Goal: Task Accomplishment & Management: Manage account settings

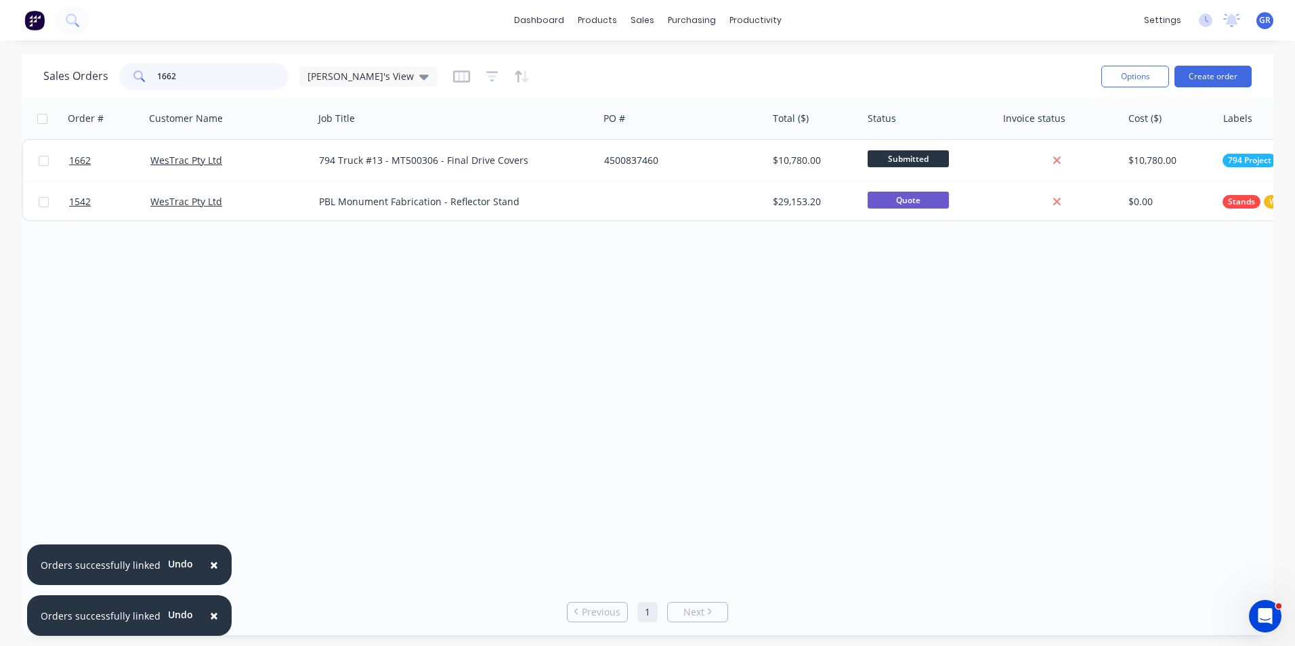
drag, startPoint x: 190, startPoint y: 74, endPoint x: 139, endPoint y: 75, distance: 51.5
click at [139, 75] on div "1662" at bounding box center [203, 76] width 169 height 27
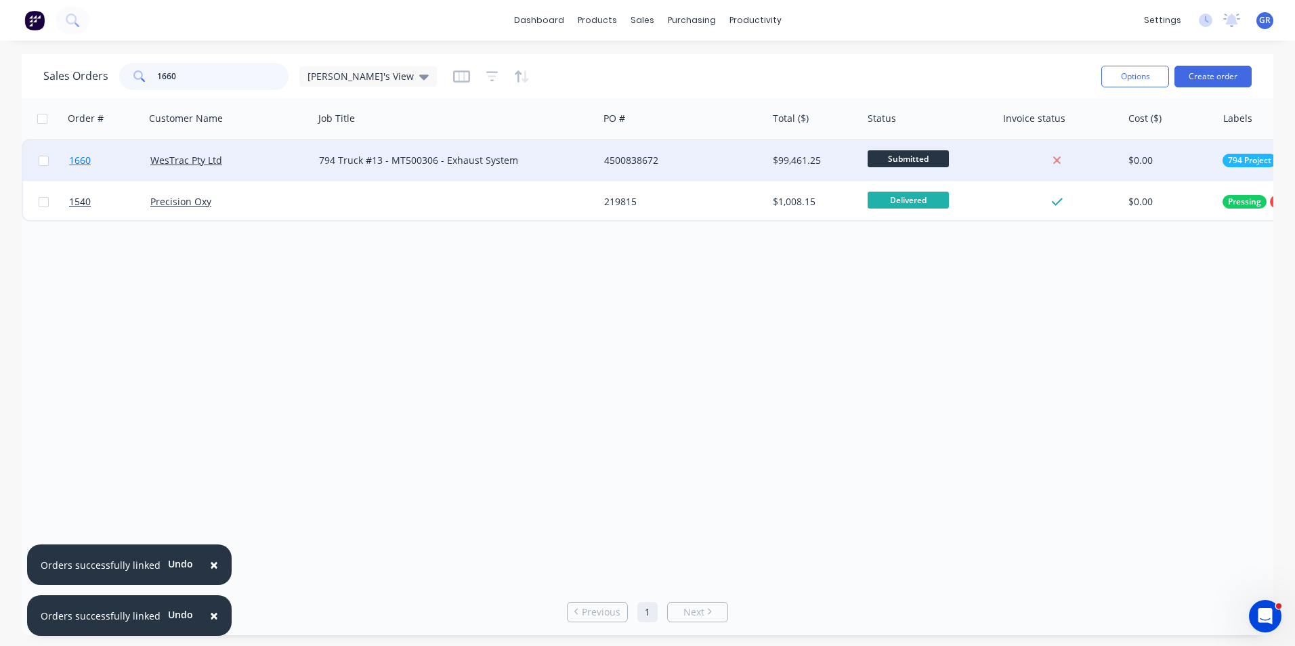
type input "1660"
click at [80, 158] on span "1660" at bounding box center [80, 161] width 22 height 14
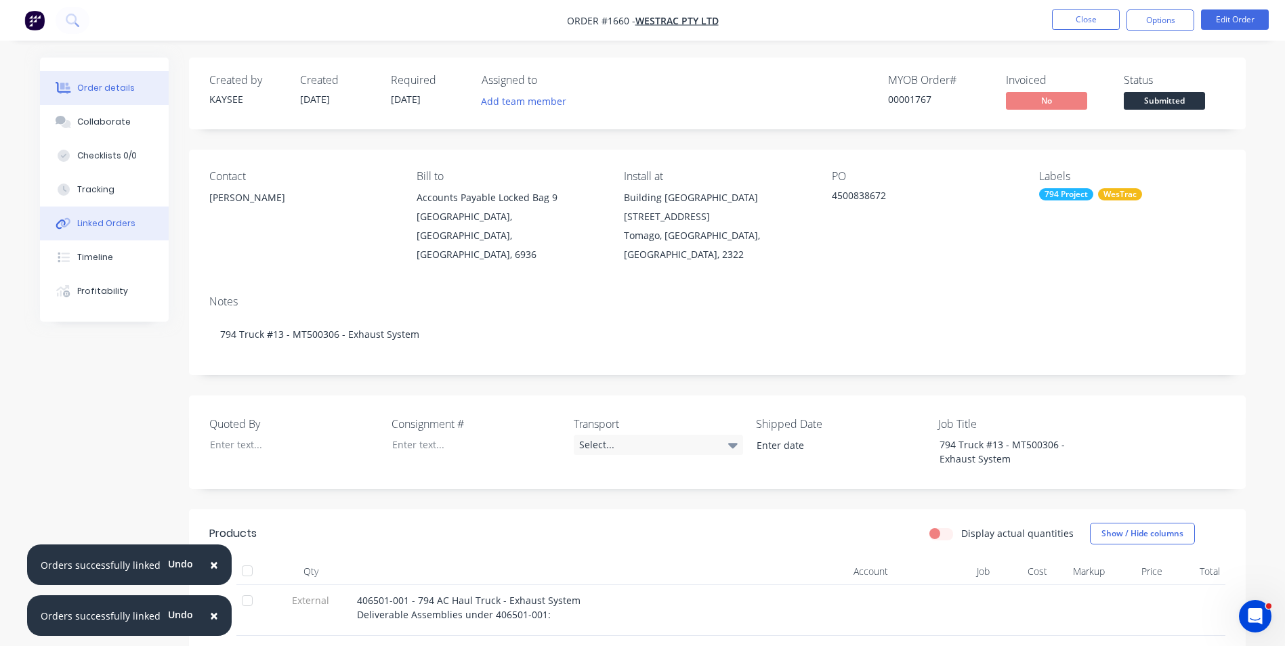
click at [98, 219] on div "Linked Orders" at bounding box center [106, 223] width 58 height 12
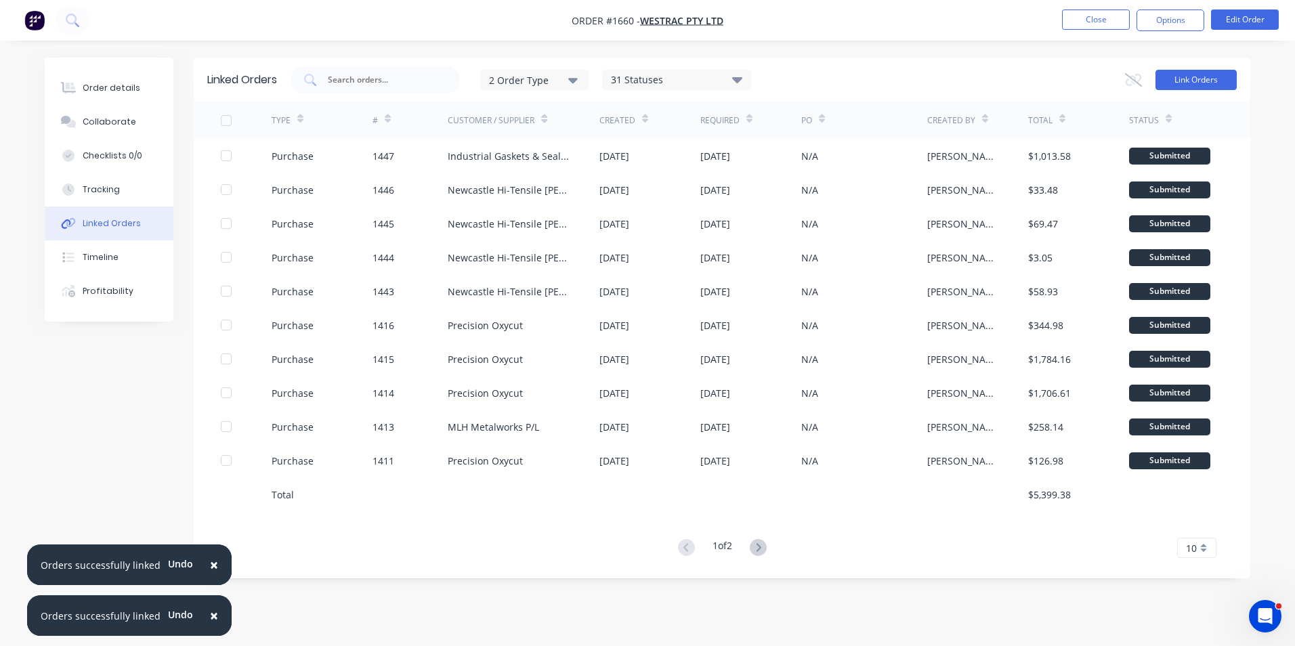
click at [1202, 72] on button "Link Orders" at bounding box center [1195, 80] width 81 height 20
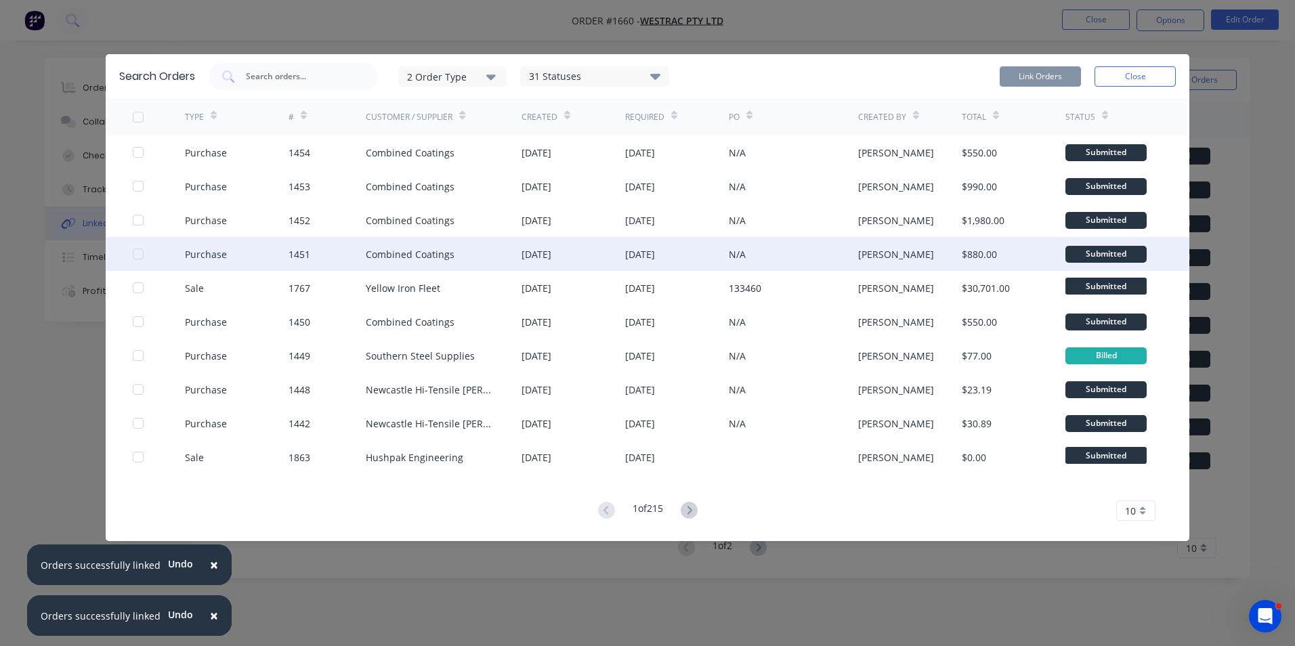
click at [138, 253] on div at bounding box center [138, 253] width 27 height 27
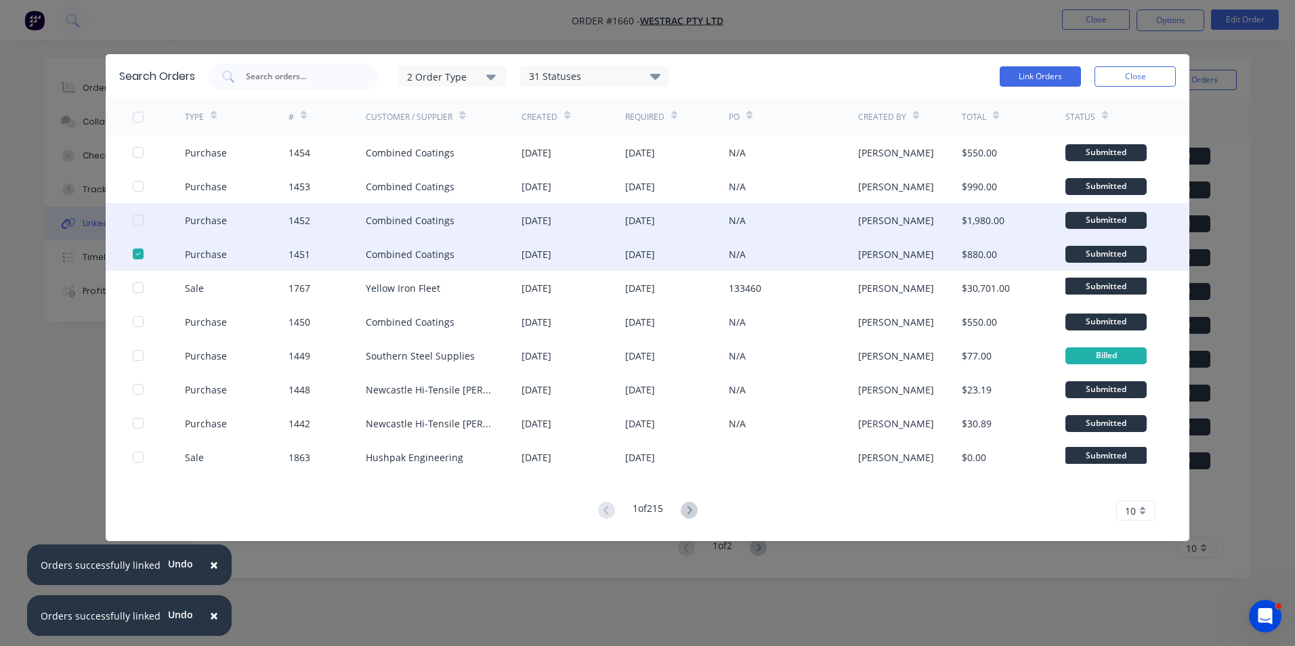
click at [135, 220] on div at bounding box center [138, 220] width 27 height 27
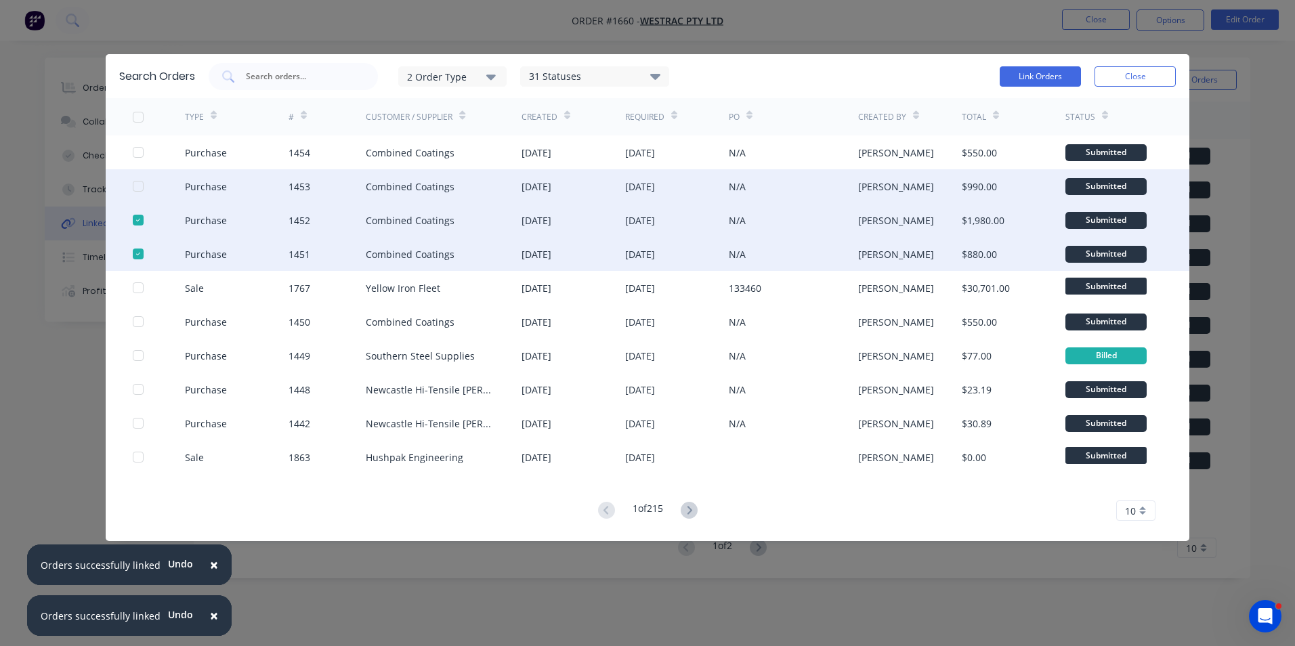
click at [139, 186] on div at bounding box center [138, 186] width 27 height 27
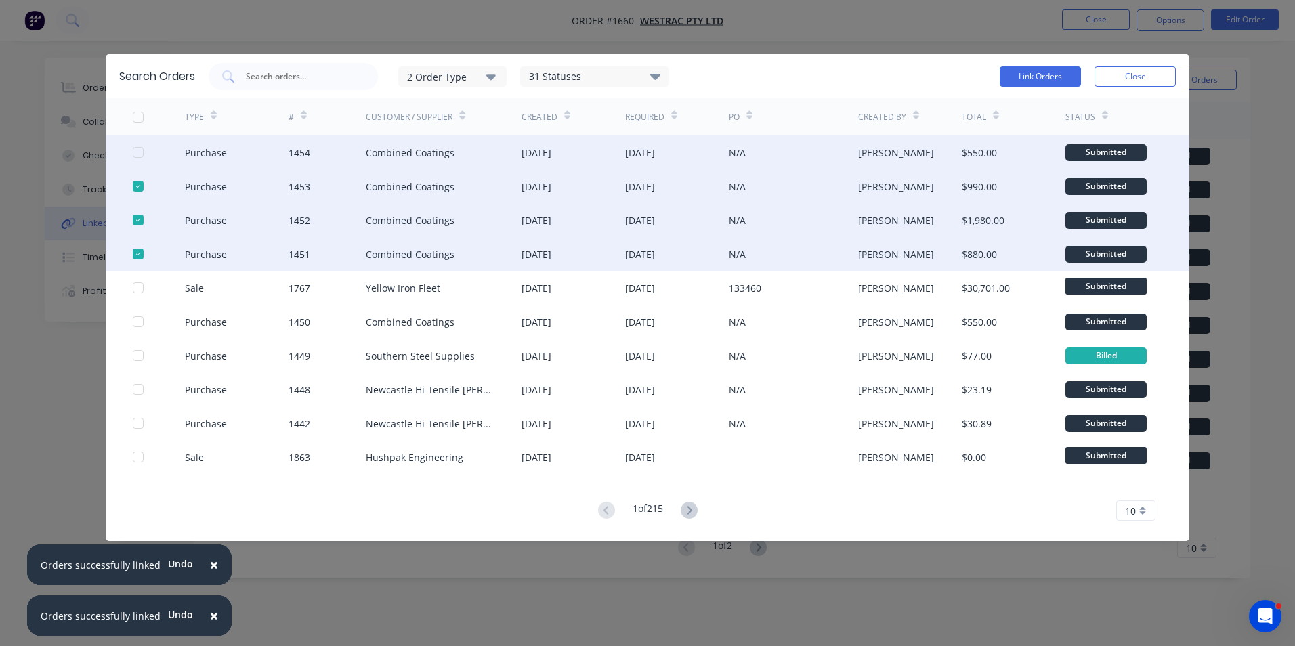
click at [142, 151] on div at bounding box center [138, 152] width 27 height 27
click at [1030, 74] on button "Link Orders" at bounding box center [1040, 76] width 81 height 20
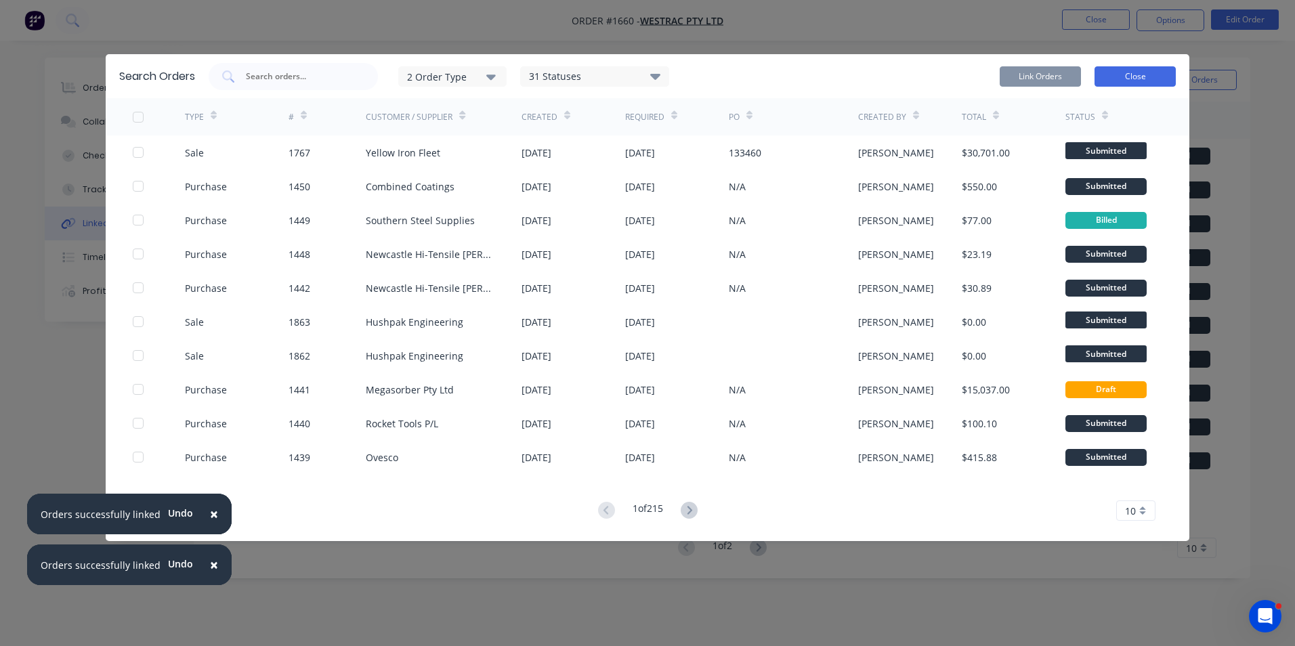
click at [1130, 77] on button "Close" at bounding box center [1134, 76] width 81 height 20
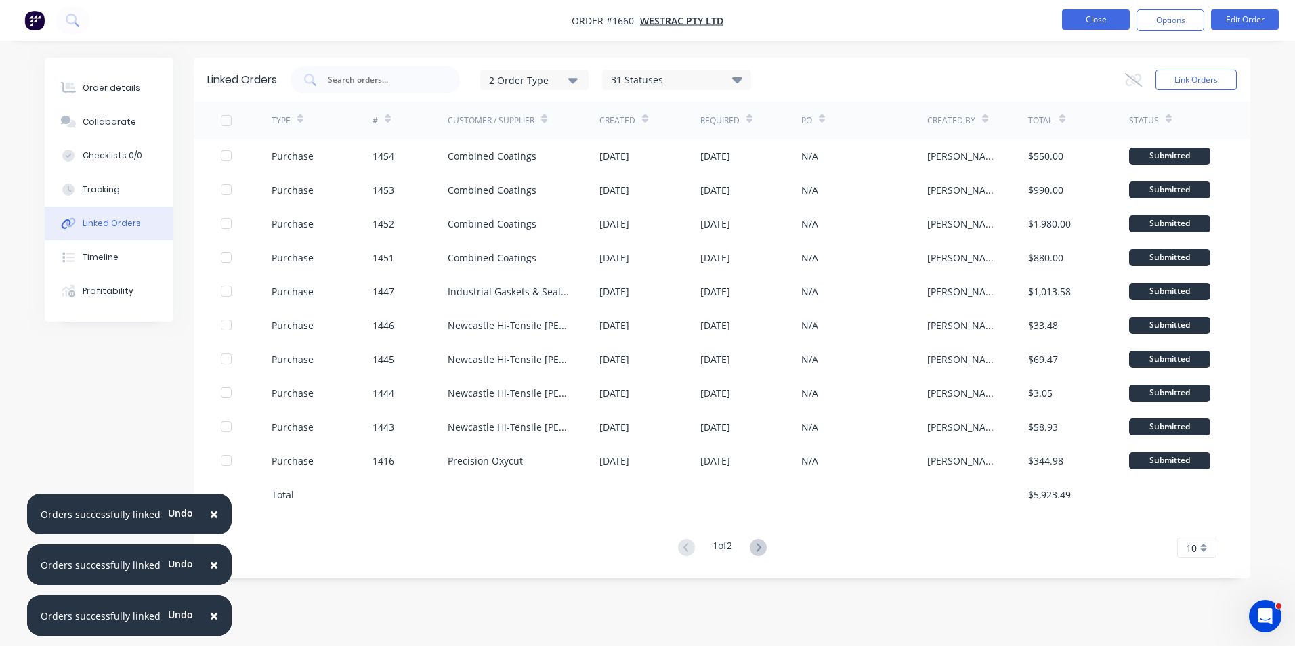
click at [1095, 14] on button "Close" at bounding box center [1096, 19] width 68 height 20
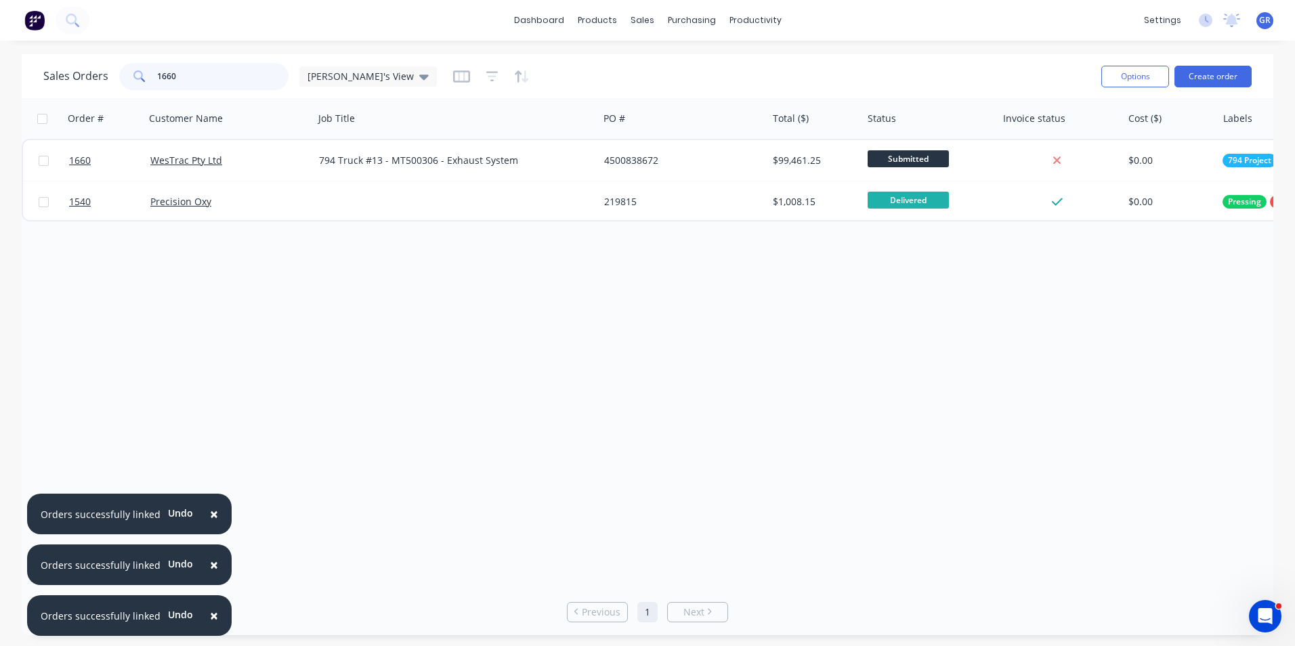
drag, startPoint x: 210, startPoint y: 73, endPoint x: 109, endPoint y: 76, distance: 100.9
click at [109, 76] on div "Sales Orders 1660 Greg's View" at bounding box center [239, 76] width 393 height 27
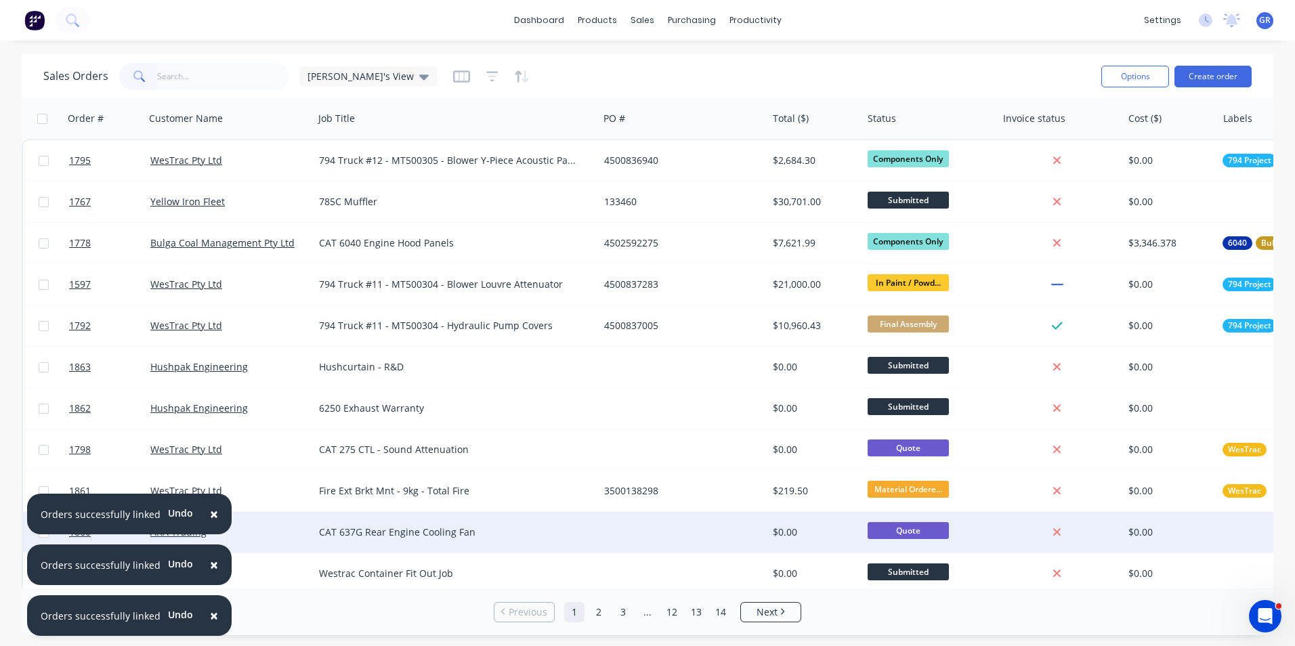
click at [210, 514] on span "×" at bounding box center [214, 513] width 8 height 19
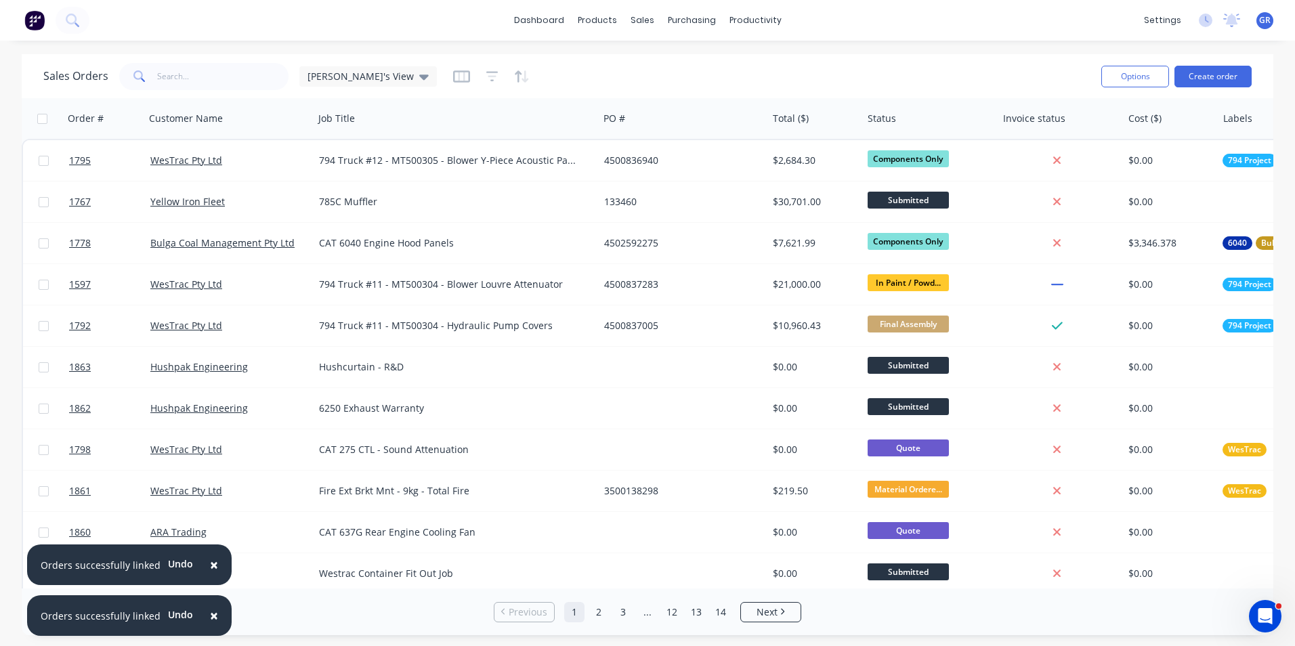
click at [210, 563] on span "×" at bounding box center [214, 564] width 8 height 19
click at [211, 616] on span "×" at bounding box center [214, 615] width 8 height 19
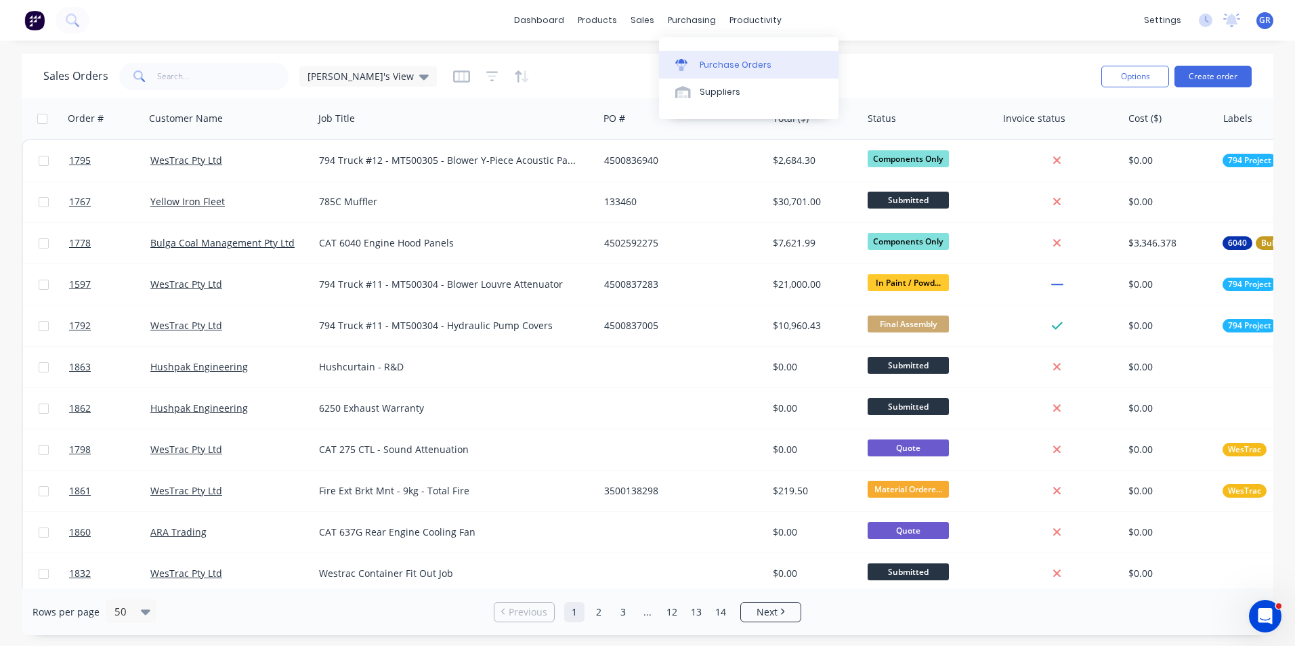
click at [721, 64] on div "Purchase Orders" at bounding box center [736, 65] width 72 height 12
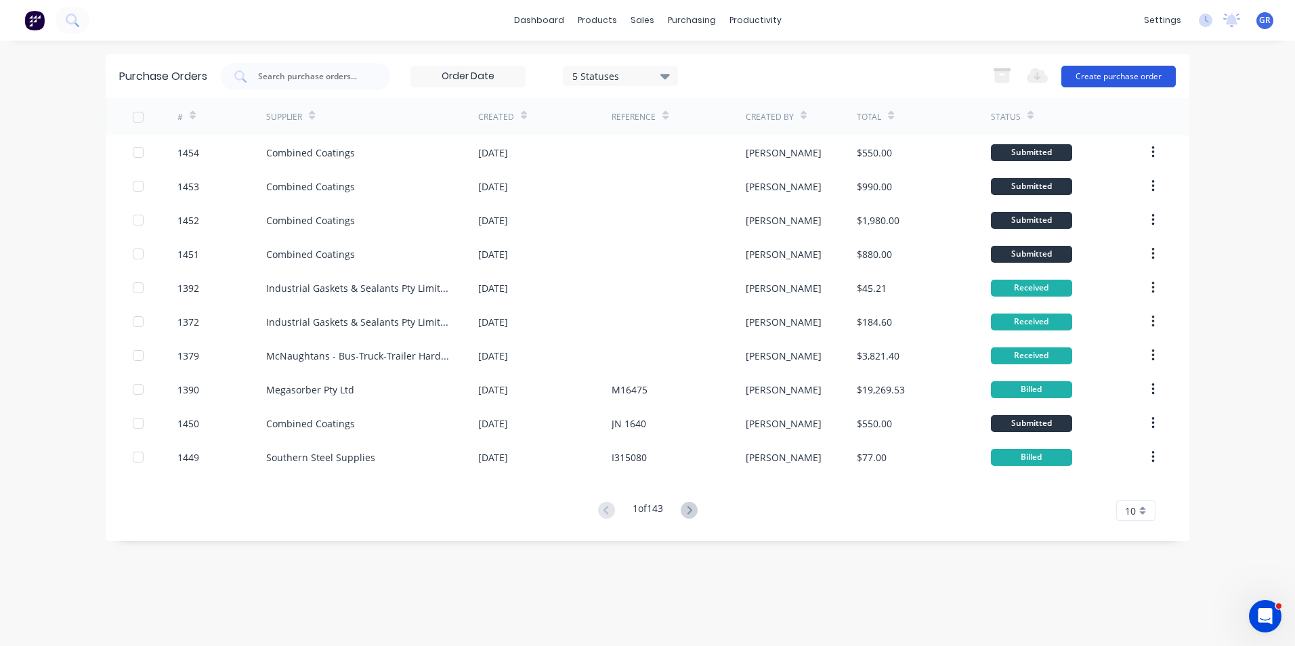
click at [1114, 76] on button "Create purchase order" at bounding box center [1118, 77] width 114 height 22
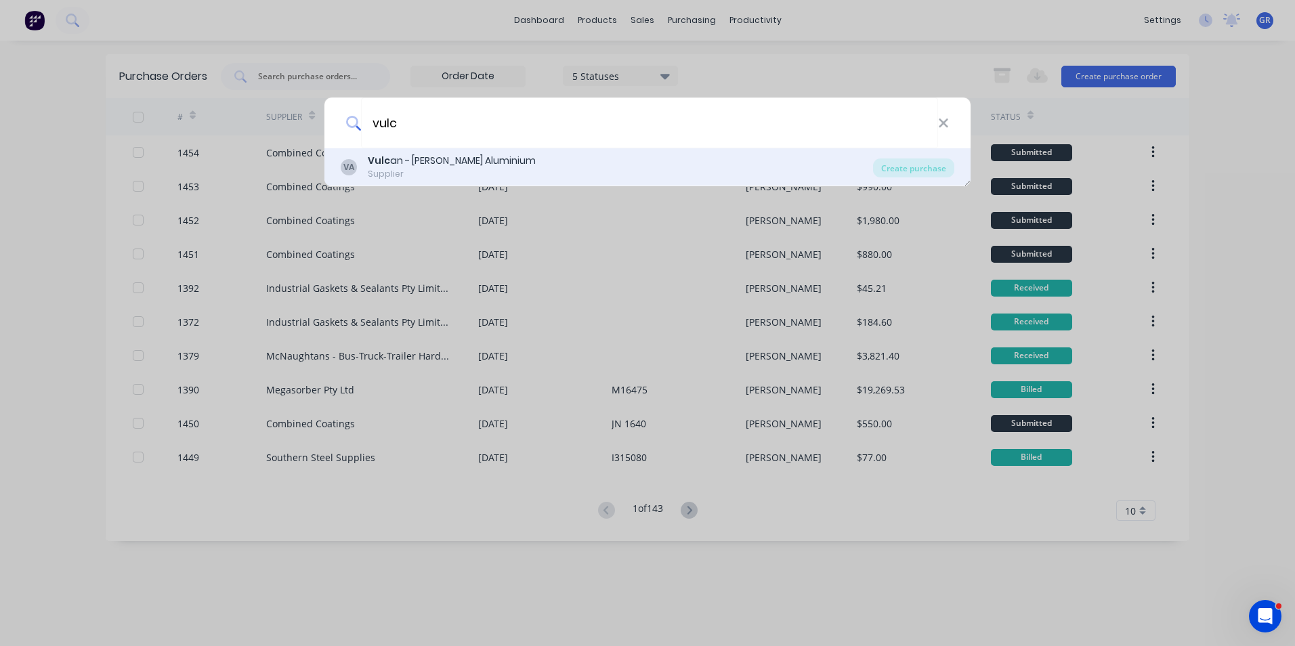
type input "vulc"
click at [374, 162] on b "Vulc" at bounding box center [379, 161] width 22 height 14
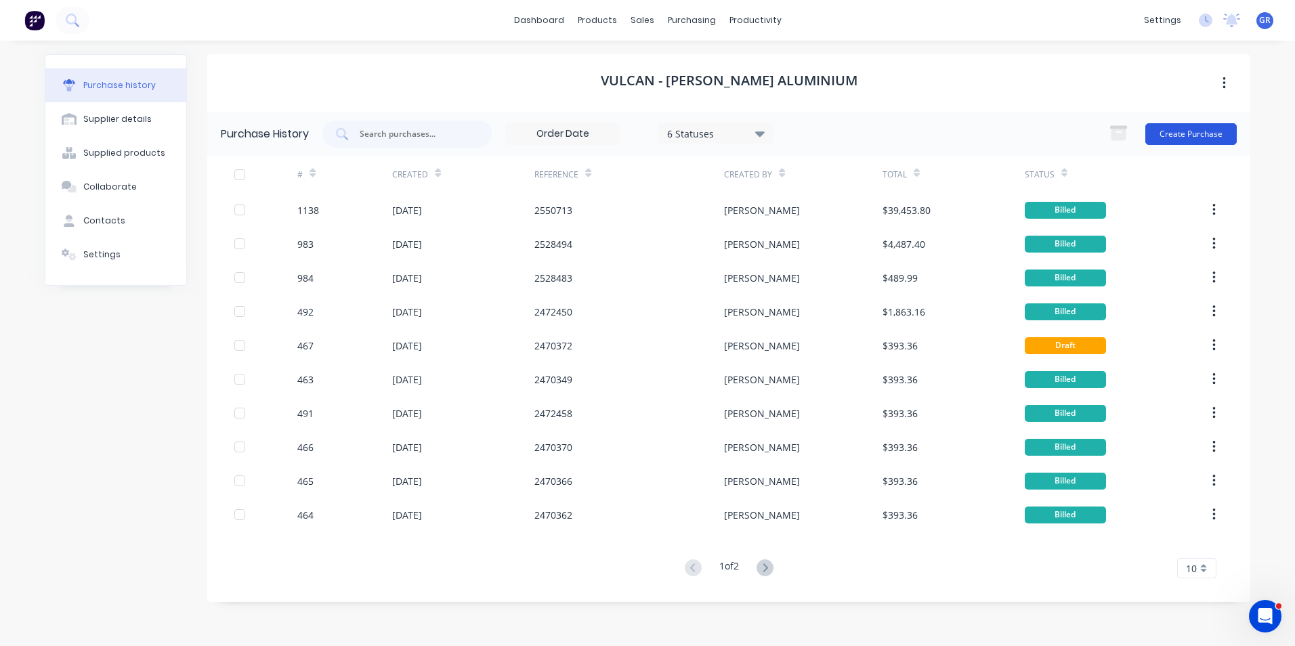
click at [1188, 131] on button "Create Purchase" at bounding box center [1190, 134] width 91 height 22
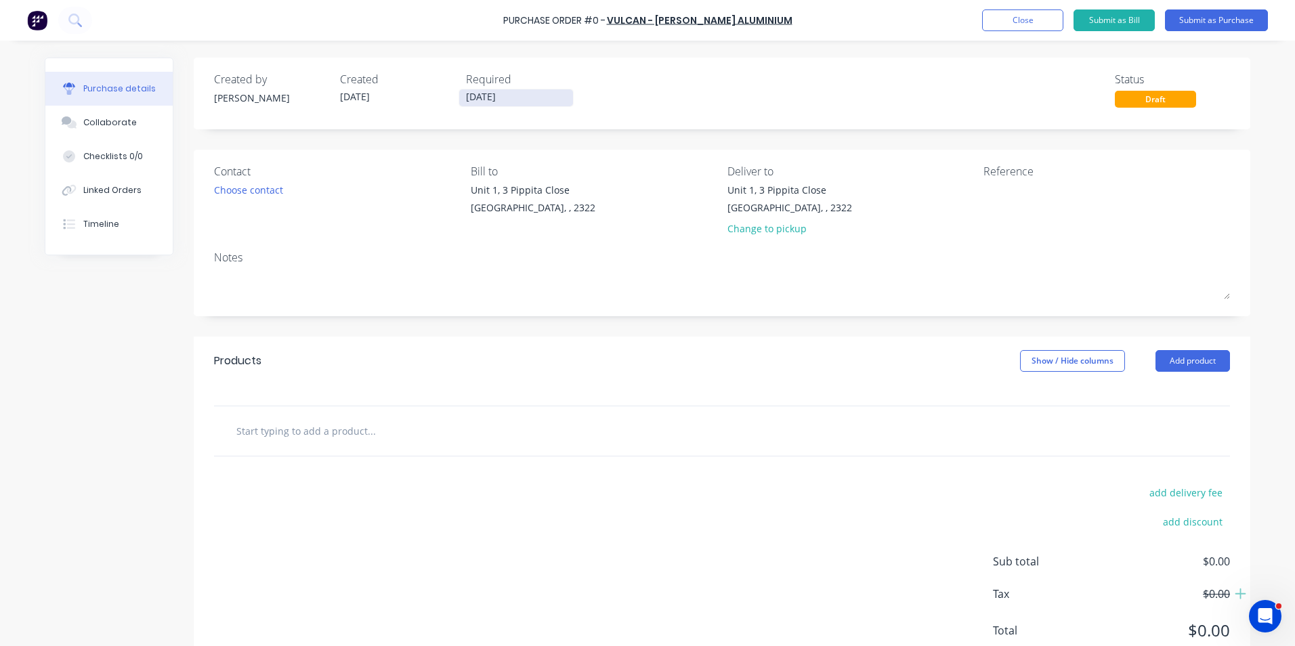
click at [484, 93] on input "09/09/25" at bounding box center [516, 97] width 114 height 17
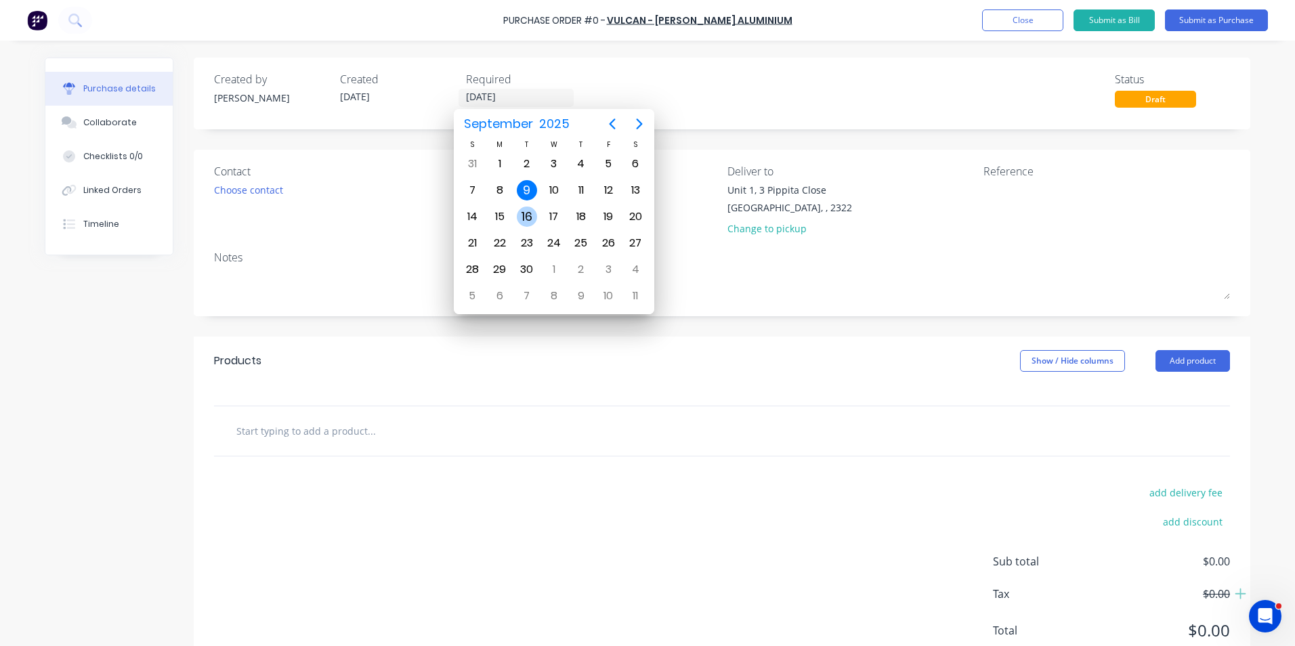
click at [525, 216] on div "16" at bounding box center [527, 217] width 20 height 20
type input "16/09/25"
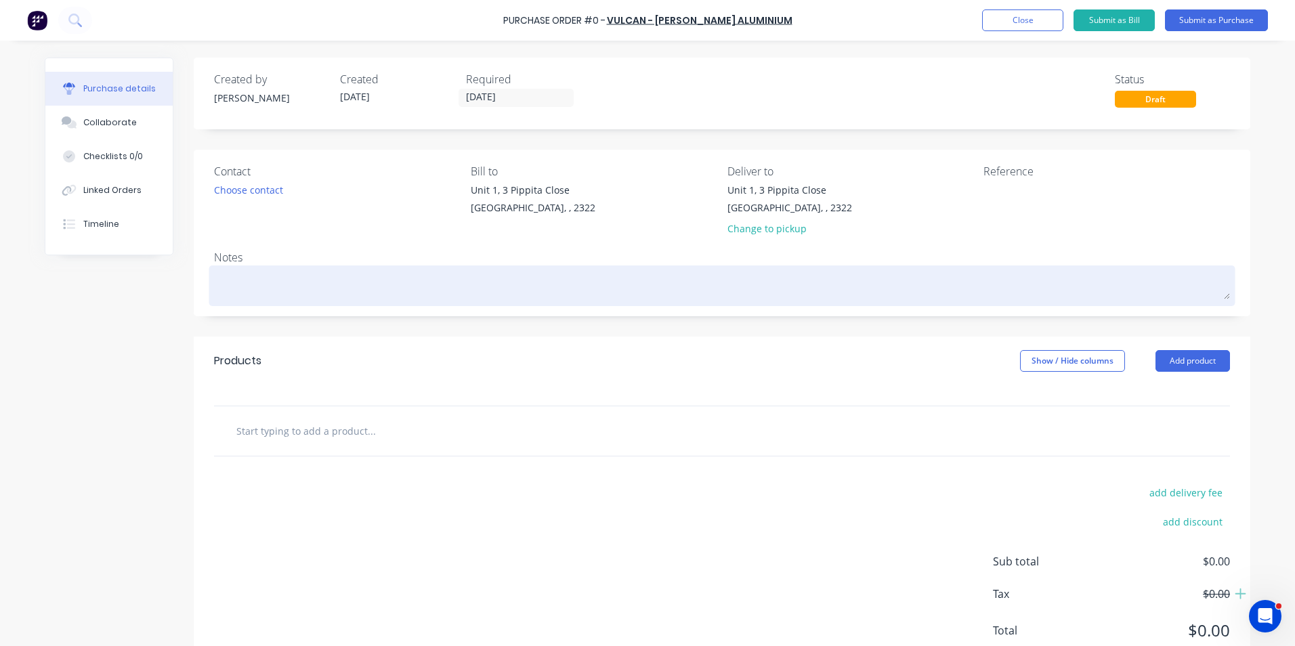
click at [254, 275] on textarea at bounding box center [722, 284] width 1016 height 30
type textarea "x"
type textarea "7"
type textarea "x"
type textarea "79"
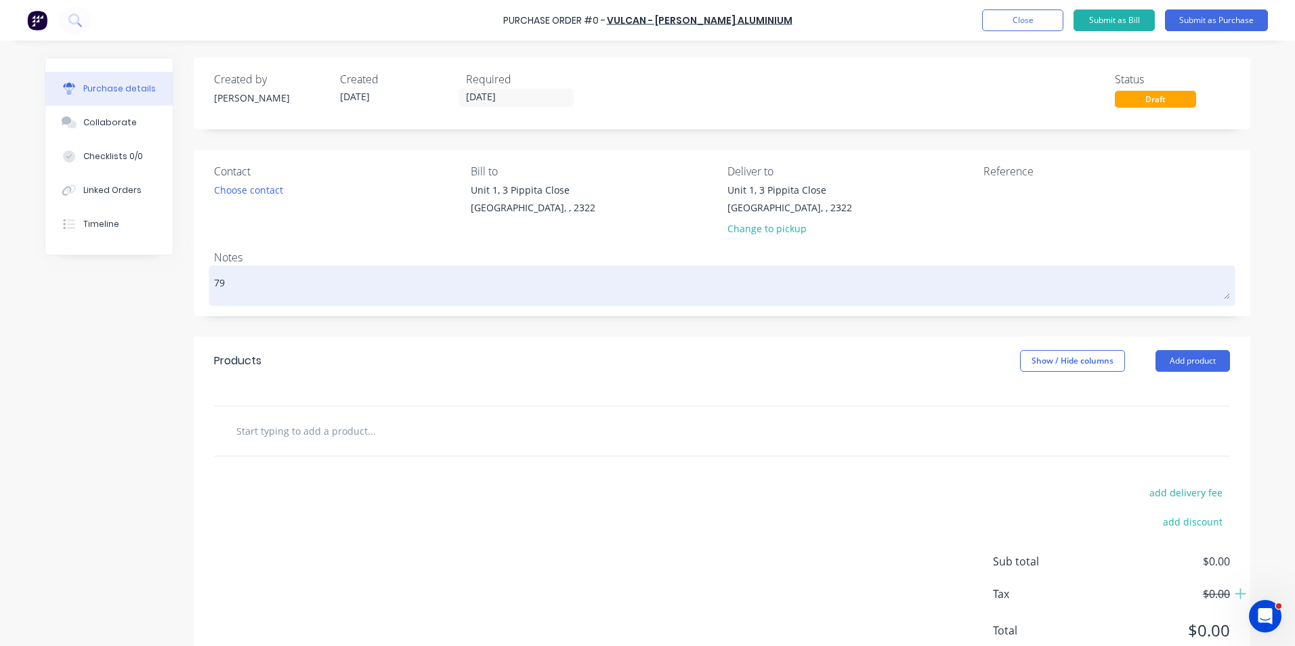
type textarea "x"
type textarea "794"
type textarea "x"
type textarea "794"
type textarea "x"
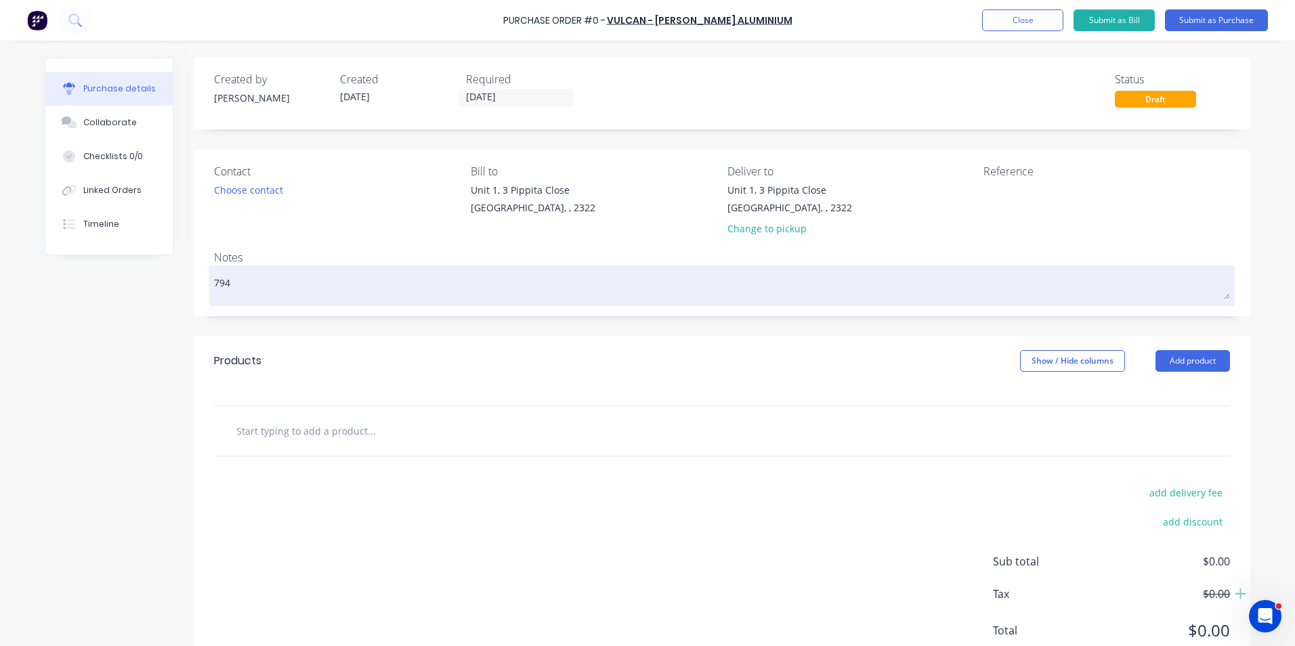
type textarea "794 T"
type textarea "x"
type textarea "794 Tr"
type textarea "x"
type textarea "794 Tru"
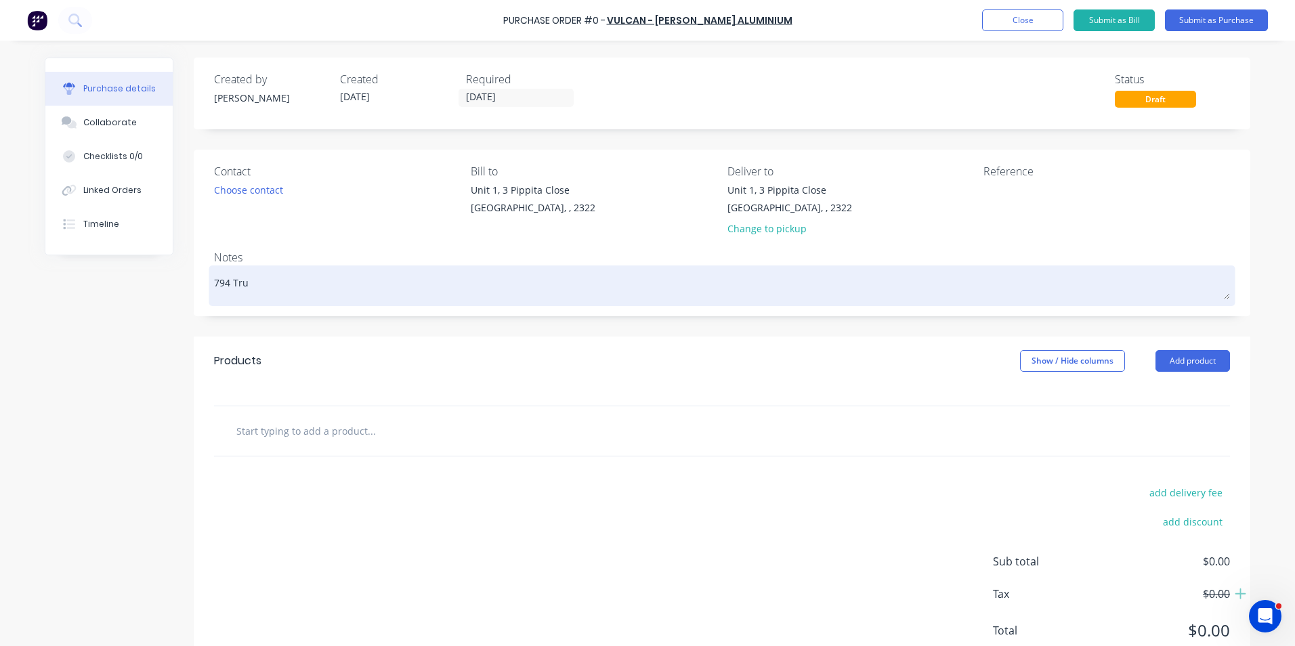
type textarea "x"
type textarea "794 Truc"
type textarea "x"
type textarea "794 Truck"
type textarea "x"
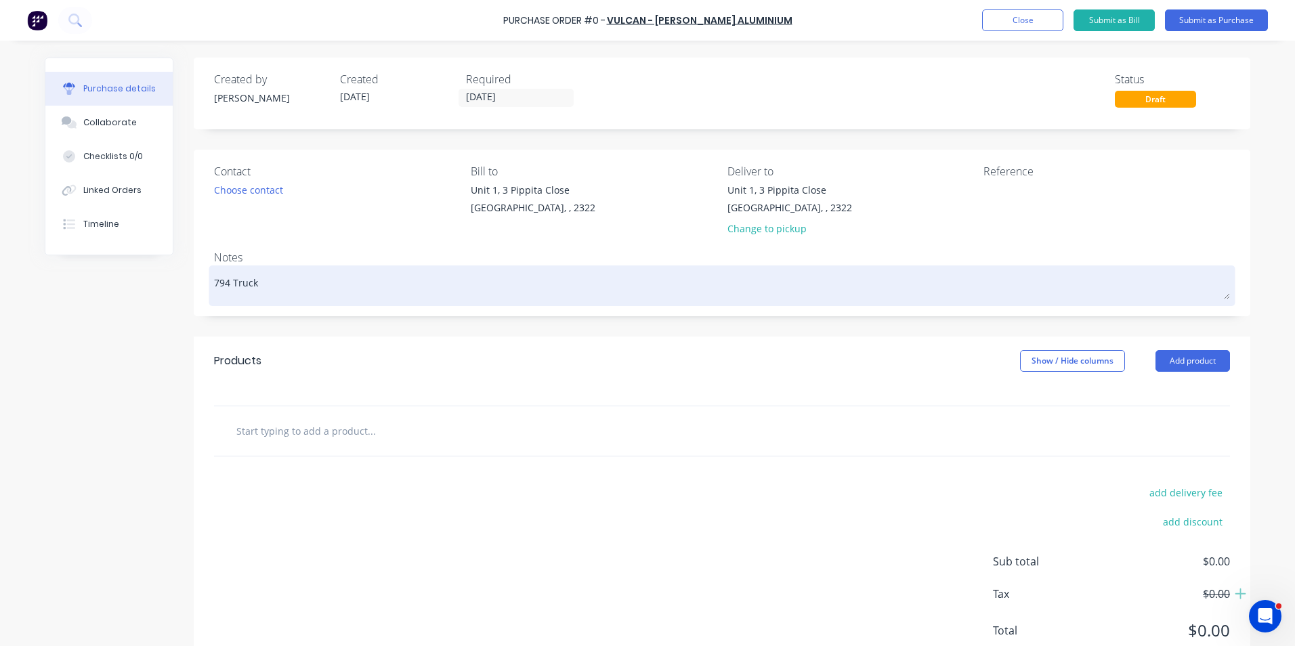
type textarea "794 Trucks"
type textarea "x"
type textarea "794 Trucks"
type textarea "x"
type textarea "794 Trucks #"
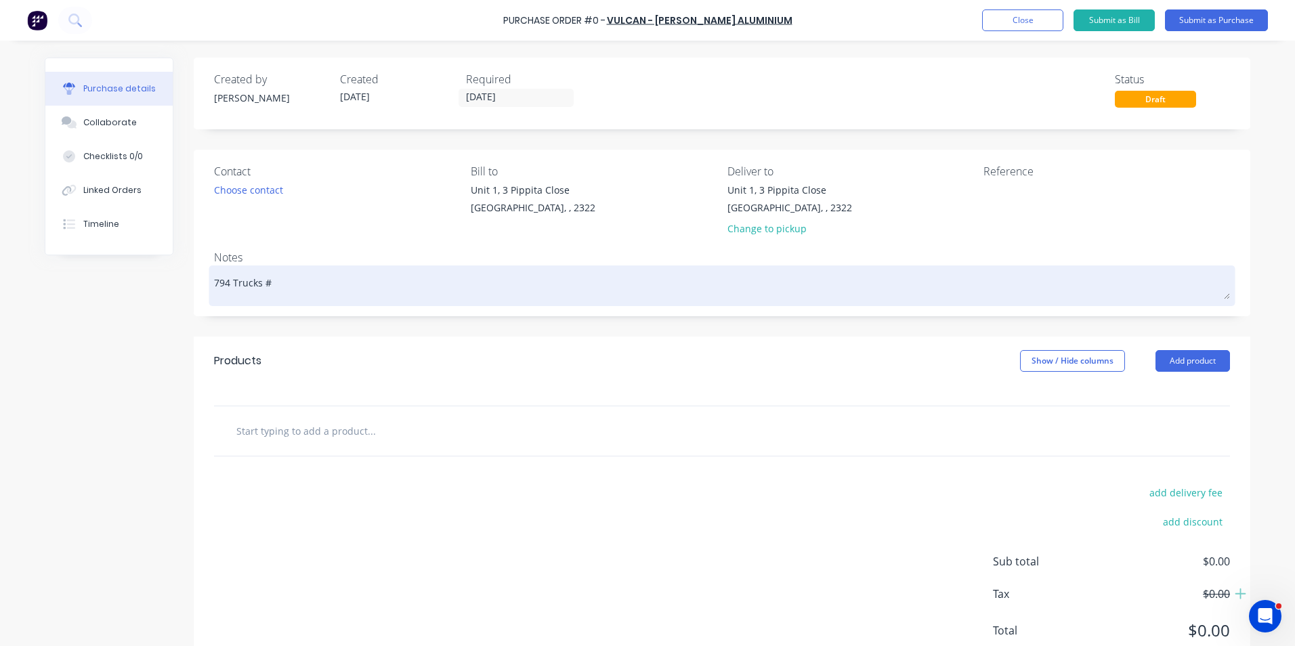
type textarea "x"
type textarea "794 Trucks #1"
type textarea "x"
type textarea "794 Trucks #11"
type textarea "x"
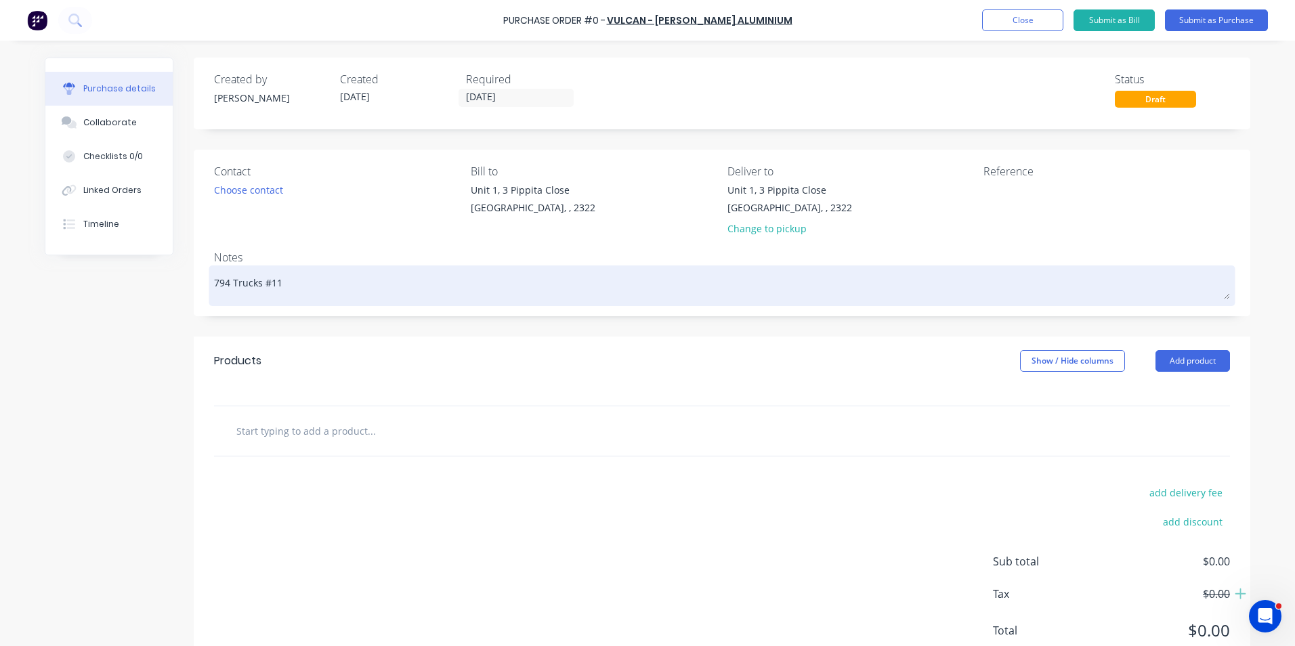
type textarea "794 Trucks #11"
type textarea "x"
type textarea "794 Trucks #11 t"
type textarea "x"
type textarea "794 Trucks #11 to"
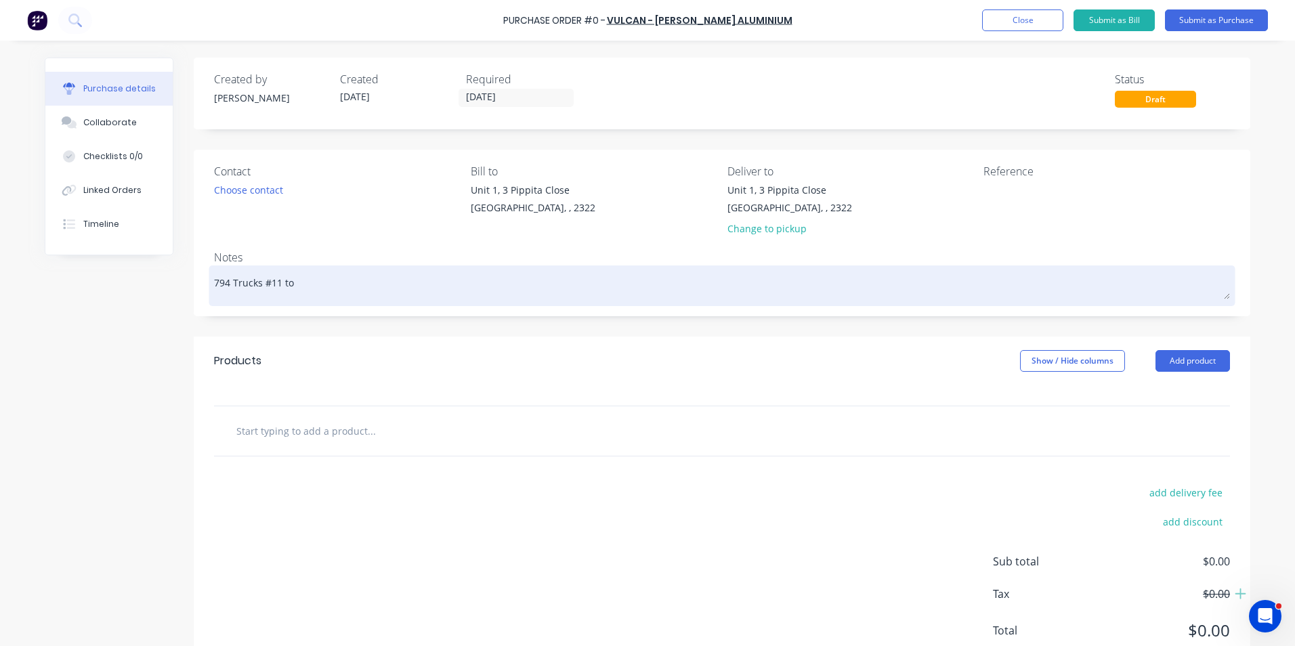
type textarea "x"
type textarea "794 Trucks #11 to"
type textarea "x"
type textarea "794 Trucks #11 to #"
type textarea "x"
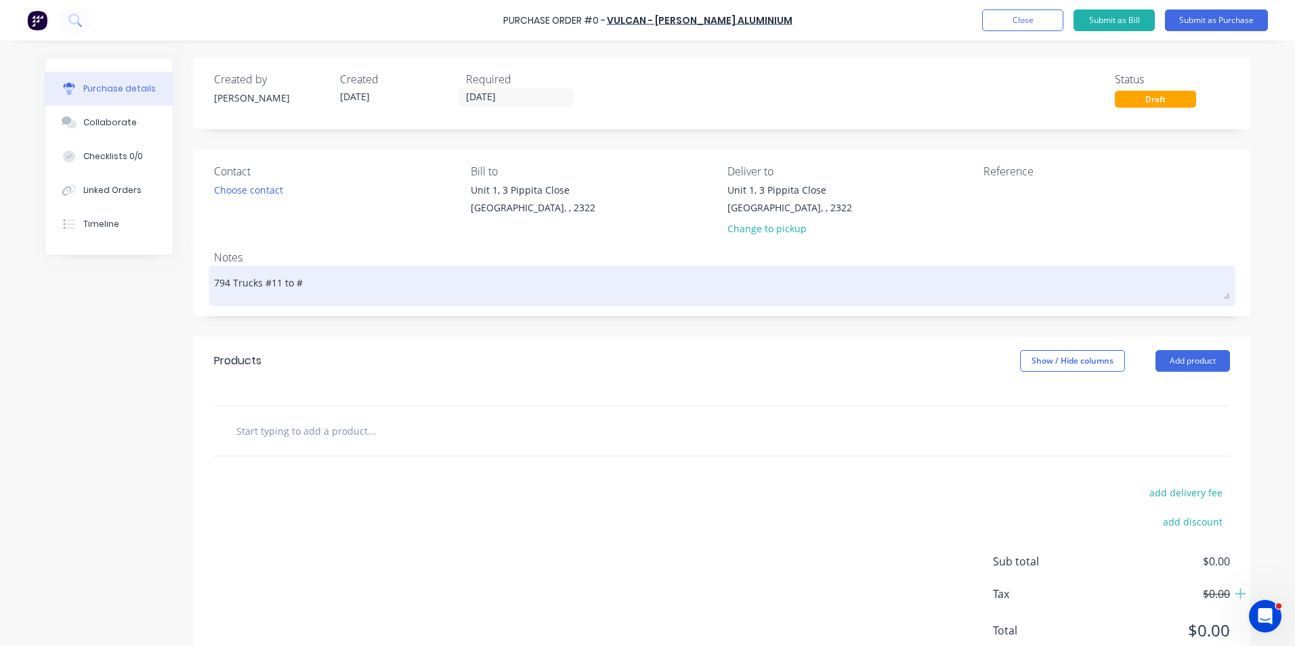
type textarea "794 Trucks #11 to #1"
type textarea "x"
type textarea "794 Trucks #11 to #16"
type textarea "x"
type textarea "794 Trucks #11 to #16"
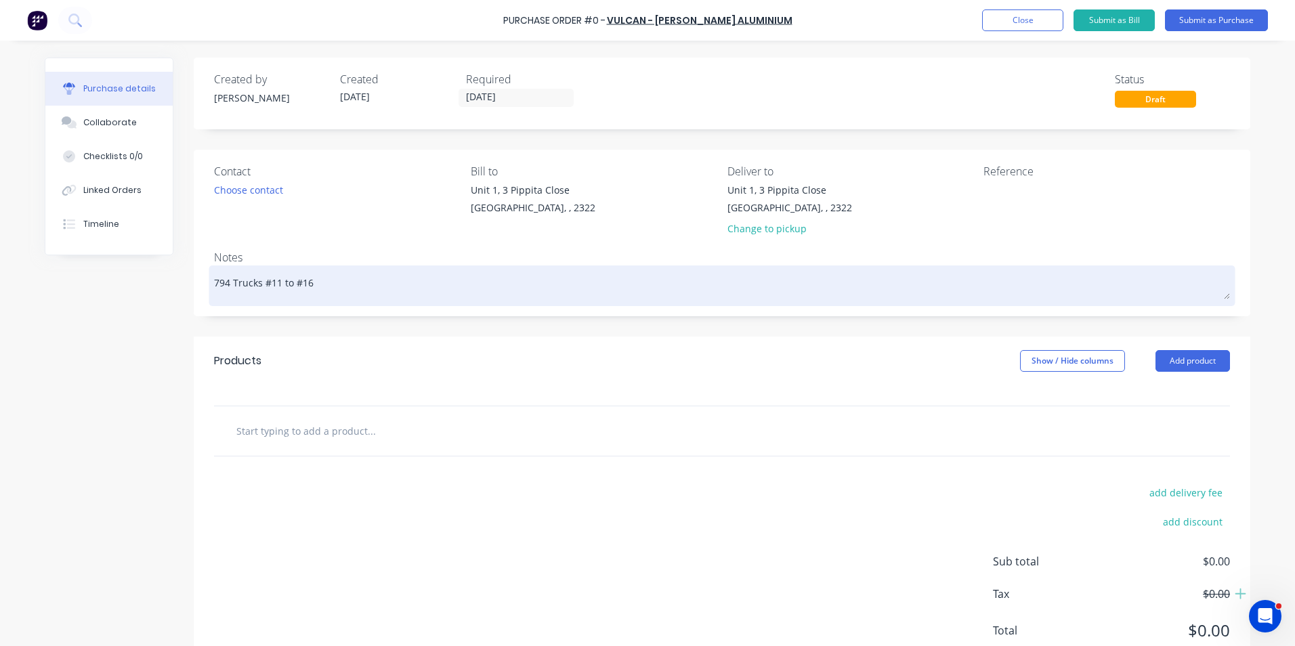
type textarea "x"
type textarea "794 Trucks #11 to #16 F"
type textarea "x"
type textarea "794 Trucks #11 to #16 Fi"
type textarea "x"
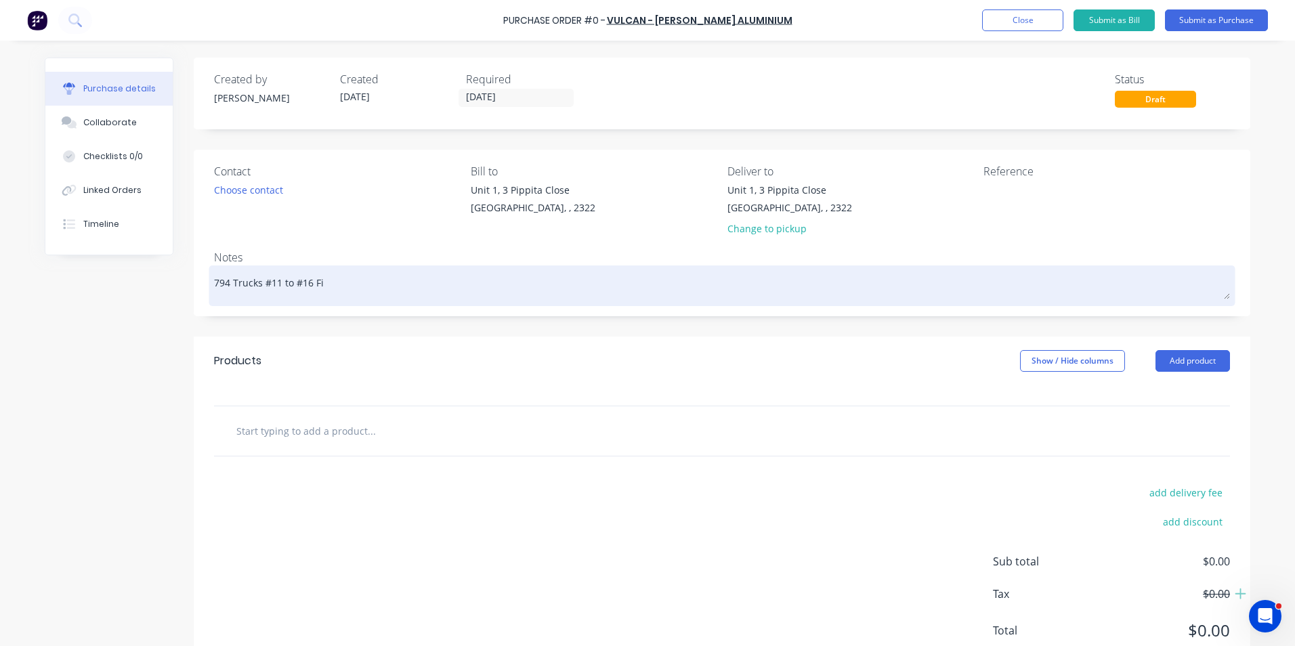
type textarea "794 Trucks #11 to #16 Fin"
type textarea "x"
type textarea "794 Trucks #11 to #16 Fina"
type textarea "x"
type textarea "794 Trucks #11 to #16 Final"
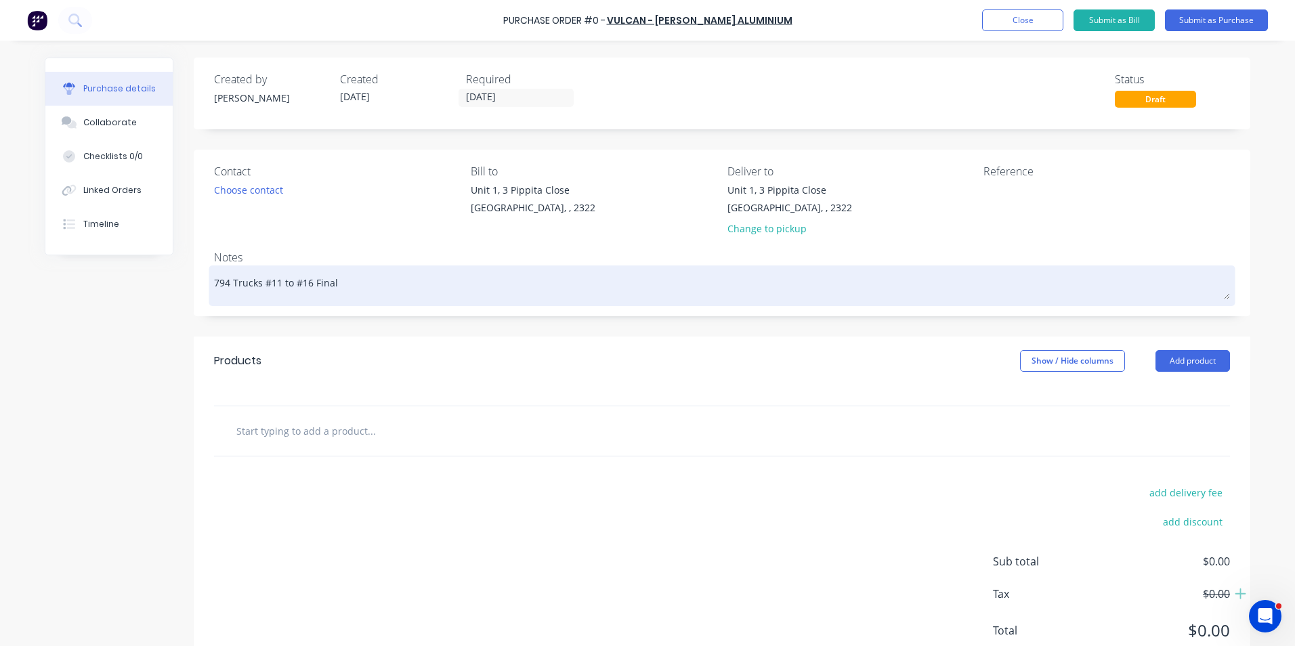
type textarea "x"
type textarea "794 Trucks #11 to #16 Final"
type textarea "x"
type textarea "794 Trucks #11 to #16 Final D"
type textarea "x"
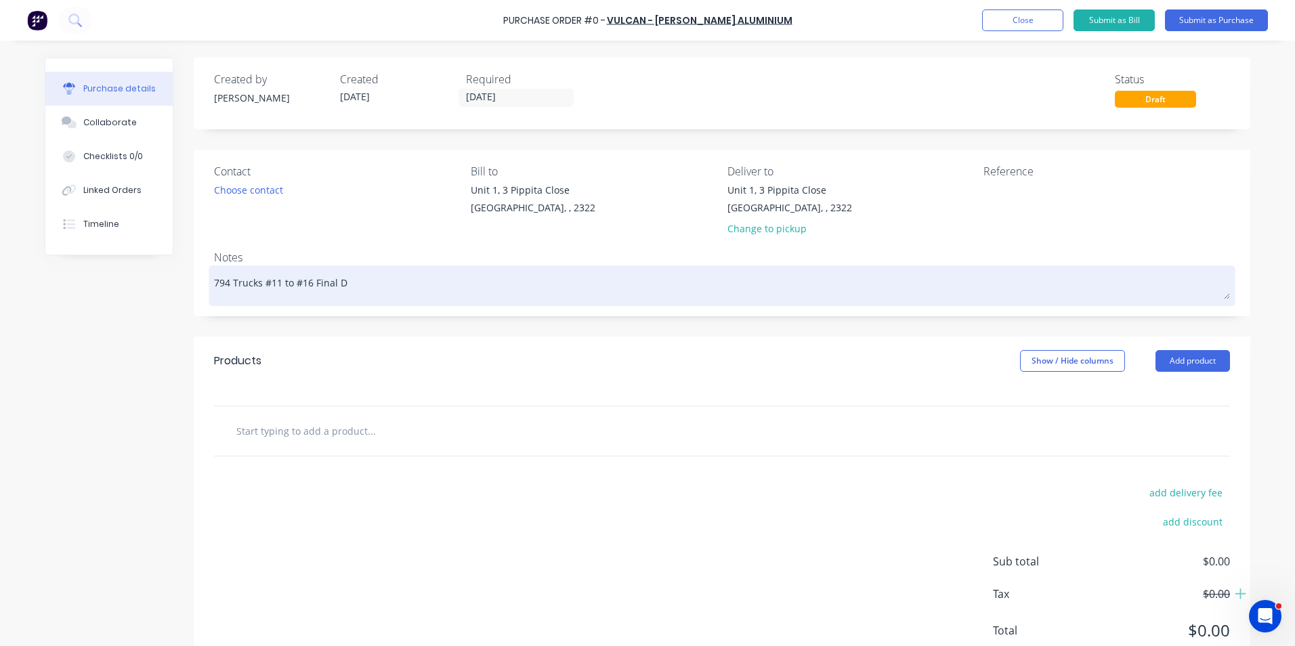
type textarea "794 Trucks #11 to #16 Final Dr"
type textarea "x"
type textarea "794 Trucks #11 to #16 Final Dri"
type textarea "x"
type textarea "794 Trucks #11 to #16 Final Driv"
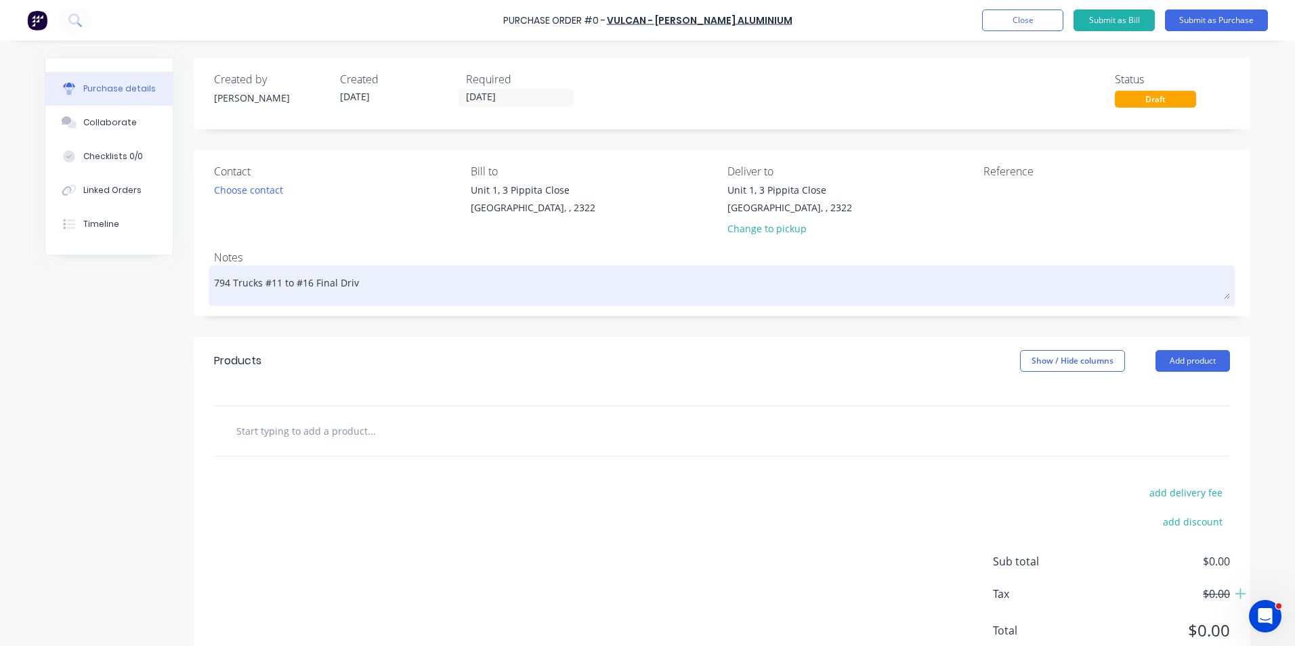
type textarea "x"
type textarea "794 Trucks #11 to #16 Final Drive"
type textarea "x"
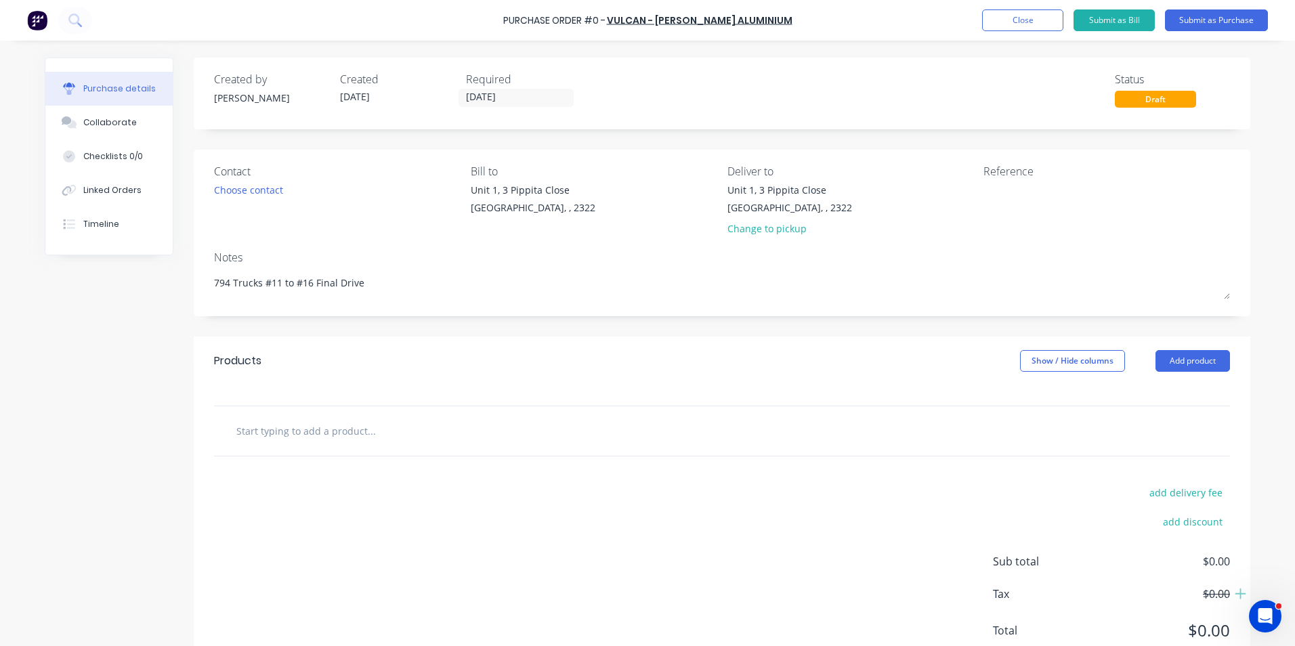
type textarea "794 Trucks #11 to #16 Final Drive"
type textarea "x"
type textarea "794 Trucks #11 to #16 Final Drive"
click at [288, 430] on input "text" at bounding box center [371, 430] width 271 height 27
type textarea "x"
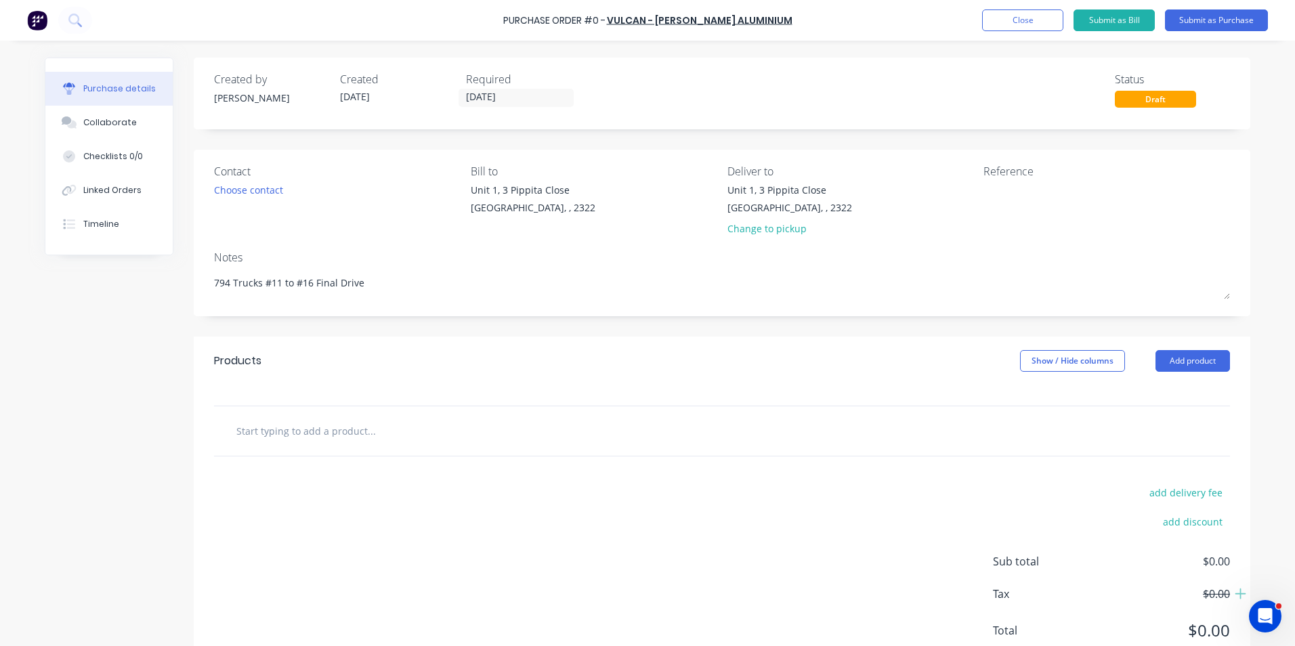
type input "S"
type textarea "x"
type input "Su"
type textarea "x"
type input "Sup"
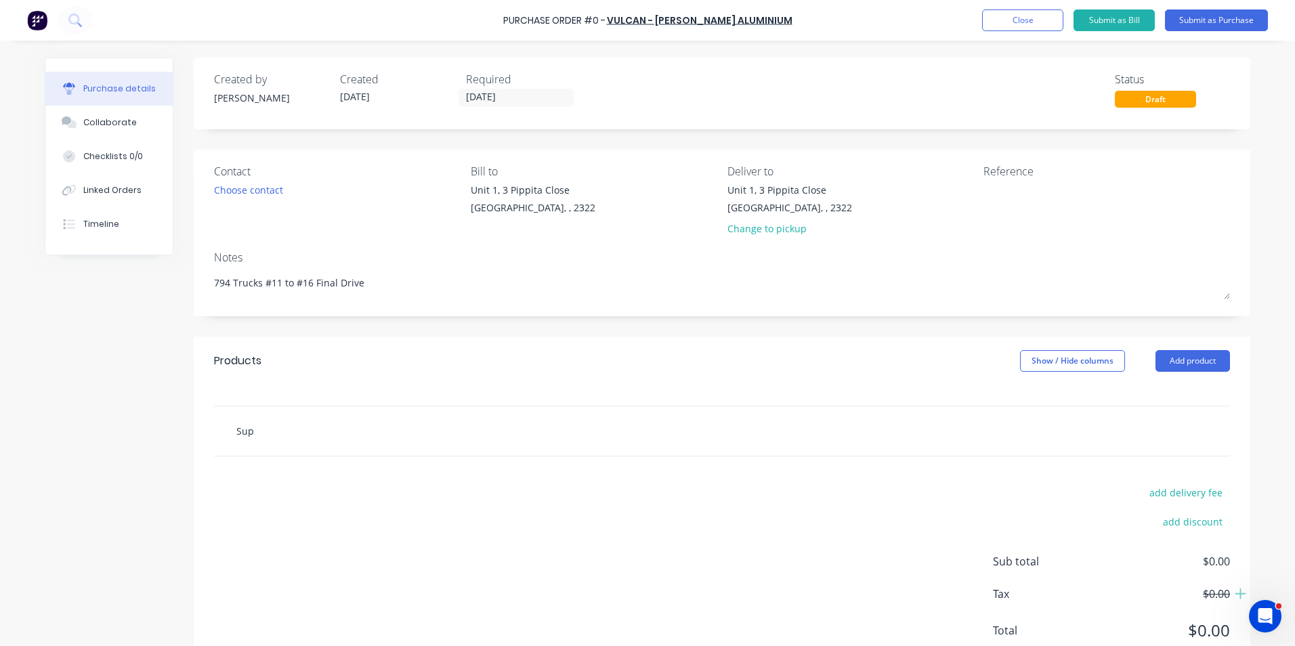
type textarea "x"
type input "Supp"
type textarea "x"
type input "Suppl"
type textarea "x"
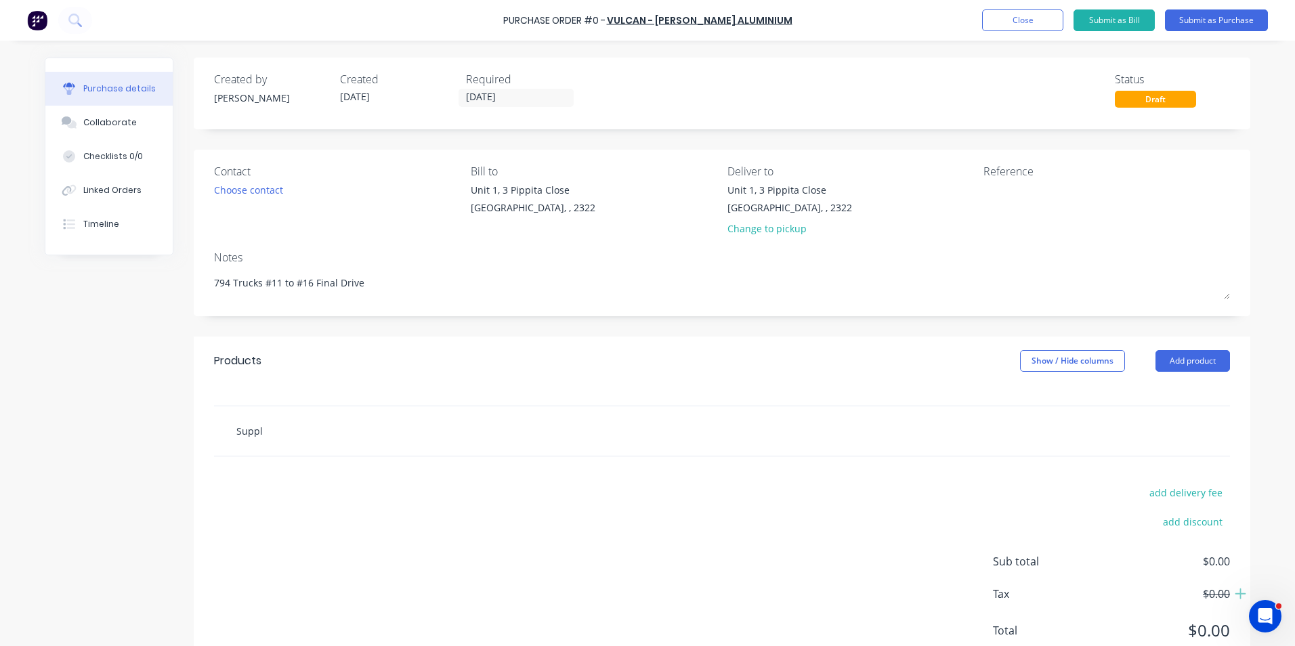
type input "Supply"
type textarea "x"
type input "Supply"
type textarea "x"
type input "Supply -"
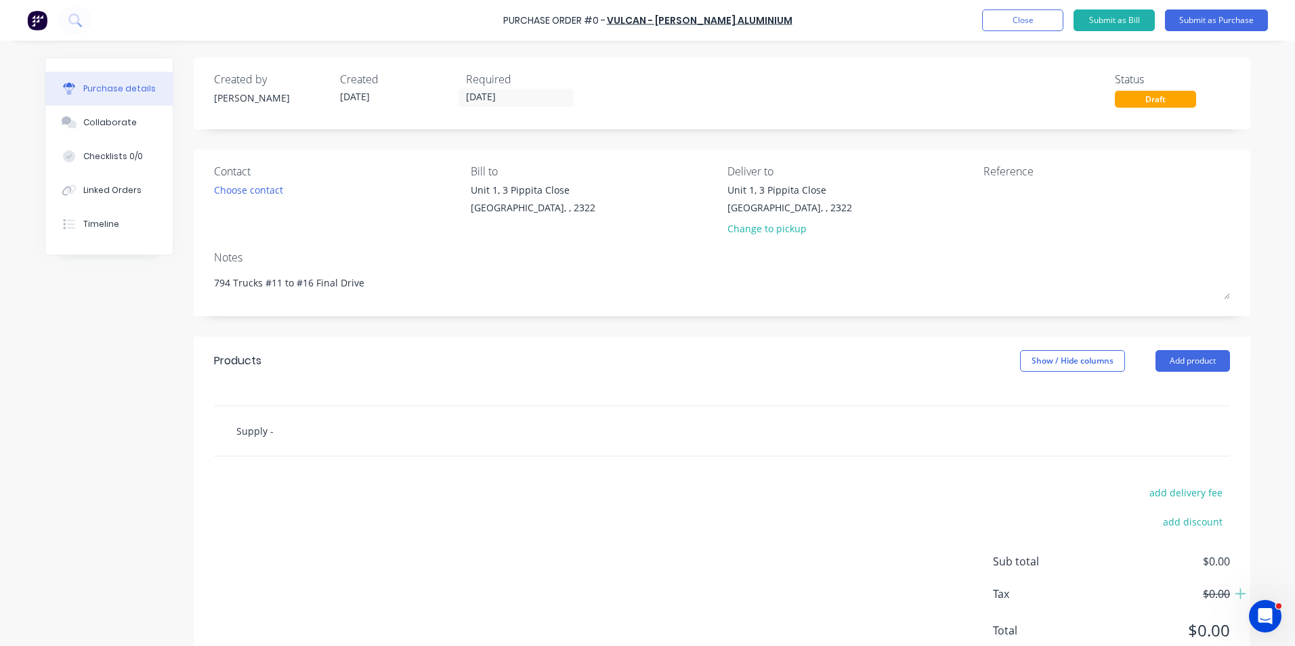
type textarea "x"
type input "Supply -"
type textarea "x"
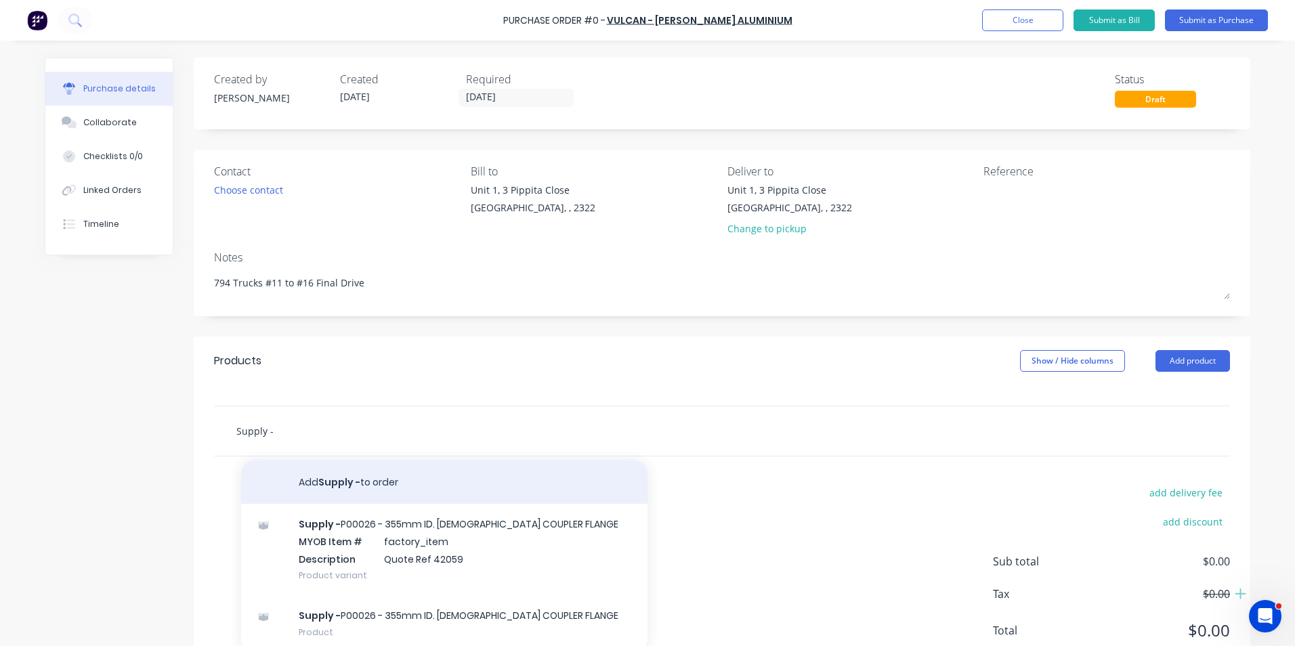
type input "Supply -"
click at [323, 477] on button "Add Supply - to order" at bounding box center [444, 481] width 406 height 43
type textarea "x"
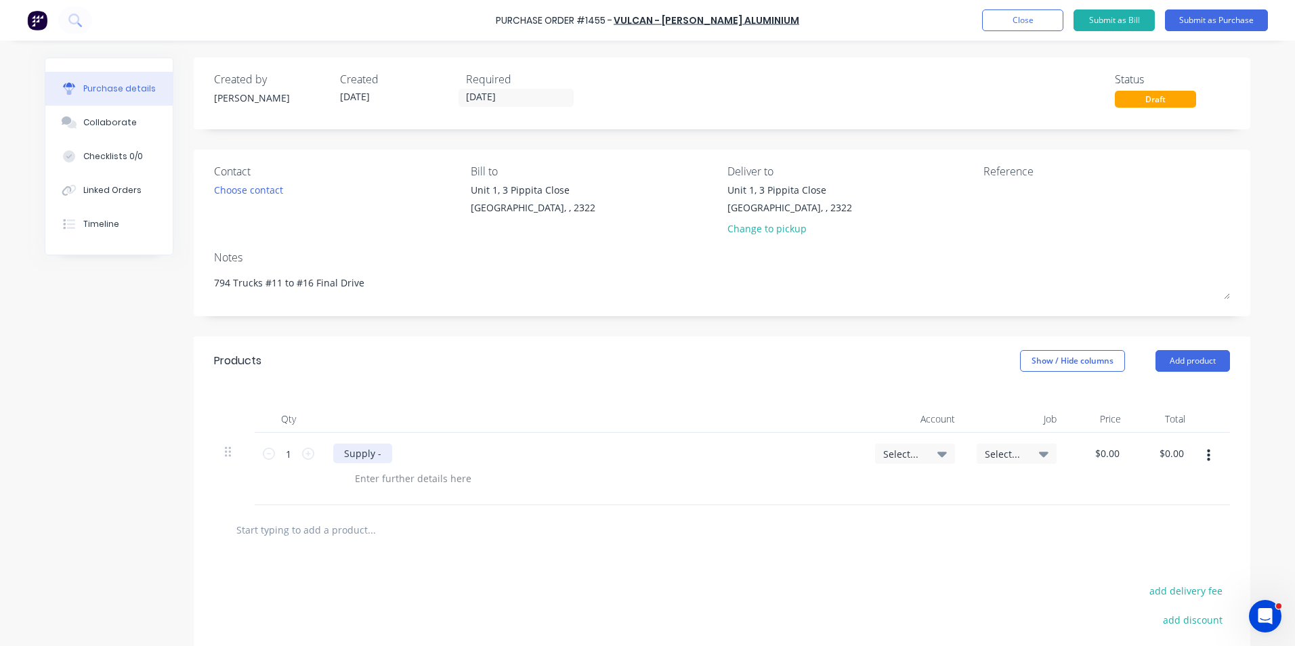
type textarea "x"
click at [383, 455] on div "Supply -" at bounding box center [362, 454] width 59 height 20
type textarea "x"
click at [398, 481] on div at bounding box center [413, 479] width 138 height 20
paste div
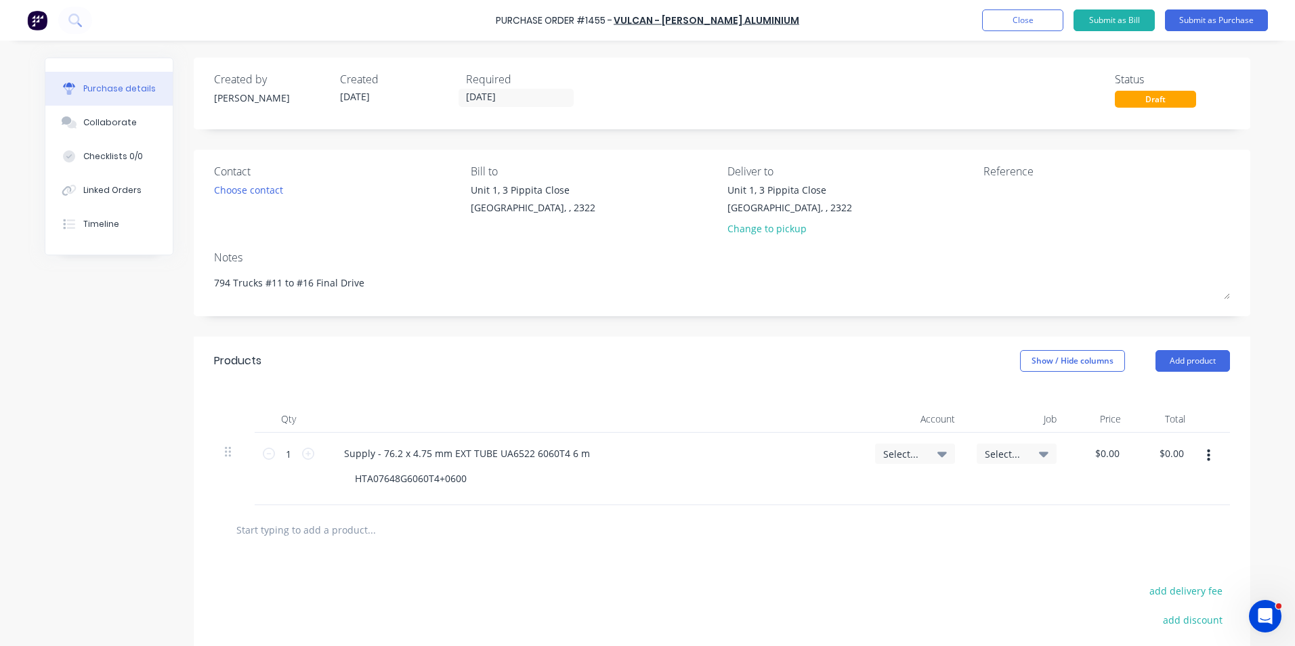
click at [903, 449] on span "Select..." at bounding box center [903, 454] width 41 height 14
type textarea "x"
click at [825, 488] on input at bounding box center [870, 494] width 139 height 27
type input "1-14"
click at [847, 587] on div "1-1400 / Work in Progress - Materials" at bounding box center [860, 590] width 190 height 27
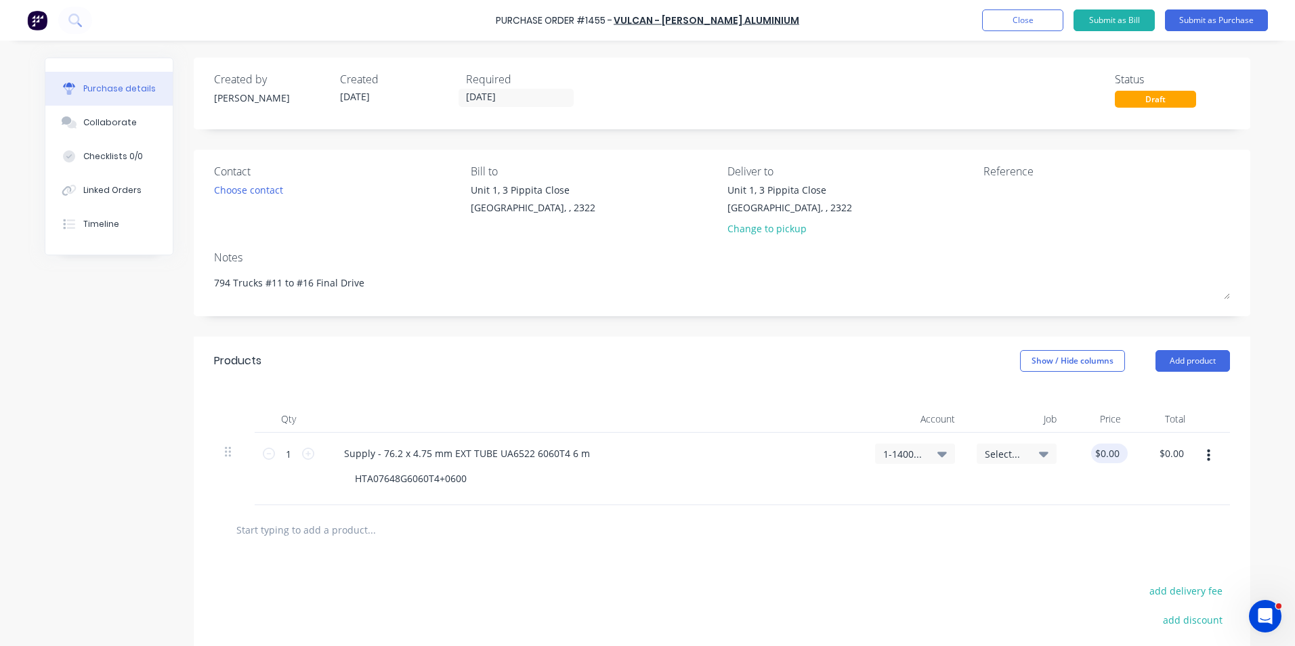
type textarea "x"
type input "0.0000"
click at [1099, 448] on input "0.0000" at bounding box center [1106, 454] width 31 height 20
type textarea "x"
click at [1099, 448] on input "0.0000" at bounding box center [1104, 454] width 37 height 20
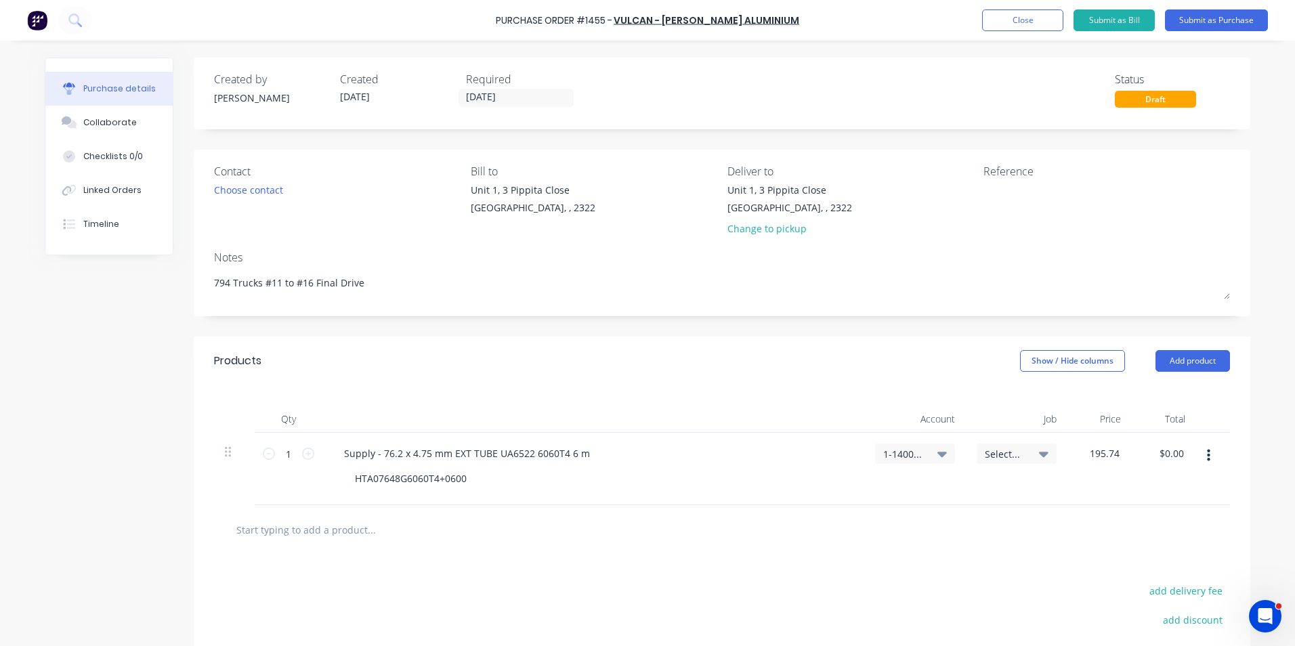
type input "195.74"
type textarea "x"
type input "$195.74"
click at [1117, 478] on div "$195.74 $195.74" at bounding box center [1099, 469] width 64 height 72
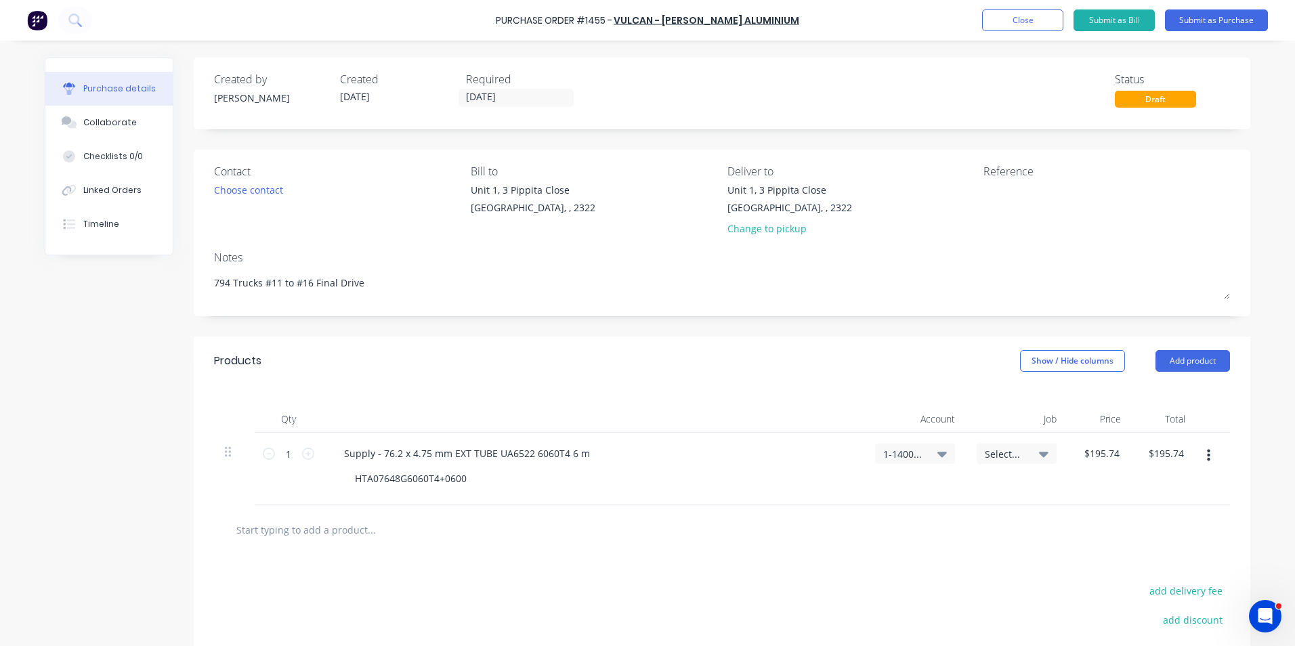
click at [1207, 454] on icon "button" at bounding box center [1208, 456] width 3 height 12
click at [1153, 520] on button "Duplicate" at bounding box center [1166, 518] width 115 height 27
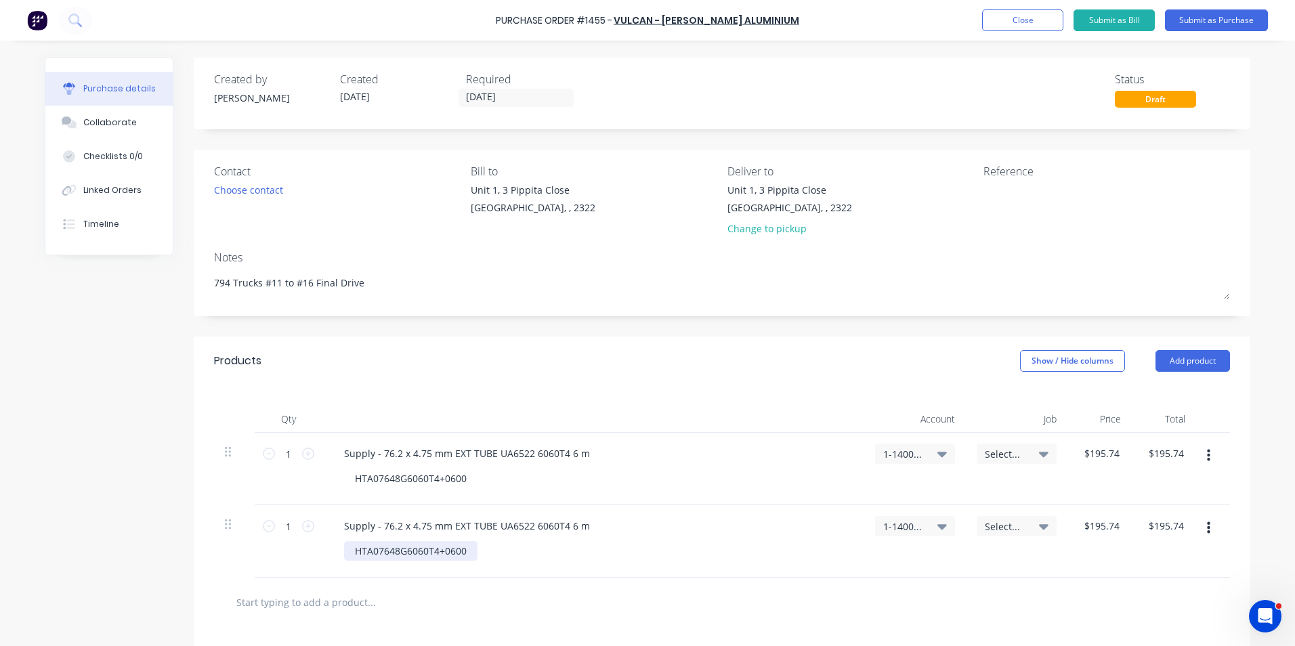
type textarea "x"
drag, startPoint x: 464, startPoint y: 552, endPoint x: 311, endPoint y: 545, distance: 153.2
click at [311, 545] on div "1 1 Supply - 76.2 x 4.75 mm EXT TUBE UA6522 6060T4 6 m HTA07648G6060T4+0600 1-1…" at bounding box center [722, 541] width 1016 height 72
type textarea "x"
drag, startPoint x: 586, startPoint y: 528, endPoint x: 287, endPoint y: 528, distance: 299.3
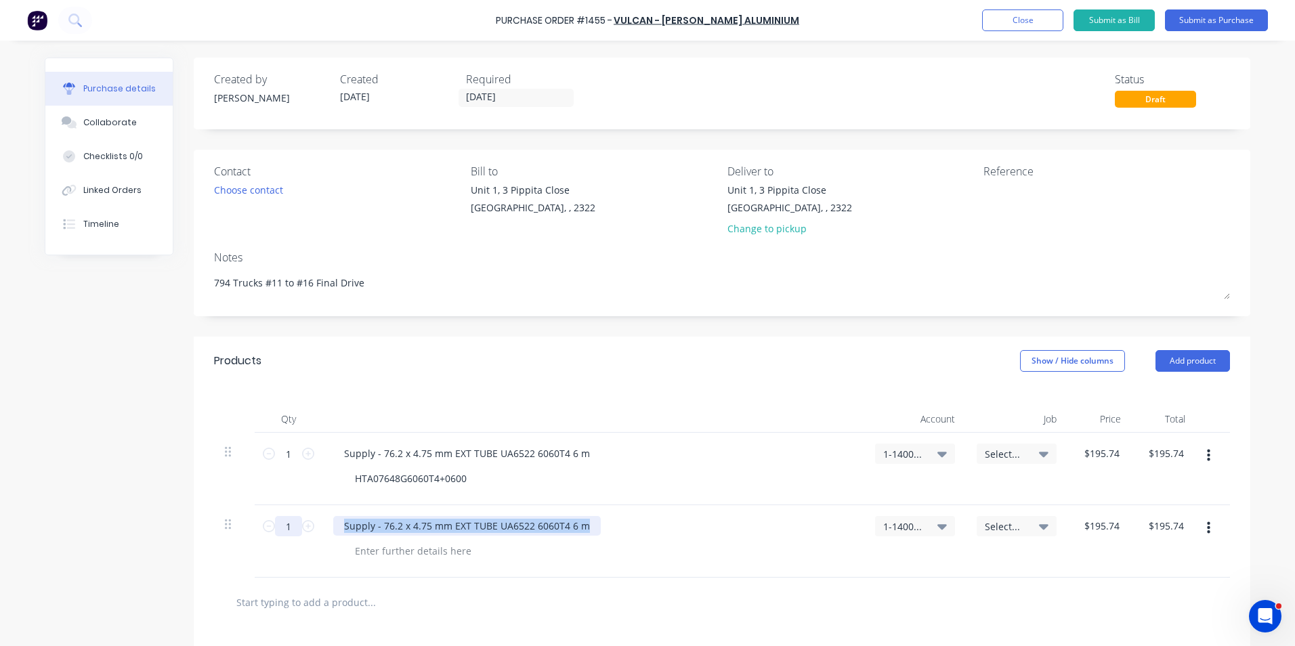
click at [287, 528] on div "1 1 Supply - 76.2 x 4.75 mm EXT TUBE UA6522 6060T4 6 m 1-1400 / Work in Progres…" at bounding box center [722, 541] width 1016 height 72
type textarea "x"
type input "195.74"
click at [1098, 525] on input "195.74" at bounding box center [1104, 526] width 37 height 20
type textarea "x"
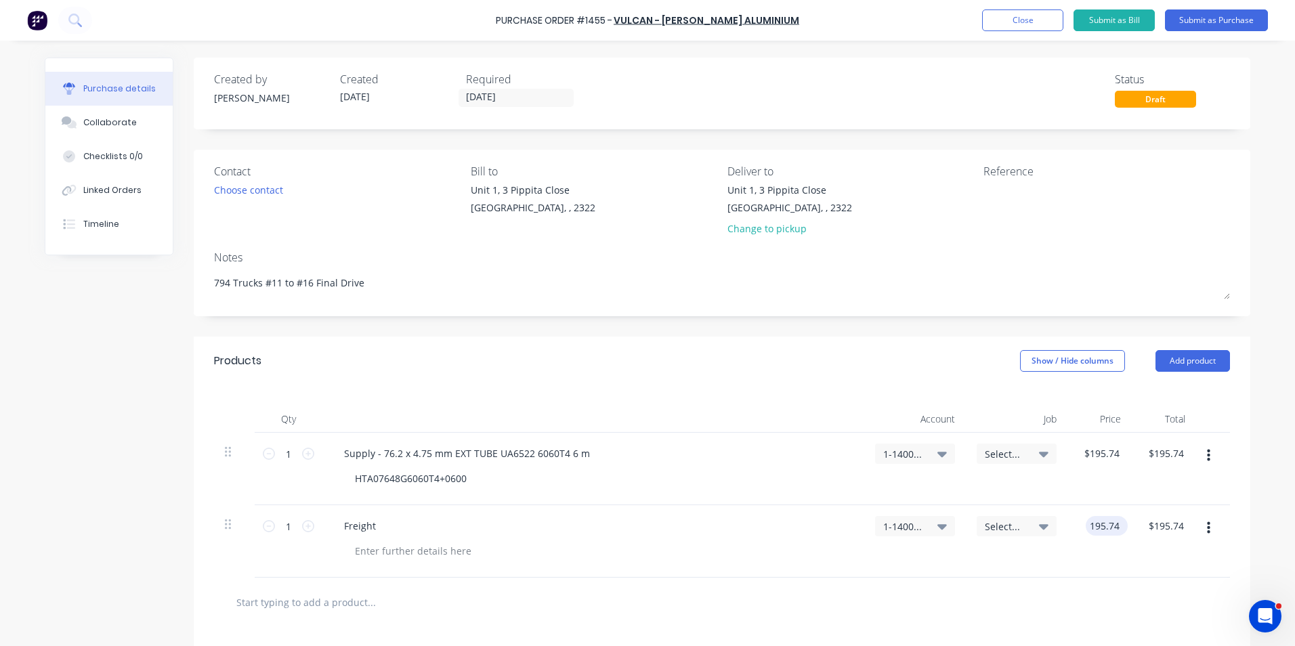
click at [1098, 525] on input "195.74" at bounding box center [1104, 526] width 37 height 20
type input "60"
type textarea "x"
type input "$60.00"
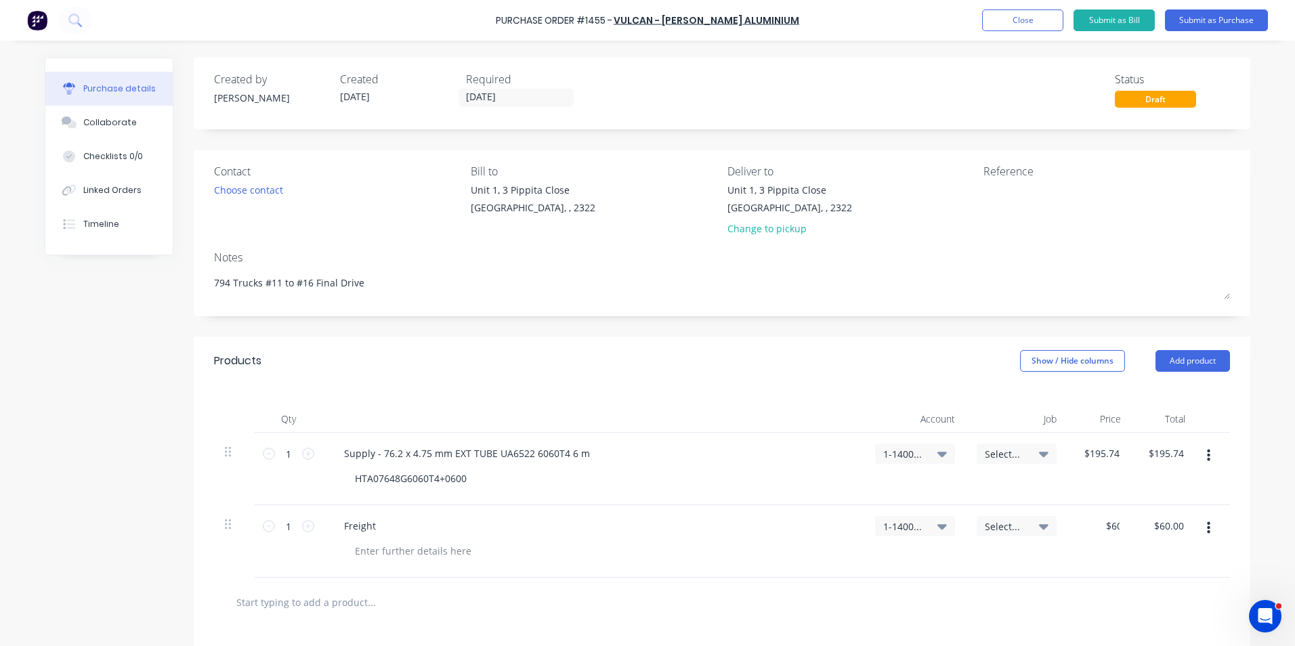
click at [1102, 564] on div "$60.00 60" at bounding box center [1099, 541] width 64 height 72
click at [464, 479] on div "HTA07648G6060T4+0600" at bounding box center [410, 479] width 133 height 20
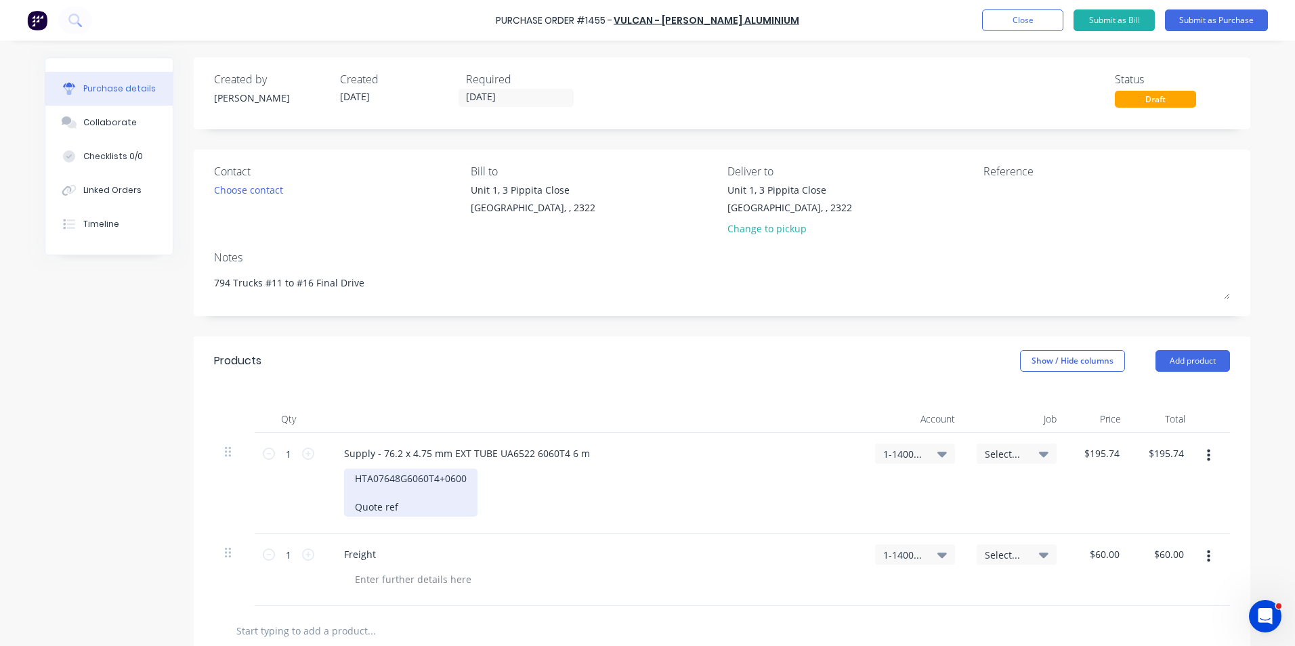
click at [412, 507] on div "HTA07648G6060T4+0600 Quote ref" at bounding box center [410, 493] width 133 height 48
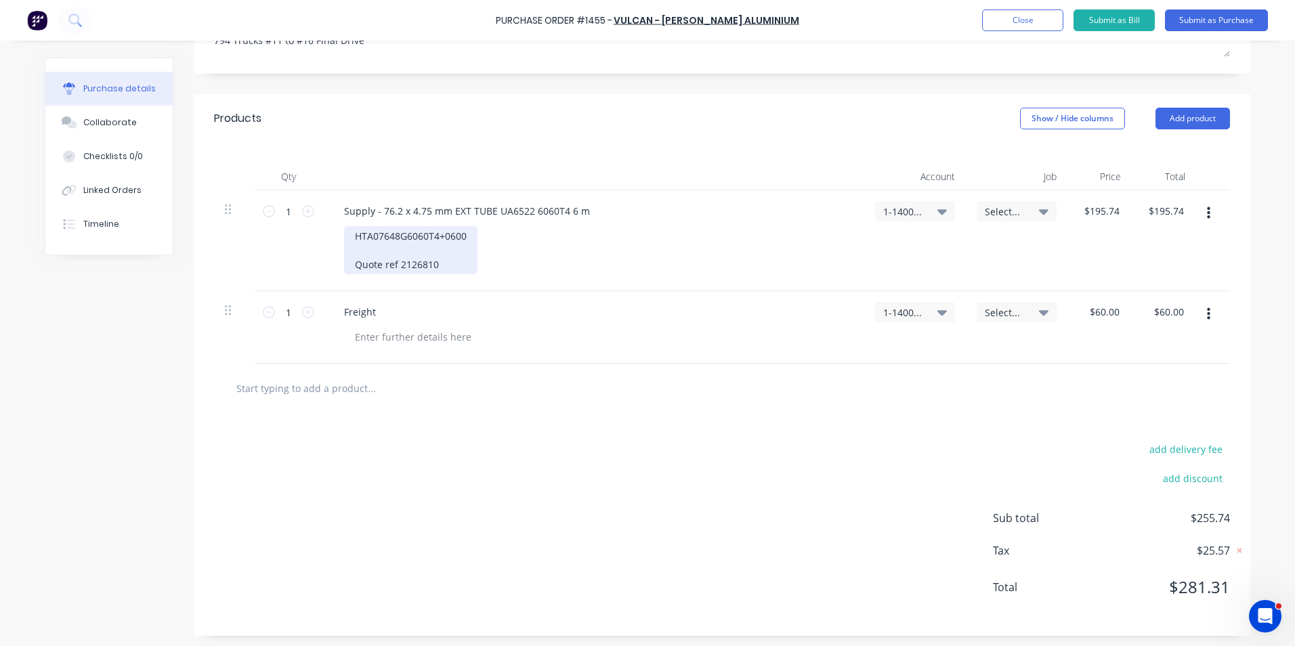
scroll to position [246, 0]
click at [1201, 114] on button "Add product" at bounding box center [1192, 115] width 74 height 22
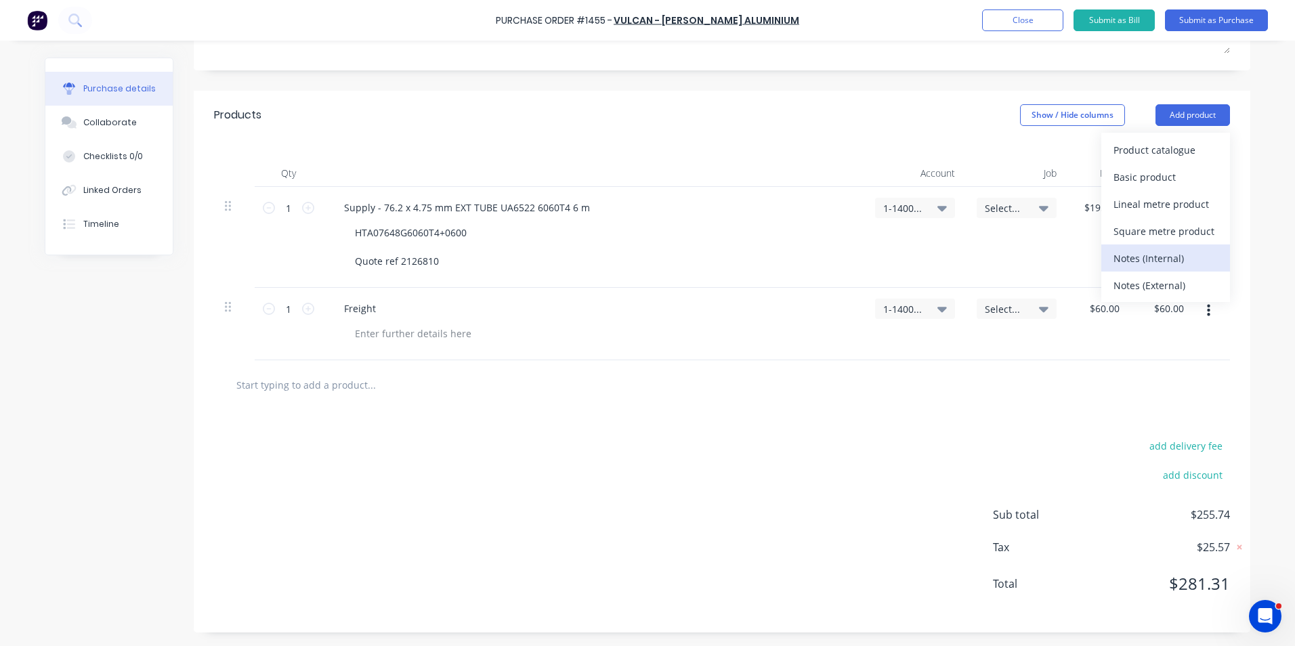
click at [1148, 258] on div "Notes (Internal)" at bounding box center [1165, 259] width 104 height 20
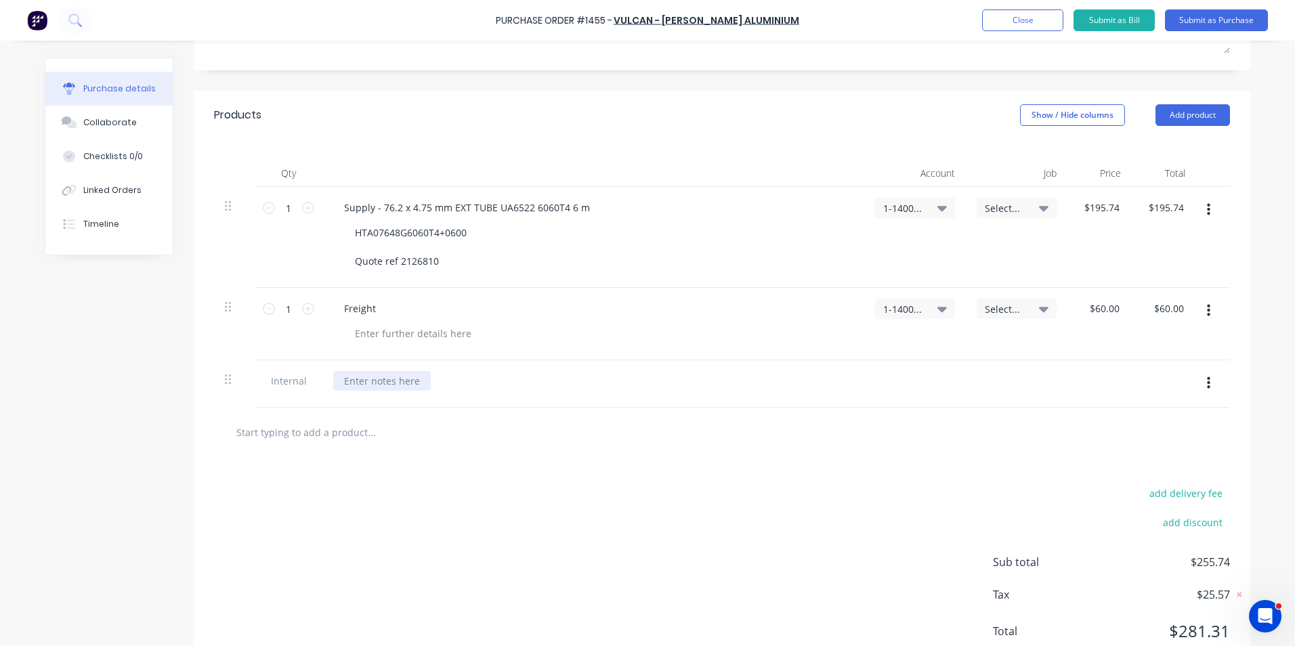
type textarea "x"
click at [366, 385] on div at bounding box center [382, 381] width 98 height 20
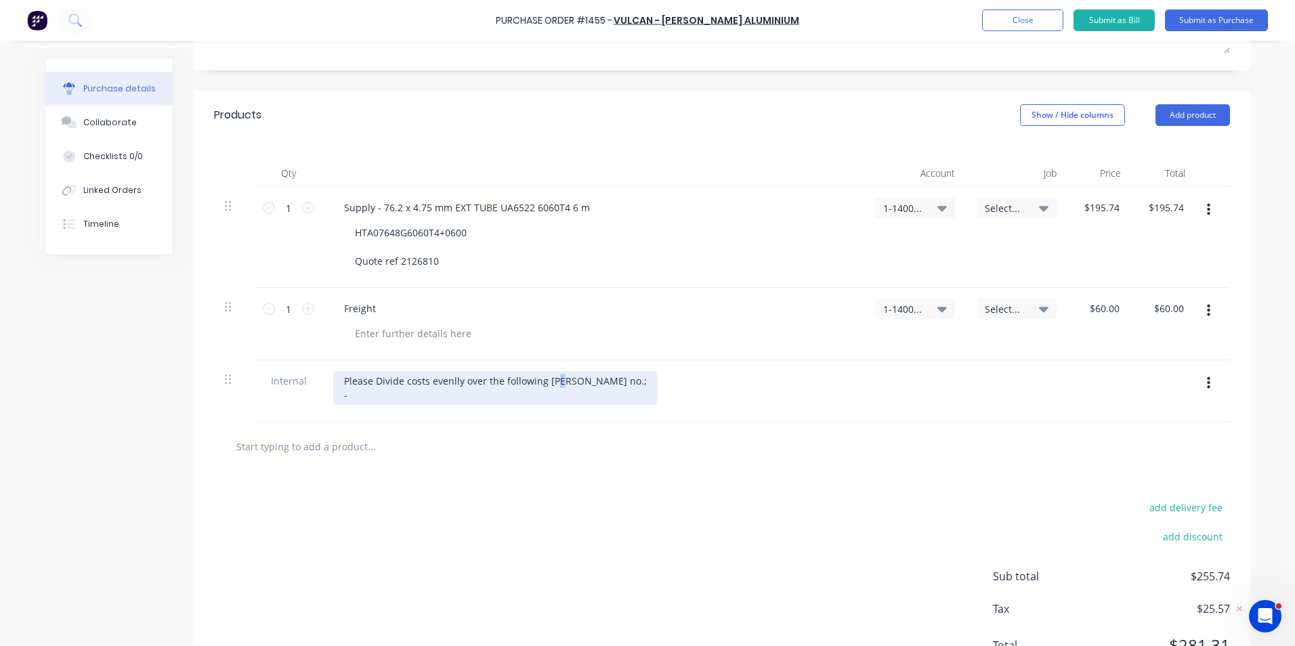
click at [550, 385] on div "Please Divide costs evenlly over the following jon no.; -" at bounding box center [495, 388] width 324 height 34
click at [372, 400] on div "Please Divide costs evenly over the following job no.; -" at bounding box center [463, 388] width 260 height 34
click at [368, 396] on div "Please Divide costs evenly over the following job no.; -" at bounding box center [463, 388] width 260 height 34
drag, startPoint x: 435, startPoint y: 397, endPoint x: 332, endPoint y: 397, distance: 102.3
click at [333, 397] on div "Please Divide costs evenly over the following job no.; - JN1601 - Truck #11" at bounding box center [463, 388] width 260 height 34
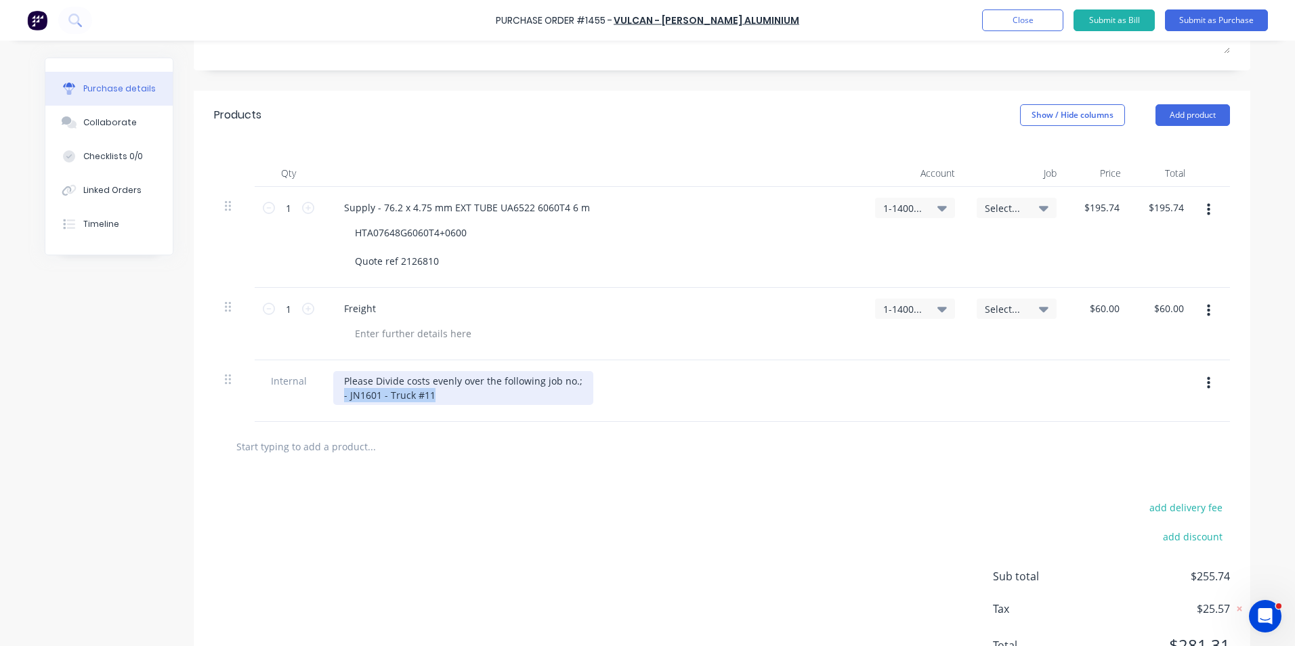
copy div "- JN1601 - Truck #11"
click at [435, 395] on div "Please Divide costs evenly over the following job no.; - JN1601 - Truck #11" at bounding box center [463, 388] width 260 height 34
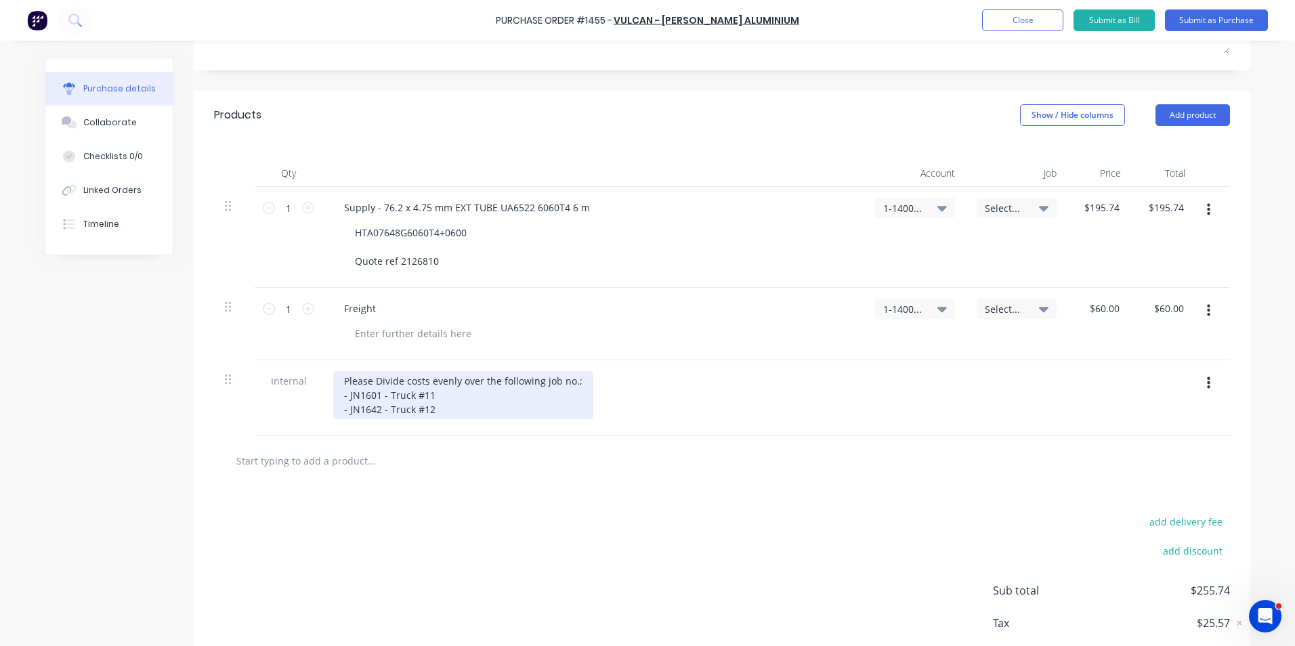
click at [442, 408] on div "Please Divide costs evenly over the following job no.; - JN1601 - Truck #11 - J…" at bounding box center [463, 395] width 260 height 48
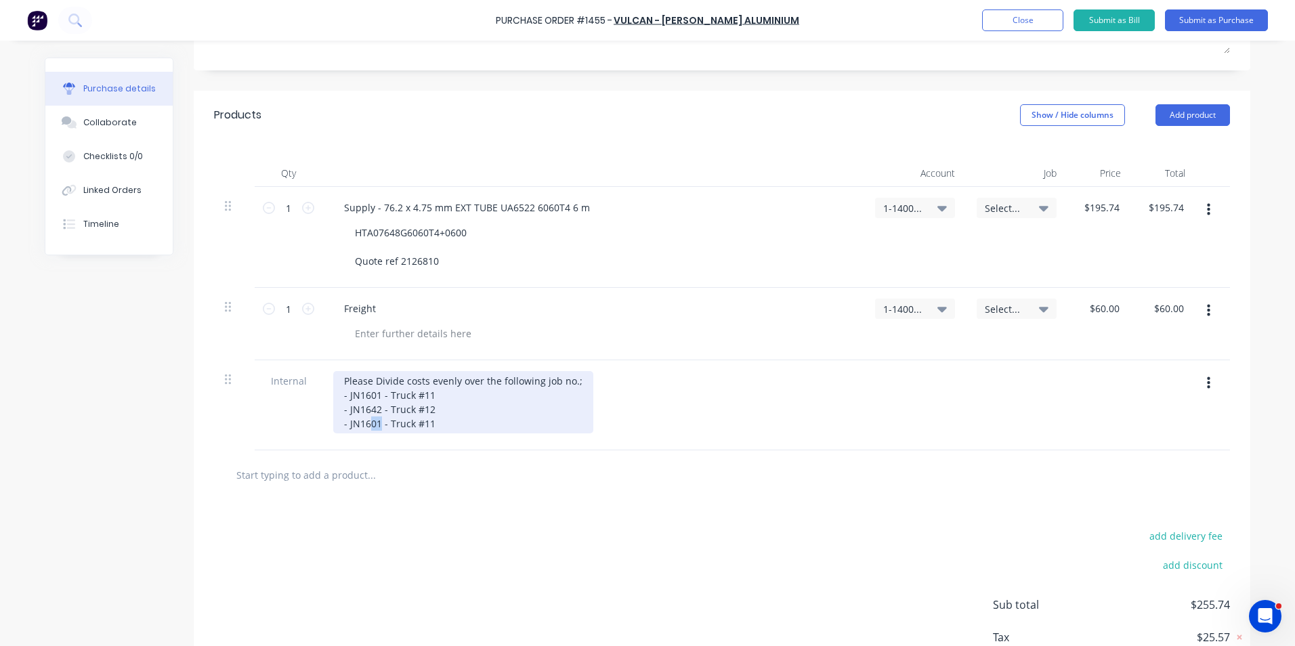
click at [367, 426] on div "Please Divide costs evenly over the following job no.; - JN1601 - Truck #11 - J…" at bounding box center [463, 402] width 260 height 62
click at [424, 425] on div "Please Divide costs evenly over the following job no.; - JN1601 - Truck #11 - J…" at bounding box center [463, 402] width 260 height 62
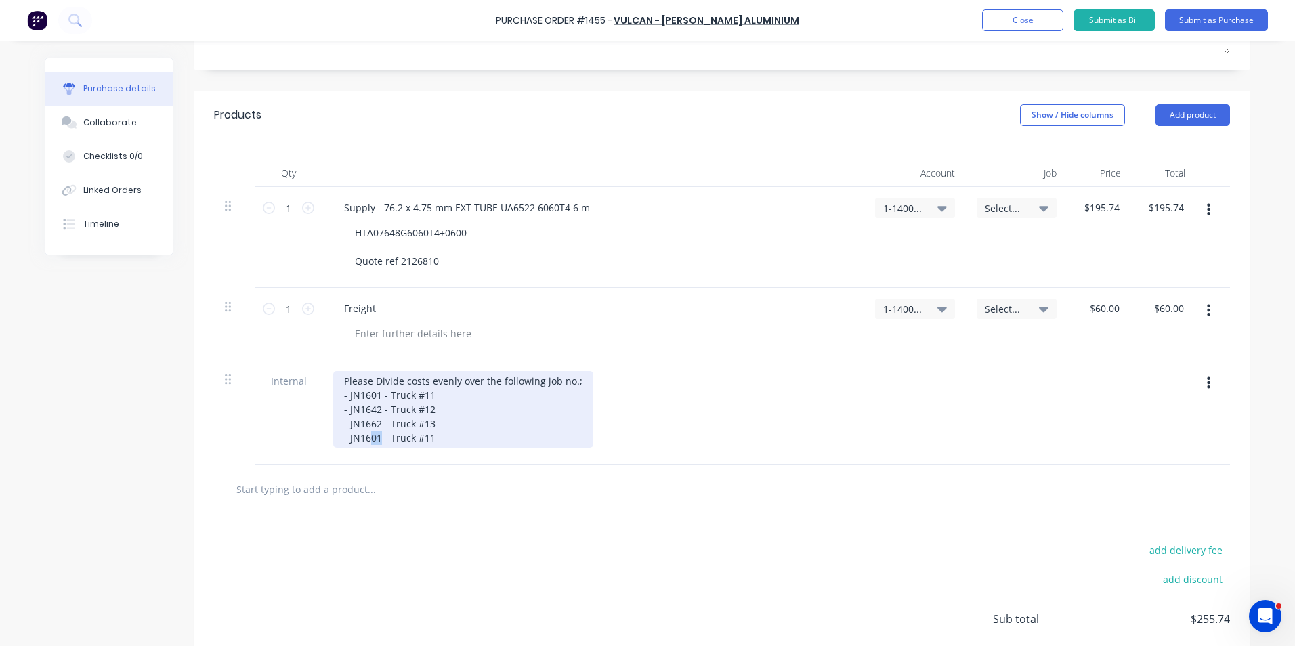
drag, startPoint x: 374, startPoint y: 439, endPoint x: 366, endPoint y: 441, distance: 8.4
click at [366, 441] on div "Please Divide costs evenly over the following job no.; - JN1601 - Truck #11 - J…" at bounding box center [463, 409] width 260 height 77
click at [422, 437] on div "Please Divide costs evenly over the following job no.; - JN1601 - Truck #11 - J…" at bounding box center [463, 409] width 260 height 77
drag, startPoint x: 374, startPoint y: 454, endPoint x: 360, endPoint y: 455, distance: 14.2
click at [360, 455] on div "Please Divide costs evenly over the following job no.; - JN1601 - Truck #11 - J…" at bounding box center [463, 416] width 260 height 91
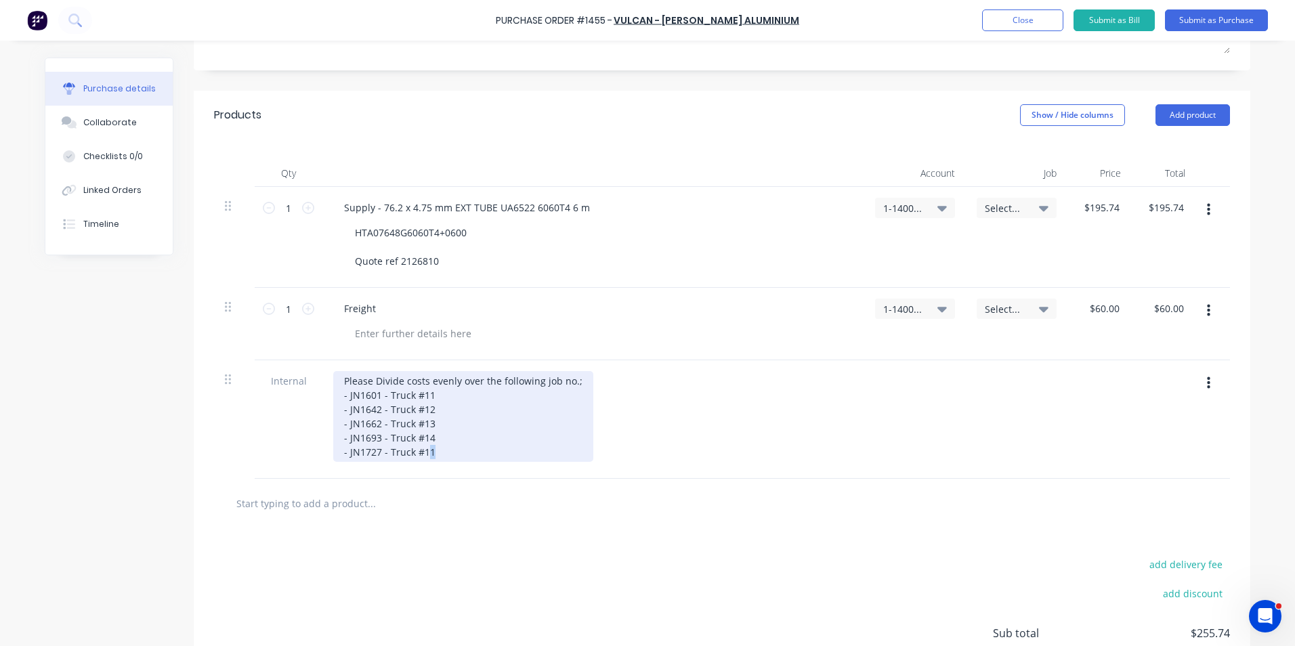
click at [423, 454] on div "Please Divide costs evenly over the following job no.; - JN1601 - Truck #11 - J…" at bounding box center [463, 416] width 260 height 91
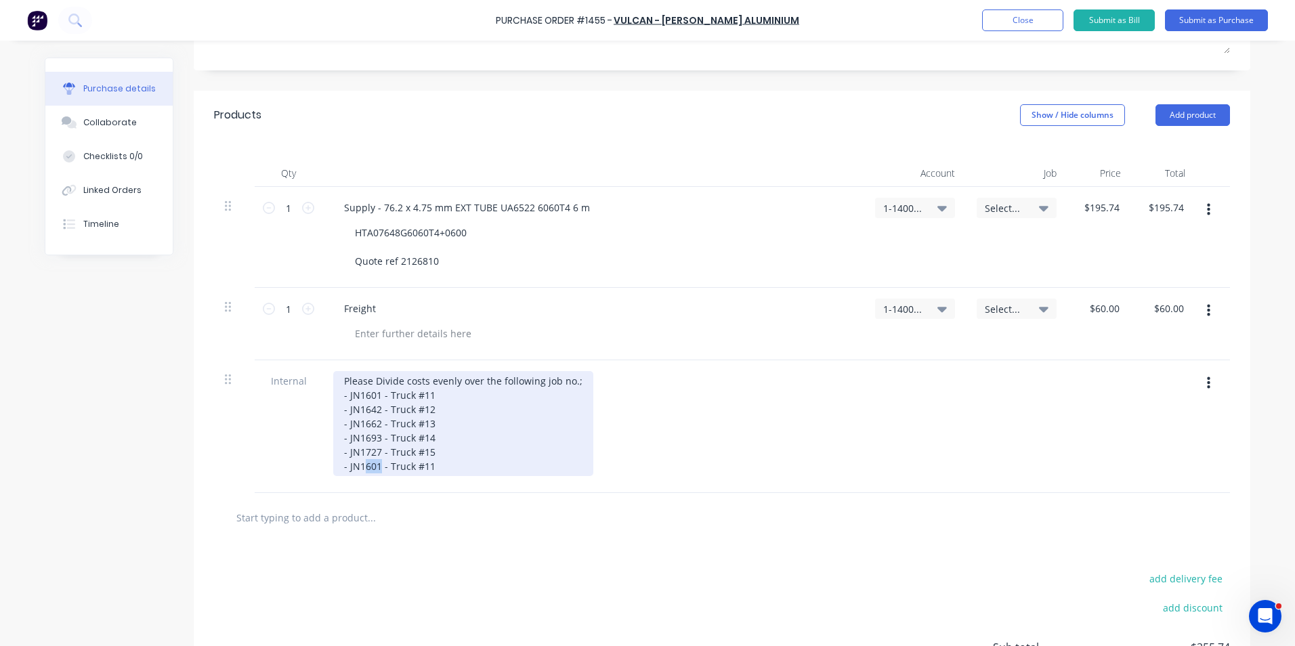
drag, startPoint x: 374, startPoint y: 469, endPoint x: 359, endPoint y: 469, distance: 14.9
click at [359, 469] on div "Please Divide costs evenly over the following job no.; - JN1601 - Truck #11 - J…" at bounding box center [463, 423] width 260 height 105
click at [423, 468] on div "Please Divide costs evenly over the following job no.; - JN1601 - Truck #11 - J…" at bounding box center [463, 423] width 260 height 105
click at [454, 458] on div "Please Divide costs evenly over the following job no.; - JN1601 - Truck #11 - J…" at bounding box center [463, 423] width 260 height 105
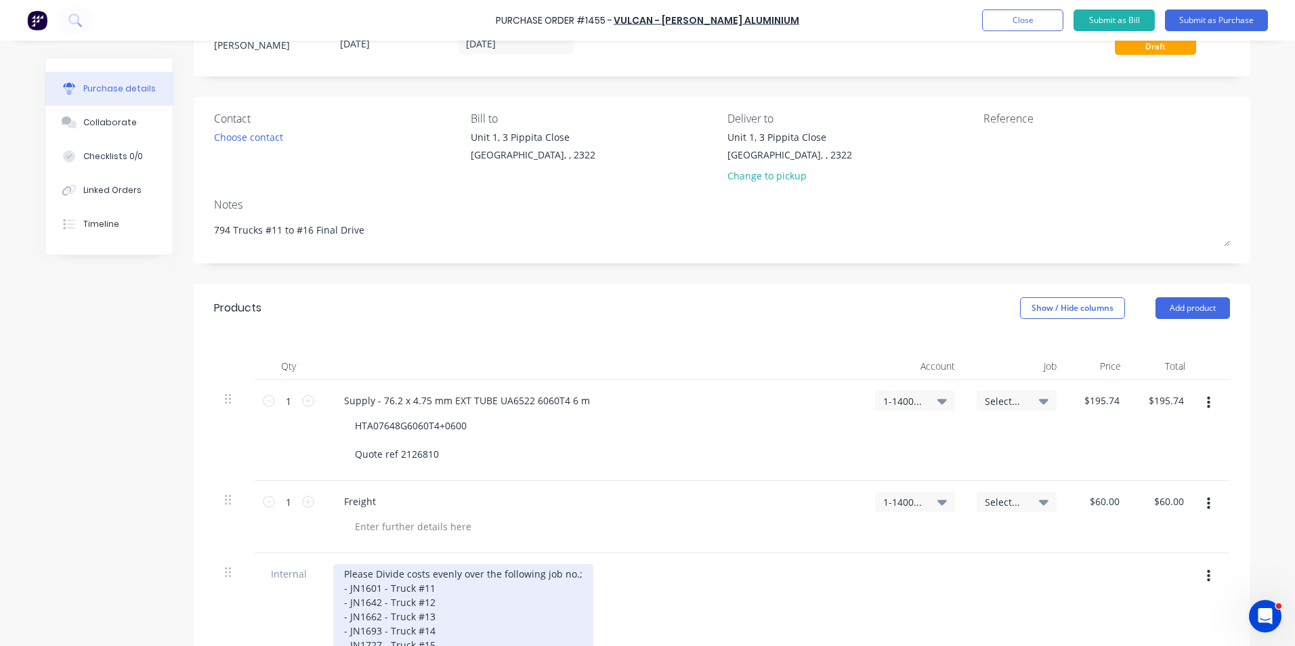
scroll to position [0, 0]
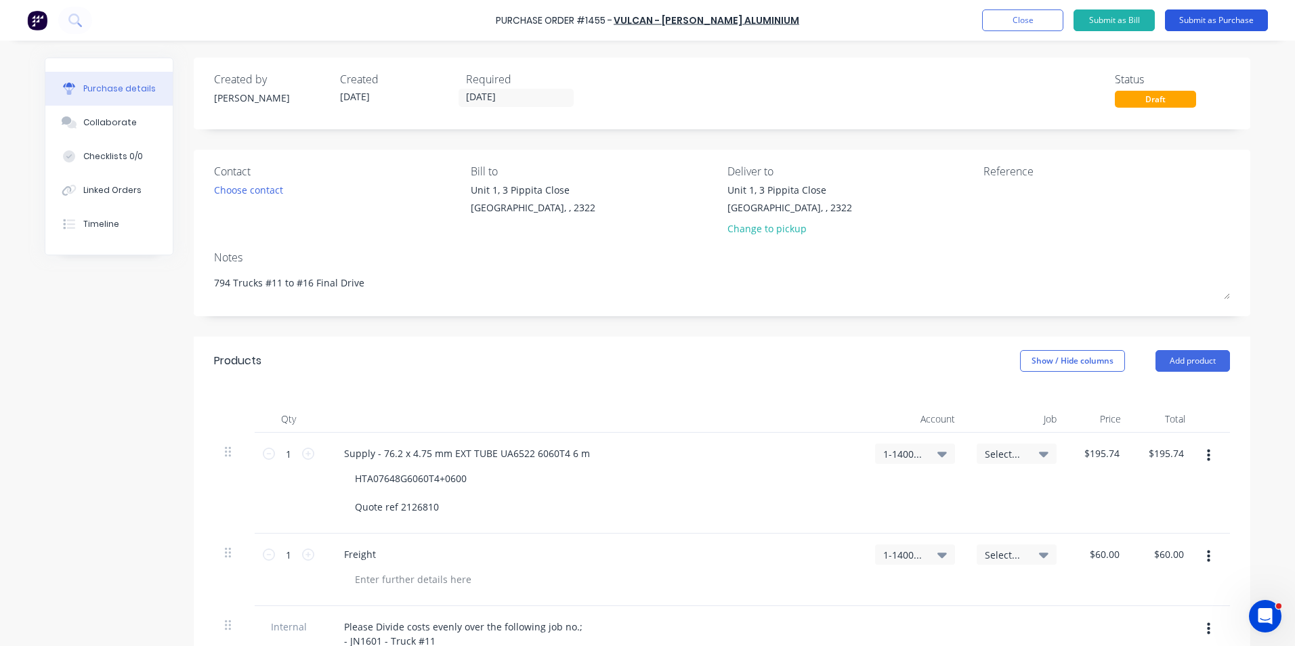
click at [1209, 16] on button "Submit as Purchase" at bounding box center [1216, 20] width 103 height 22
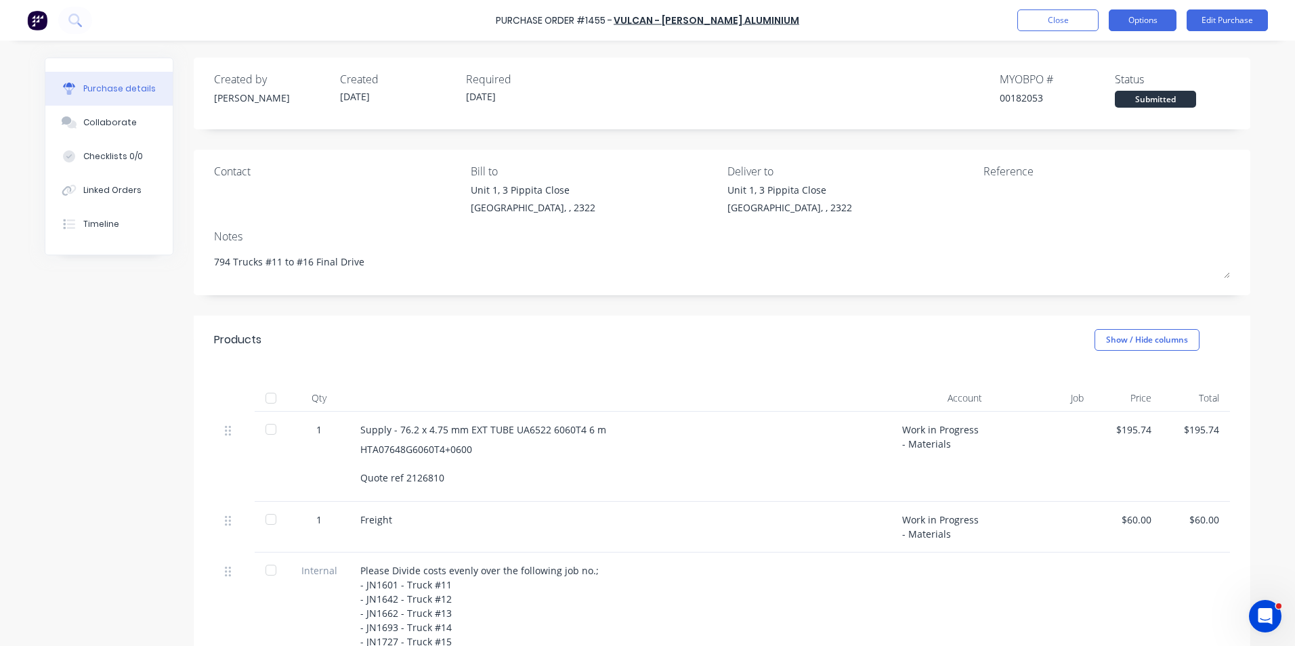
click at [1141, 18] on button "Options" at bounding box center [1143, 20] width 68 height 22
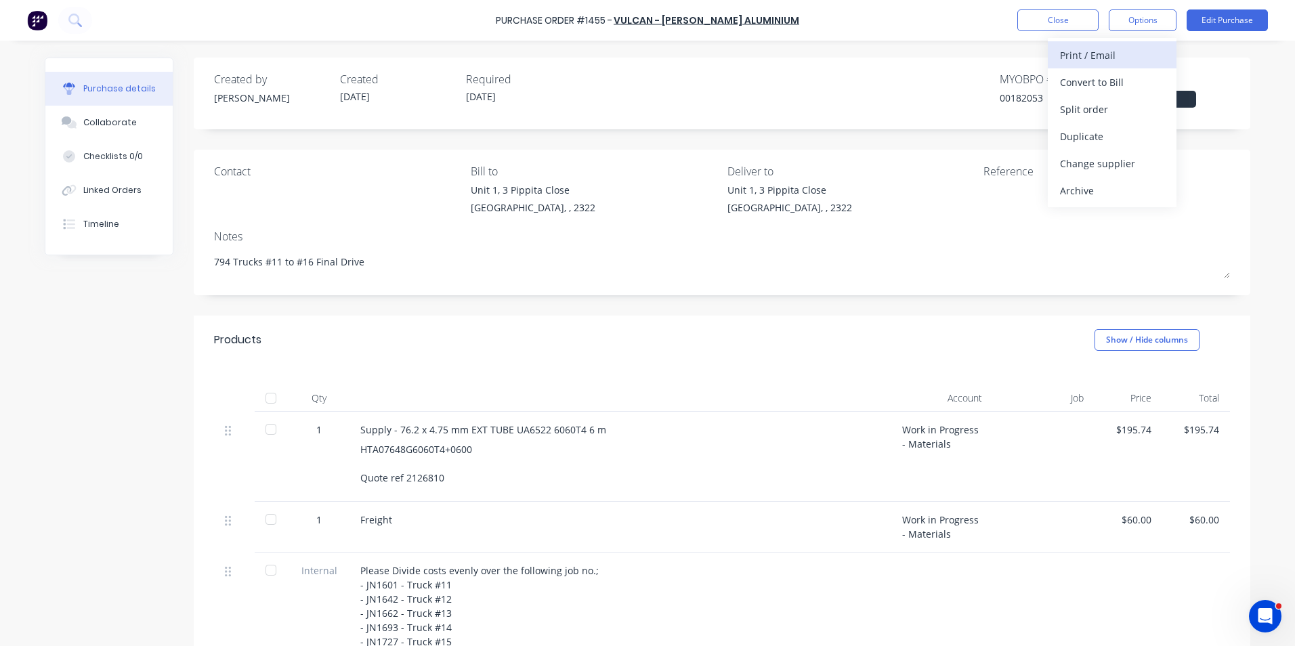
click at [1093, 56] on div "Print / Email" at bounding box center [1112, 55] width 104 height 20
click at [1086, 85] on div "With pricing" at bounding box center [1112, 82] width 104 height 20
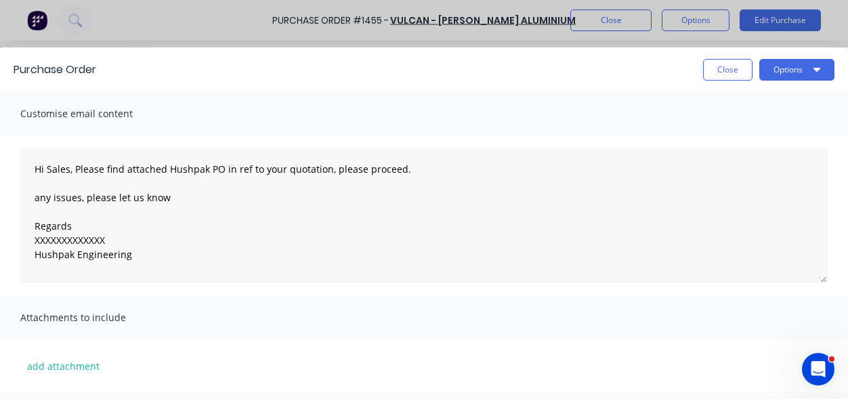
type textarea "x"
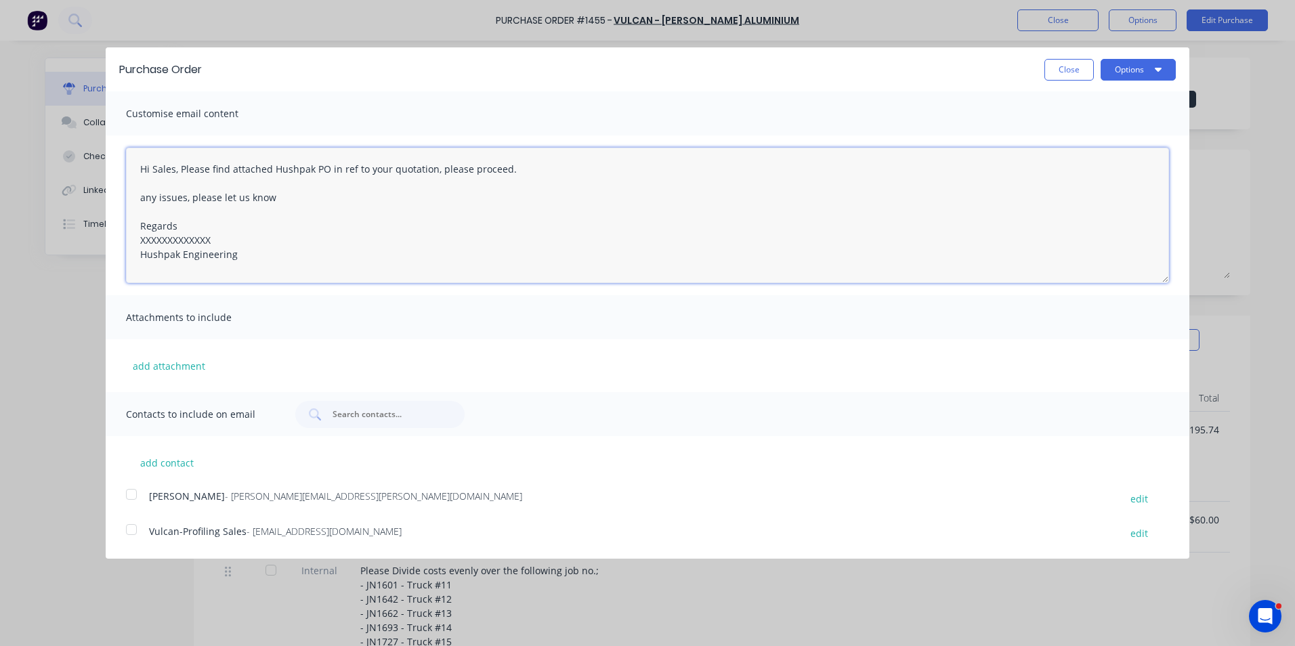
drag, startPoint x: 214, startPoint y: 241, endPoint x: 133, endPoint y: 244, distance: 80.7
click at [133, 244] on textarea "Hi Sales, Please find attached Hushpak PO in ref to your quotation, please proc…" at bounding box center [647, 215] width 1043 height 135
type textarea "Hi Sales, Please find attached Hushpak PO in ref to your quotation, please proc…"
click at [170, 460] on button "add contact" at bounding box center [166, 462] width 81 height 20
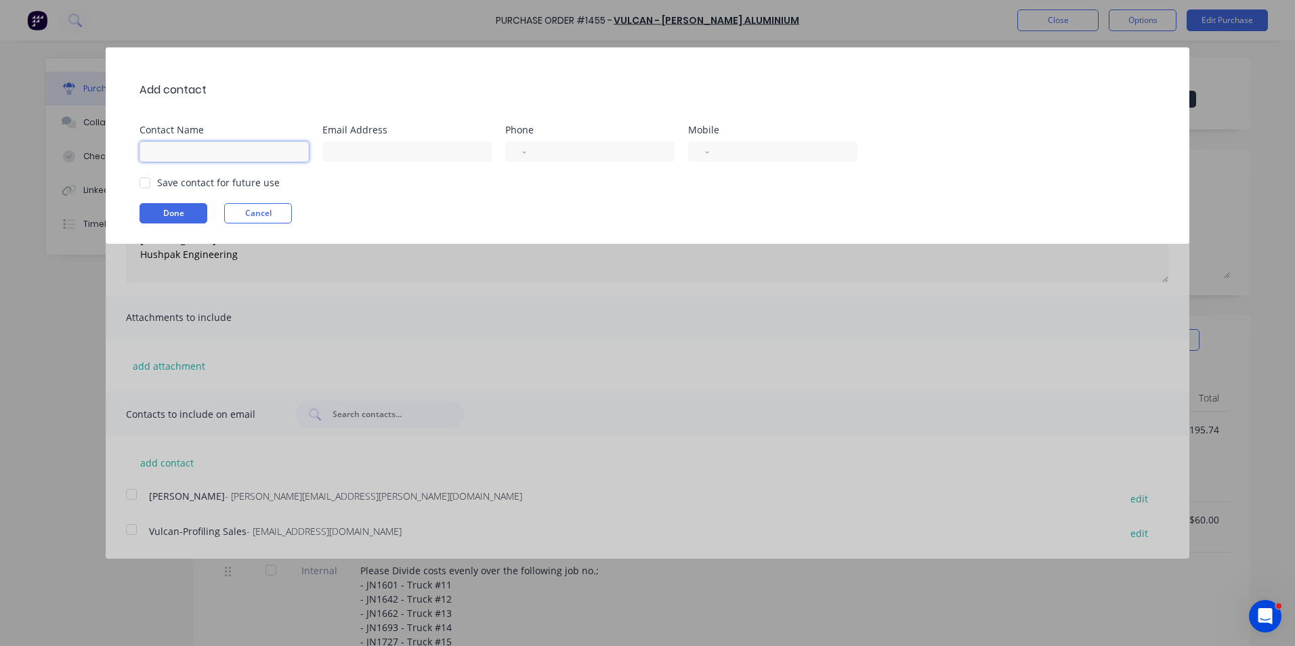
click at [181, 148] on input at bounding box center [223, 152] width 169 height 20
paste input "Aluminium Newcastle <aluminium.newcastle@vulcan.co>"
type input "Aluminium Sales"
click at [350, 150] on input at bounding box center [406, 152] width 169 height 20
paste input "Aluminium Newcastle <aluminium.newcastle@vulcan.co>"
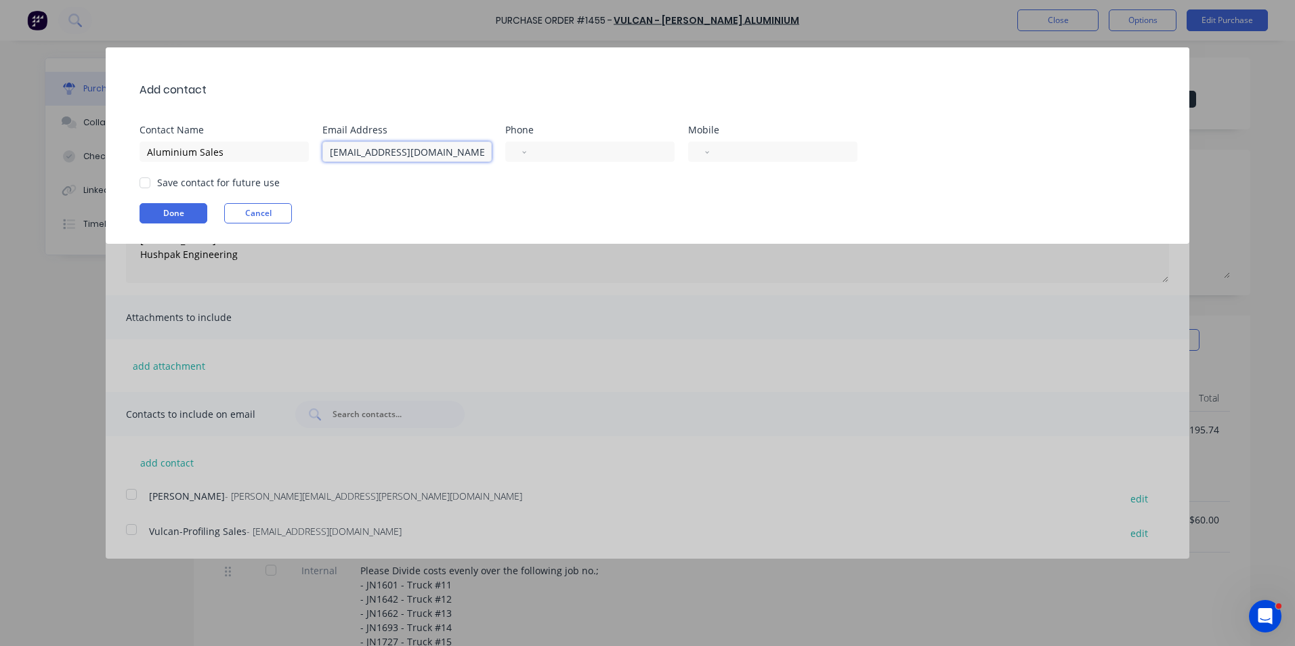
click at [148, 181] on div at bounding box center [144, 182] width 27 height 27
type input "aluminium.newcastle@vulcan.co"
click at [175, 211] on button "Done" at bounding box center [173, 213] width 68 height 20
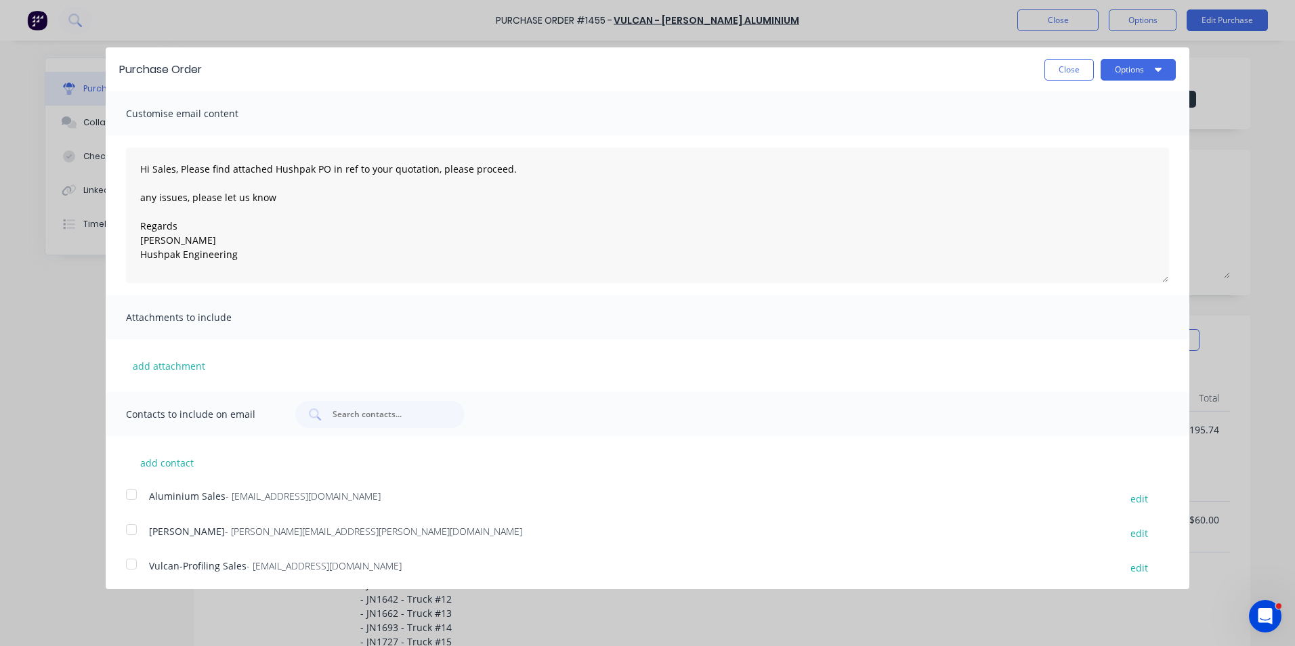
click at [132, 565] on div at bounding box center [131, 564] width 27 height 27
click at [137, 528] on div at bounding box center [131, 529] width 27 height 27
click at [189, 364] on button "add attachment" at bounding box center [169, 366] width 86 height 20
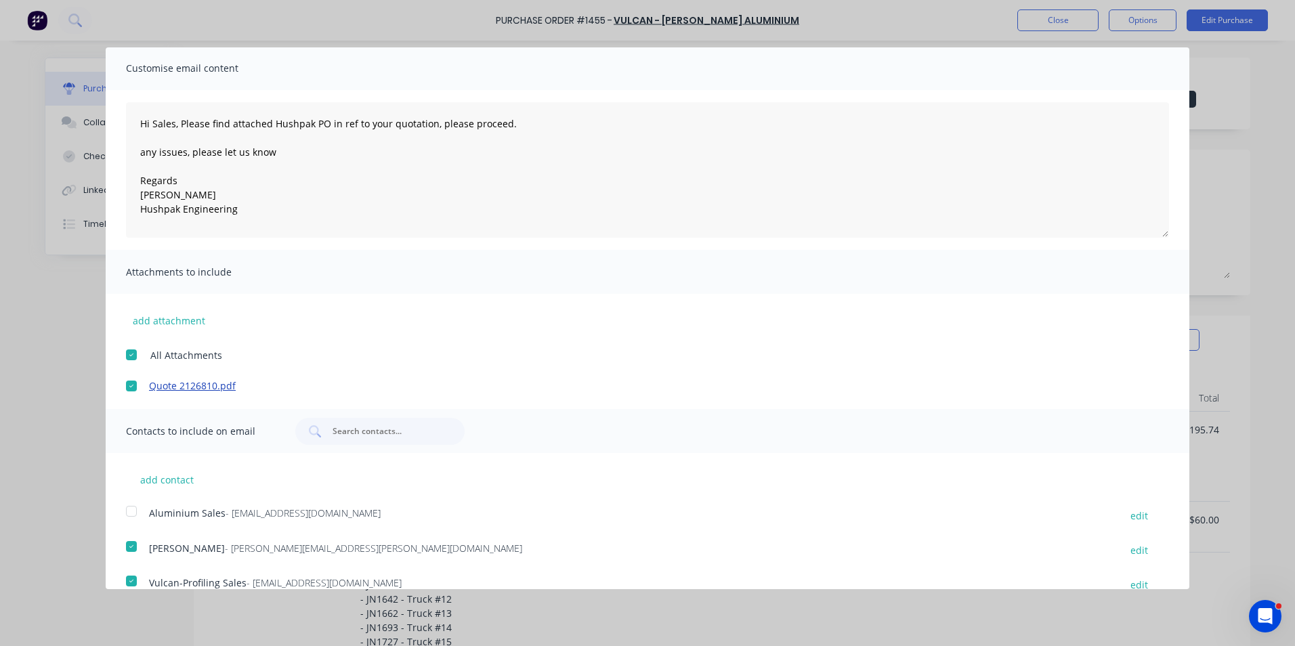
scroll to position [66, 0]
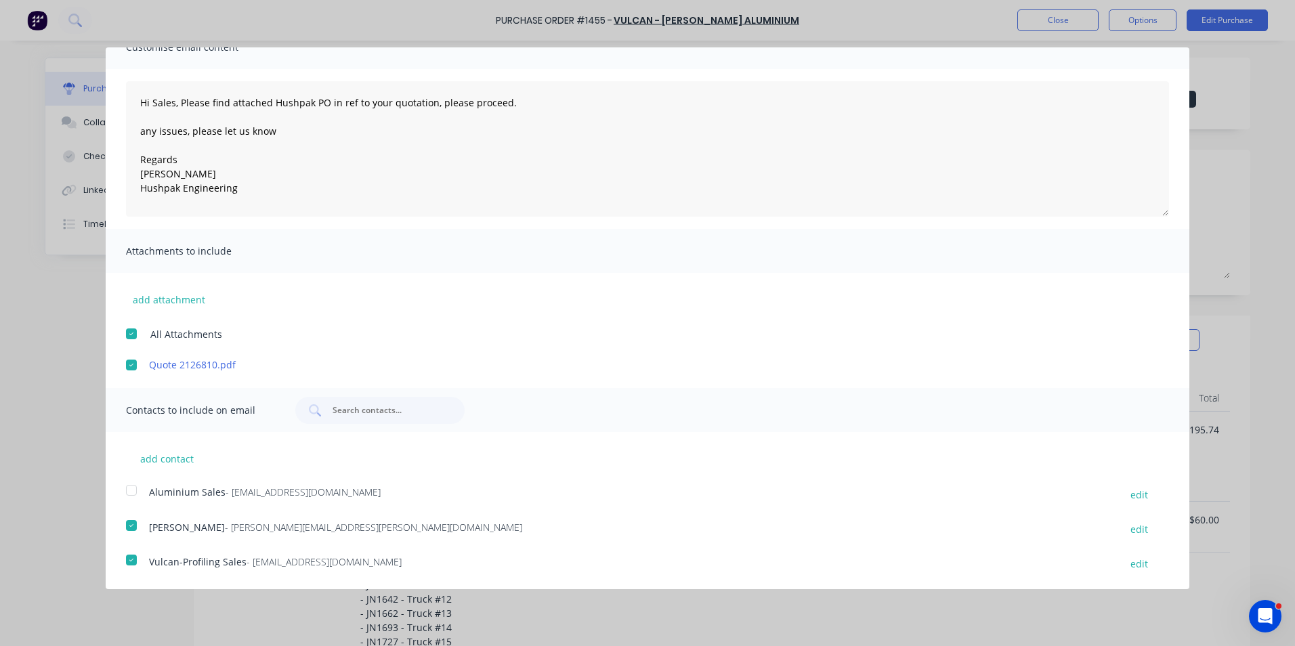
click at [132, 557] on div at bounding box center [131, 559] width 27 height 27
click at [132, 488] on div at bounding box center [131, 490] width 27 height 27
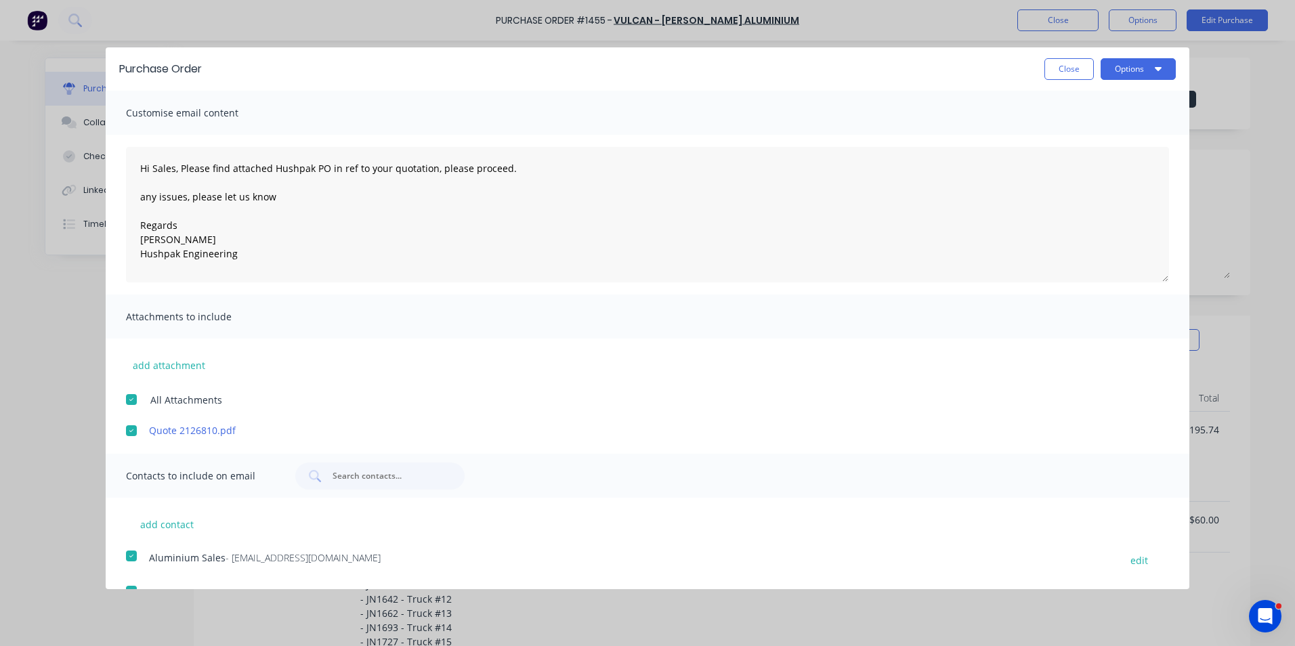
scroll to position [0, 0]
click at [1125, 72] on button "Options" at bounding box center [1137, 70] width 75 height 22
click at [1061, 131] on div "Email" at bounding box center [1111, 131] width 104 height 20
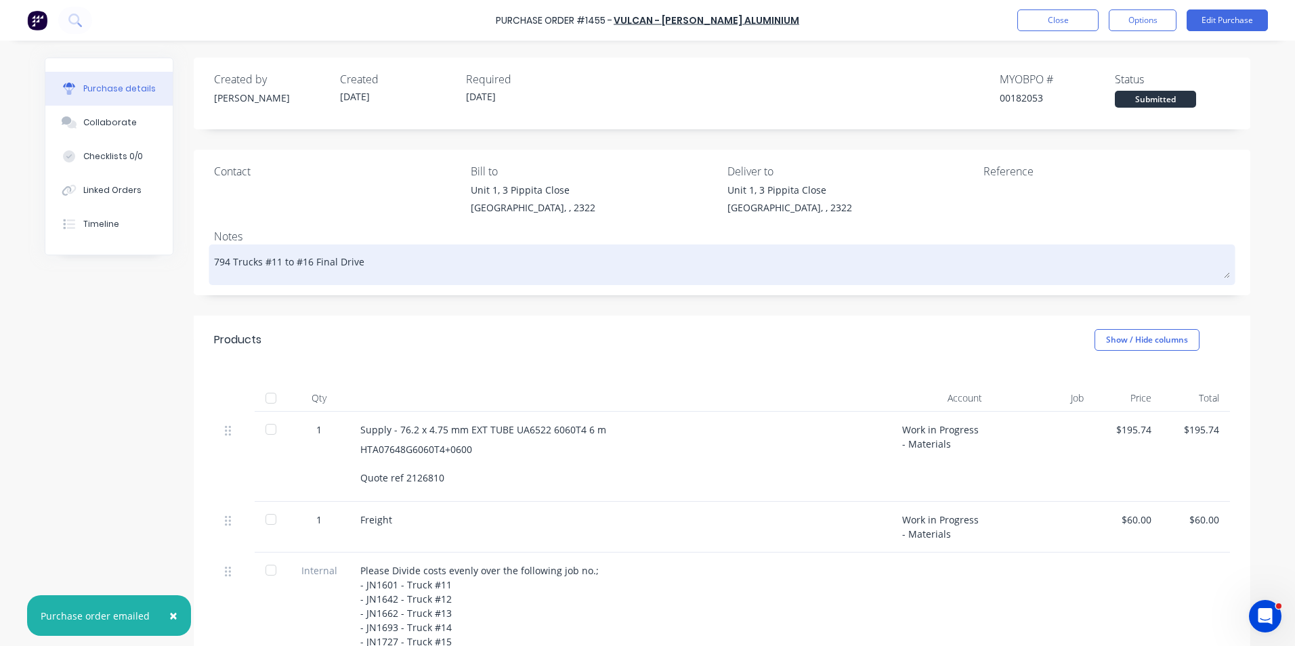
type textarea "x"
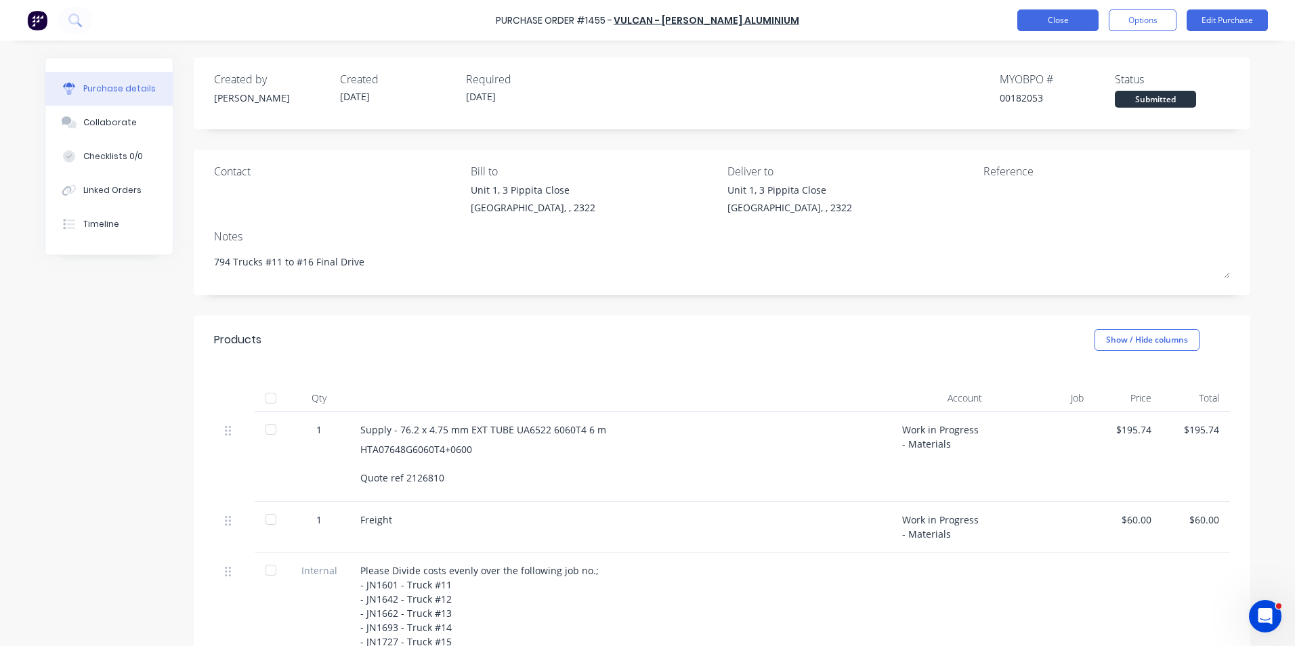
click at [1064, 20] on button "Close" at bounding box center [1057, 20] width 81 height 22
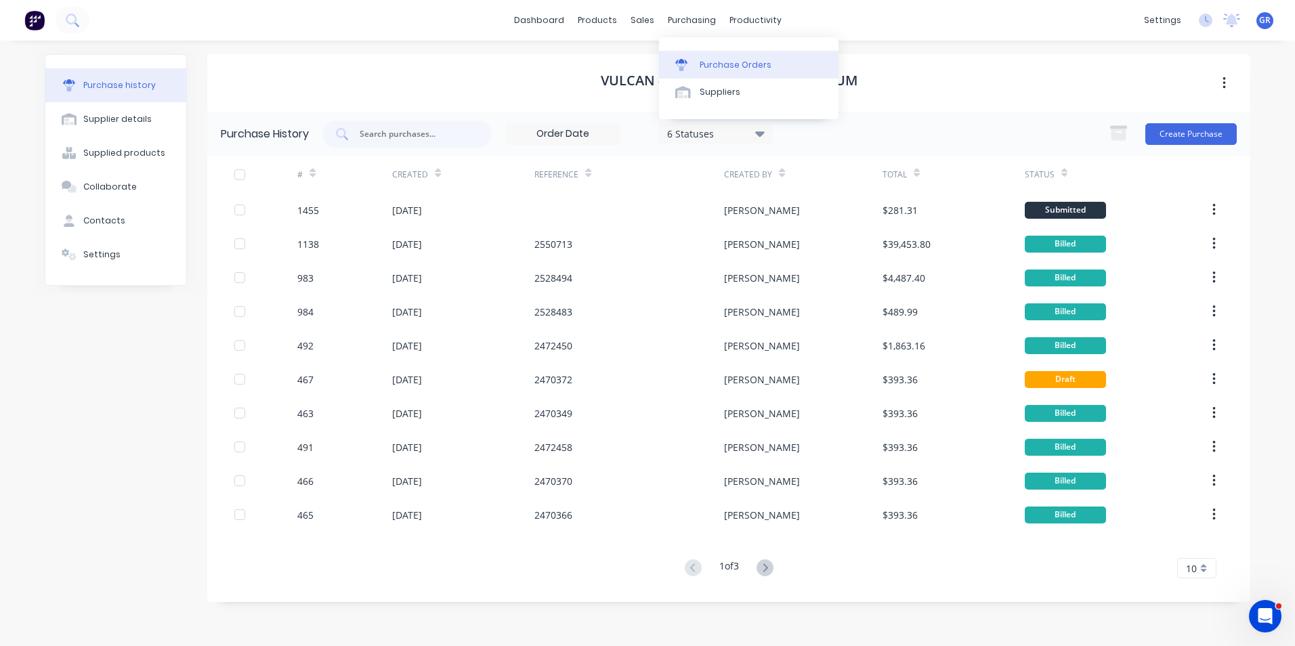
click at [722, 62] on div "Purchase Orders" at bounding box center [736, 65] width 72 height 12
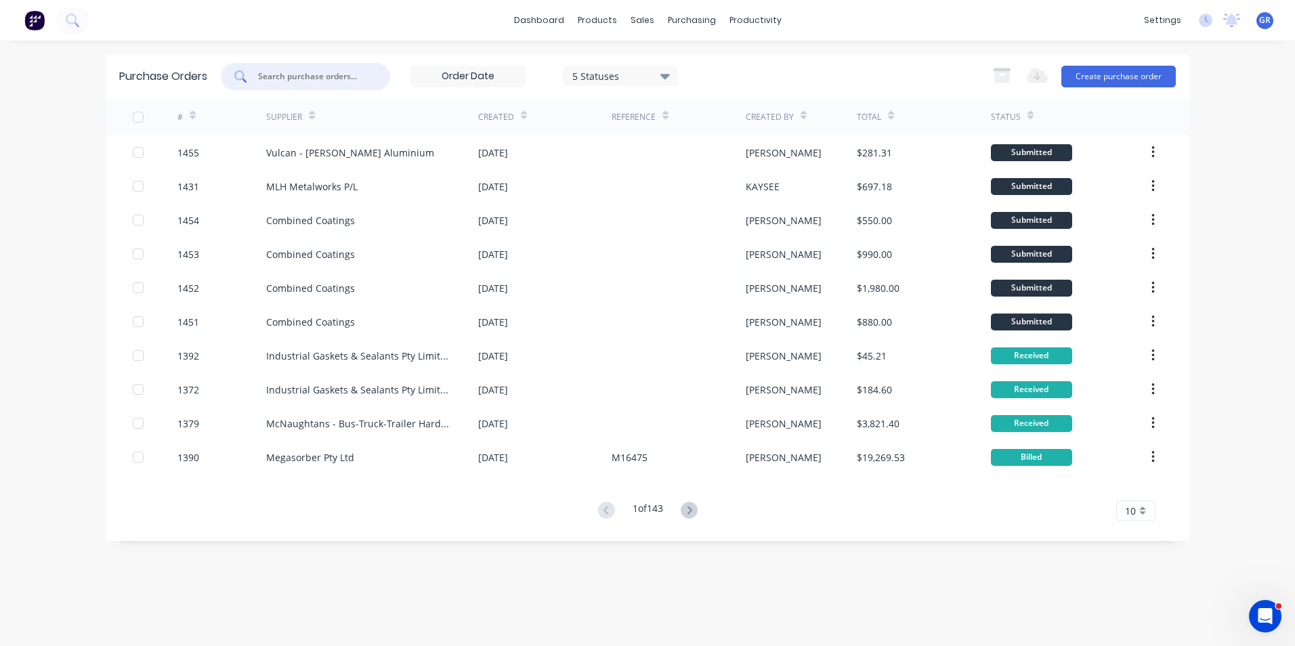
click at [284, 76] on input "text" at bounding box center [313, 77] width 112 height 14
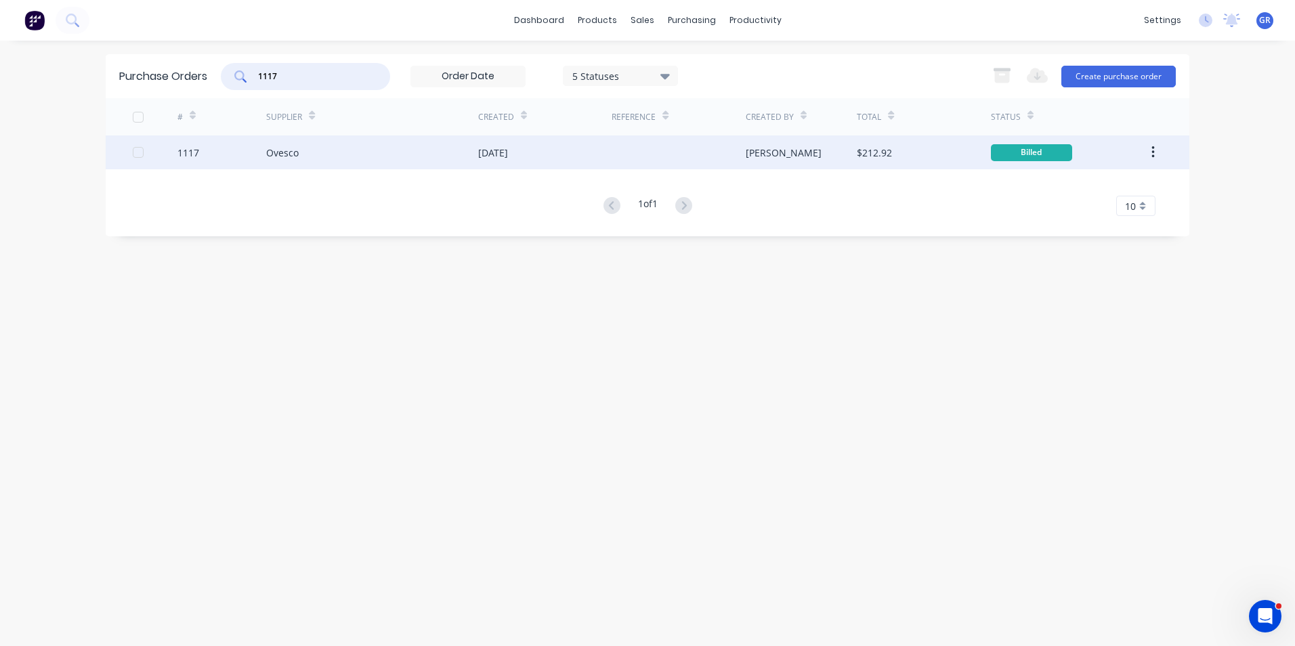
type input "1117"
click at [191, 152] on div "1117" at bounding box center [188, 153] width 22 height 14
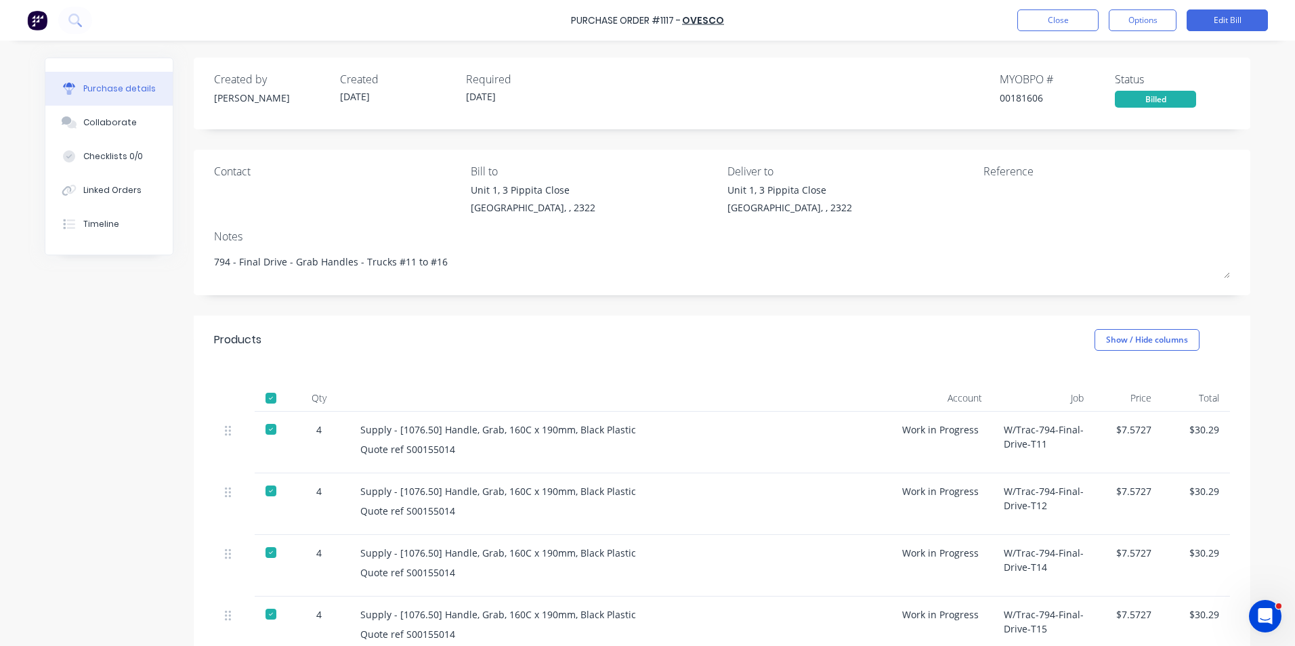
type textarea "x"
click at [1062, 16] on button "Close" at bounding box center [1057, 20] width 81 height 22
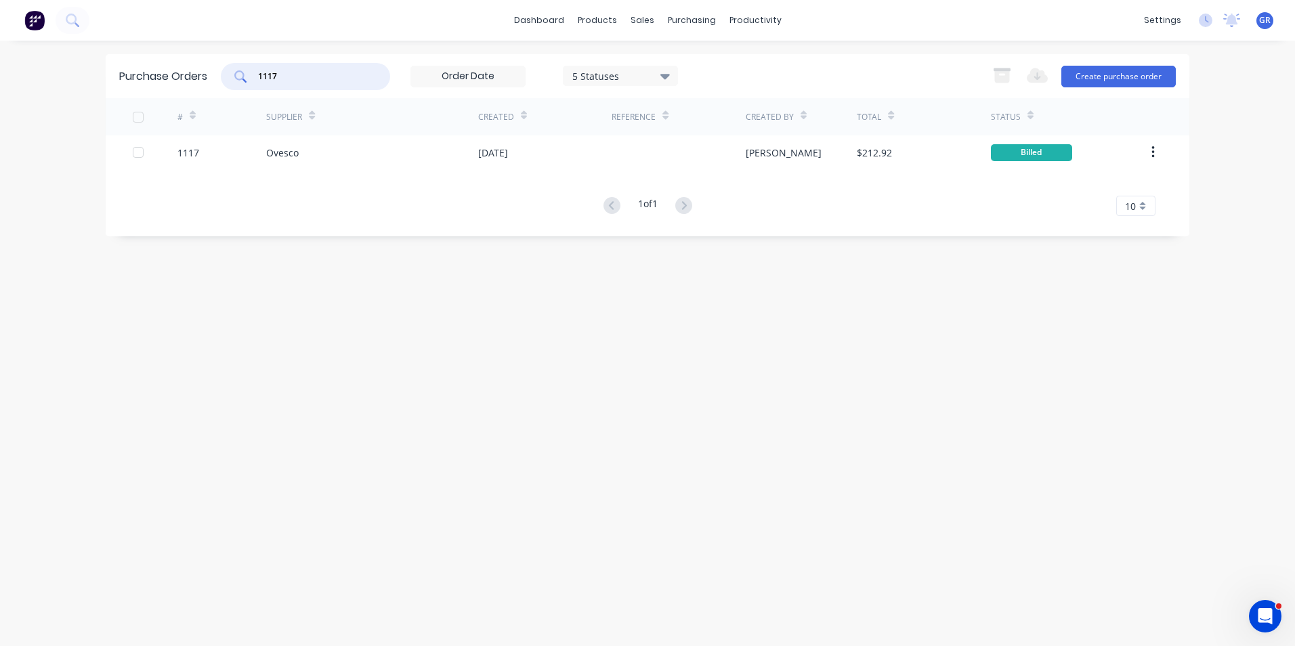
drag, startPoint x: 291, startPoint y: 74, endPoint x: 244, endPoint y: 78, distance: 46.8
click at [244, 78] on div "1117" at bounding box center [305, 76] width 169 height 27
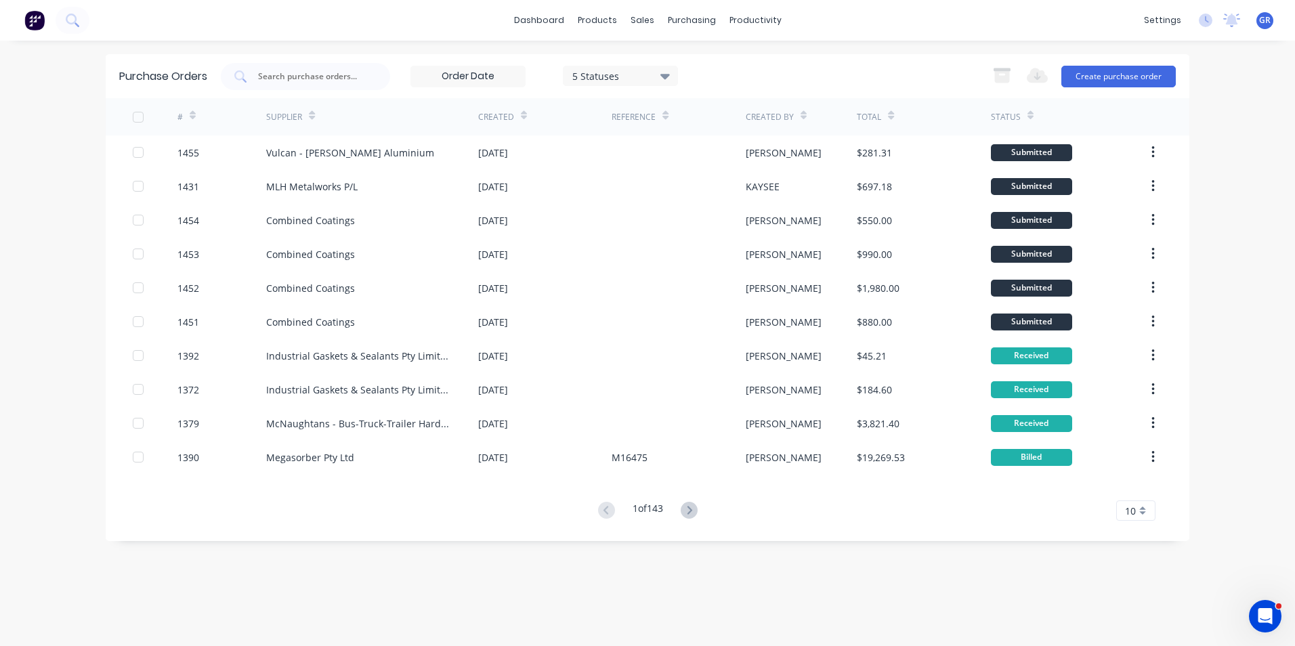
click at [1132, 512] on span "10" at bounding box center [1130, 511] width 11 height 14
click at [1136, 490] on div "35" at bounding box center [1136, 488] width 38 height 24
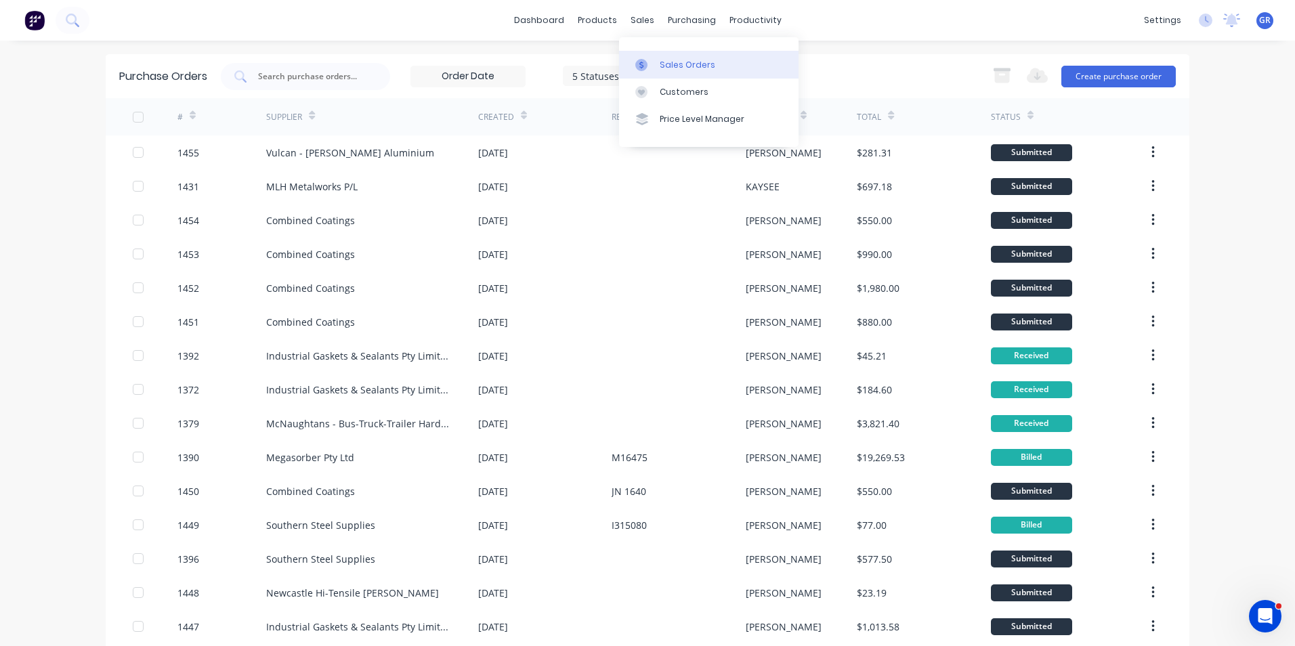
click at [687, 64] on div "Sales Orders" at bounding box center [688, 65] width 56 height 12
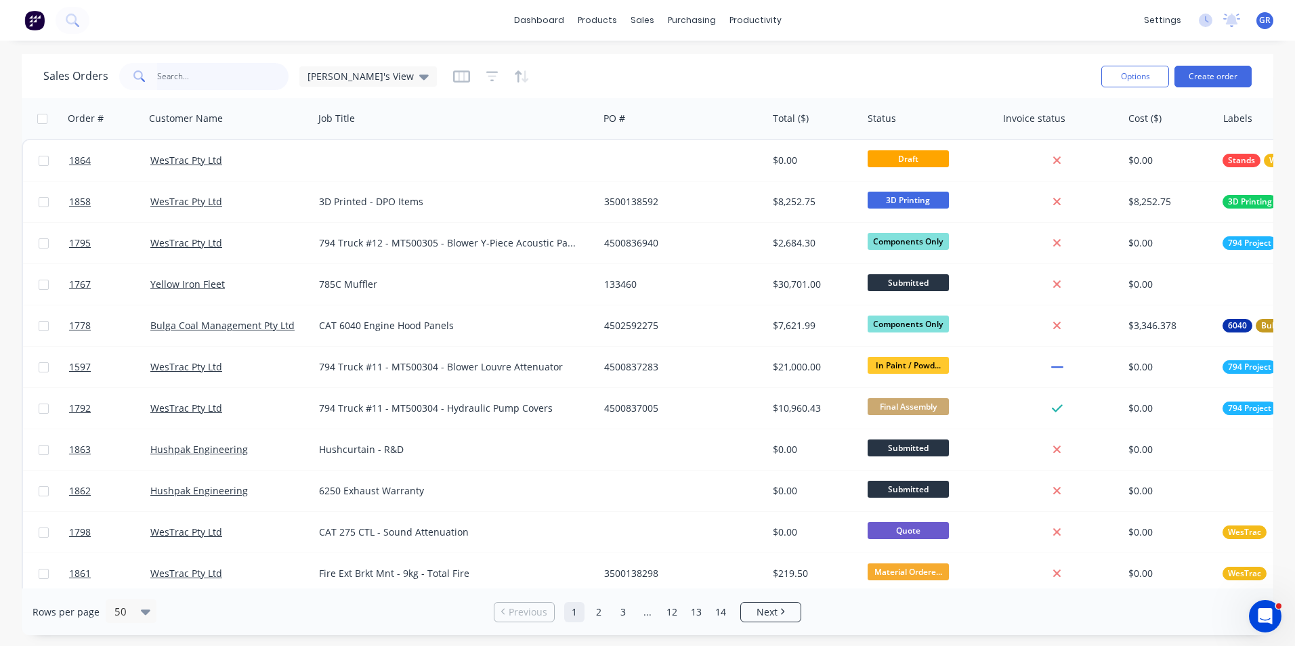
click at [182, 74] on input "text" at bounding box center [223, 76] width 132 height 27
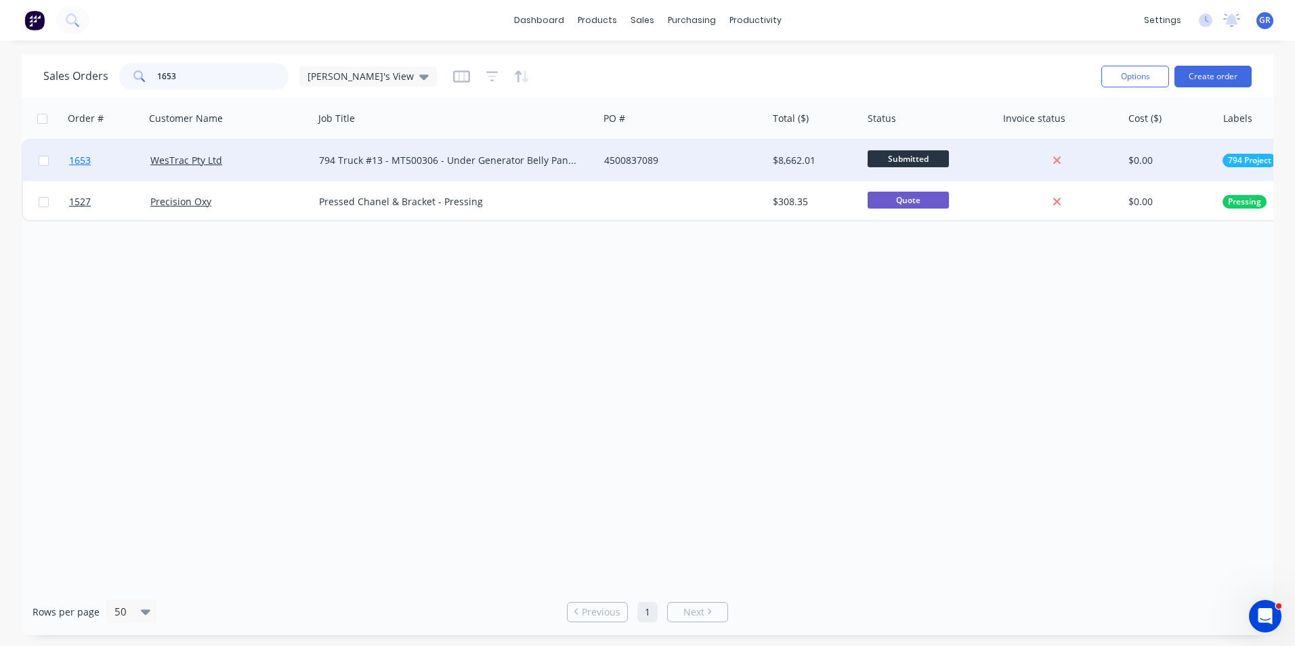
type input "1653"
click at [81, 159] on span "1653" at bounding box center [80, 161] width 22 height 14
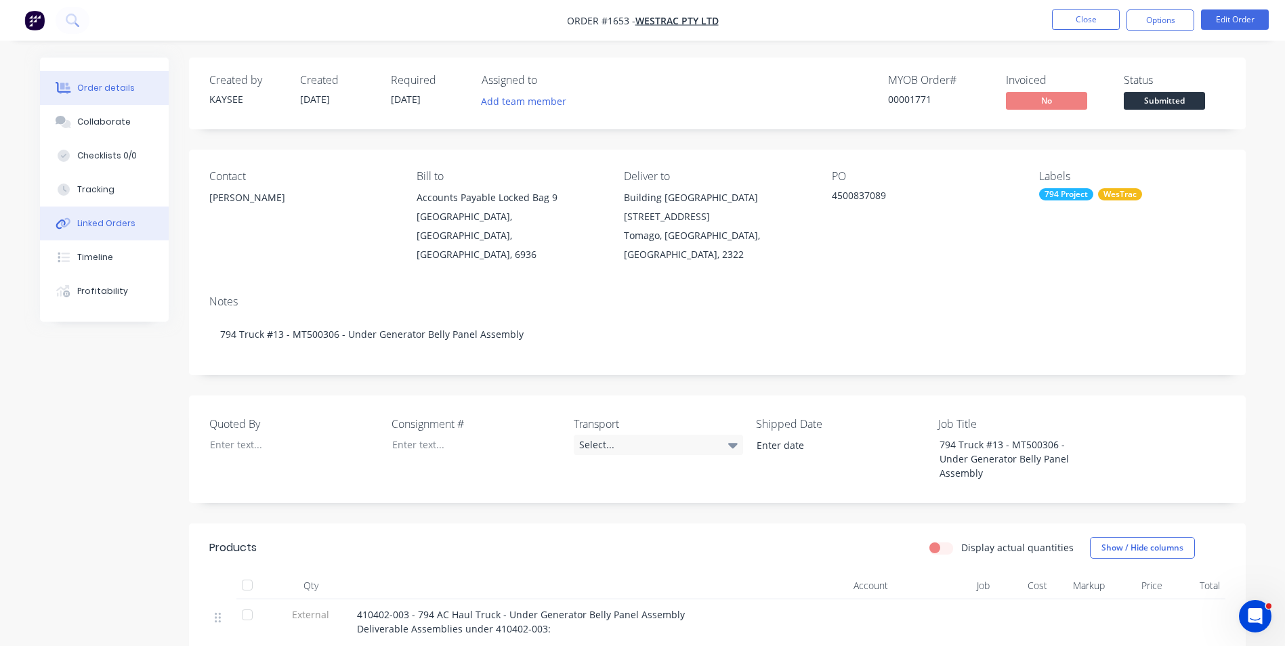
click at [116, 223] on div "Linked Orders" at bounding box center [106, 223] width 58 height 12
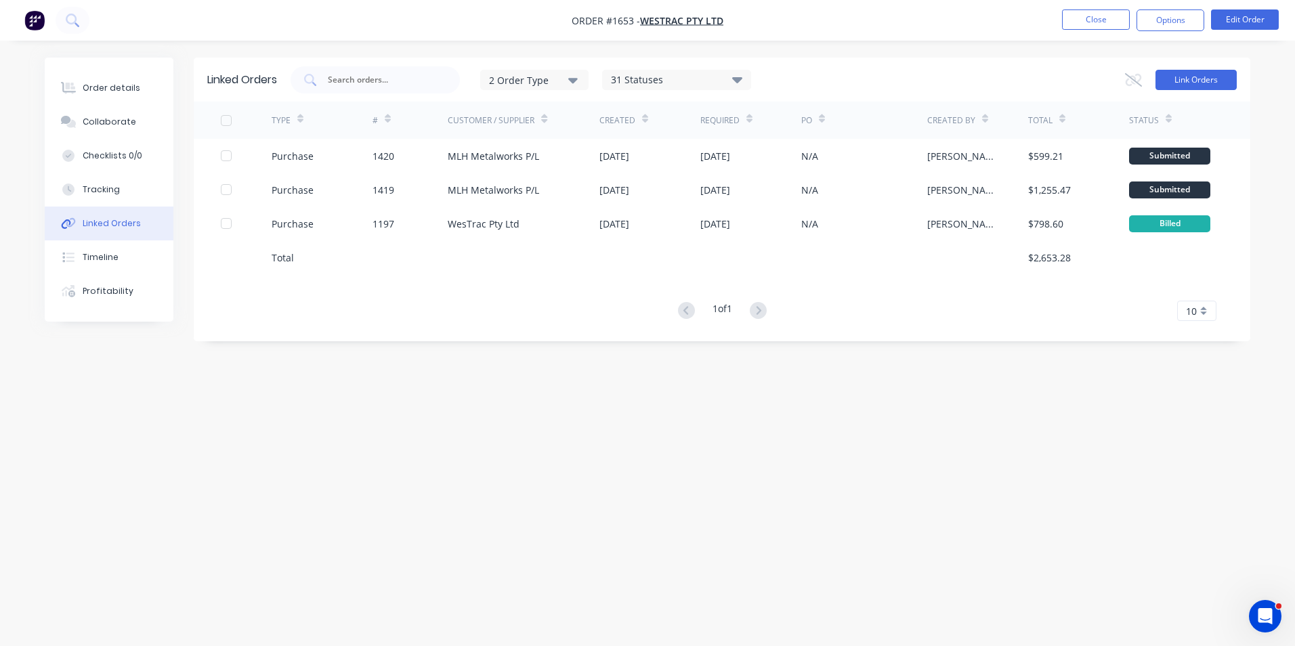
click at [1182, 77] on button "Link Orders" at bounding box center [1195, 80] width 81 height 20
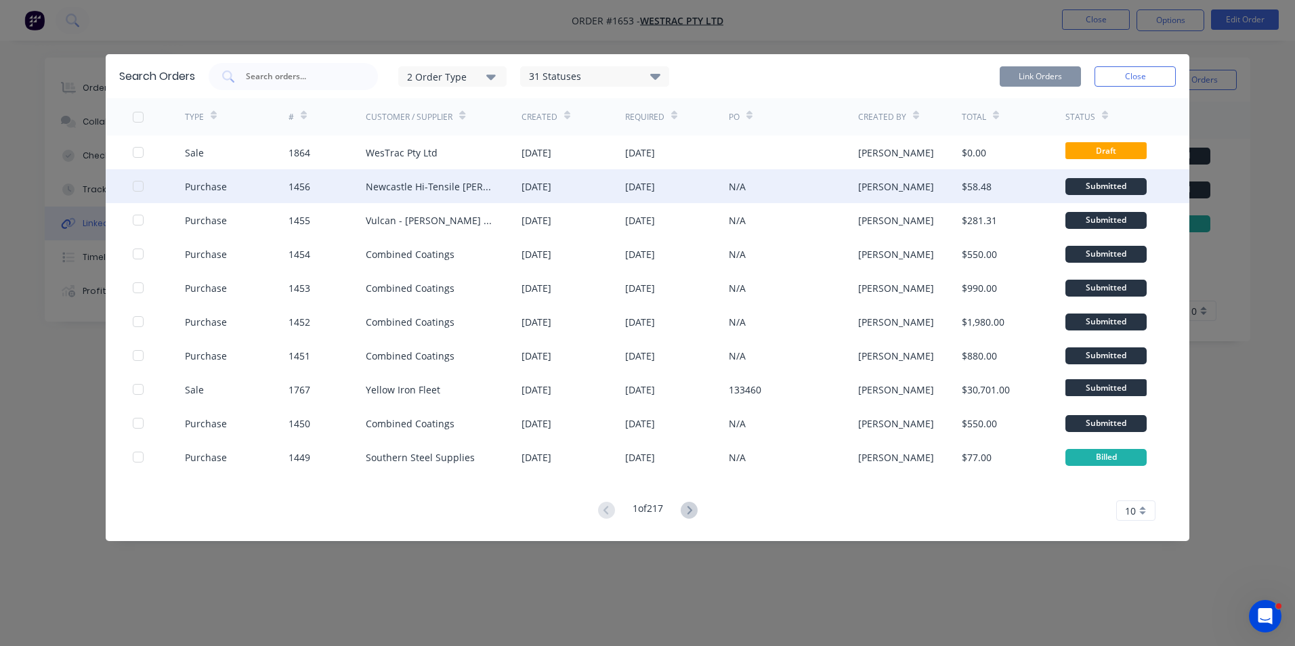
click at [137, 184] on div at bounding box center [138, 186] width 27 height 27
click at [1041, 74] on button "Link Orders" at bounding box center [1040, 76] width 81 height 20
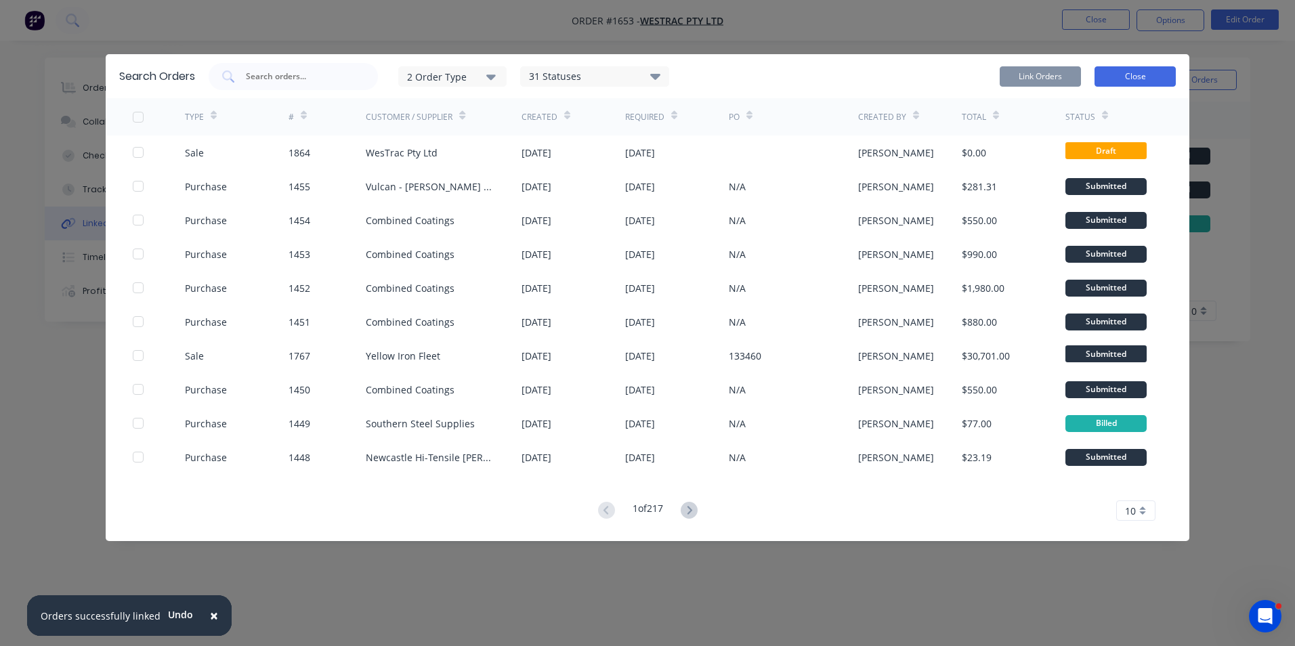
click at [1121, 72] on button "Close" at bounding box center [1134, 76] width 81 height 20
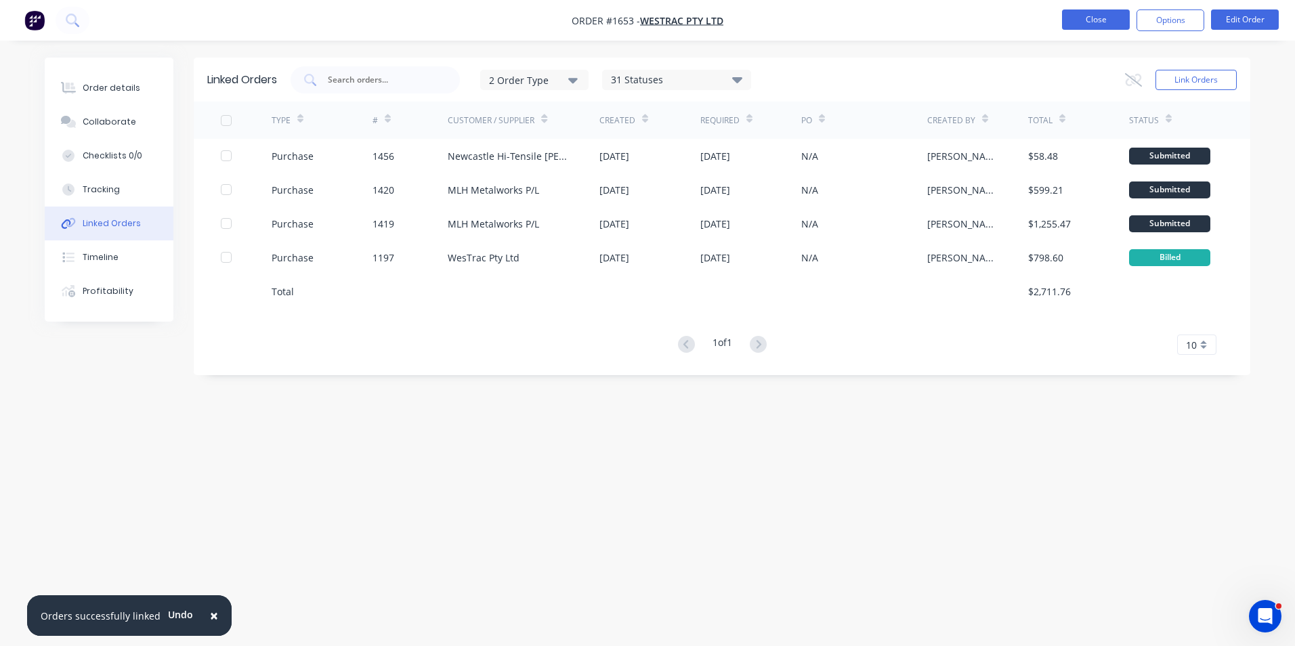
click at [1096, 14] on button "Close" at bounding box center [1096, 19] width 68 height 20
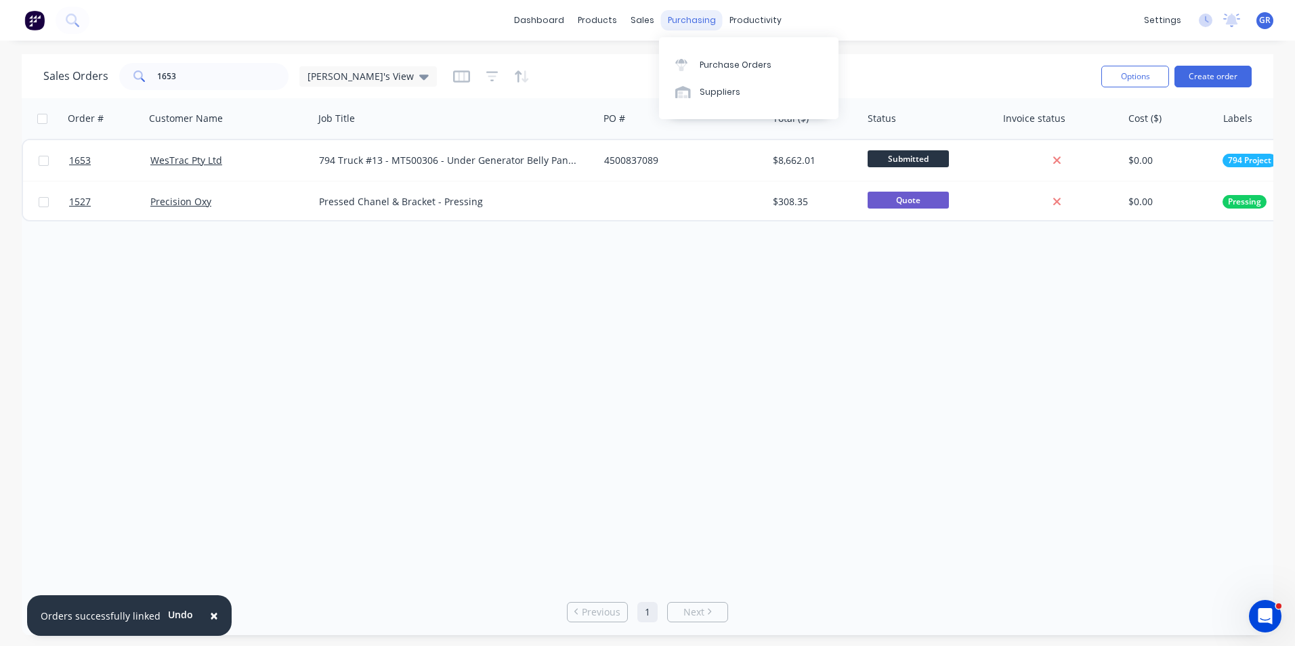
click at [683, 19] on div "purchasing" at bounding box center [692, 20] width 62 height 20
click at [727, 63] on div "Purchase Orders" at bounding box center [736, 65] width 72 height 12
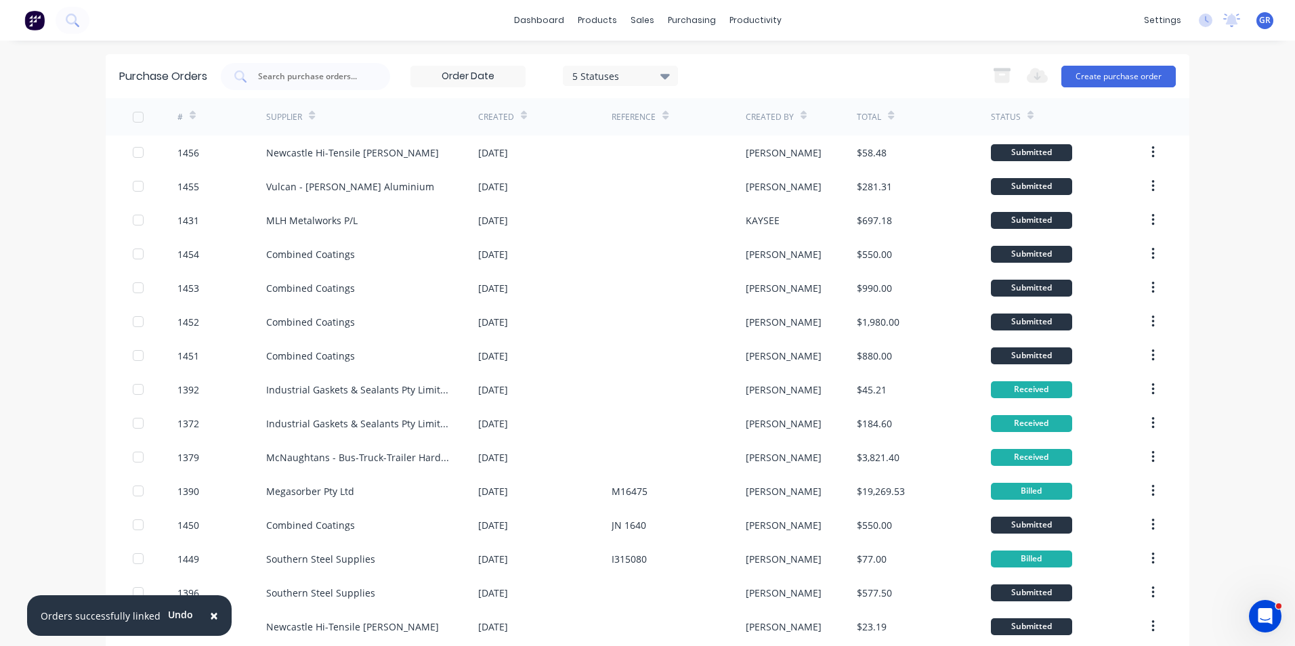
click at [190, 113] on icon at bounding box center [193, 115] width 6 height 10
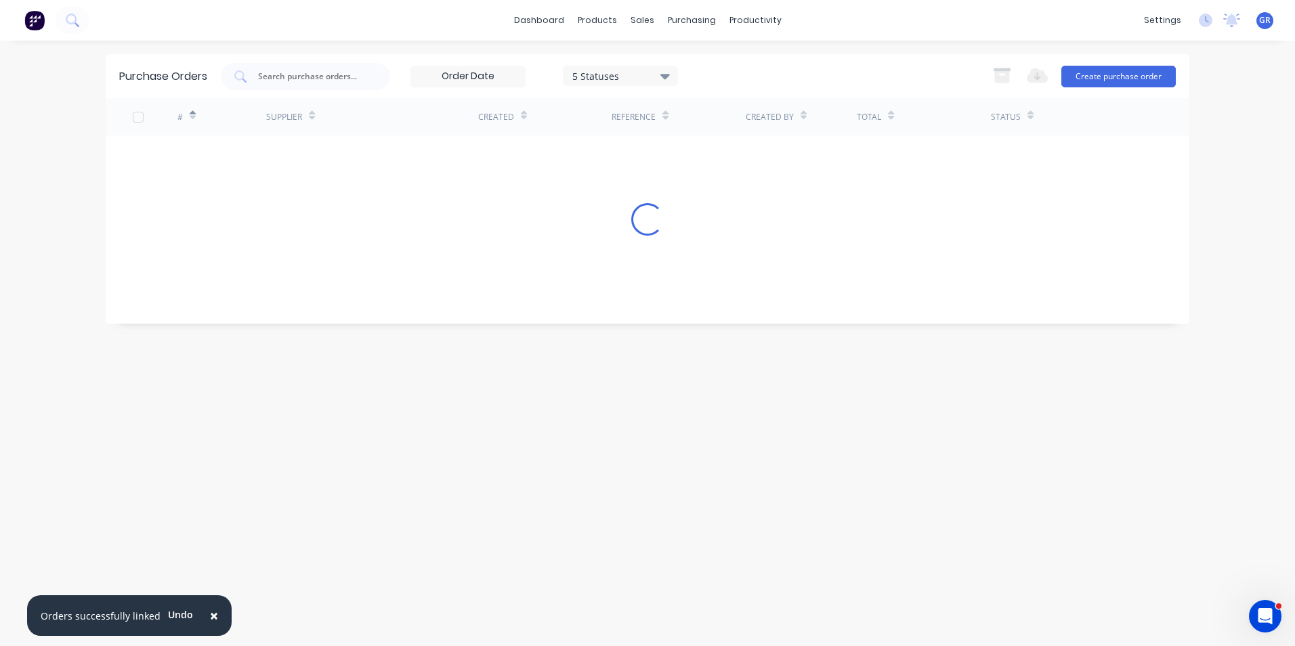
click at [194, 114] on icon at bounding box center [193, 115] width 6 height 10
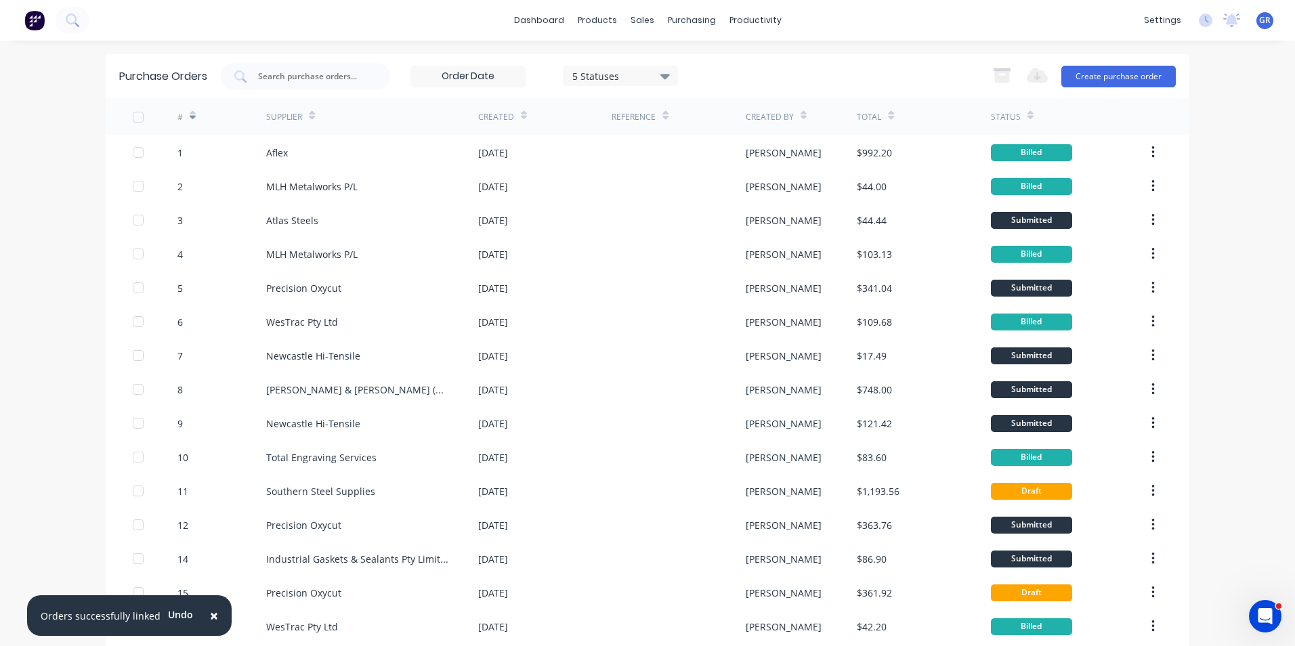
click at [190, 114] on icon at bounding box center [193, 115] width 6 height 10
click at [190, 118] on icon at bounding box center [193, 118] width 6 height 4
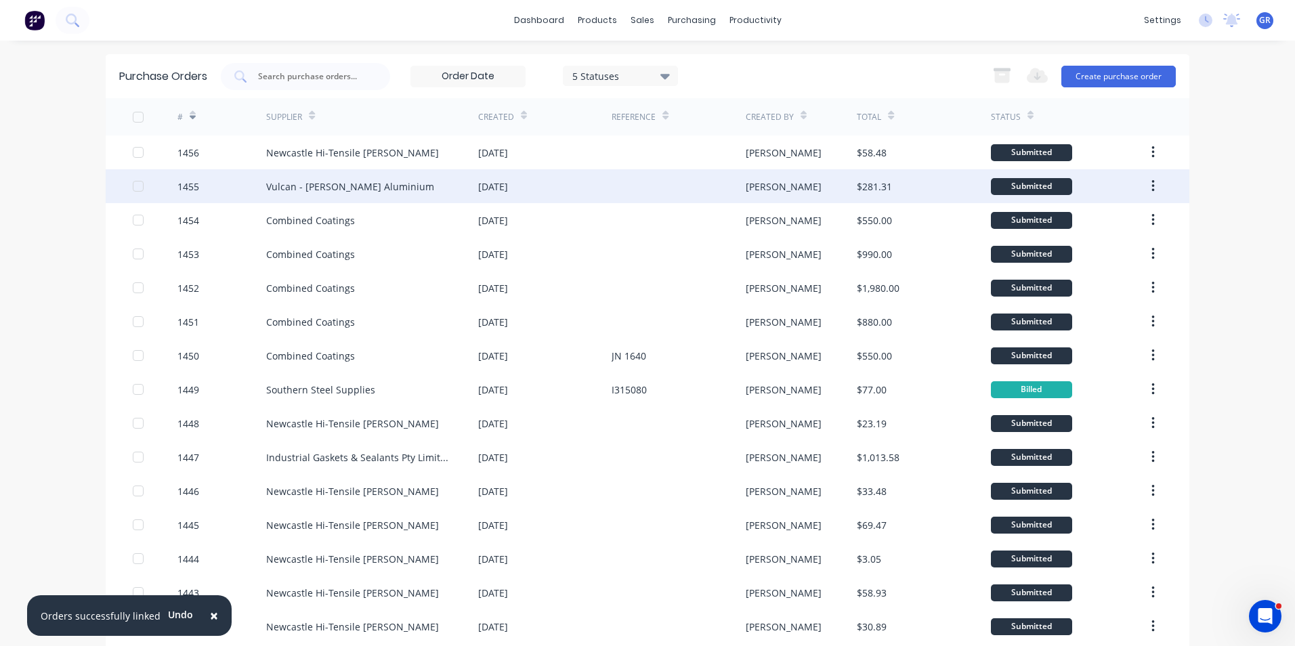
click at [181, 185] on div "1455" at bounding box center [188, 186] width 22 height 14
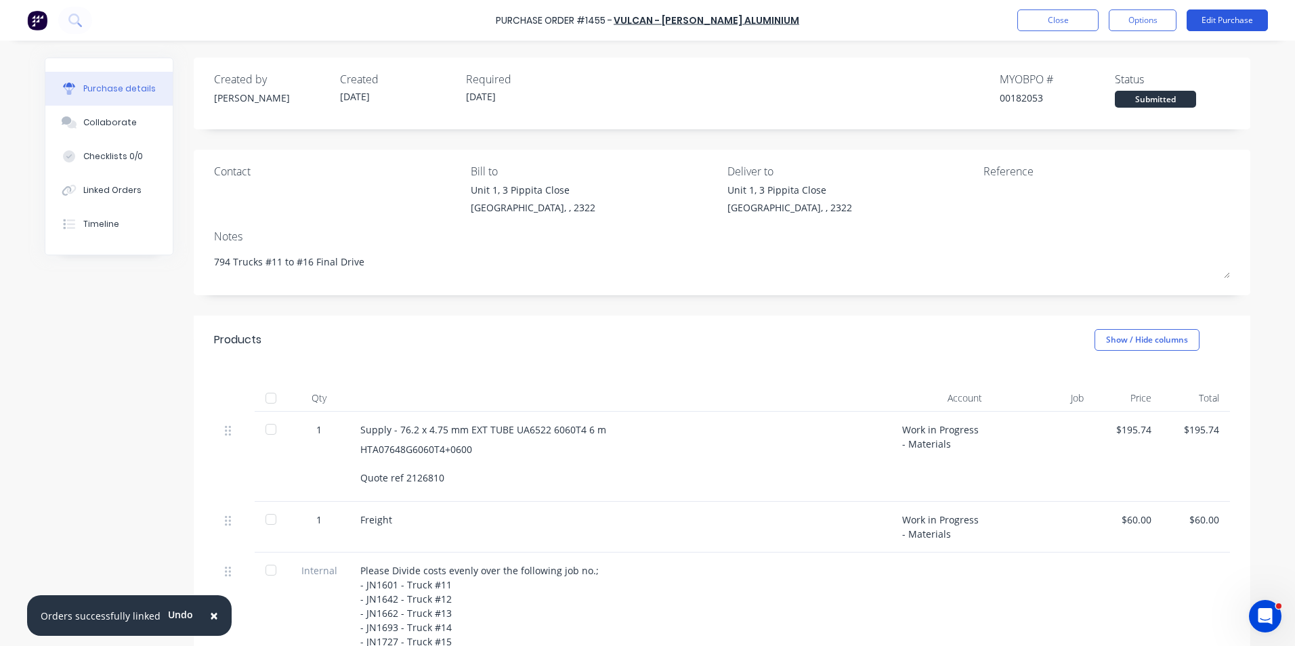
click at [1213, 17] on button "Edit Purchase" at bounding box center [1226, 20] width 81 height 22
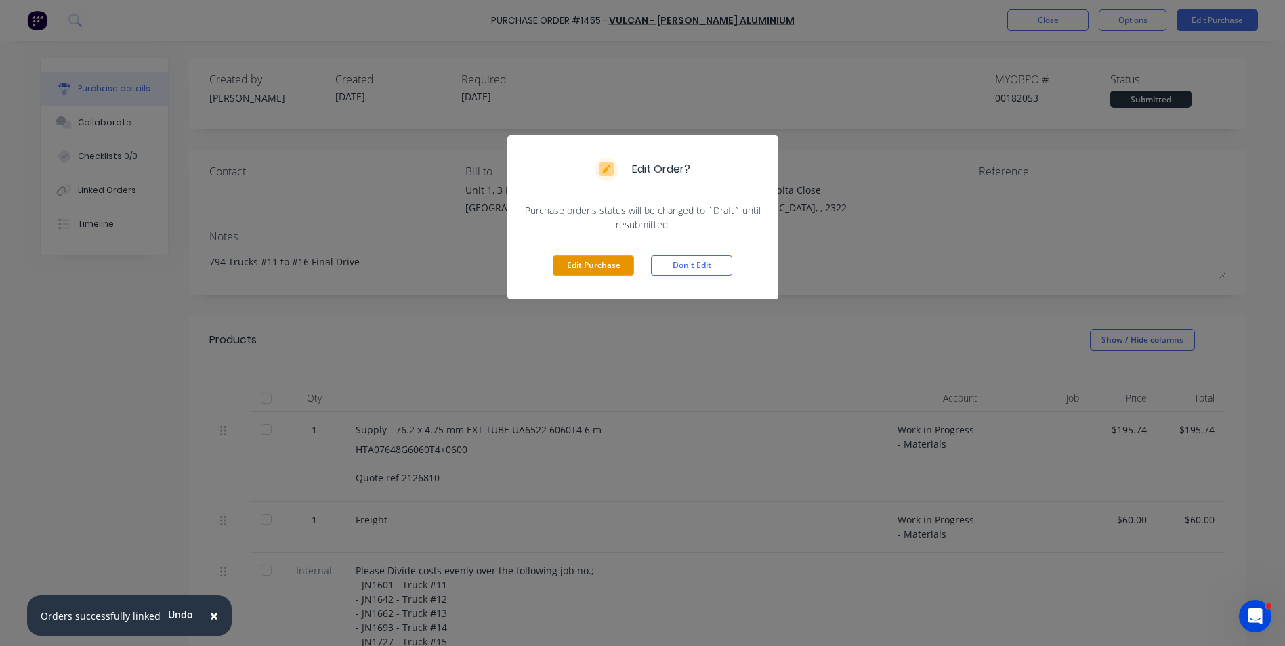
click at [578, 263] on button "Edit Purchase" at bounding box center [593, 265] width 81 height 20
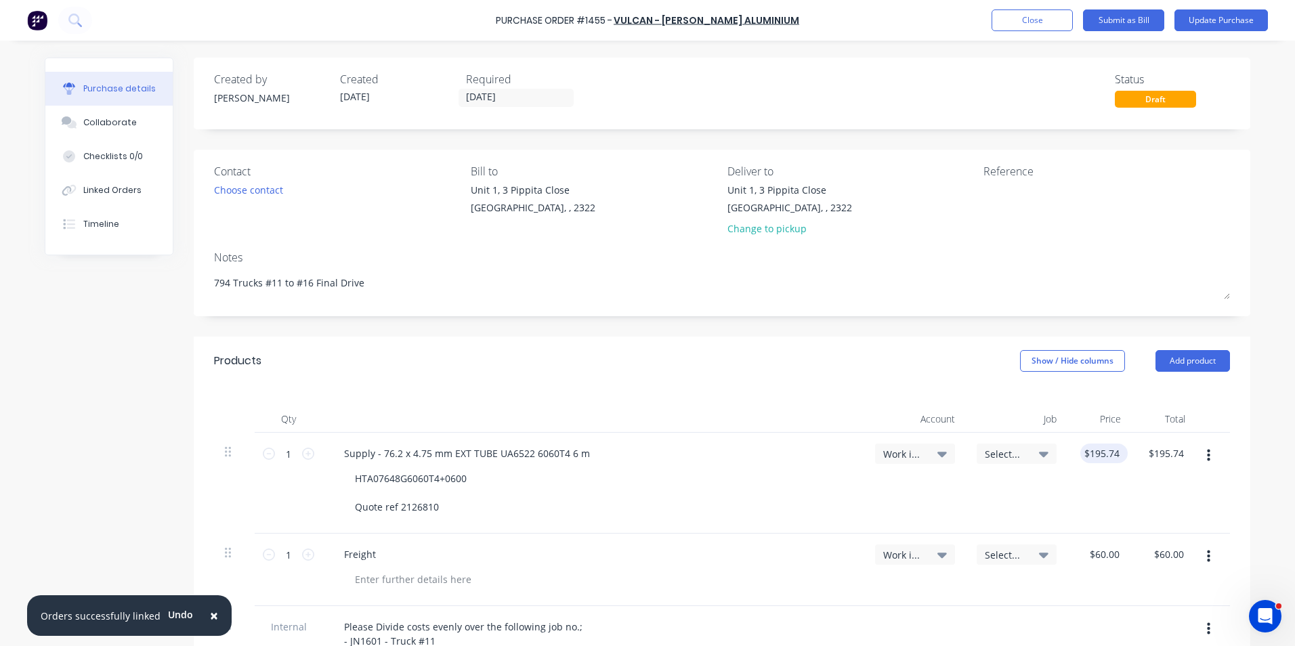
type textarea "x"
type input "195.7400"
click at [1096, 452] on input "195.7400" at bounding box center [1101, 454] width 47 height 20
type textarea "x"
click at [1096, 452] on input "195.7400" at bounding box center [1101, 454] width 47 height 20
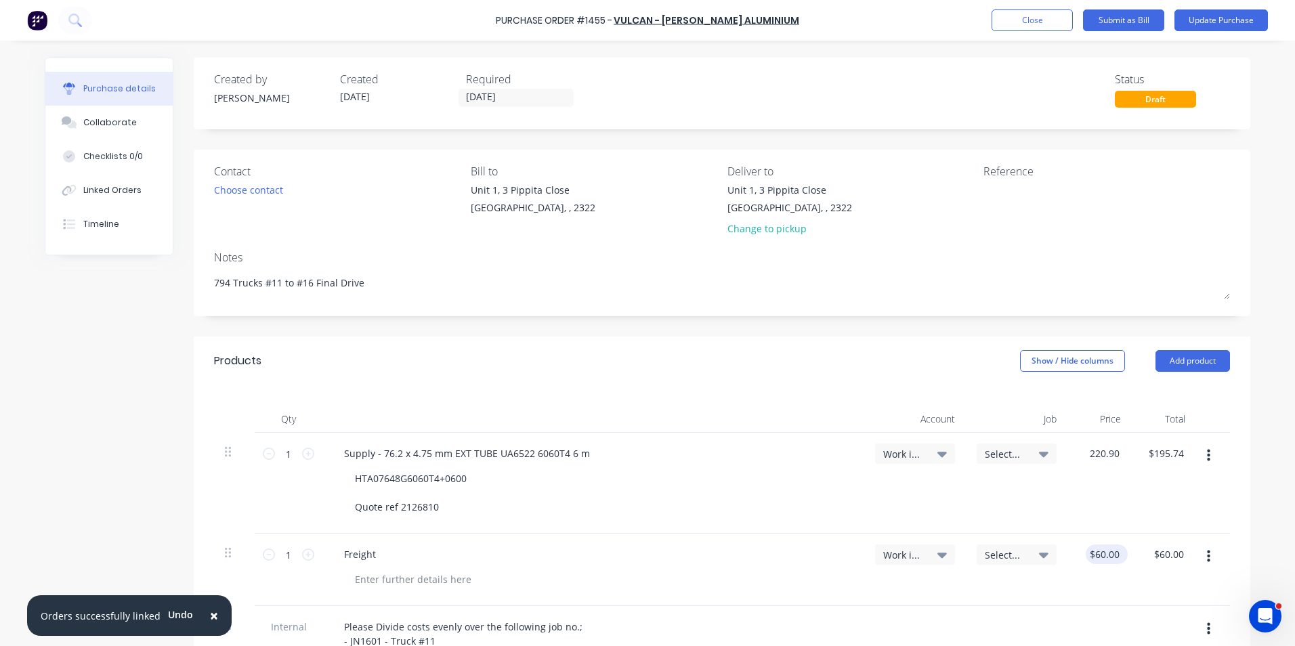
type input "220.90"
type textarea "x"
type input "$220.90"
type input "60.0000"
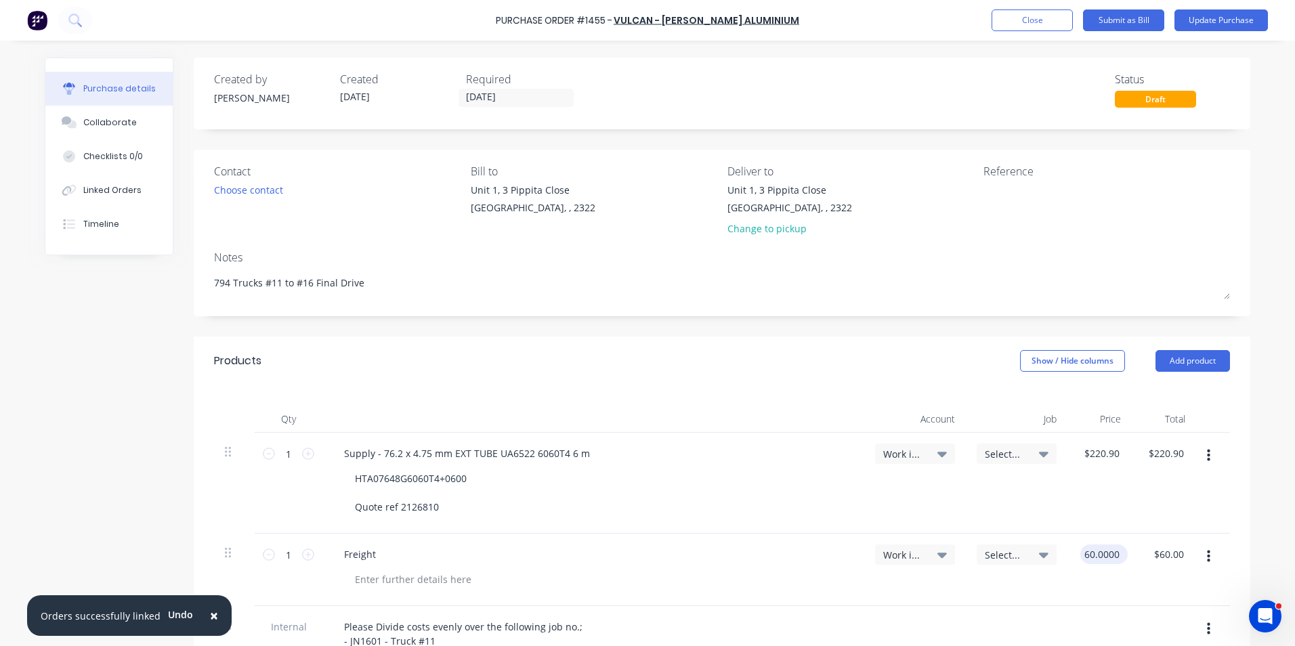
click at [1100, 553] on input "60.0000" at bounding box center [1101, 554] width 42 height 20
type textarea "x"
click at [1100, 553] on input "60.0000" at bounding box center [1101, 554] width 42 height 20
type input "70"
type textarea "x"
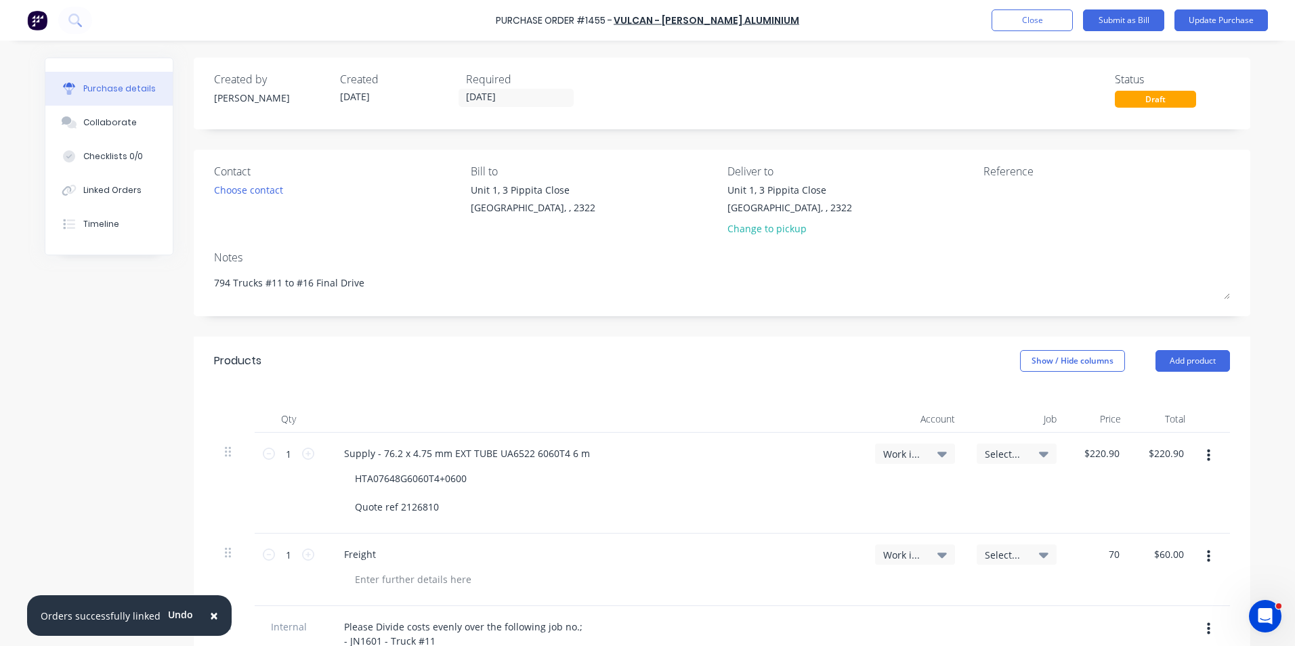
type input "$70.00"
click at [1138, 584] on div "$70.00 $60.00" at bounding box center [1164, 570] width 64 height 72
drag, startPoint x: 435, startPoint y: 506, endPoint x: 394, endPoint y: 504, distance: 40.7
click at [394, 504] on div "HTA07648G6060T4+0600 Quote ref 2126810" at bounding box center [410, 493] width 133 height 48
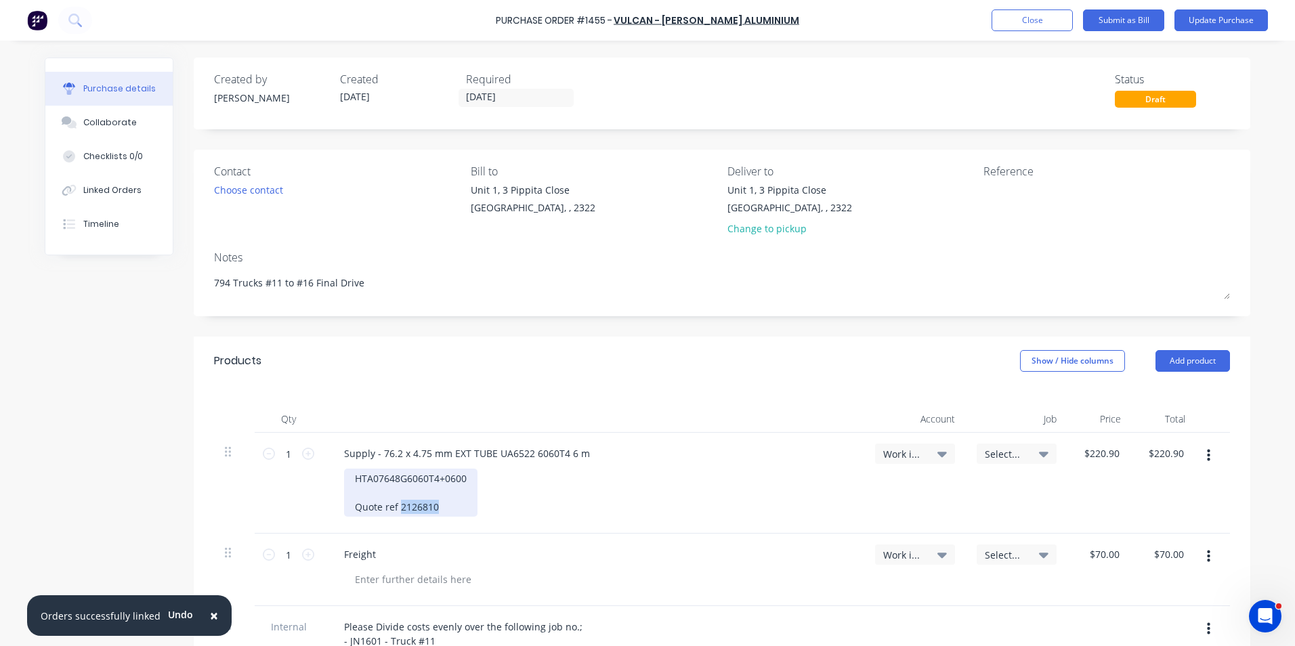
type textarea "x"
paste div
click at [508, 94] on input "16/09/25" at bounding box center [516, 97] width 114 height 17
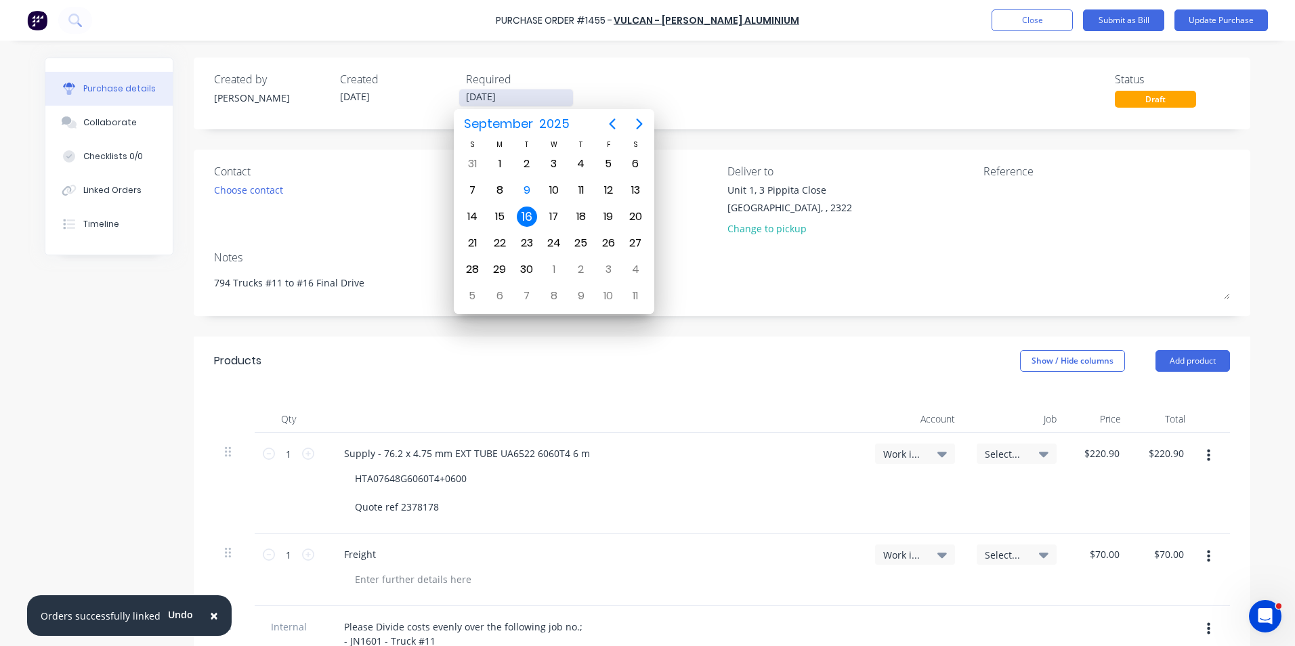
click at [508, 94] on input "16/09/25" at bounding box center [516, 97] width 114 height 17
click at [691, 97] on div "Created by Greg Created 09/09/25 Required 16/09/25 Status Draft" at bounding box center [722, 89] width 1016 height 37
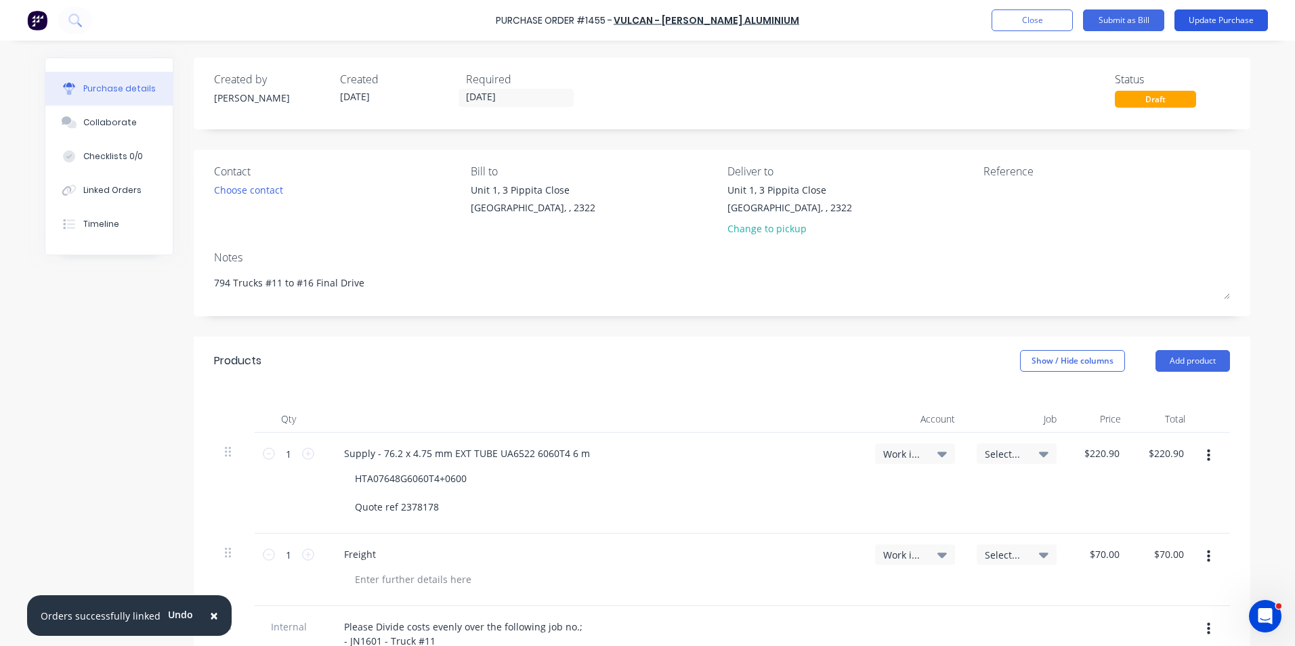
click at [1226, 21] on button "Update Purchase" at bounding box center [1220, 20] width 93 height 22
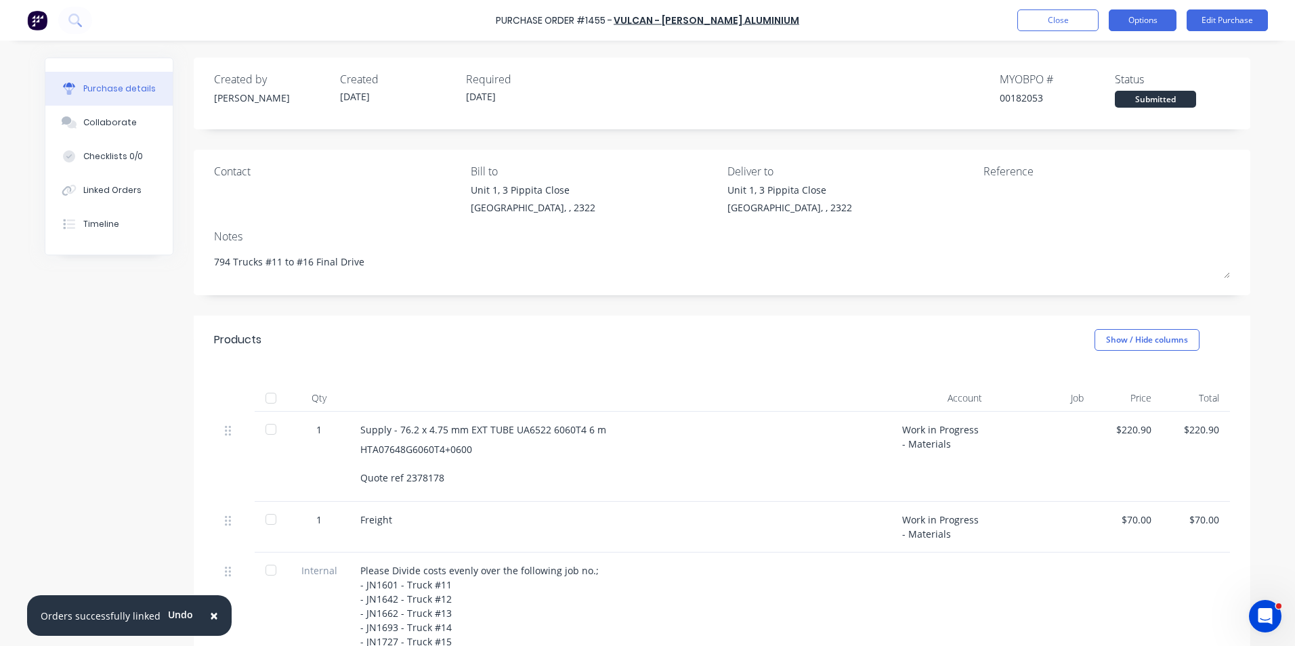
click at [1142, 20] on button "Options" at bounding box center [1143, 20] width 68 height 22
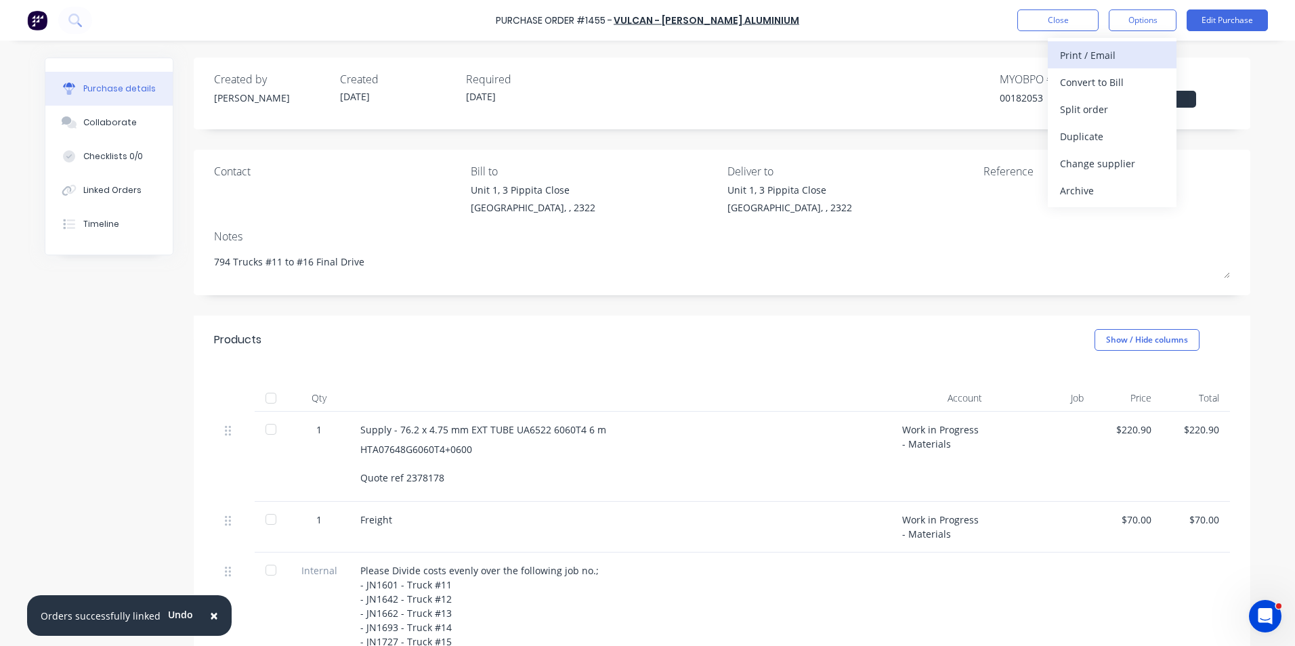
click at [1092, 53] on div "Print / Email" at bounding box center [1112, 55] width 104 height 20
click at [1105, 83] on div "With pricing" at bounding box center [1112, 82] width 104 height 20
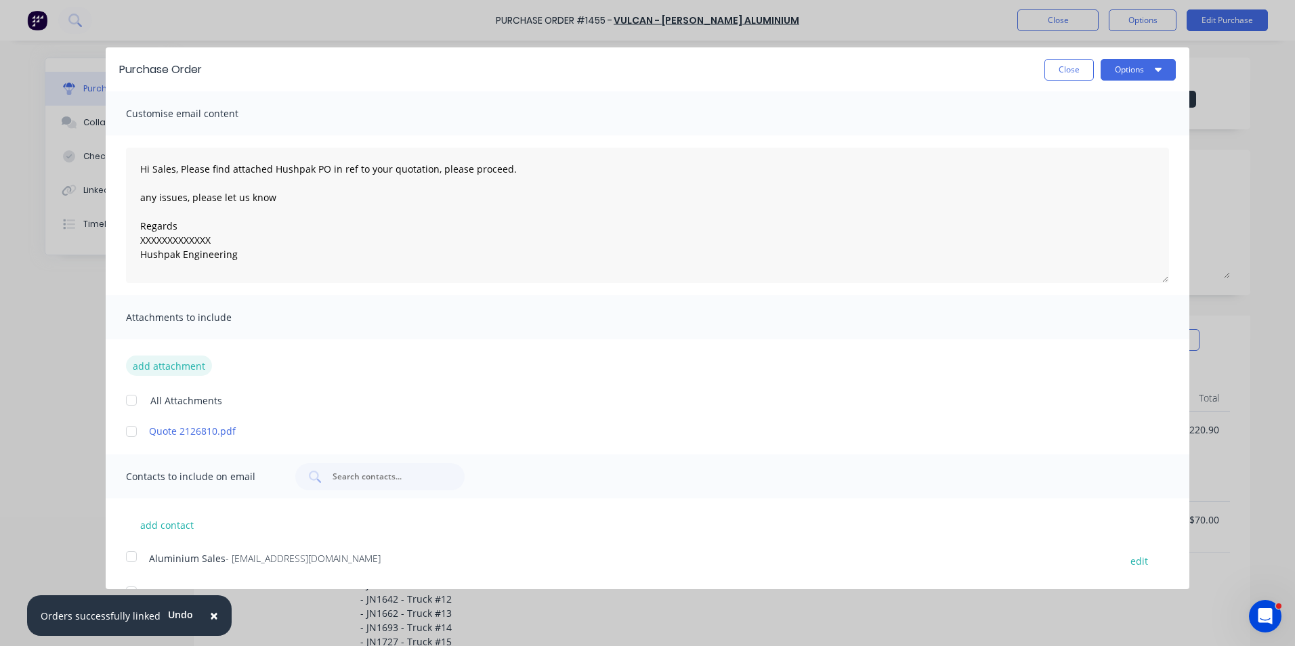
click at [181, 362] on button "add attachment" at bounding box center [169, 366] width 86 height 20
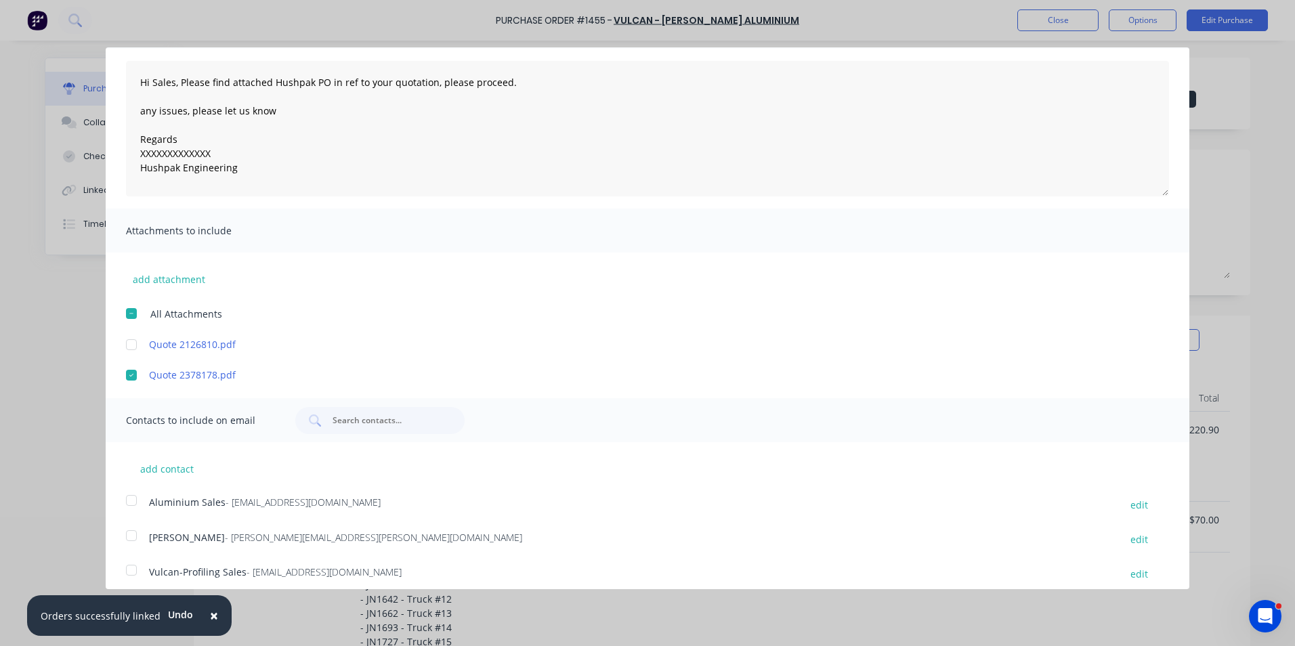
scroll to position [97, 0]
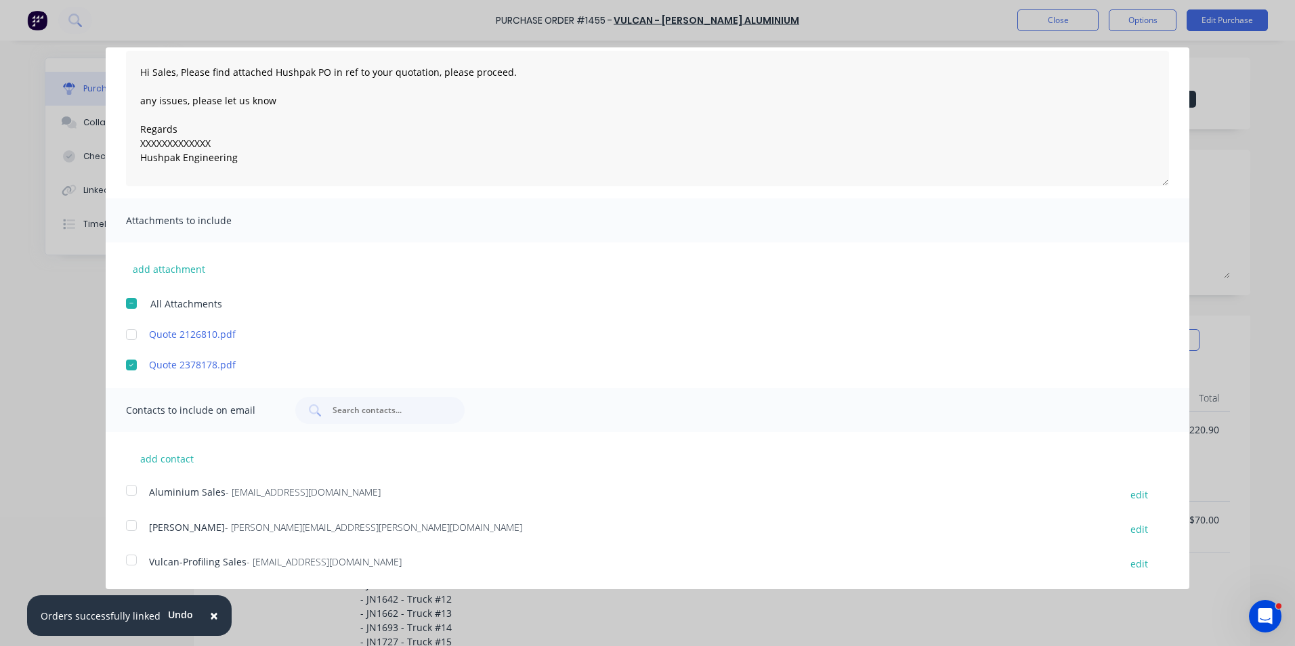
click at [133, 523] on div at bounding box center [131, 525] width 27 height 27
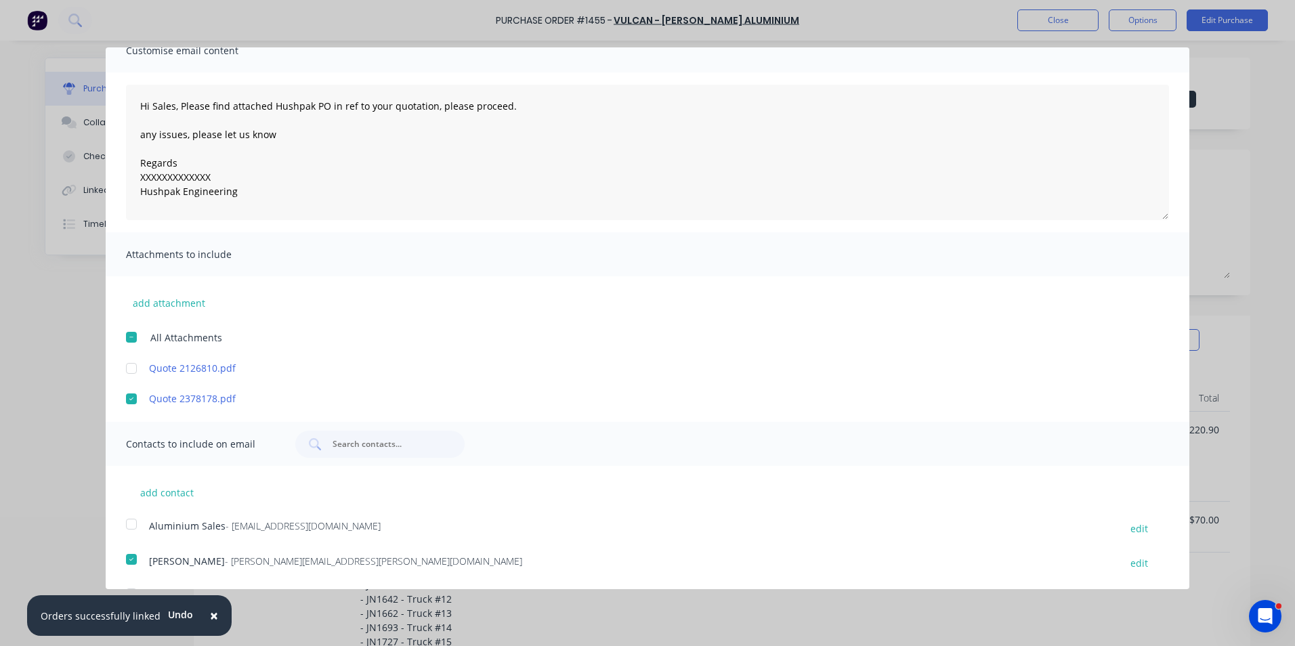
scroll to position [0, 0]
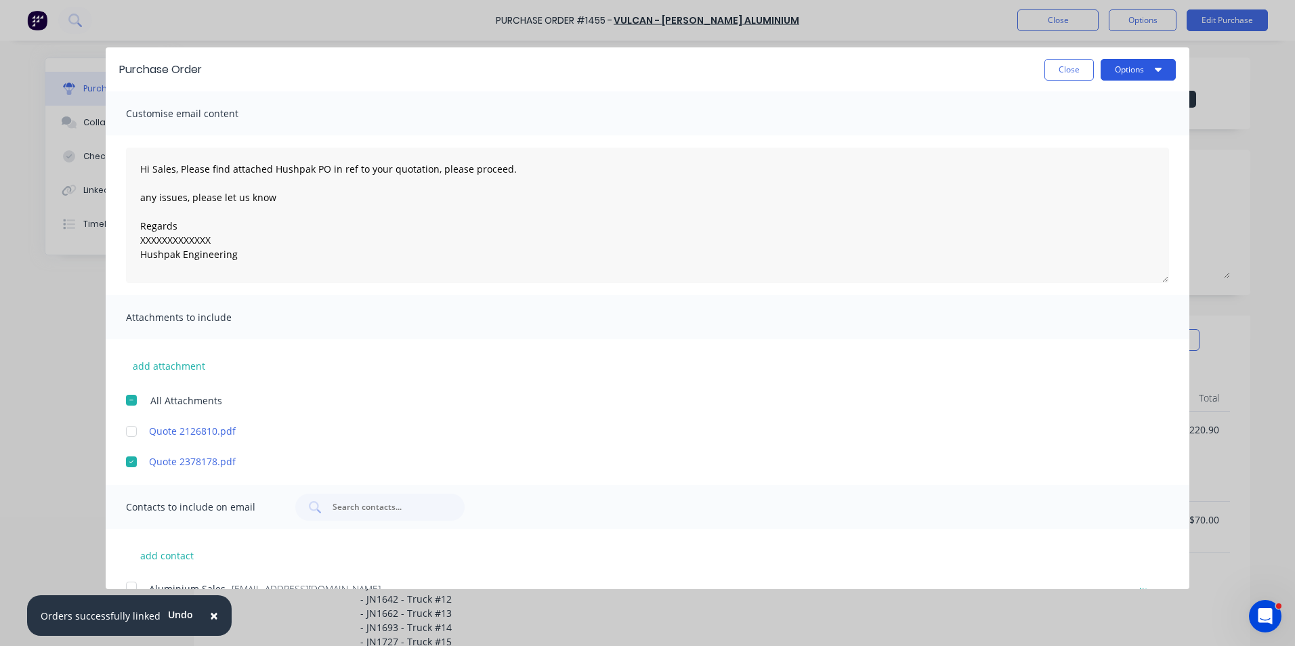
click at [1125, 70] on button "Options" at bounding box center [1137, 70] width 75 height 22
click at [1059, 131] on div "Email" at bounding box center [1111, 131] width 104 height 20
type textarea "x"
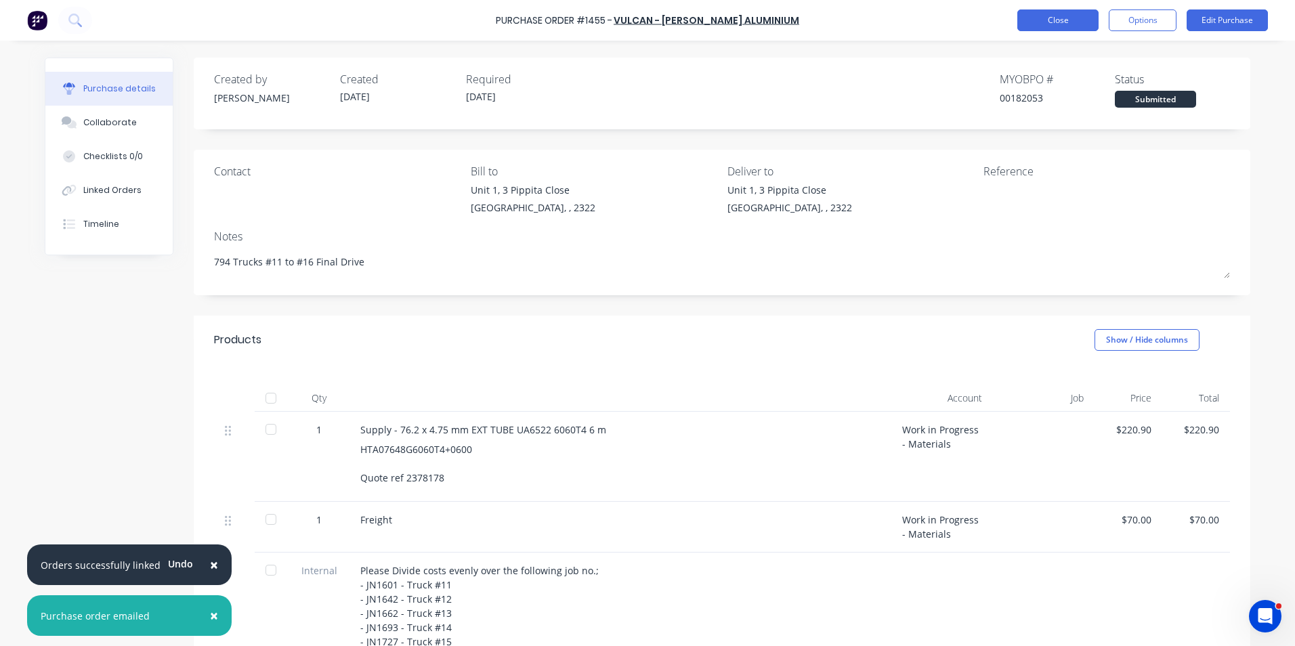
click at [1055, 18] on button "Close" at bounding box center [1057, 20] width 81 height 22
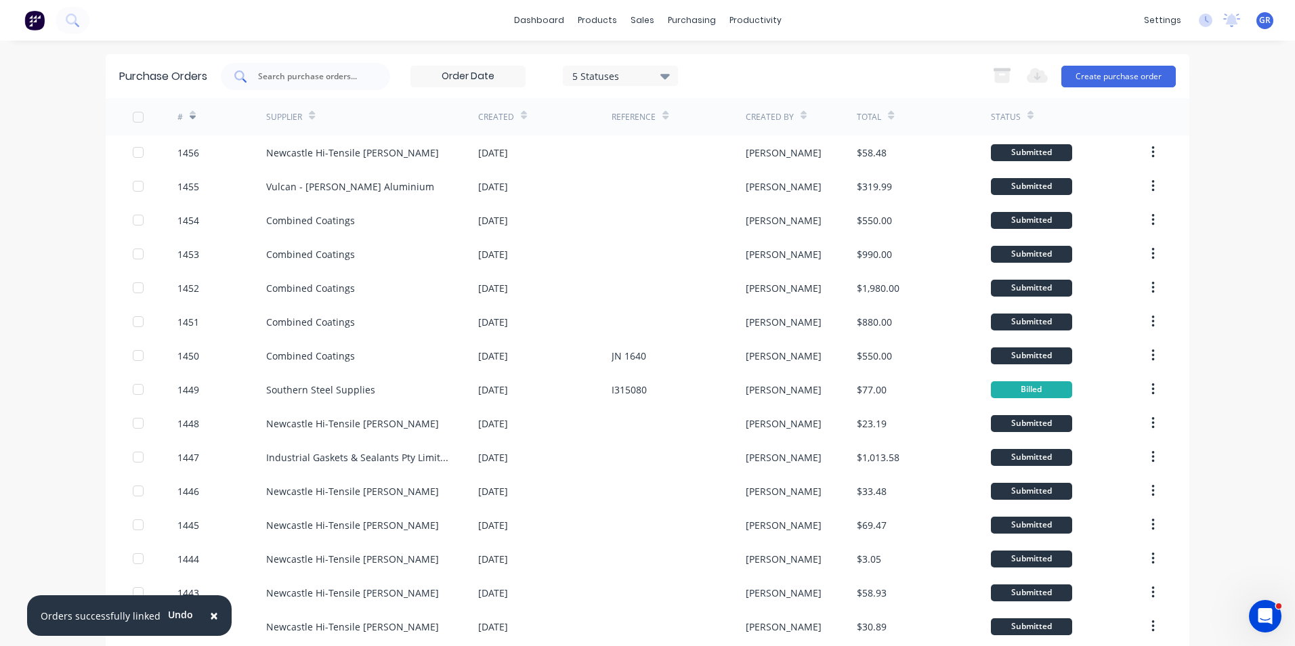
click at [303, 77] on input "text" at bounding box center [313, 77] width 112 height 14
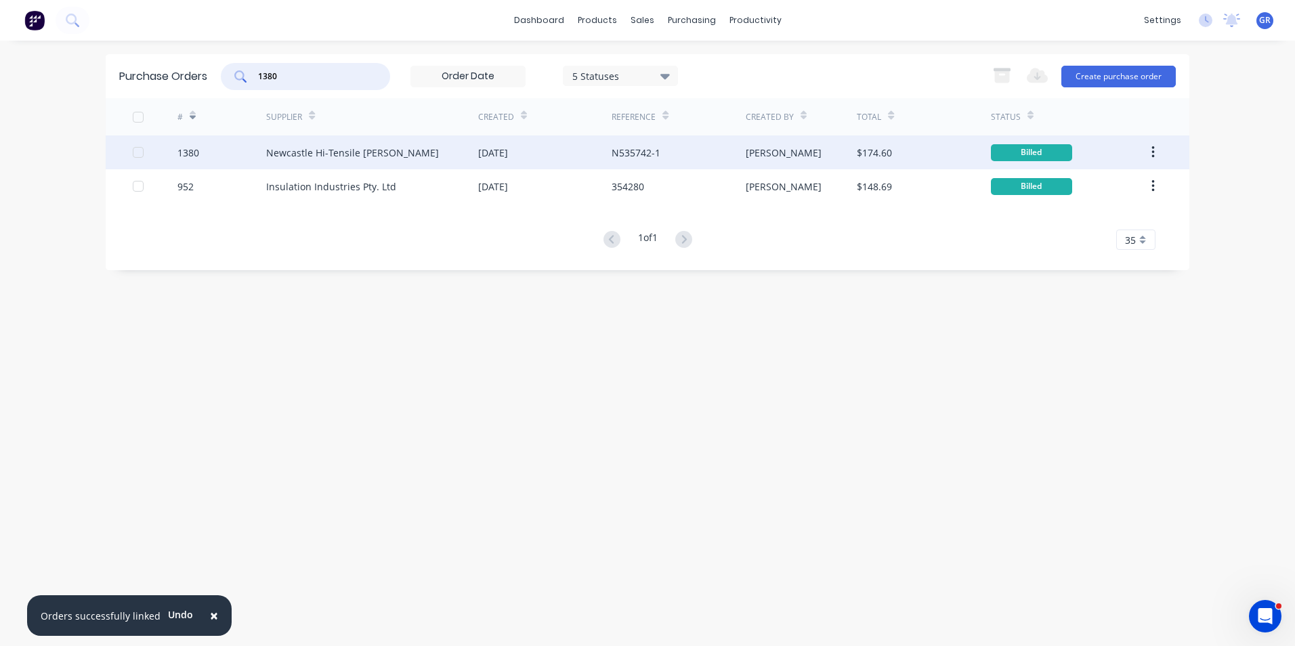
type input "1380"
click at [193, 150] on div "1380" at bounding box center [188, 153] width 22 height 14
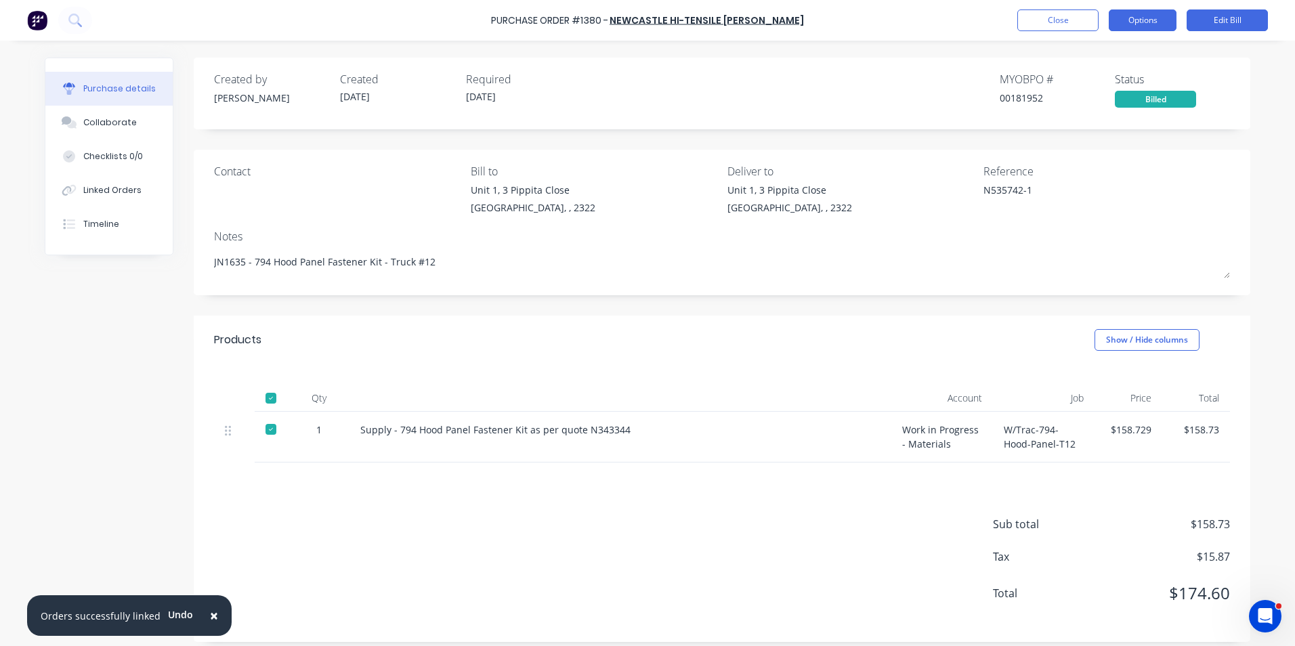
click at [1133, 20] on button "Options" at bounding box center [1143, 20] width 68 height 22
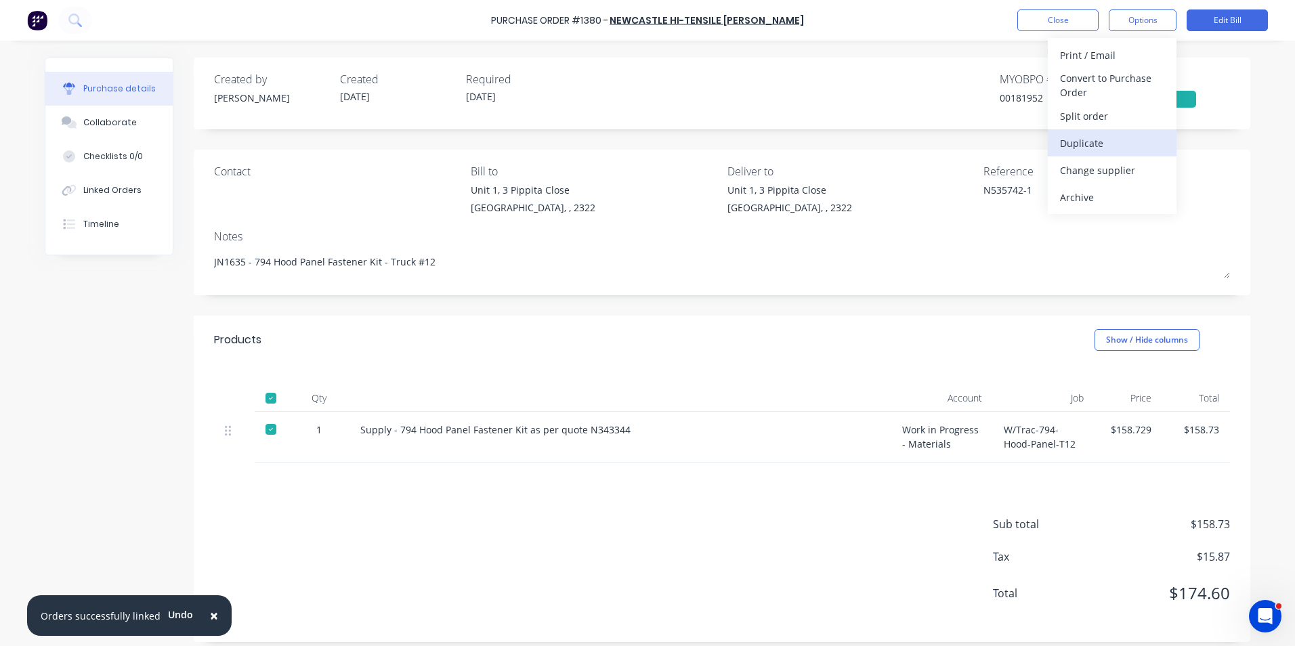
click at [1073, 143] on div "Duplicate" at bounding box center [1112, 143] width 104 height 20
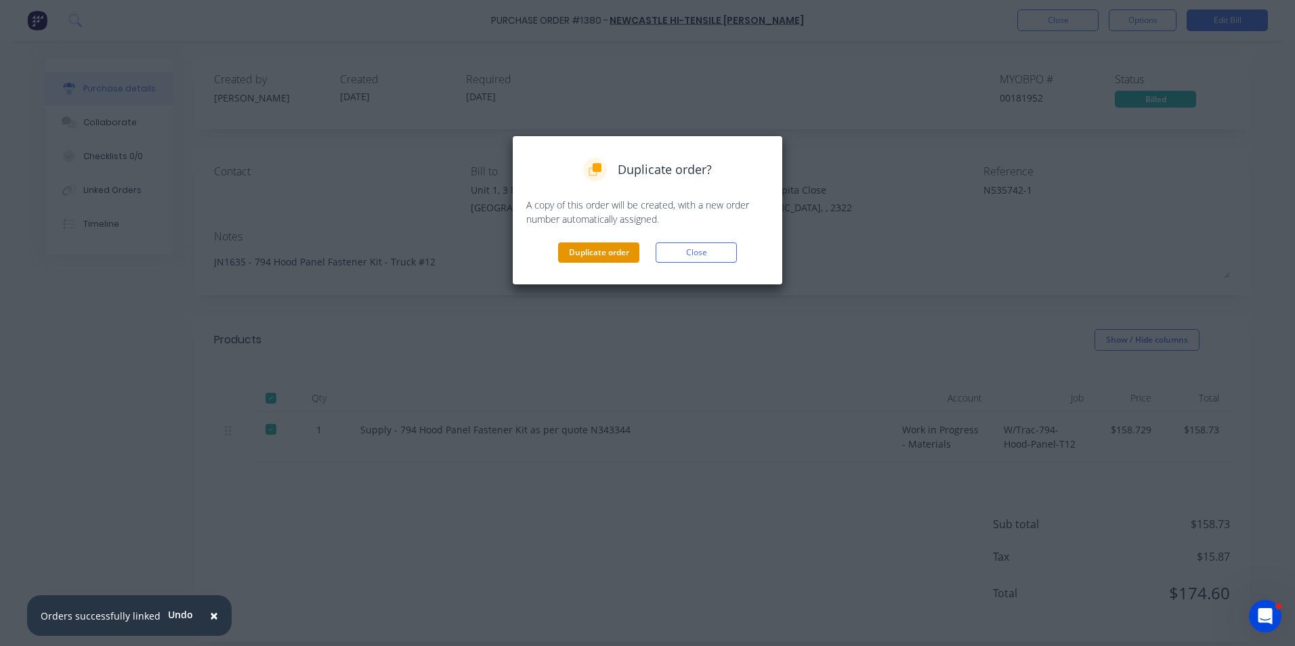
click at [607, 255] on button "Duplicate order" at bounding box center [598, 252] width 81 height 20
type textarea "x"
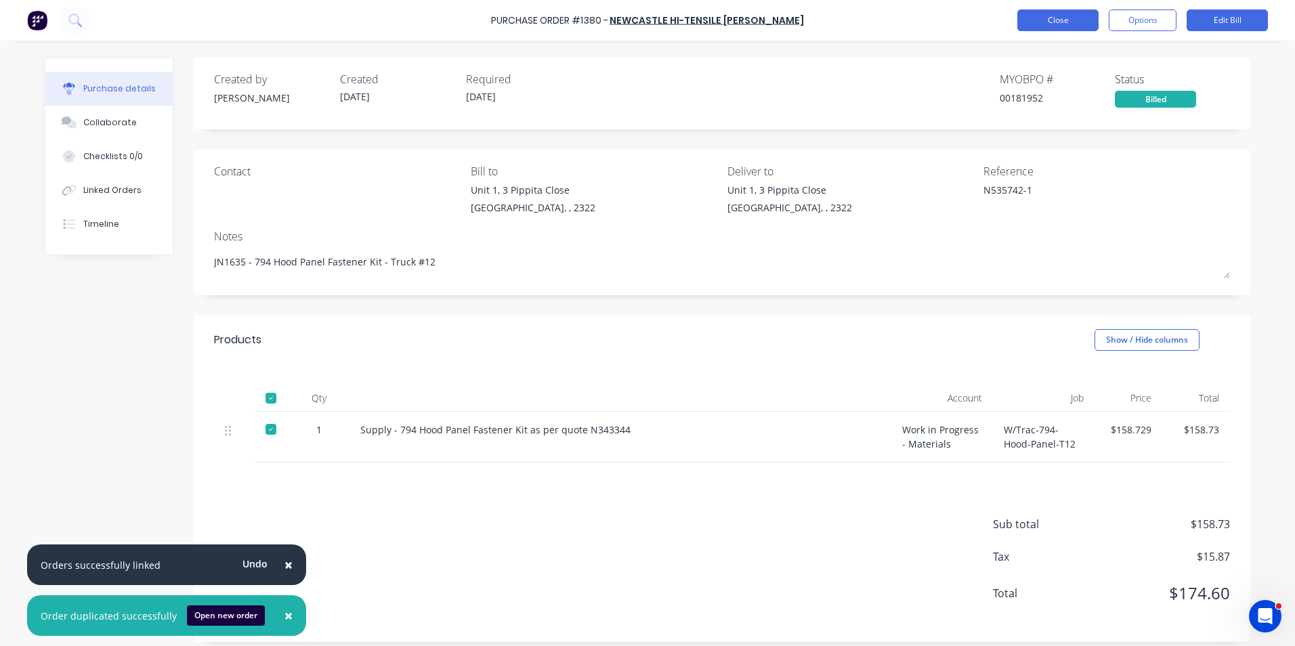
click at [1072, 21] on button "Close" at bounding box center [1057, 20] width 81 height 22
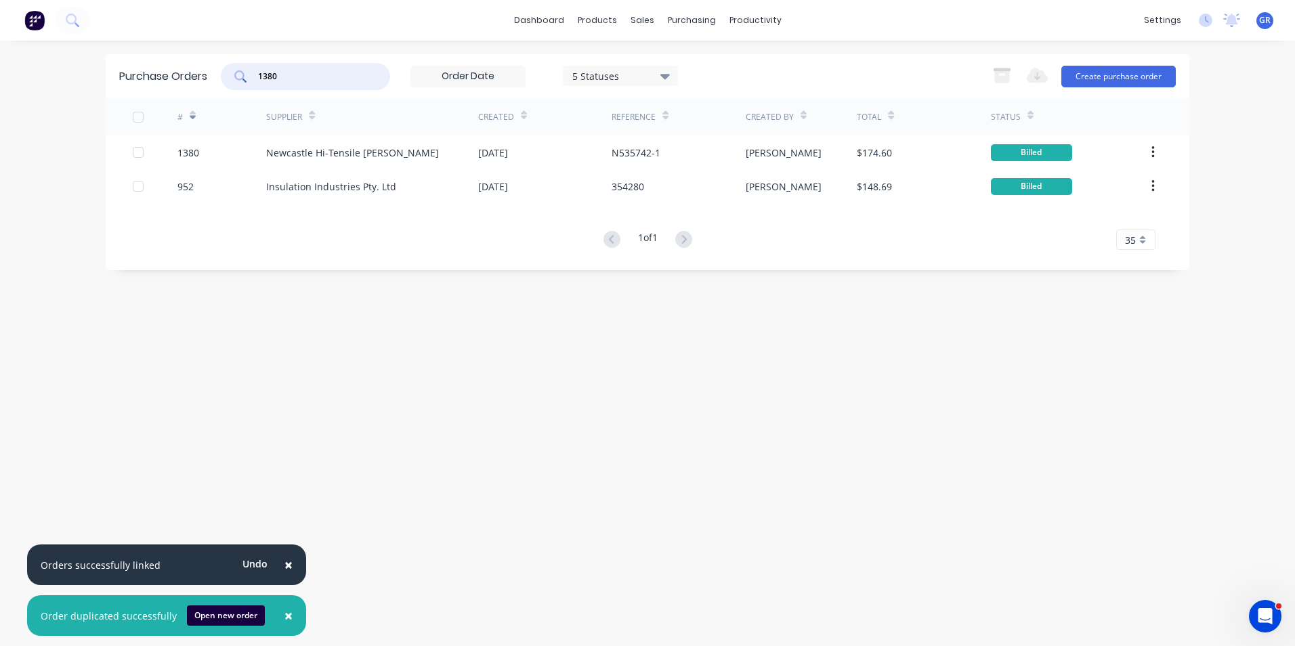
drag, startPoint x: 299, startPoint y: 76, endPoint x: 267, endPoint y: 77, distance: 32.5
click at [267, 77] on input "1380" at bounding box center [313, 77] width 112 height 14
click at [264, 77] on input "1380" at bounding box center [313, 77] width 112 height 14
drag, startPoint x: 295, startPoint y: 74, endPoint x: 238, endPoint y: 74, distance: 56.9
click at [238, 74] on div "1380" at bounding box center [305, 76] width 169 height 27
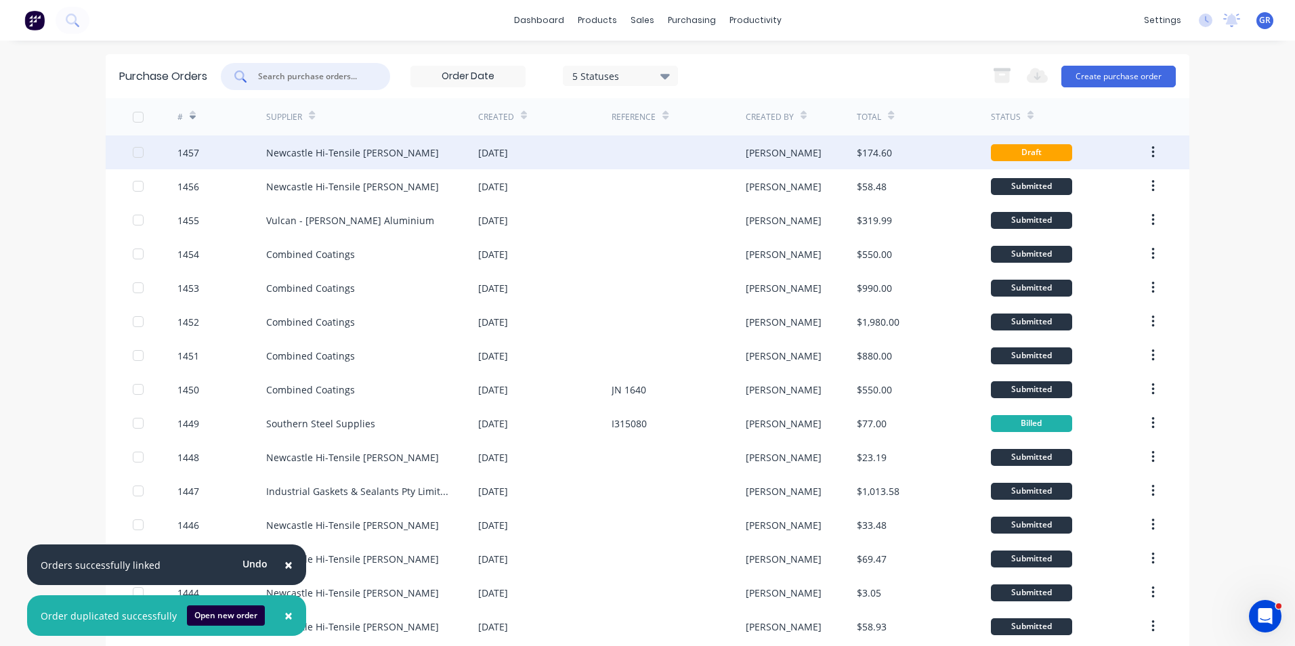
click at [186, 151] on div "1457" at bounding box center [188, 153] width 22 height 14
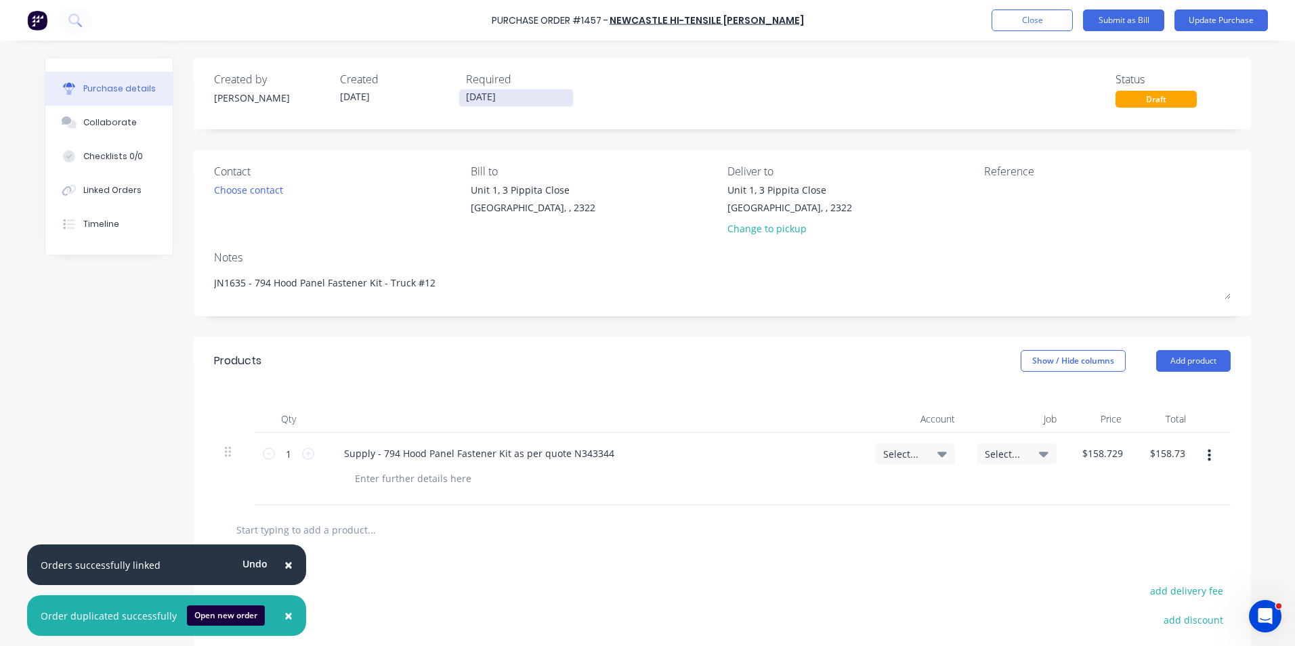
click at [468, 95] on input "09/09/25" at bounding box center [516, 97] width 114 height 17
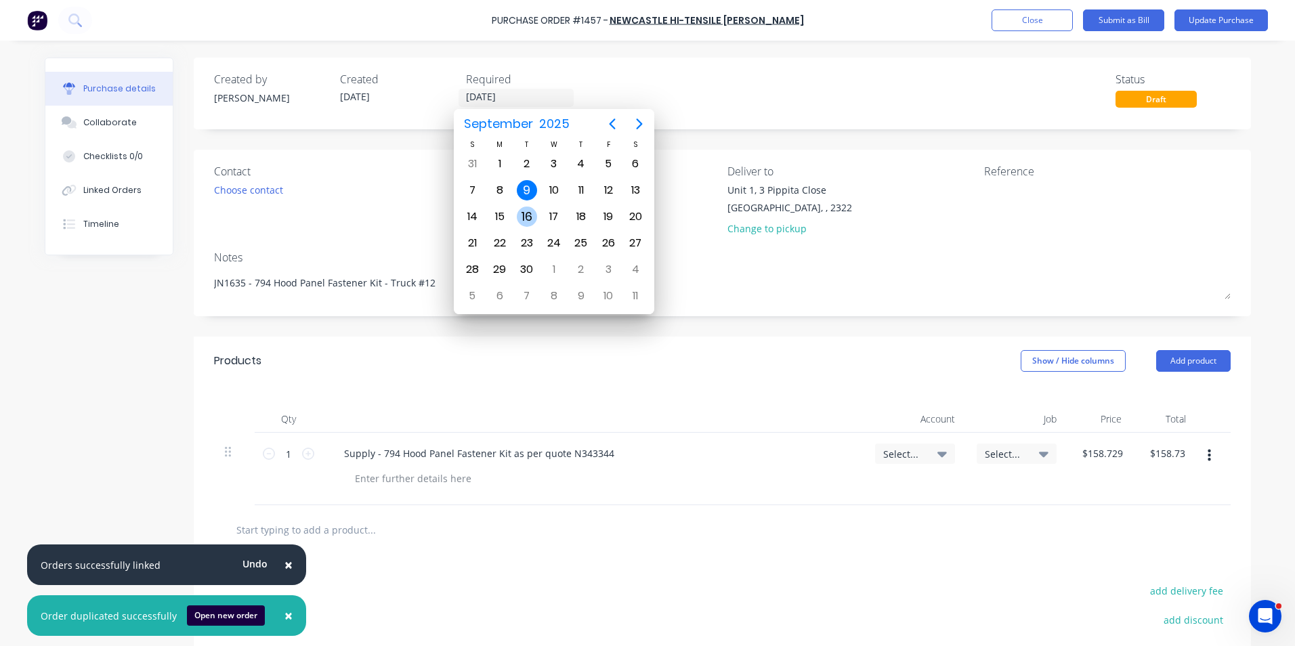
click at [528, 217] on div "16" at bounding box center [527, 217] width 20 height 20
type textarea "x"
type input "16/09/25"
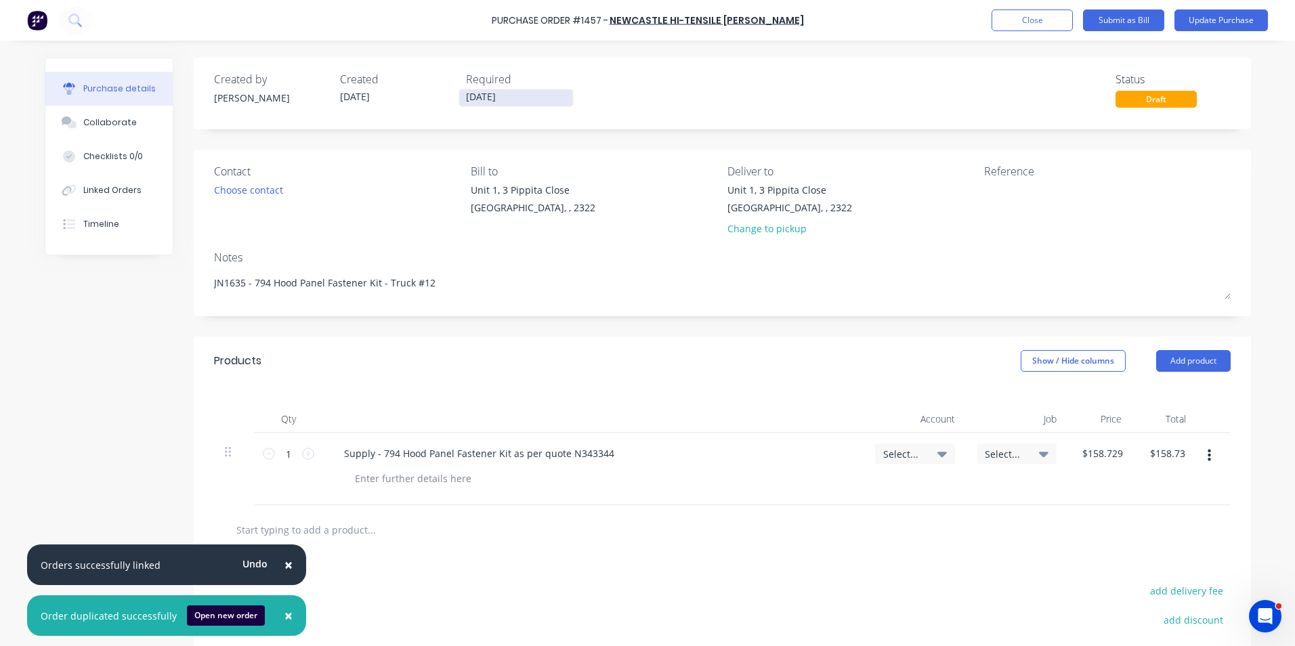
click at [504, 93] on input "16/09/25" at bounding box center [516, 97] width 114 height 17
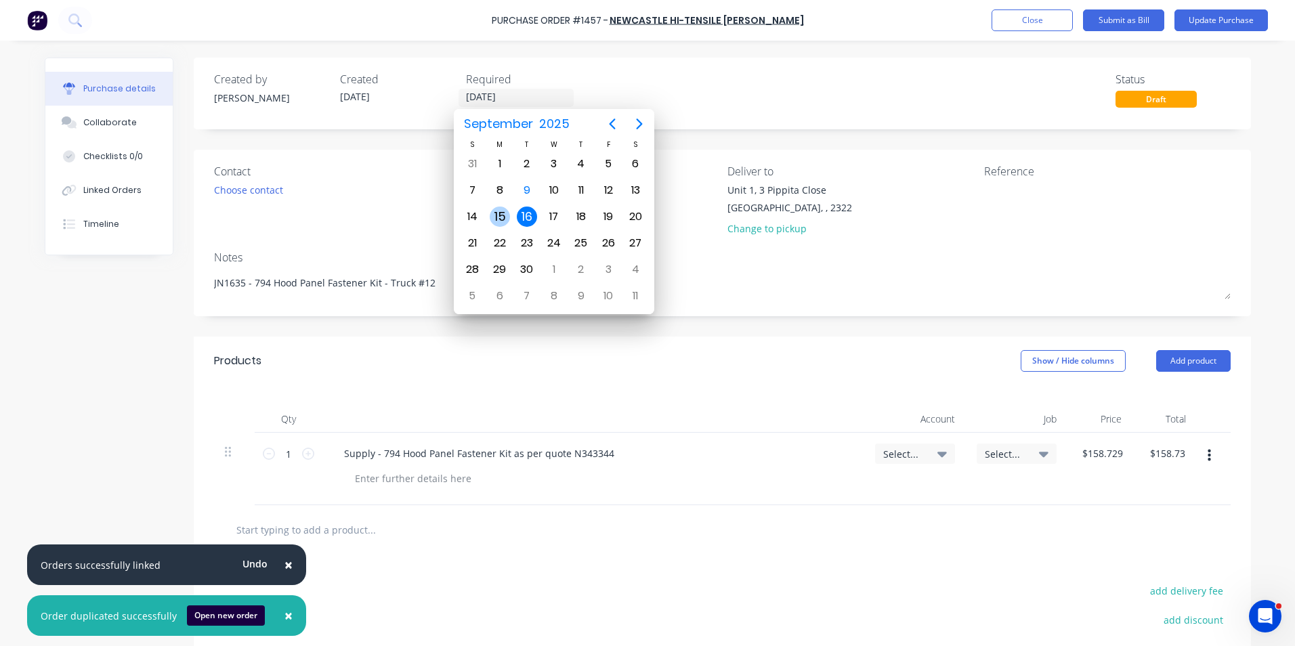
click at [496, 217] on div "15" at bounding box center [500, 217] width 20 height 20
type textarea "x"
type input "15/09/25"
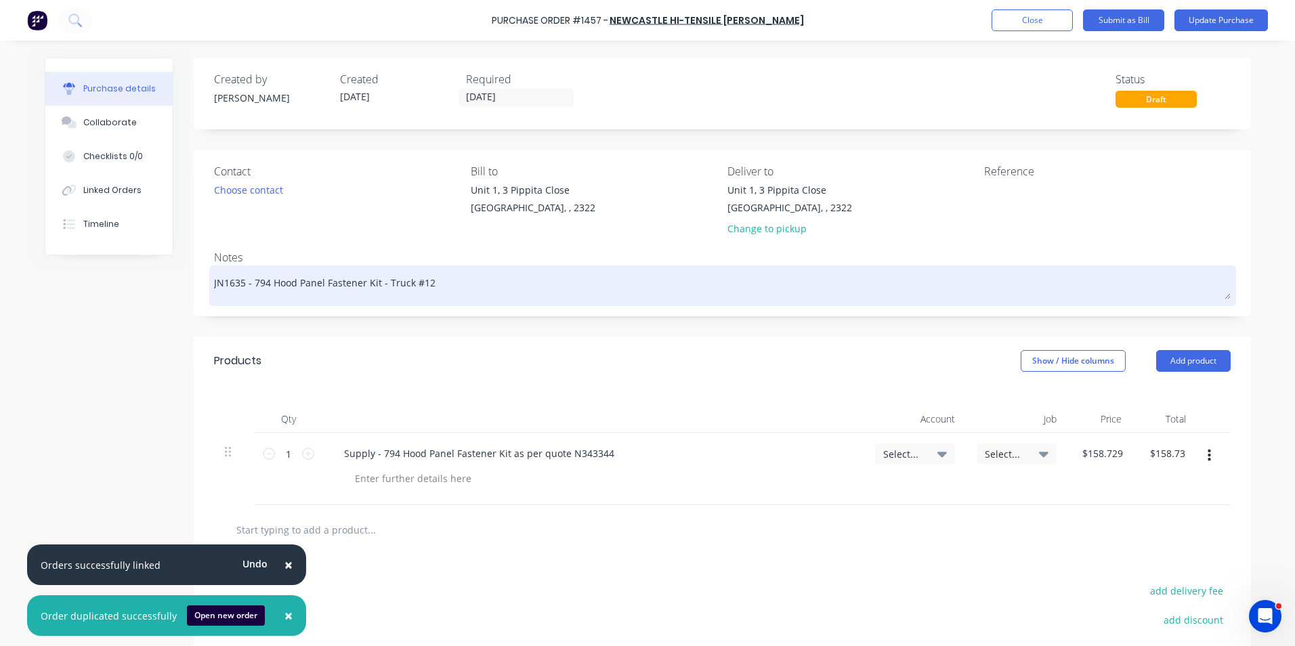
click at [233, 284] on textarea "JN1635 - 794 Hood Panel Fastener Kit - Truck #12" at bounding box center [722, 284] width 1016 height 30
type textarea "x"
type textarea "JN165 - 794 Hood Panel Fastener Kit - Truck #12"
type textarea "x"
type textarea "JN1655 - 794 Hood Panel Fastener Kit - Truck #12"
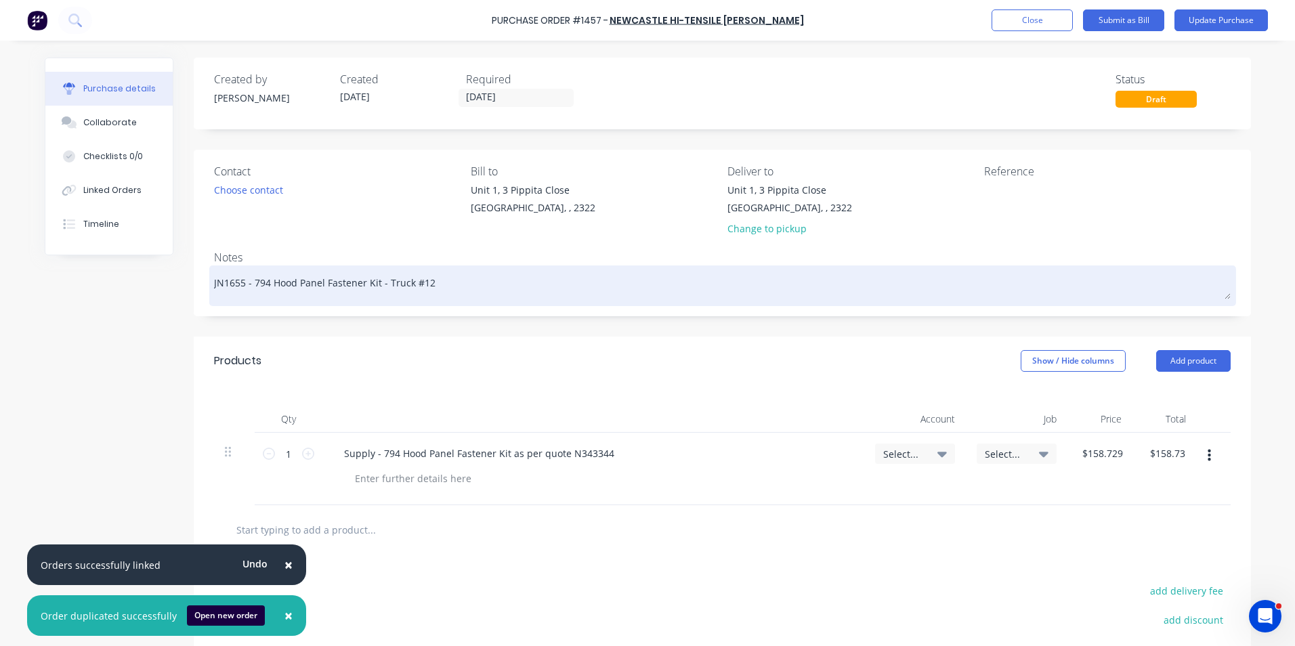
drag, startPoint x: 427, startPoint y: 282, endPoint x: 420, endPoint y: 286, distance: 8.2
click at [420, 286] on textarea "JN1655 - 794 Hood Panel Fastener Kit - Truck #12" at bounding box center [722, 284] width 1016 height 30
type textarea "x"
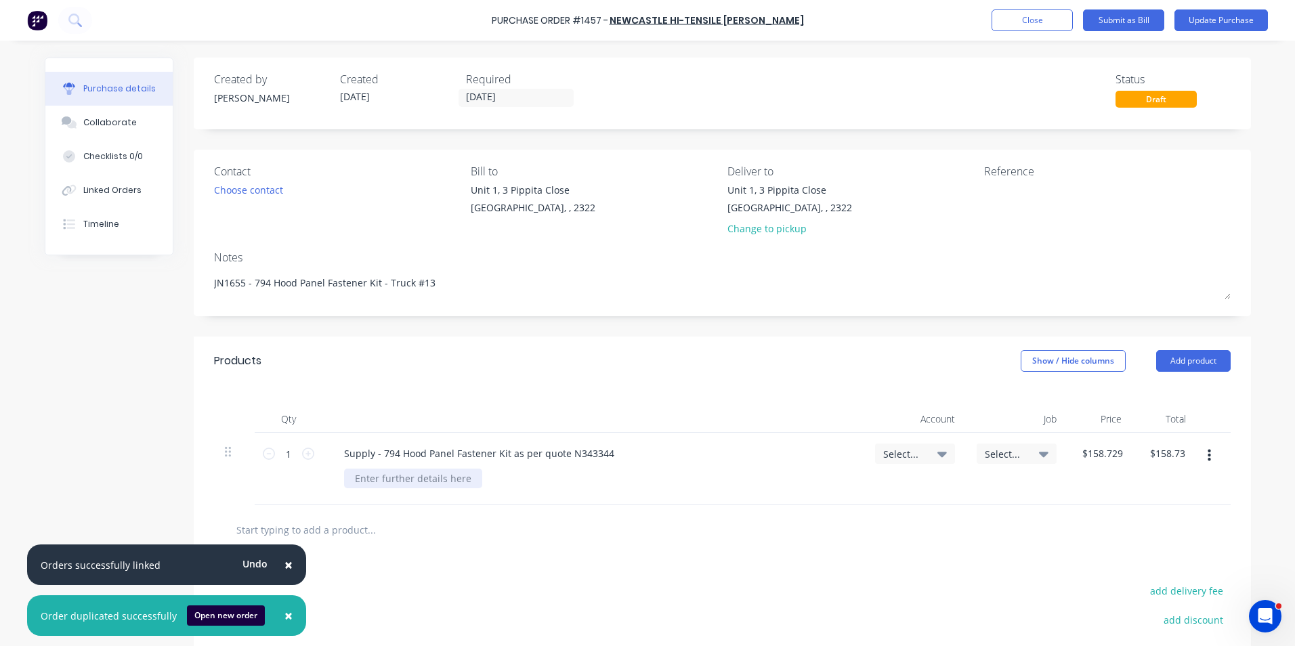
type textarea "JN1655 - 794 Hood Panel Fastener Kit - Truck #13"
type textarea "x"
type textarea "JN1655 - 794 Hood Panel Fastener Kit - Truck #13"
click at [389, 479] on div at bounding box center [413, 479] width 138 height 20
click at [284, 563] on span "×" at bounding box center [288, 564] width 8 height 19
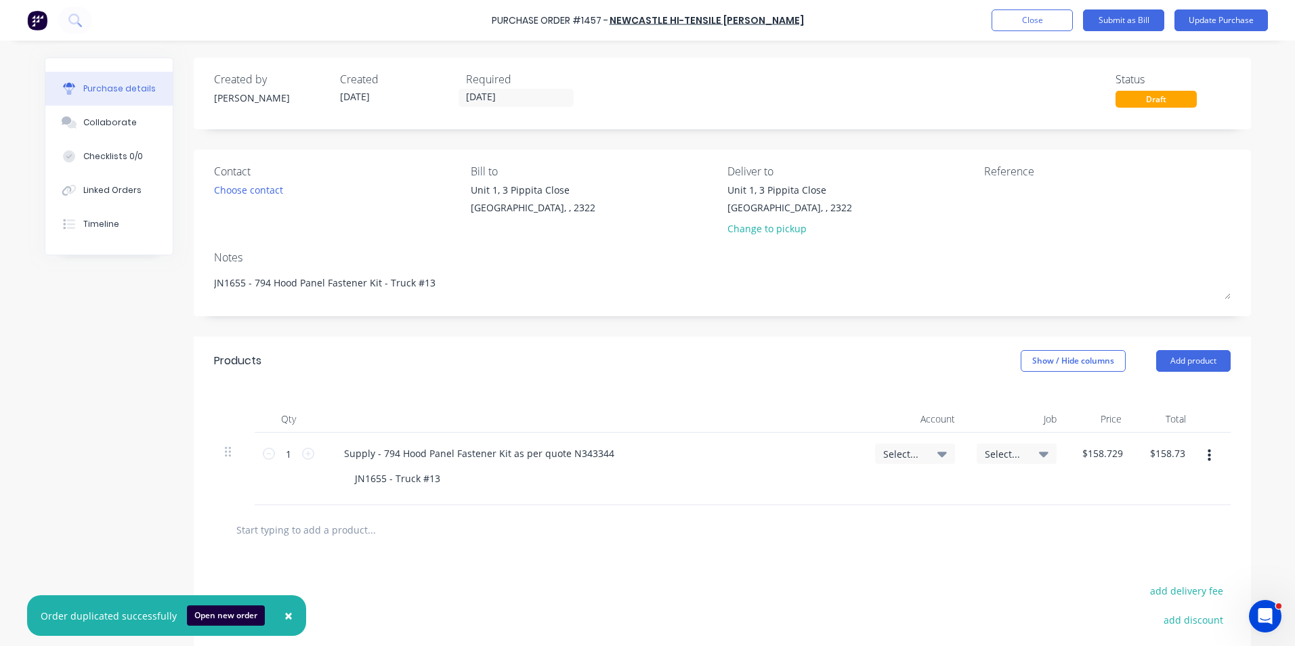
click at [284, 617] on span "×" at bounding box center [288, 615] width 8 height 19
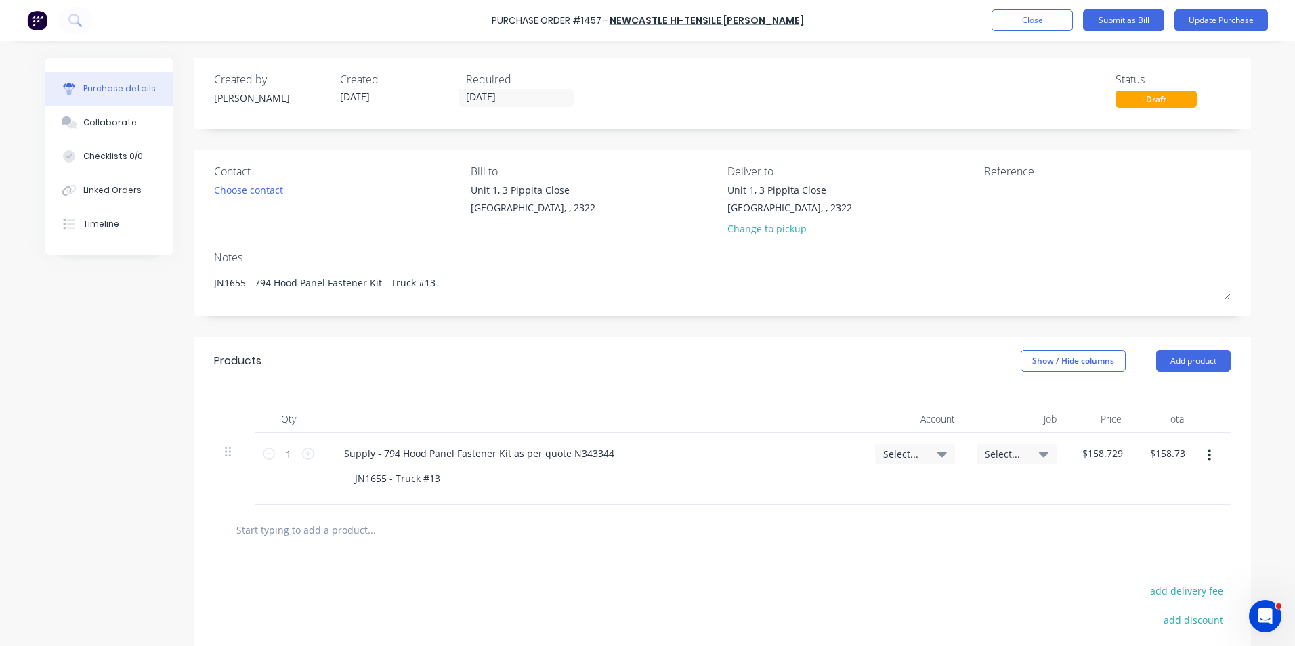
click at [895, 453] on span "Select..." at bounding box center [903, 454] width 41 height 14
type textarea "x"
click at [845, 490] on input at bounding box center [870, 494] width 139 height 27
type input "1-14"
click at [881, 593] on div "1-1400 / Work in Progress - Materials" at bounding box center [860, 590] width 190 height 27
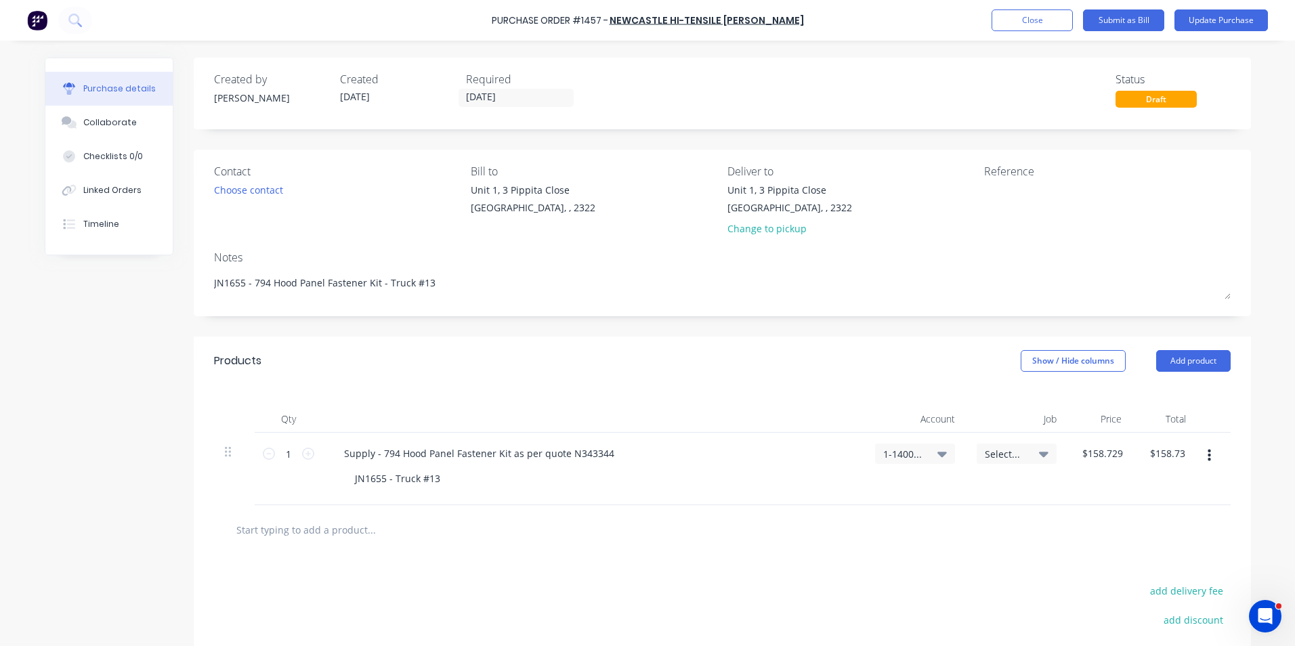
click at [987, 452] on span "Select..." at bounding box center [1005, 454] width 41 height 14
type textarea "x"
click at [951, 492] on input at bounding box center [972, 494] width 139 height 27
type input "1655"
click at [962, 557] on div "1655 / W/Trac-794-Hood-Panel-T13" at bounding box center [962, 553] width 190 height 27
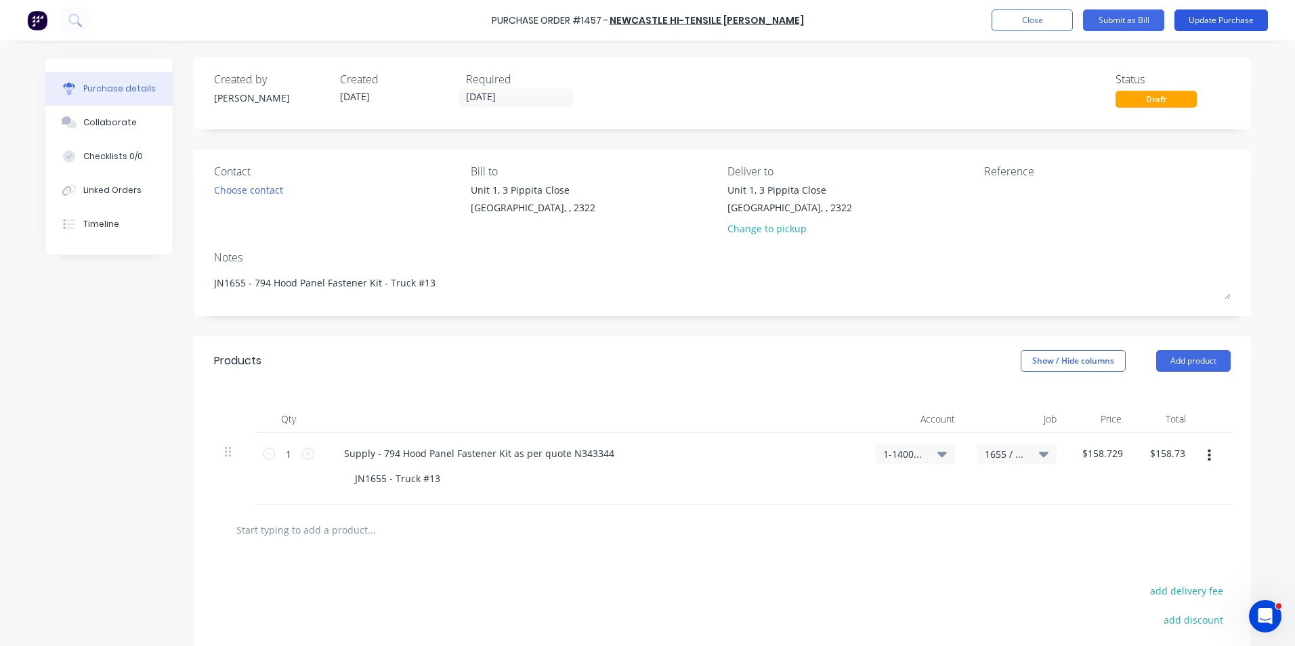
click at [1216, 19] on button "Update Purchase" at bounding box center [1220, 20] width 93 height 22
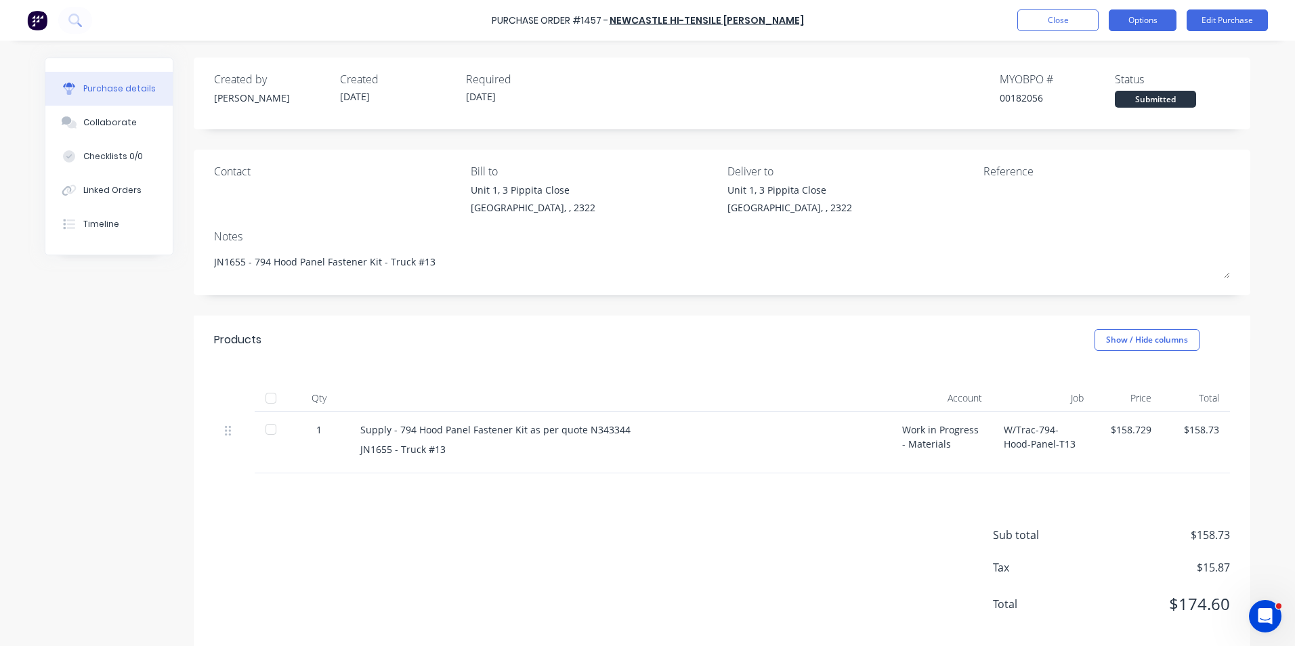
click at [1141, 22] on button "Options" at bounding box center [1143, 20] width 68 height 22
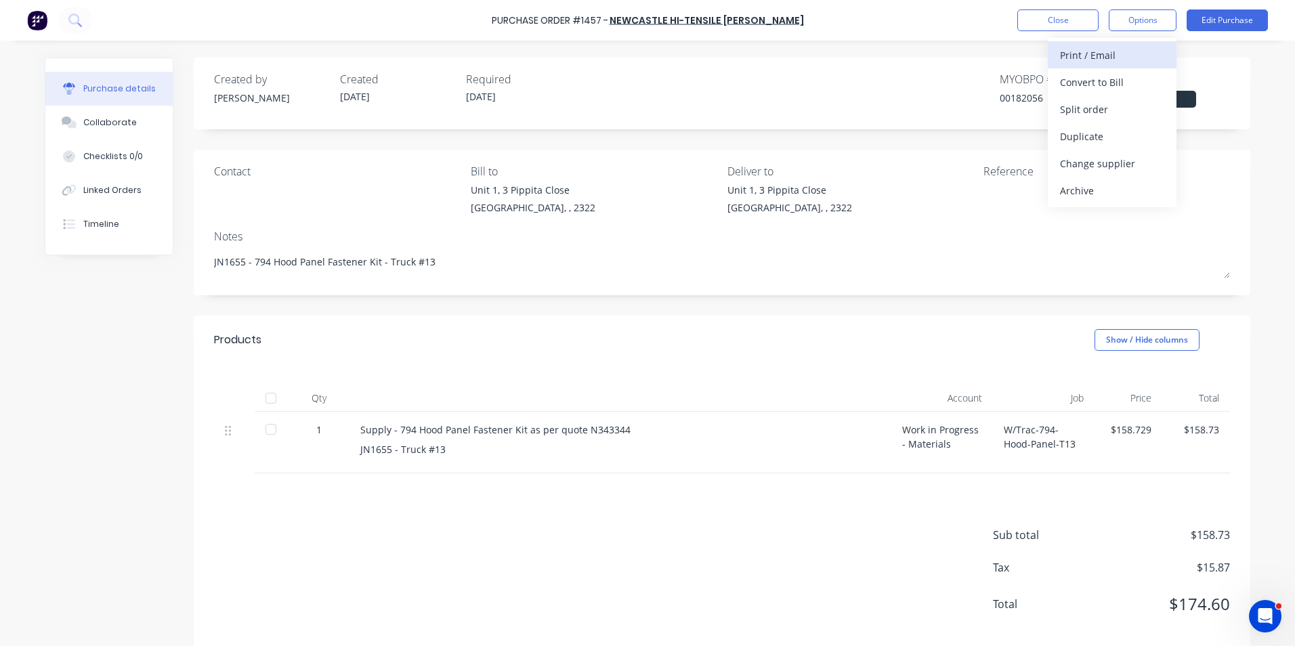
click at [1103, 51] on div "Print / Email" at bounding box center [1112, 55] width 104 height 20
click at [1094, 79] on div "With pricing" at bounding box center [1112, 82] width 104 height 20
type textarea "x"
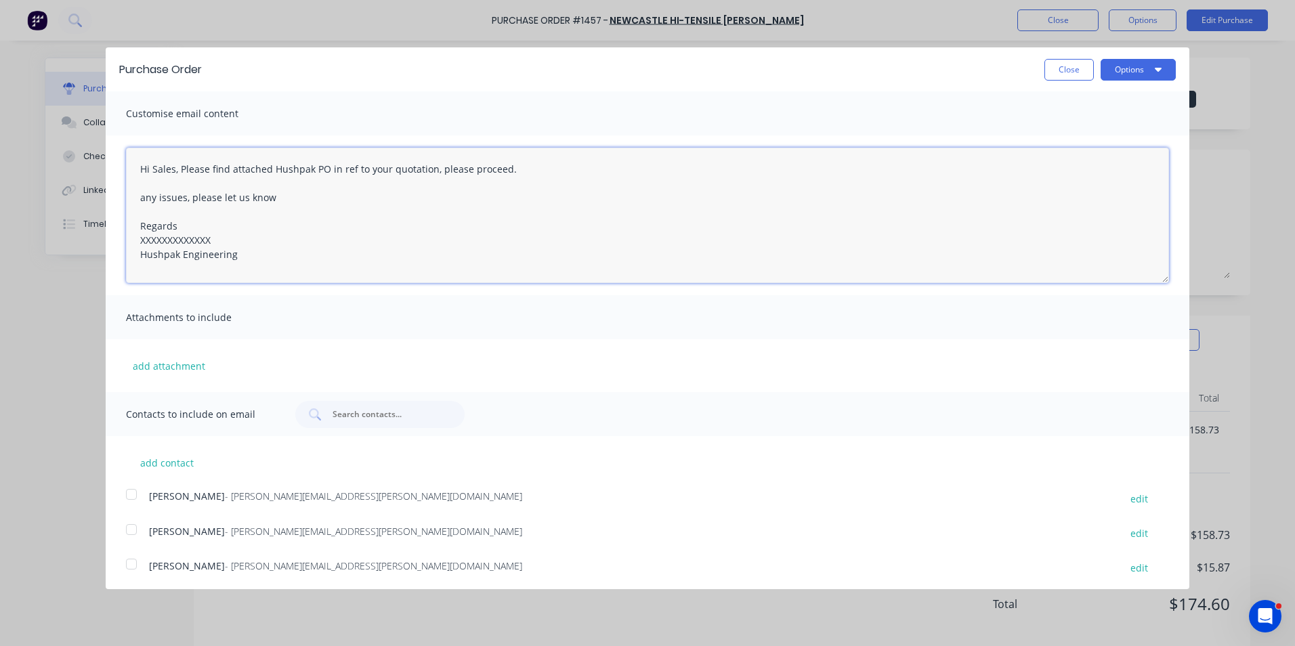
drag, startPoint x: 217, startPoint y: 238, endPoint x: 125, endPoint y: 239, distance: 92.1
click at [125, 239] on div "Hi Sales, Please find attached Hushpak PO in ref to your quotation, please proc…" at bounding box center [647, 215] width 1083 height 160
type textarea "Hi Sales, Please find attached Hushpak PO in ref to your quotation, please proc…"
click at [167, 366] on button "add attachment" at bounding box center [169, 366] width 86 height 20
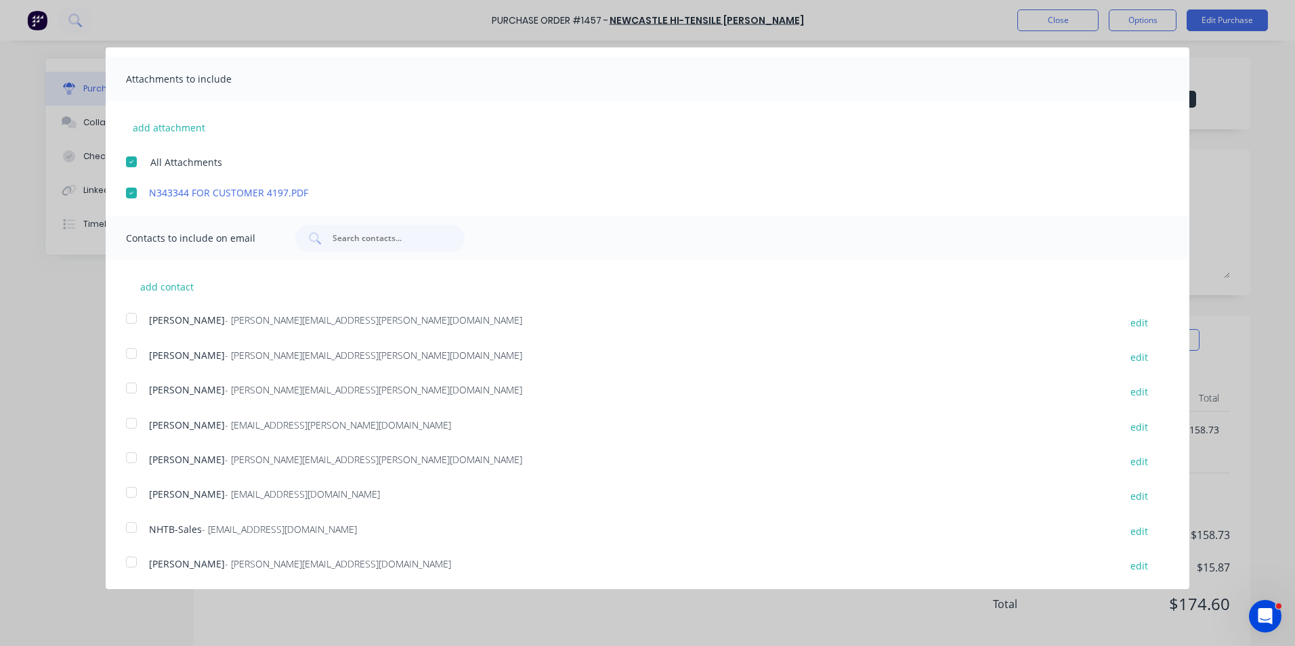
scroll to position [240, 0]
click at [131, 385] on div at bounding box center [131, 385] width 27 height 27
click at [131, 528] on div at bounding box center [131, 525] width 27 height 27
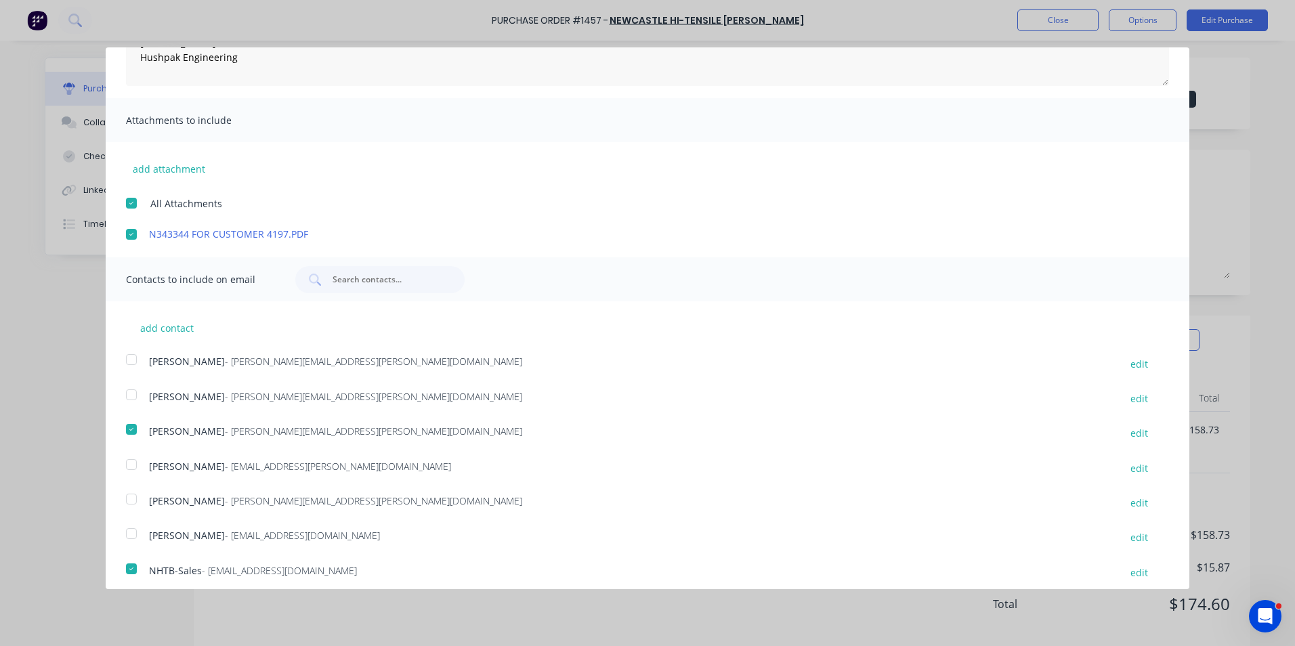
scroll to position [0, 0]
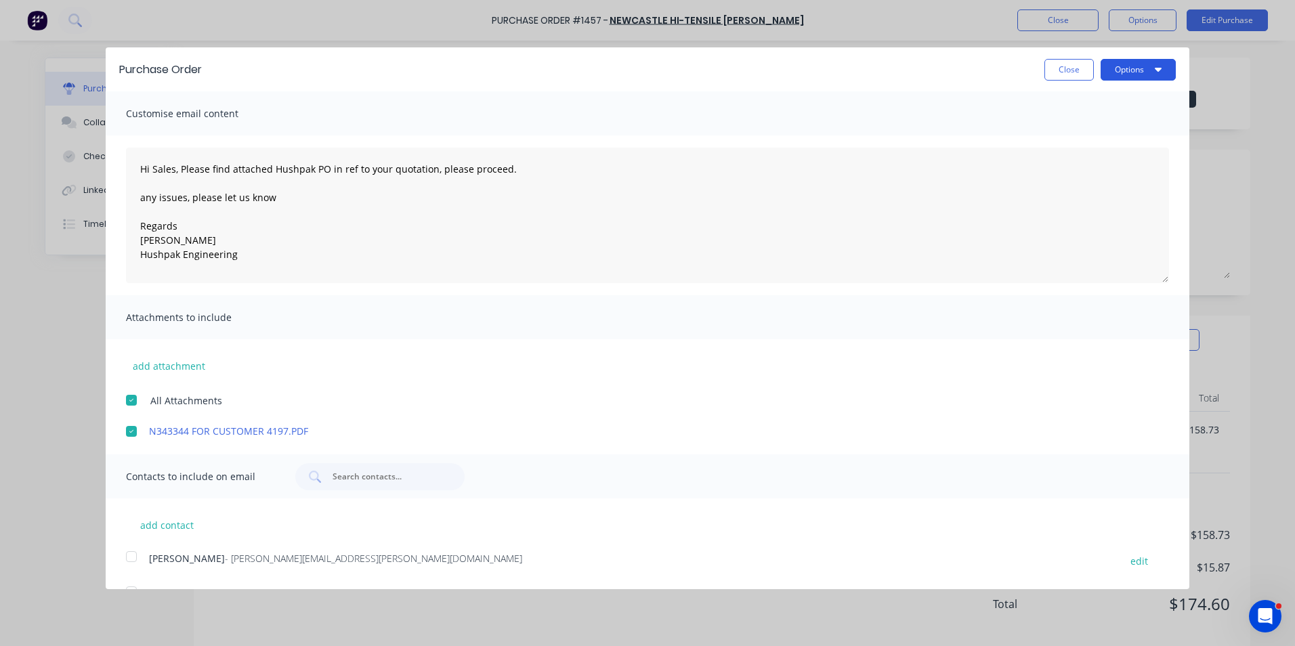
click at [1123, 69] on button "Options" at bounding box center [1137, 70] width 75 height 22
click at [1059, 127] on div "Email" at bounding box center [1111, 131] width 104 height 20
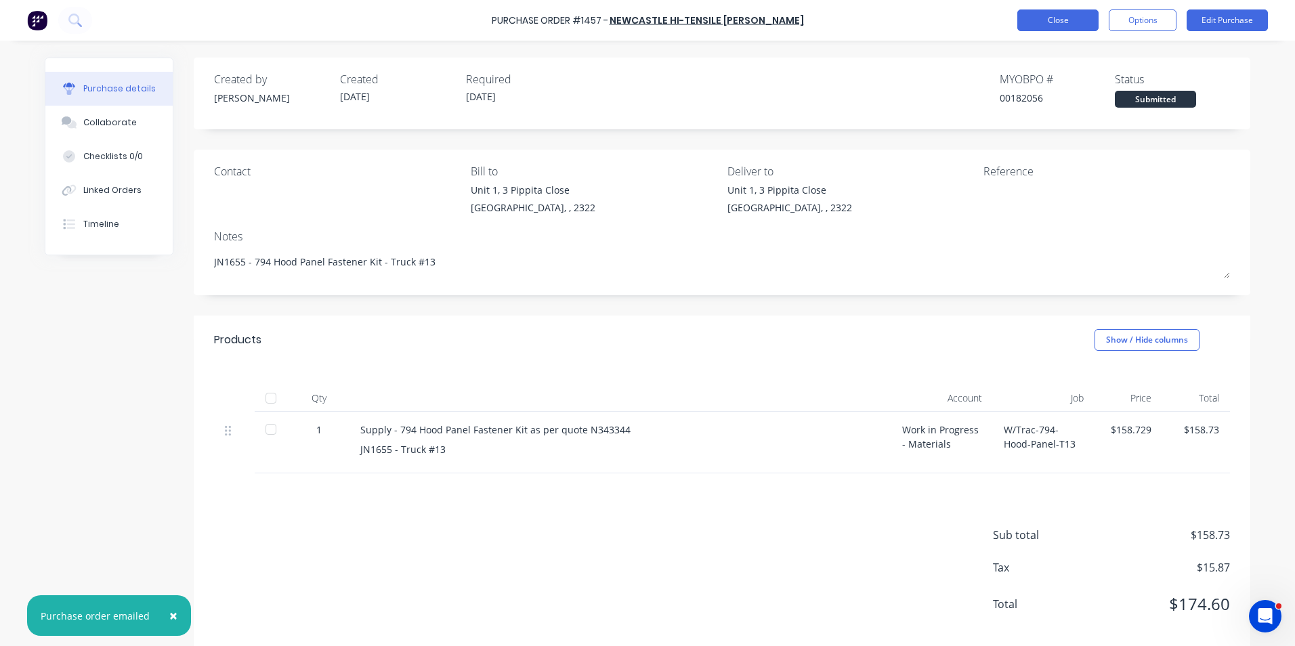
click at [1046, 17] on button "Close" at bounding box center [1057, 20] width 81 height 22
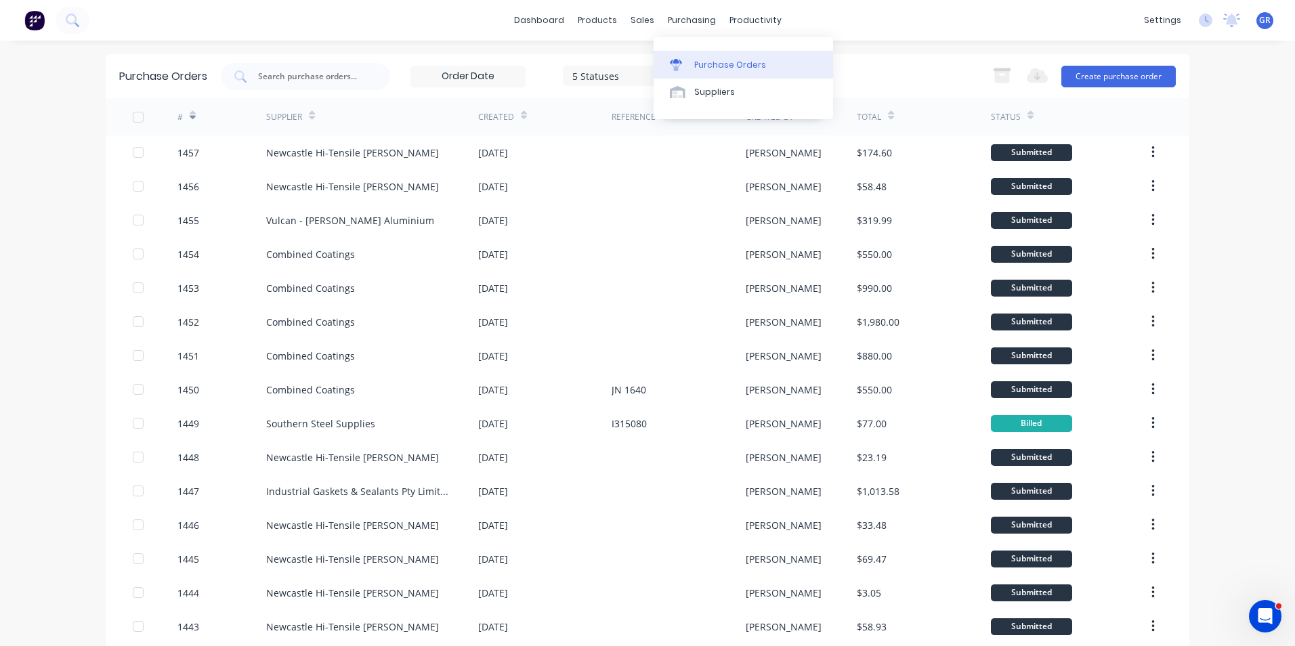
click at [736, 62] on div "Purchase Orders" at bounding box center [730, 65] width 72 height 12
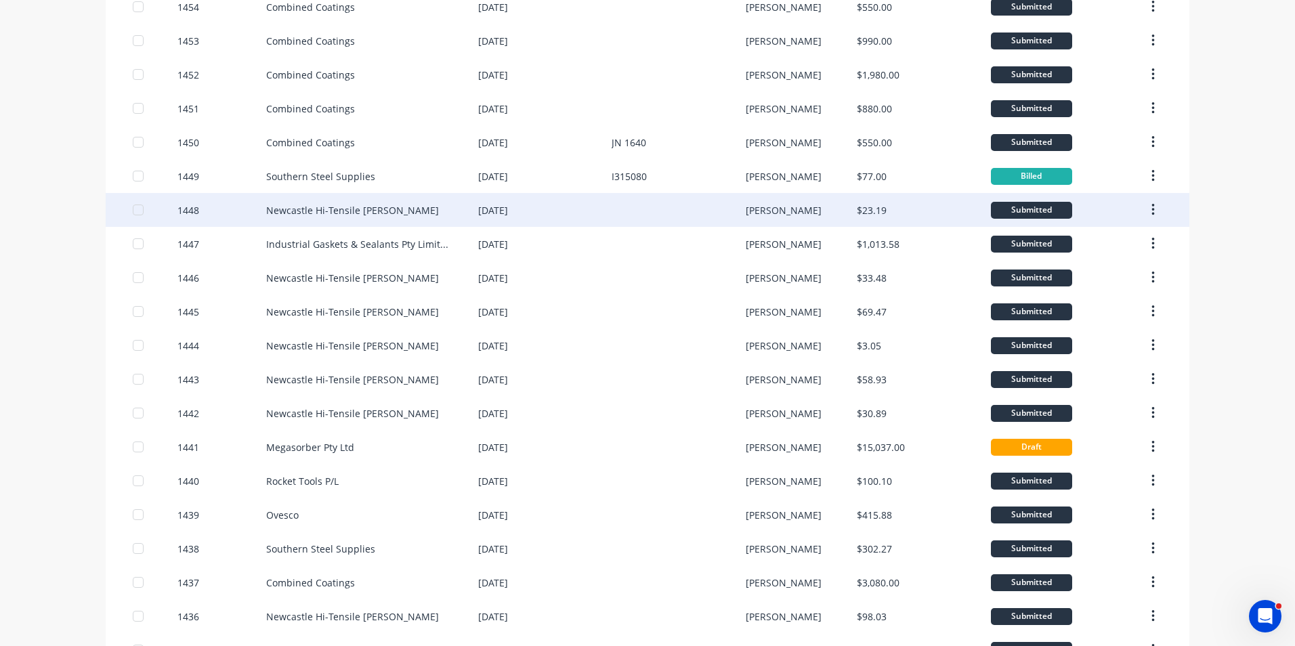
scroll to position [339, 0]
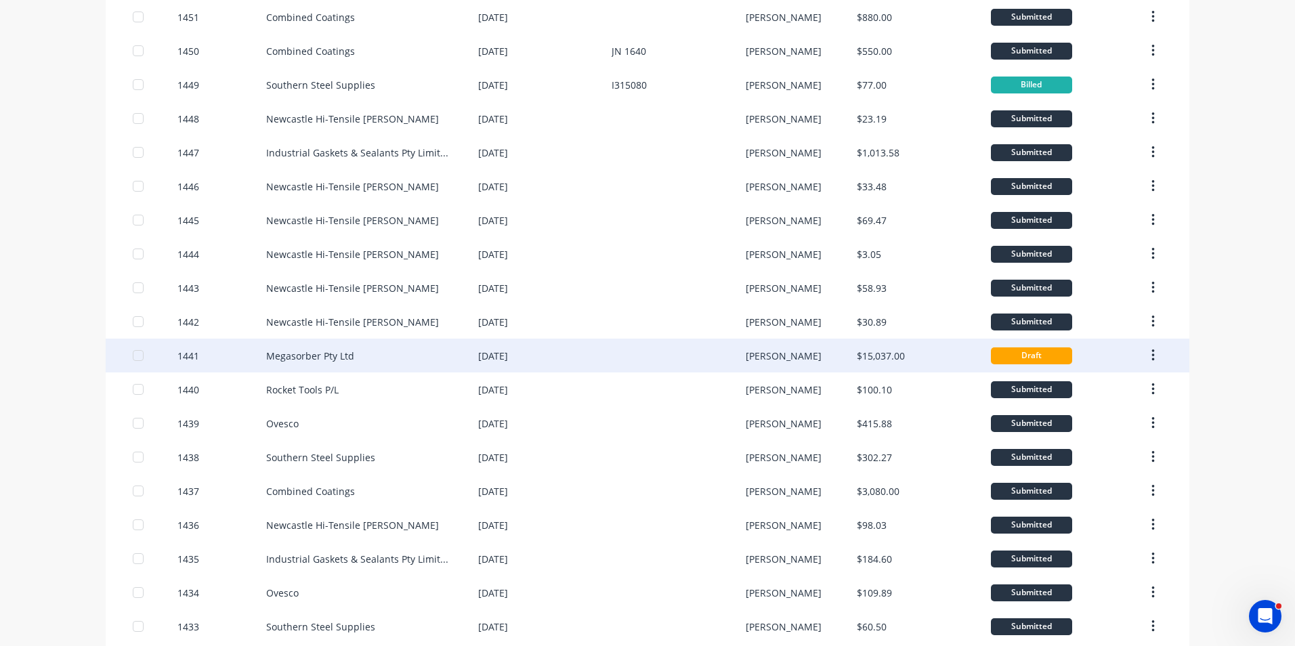
click at [184, 358] on div "1441" at bounding box center [188, 356] width 22 height 14
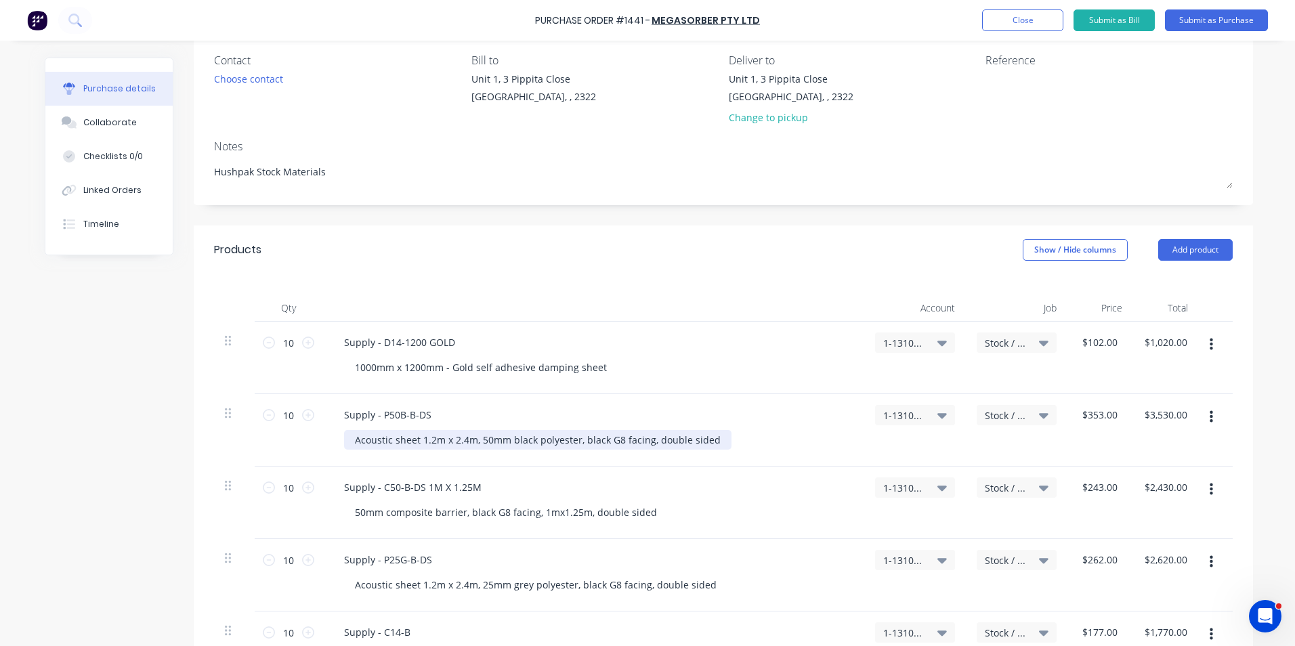
scroll to position [135, 0]
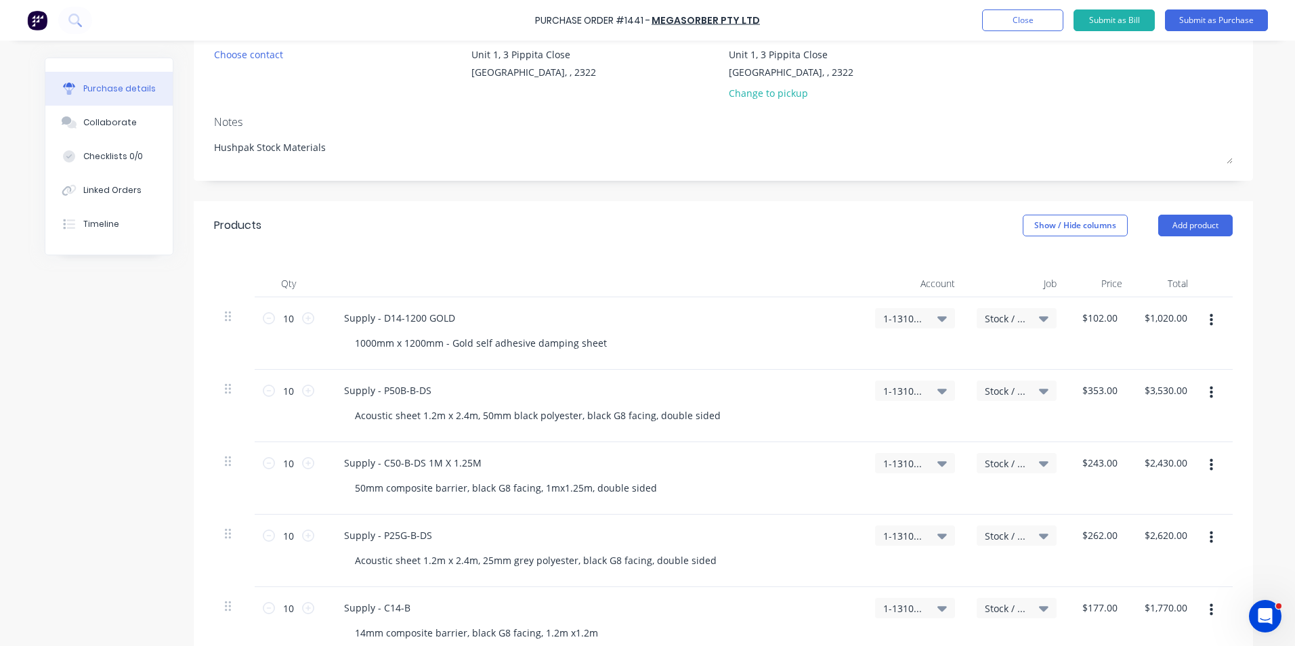
click at [1209, 391] on icon "button" at bounding box center [1210, 392] width 3 height 15
click at [1137, 509] on button "Delete" at bounding box center [1169, 509] width 115 height 27
click at [288, 316] on input "10" at bounding box center [288, 318] width 27 height 20
drag, startPoint x: 289, startPoint y: 395, endPoint x: 278, endPoint y: 397, distance: 11.0
click at [278, 397] on input "10" at bounding box center [288, 391] width 27 height 20
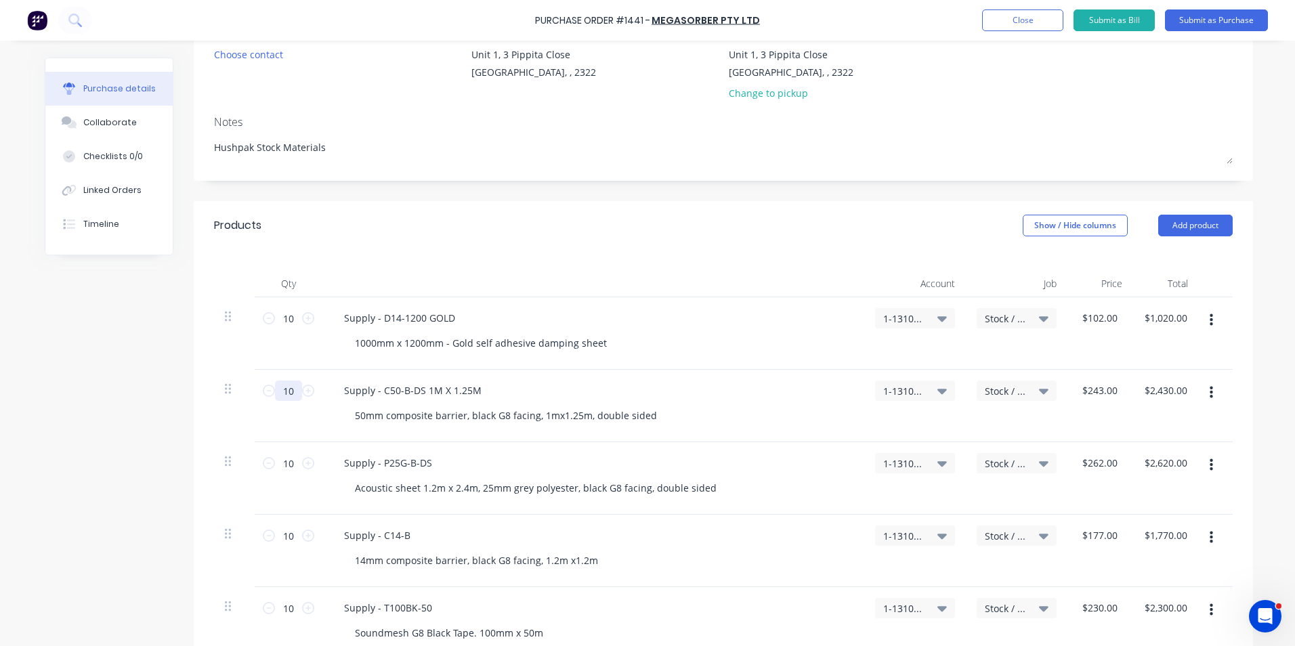
type textarea "x"
type input "1"
type input "$243.00"
type textarea "x"
type input "10"
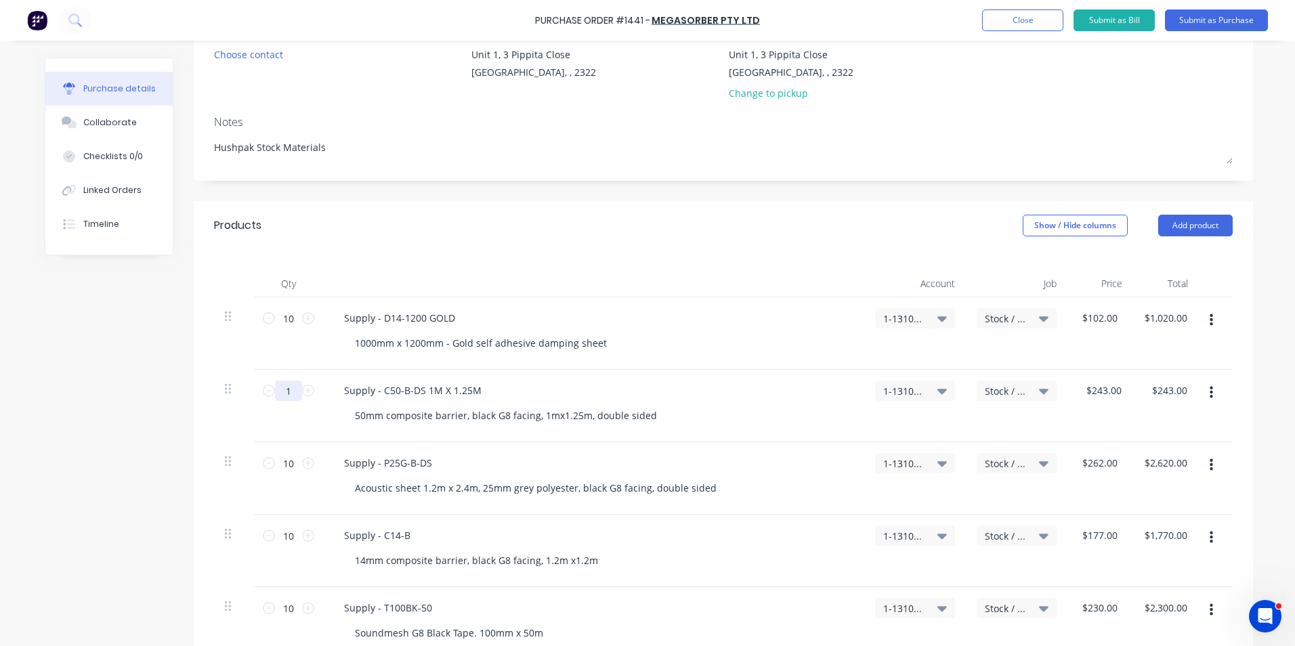
type input "$2,430.00"
type textarea "x"
type input "1"
type input "$243.00"
type textarea "x"
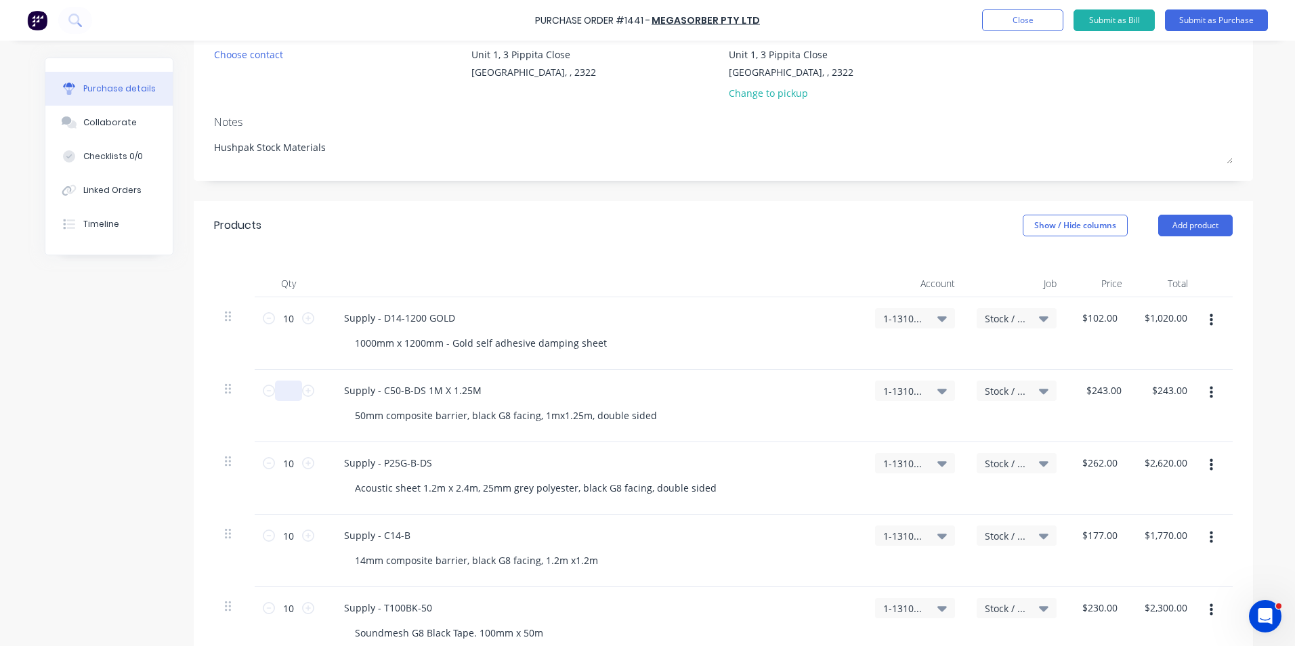
type textarea "x"
type input "5"
type input "$1,215.00"
type textarea "x"
type input "5"
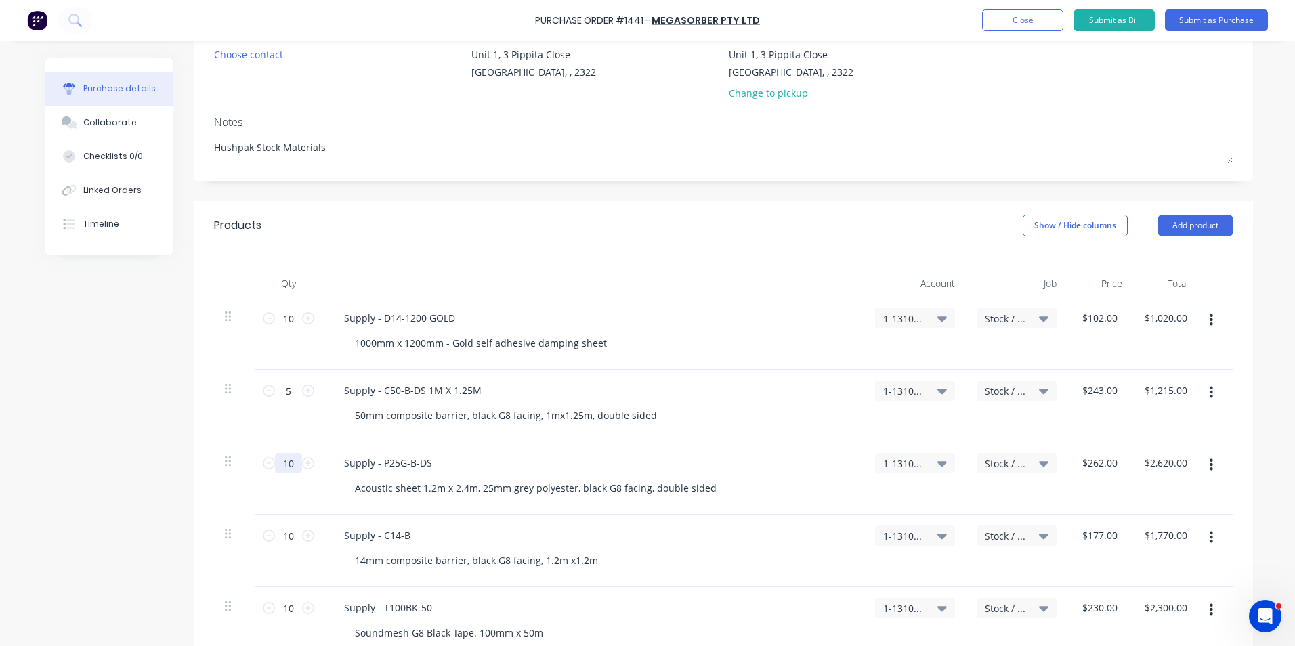
drag, startPoint x: 293, startPoint y: 463, endPoint x: 274, endPoint y: 466, distance: 19.2
click at [275, 466] on input "10" at bounding box center [288, 463] width 27 height 20
type textarea "x"
type input "5"
type input "$1,310.00"
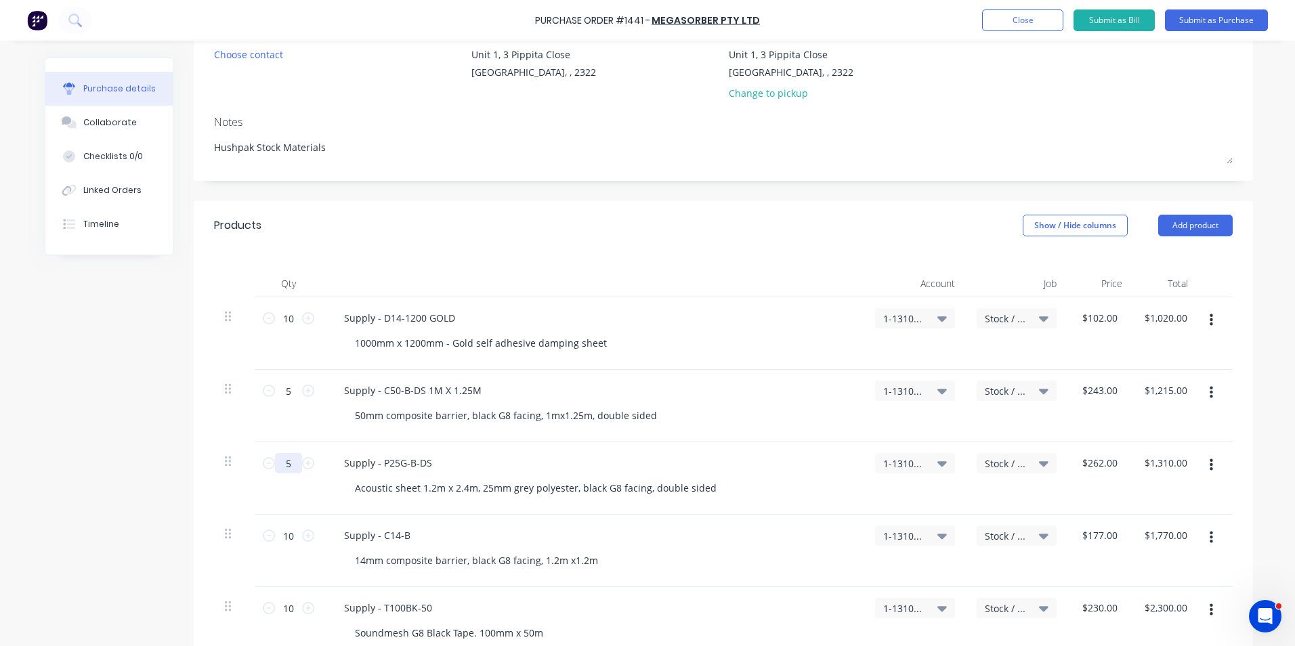
type textarea "x"
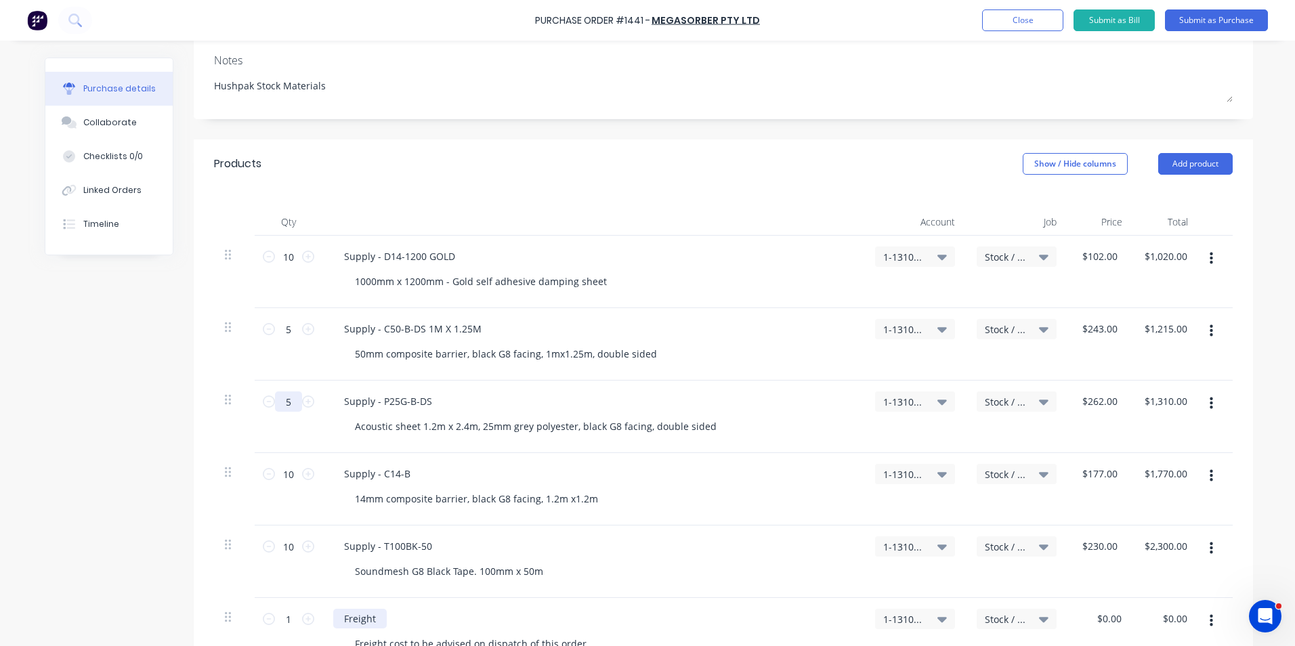
scroll to position [271, 0]
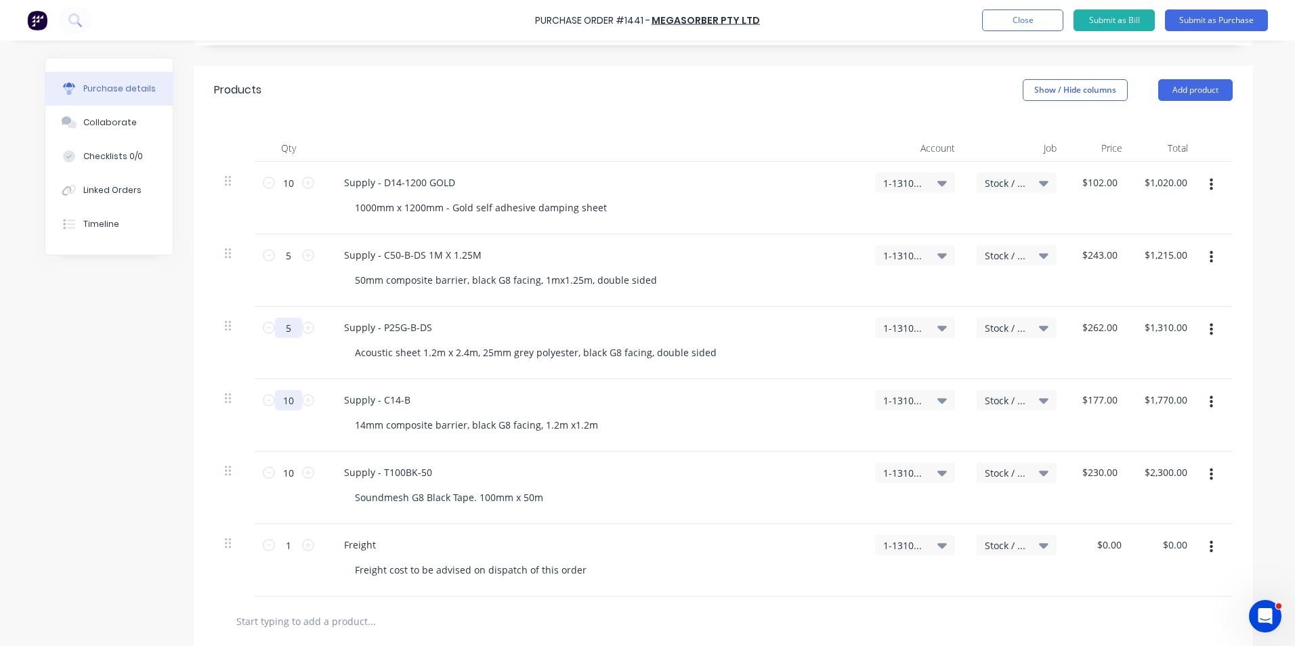
type input "5"
drag, startPoint x: 290, startPoint y: 399, endPoint x: 261, endPoint y: 402, distance: 29.2
click at [265, 402] on div "10 10" at bounding box center [288, 400] width 46 height 20
type textarea "x"
type input "5"
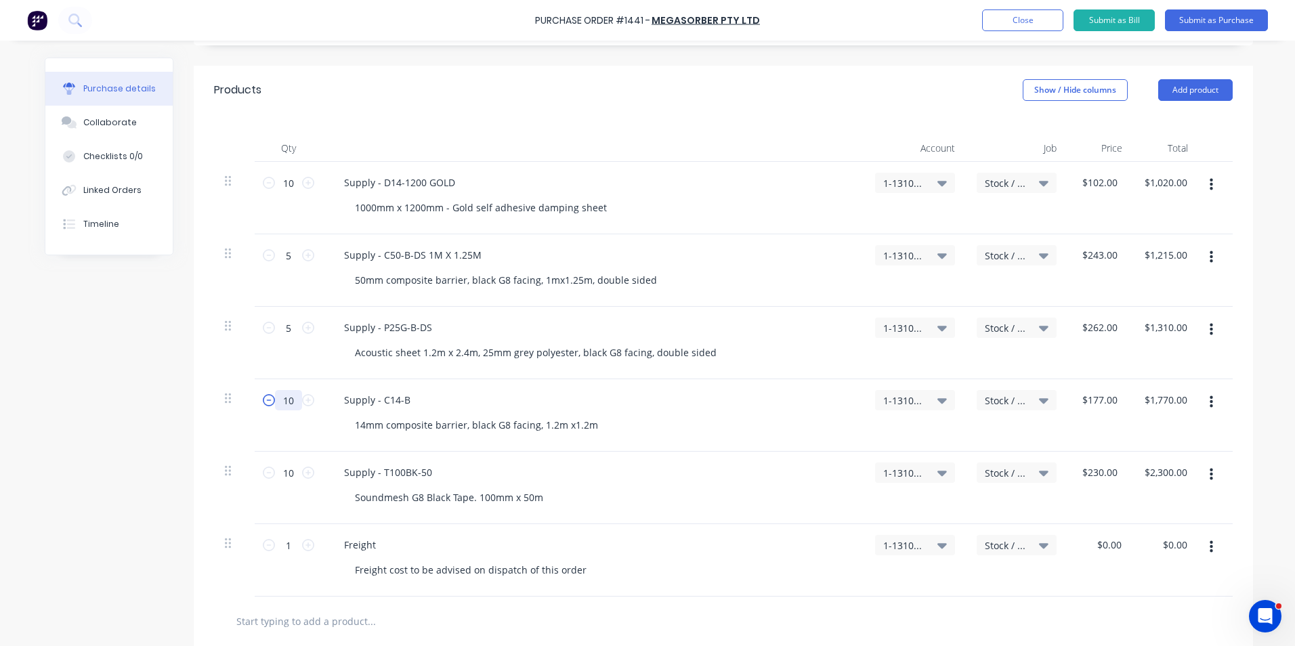
type input "$885.00"
type textarea "x"
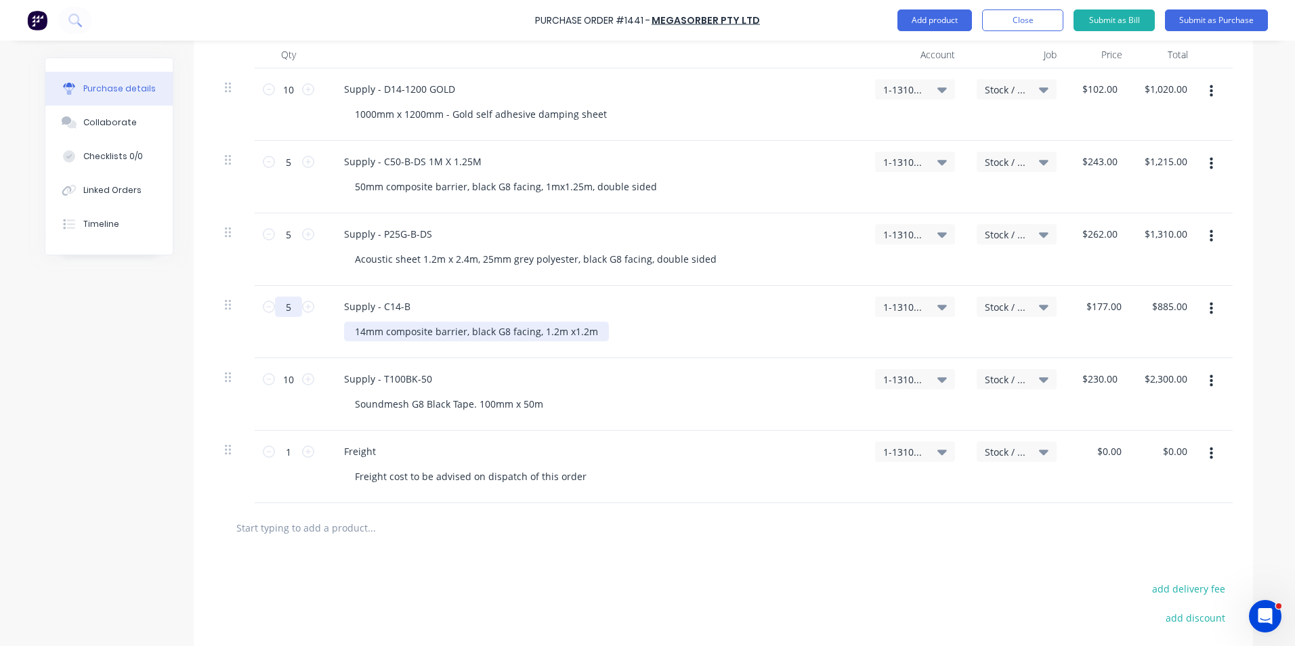
scroll to position [406, 0]
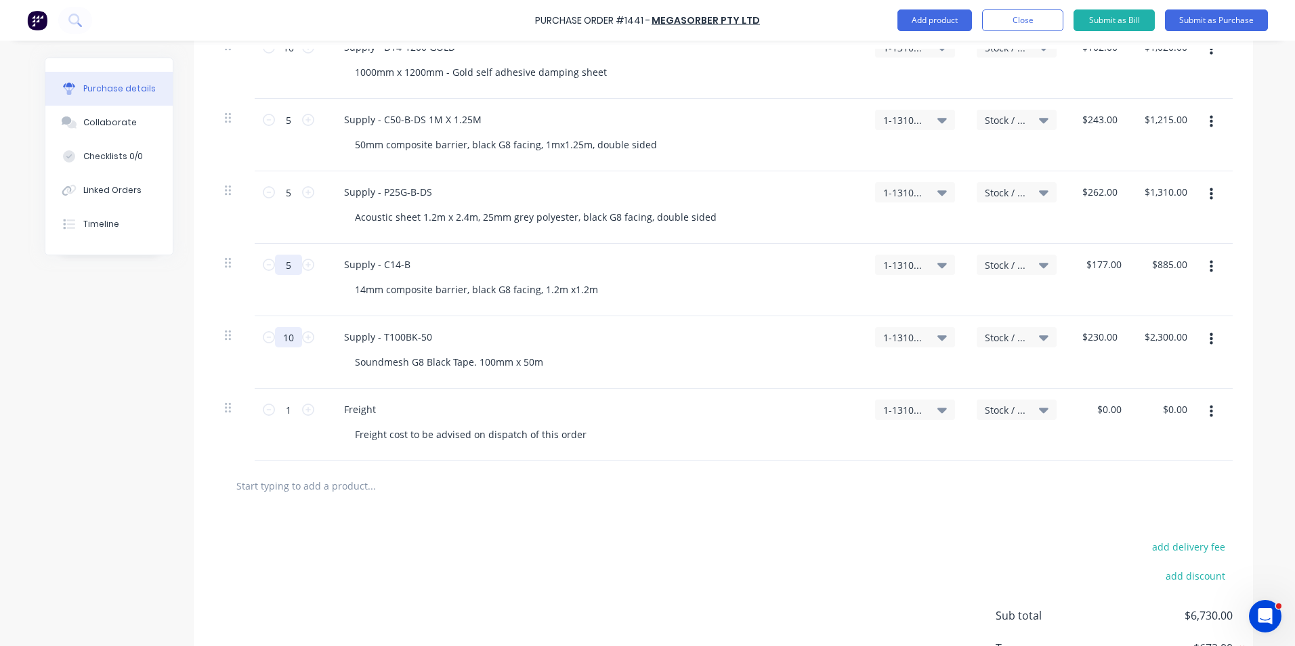
type input "5"
drag, startPoint x: 294, startPoint y: 337, endPoint x: 268, endPoint y: 340, distance: 25.9
click at [268, 340] on div "10 10" at bounding box center [288, 337] width 46 height 20
type textarea "x"
type input "5"
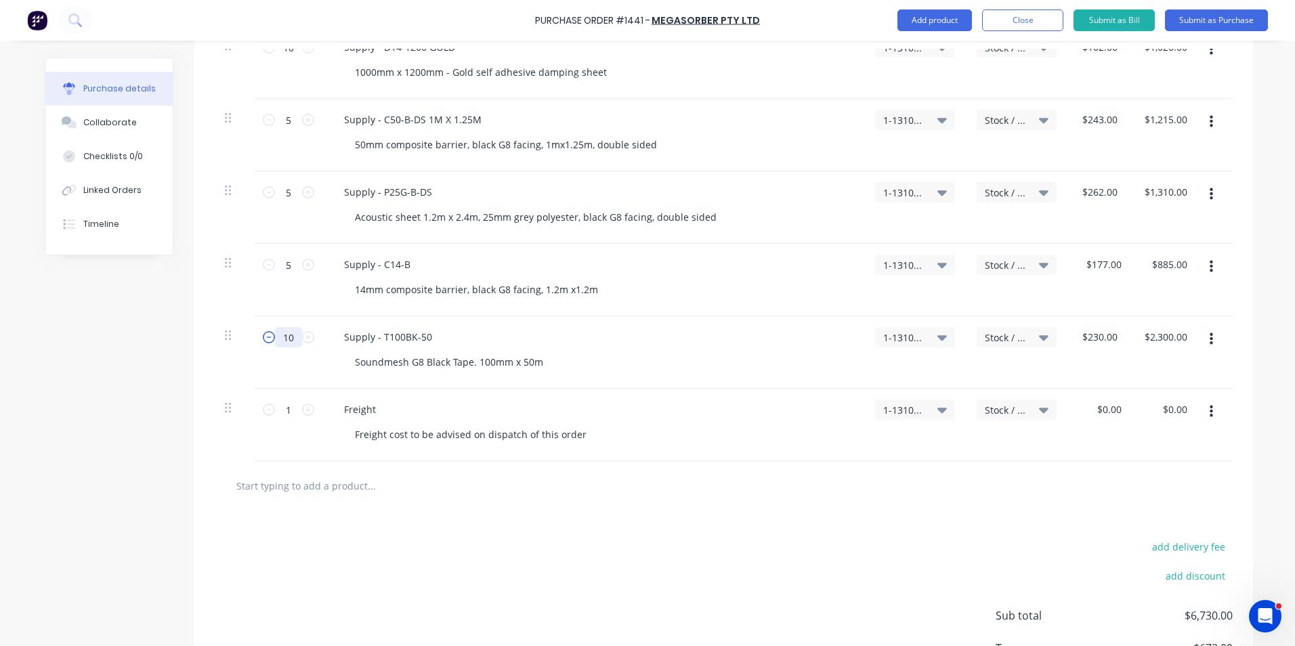
type input "$1,150.00"
type textarea "x"
type input "5"
click at [627, 399] on div "Freight Freight cost to be advised on dispatch of this order" at bounding box center [593, 425] width 542 height 72
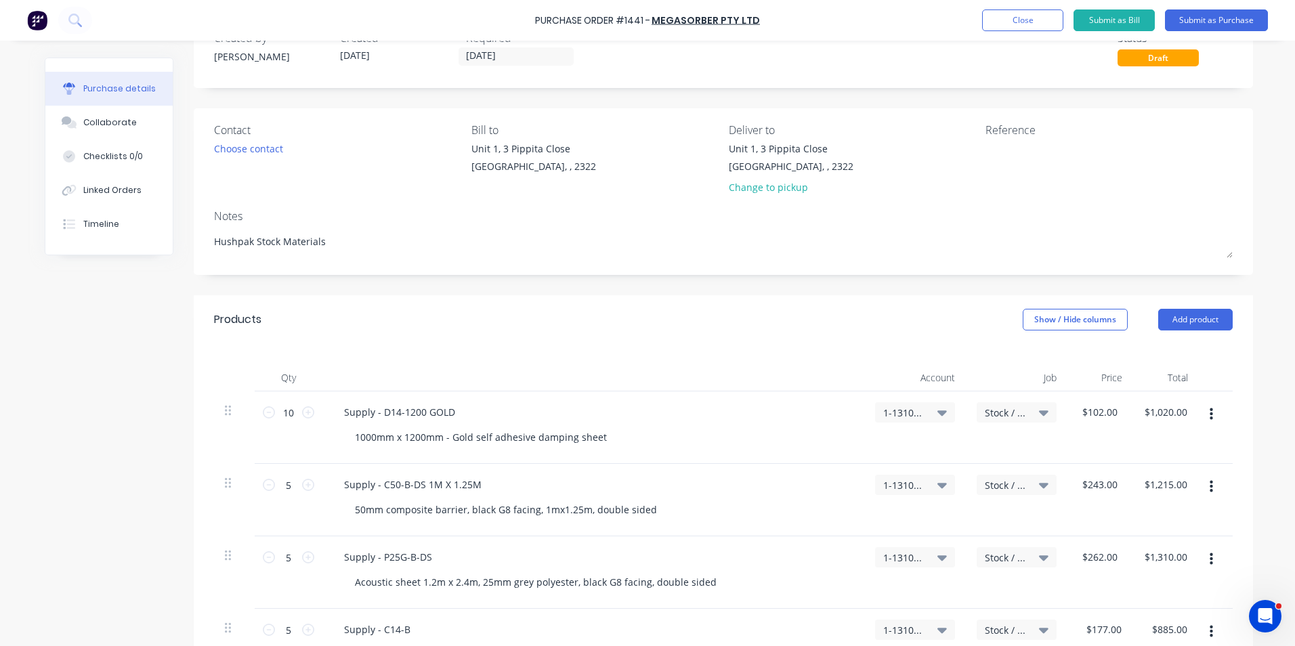
scroll to position [0, 0]
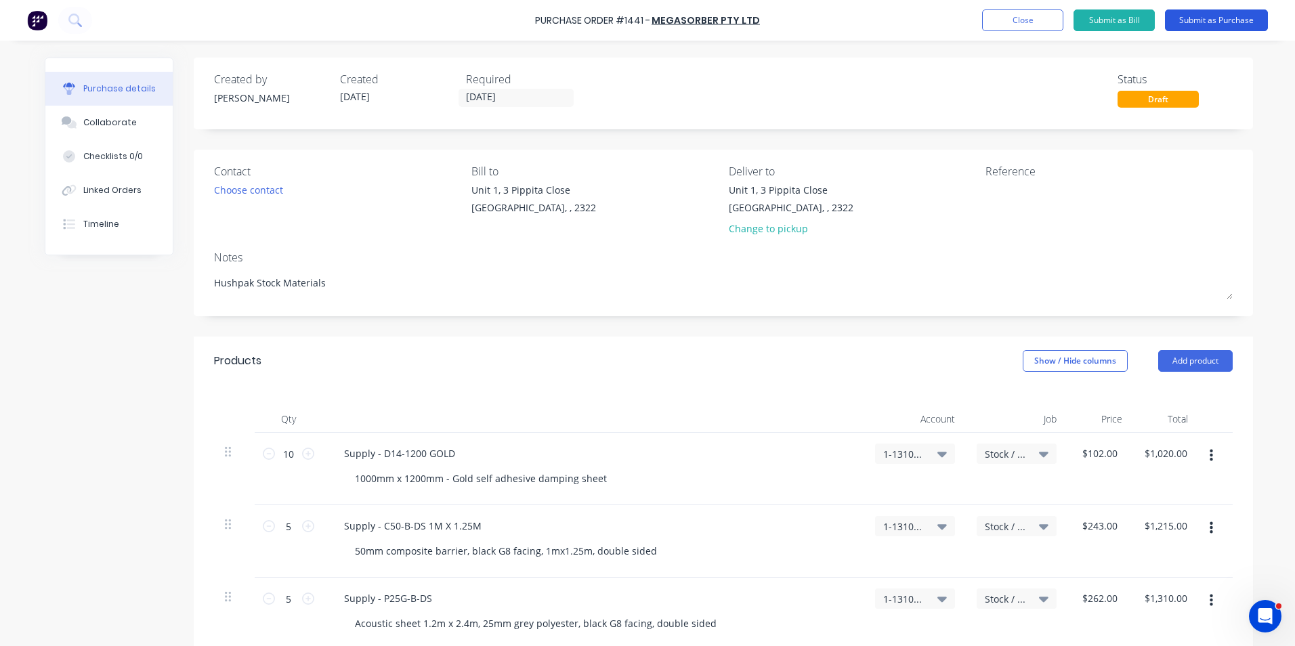
click at [1222, 22] on button "Submit as Purchase" at bounding box center [1216, 20] width 103 height 22
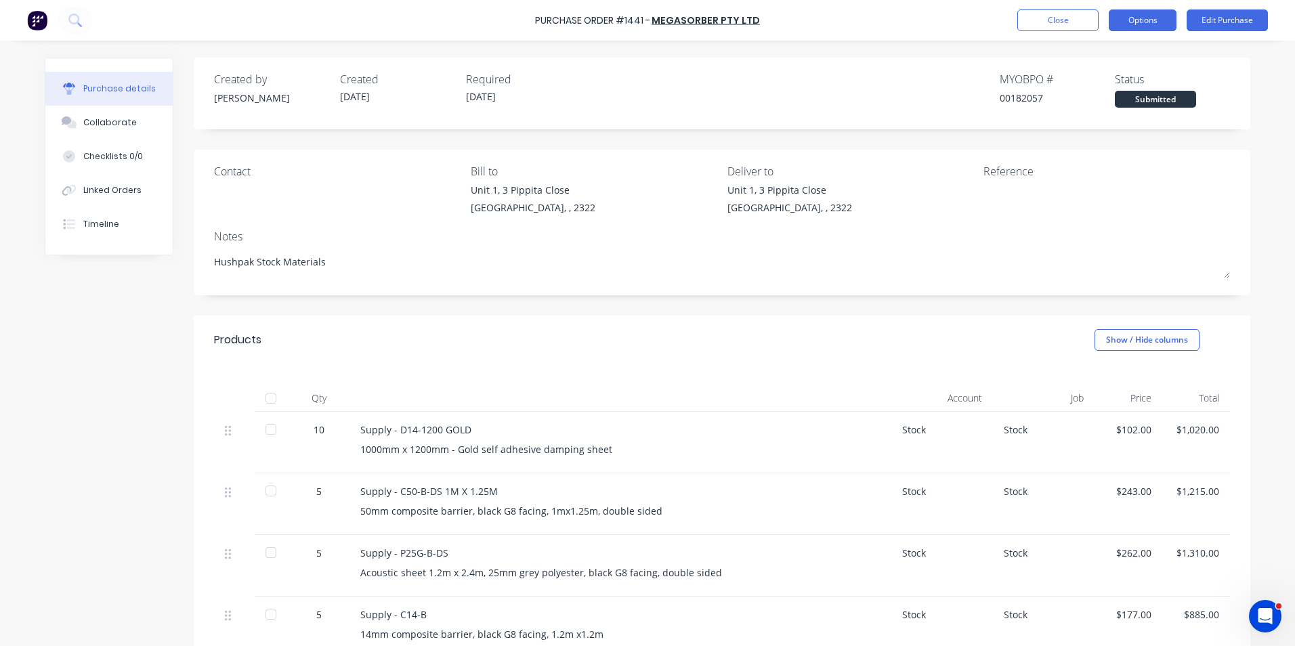
click at [1151, 20] on button "Options" at bounding box center [1143, 20] width 68 height 22
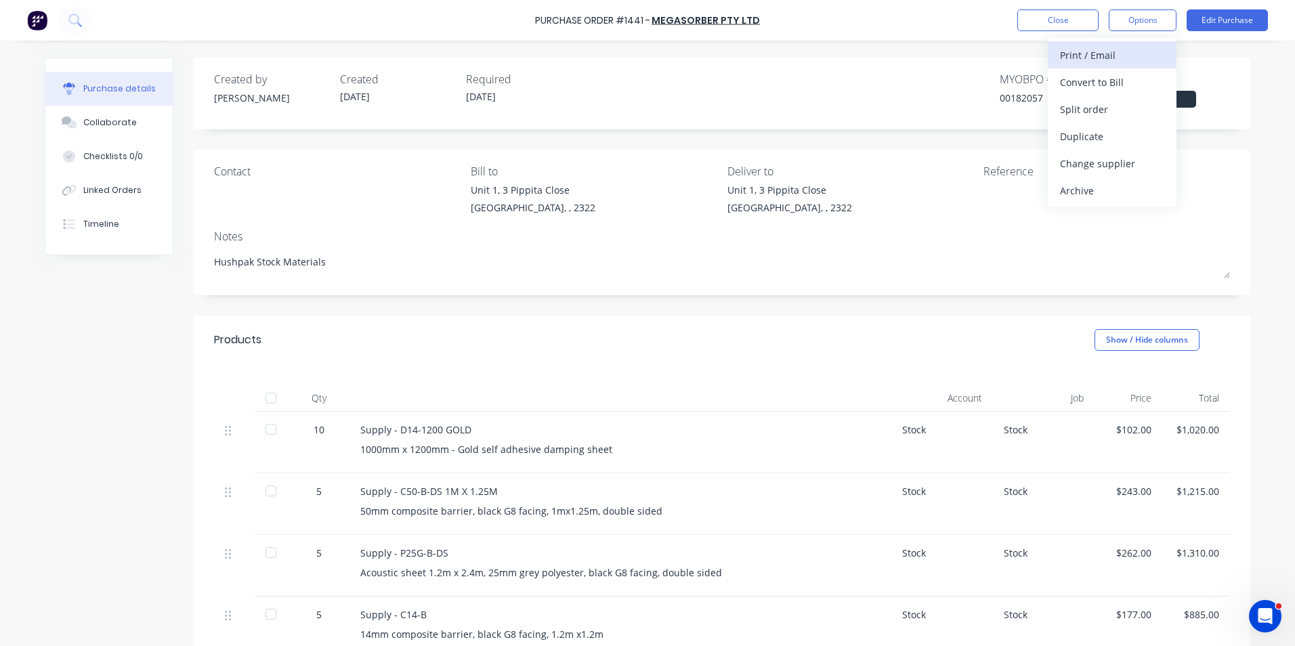
click at [1100, 56] on div "Print / Email" at bounding box center [1112, 55] width 104 height 20
click at [1104, 83] on div "With pricing" at bounding box center [1112, 82] width 104 height 20
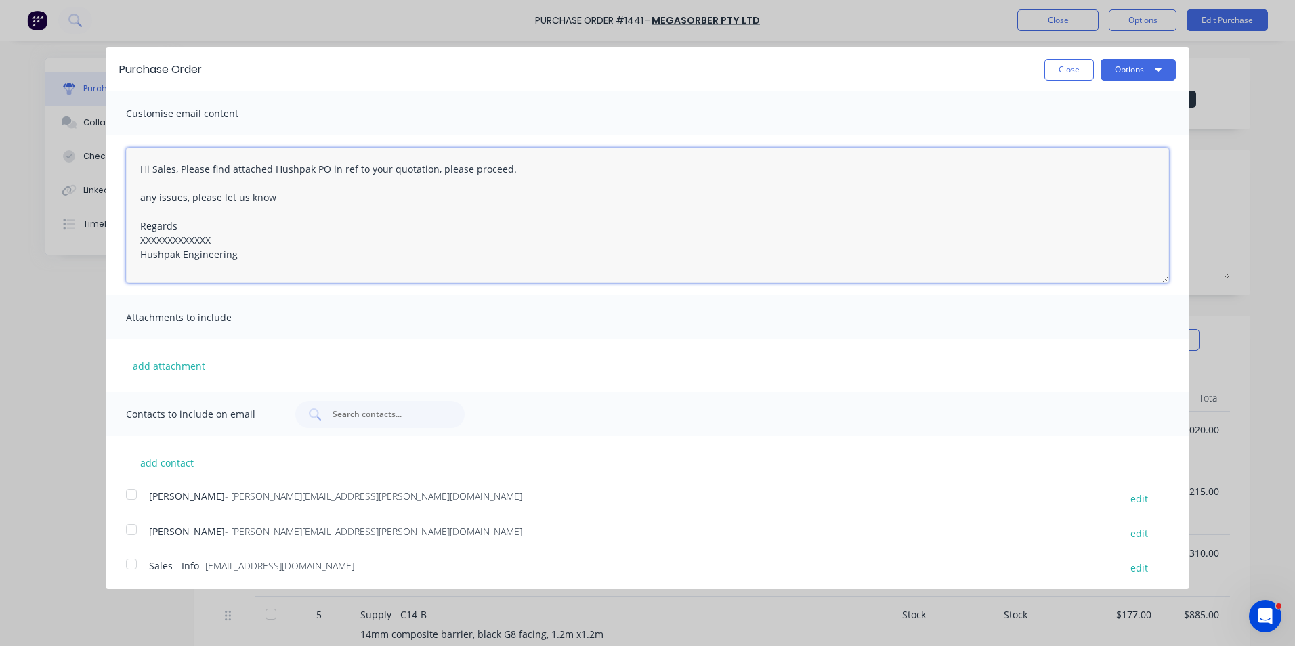
drag, startPoint x: 221, startPoint y: 240, endPoint x: 133, endPoint y: 240, distance: 88.0
click at [133, 240] on textarea "Hi Sales, Please find attached Hushpak PO in ref to your quotation, please proc…" at bounding box center [647, 215] width 1043 height 135
drag, startPoint x: 174, startPoint y: 171, endPoint x: 153, endPoint y: 175, distance: 21.3
click at [153, 175] on textarea "Hi Sales, Please find attached Hushpak PO in ref to your quotation, please proc…" at bounding box center [647, 215] width 1043 height 135
drag, startPoint x: 500, startPoint y: 167, endPoint x: 319, endPoint y: 167, distance: 181.5
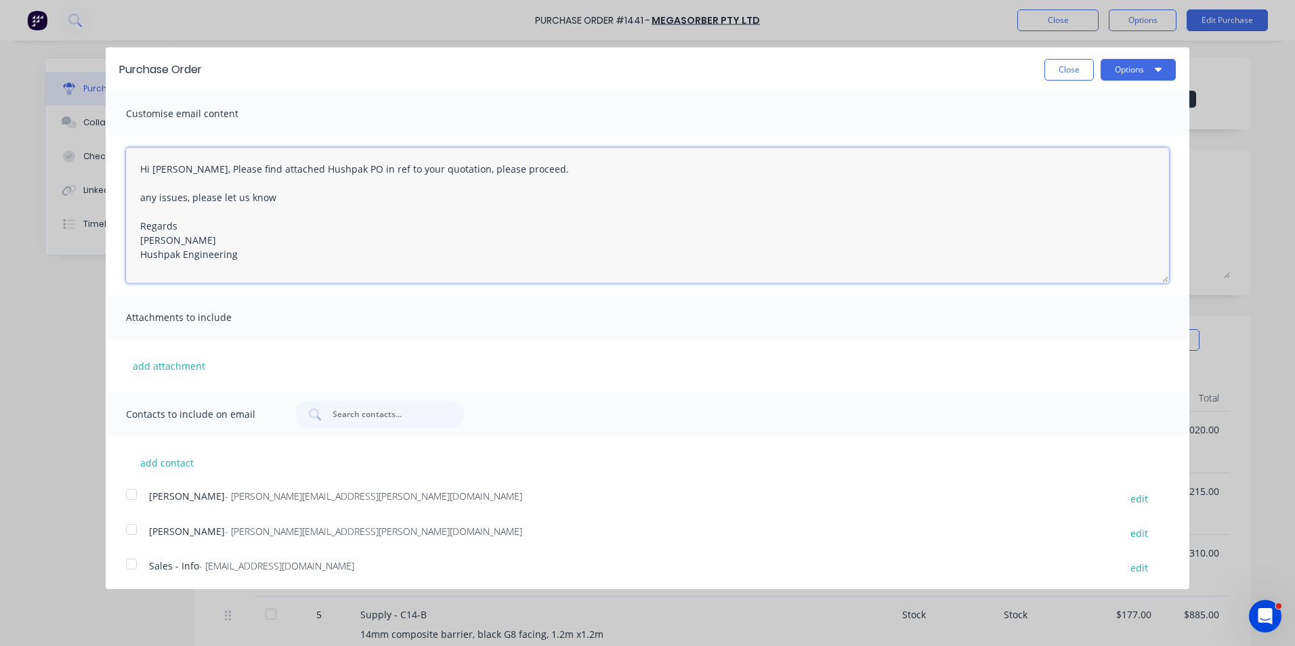
click at [319, 167] on textarea "Hi Jen, Please find attached Hushpak PO in ref to your quotation, please procee…" at bounding box center [647, 215] width 1043 height 135
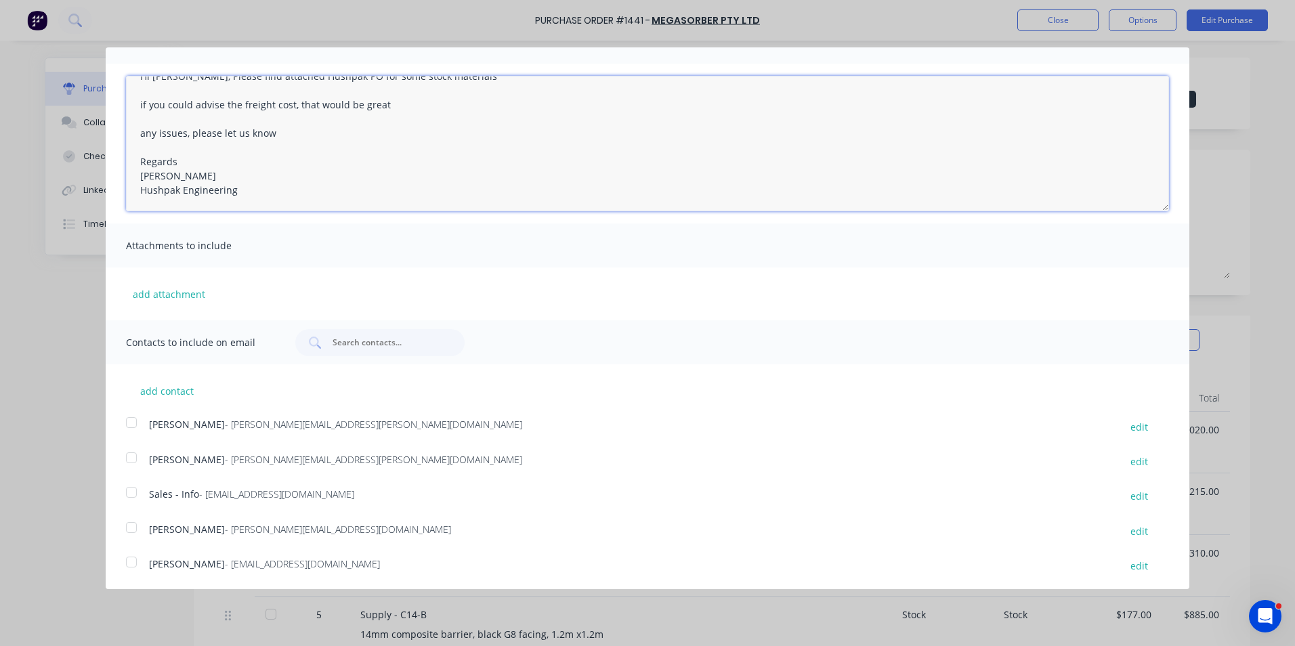
scroll to position [74, 0]
click at [135, 420] on div at bounding box center [131, 420] width 27 height 27
click at [133, 490] on div at bounding box center [131, 490] width 27 height 27
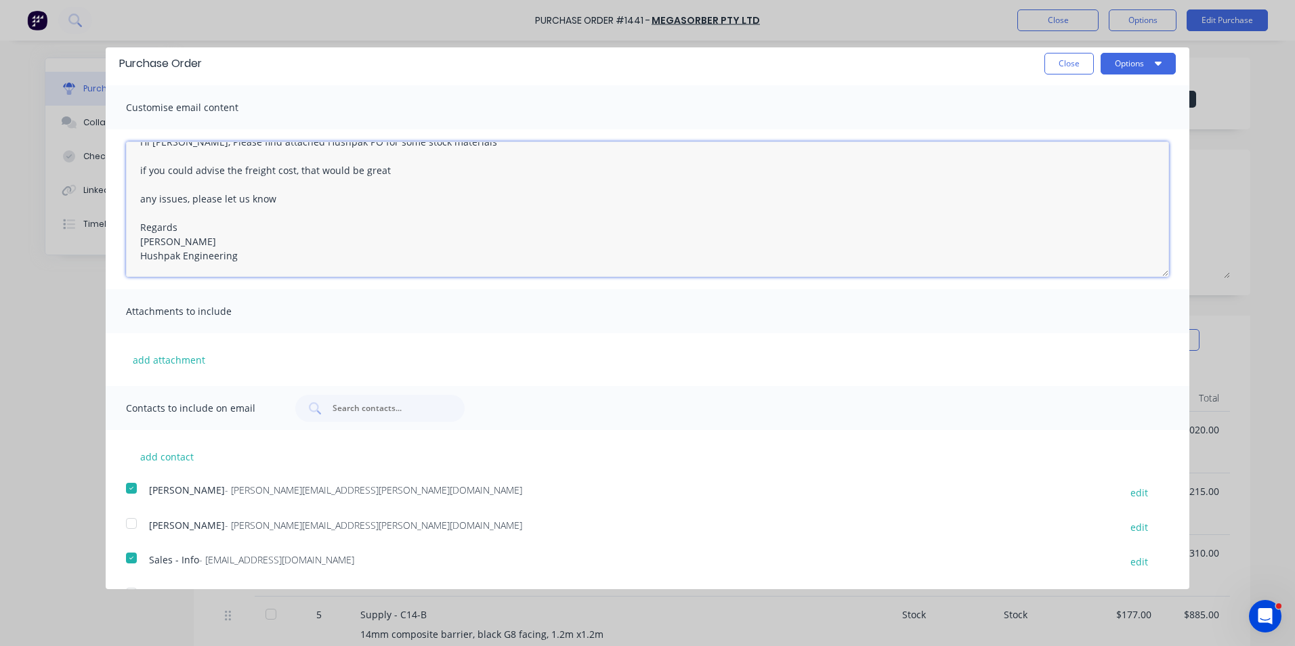
scroll to position [0, 0]
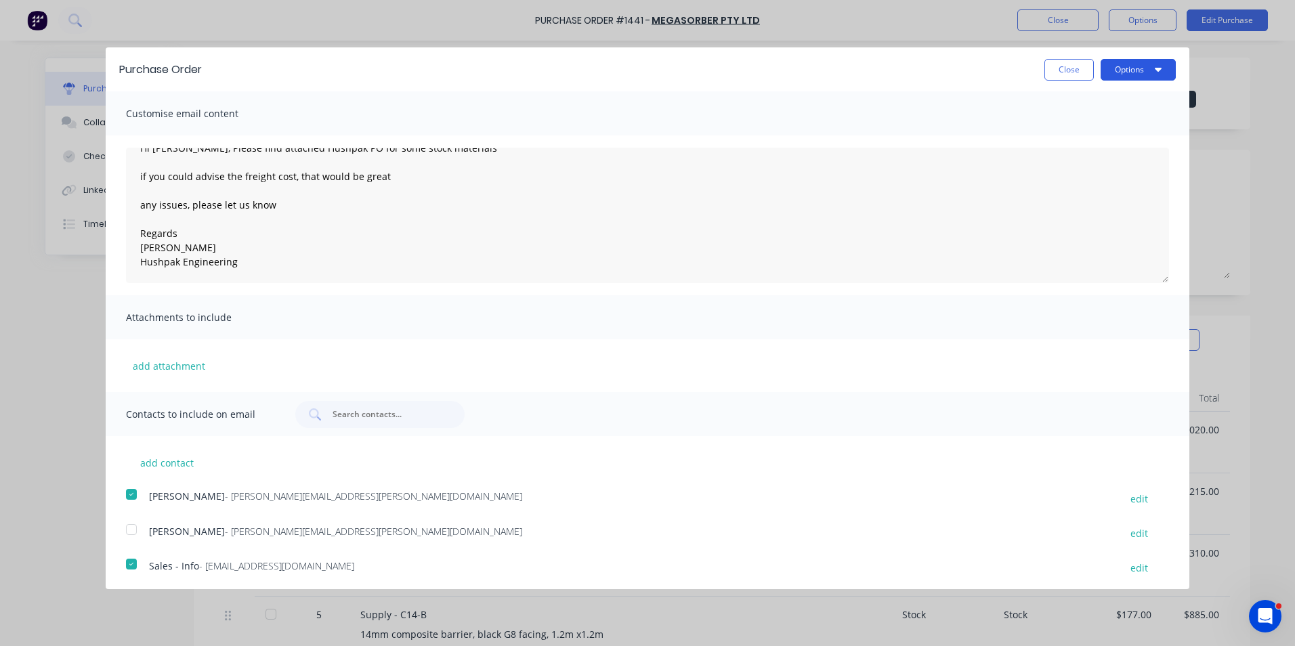
click at [1114, 66] on button "Options" at bounding box center [1137, 70] width 75 height 22
click at [1059, 134] on div "Email" at bounding box center [1111, 131] width 104 height 20
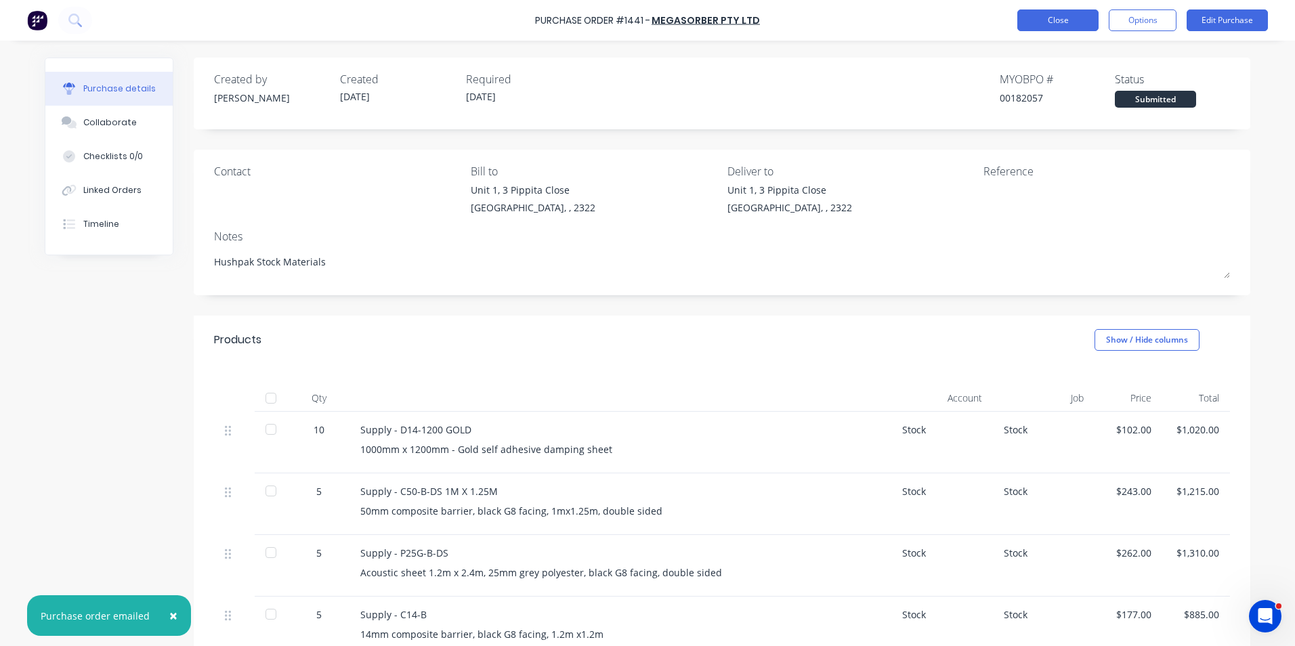
click at [1052, 24] on button "Close" at bounding box center [1057, 20] width 81 height 22
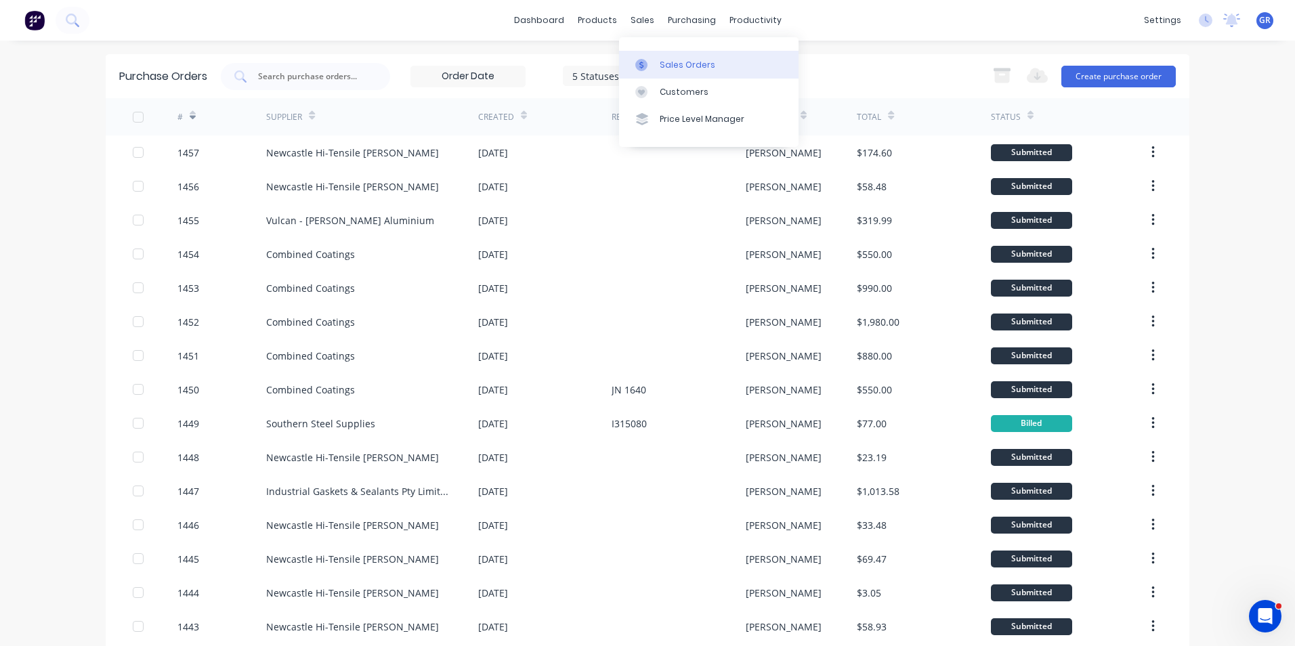
click at [669, 63] on div "Sales Orders" at bounding box center [688, 65] width 56 height 12
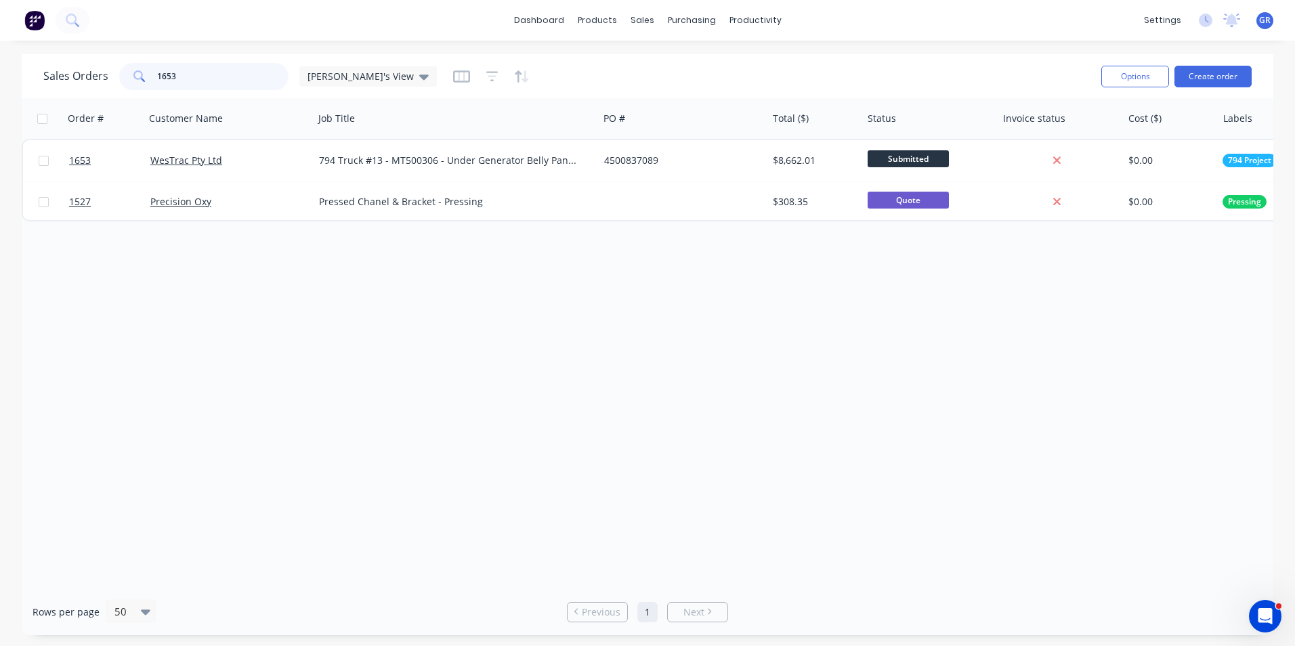
drag, startPoint x: 184, startPoint y: 73, endPoint x: 144, endPoint y: 77, distance: 40.2
click at [144, 77] on div "1653" at bounding box center [203, 76] width 169 height 27
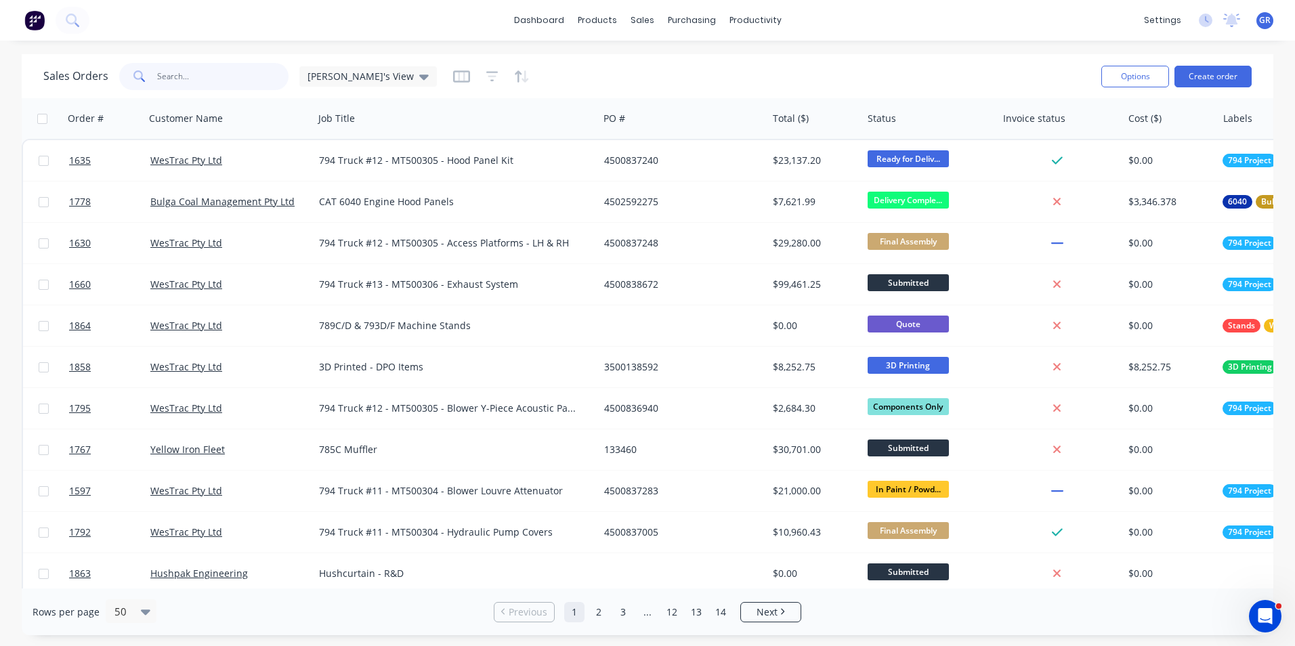
click at [163, 76] on input "text" at bounding box center [223, 76] width 132 height 27
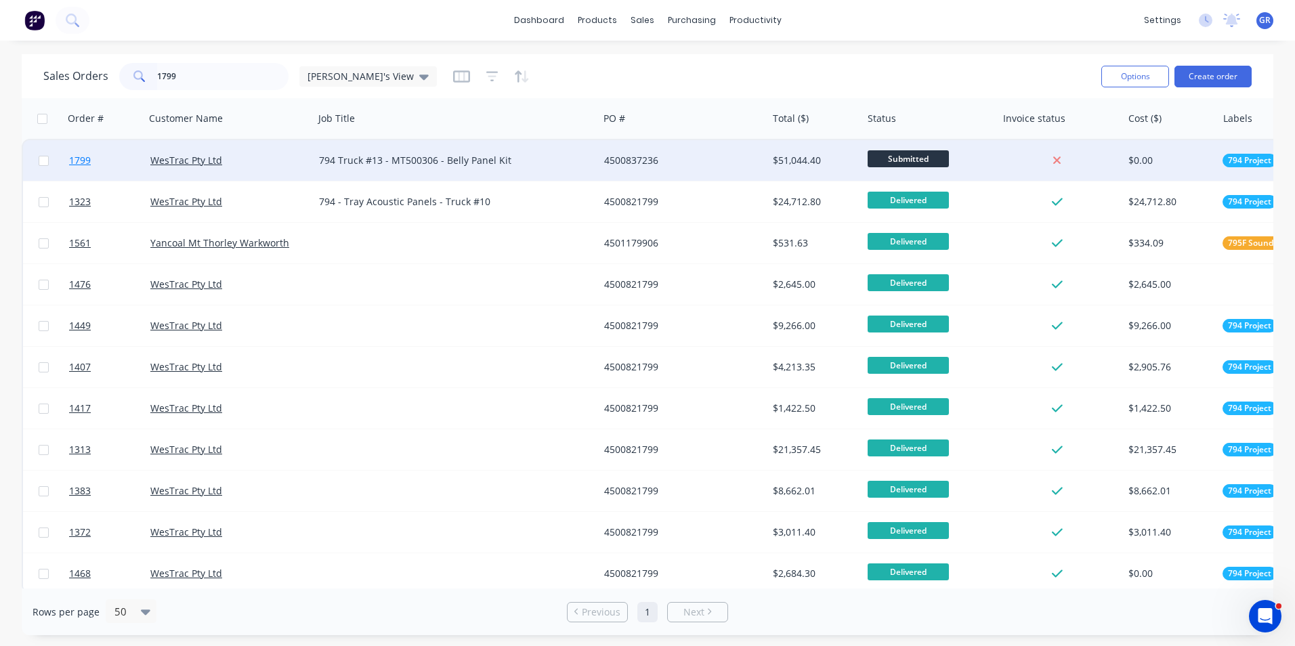
click at [79, 157] on span "1799" at bounding box center [80, 161] width 22 height 14
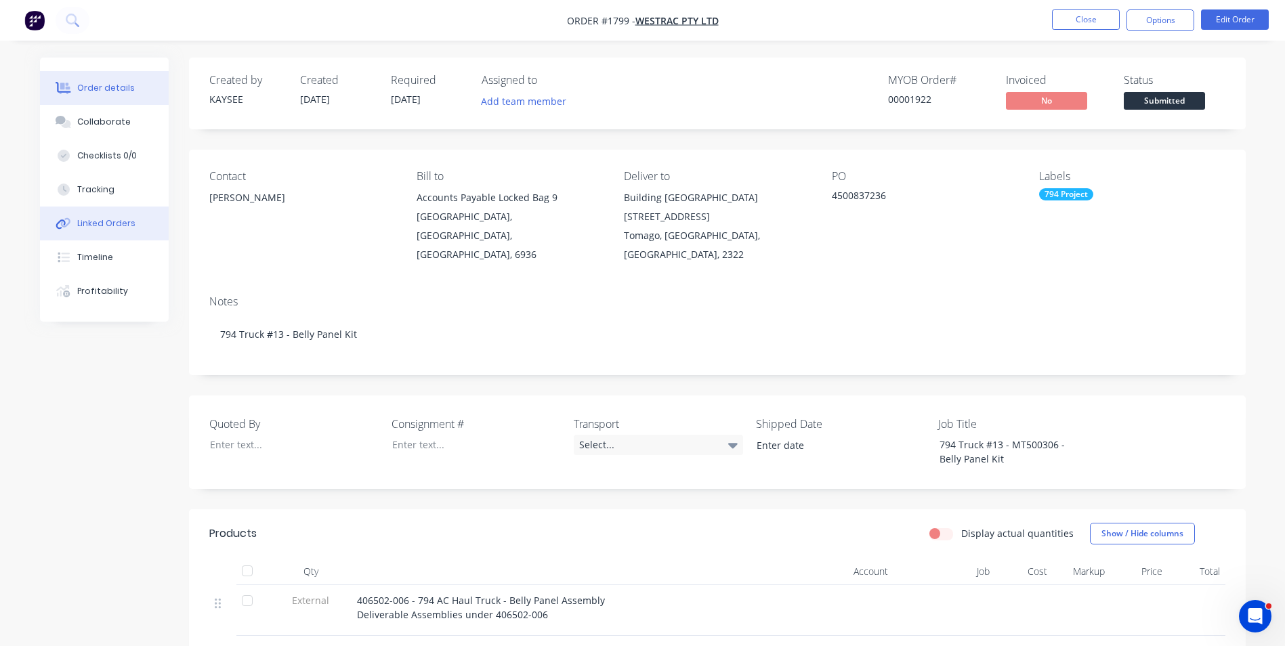
click at [116, 224] on div "Linked Orders" at bounding box center [106, 223] width 58 height 12
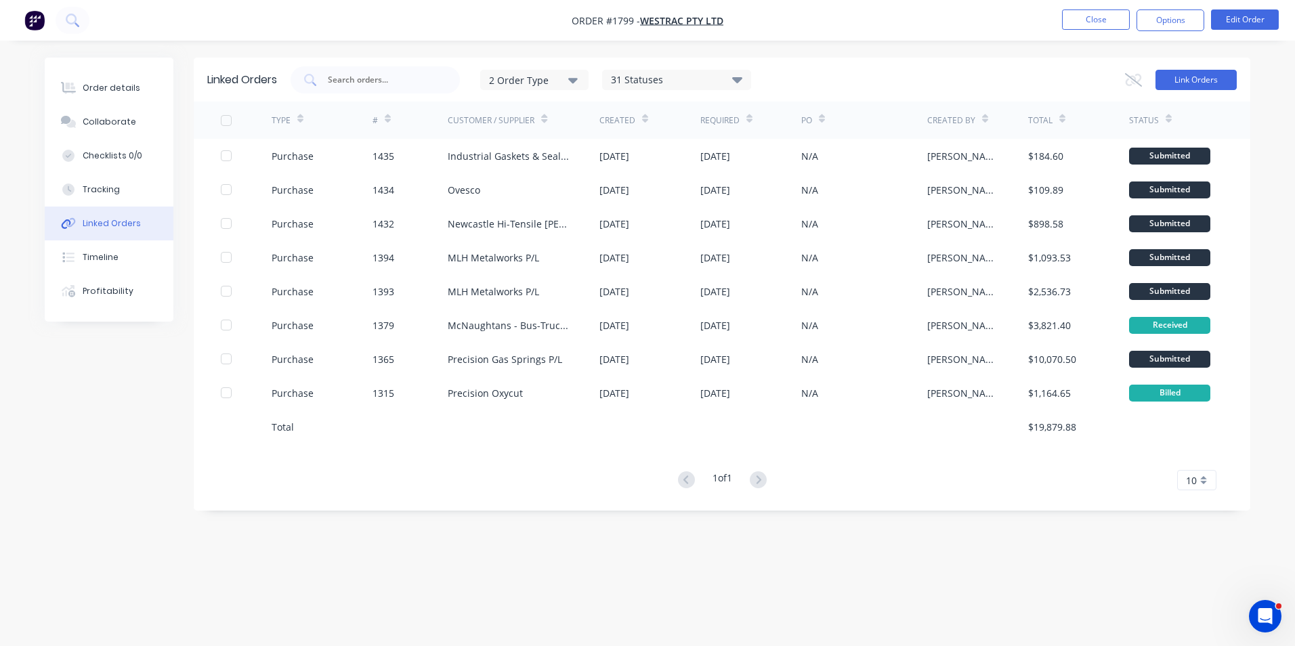
click at [1190, 79] on button "Link Orders" at bounding box center [1195, 80] width 81 height 20
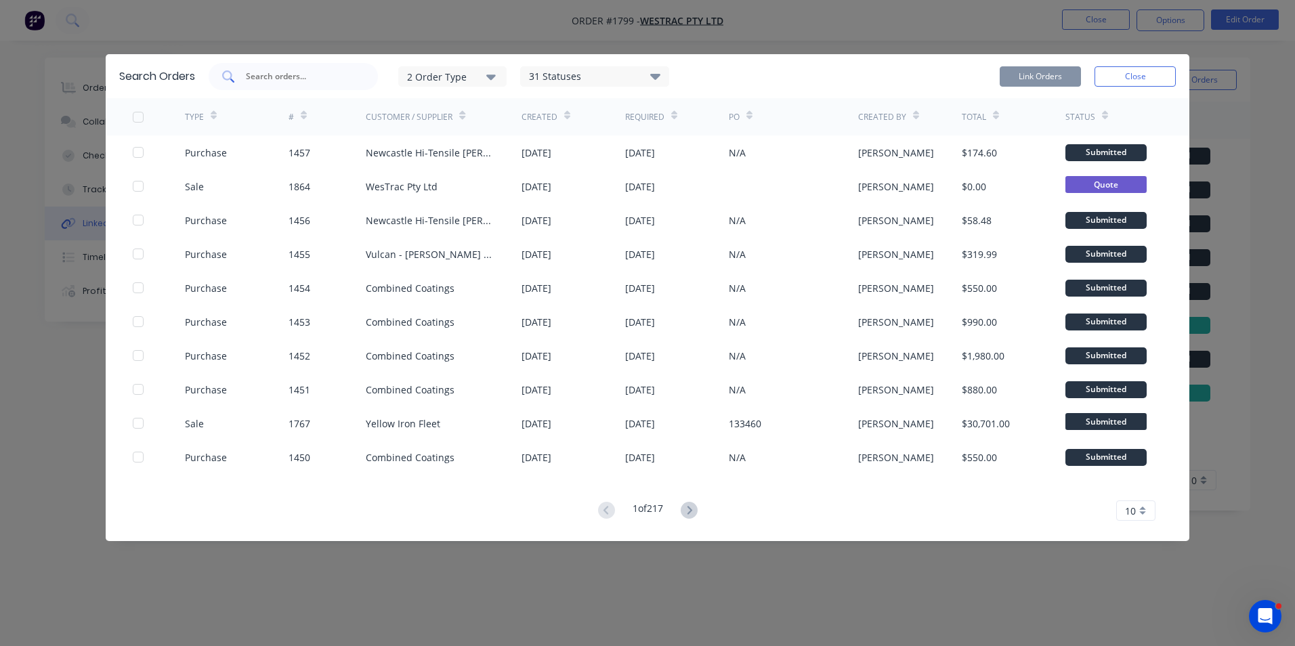
click at [273, 74] on input "text" at bounding box center [300, 77] width 112 height 14
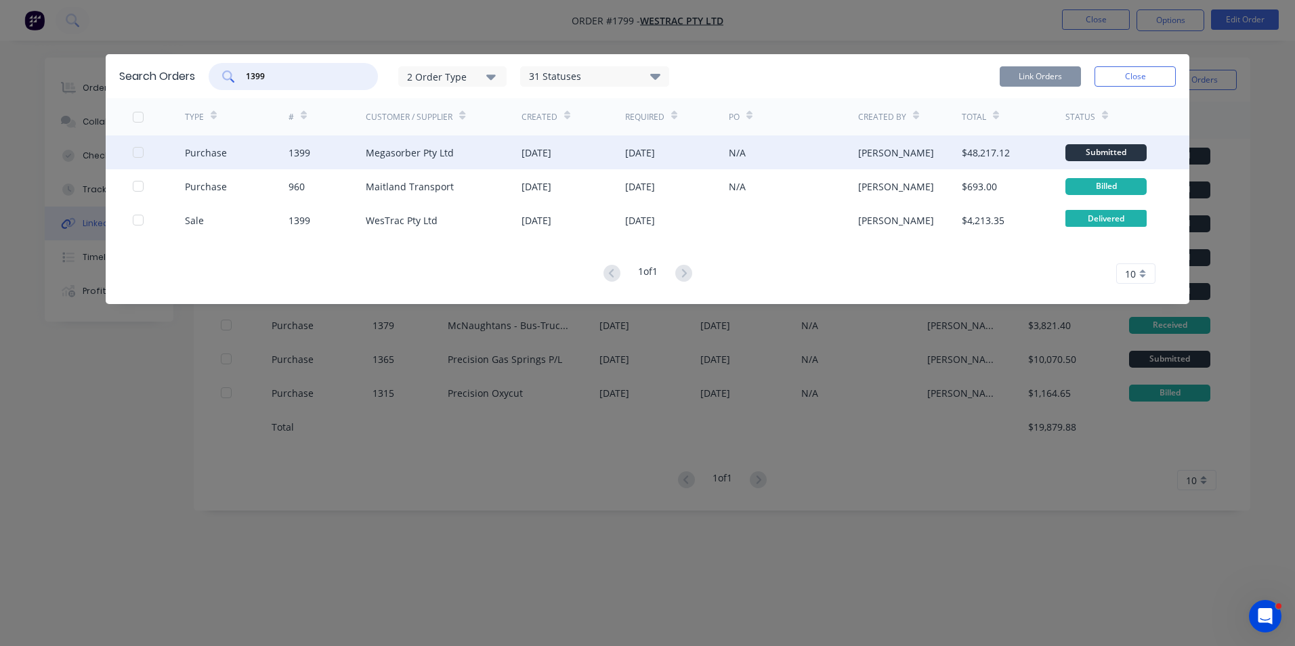
click at [138, 153] on div at bounding box center [138, 152] width 27 height 27
click at [1033, 76] on button "Link Orders" at bounding box center [1040, 76] width 81 height 20
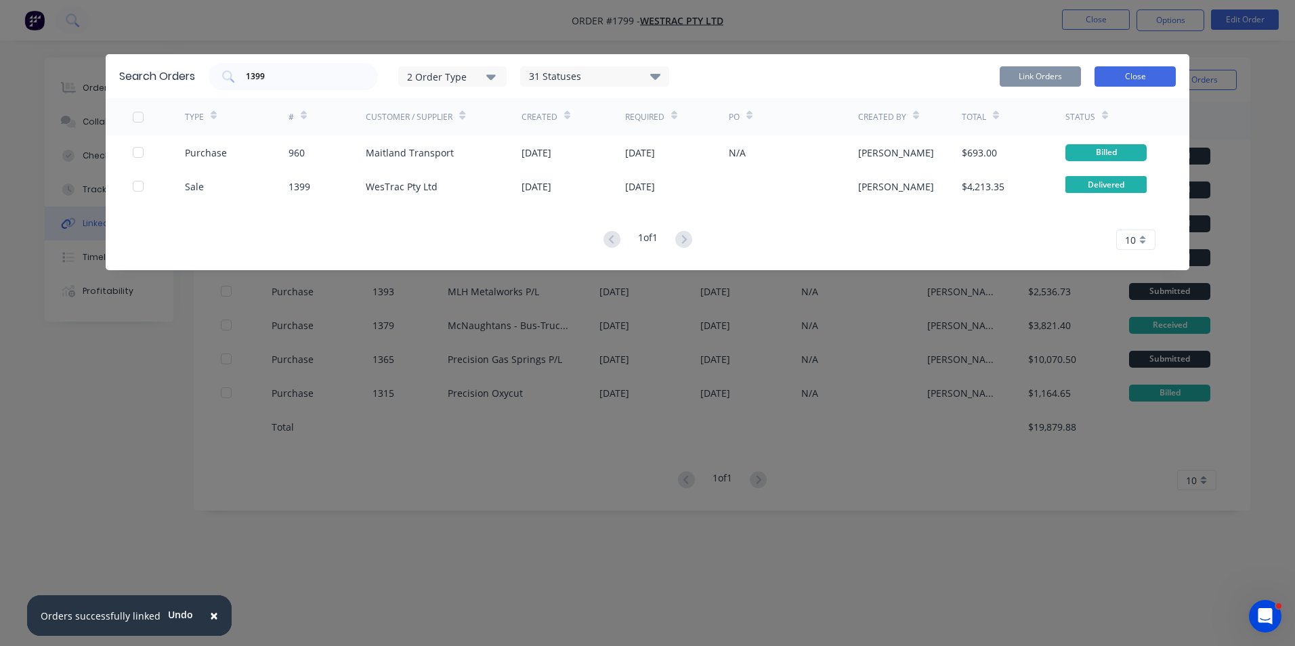
click at [1133, 73] on button "Close" at bounding box center [1134, 76] width 81 height 20
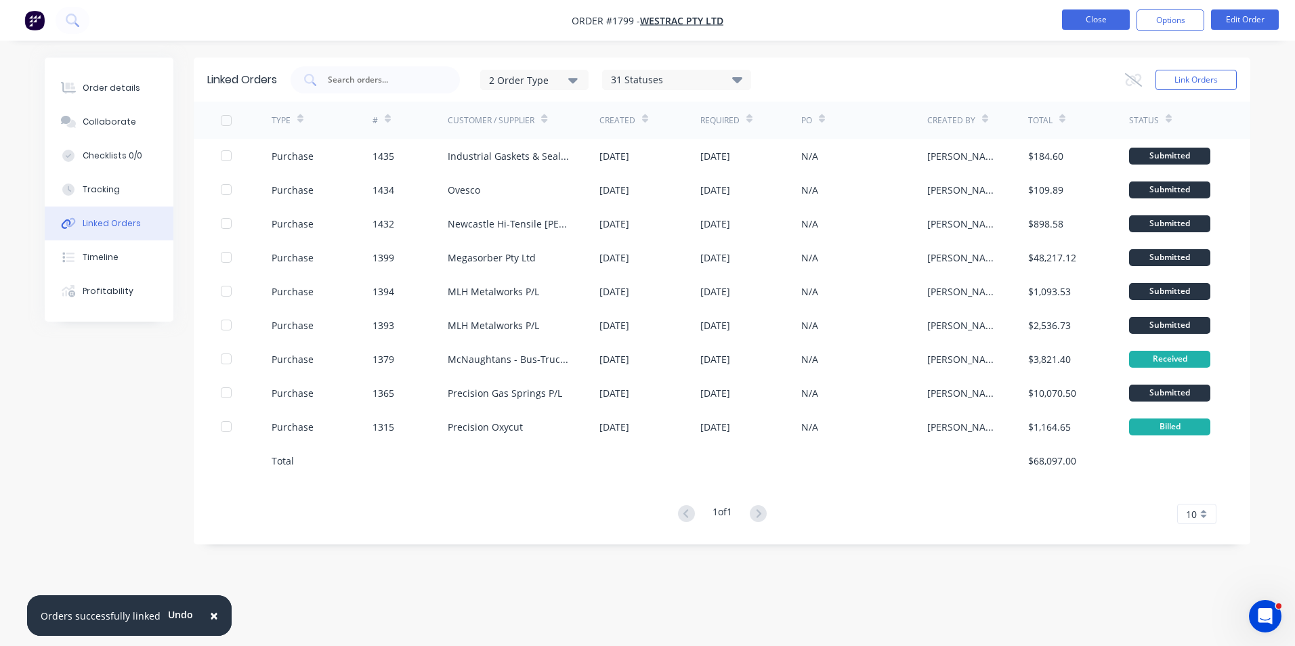
click at [1092, 16] on button "Close" at bounding box center [1096, 19] width 68 height 20
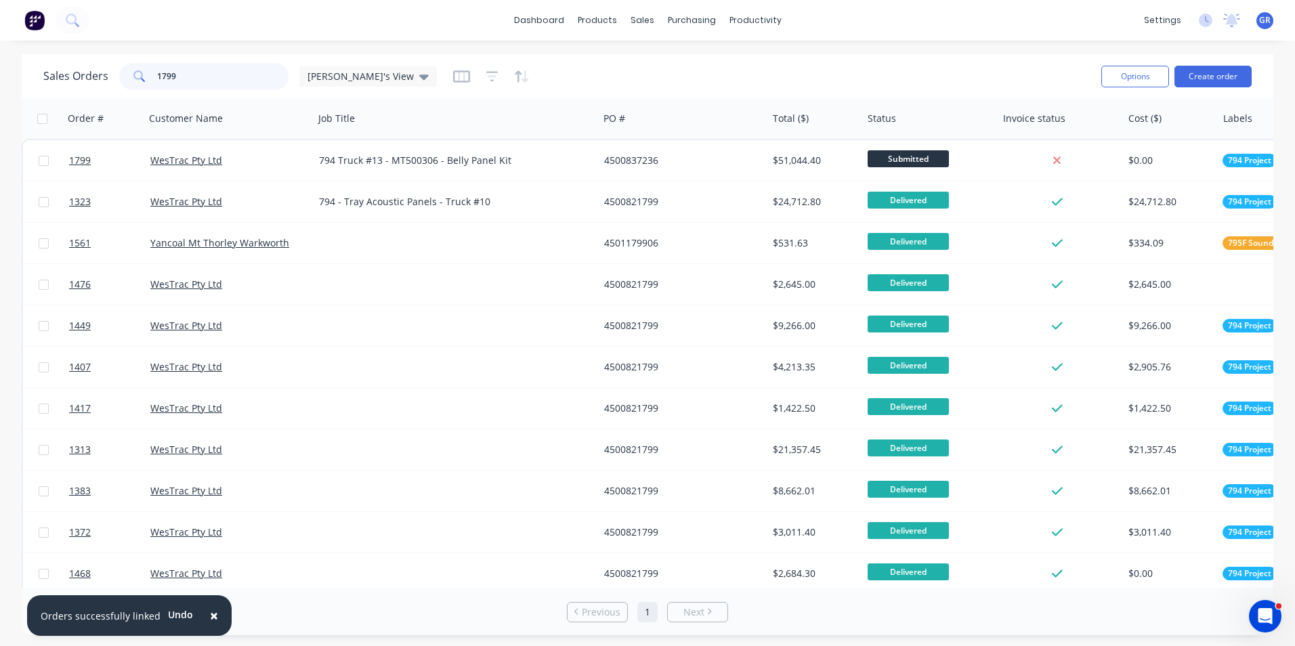
drag, startPoint x: 179, startPoint y: 70, endPoint x: 144, endPoint y: 73, distance: 36.0
click at [144, 73] on div "1799" at bounding box center [203, 76] width 169 height 27
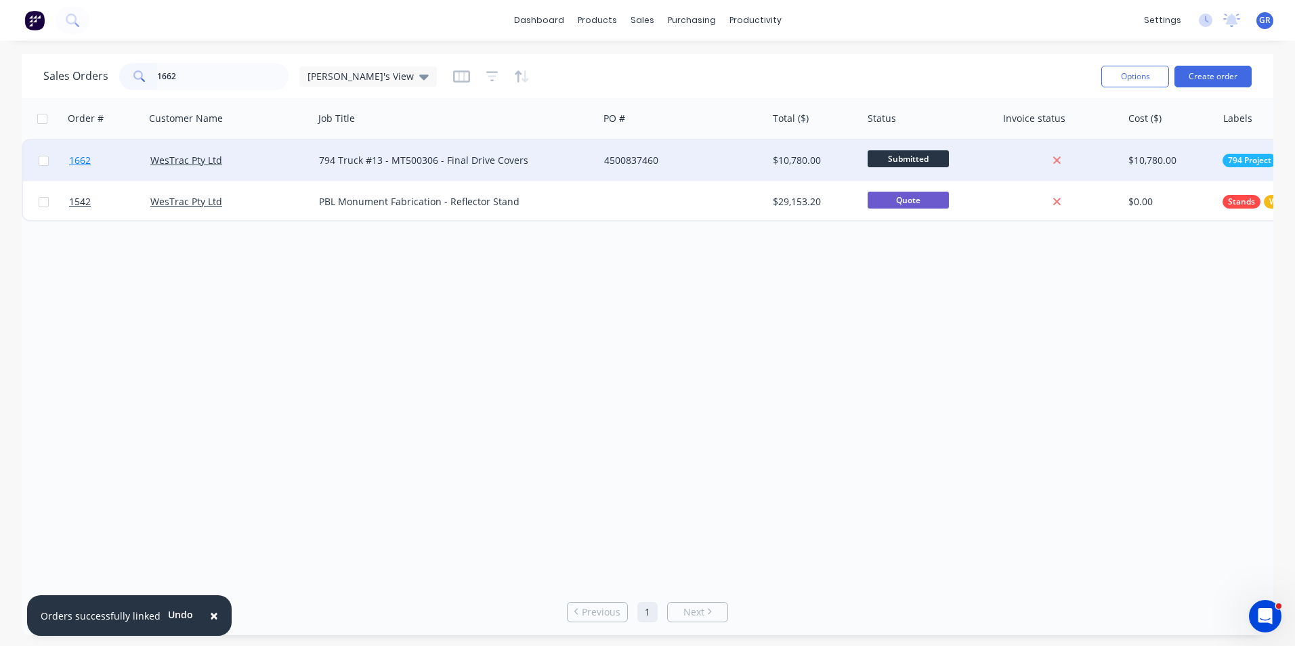
click at [87, 160] on span "1662" at bounding box center [80, 161] width 22 height 14
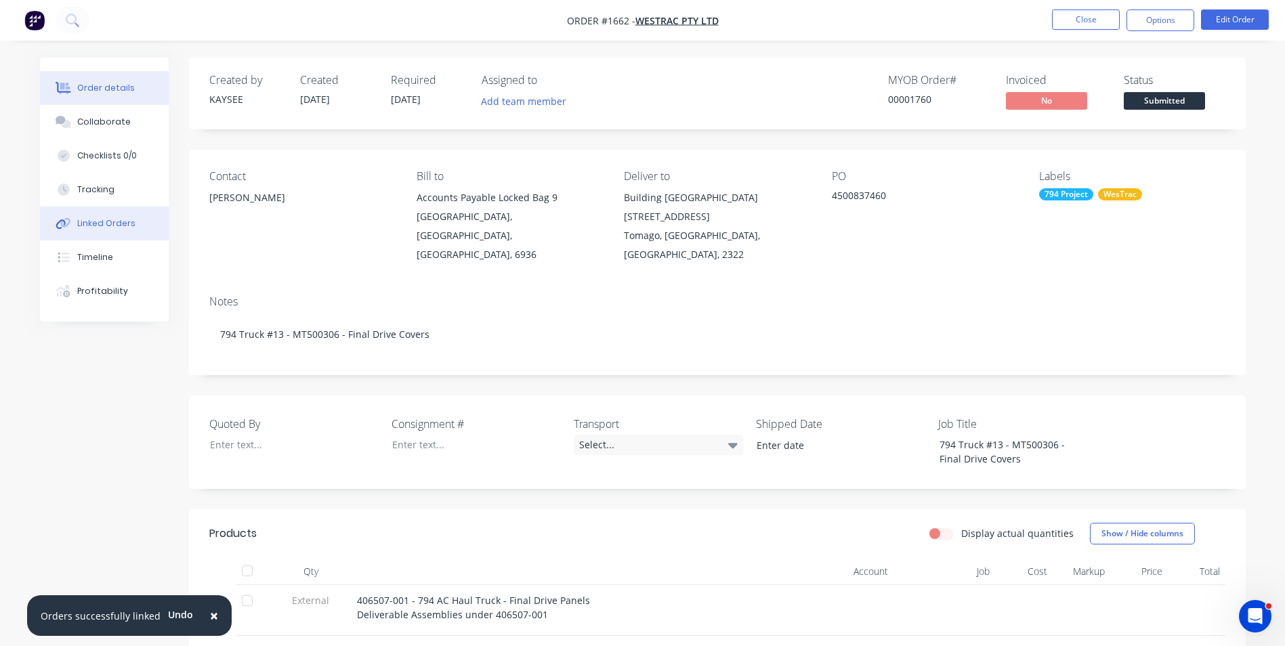
click at [106, 224] on div "Linked Orders" at bounding box center [106, 223] width 58 height 12
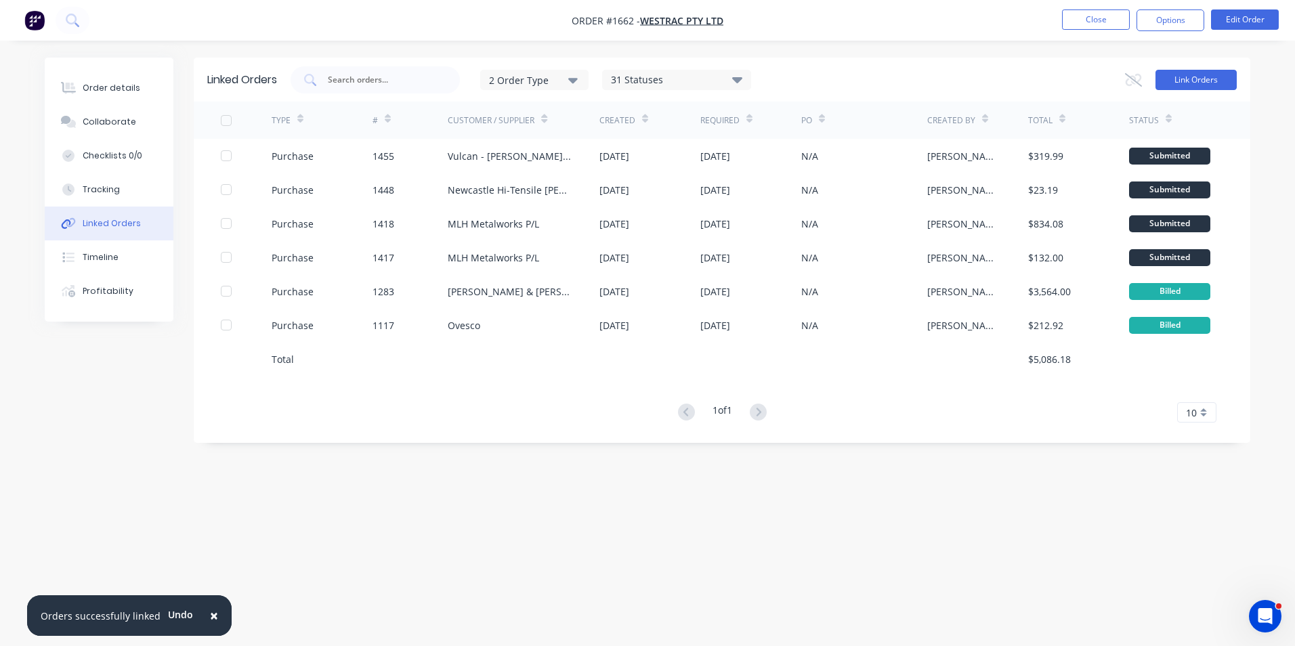
click at [1191, 75] on button "Link Orders" at bounding box center [1195, 80] width 81 height 20
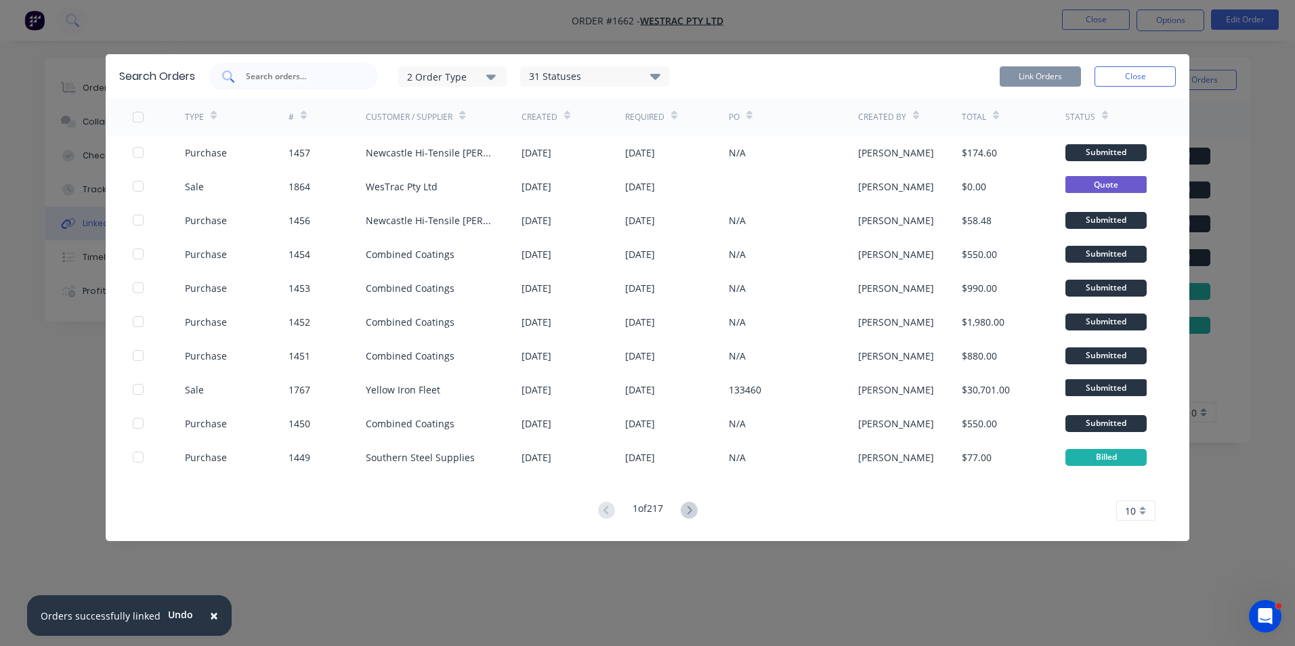
click at [270, 79] on input "text" at bounding box center [300, 77] width 112 height 14
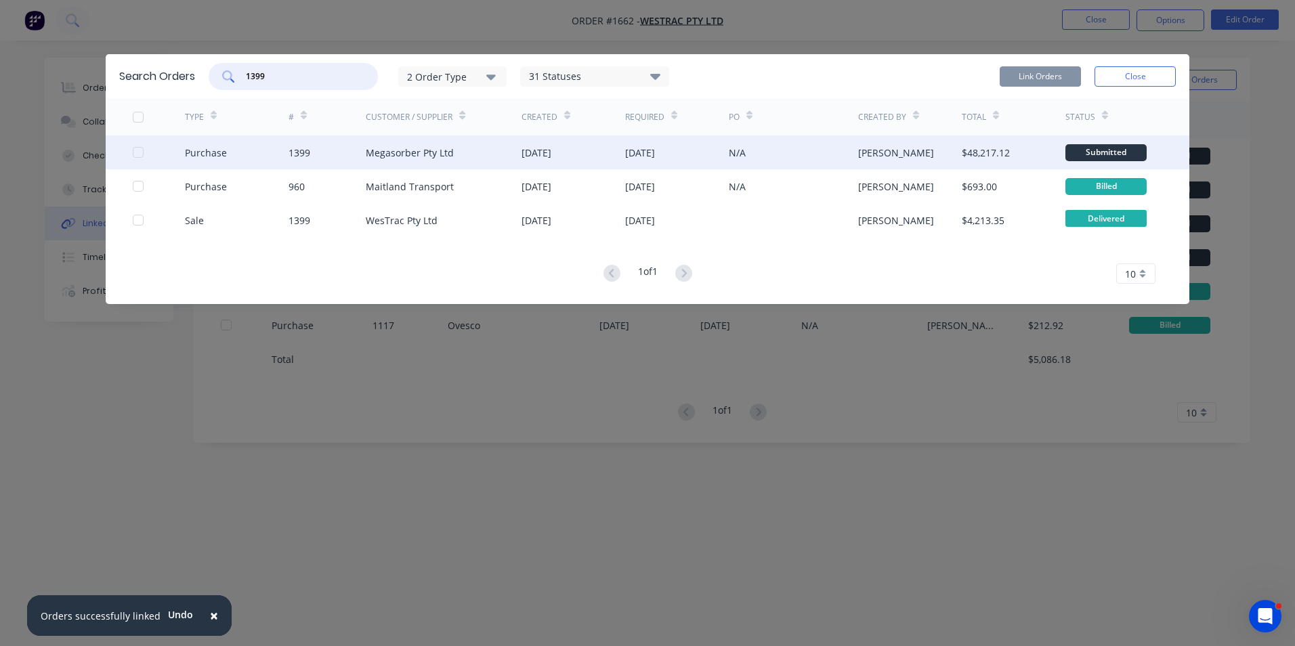
click at [138, 153] on div at bounding box center [138, 152] width 27 height 27
click at [1029, 74] on button "Link Orders" at bounding box center [1040, 76] width 81 height 20
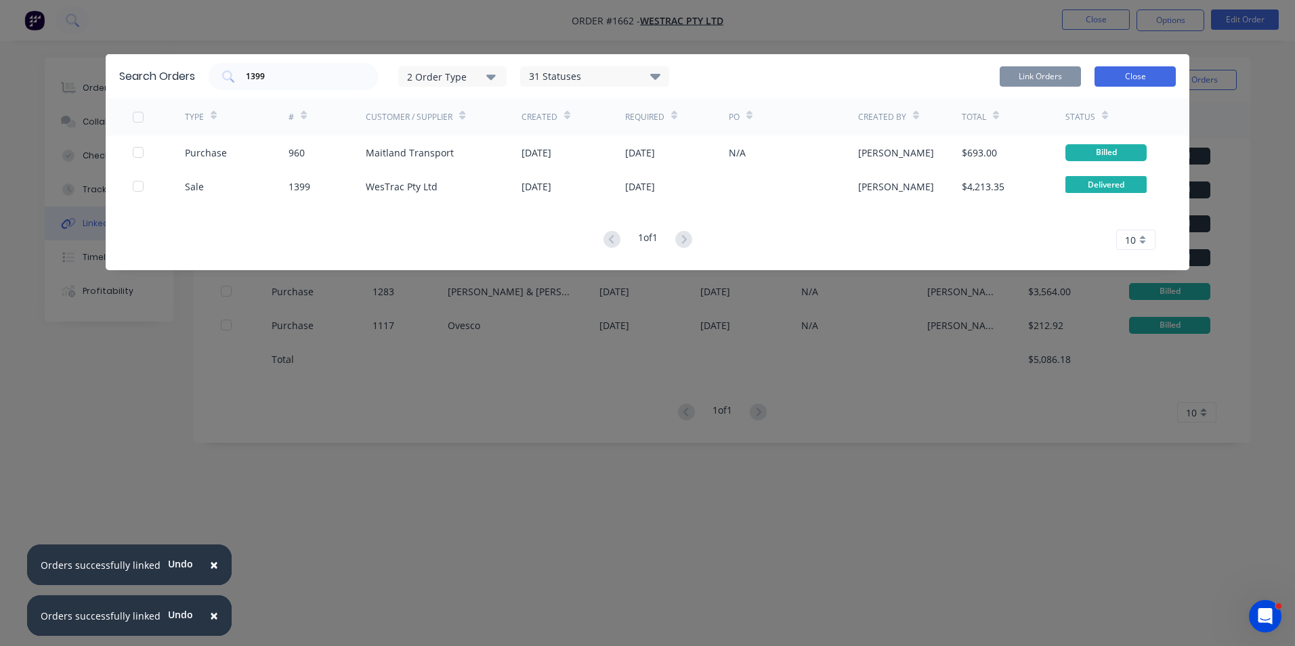
click at [1130, 80] on button "Close" at bounding box center [1134, 76] width 81 height 20
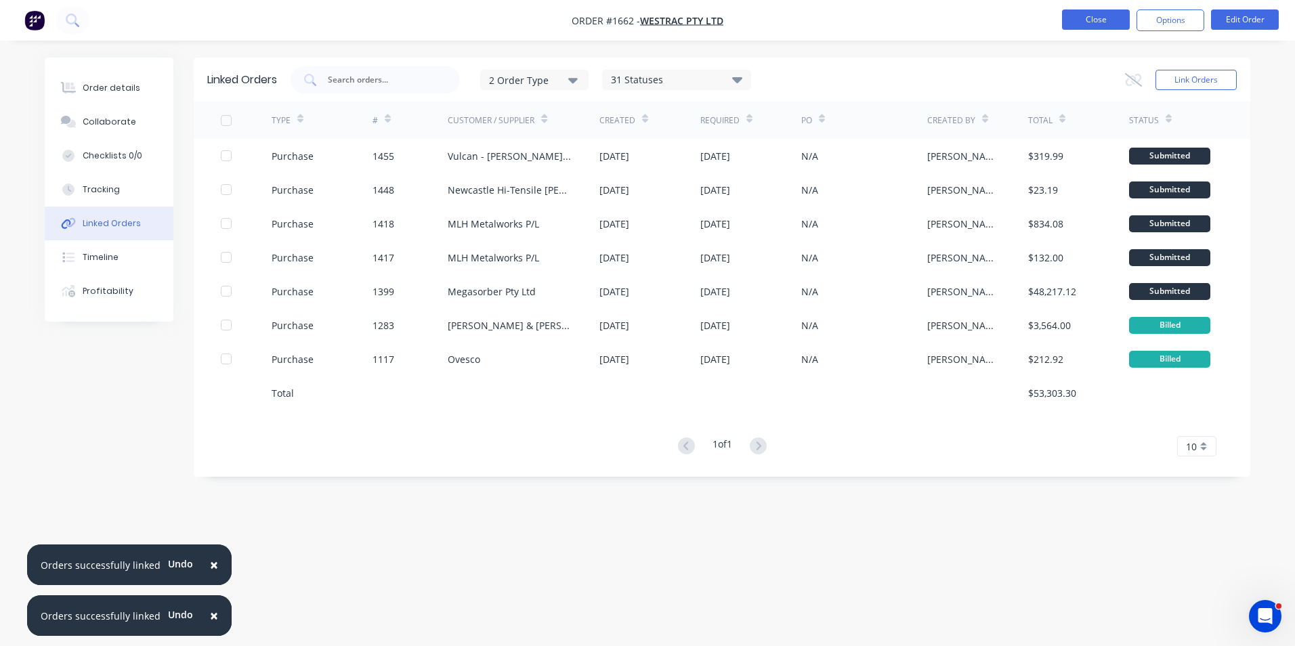
click at [1102, 20] on button "Close" at bounding box center [1096, 19] width 68 height 20
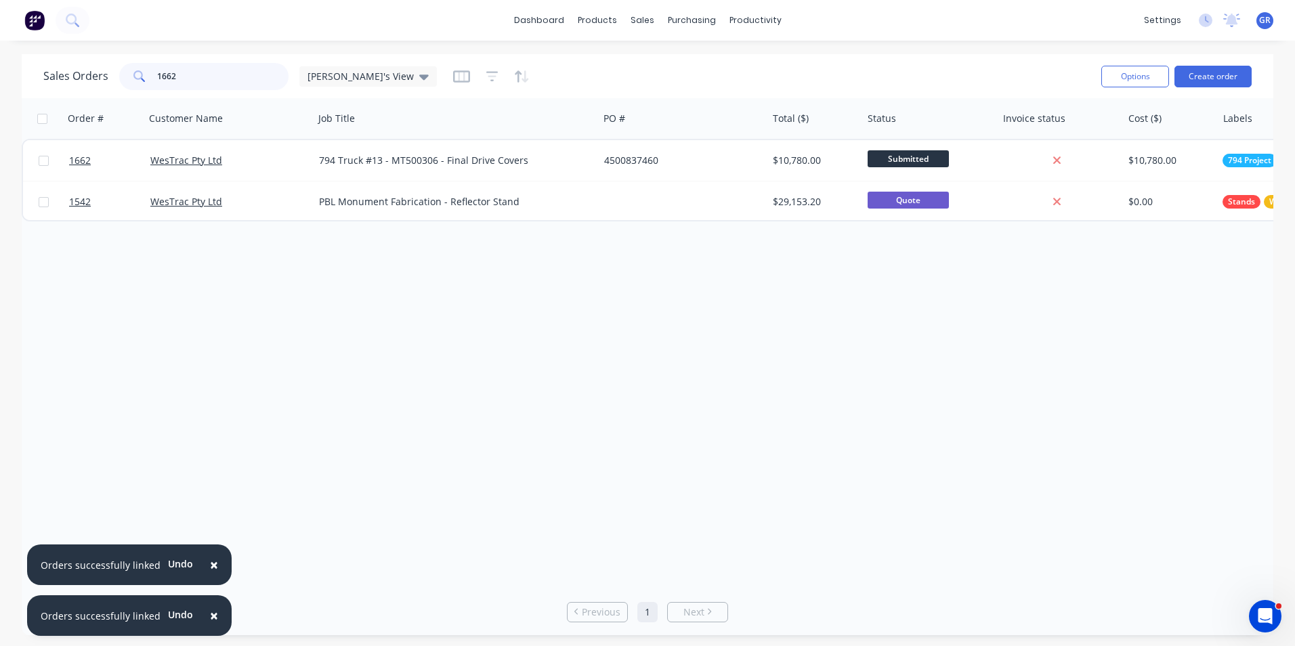
drag, startPoint x: 190, startPoint y: 79, endPoint x: 137, endPoint y: 80, distance: 52.1
click at [137, 80] on div "1662" at bounding box center [203, 76] width 169 height 27
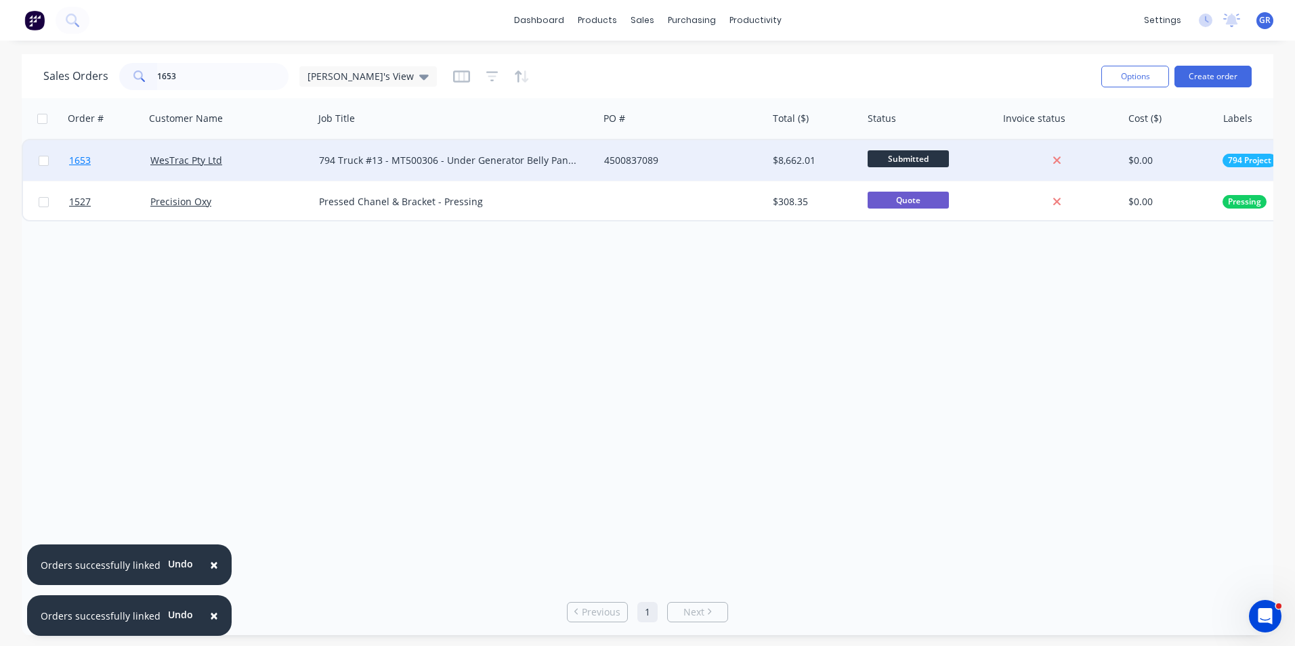
click at [79, 158] on span "1653" at bounding box center [80, 161] width 22 height 14
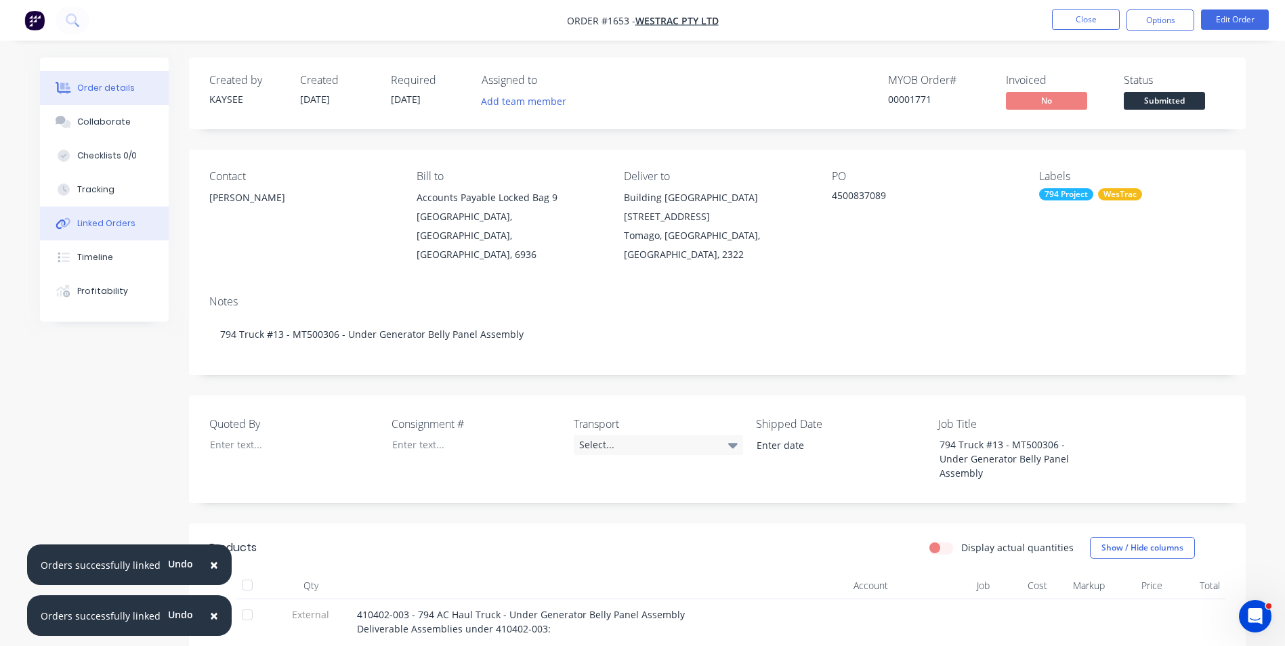
click at [121, 219] on div "Linked Orders" at bounding box center [106, 223] width 58 height 12
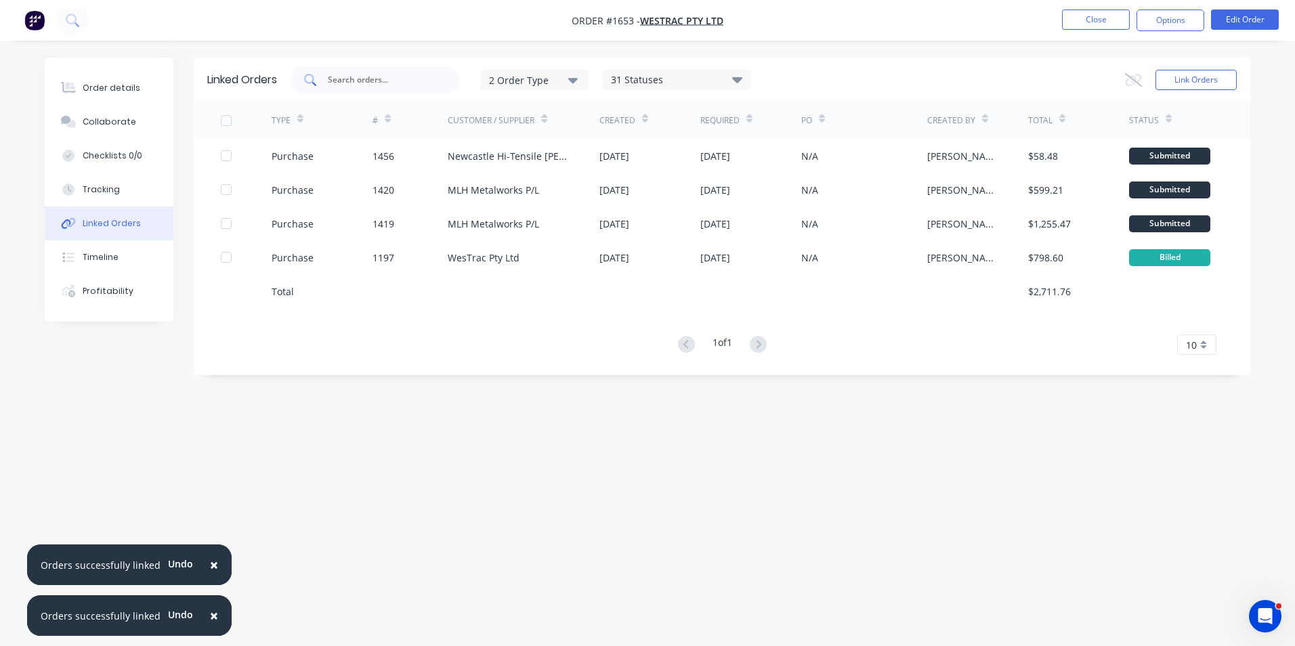
click at [364, 74] on input "text" at bounding box center [382, 80] width 112 height 14
click at [1177, 83] on button "Link Orders" at bounding box center [1195, 80] width 81 height 20
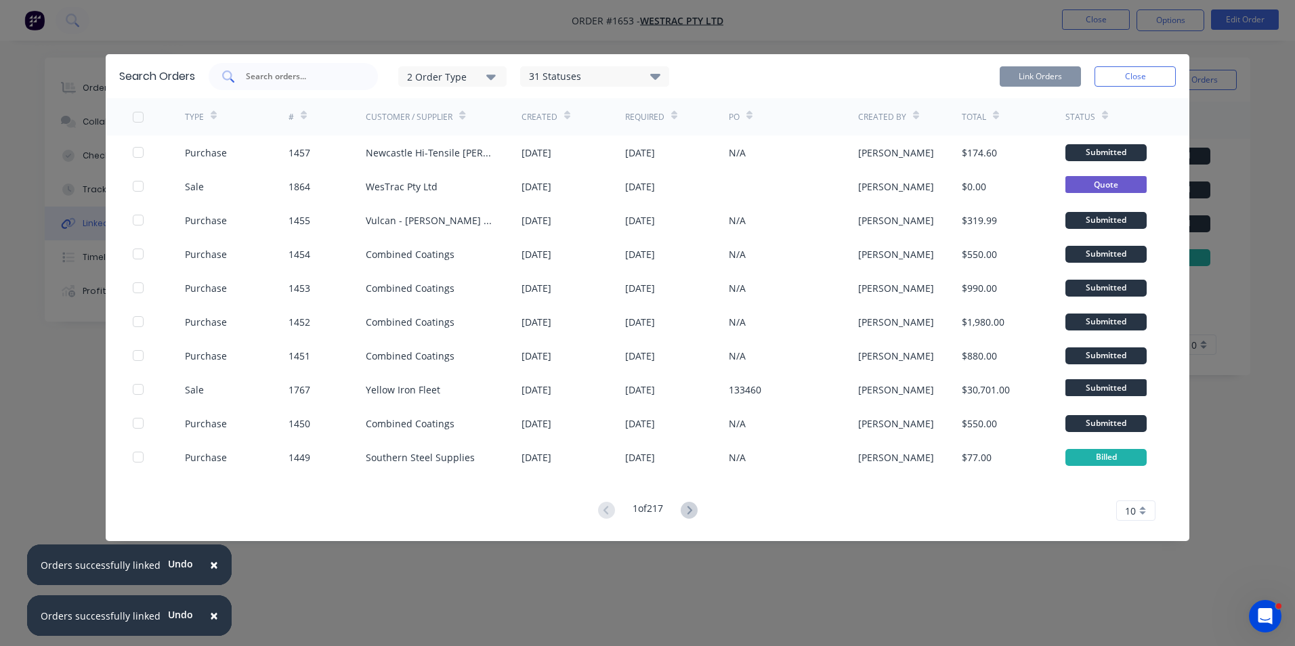
click at [274, 76] on input "text" at bounding box center [300, 77] width 112 height 14
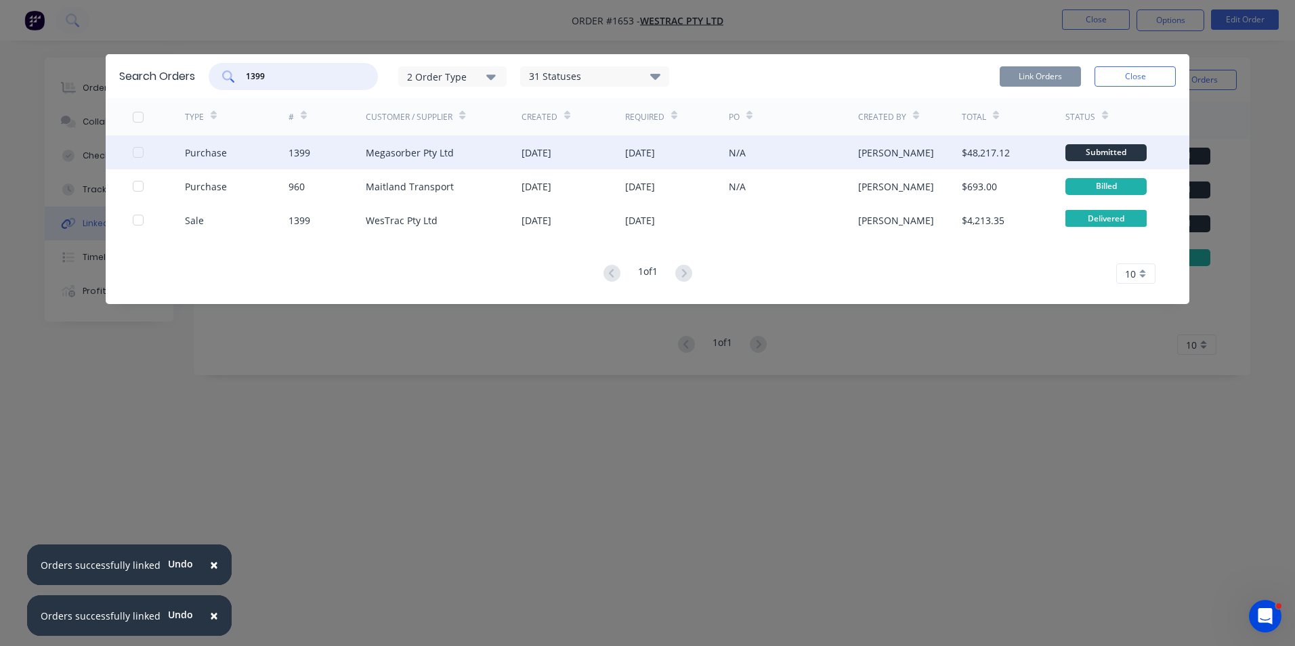
click at [137, 154] on div at bounding box center [138, 152] width 27 height 27
click at [1039, 74] on button "Link Orders" at bounding box center [1040, 76] width 81 height 20
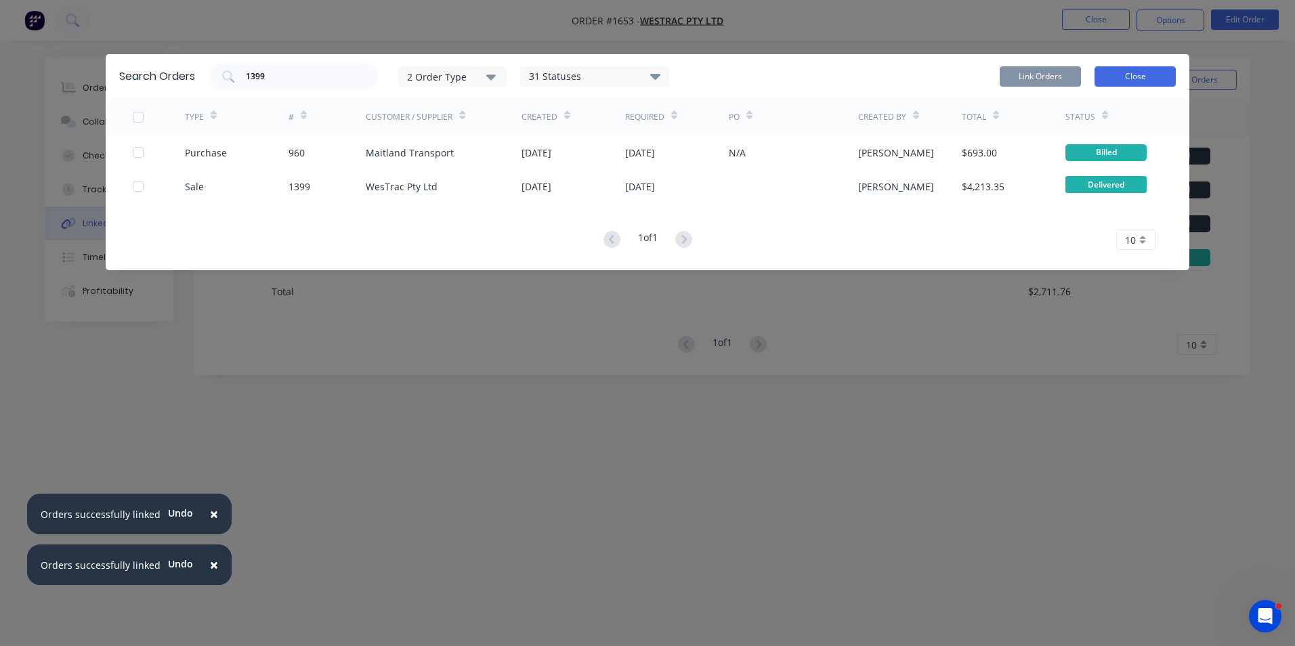
click at [1130, 74] on button "Close" at bounding box center [1134, 76] width 81 height 20
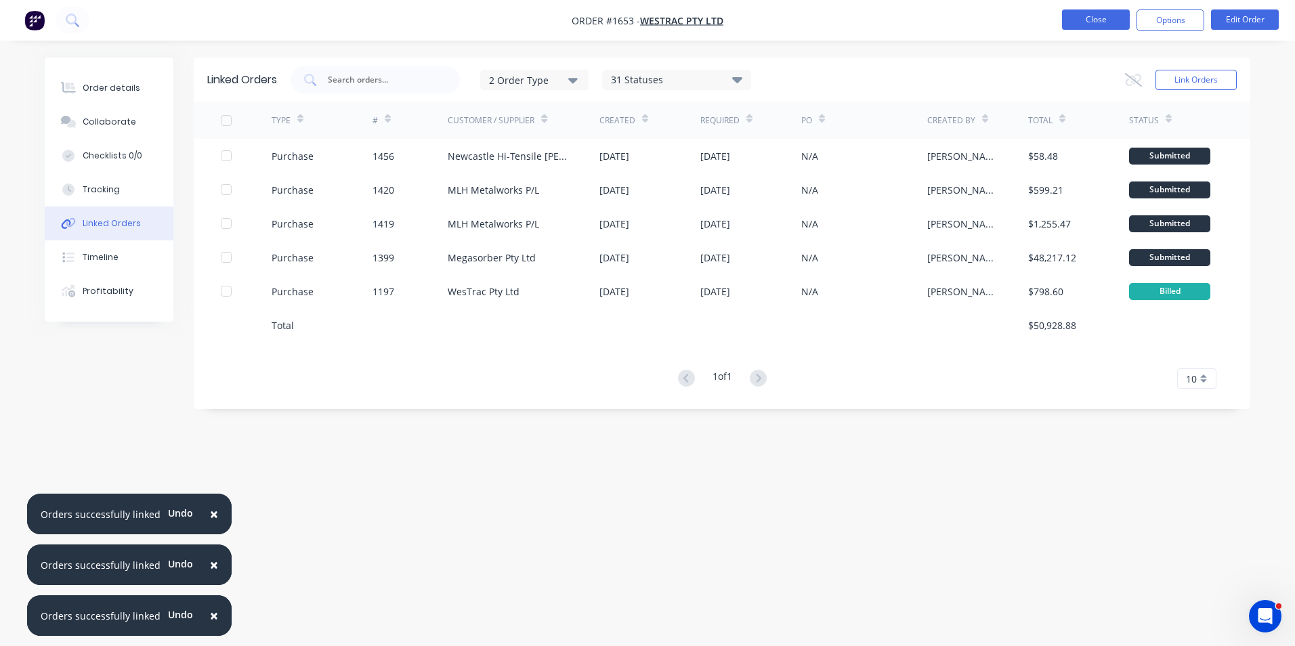
click at [1100, 28] on button "Close" at bounding box center [1096, 19] width 68 height 20
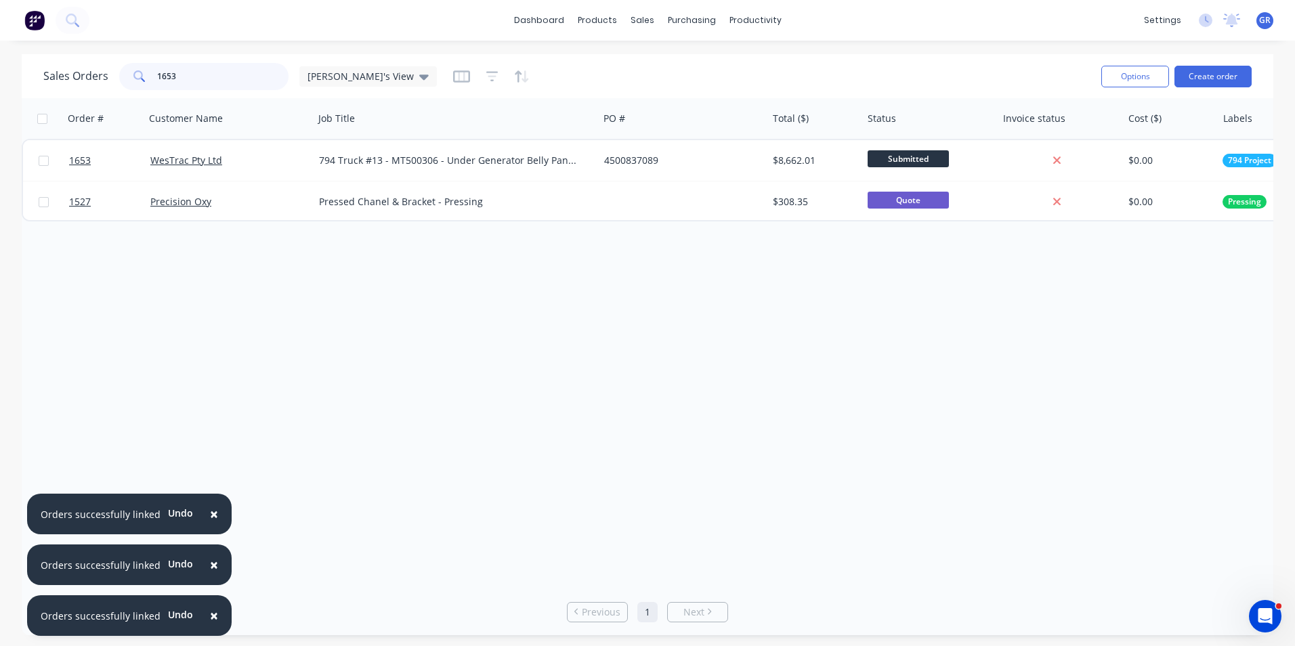
drag, startPoint x: 184, startPoint y: 72, endPoint x: 133, endPoint y: 74, distance: 50.1
click at [133, 74] on div "1653" at bounding box center [203, 76] width 169 height 27
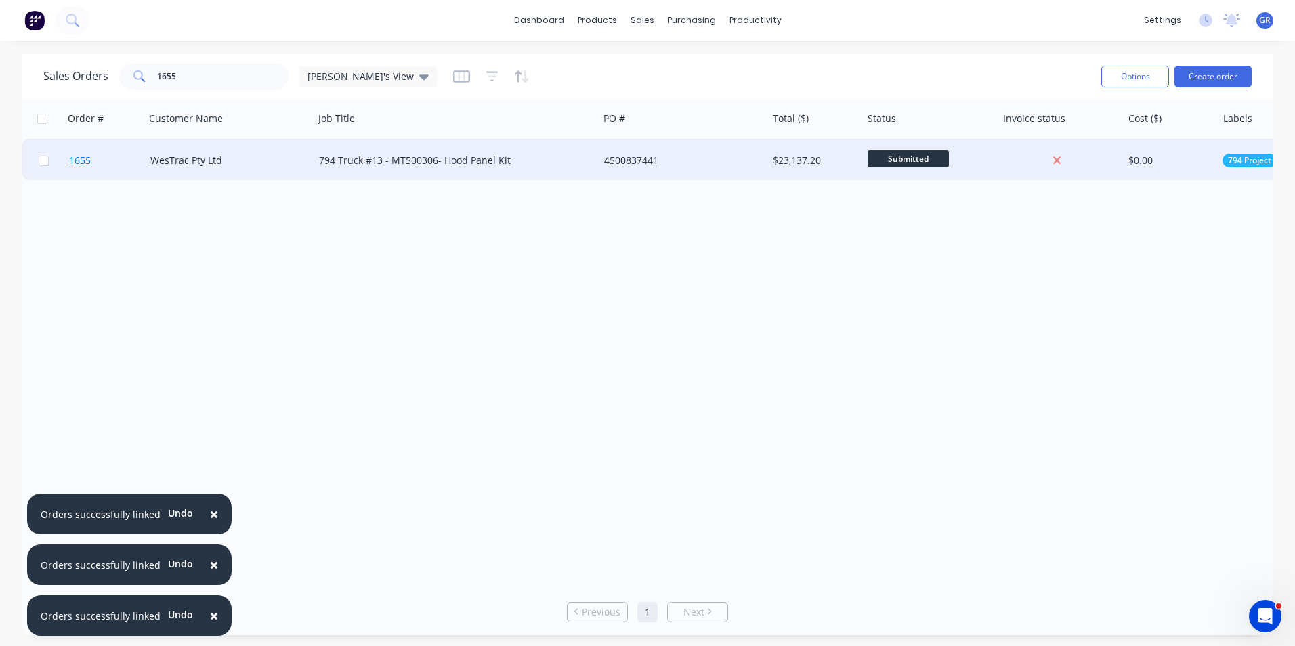
click at [83, 160] on span "1655" at bounding box center [80, 161] width 22 height 14
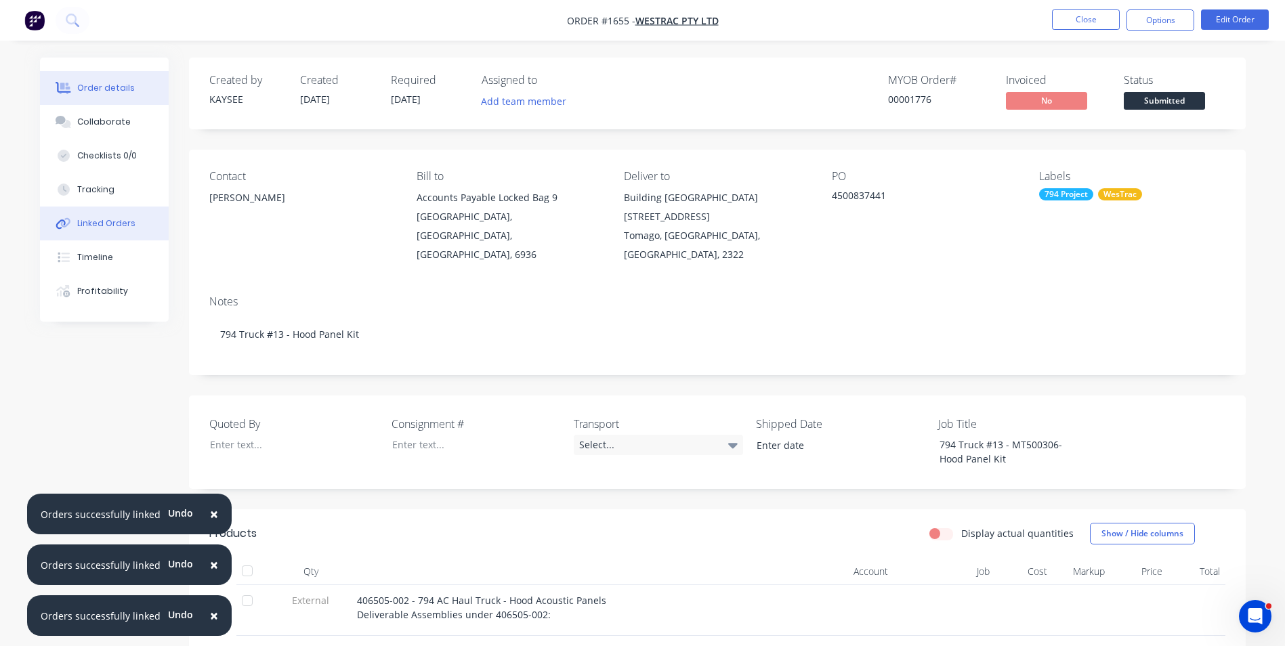
click at [112, 223] on div "Linked Orders" at bounding box center [106, 223] width 58 height 12
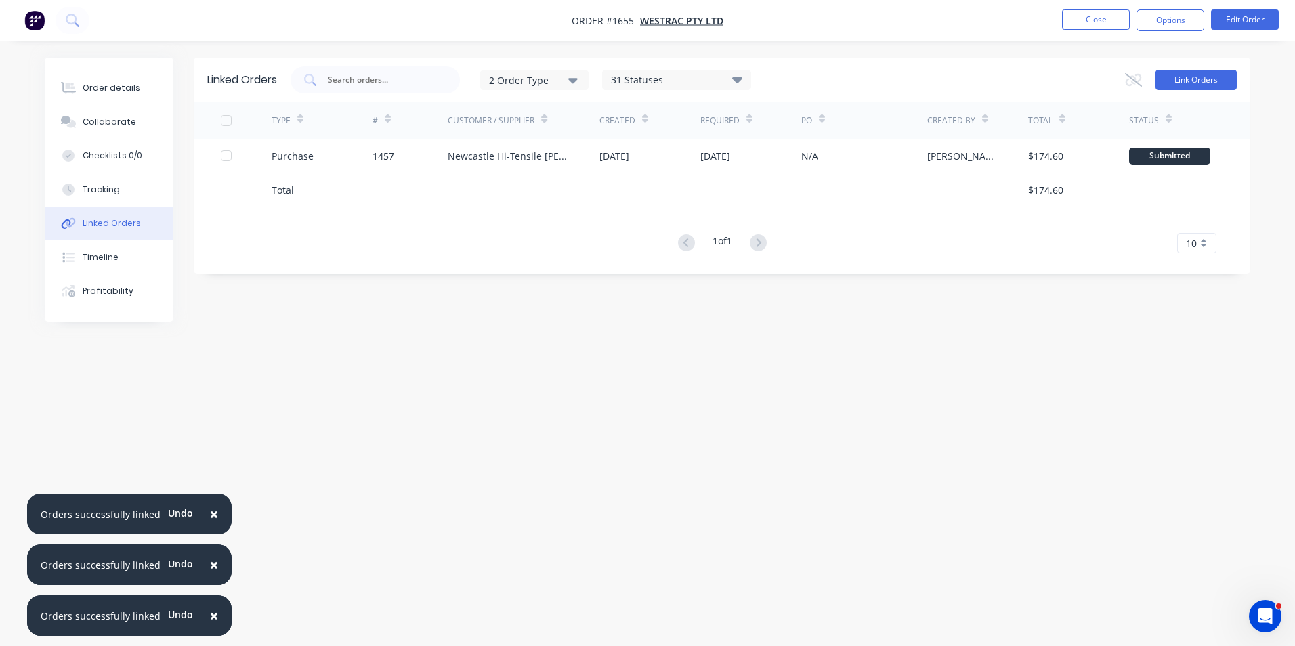
click at [1199, 77] on button "Link Orders" at bounding box center [1195, 80] width 81 height 20
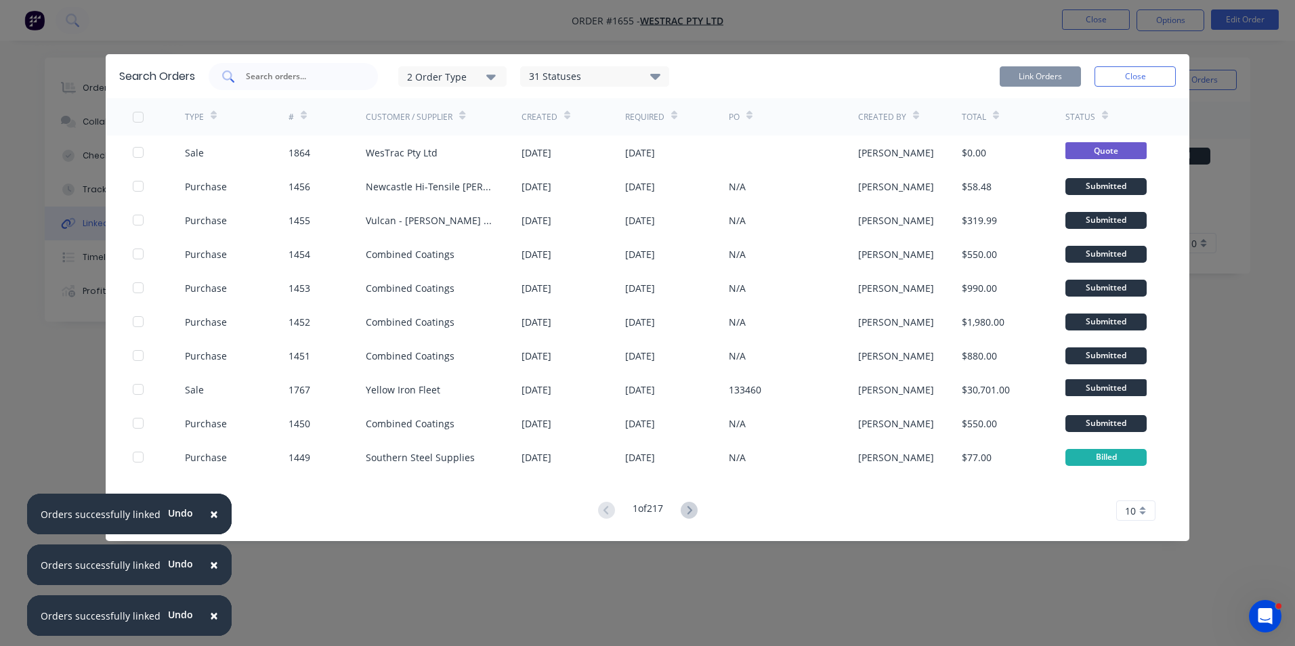
click at [272, 77] on input "text" at bounding box center [300, 77] width 112 height 14
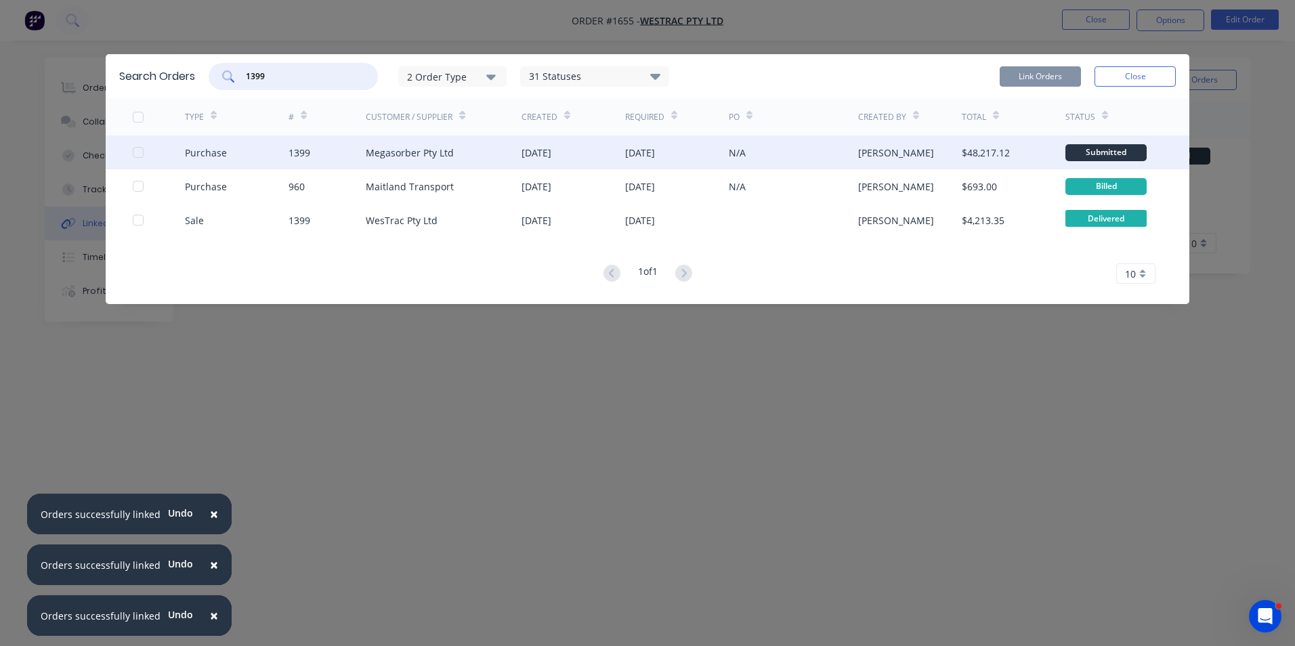
click at [138, 154] on div at bounding box center [138, 152] width 27 height 27
click at [1048, 76] on button "Link Orders" at bounding box center [1040, 76] width 81 height 20
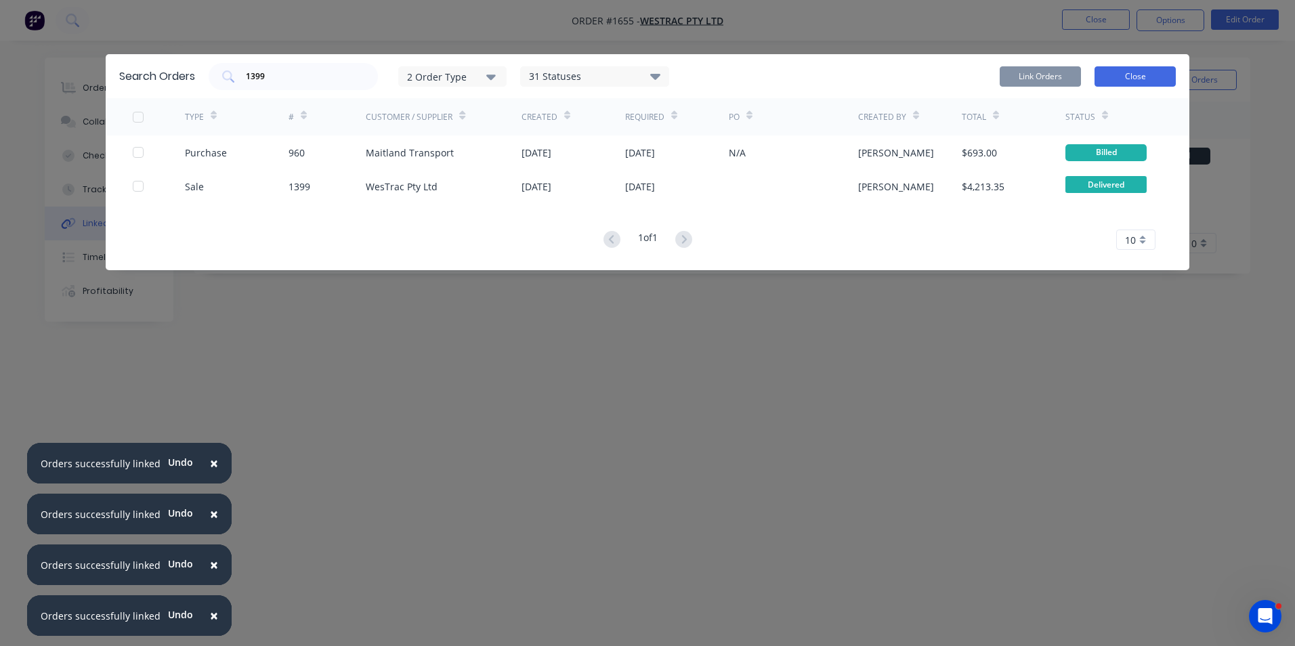
click at [1127, 73] on button "Close" at bounding box center [1134, 76] width 81 height 20
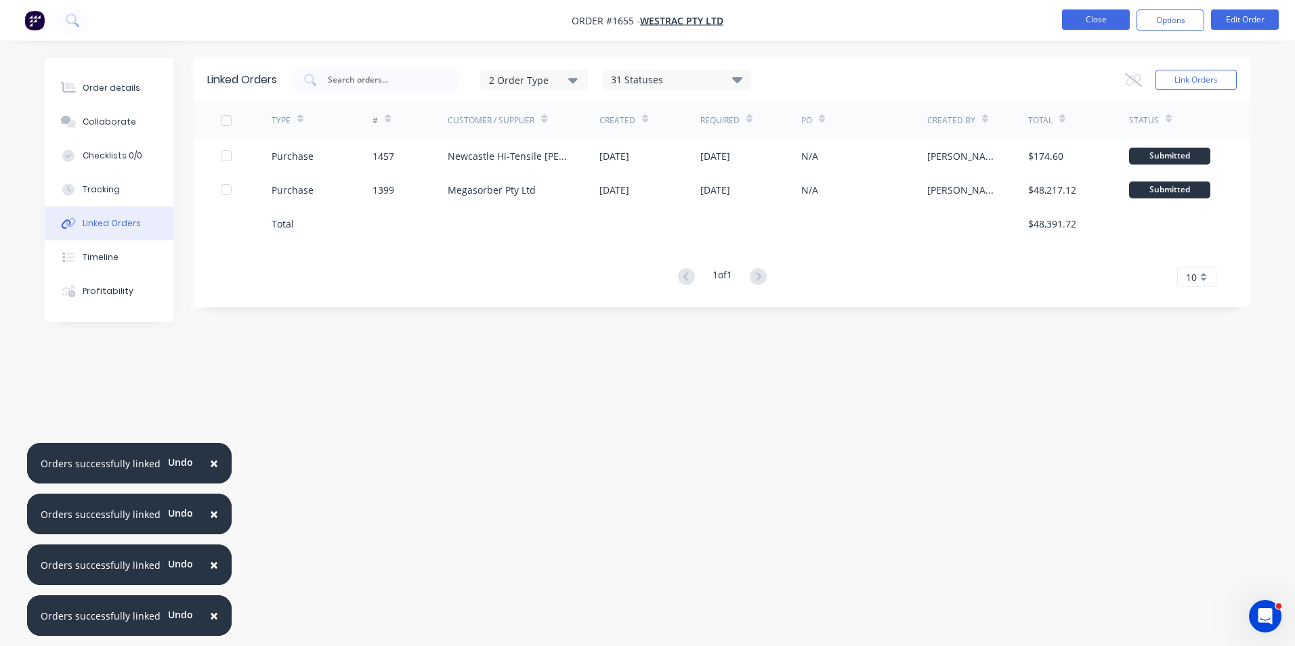
click at [1099, 18] on button "Close" at bounding box center [1096, 19] width 68 height 20
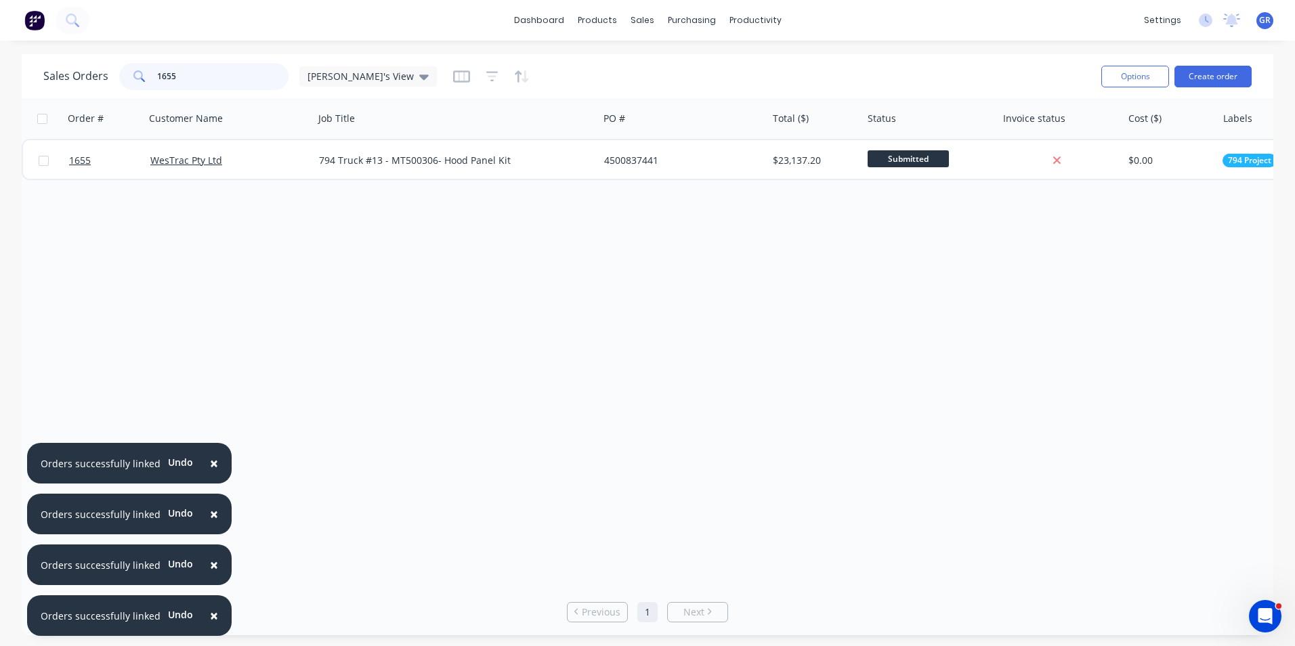
drag, startPoint x: 187, startPoint y: 74, endPoint x: 149, endPoint y: 73, distance: 37.9
click at [149, 73] on div "1655" at bounding box center [203, 76] width 169 height 27
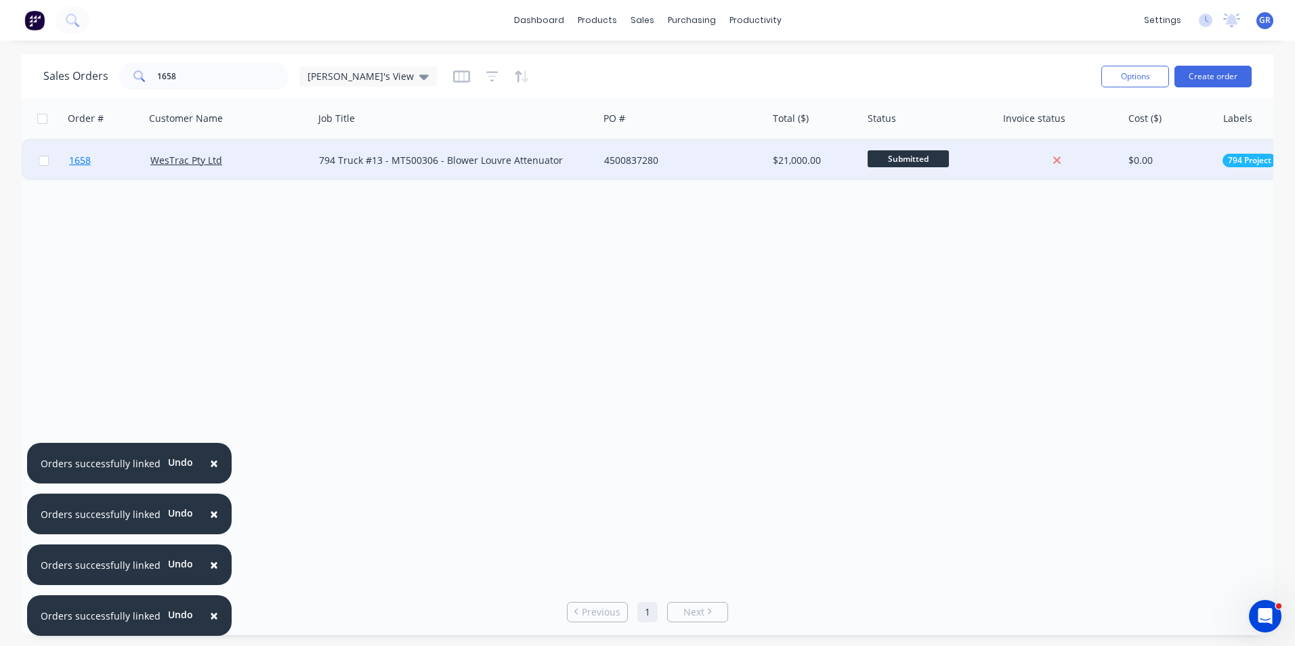
click at [83, 158] on span "1658" at bounding box center [80, 161] width 22 height 14
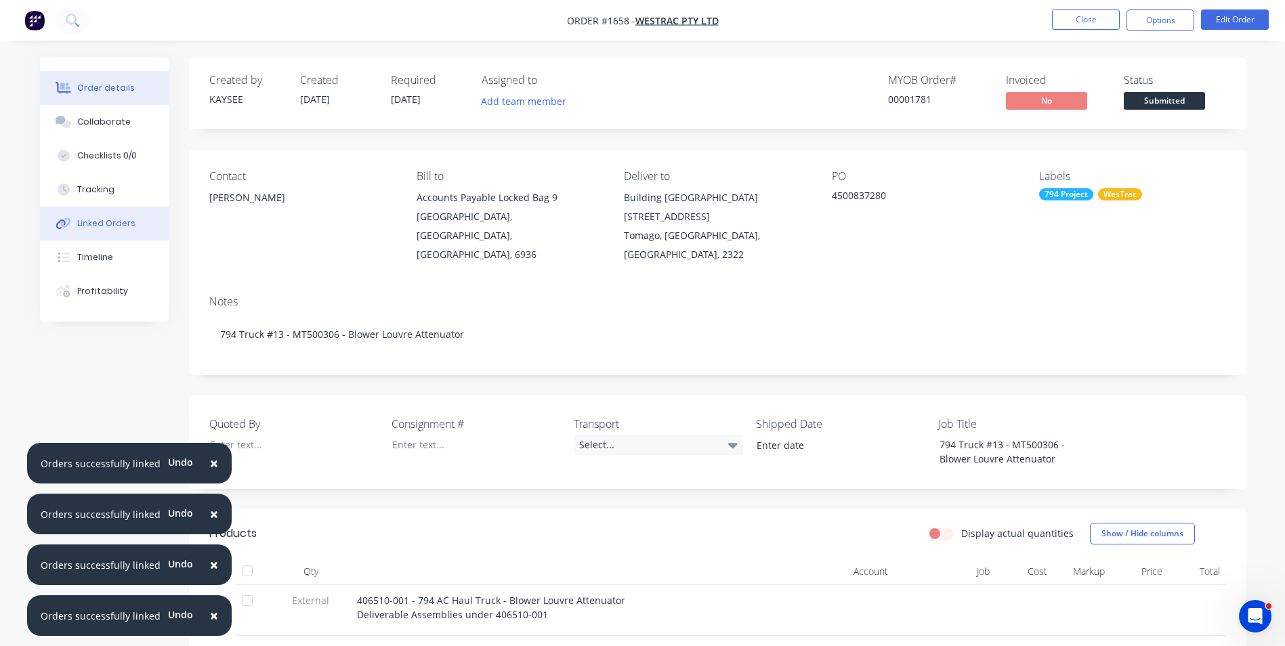
click at [119, 219] on div "Linked Orders" at bounding box center [106, 223] width 58 height 12
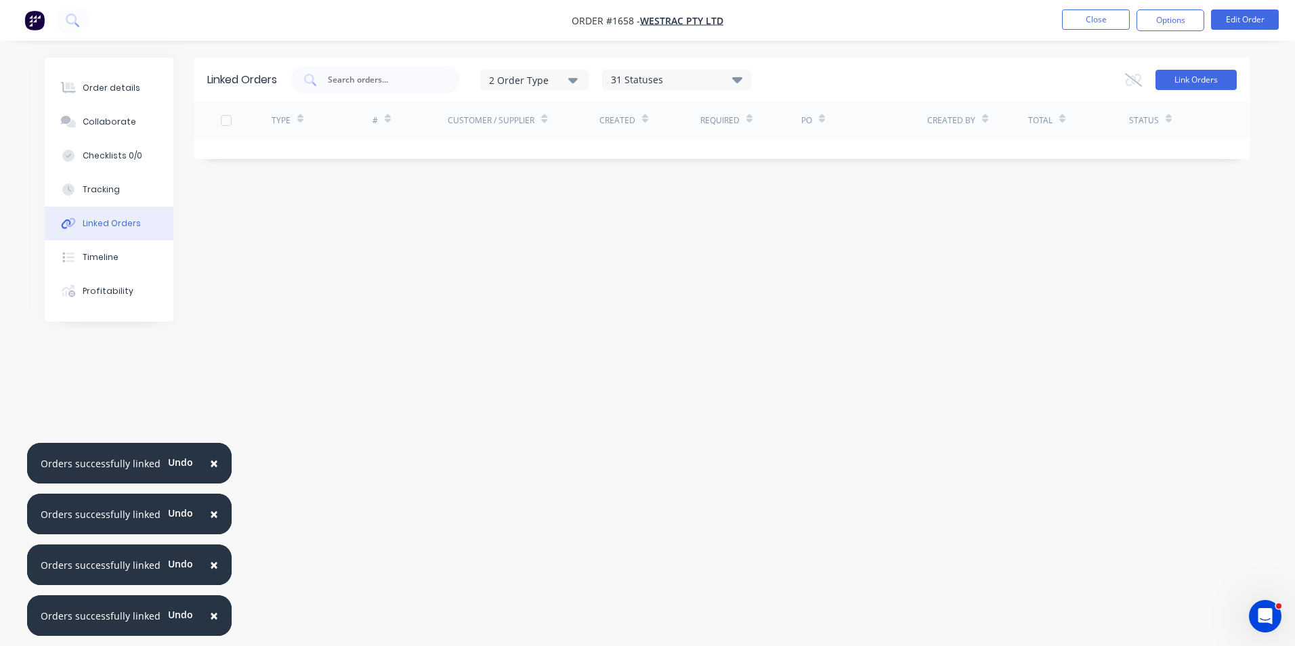
click at [1199, 81] on button "Link Orders" at bounding box center [1195, 80] width 81 height 20
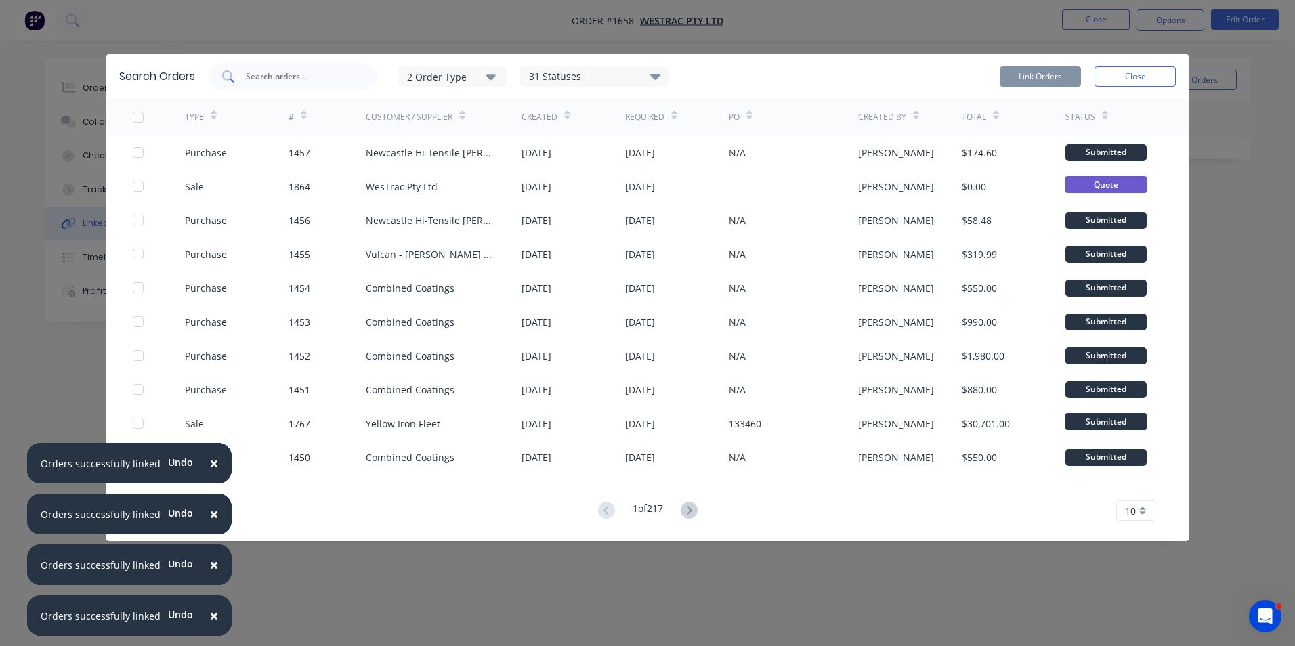
click at [280, 79] on input "text" at bounding box center [300, 77] width 112 height 14
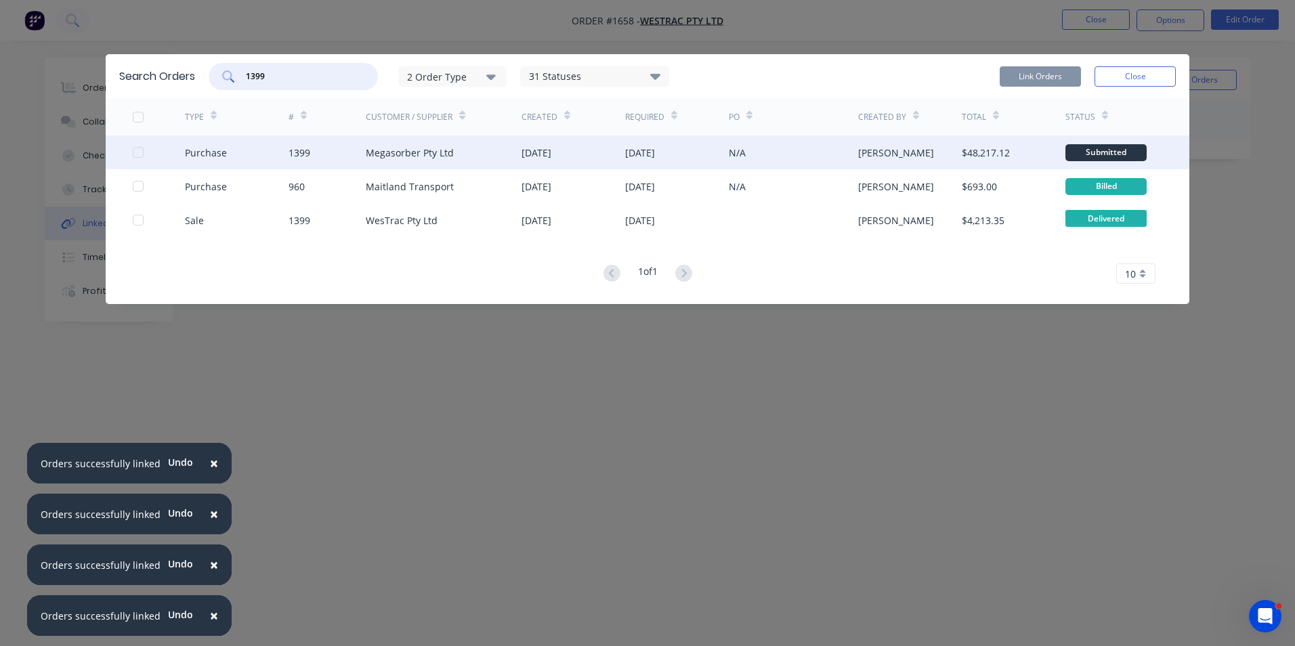
click at [137, 151] on div at bounding box center [138, 152] width 27 height 27
click at [1041, 76] on button "Link Orders" at bounding box center [1040, 76] width 81 height 20
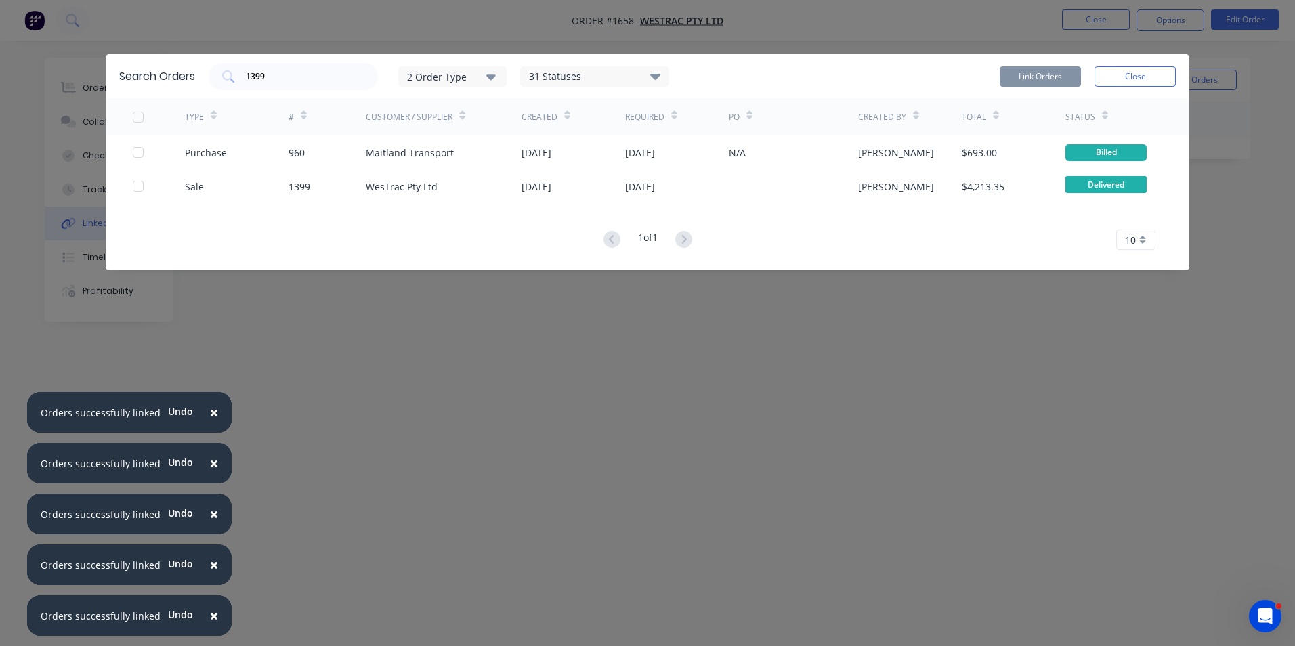
click at [1125, 75] on button "Close" at bounding box center [1134, 76] width 81 height 20
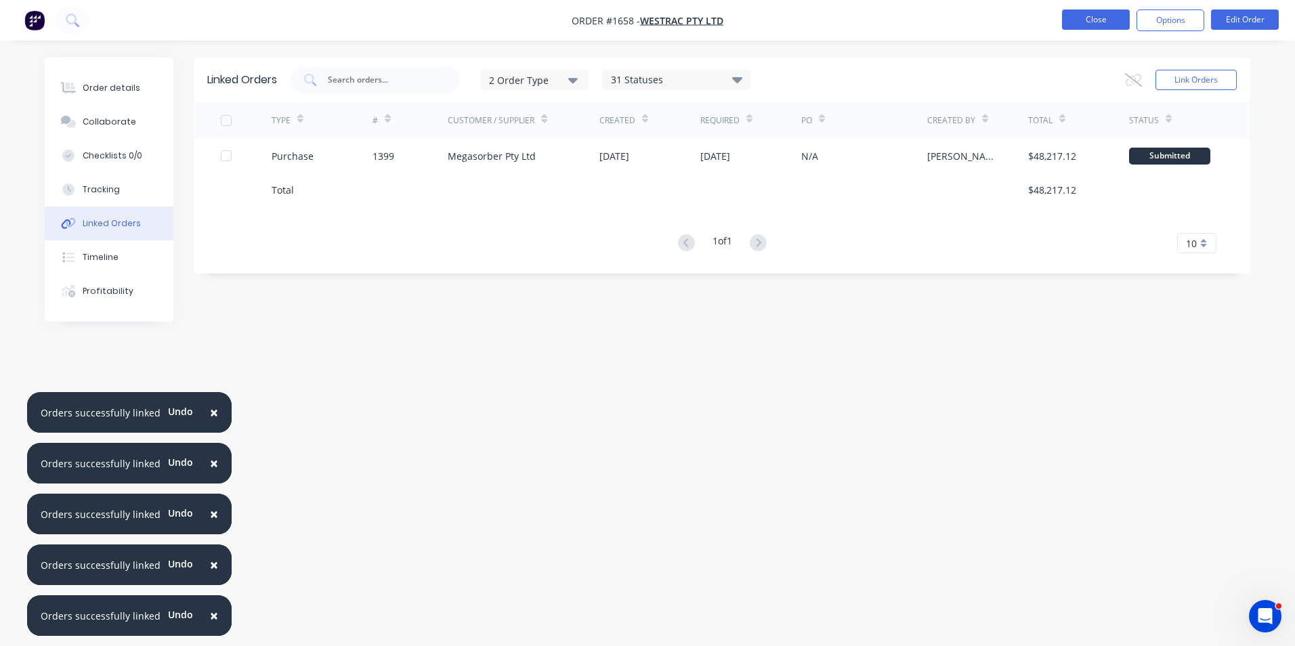
click at [1104, 20] on button "Close" at bounding box center [1096, 19] width 68 height 20
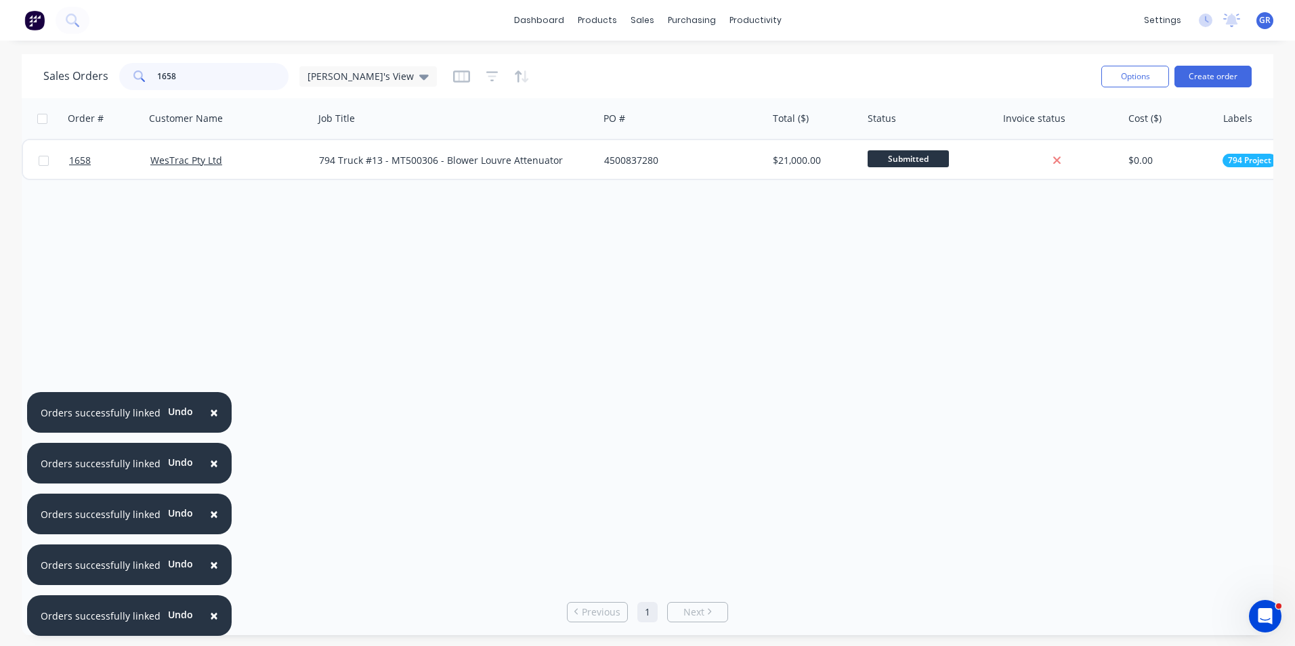
drag, startPoint x: 183, startPoint y: 76, endPoint x: 137, endPoint y: 77, distance: 45.4
click at [137, 77] on div "1658" at bounding box center [203, 76] width 169 height 27
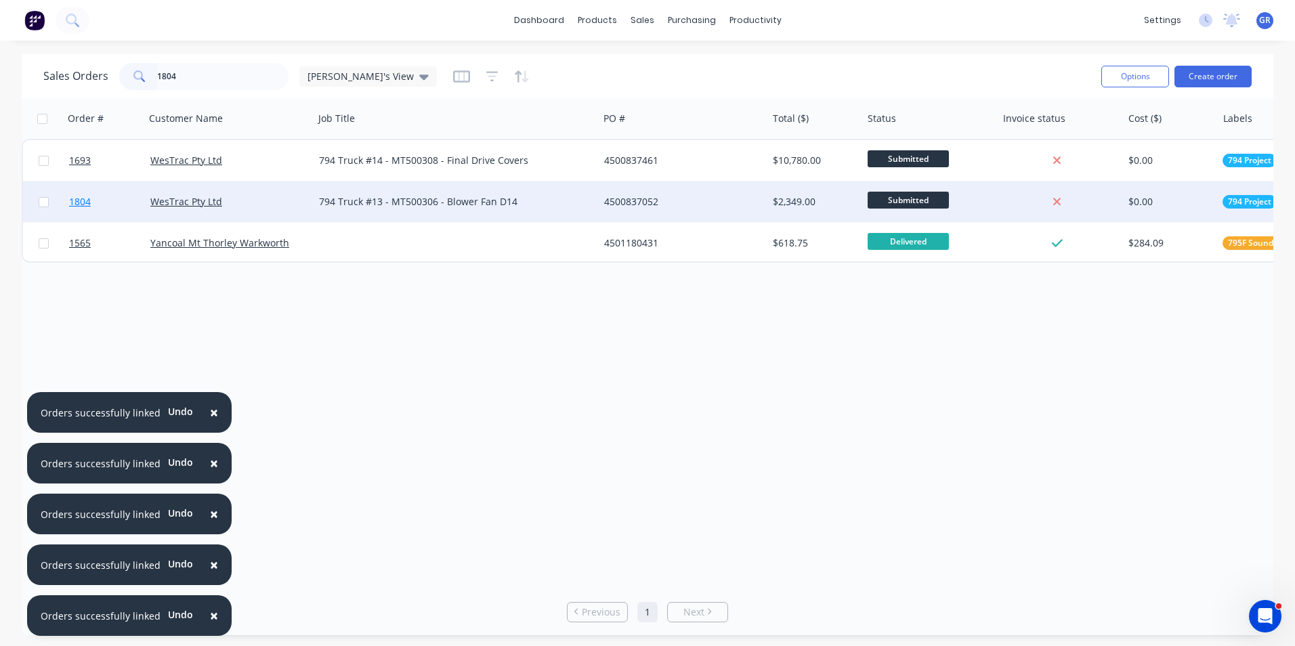
click at [80, 200] on span "1804" at bounding box center [80, 202] width 22 height 14
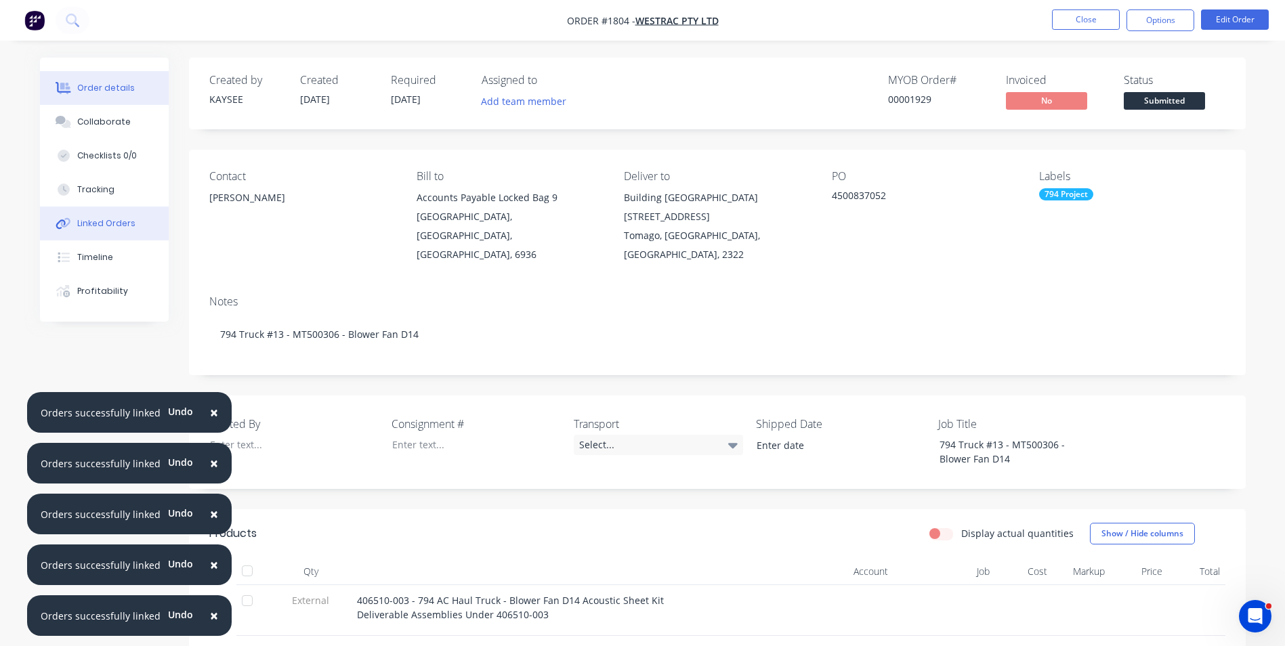
click at [112, 218] on div "Linked Orders" at bounding box center [106, 223] width 58 height 12
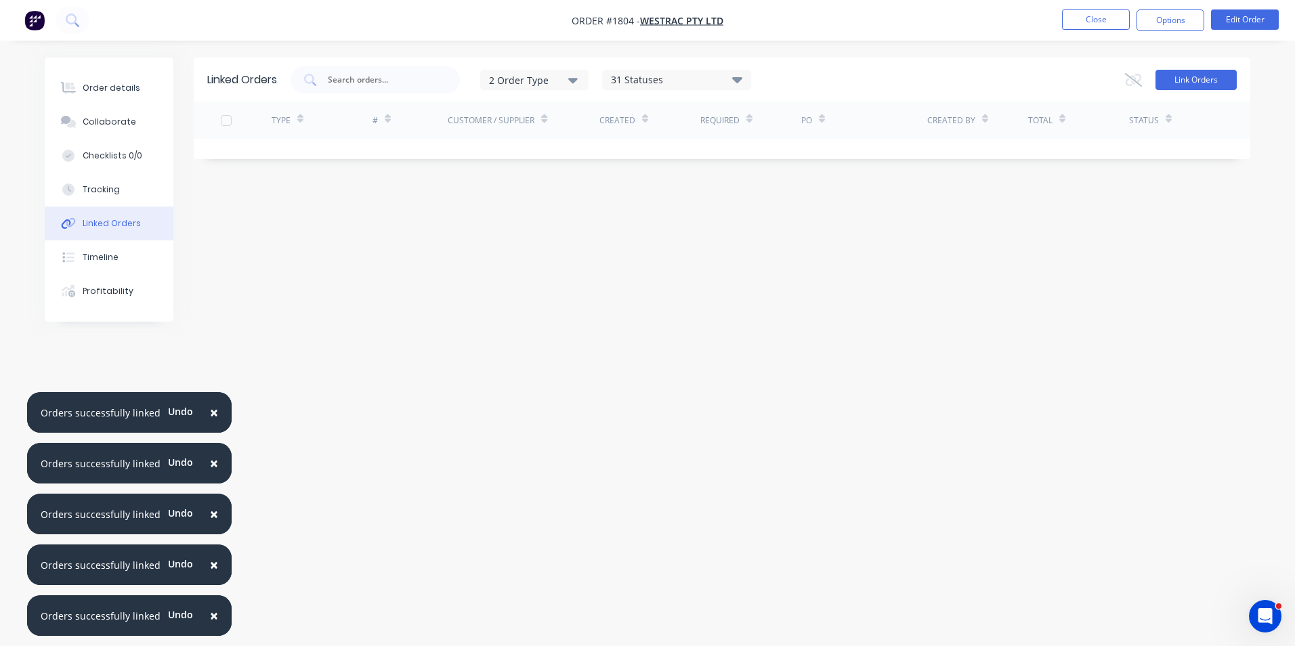
click at [1195, 78] on button "Link Orders" at bounding box center [1195, 80] width 81 height 20
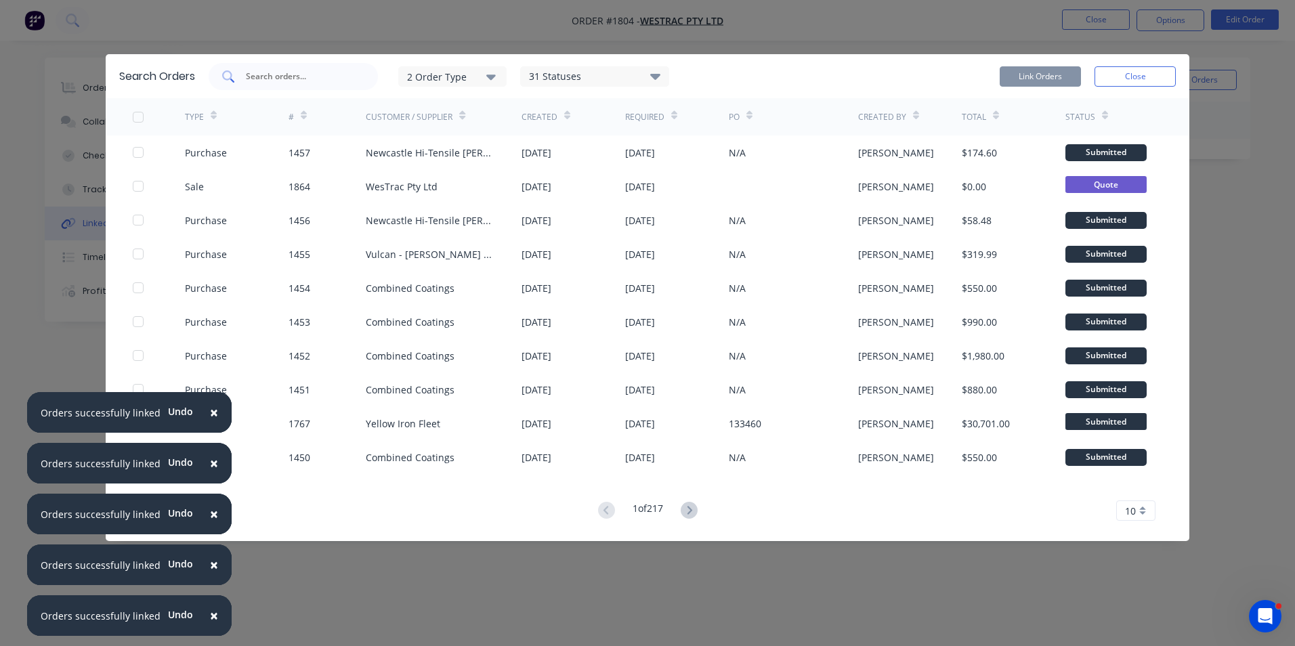
click at [276, 74] on input "text" at bounding box center [300, 77] width 112 height 14
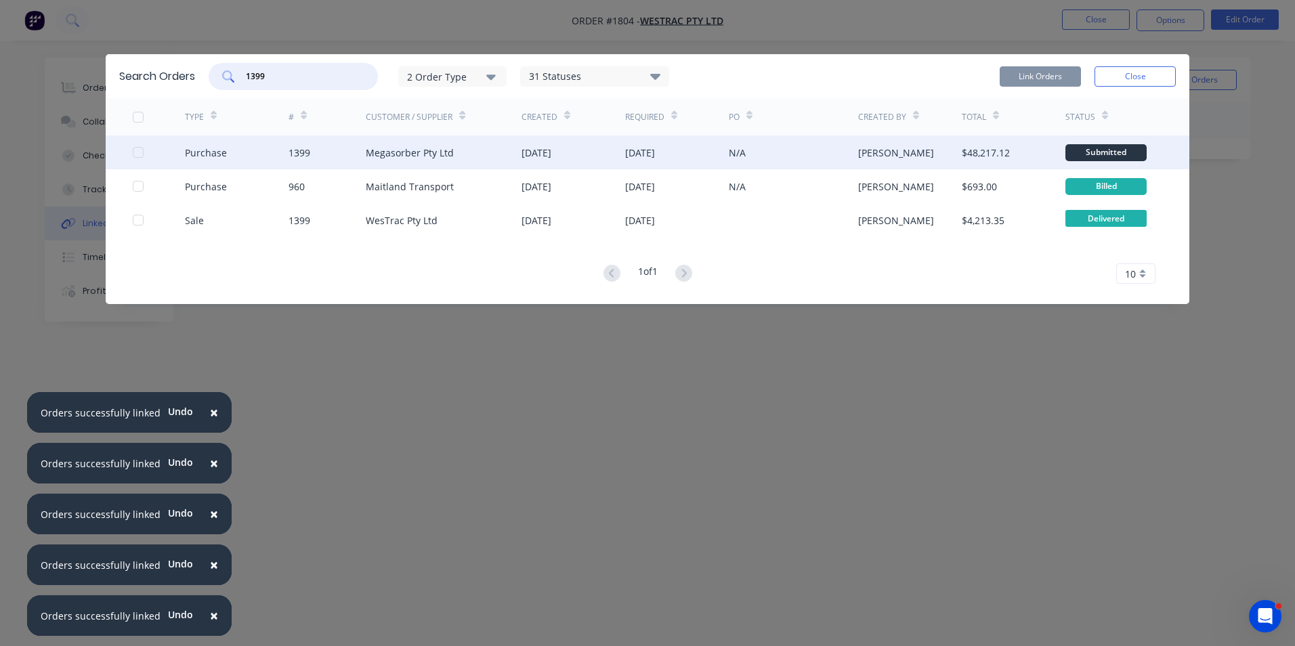
click at [139, 153] on div at bounding box center [138, 152] width 27 height 27
click at [1050, 74] on button "Link Orders" at bounding box center [1040, 76] width 81 height 20
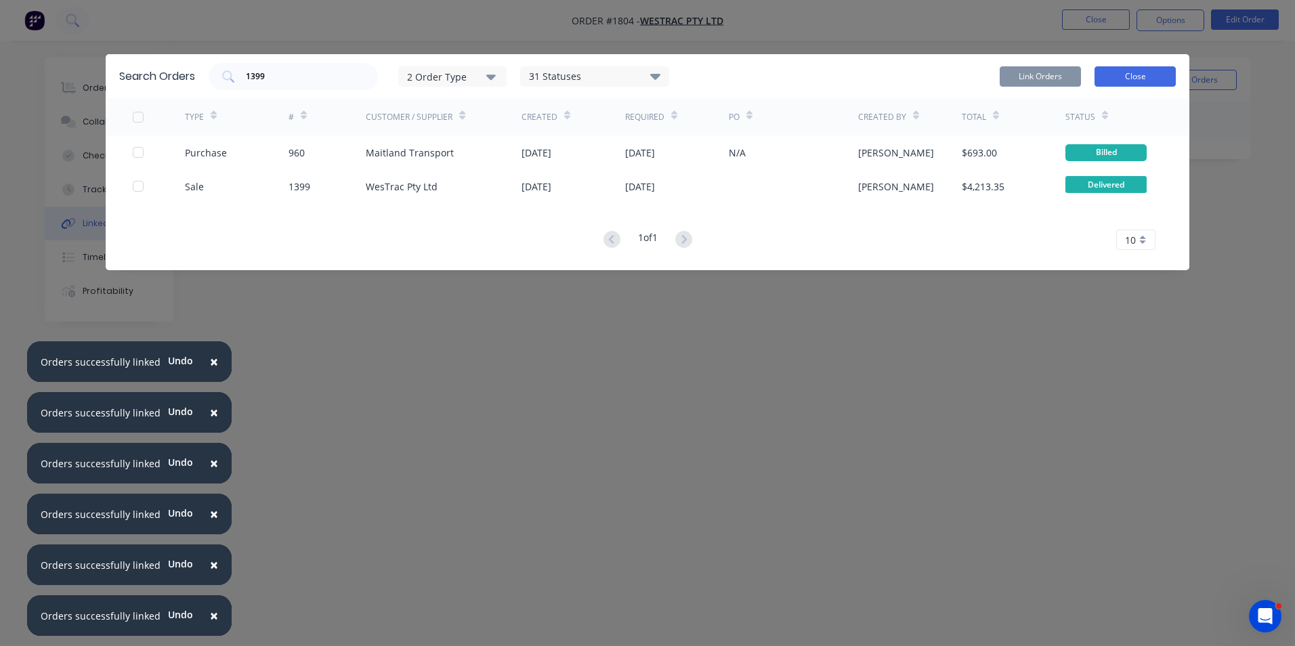
click at [1149, 78] on button "Close" at bounding box center [1134, 76] width 81 height 20
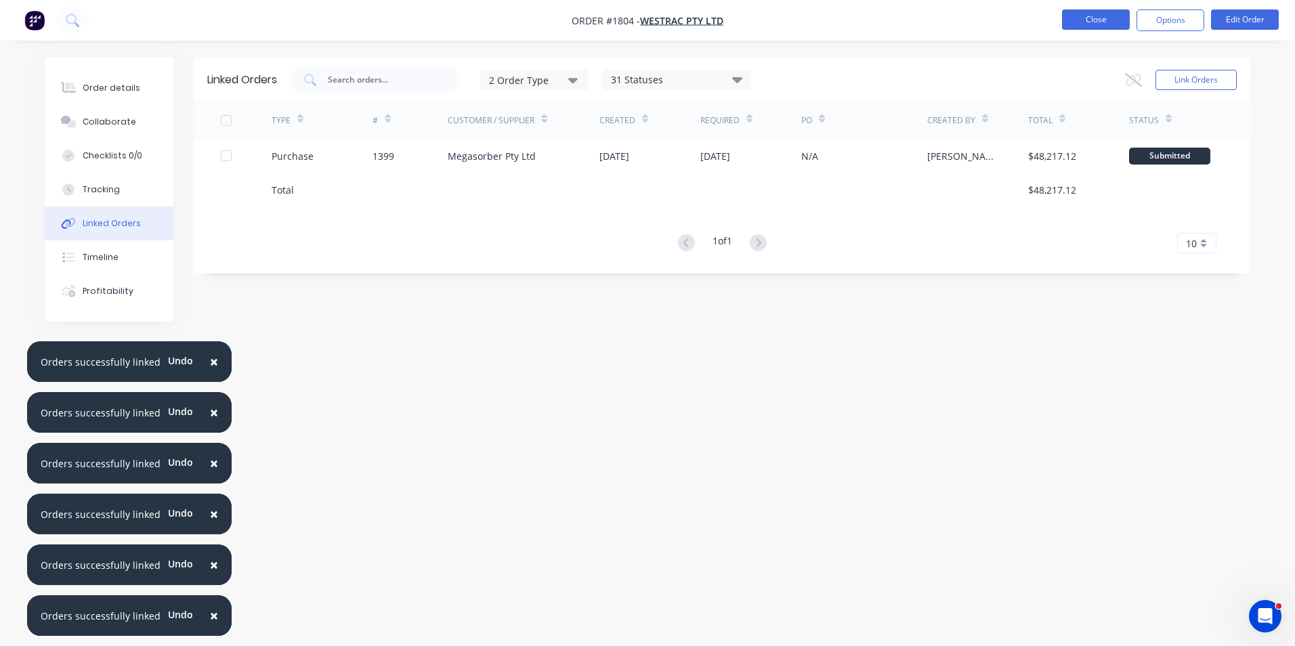
click at [1097, 15] on button "Close" at bounding box center [1096, 19] width 68 height 20
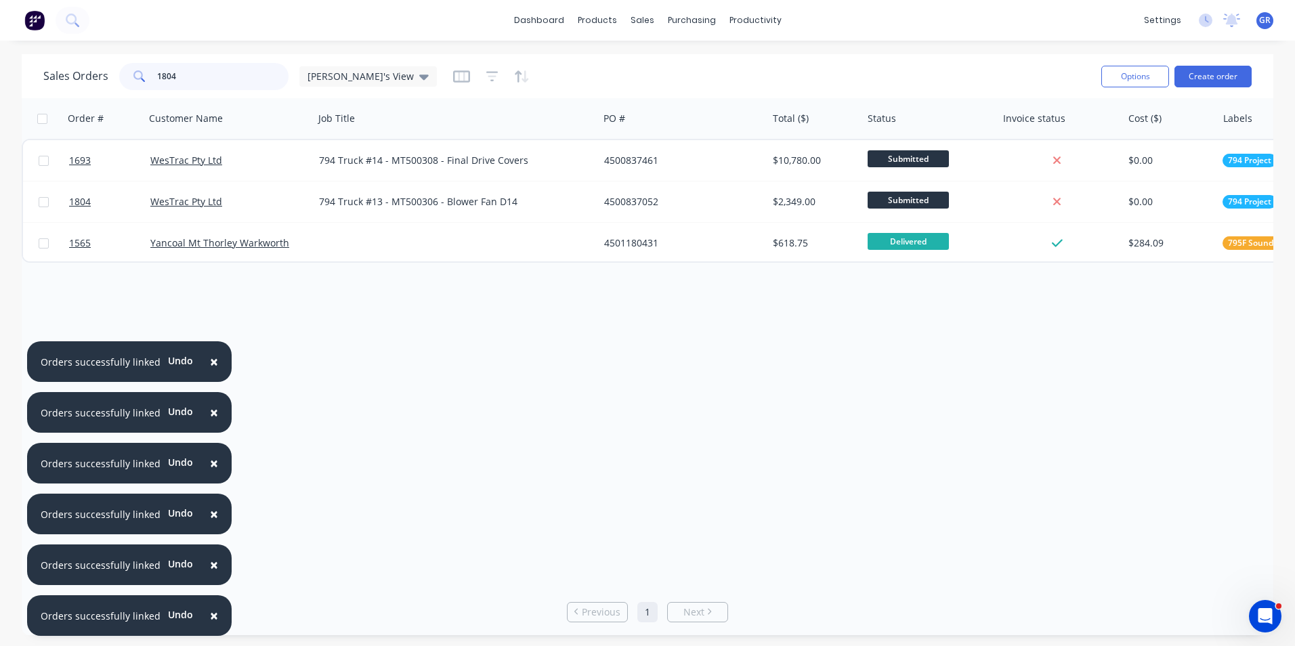
drag, startPoint x: 183, startPoint y: 74, endPoint x: 117, endPoint y: 74, distance: 65.7
click at [117, 74] on div "Sales Orders 1804 Greg's View" at bounding box center [239, 76] width 393 height 27
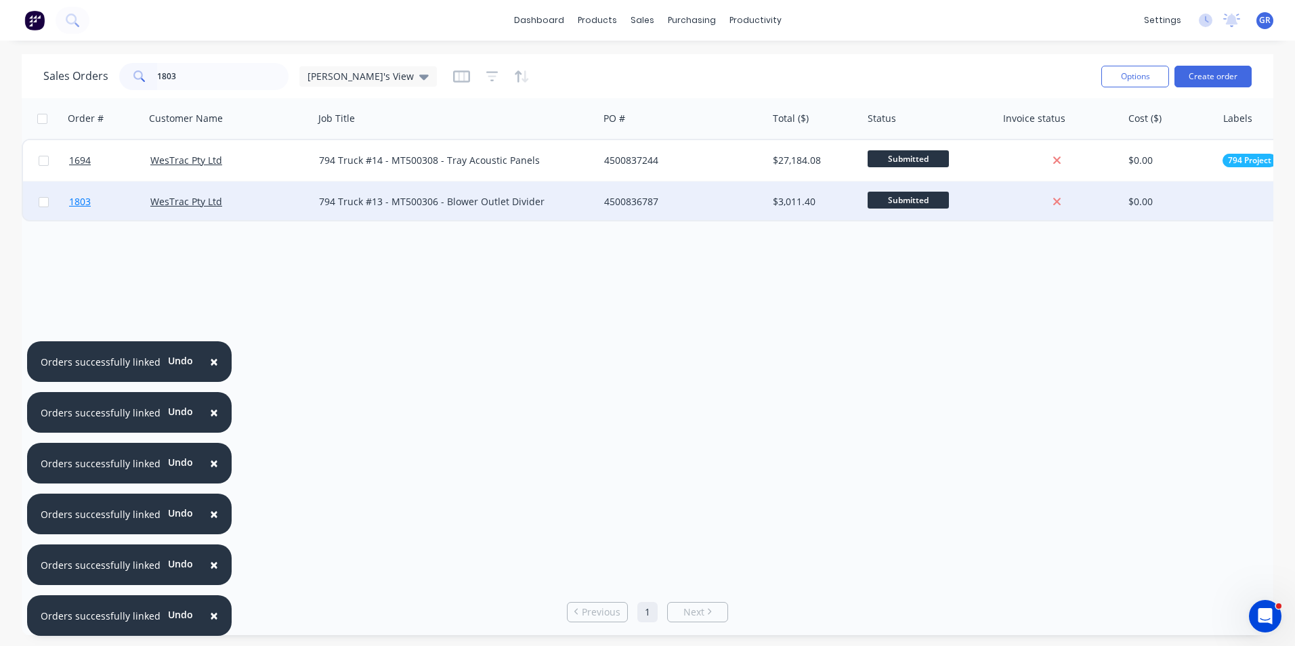
click at [83, 196] on span "1803" at bounding box center [80, 202] width 22 height 14
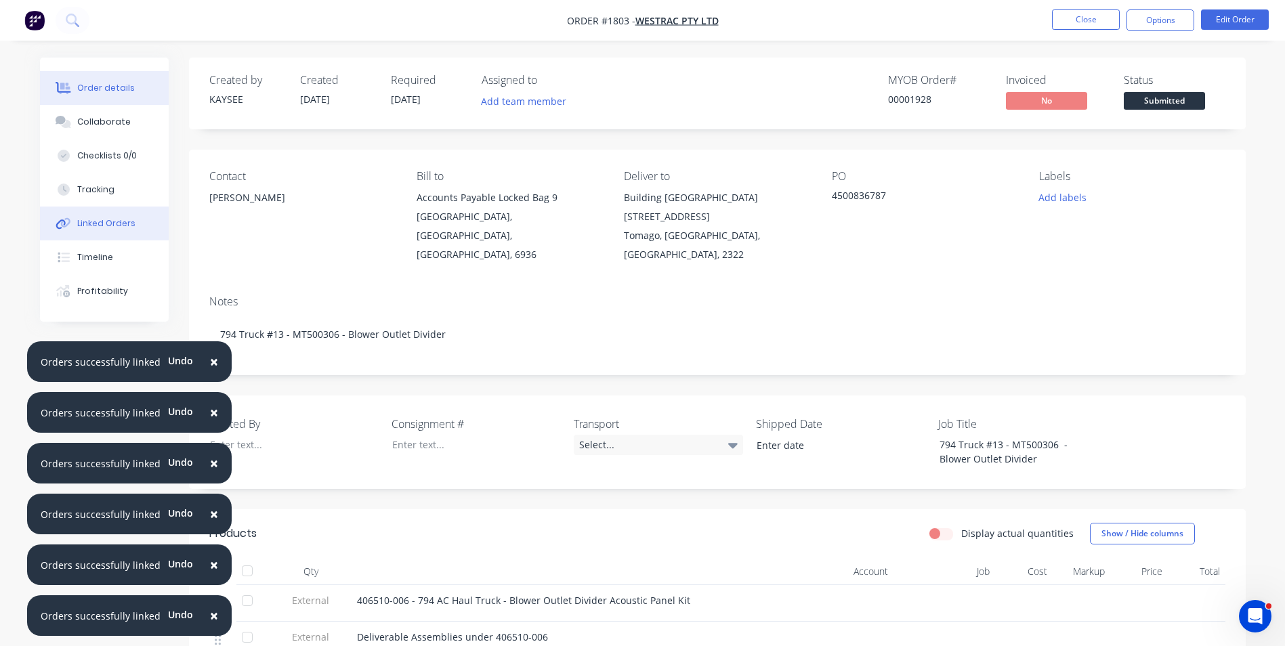
click at [119, 222] on div "Linked Orders" at bounding box center [106, 223] width 58 height 12
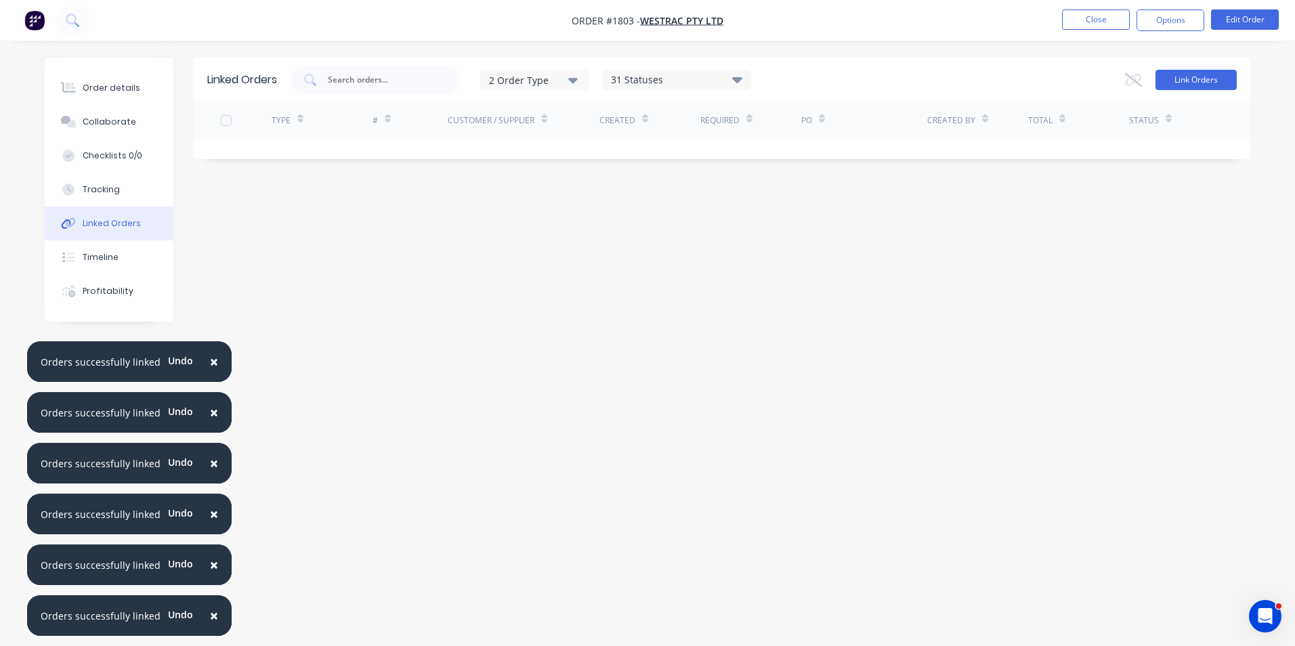
click at [1201, 78] on button "Link Orders" at bounding box center [1195, 80] width 81 height 20
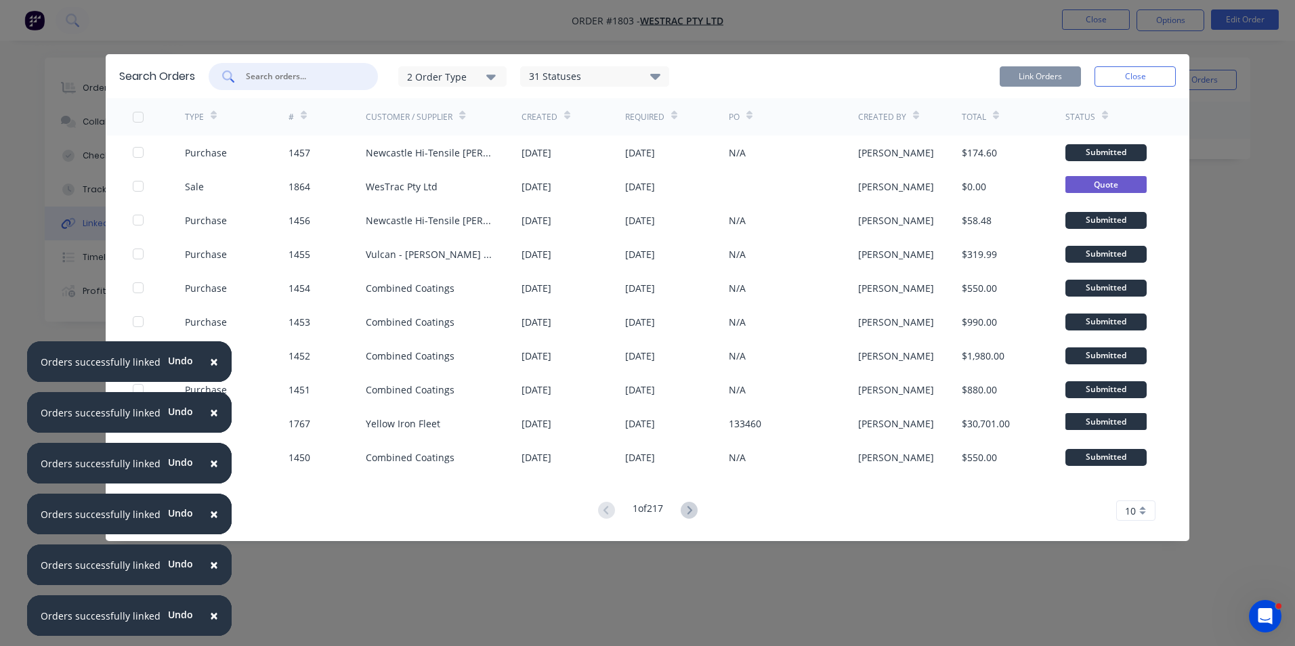
click at [263, 70] on input "text" at bounding box center [300, 77] width 112 height 14
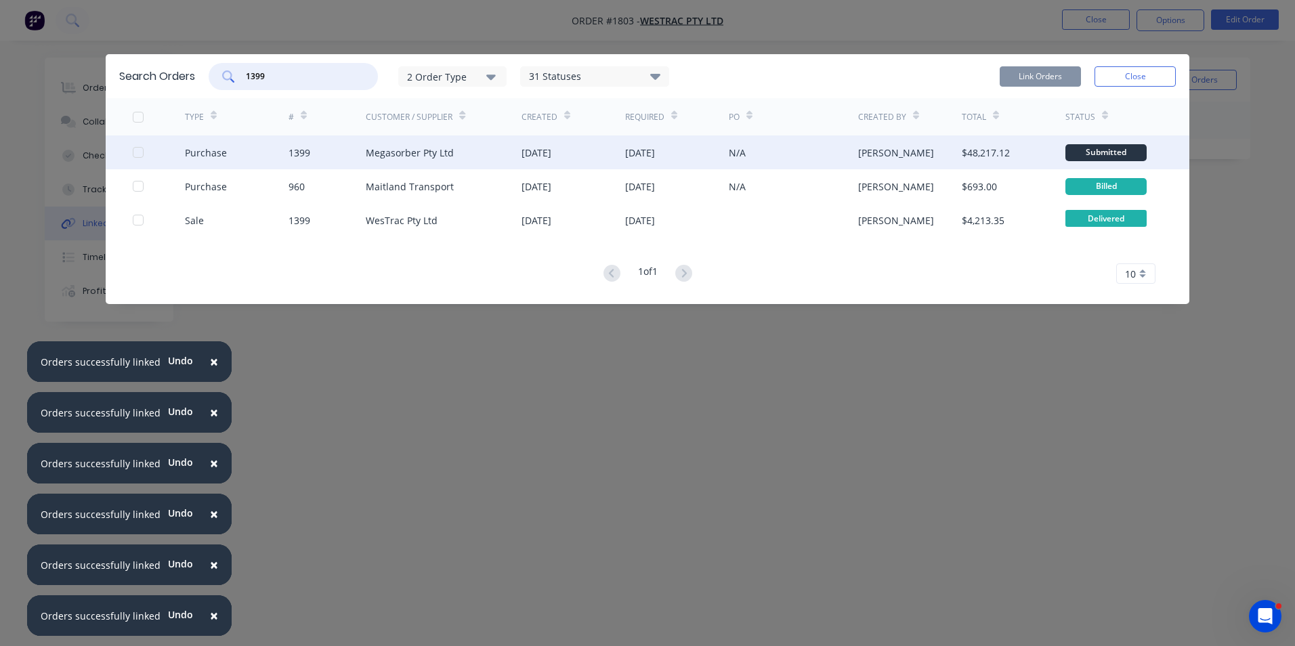
click at [138, 152] on div at bounding box center [138, 152] width 27 height 27
click at [1039, 70] on button "Link Orders" at bounding box center [1040, 76] width 81 height 20
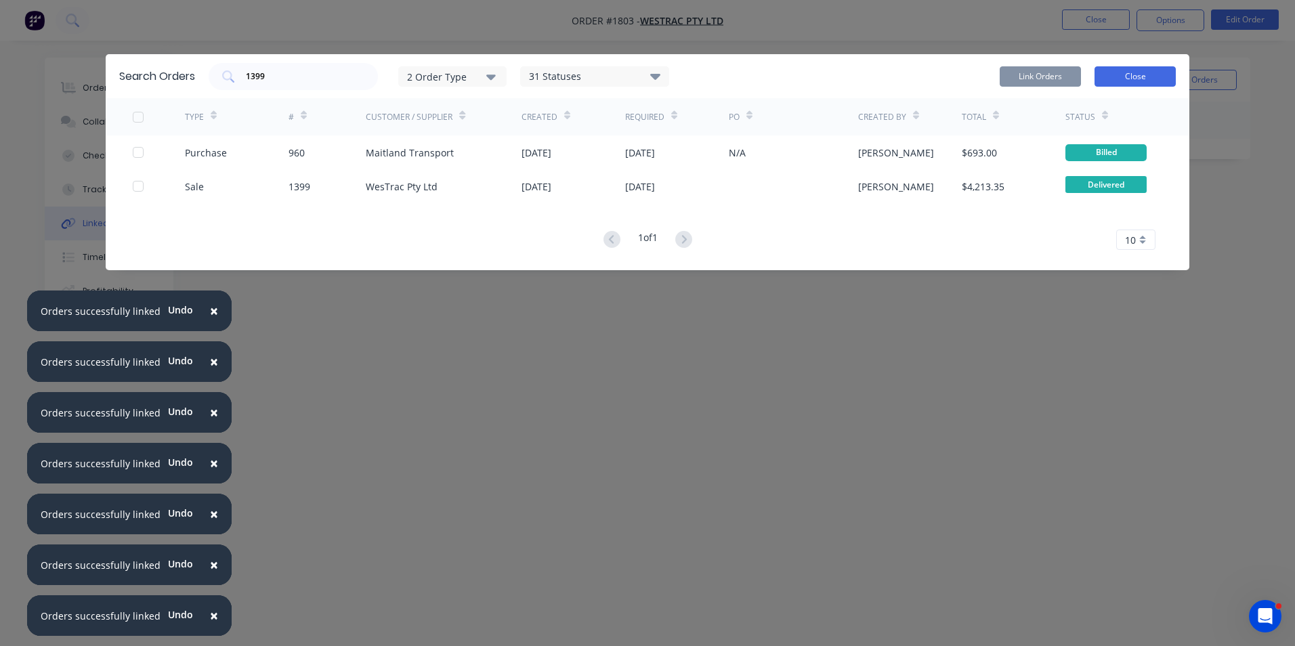
click at [1126, 72] on button "Close" at bounding box center [1134, 76] width 81 height 20
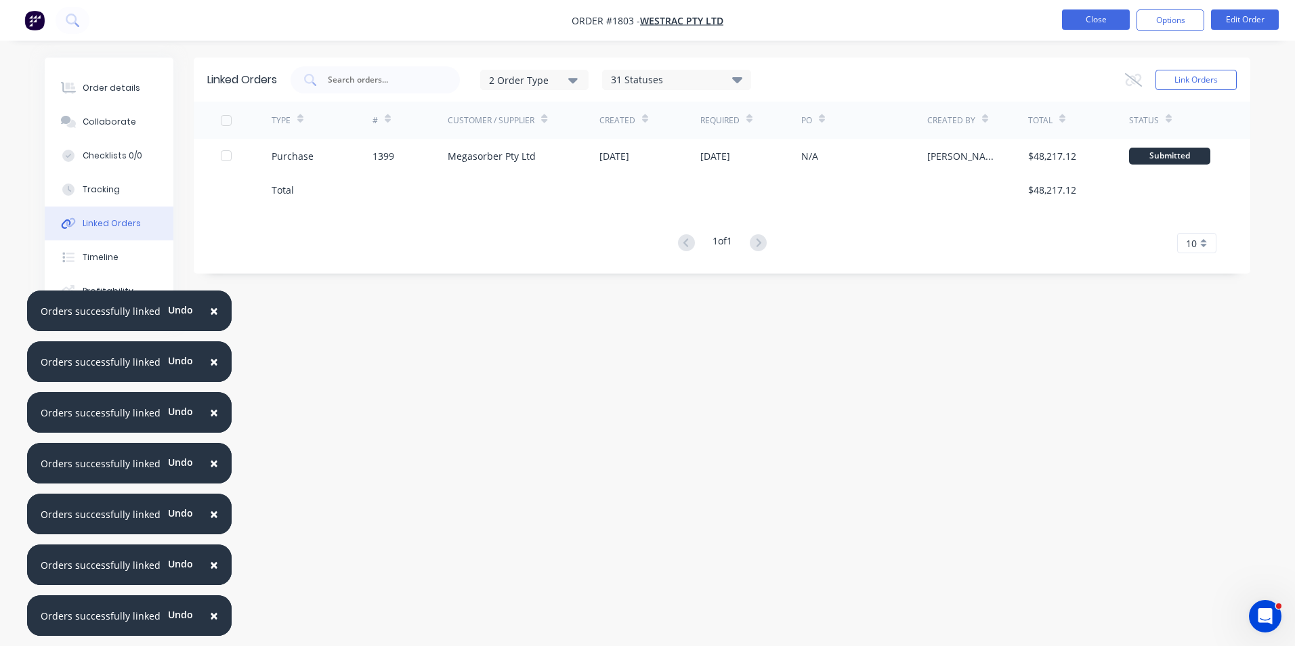
click at [1096, 18] on button "Close" at bounding box center [1096, 19] width 68 height 20
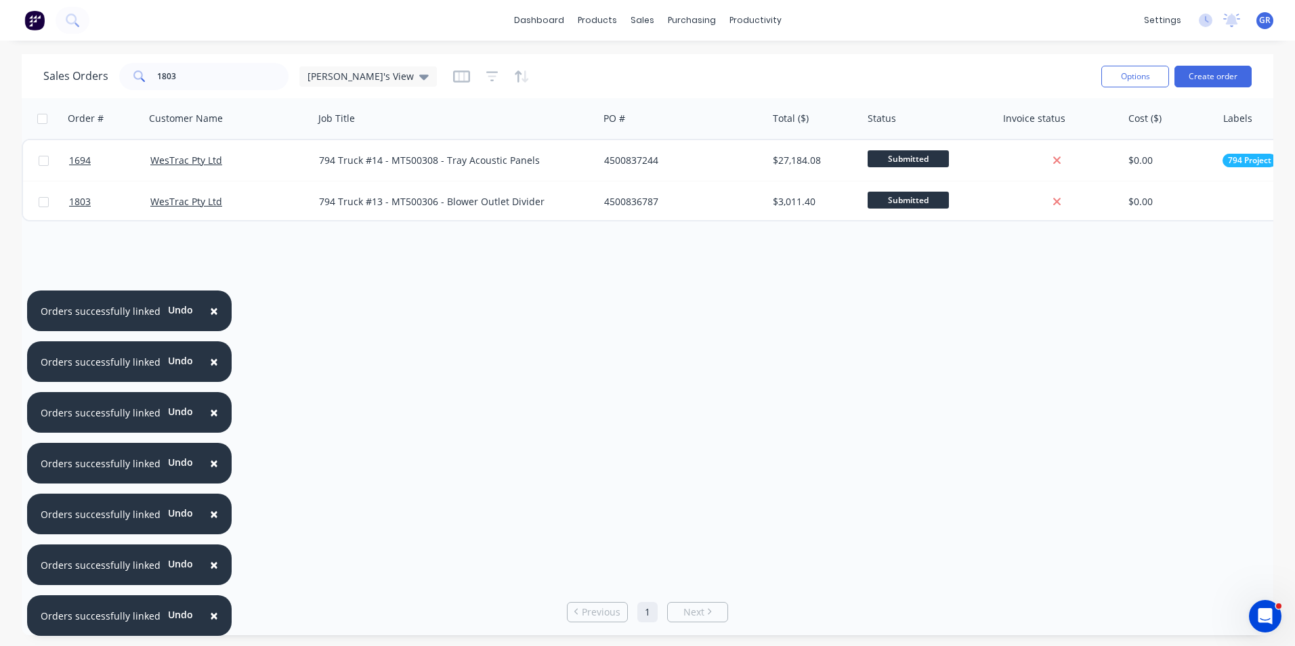
click at [210, 308] on span "×" at bounding box center [214, 310] width 8 height 19
click at [210, 358] on span "×" at bounding box center [214, 361] width 8 height 19
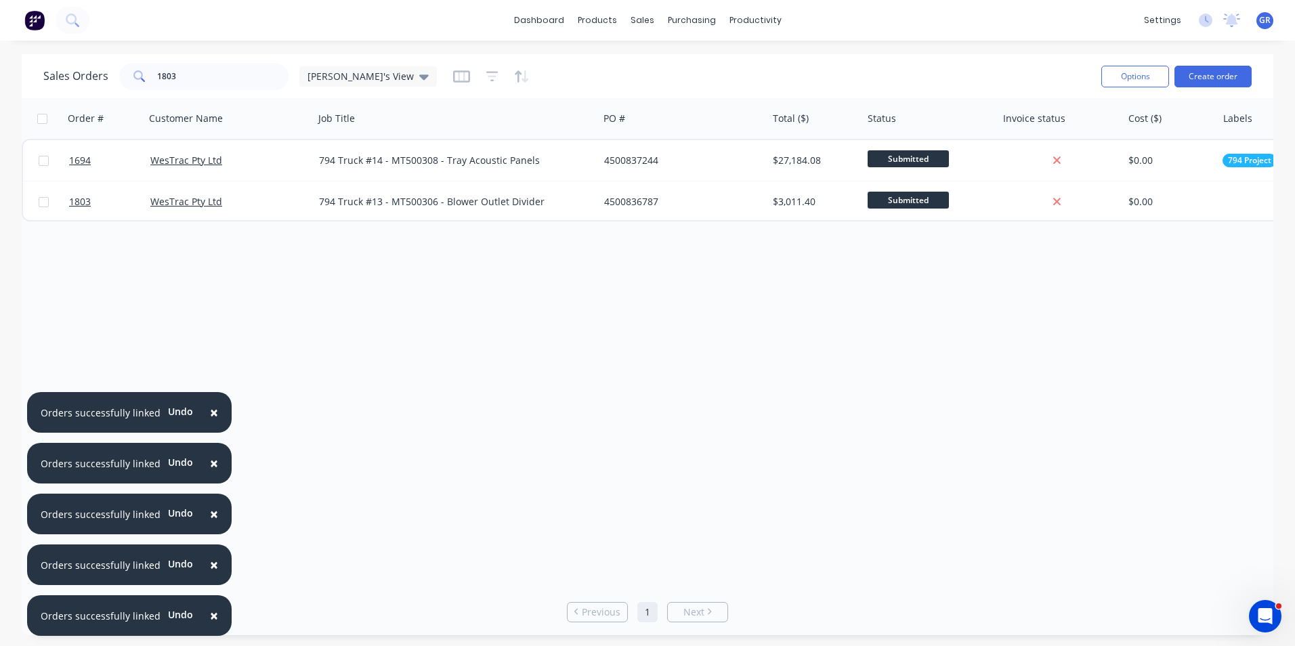
click at [211, 403] on span "×" at bounding box center [214, 412] width 8 height 19
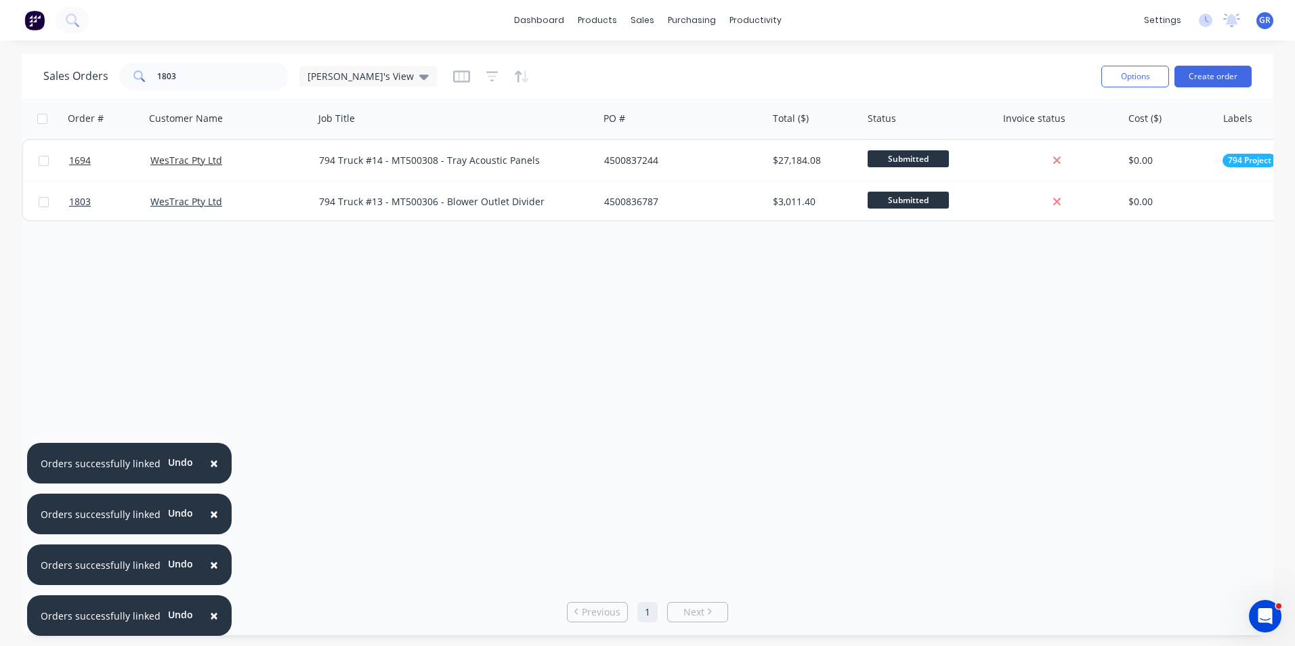
click at [210, 456] on span "×" at bounding box center [214, 463] width 8 height 19
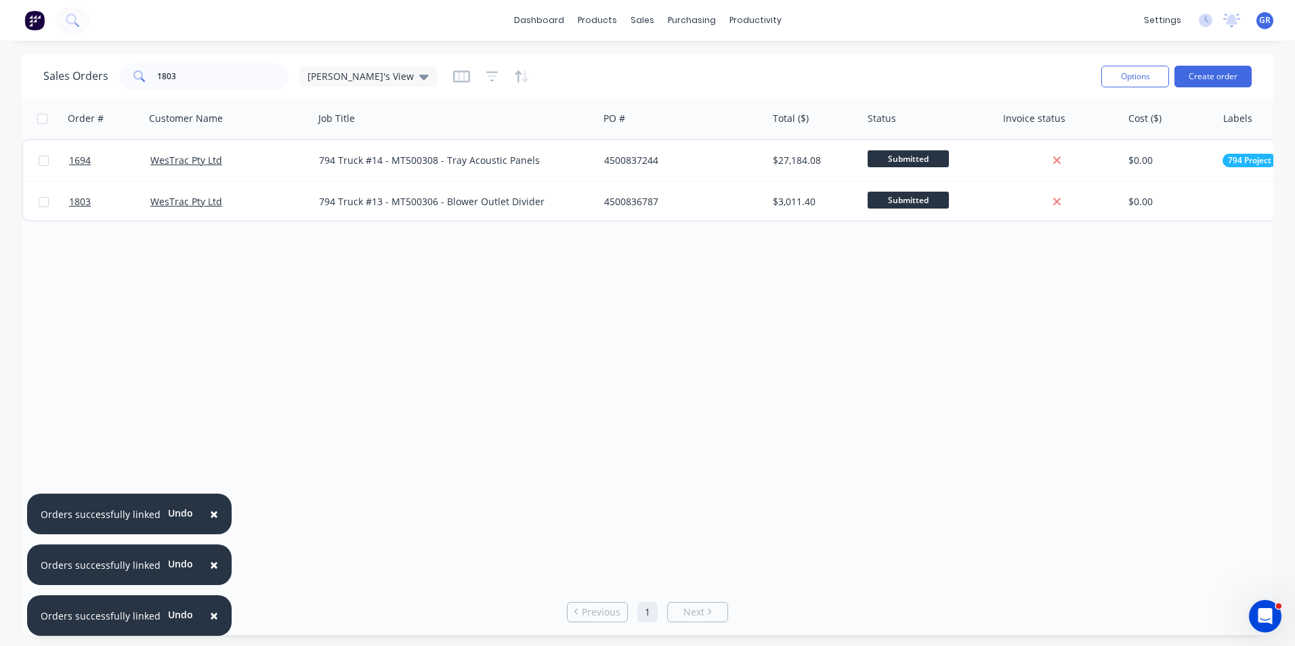
click at [210, 509] on span "×" at bounding box center [214, 513] width 8 height 19
click at [214, 557] on button "×" at bounding box center [213, 565] width 35 height 33
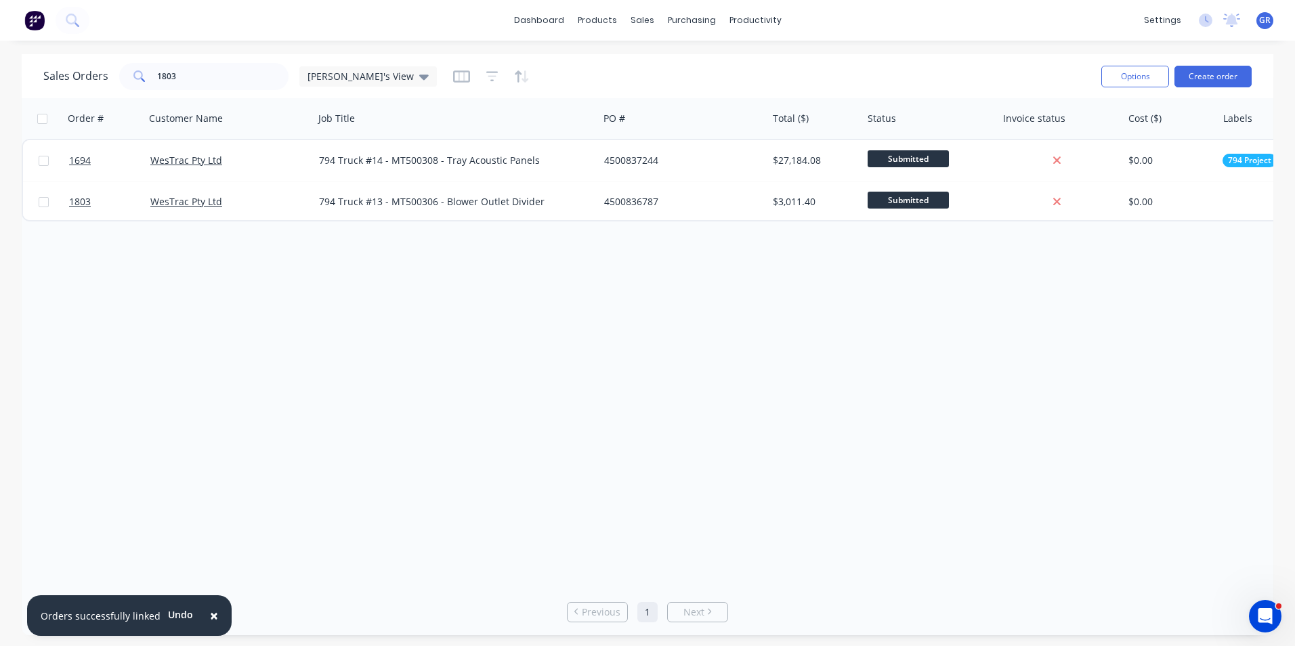
click at [211, 611] on span "×" at bounding box center [214, 615] width 8 height 19
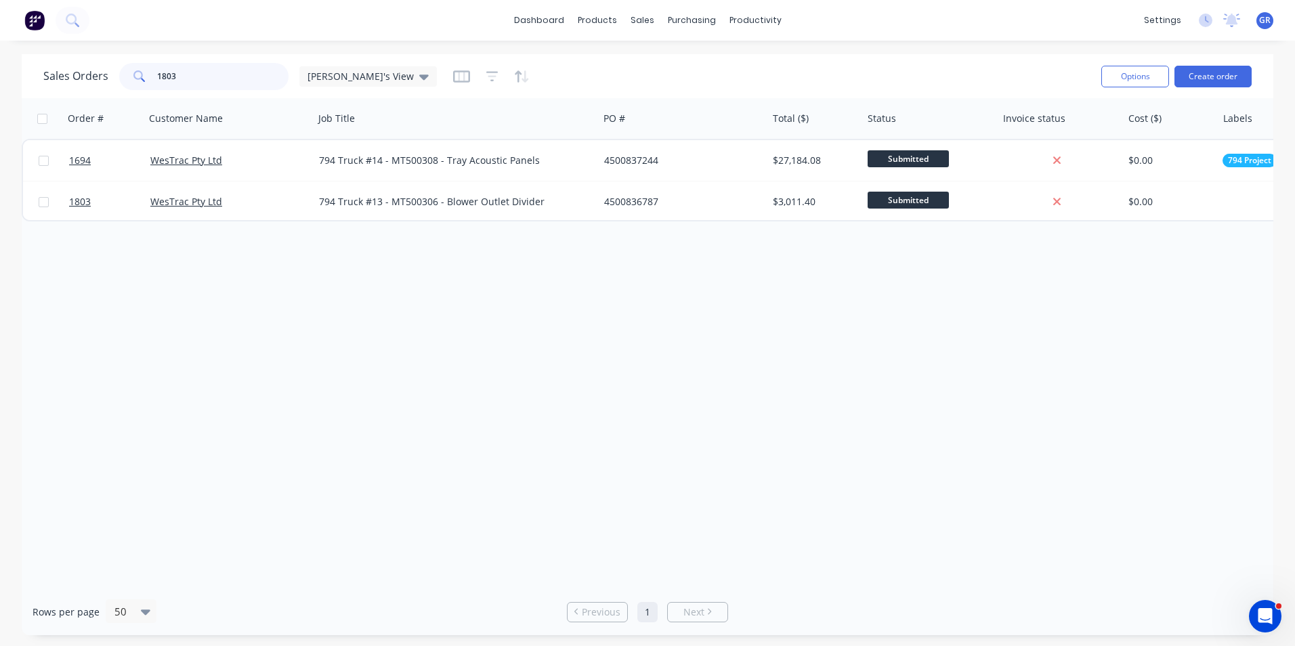
drag, startPoint x: 188, startPoint y: 77, endPoint x: 155, endPoint y: 74, distance: 32.6
click at [157, 74] on input "1803" at bounding box center [223, 76] width 132 height 27
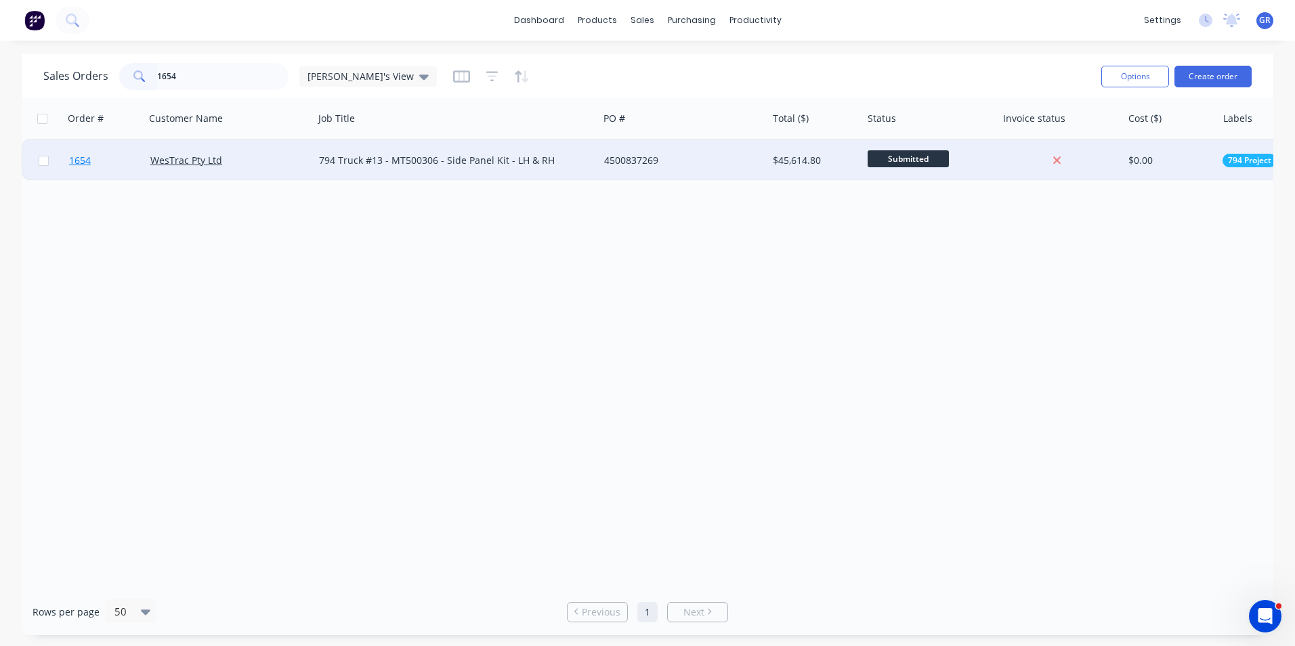
click at [87, 163] on span "1654" at bounding box center [80, 161] width 22 height 14
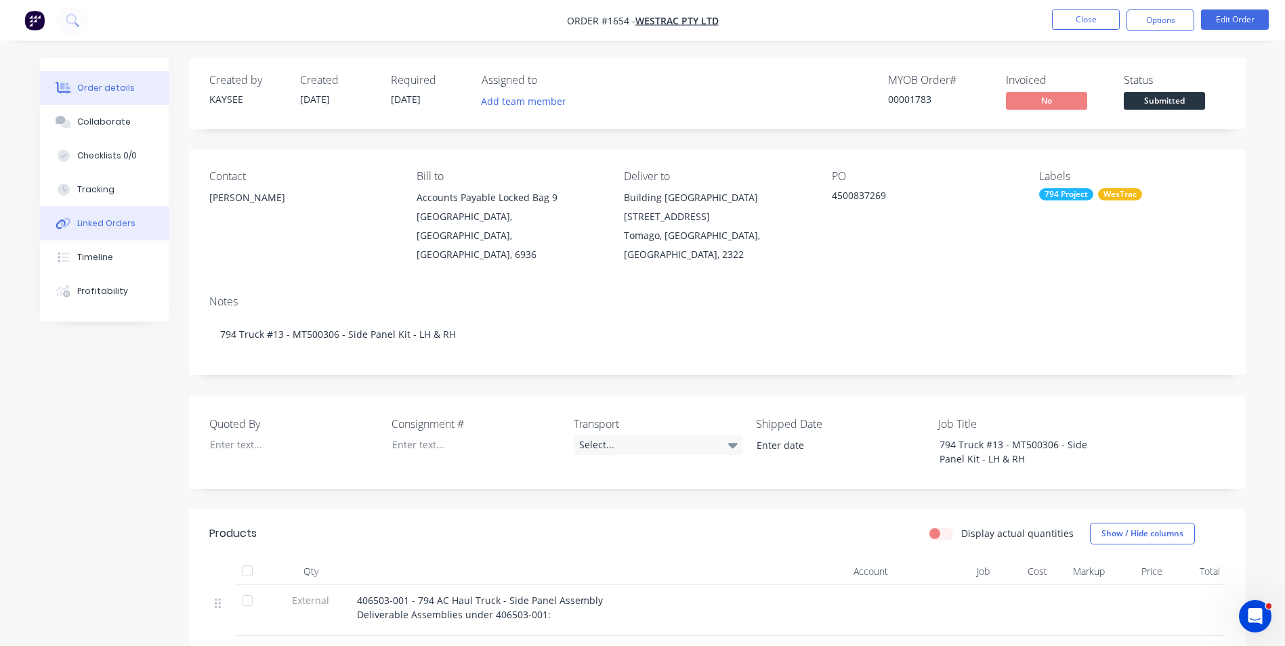
click at [117, 221] on div "Linked Orders" at bounding box center [106, 223] width 58 height 12
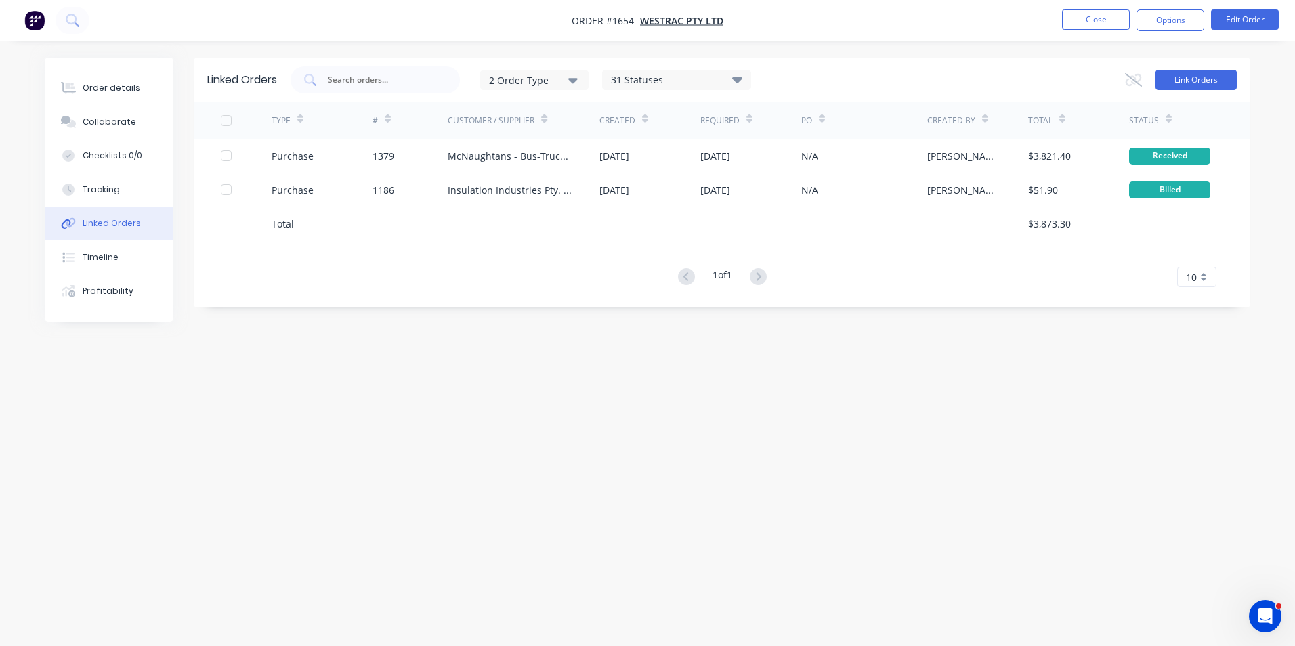
click at [1211, 75] on button "Link Orders" at bounding box center [1195, 80] width 81 height 20
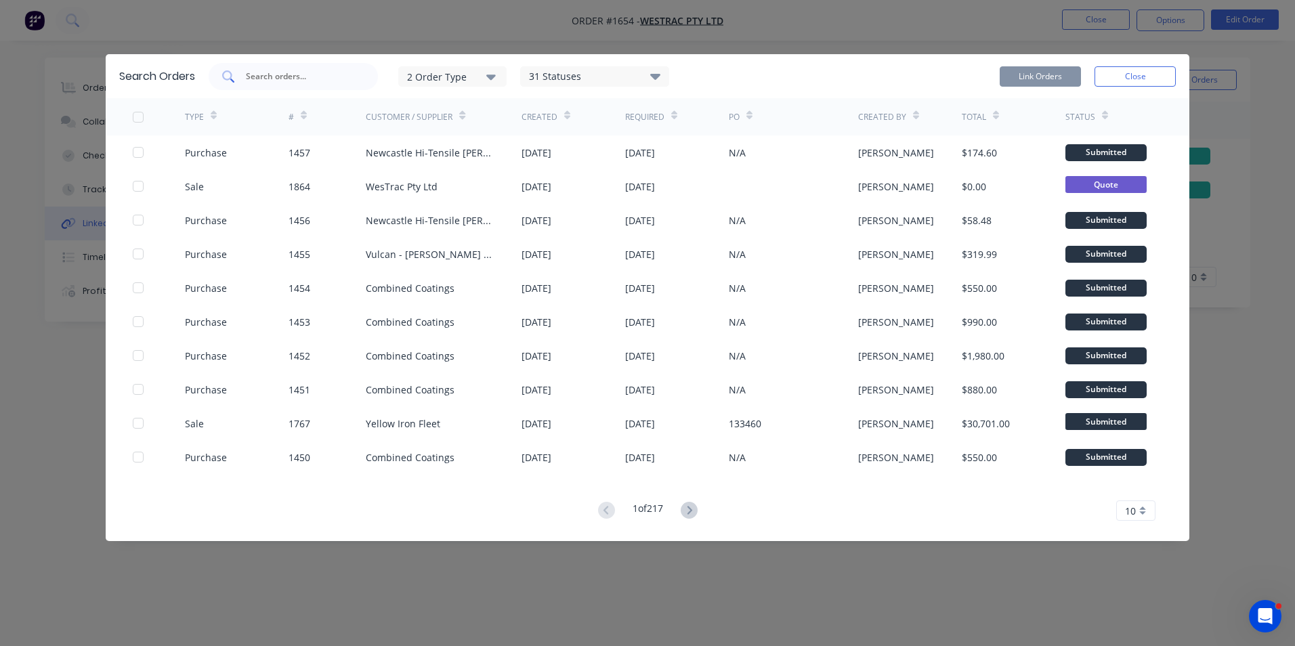
click at [272, 74] on input "text" at bounding box center [300, 77] width 112 height 14
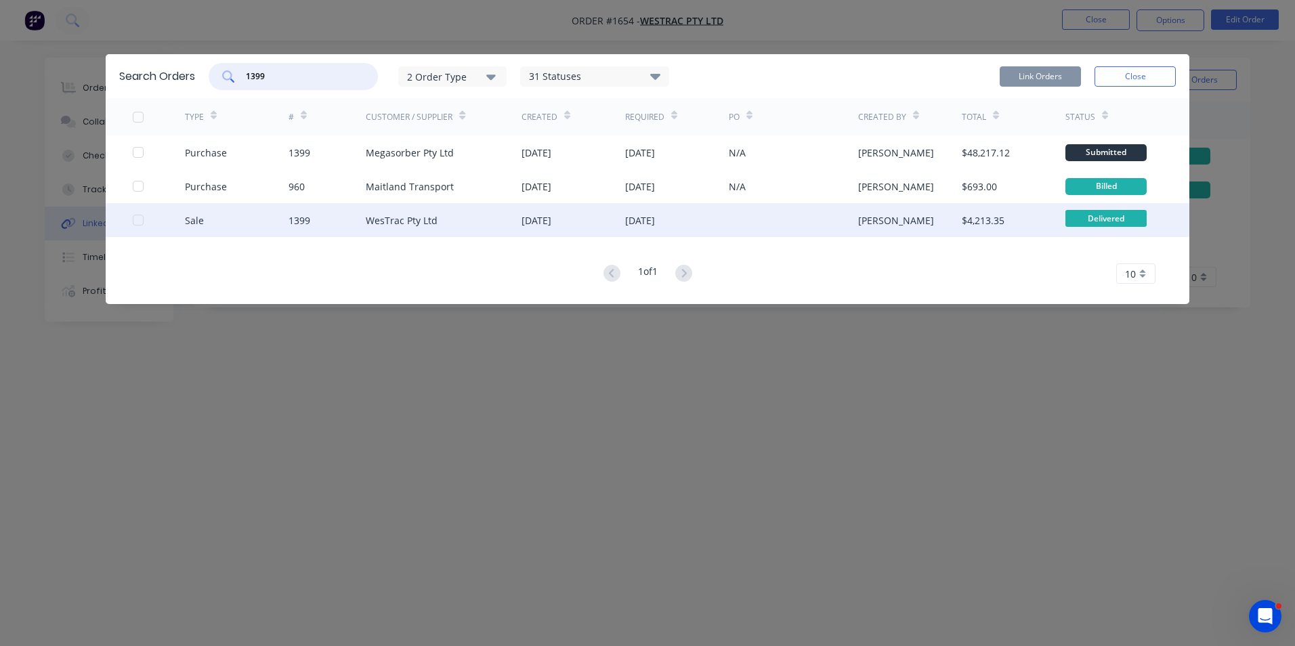
click at [137, 221] on div at bounding box center [138, 220] width 27 height 27
click at [133, 219] on div at bounding box center [138, 220] width 27 height 27
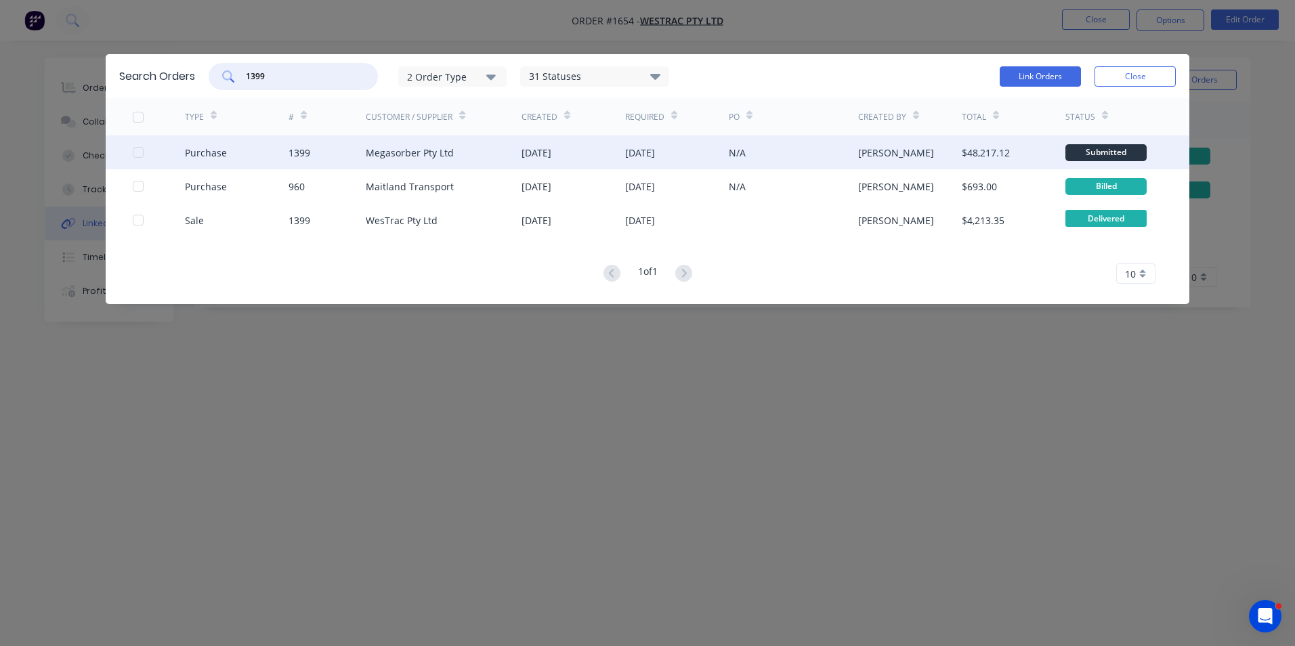
click at [138, 152] on div at bounding box center [138, 152] width 27 height 27
click at [1052, 68] on button "Link Orders" at bounding box center [1040, 76] width 81 height 20
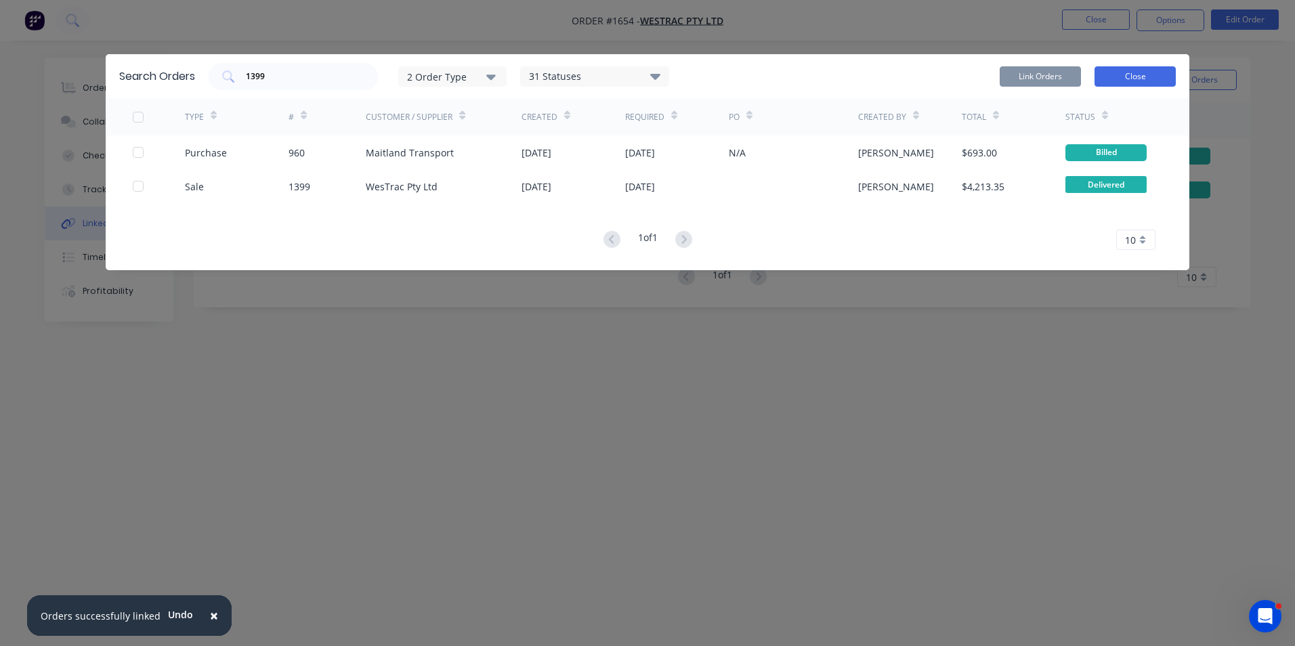
click at [1138, 72] on button "Close" at bounding box center [1134, 76] width 81 height 20
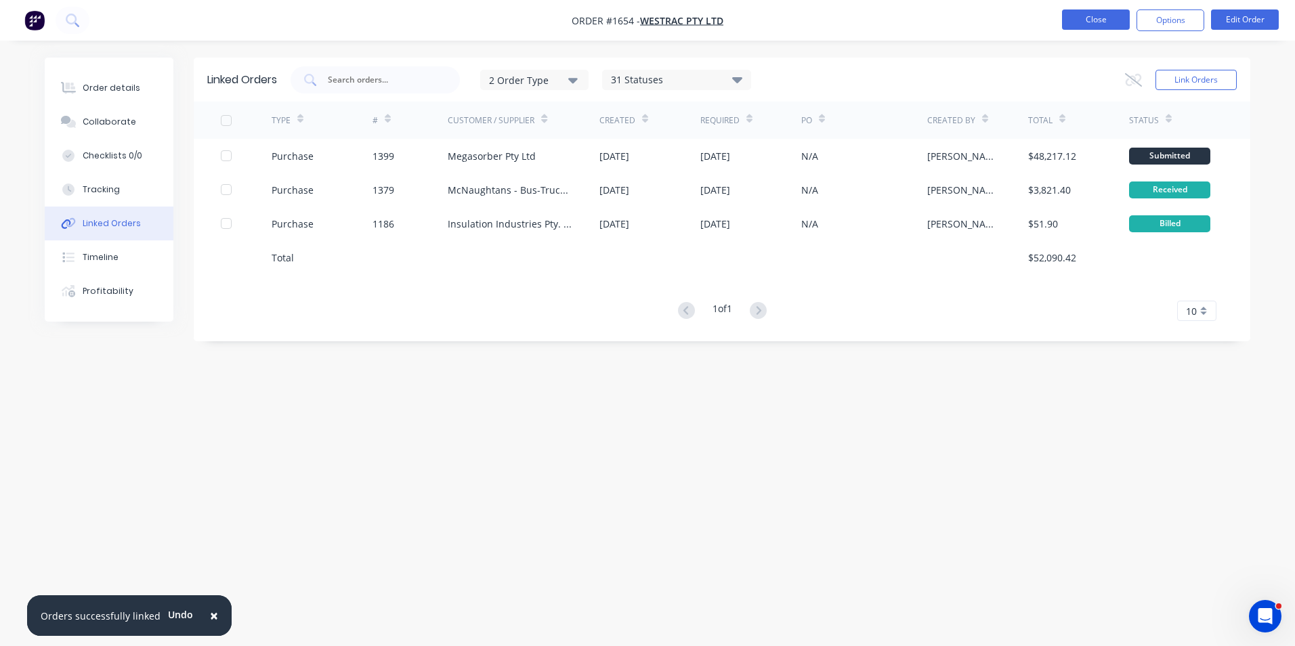
click at [1109, 20] on button "Close" at bounding box center [1096, 19] width 68 height 20
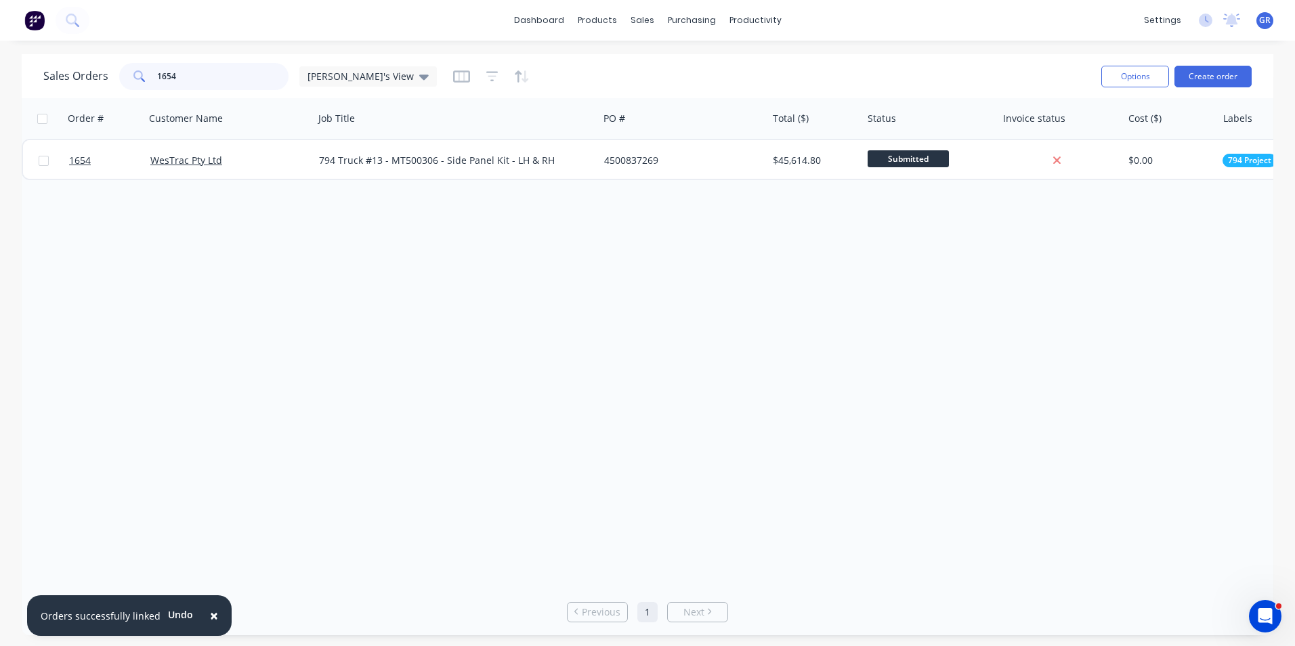
drag, startPoint x: 184, startPoint y: 73, endPoint x: 139, endPoint y: 73, distance: 45.4
click at [139, 73] on div "1654" at bounding box center [203, 76] width 169 height 27
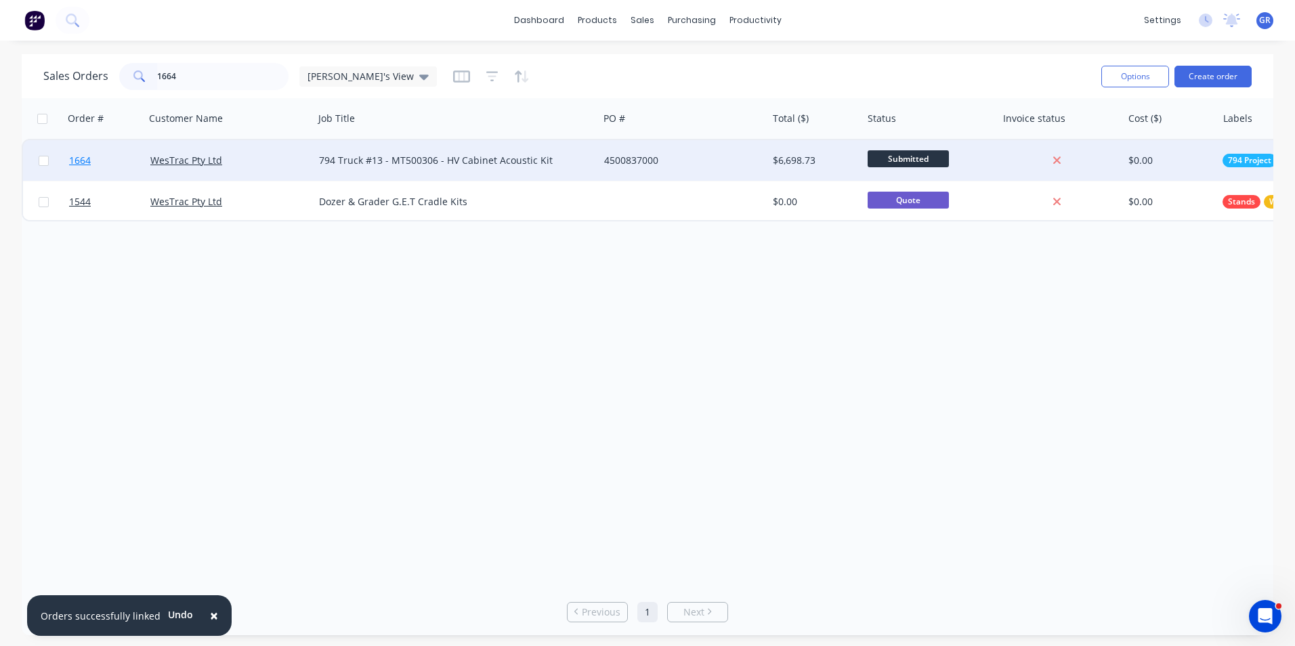
click at [83, 157] on span "1664" at bounding box center [80, 161] width 22 height 14
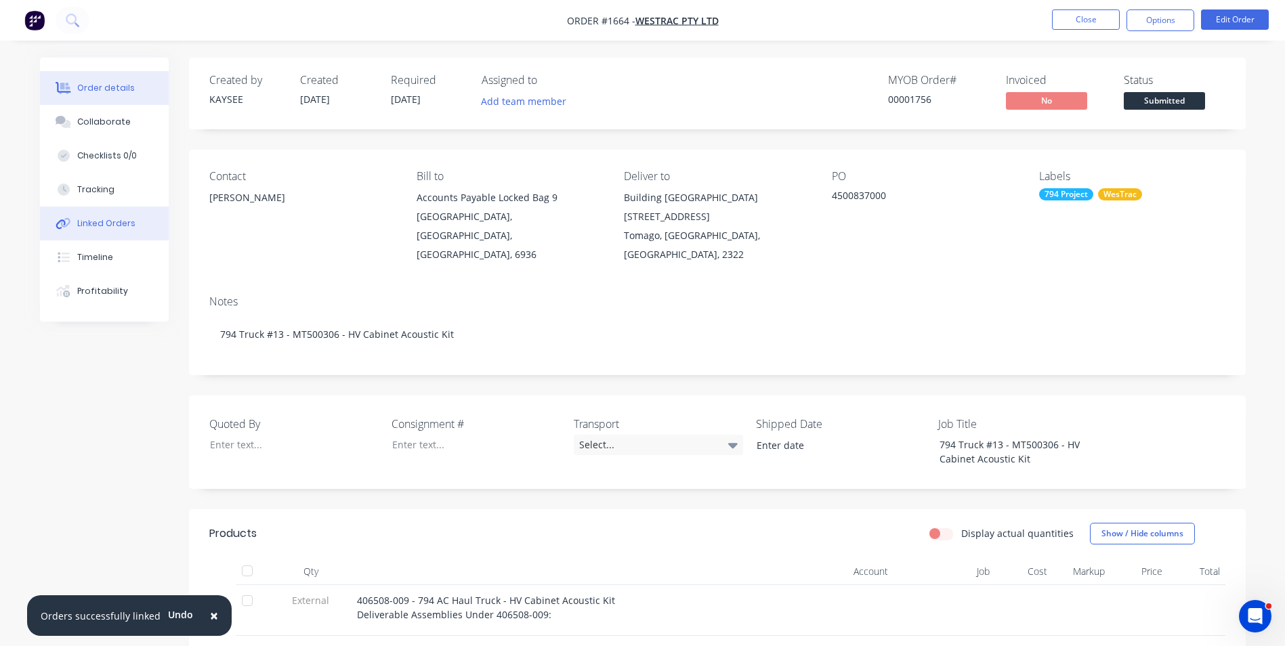
click at [110, 219] on div "Linked Orders" at bounding box center [106, 223] width 58 height 12
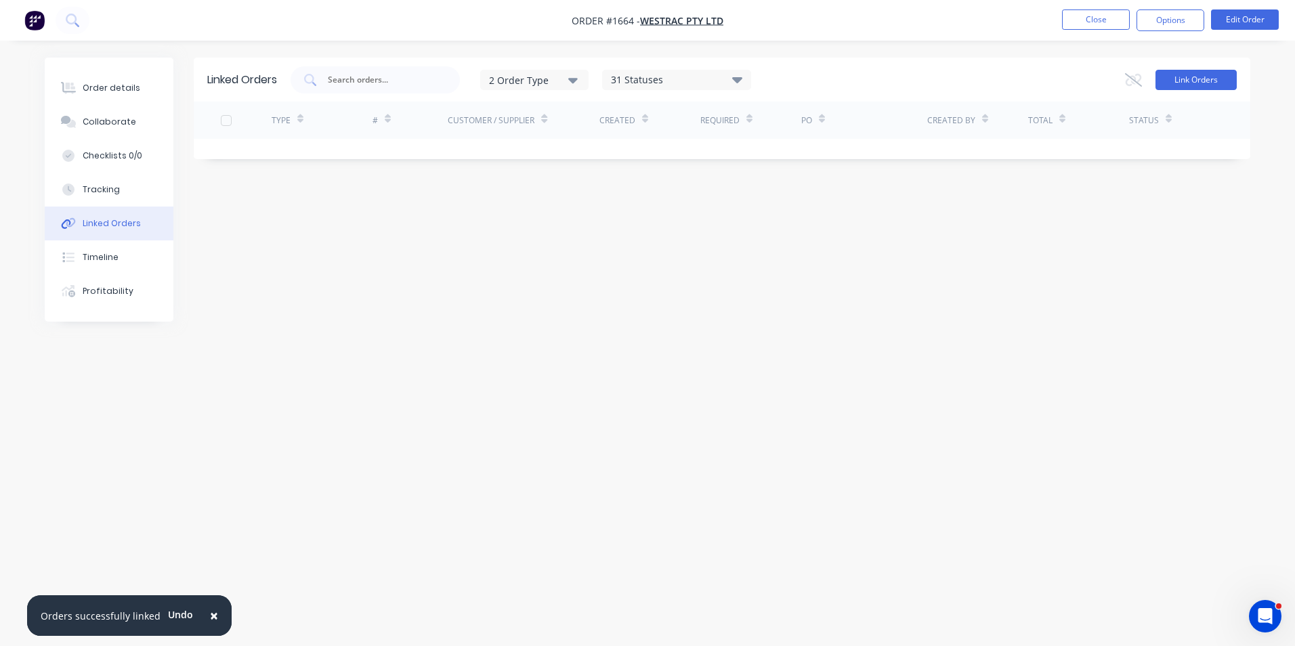
click at [1186, 82] on button "Link Orders" at bounding box center [1195, 80] width 81 height 20
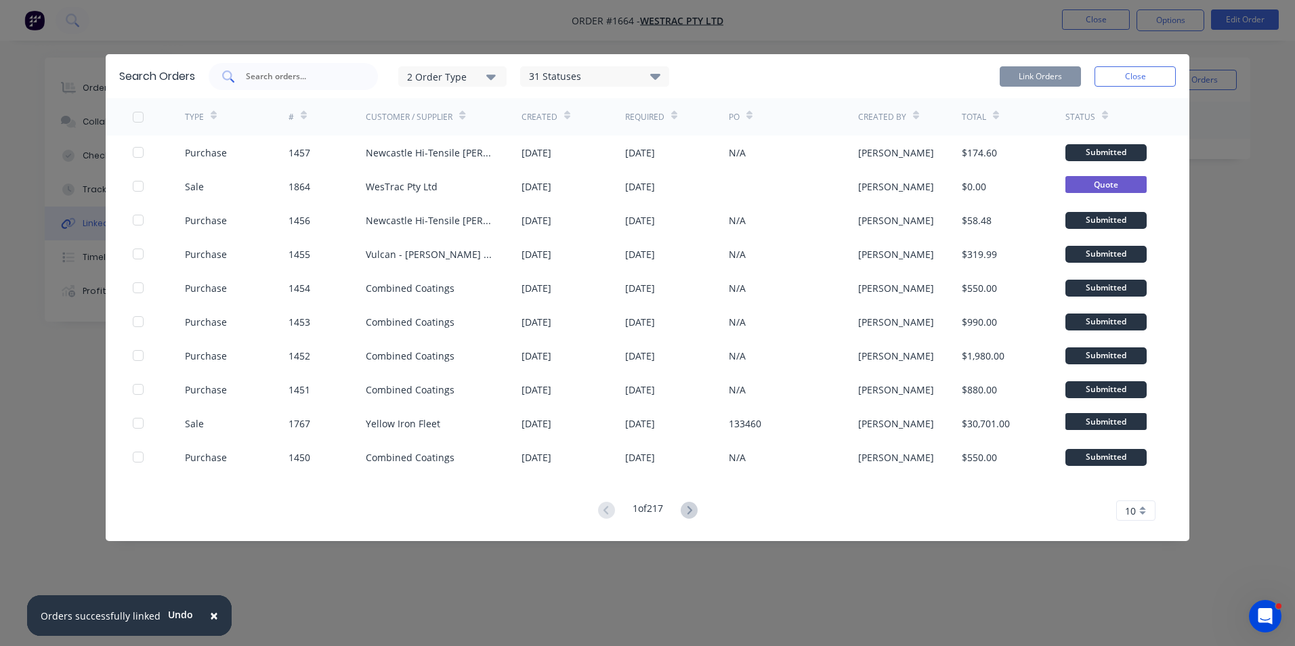
click at [270, 77] on input "text" at bounding box center [300, 77] width 112 height 14
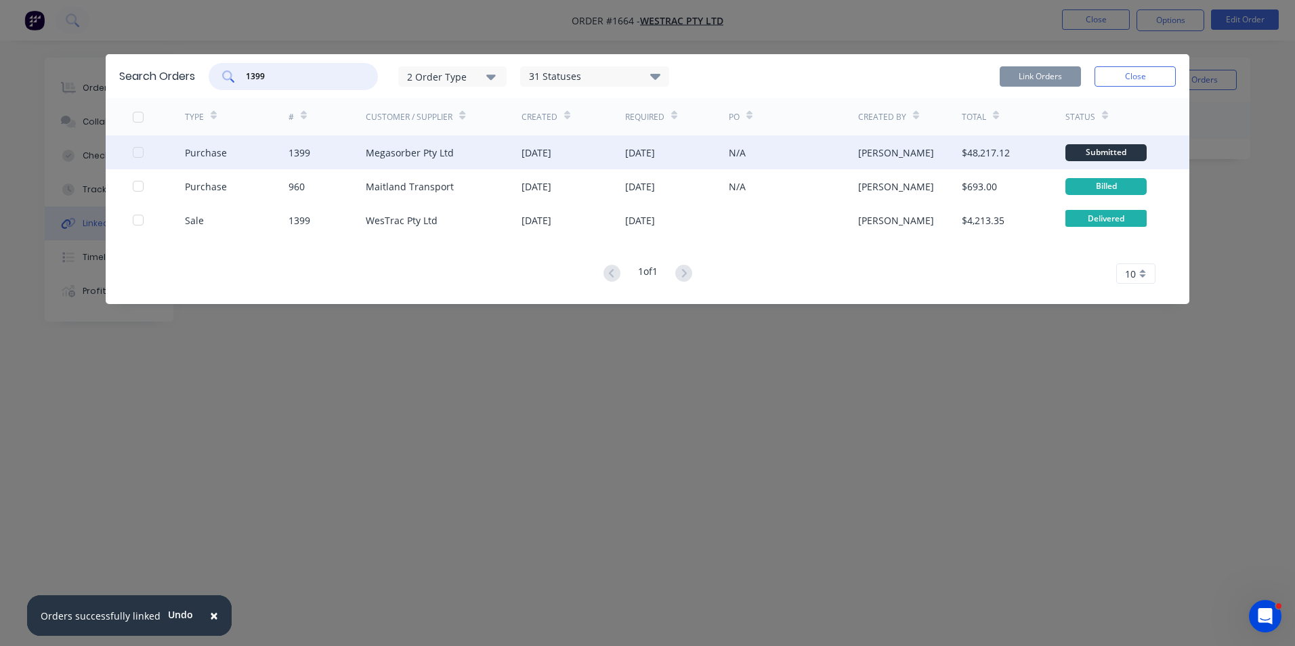
click at [137, 150] on div at bounding box center [138, 152] width 27 height 27
click at [1052, 77] on button "Link Orders" at bounding box center [1040, 76] width 81 height 20
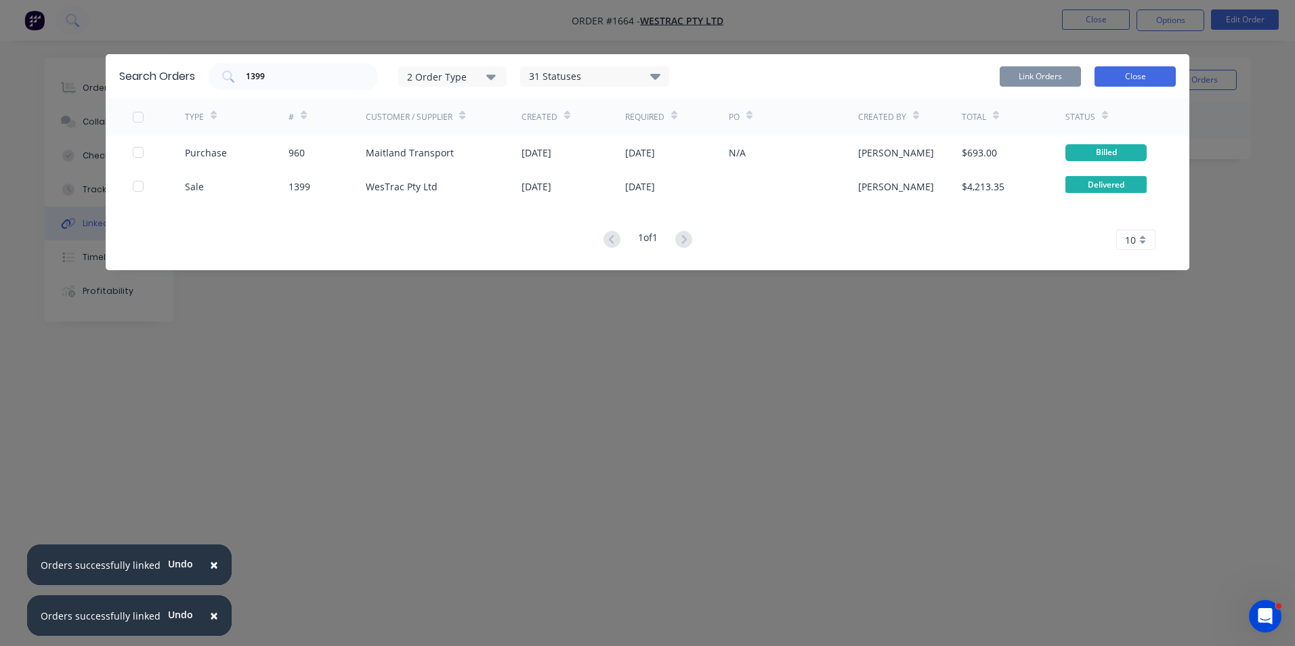
click at [1136, 79] on button "Close" at bounding box center [1134, 76] width 81 height 20
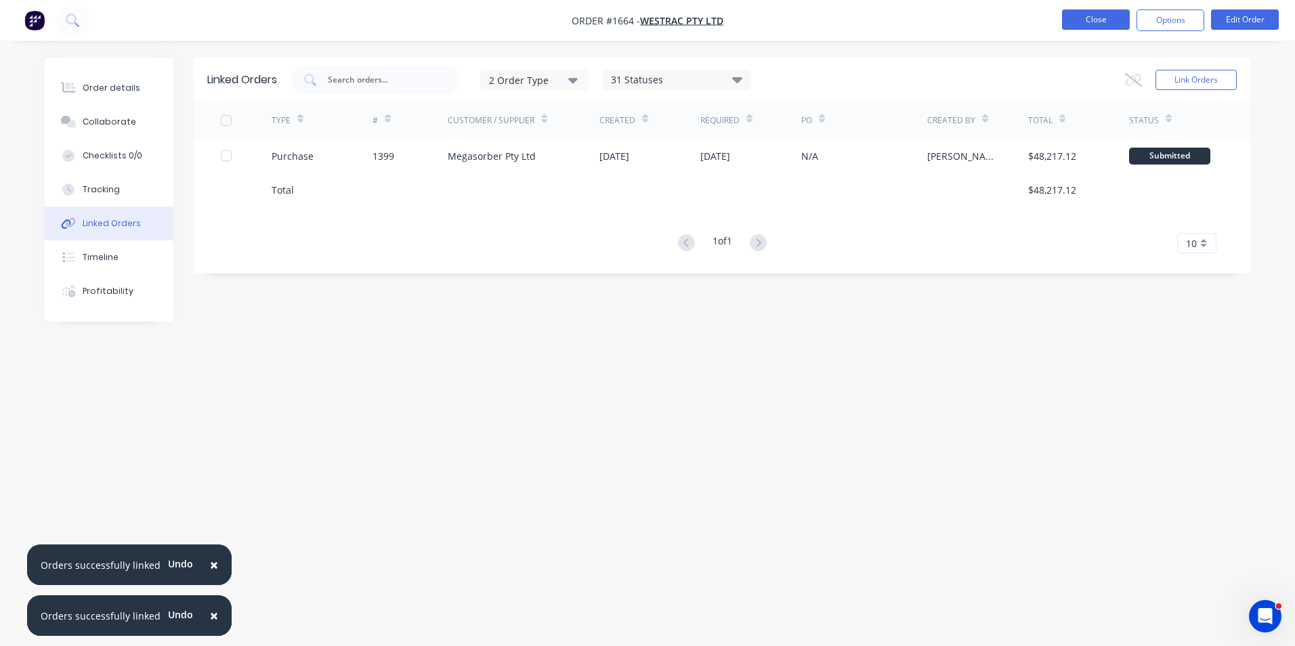
click at [1097, 24] on button "Close" at bounding box center [1096, 19] width 68 height 20
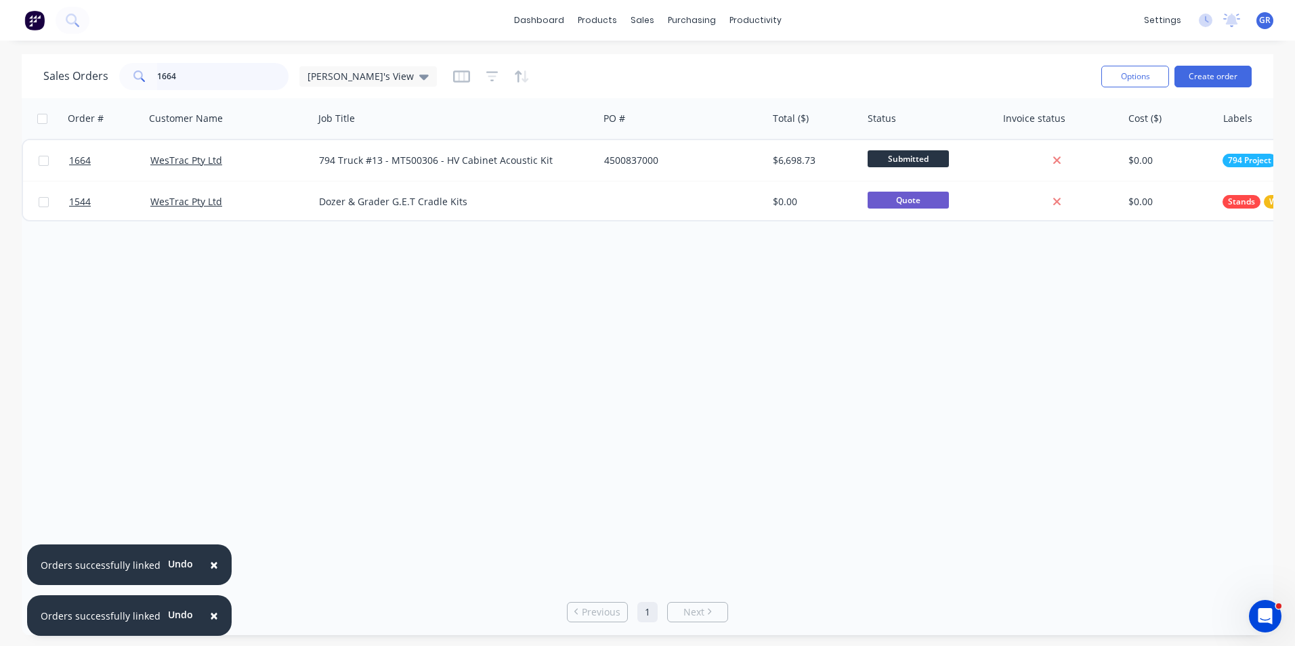
click at [186, 79] on input "1664" at bounding box center [223, 76] width 132 height 27
drag, startPoint x: 192, startPoint y: 74, endPoint x: 134, endPoint y: 73, distance: 58.2
click at [134, 73] on div "1664" at bounding box center [203, 76] width 169 height 27
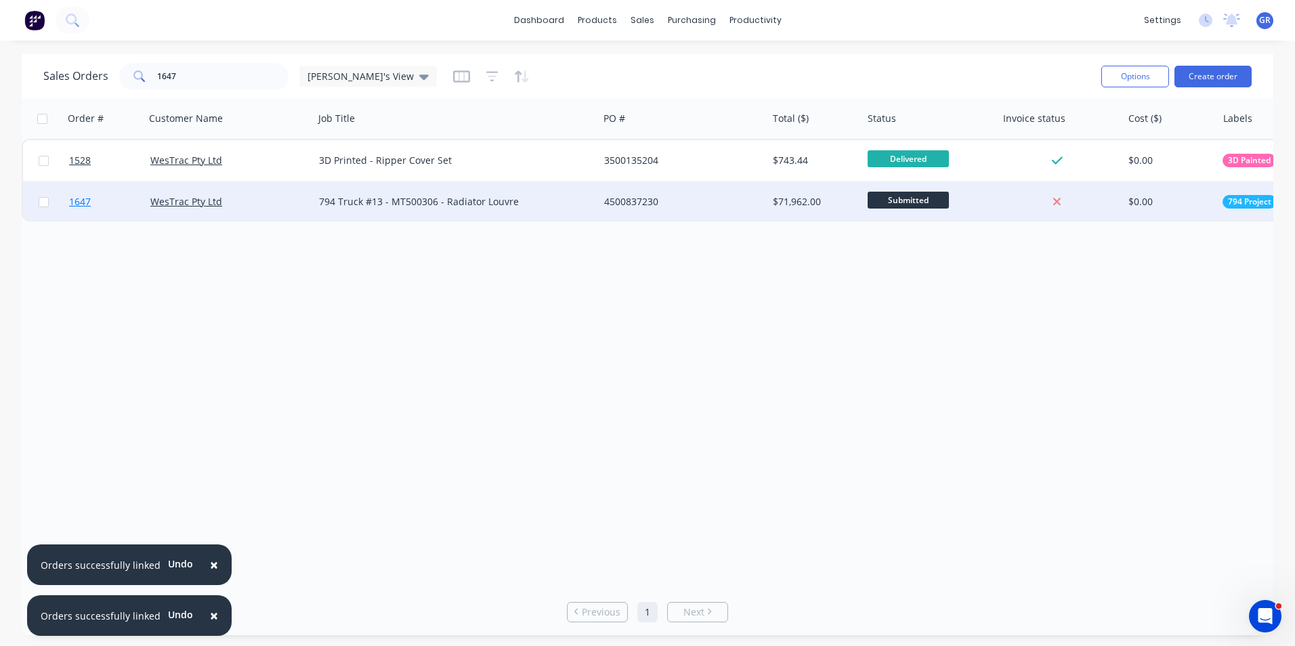
click at [80, 200] on span "1647" at bounding box center [80, 202] width 22 height 14
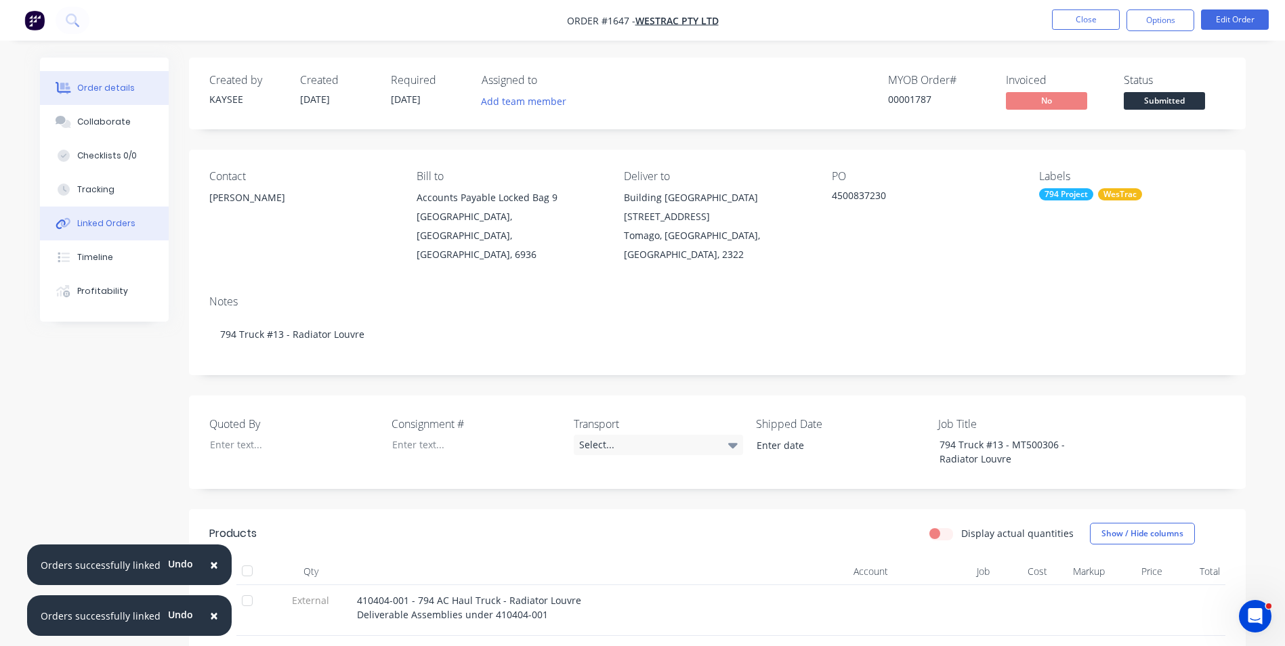
click at [111, 221] on div "Linked Orders" at bounding box center [106, 223] width 58 height 12
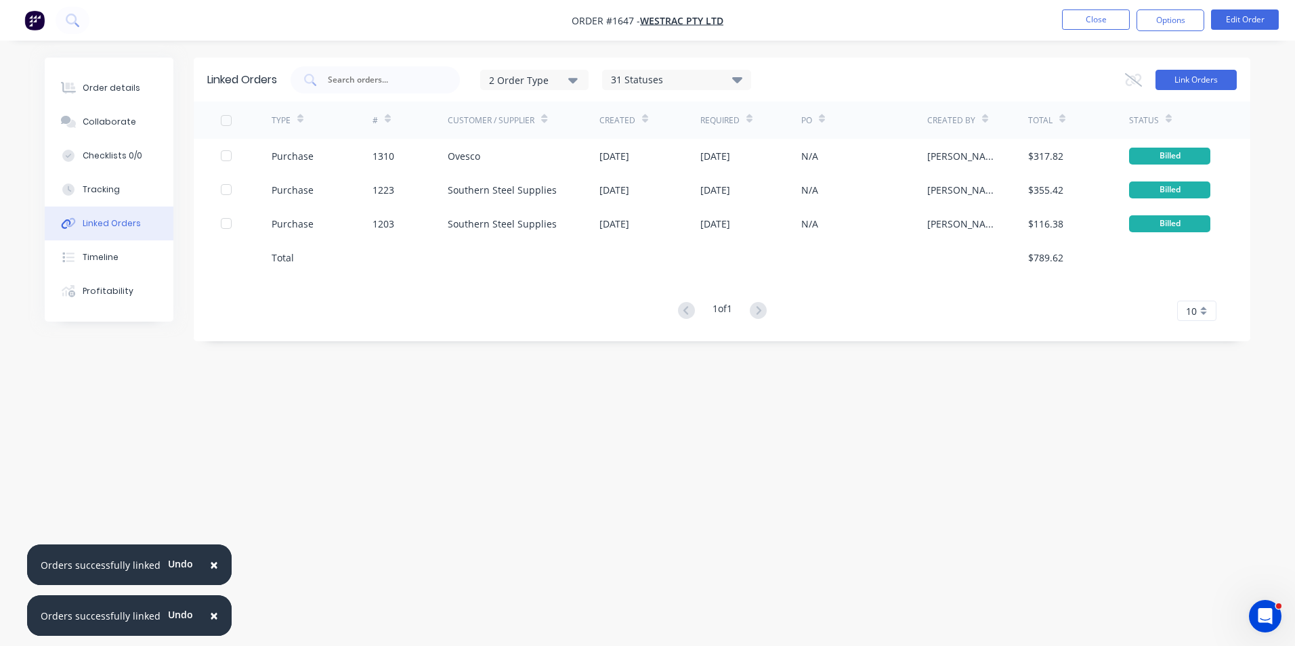
click at [1205, 76] on button "Link Orders" at bounding box center [1195, 80] width 81 height 20
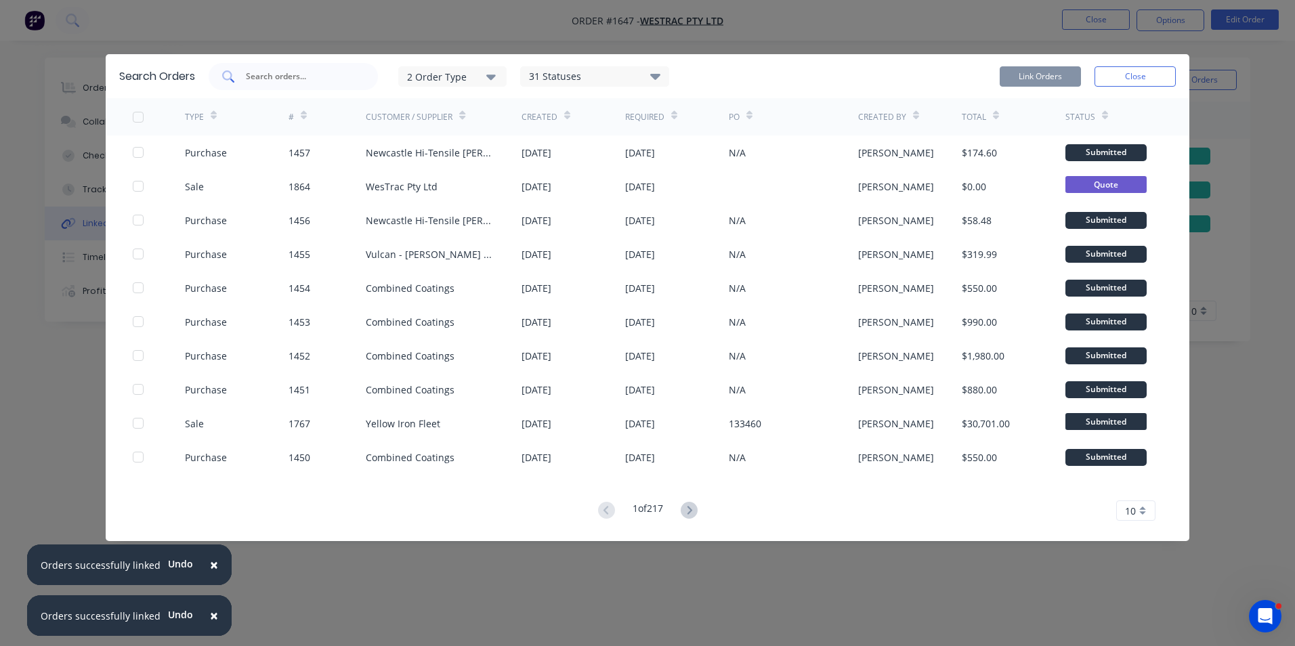
click at [269, 74] on input "text" at bounding box center [300, 77] width 112 height 14
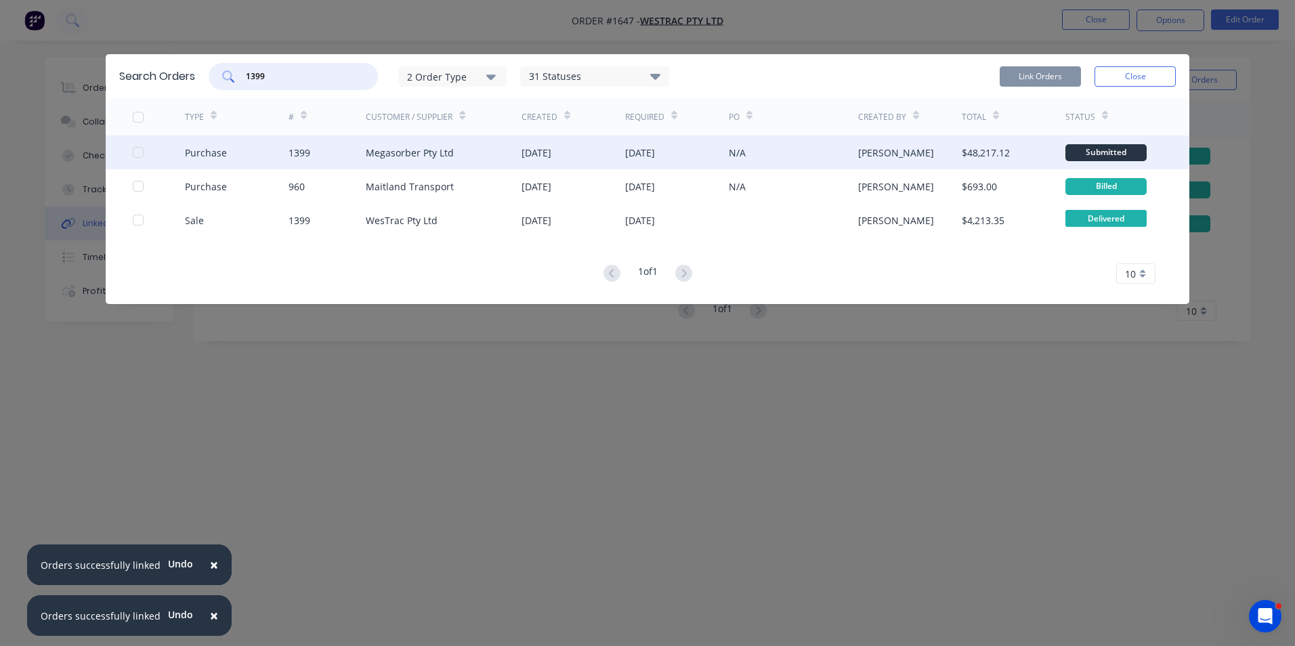
click at [137, 151] on div at bounding box center [138, 152] width 27 height 27
click at [1040, 70] on button "Link Orders" at bounding box center [1040, 76] width 81 height 20
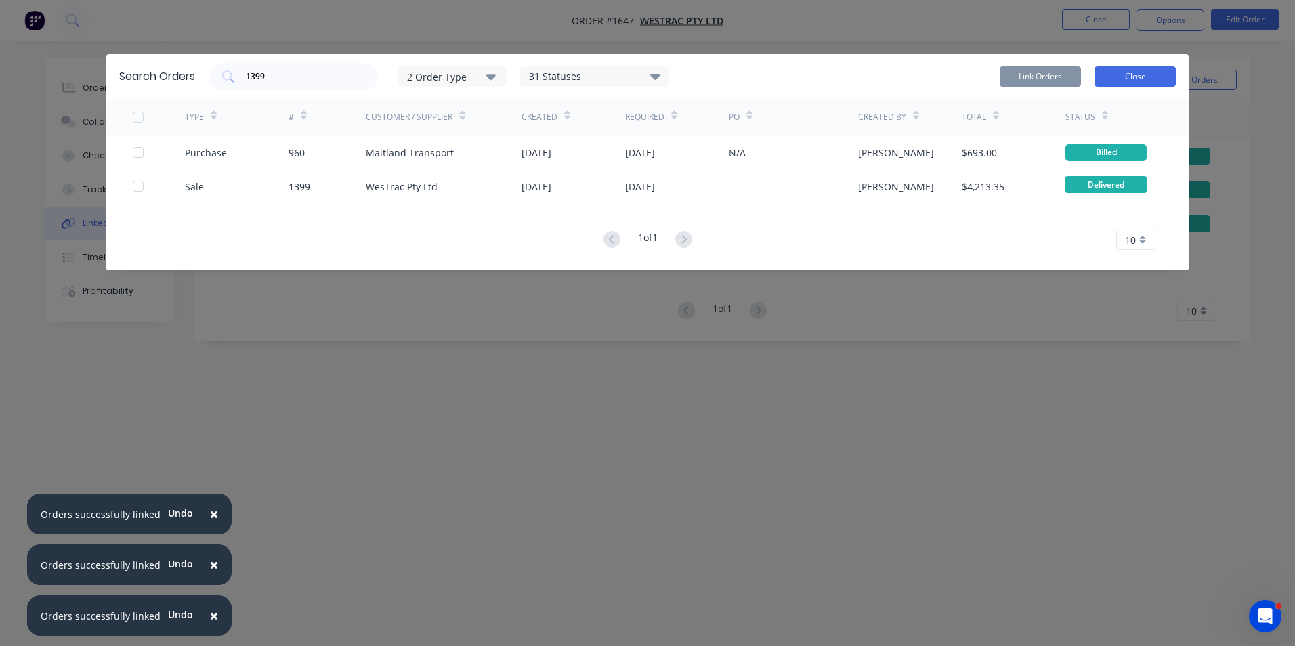
click at [1149, 77] on button "Close" at bounding box center [1134, 76] width 81 height 20
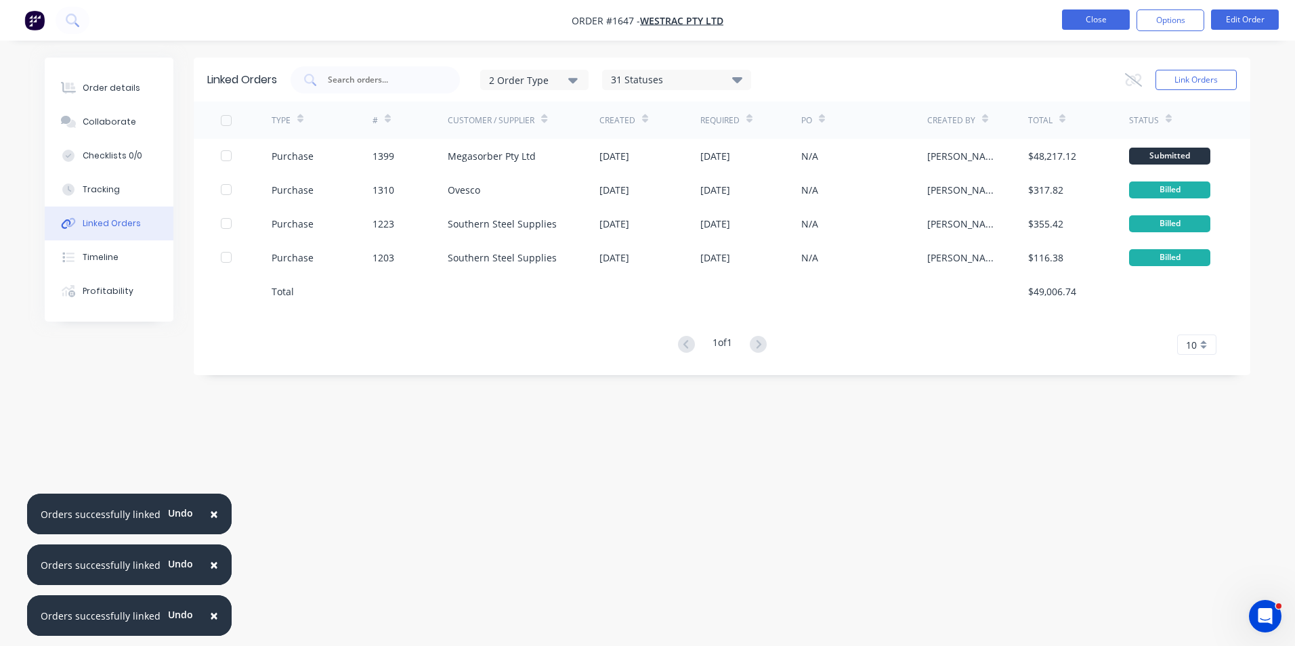
click at [1102, 17] on button "Close" at bounding box center [1096, 19] width 68 height 20
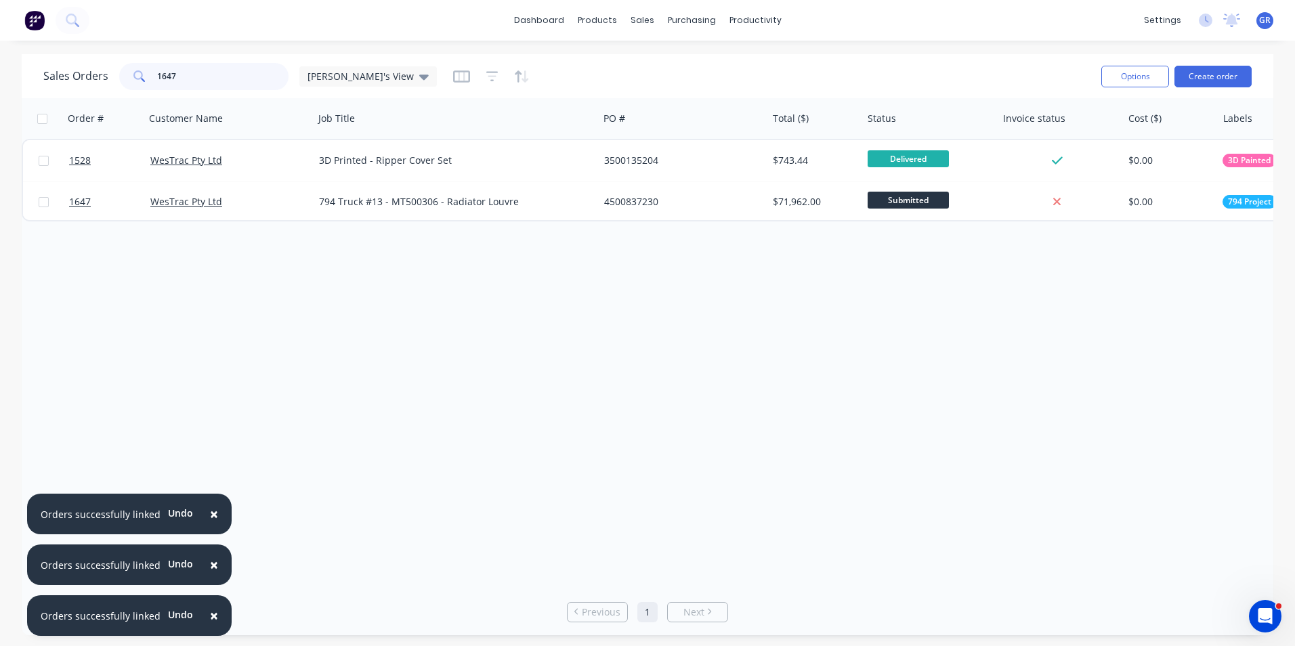
drag, startPoint x: 186, startPoint y: 75, endPoint x: 142, endPoint y: 77, distance: 44.1
click at [142, 77] on div "1647" at bounding box center [203, 76] width 169 height 27
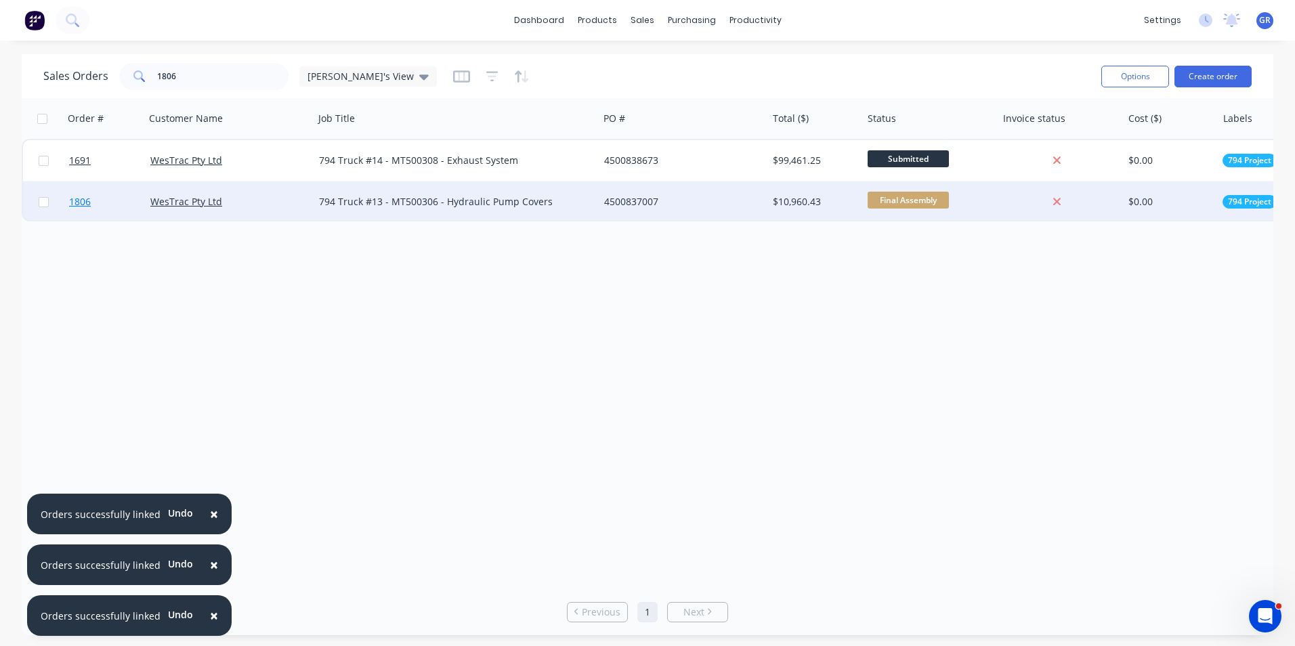
click at [83, 200] on span "1806" at bounding box center [80, 202] width 22 height 14
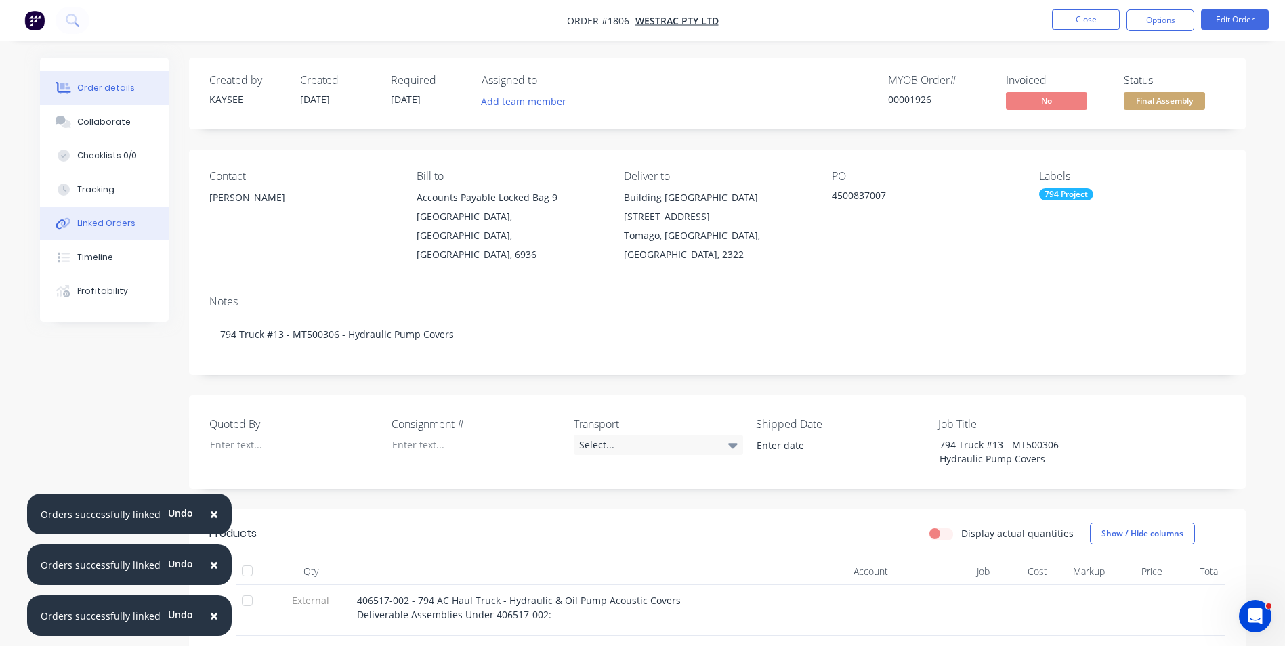
click at [114, 223] on div "Linked Orders" at bounding box center [106, 223] width 58 height 12
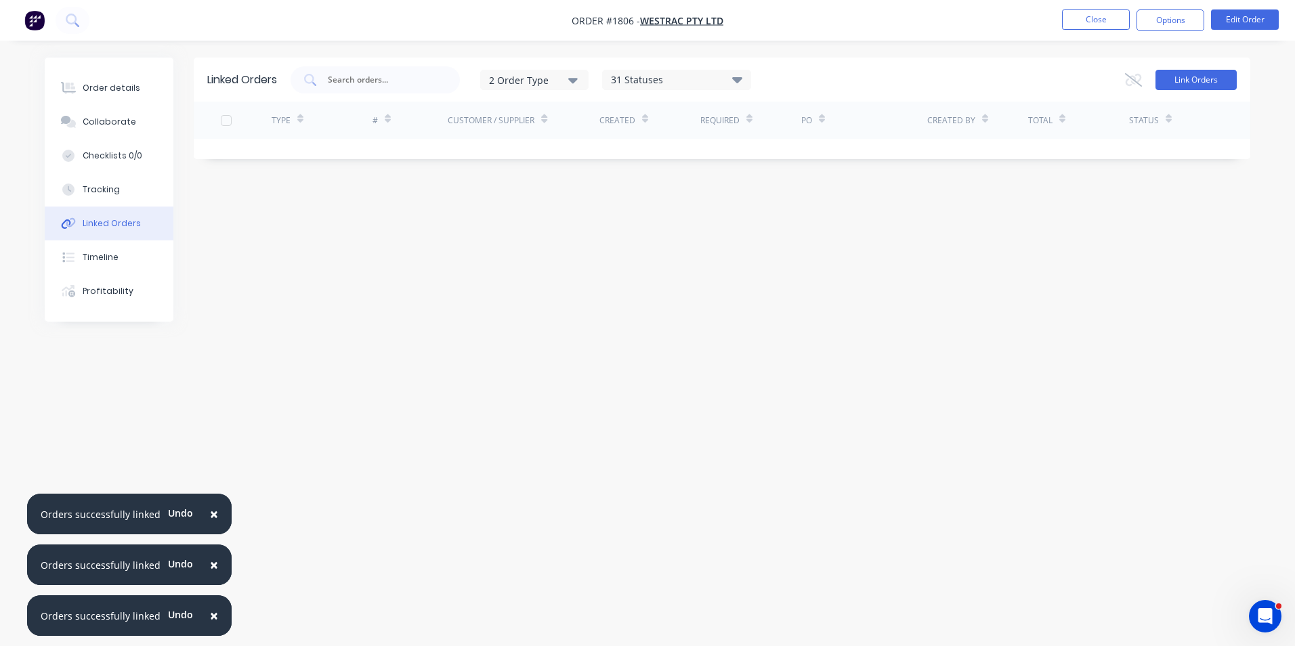
click at [1218, 82] on button "Link Orders" at bounding box center [1195, 80] width 81 height 20
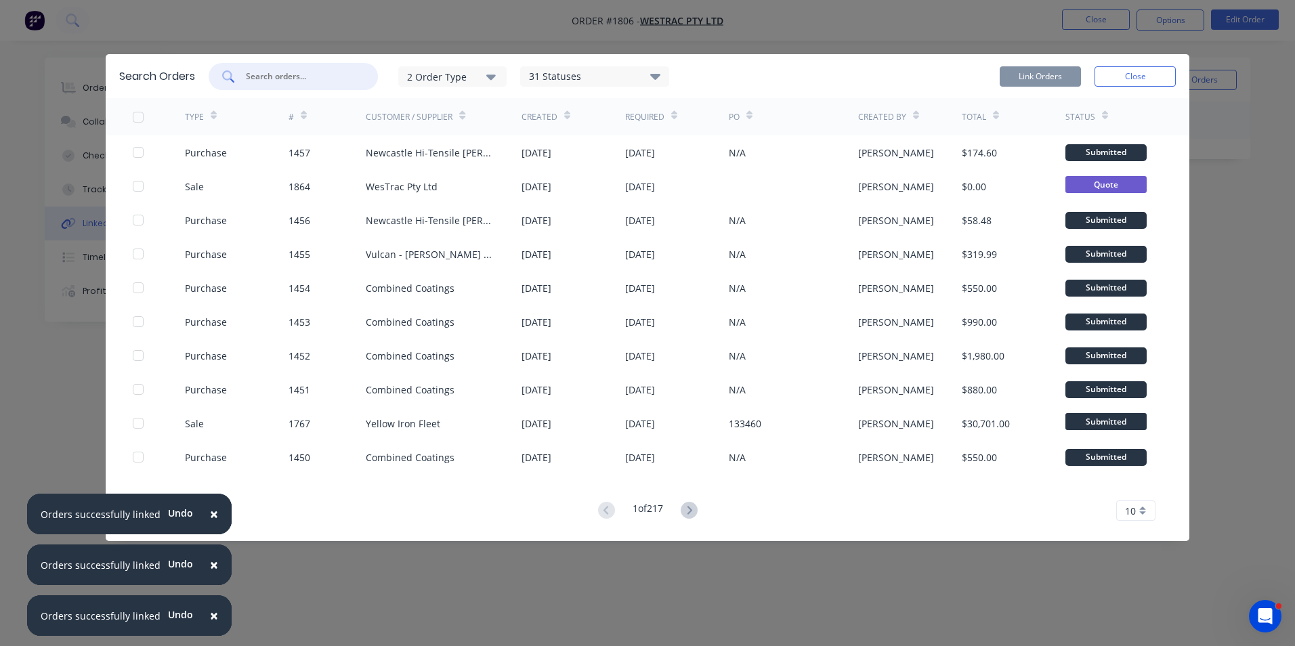
click at [267, 74] on input "text" at bounding box center [300, 77] width 112 height 14
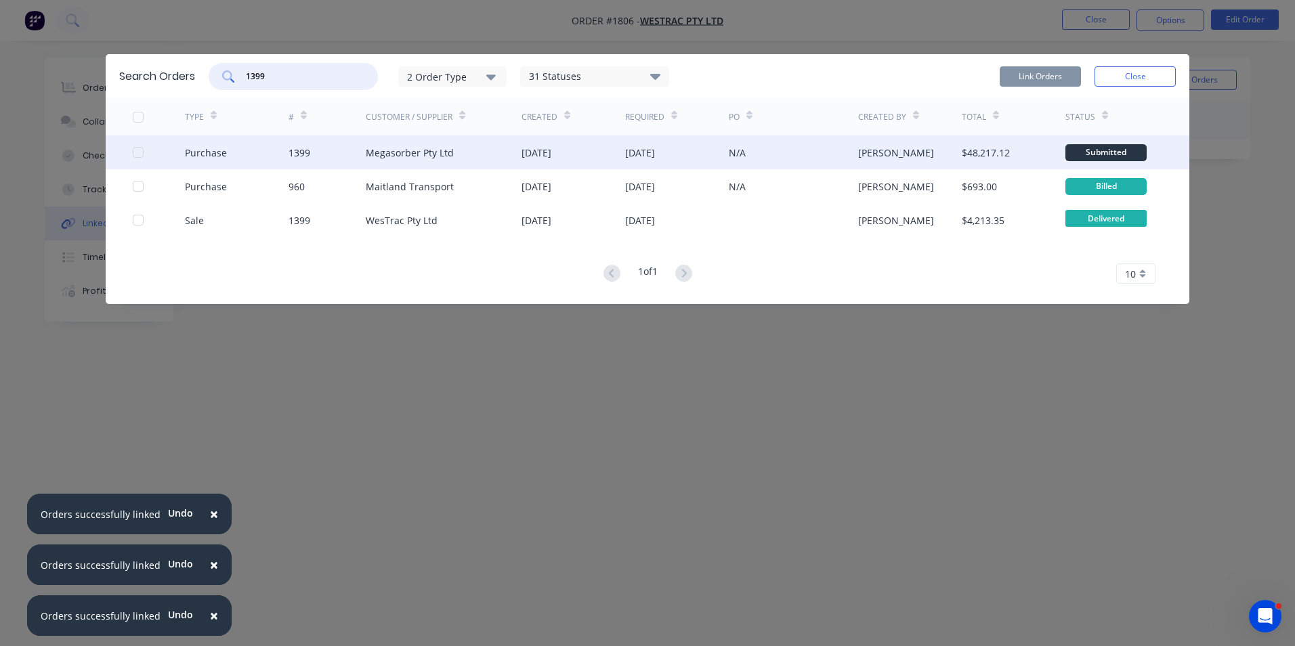
click at [139, 152] on div at bounding box center [138, 152] width 27 height 27
click at [1037, 76] on button "Link Orders" at bounding box center [1040, 76] width 81 height 20
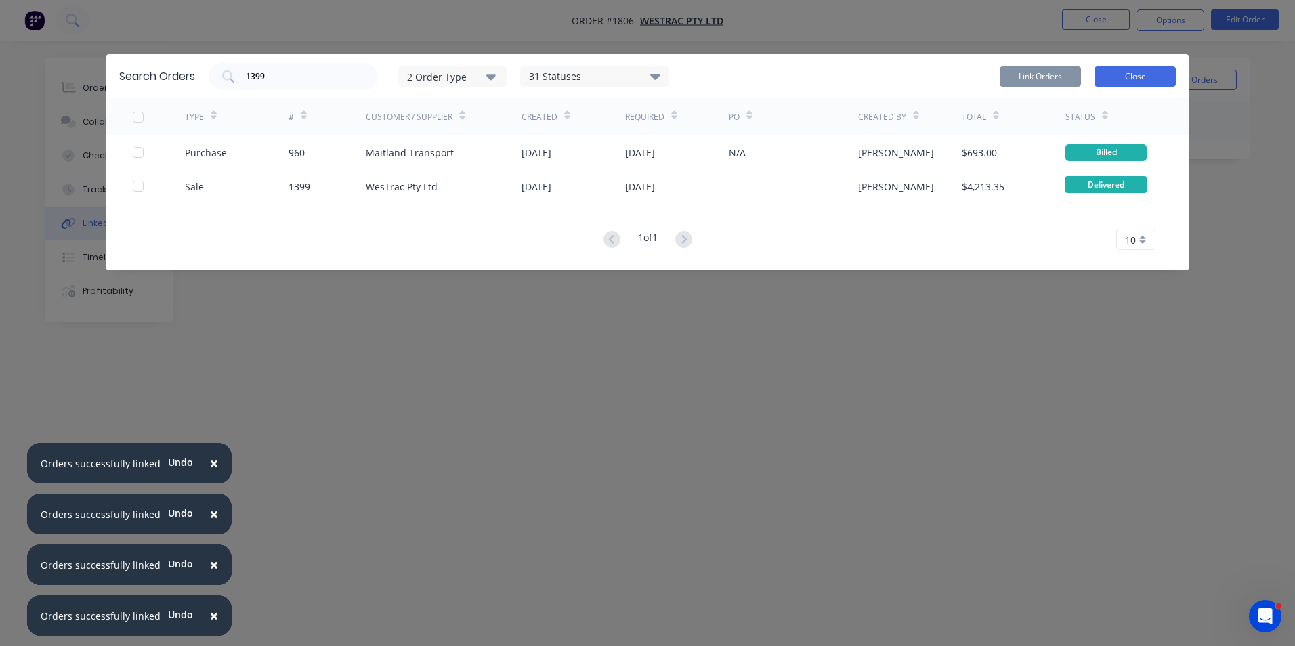
click at [1147, 74] on button "Close" at bounding box center [1134, 76] width 81 height 20
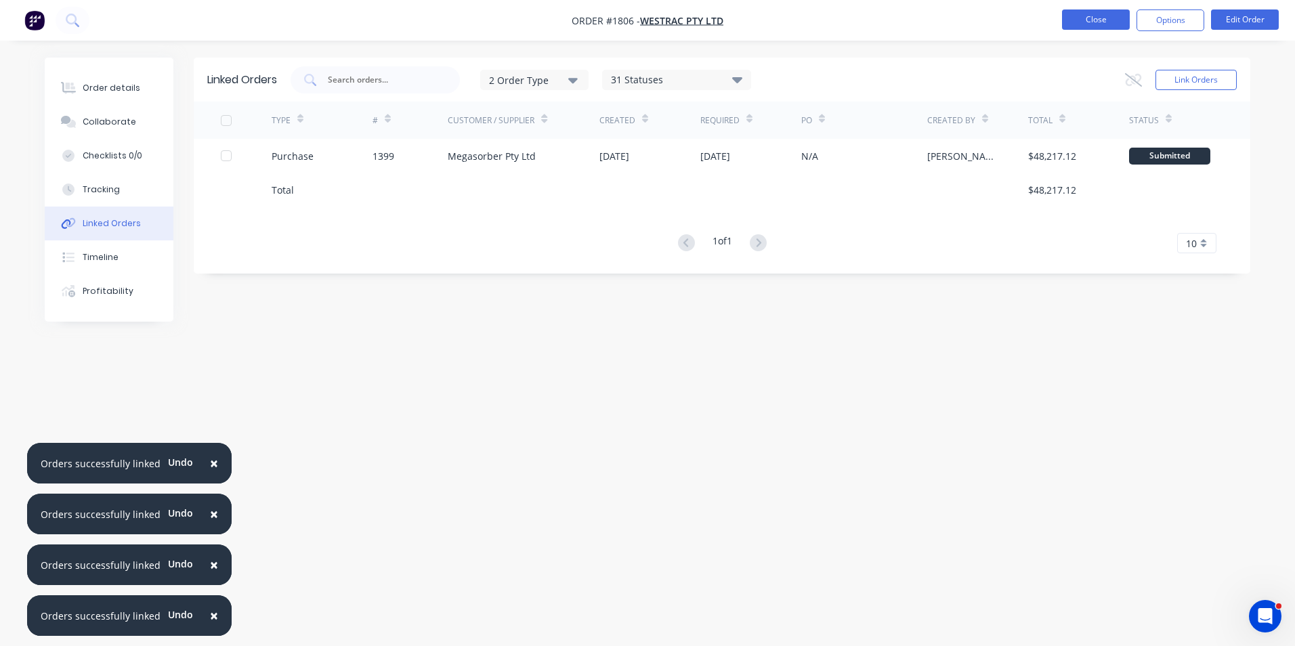
click at [1102, 20] on button "Close" at bounding box center [1096, 19] width 68 height 20
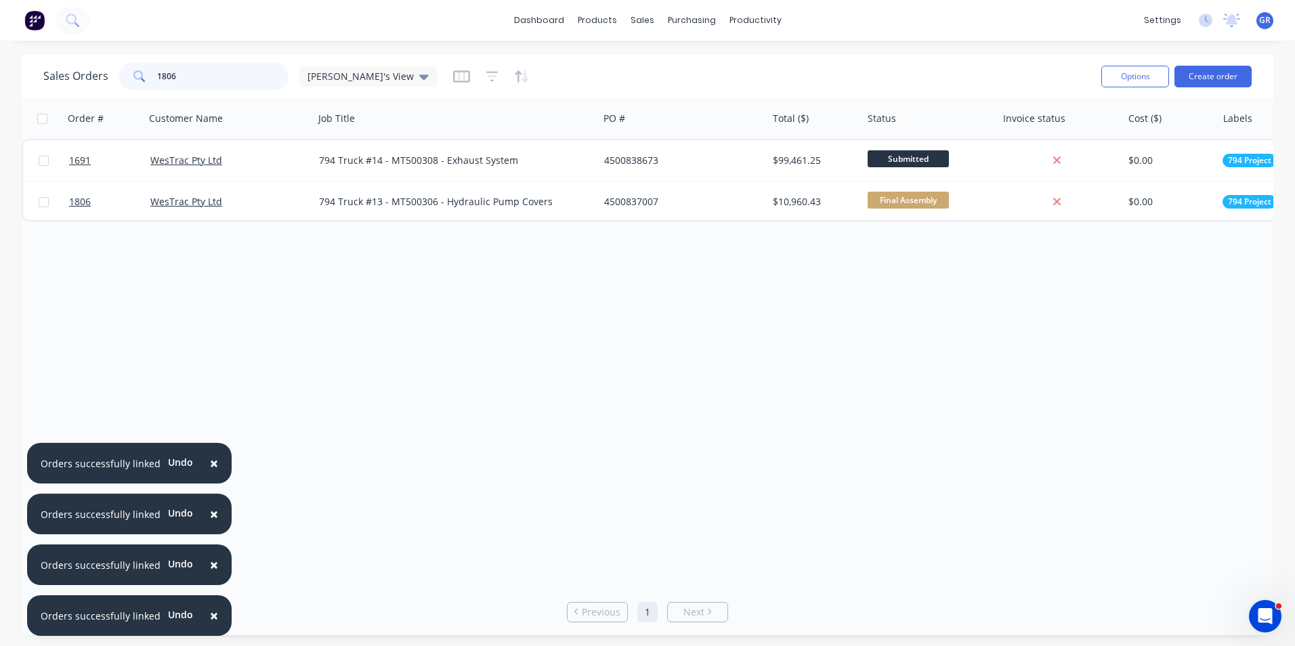
drag, startPoint x: 181, startPoint y: 71, endPoint x: 100, endPoint y: 77, distance: 81.5
click at [100, 77] on div "Sales Orders 1806 Greg's View" at bounding box center [239, 76] width 393 height 27
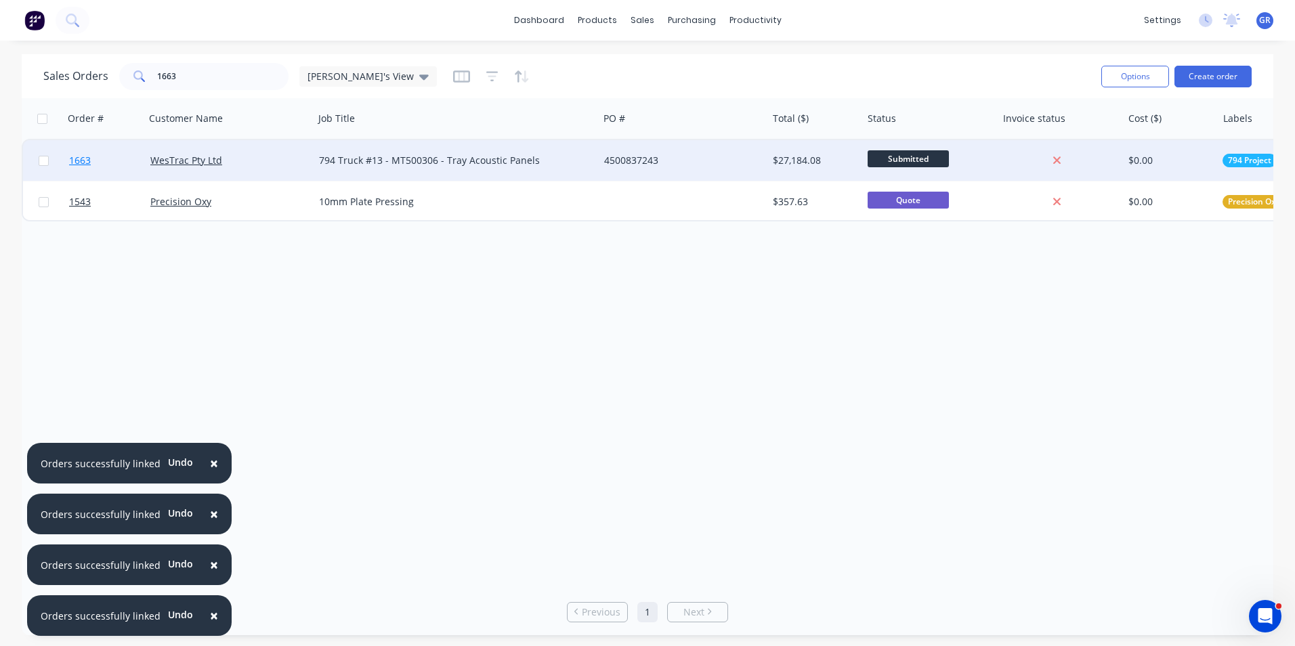
click at [83, 161] on span "1663" at bounding box center [80, 161] width 22 height 14
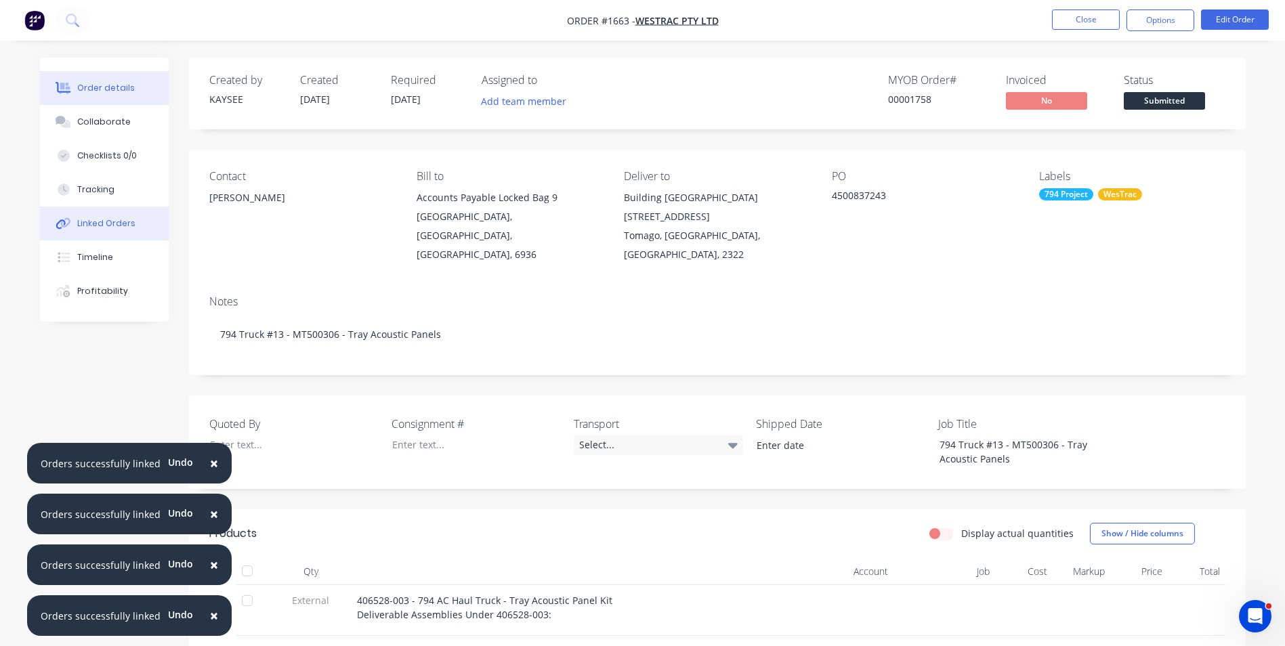
click at [110, 221] on div "Linked Orders" at bounding box center [106, 223] width 58 height 12
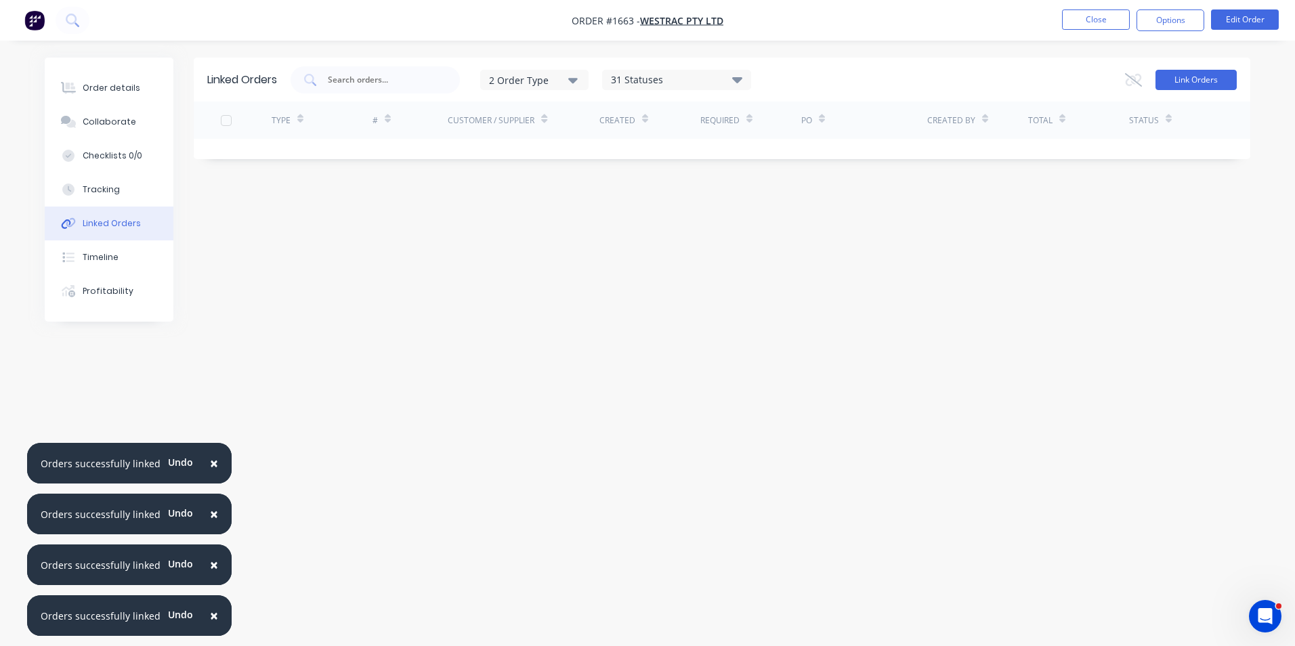
click at [1169, 82] on button "Link Orders" at bounding box center [1195, 80] width 81 height 20
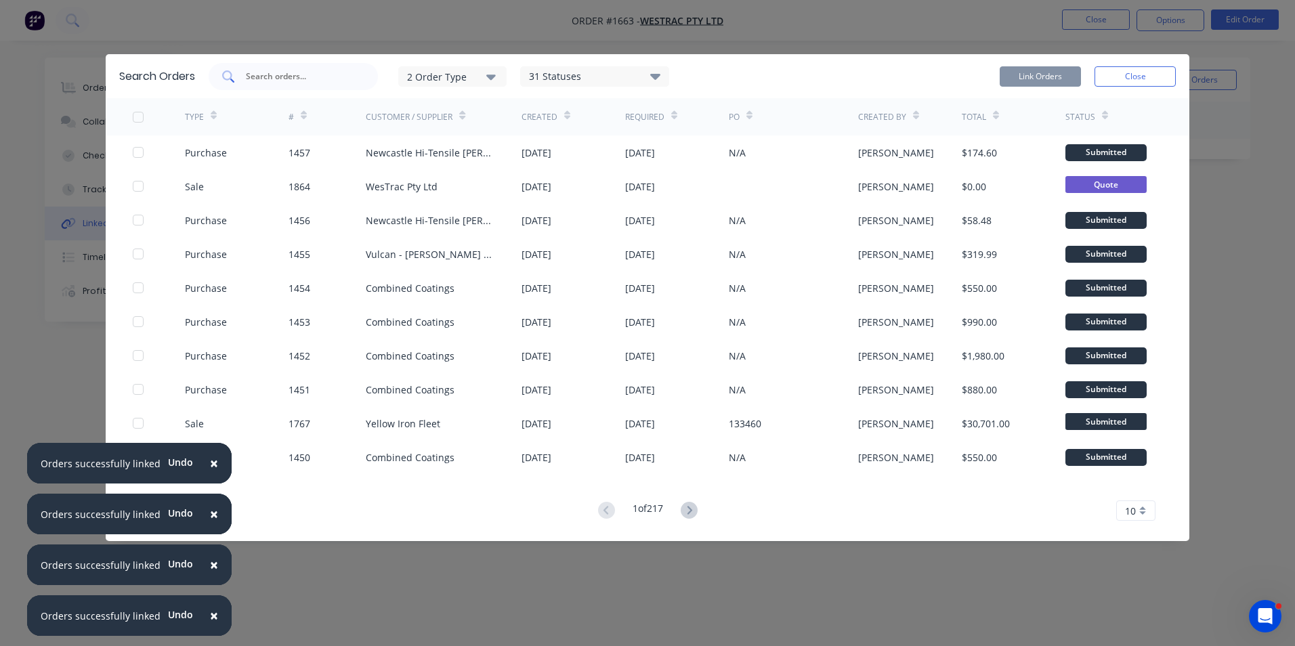
click at [270, 74] on input "text" at bounding box center [300, 77] width 112 height 14
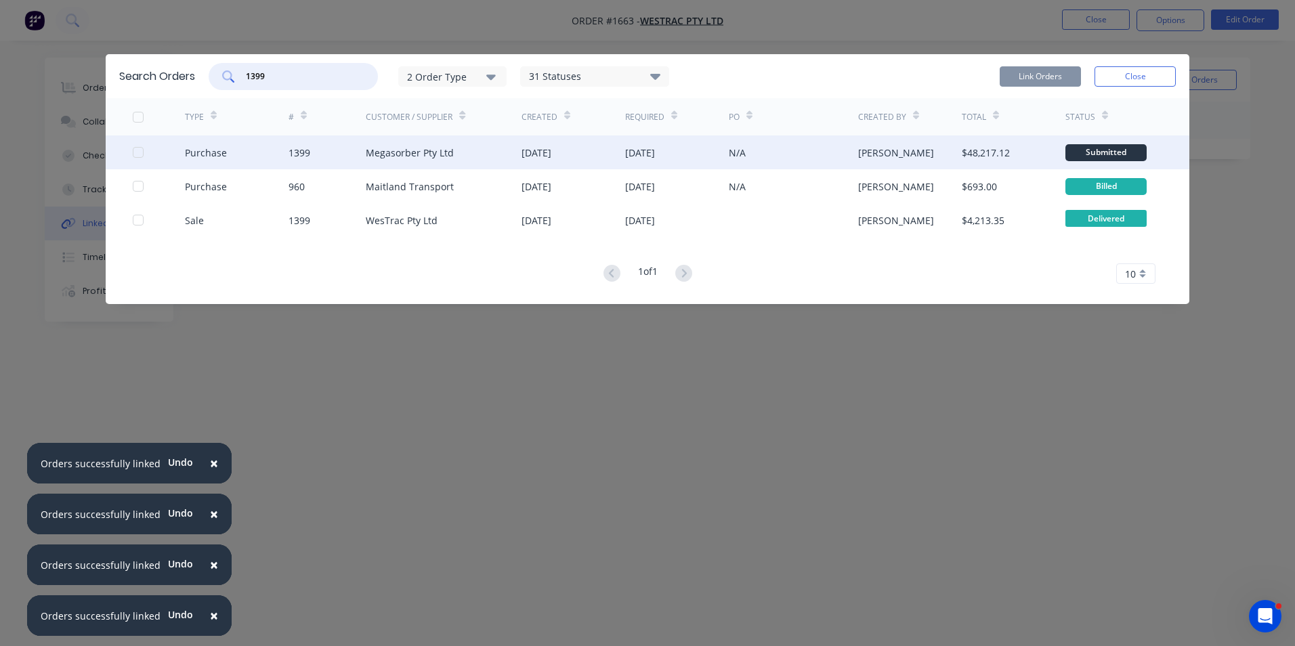
click at [136, 151] on div at bounding box center [138, 152] width 27 height 27
click at [1044, 72] on button "Link Orders" at bounding box center [1040, 76] width 81 height 20
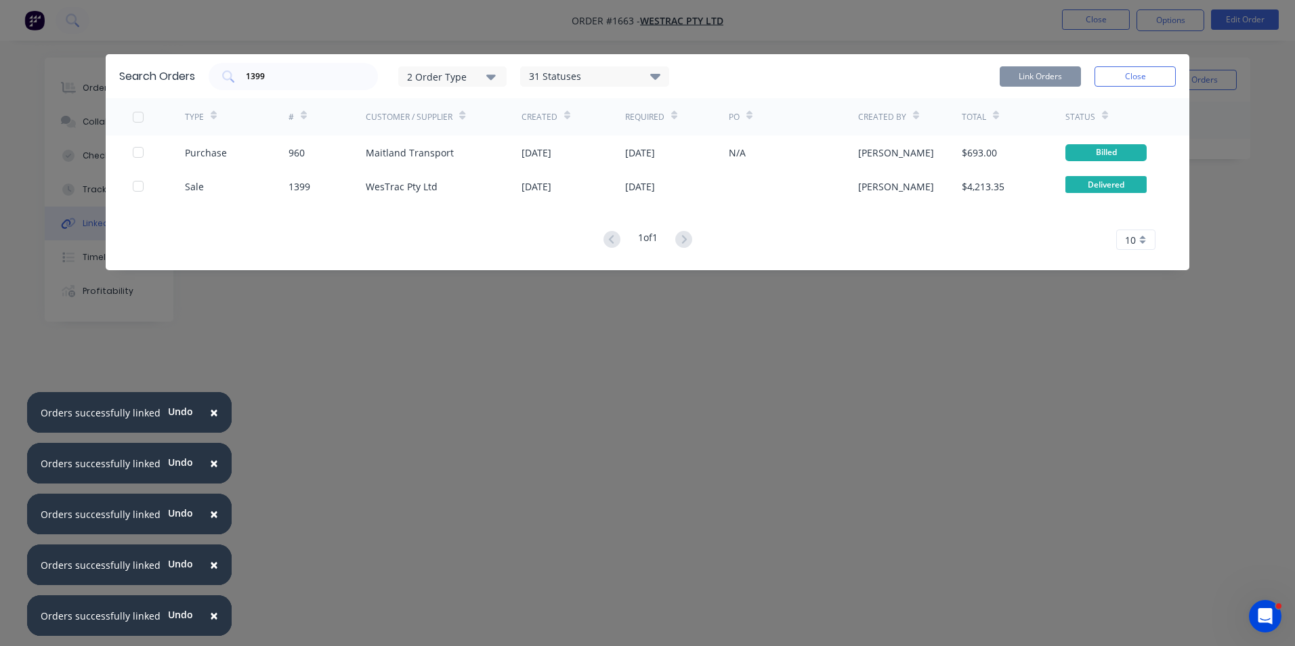
click at [1140, 76] on button "Close" at bounding box center [1134, 76] width 81 height 20
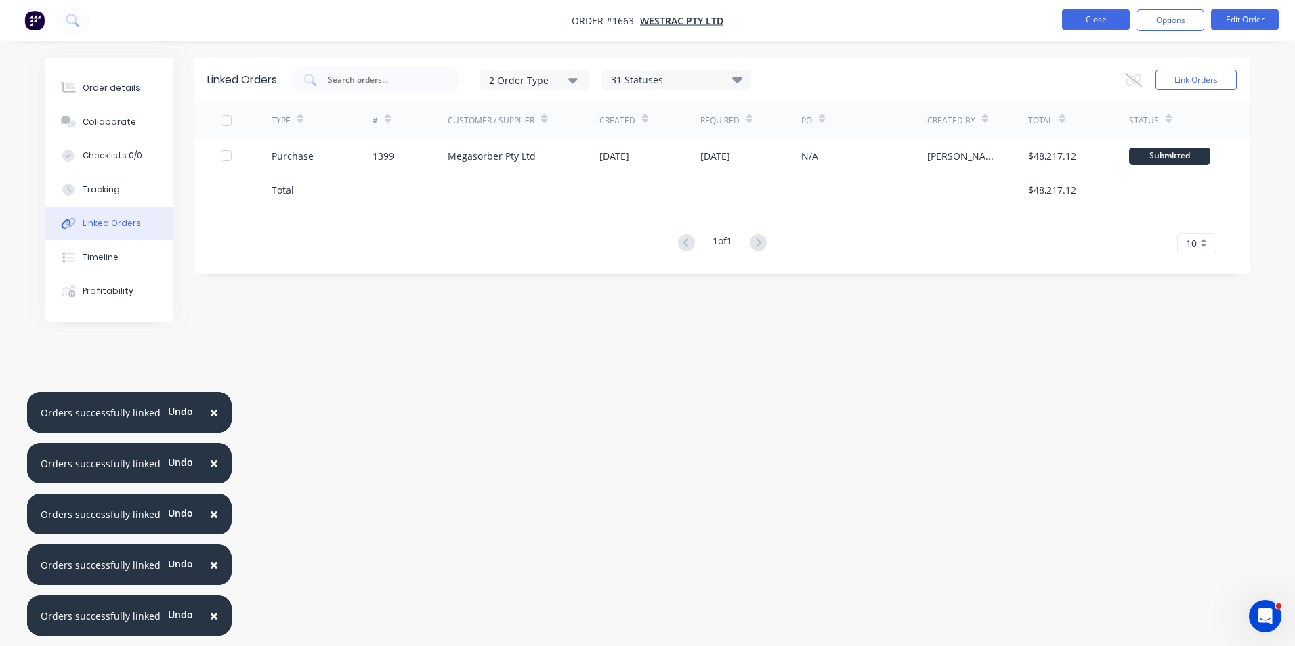
click at [1093, 21] on button "Close" at bounding box center [1096, 19] width 68 height 20
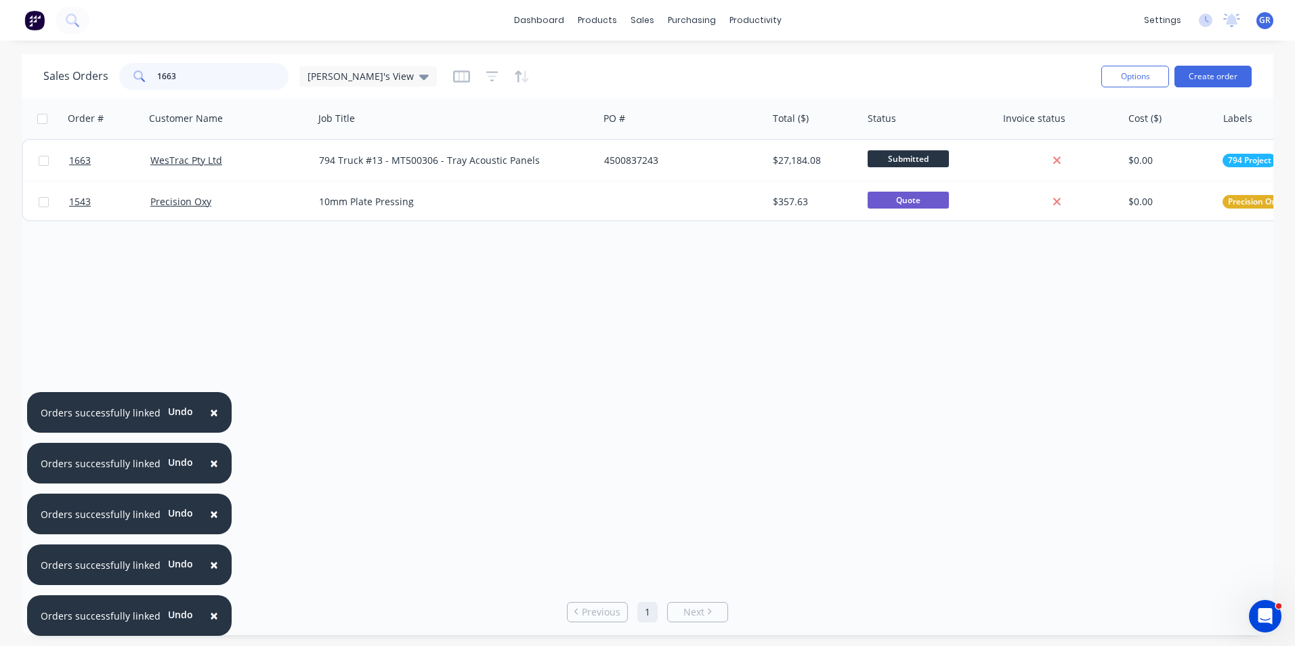
drag, startPoint x: 188, startPoint y: 74, endPoint x: 129, endPoint y: 74, distance: 58.9
click at [129, 74] on div "1663" at bounding box center [203, 76] width 169 height 27
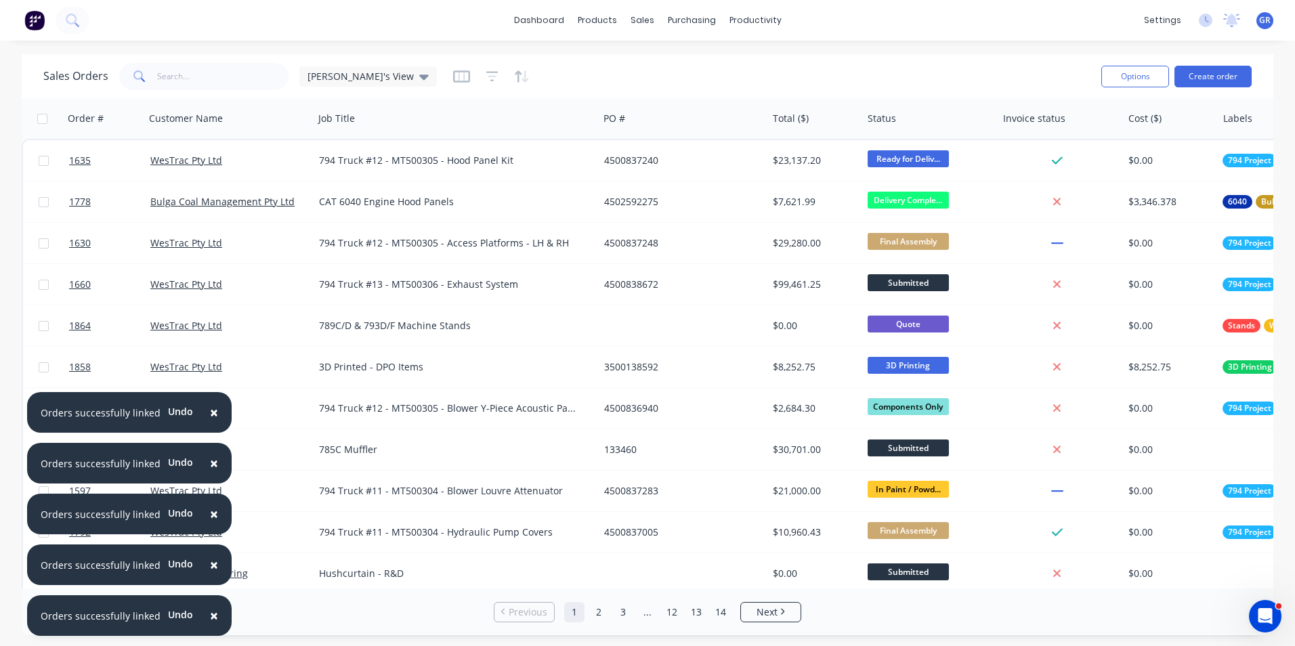
click at [212, 410] on span "×" at bounding box center [214, 412] width 8 height 19
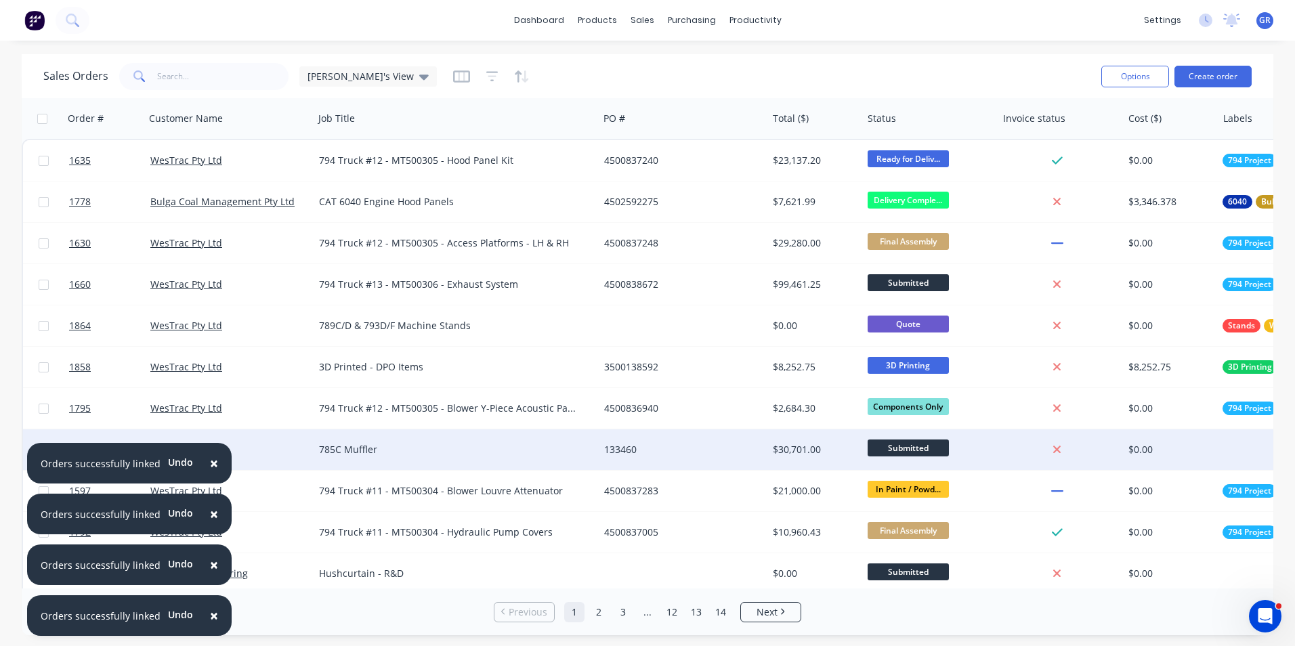
click at [211, 465] on span "×" at bounding box center [214, 463] width 8 height 19
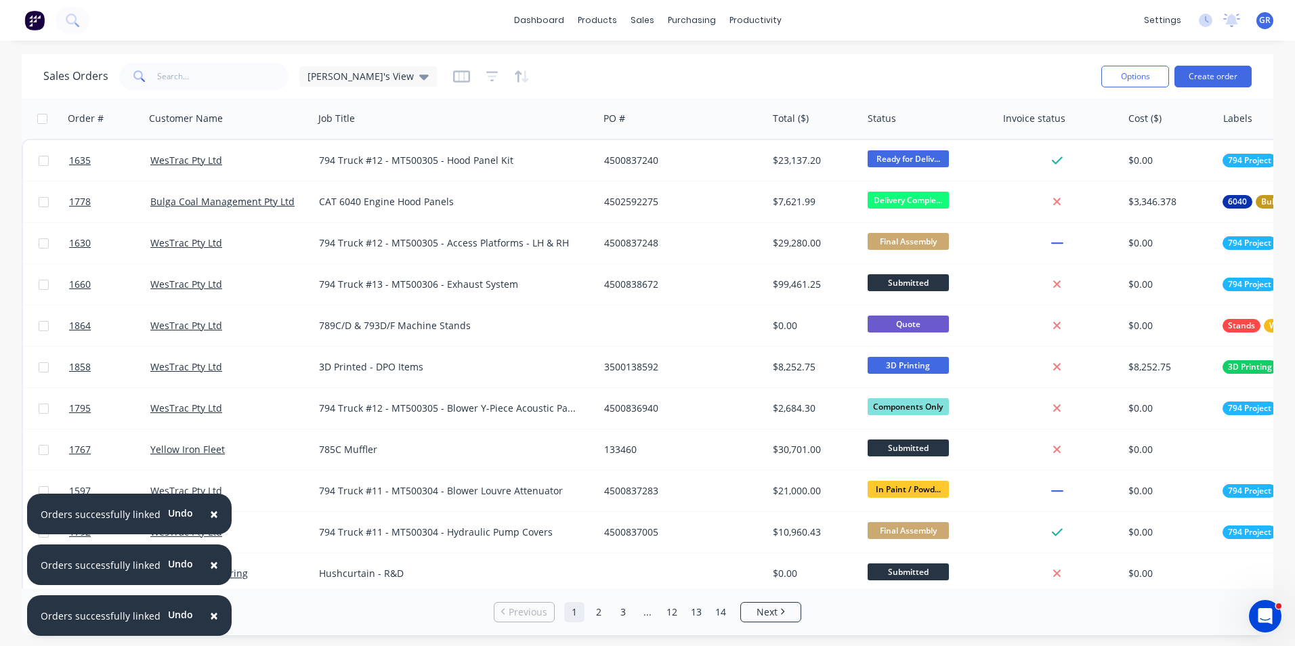
click at [213, 513] on button "×" at bounding box center [213, 514] width 35 height 33
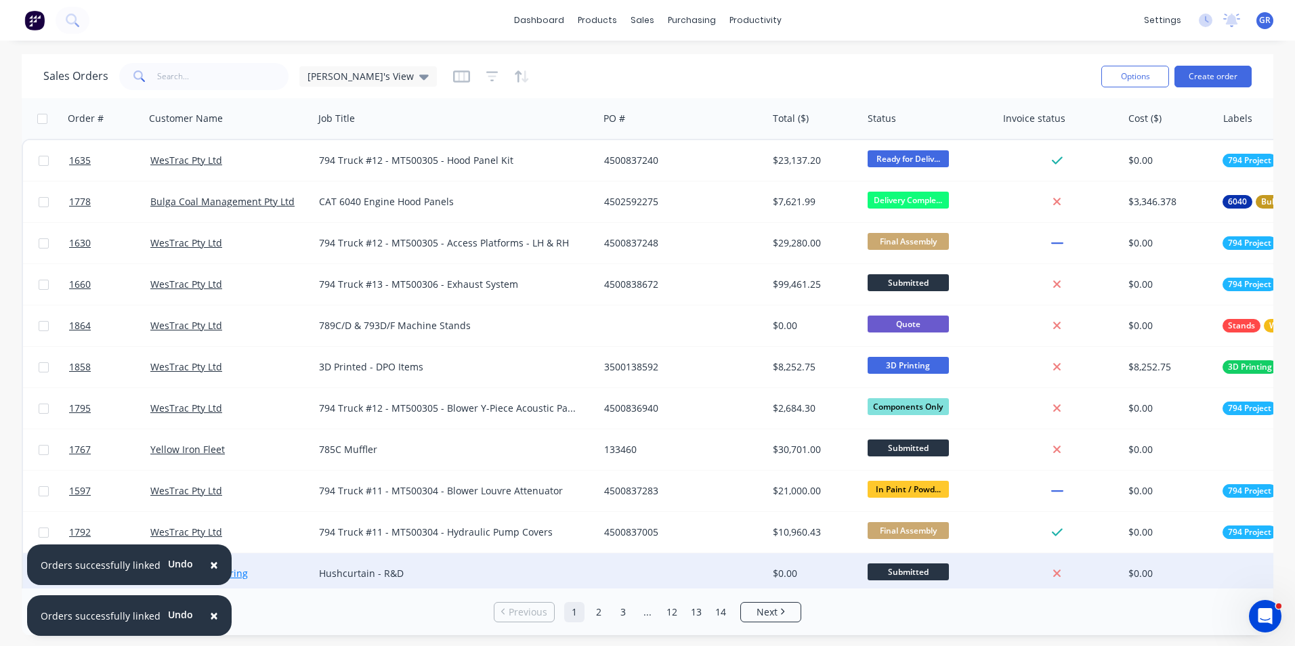
drag, startPoint x: 219, startPoint y: 562, endPoint x: 220, endPoint y: 569, distance: 6.9
click at [219, 563] on button "×" at bounding box center [213, 565] width 35 height 33
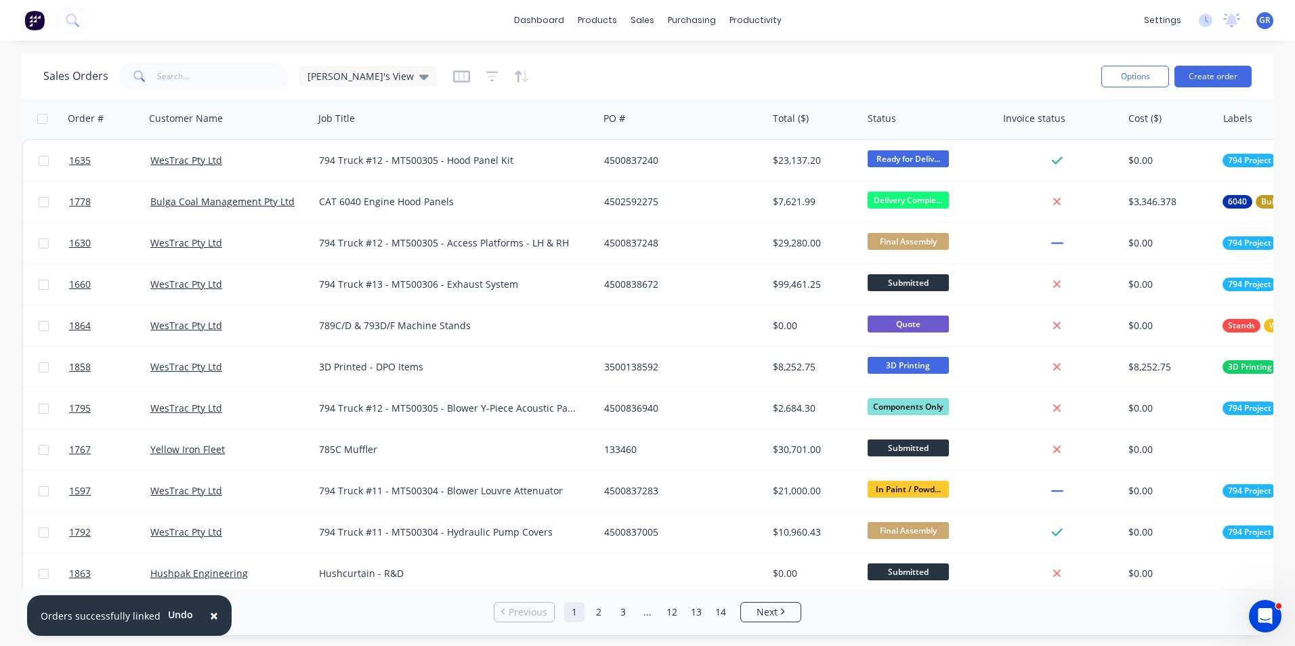
click at [222, 613] on button "×" at bounding box center [213, 615] width 35 height 33
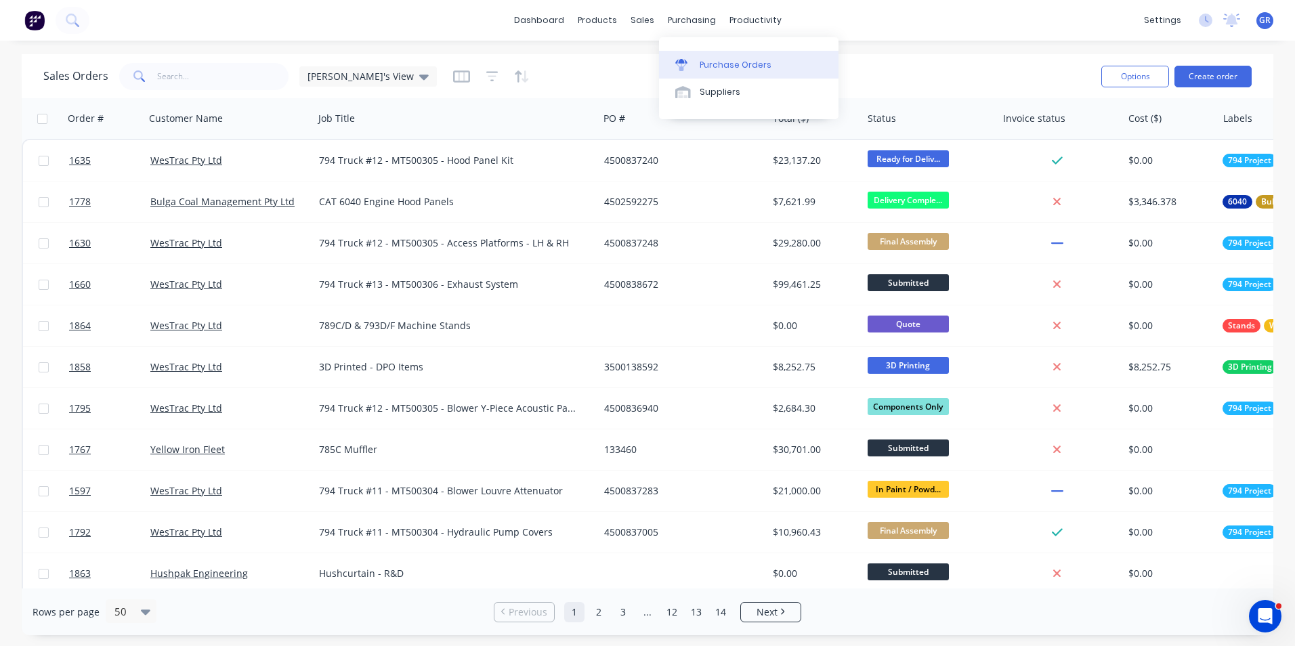
click at [737, 64] on div "Purchase Orders" at bounding box center [736, 65] width 72 height 12
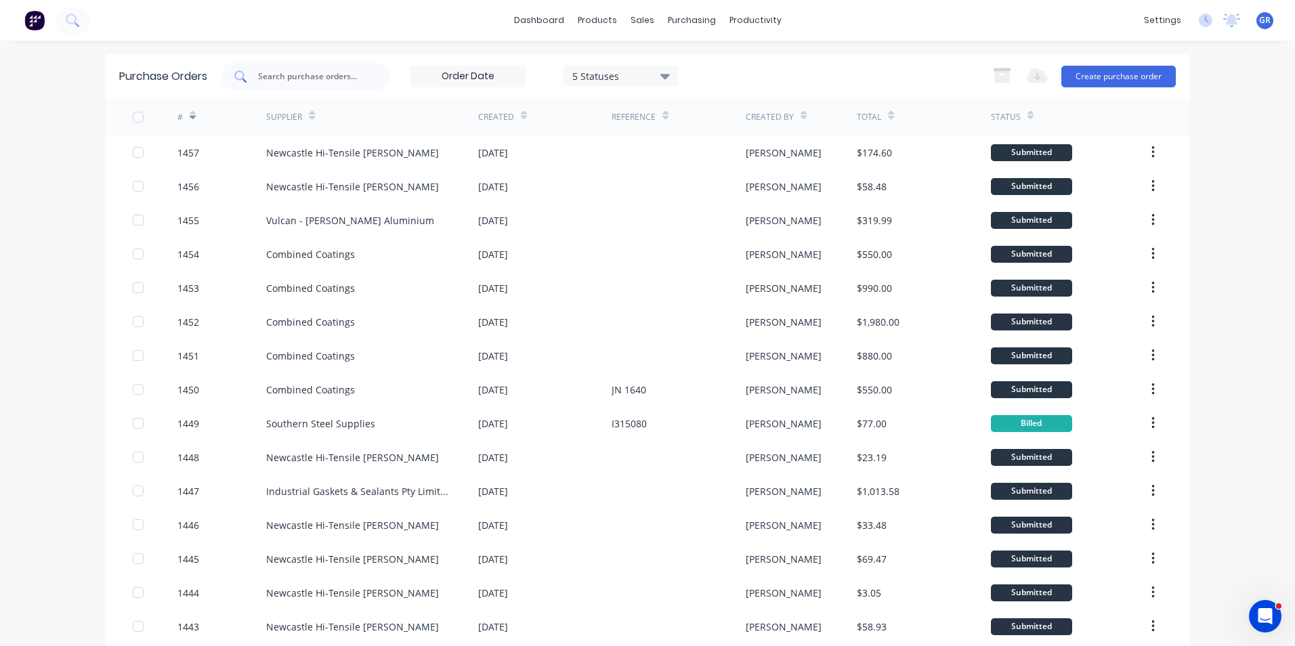
click at [272, 76] on input "text" at bounding box center [313, 77] width 112 height 14
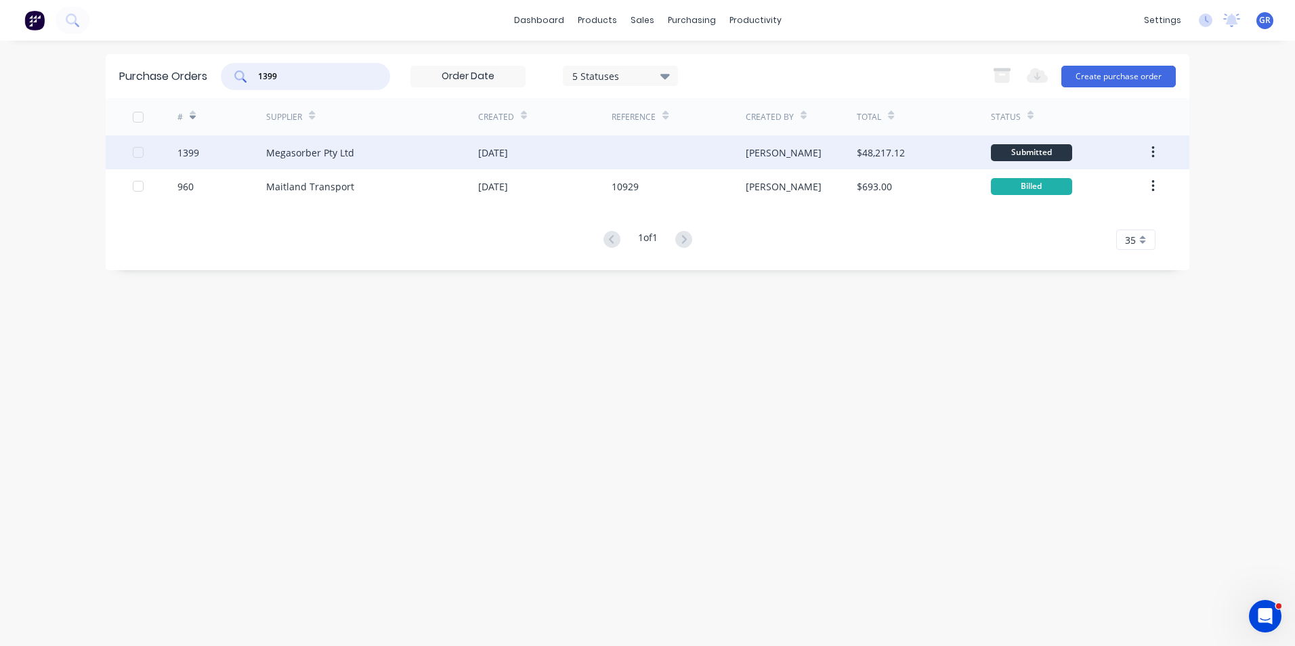
click at [189, 154] on div "1399" at bounding box center [188, 153] width 22 height 14
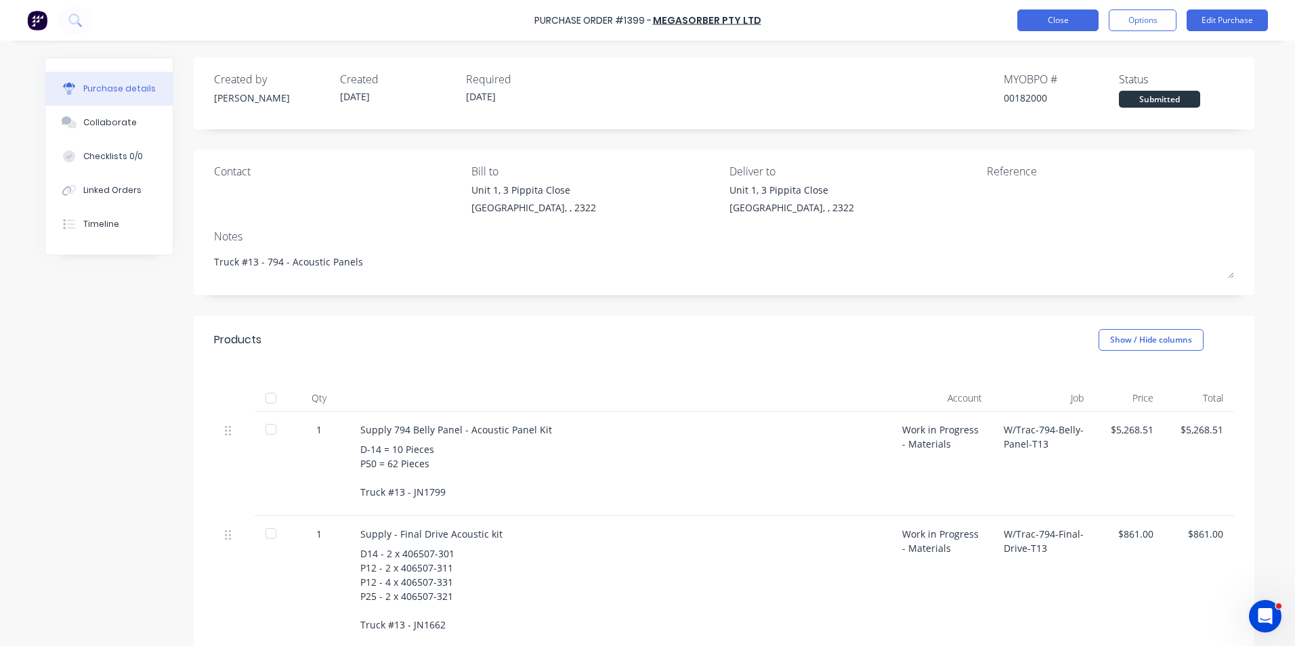
click at [1059, 22] on button "Close" at bounding box center [1057, 20] width 81 height 22
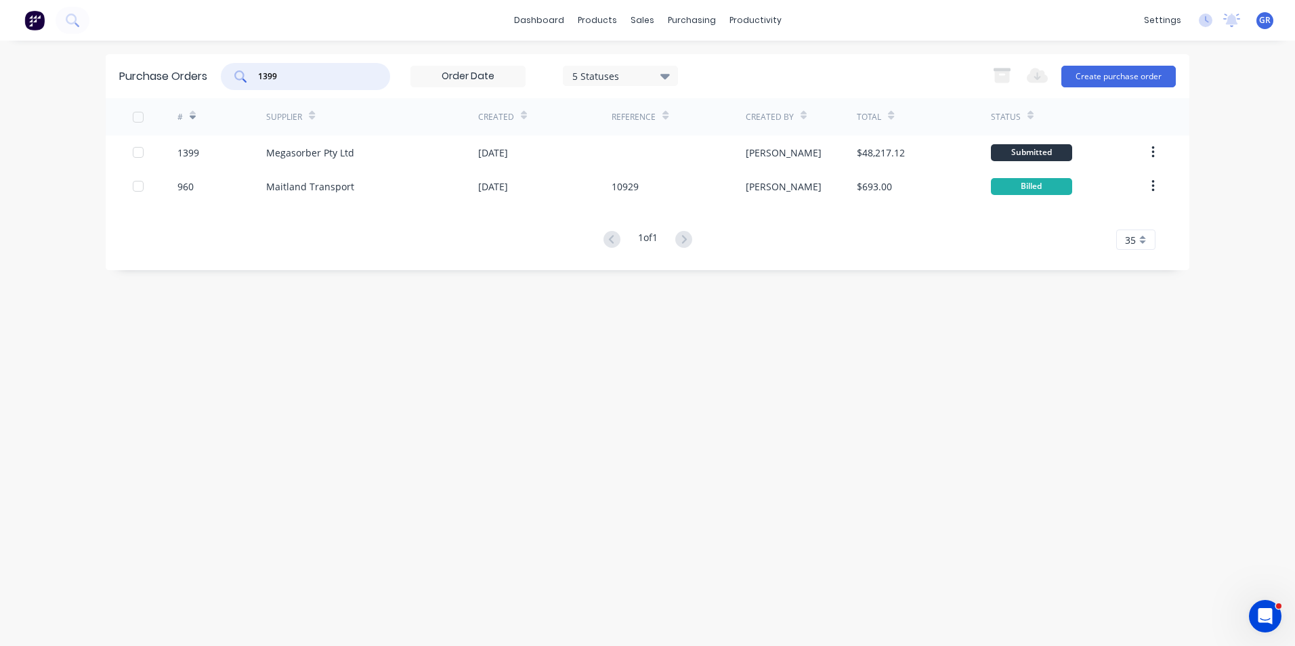
drag, startPoint x: 283, startPoint y: 74, endPoint x: 248, endPoint y: 77, distance: 35.4
click at [248, 77] on div "1399" at bounding box center [305, 76] width 169 height 27
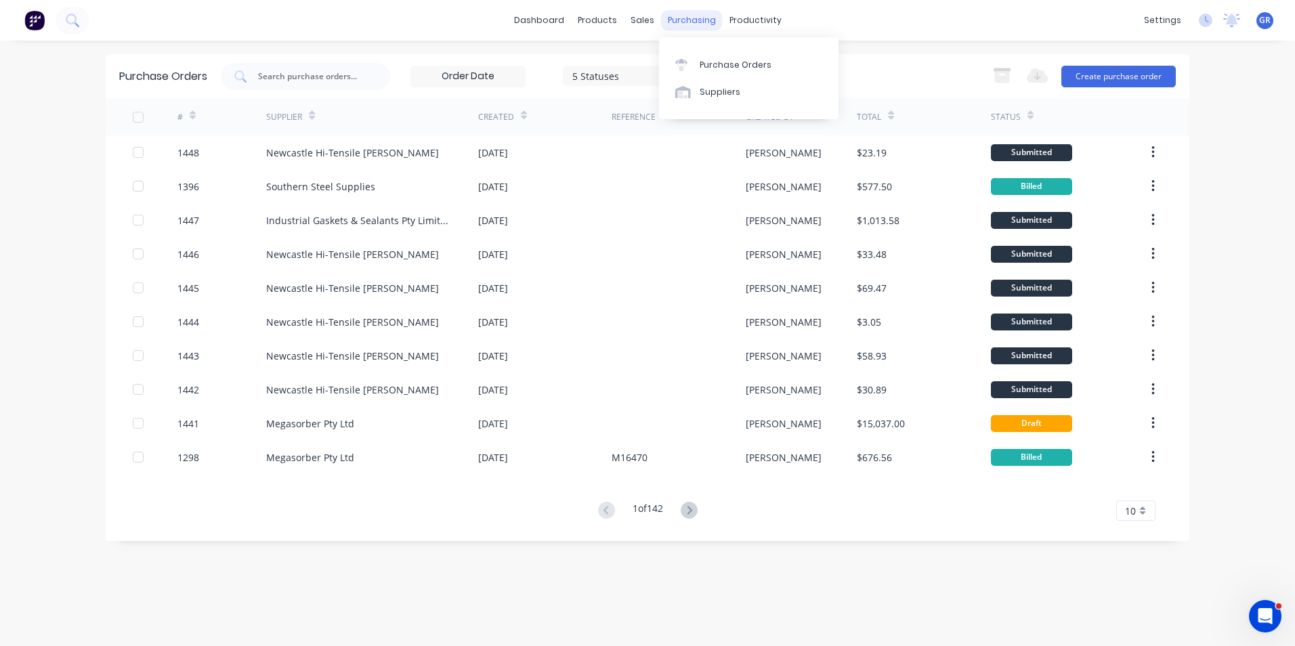
click at [681, 18] on div "purchasing" at bounding box center [692, 20] width 62 height 20
click at [729, 62] on div "Purchase Orders" at bounding box center [736, 65] width 72 height 12
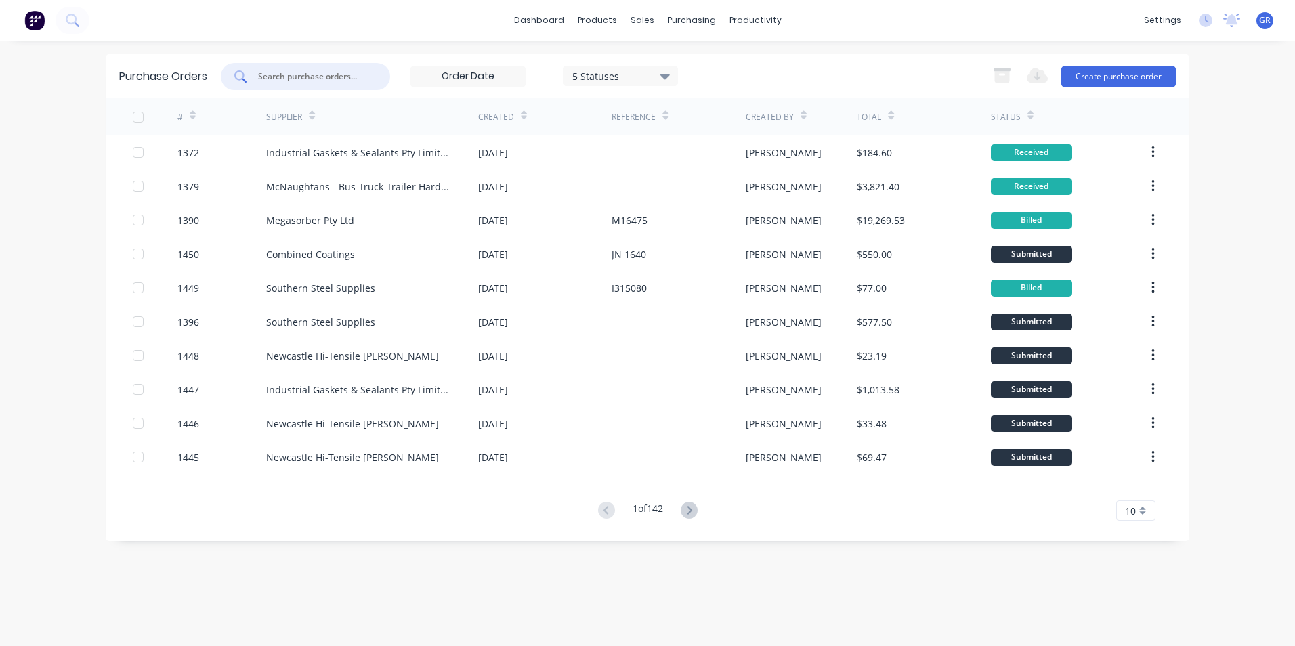
click at [322, 76] on input "text" at bounding box center [313, 77] width 112 height 14
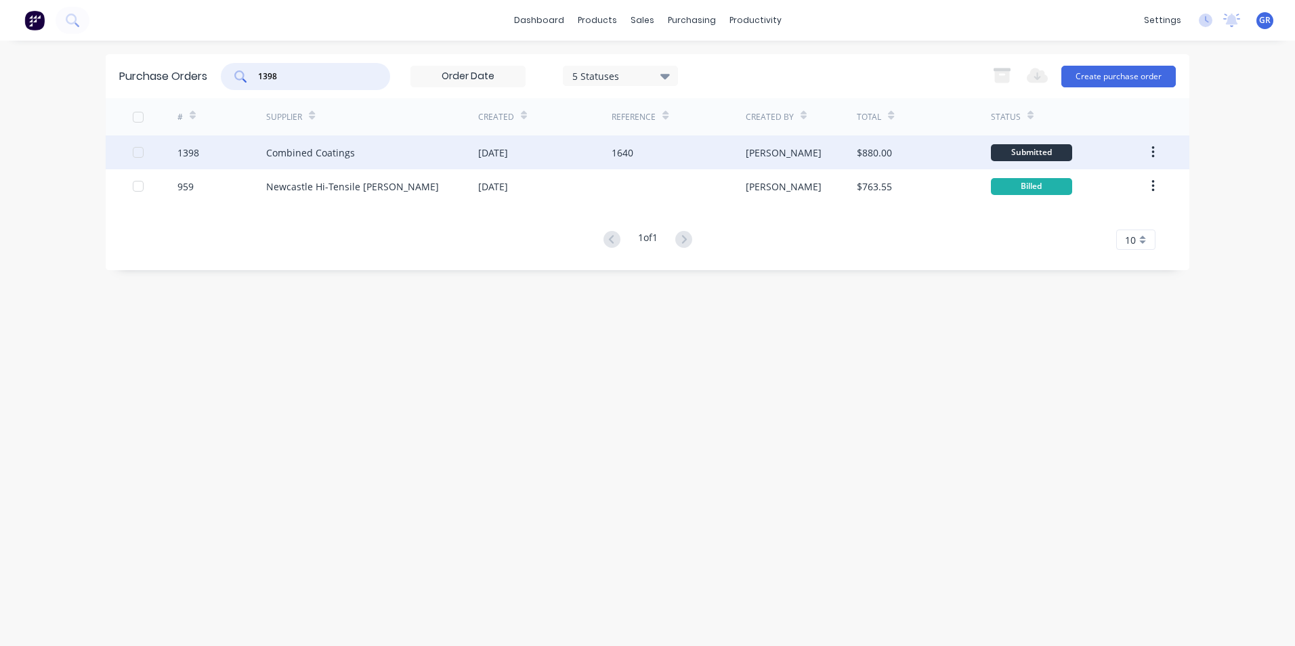
click at [1153, 150] on icon "button" at bounding box center [1152, 152] width 3 height 15
click at [1081, 212] on div "Duplicate" at bounding box center [1104, 215] width 104 height 20
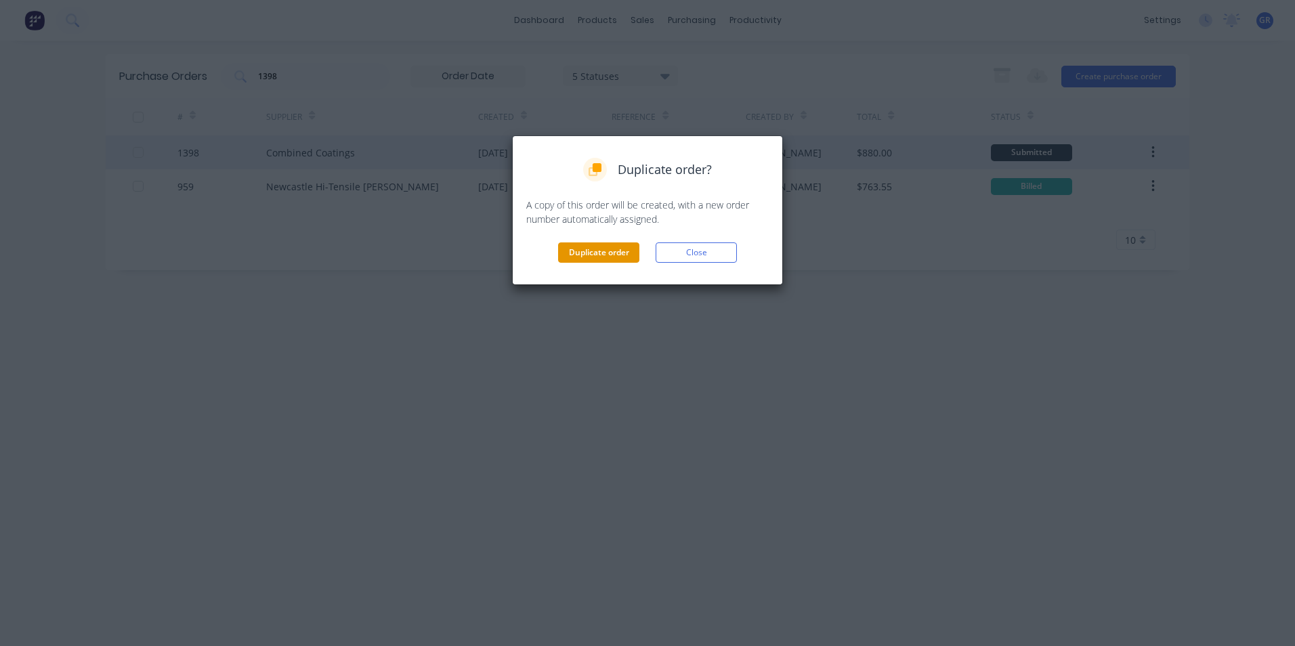
click at [624, 253] on button "Duplicate order" at bounding box center [598, 252] width 81 height 20
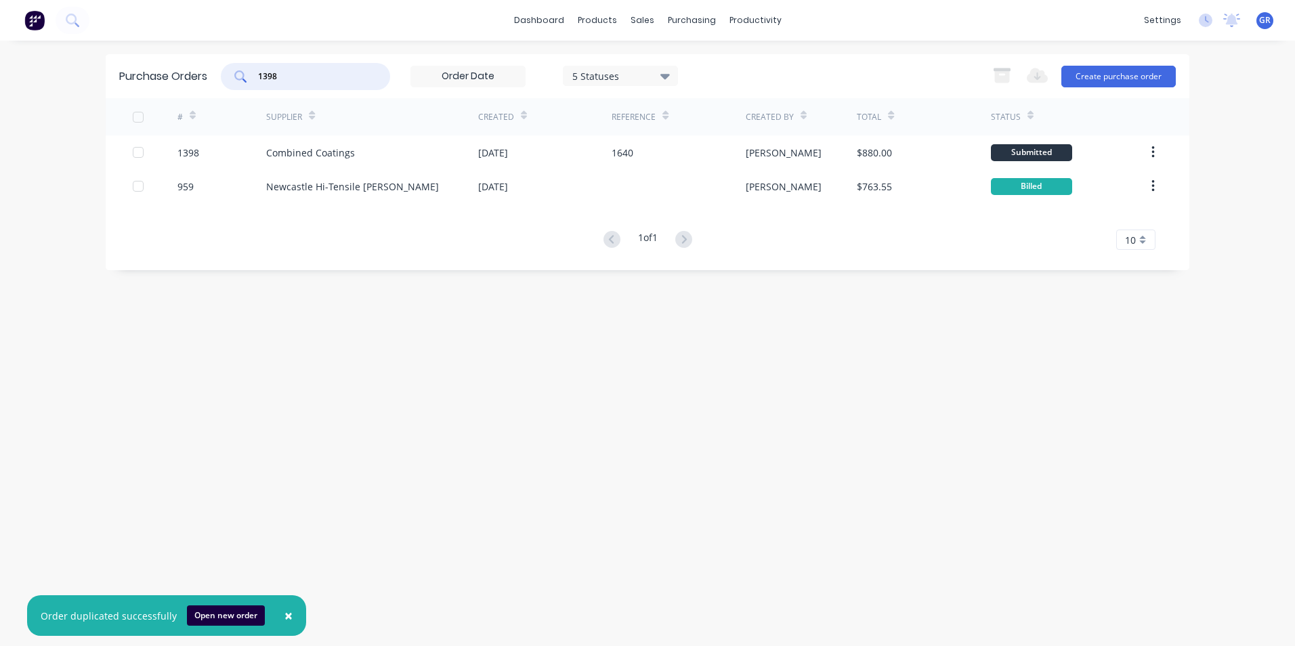
drag, startPoint x: 290, startPoint y: 76, endPoint x: 231, endPoint y: 74, distance: 58.9
click at [231, 74] on div "1398" at bounding box center [305, 76] width 169 height 27
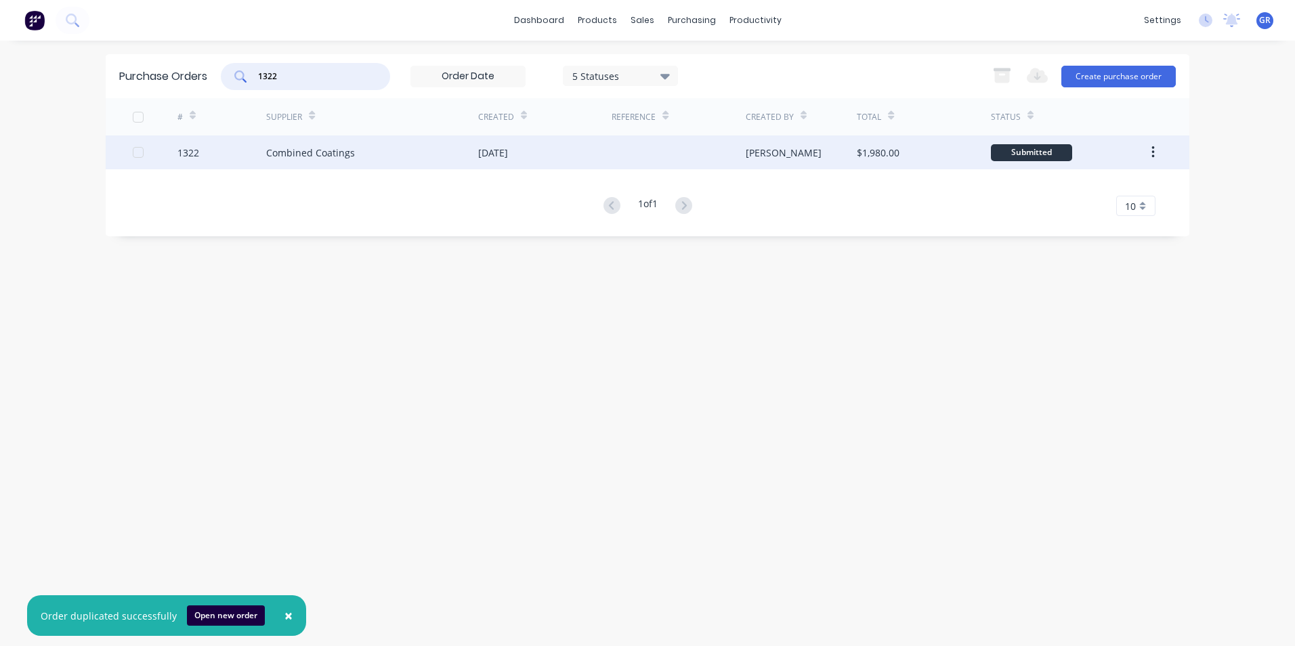
click at [1154, 152] on icon "button" at bounding box center [1152, 152] width 3 height 12
click at [1090, 214] on div "Duplicate" at bounding box center [1104, 215] width 104 height 20
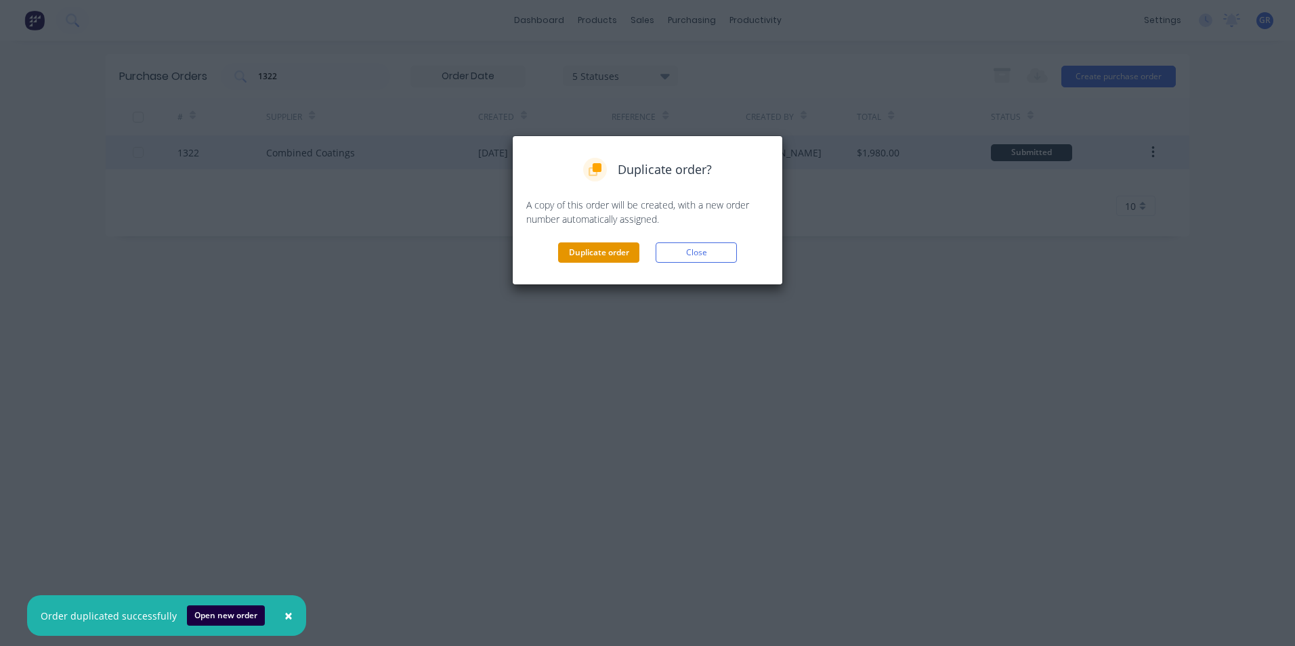
click at [614, 246] on button "Duplicate order" at bounding box center [598, 252] width 81 height 20
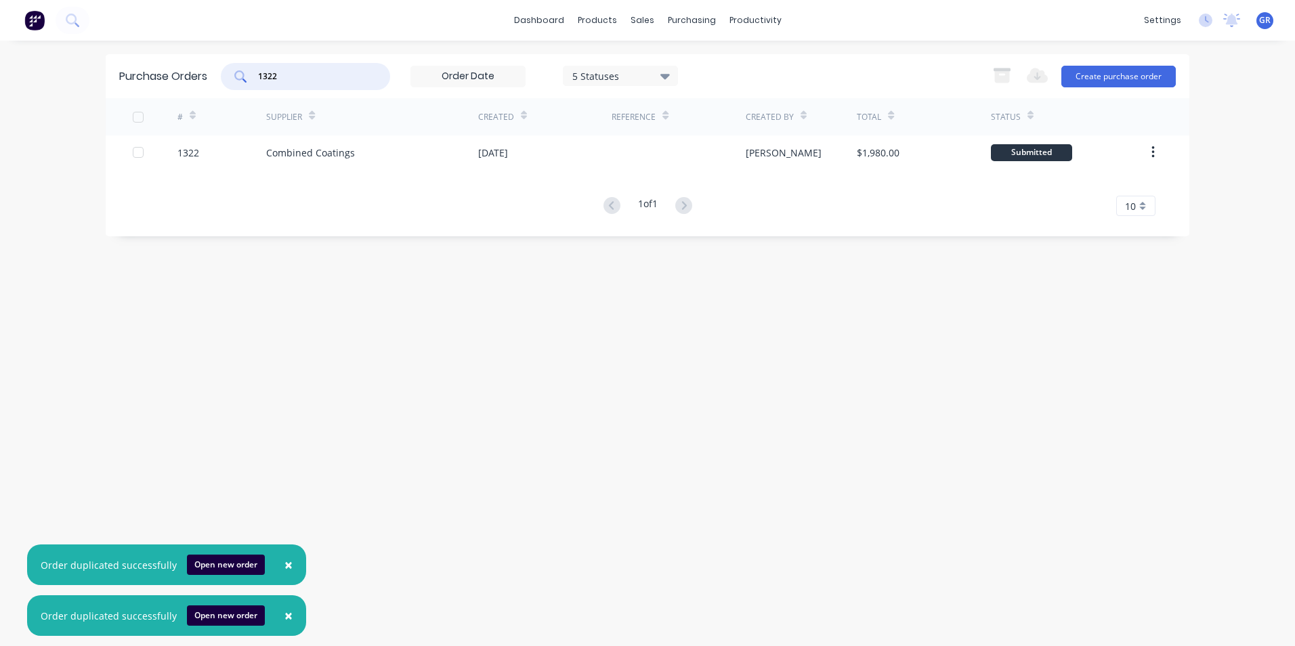
drag, startPoint x: 285, startPoint y: 74, endPoint x: 222, endPoint y: 75, distance: 63.0
click at [222, 75] on div "1322 5 Statuses 5 Statuses" at bounding box center [449, 76] width 457 height 27
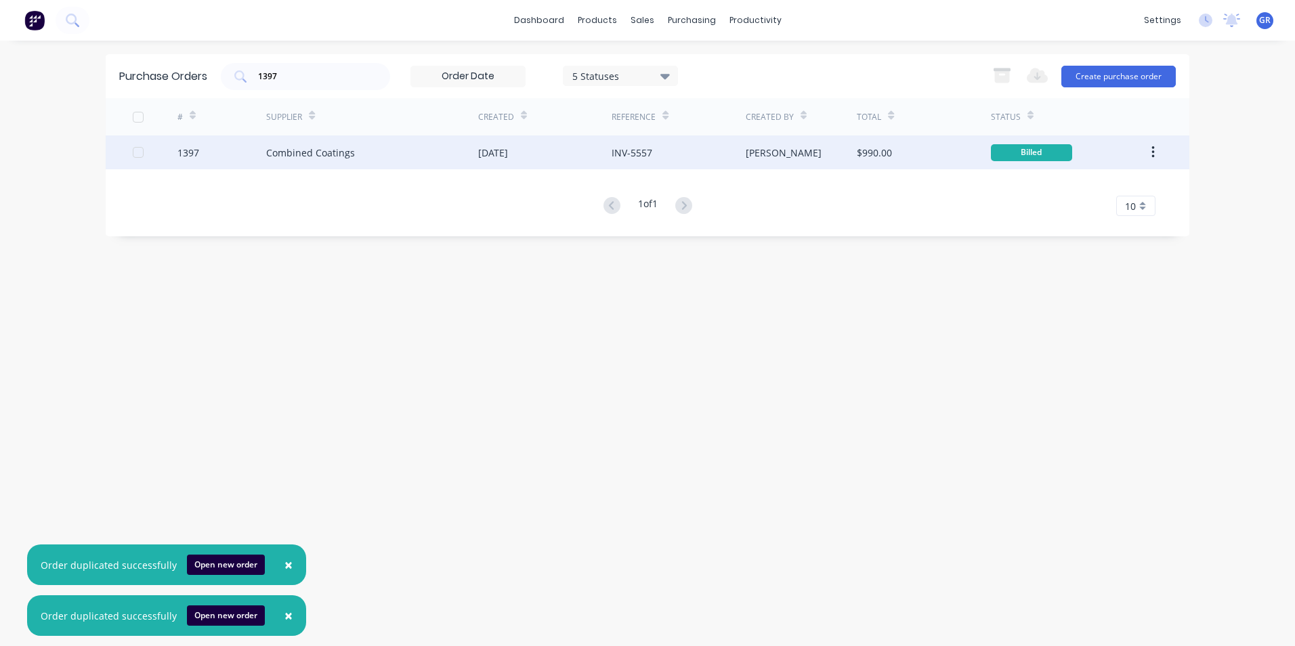
click at [1155, 153] on icon "button" at bounding box center [1152, 152] width 3 height 15
click at [1076, 217] on div "Duplicate" at bounding box center [1104, 215] width 104 height 20
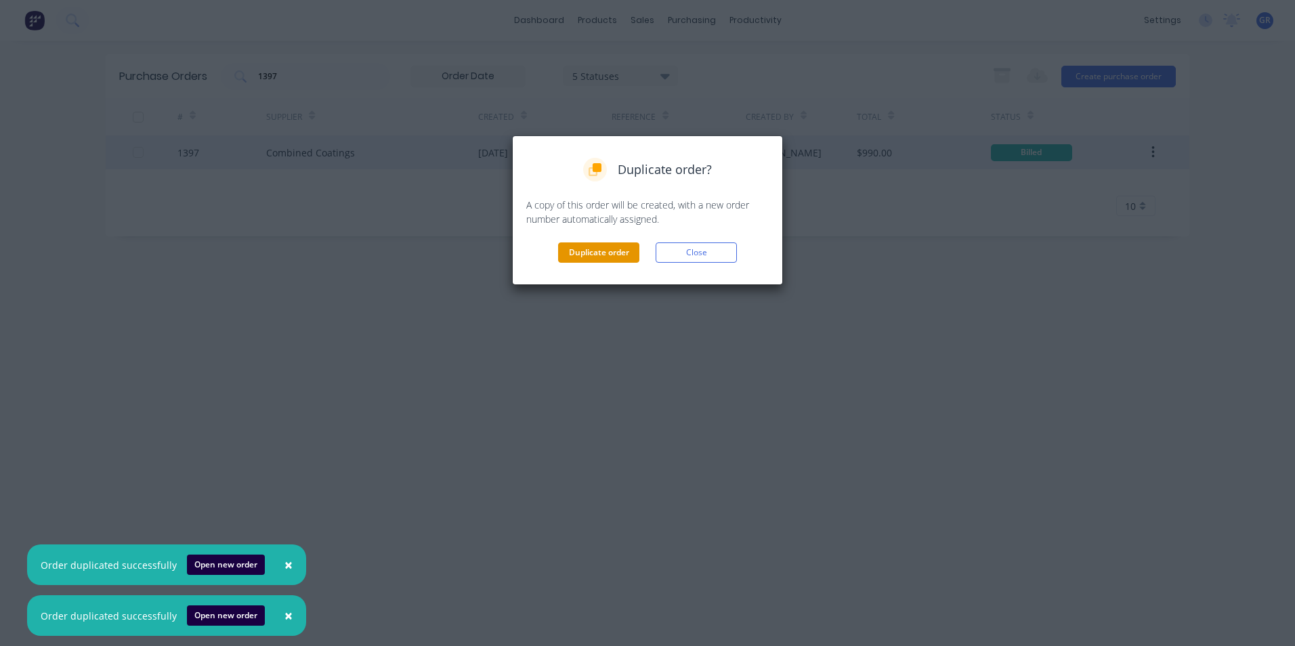
click at [572, 249] on button "Duplicate order" at bounding box center [598, 252] width 81 height 20
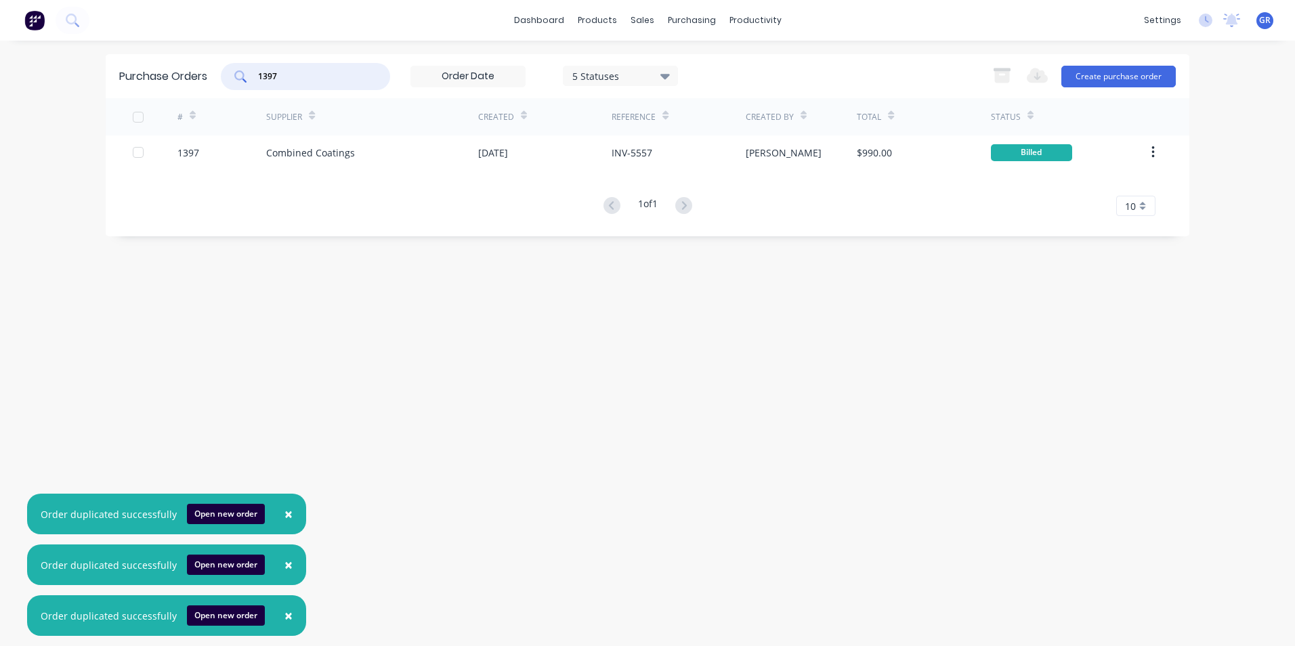
drag, startPoint x: 290, startPoint y: 71, endPoint x: 240, endPoint y: 75, distance: 50.3
click at [240, 75] on div "1397" at bounding box center [305, 76] width 169 height 27
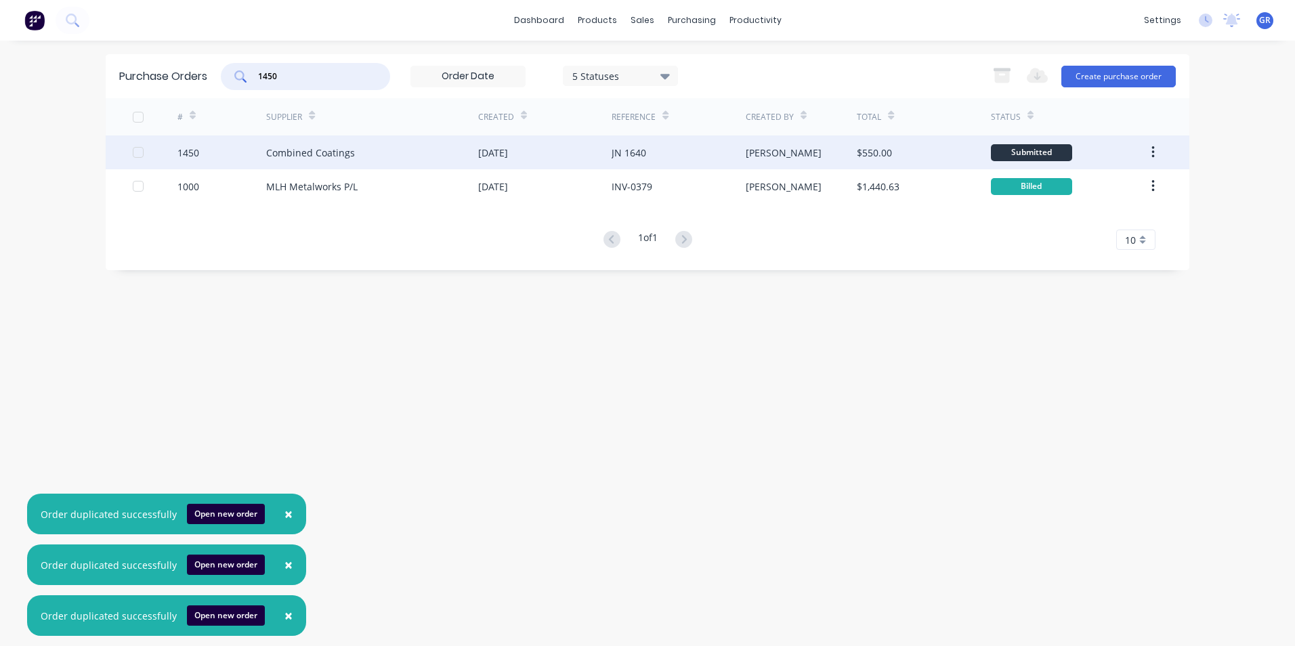
type input "1450"
click at [1154, 152] on icon "button" at bounding box center [1152, 152] width 3 height 12
click at [1083, 212] on div "Duplicate" at bounding box center [1104, 215] width 104 height 20
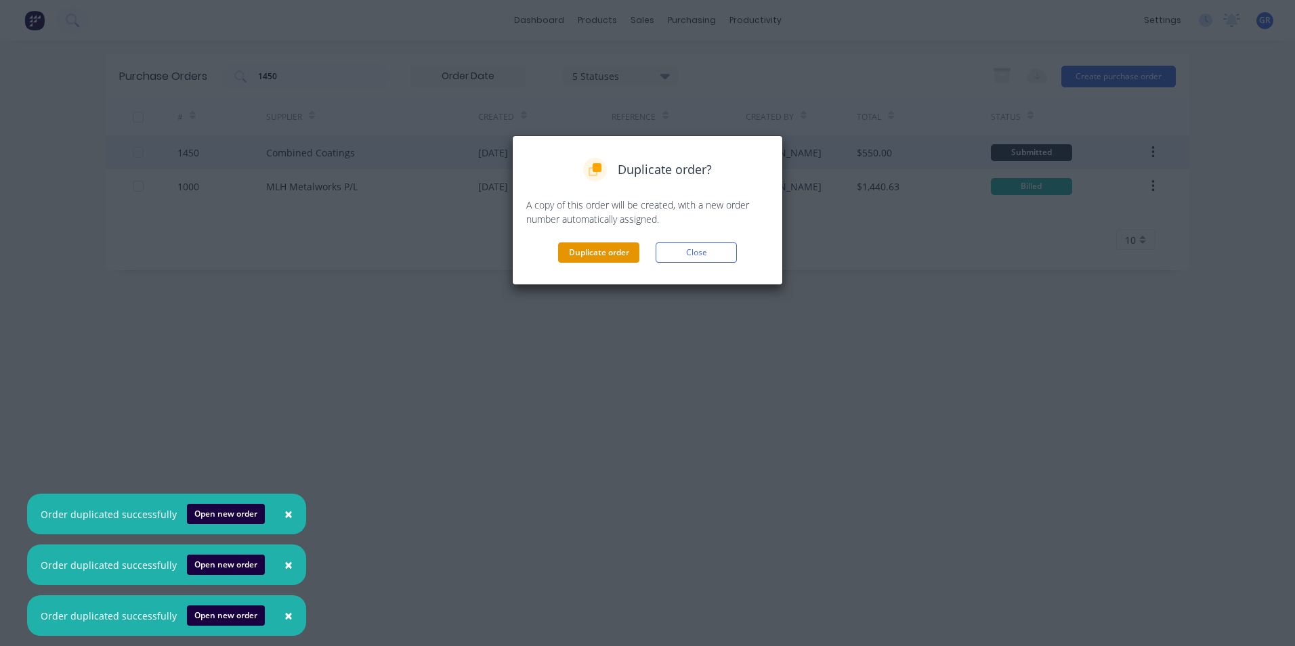
click at [607, 248] on button "Duplicate order" at bounding box center [598, 252] width 81 height 20
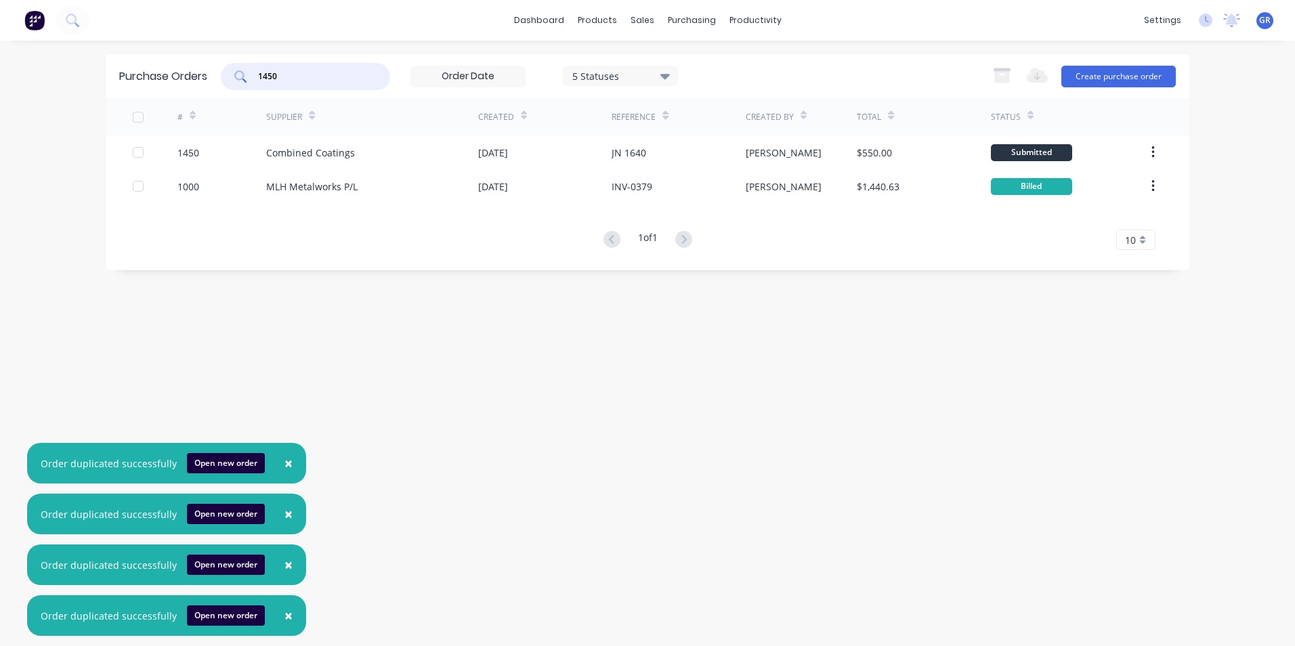
drag, startPoint x: 306, startPoint y: 74, endPoint x: 234, endPoint y: 72, distance: 72.5
click at [234, 72] on div "1450" at bounding box center [305, 76] width 169 height 27
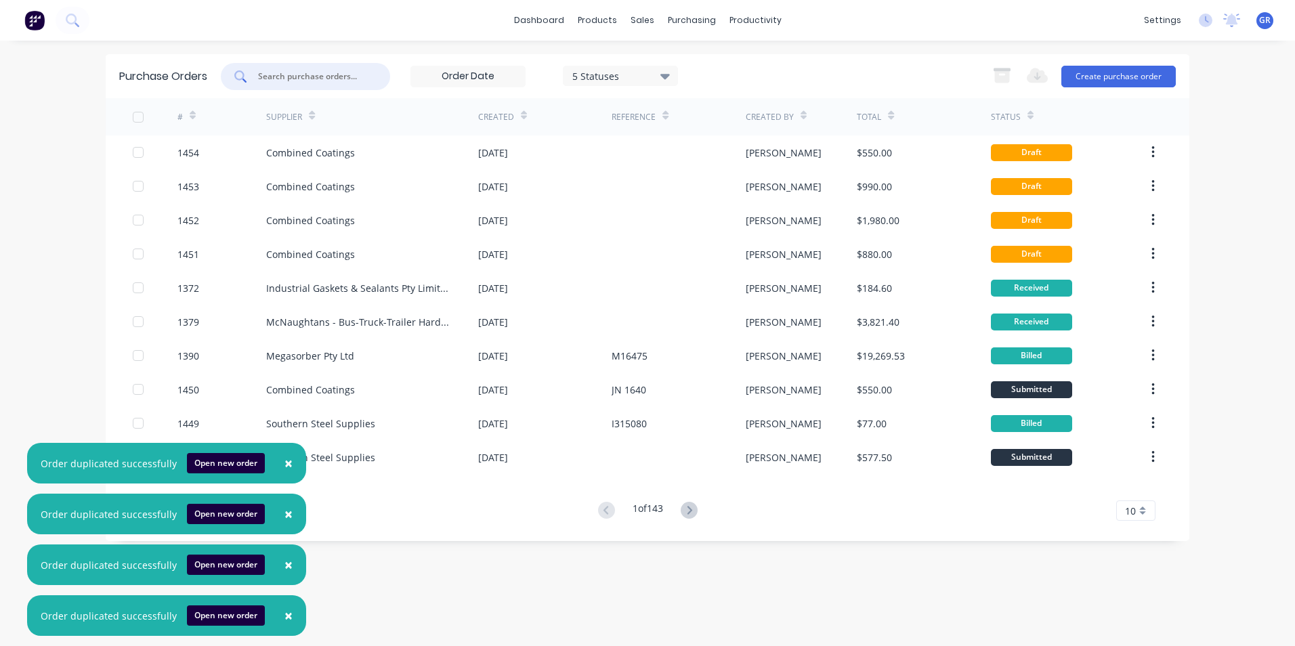
click at [284, 454] on span "×" at bounding box center [288, 463] width 8 height 19
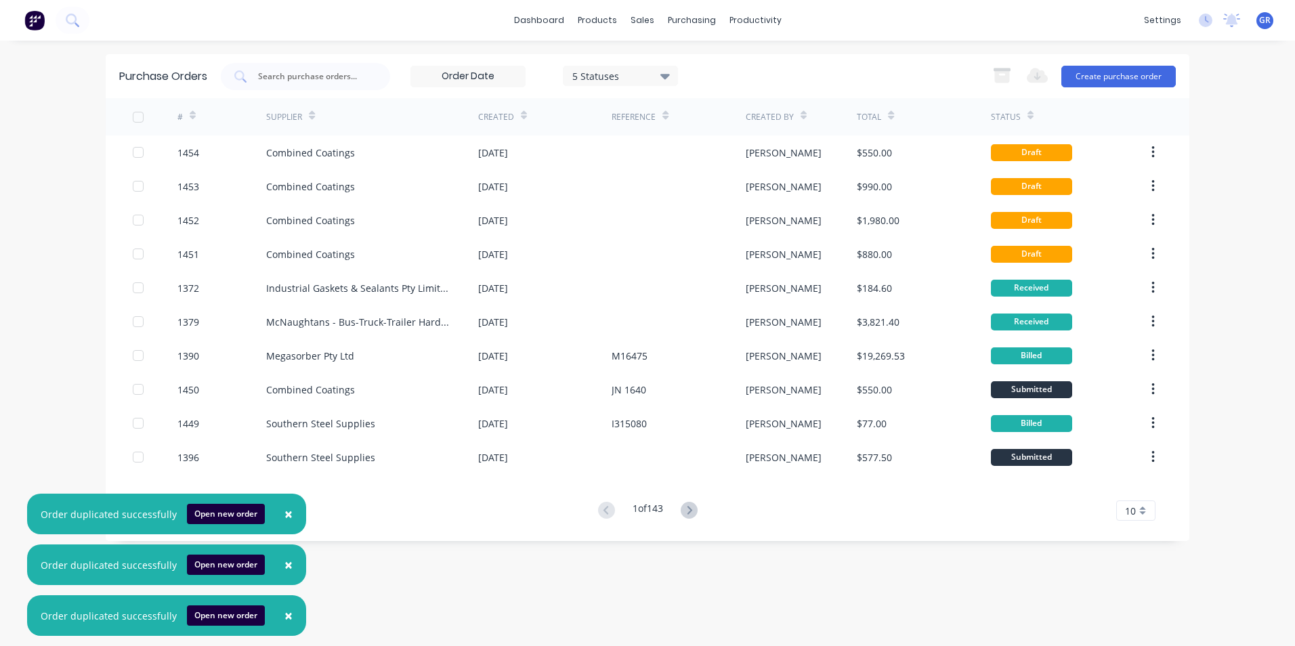
click at [287, 511] on button "×" at bounding box center [288, 514] width 35 height 33
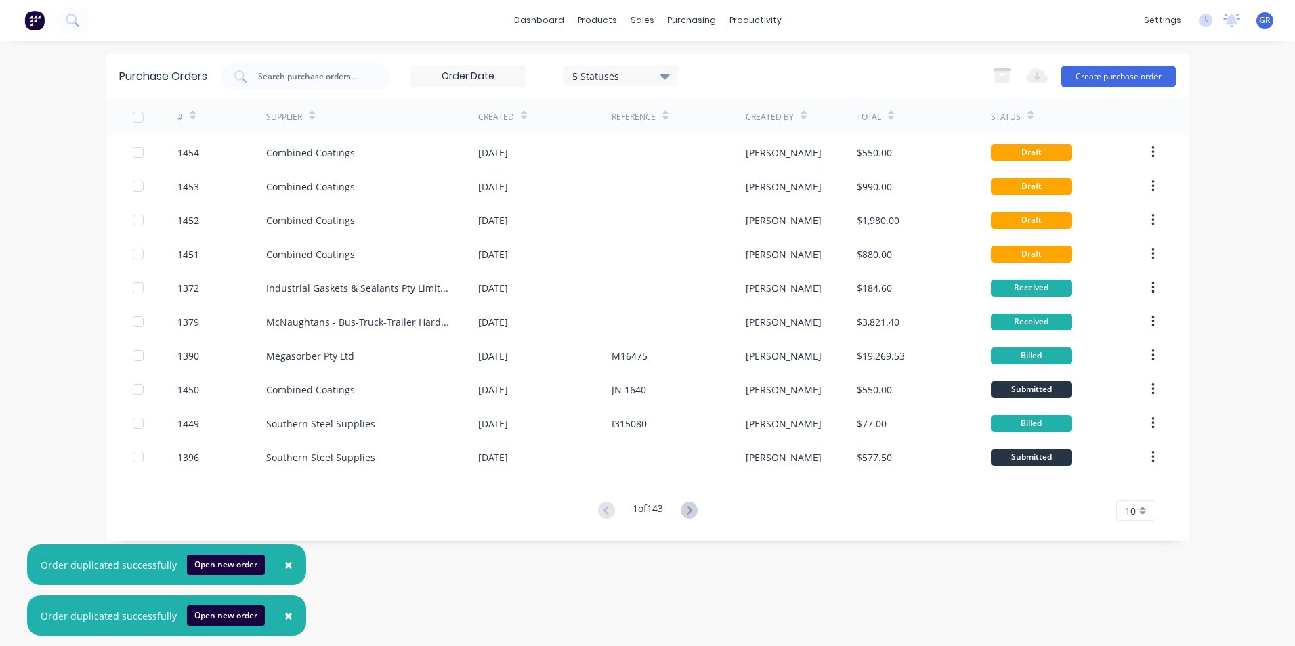
click at [284, 565] on span "×" at bounding box center [288, 564] width 8 height 19
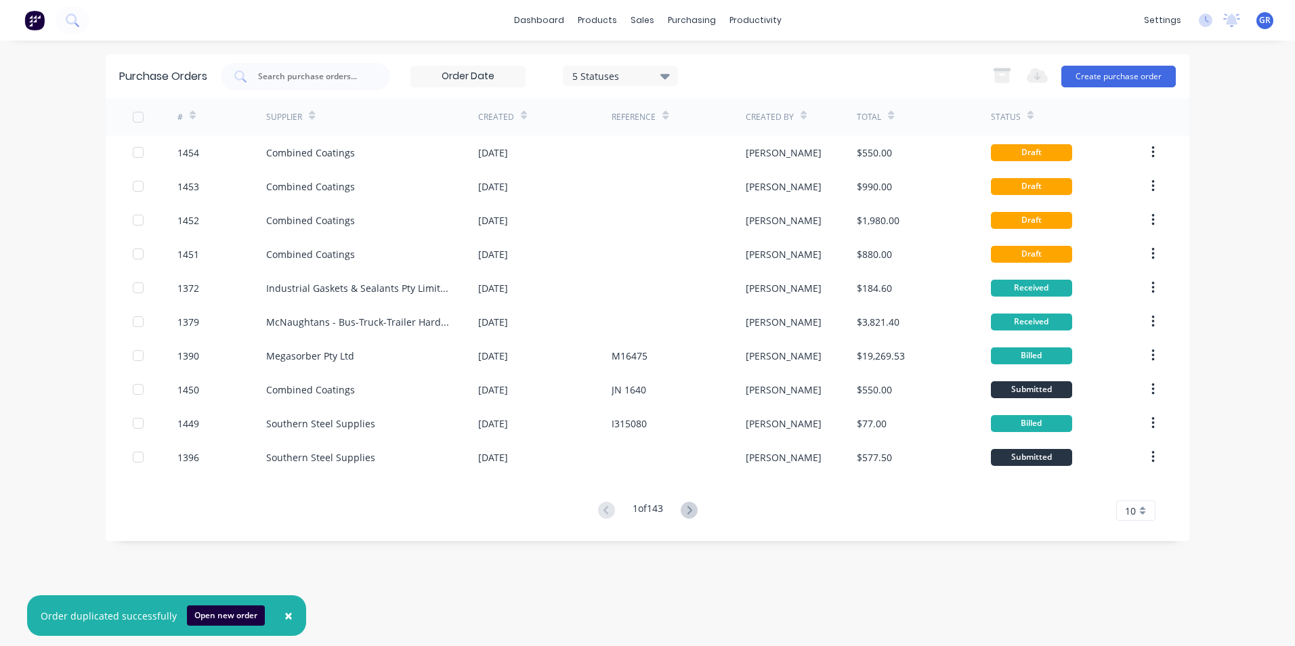
click at [287, 616] on button "×" at bounding box center [288, 615] width 35 height 33
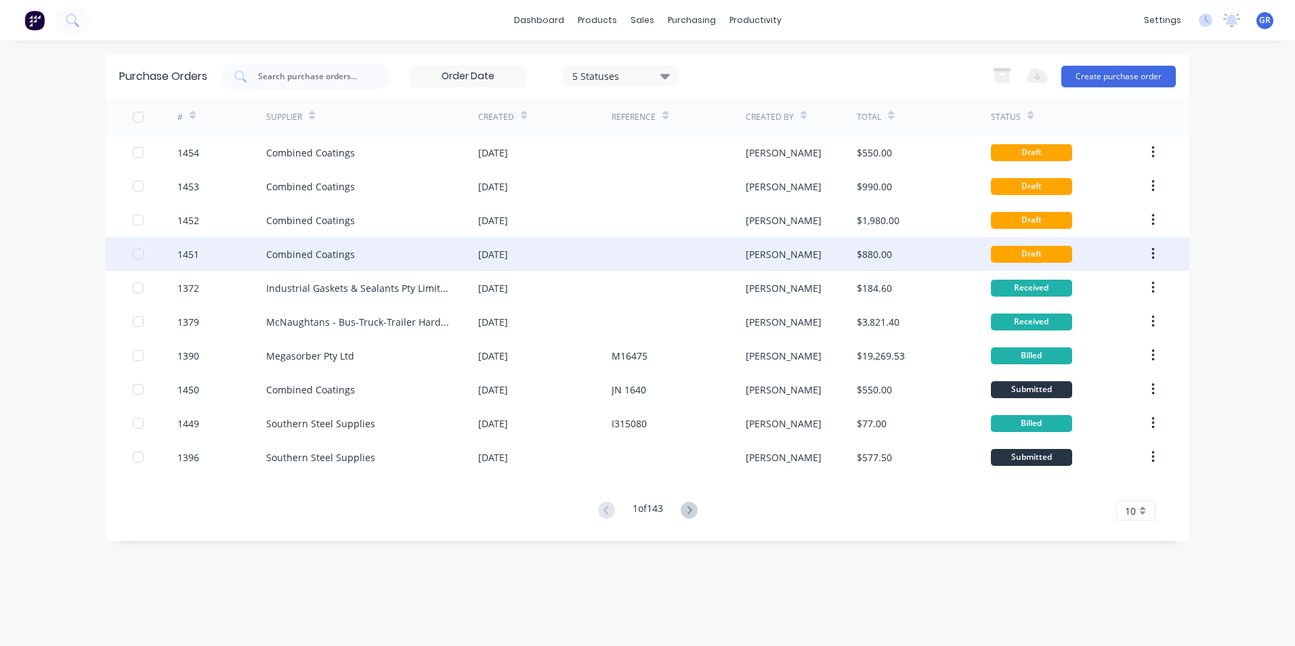
click at [190, 253] on div "1451" at bounding box center [188, 254] width 22 height 14
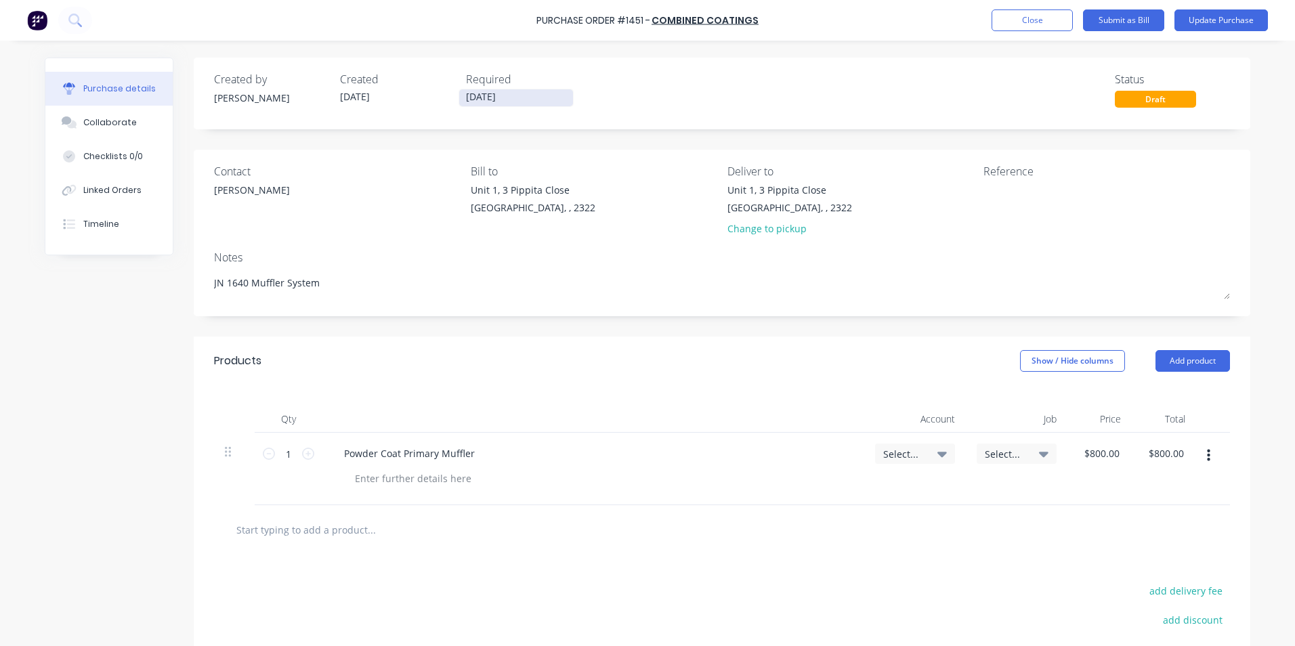
click at [482, 94] on input "09/09/25" at bounding box center [516, 97] width 114 height 17
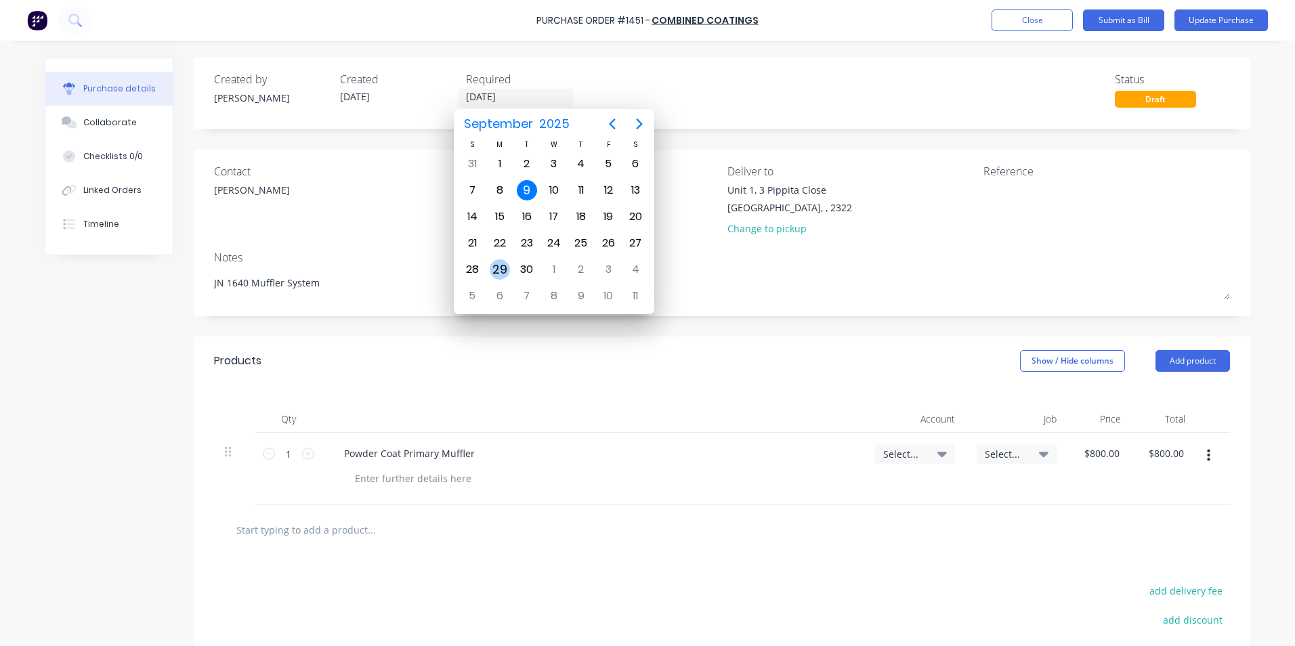
click at [501, 272] on div "29" at bounding box center [500, 269] width 20 height 20
type textarea "x"
type input "29/09/25"
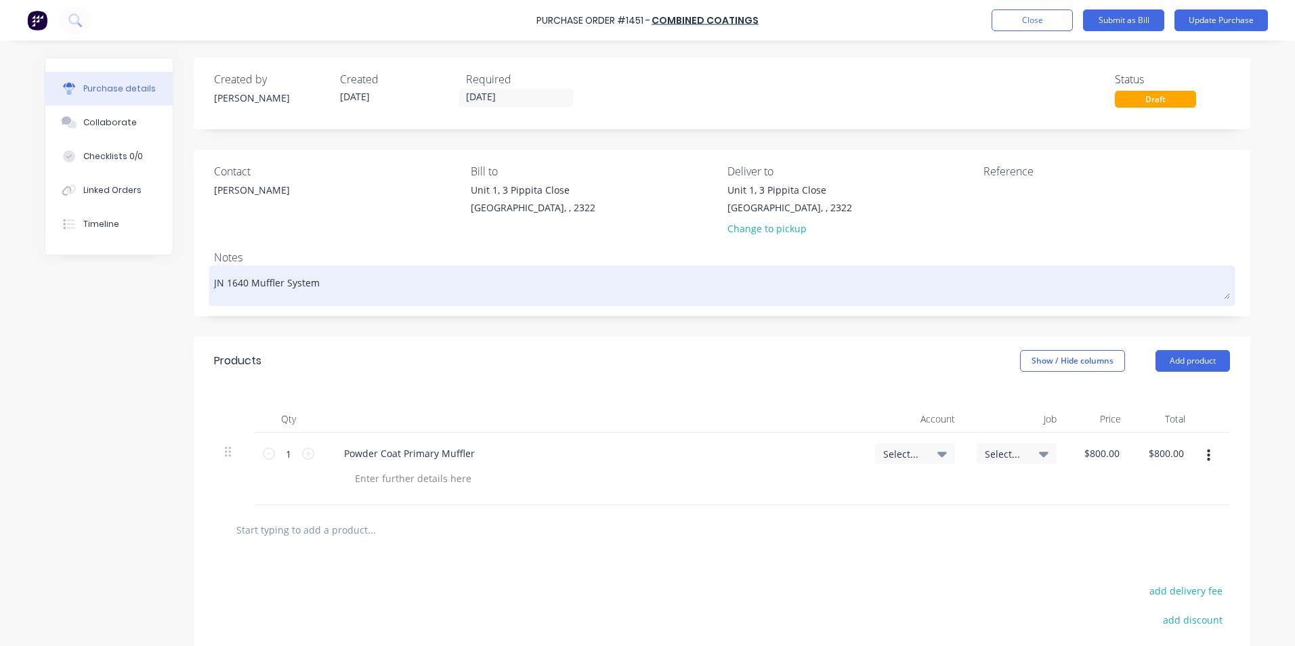
click at [234, 286] on textarea "JN 1640 Muffler System" at bounding box center [722, 284] width 1016 height 30
type textarea "x"
type textarea "JN 1660 Muffler System"
click at [322, 286] on textarea "JN 1660 Muffler System" at bounding box center [722, 284] width 1016 height 30
drag, startPoint x: 328, startPoint y: 282, endPoint x: 280, endPoint y: 284, distance: 48.1
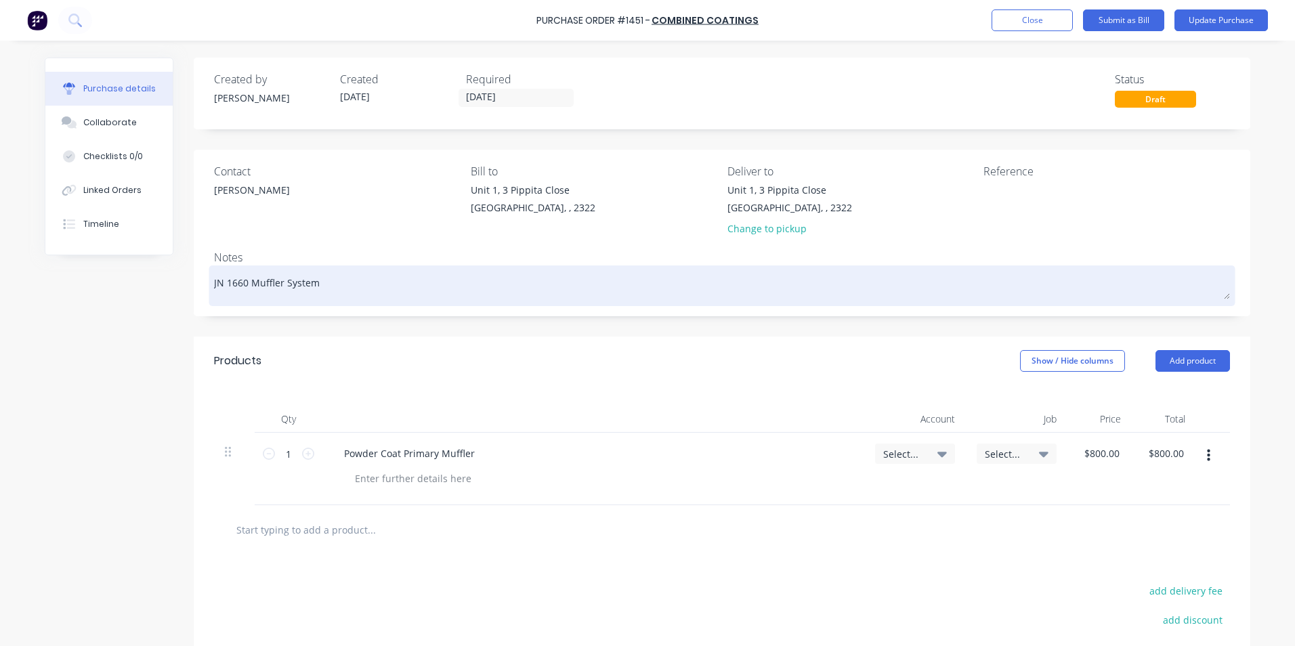
click at [280, 284] on textarea "JN 1660 Muffler System" at bounding box center [722, 284] width 1016 height 30
type textarea "x"
type textarea "JN 1660 Muffler"
click at [246, 284] on textarea "JN 1660 Muffler" at bounding box center [722, 284] width 1016 height 30
type textarea "x"
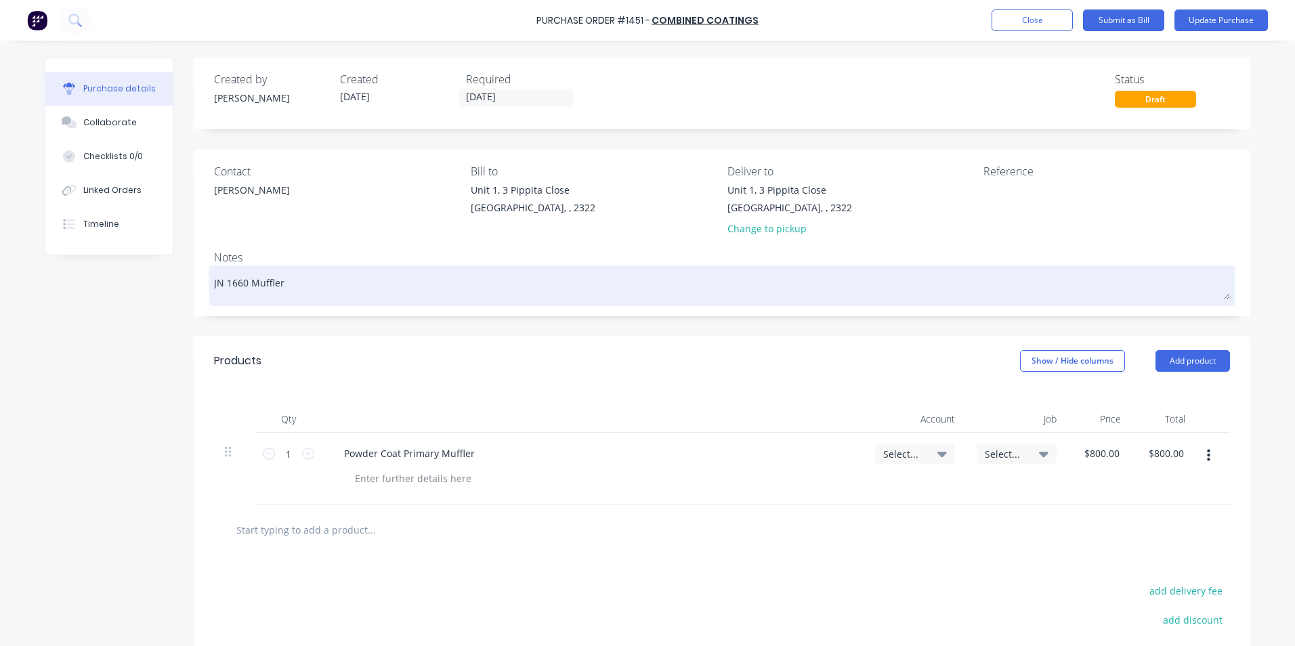
type textarea "JN 1660 7Muffler"
type textarea "x"
type textarea "JN 1660 79Muffler"
type textarea "x"
type textarea "JN 1660 794Muffler"
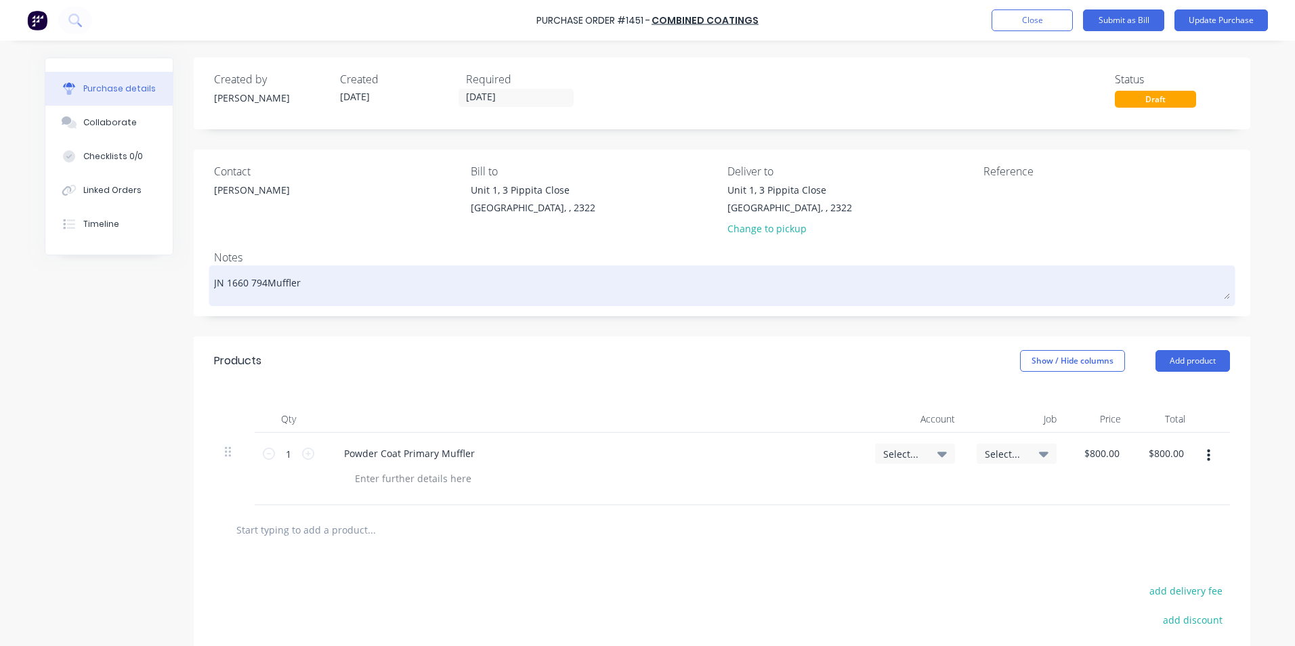
type textarea "x"
type textarea "JN 1660 794 Muffler"
type textarea "x"
type textarea "JN 1660 794 PMuffler"
type textarea "x"
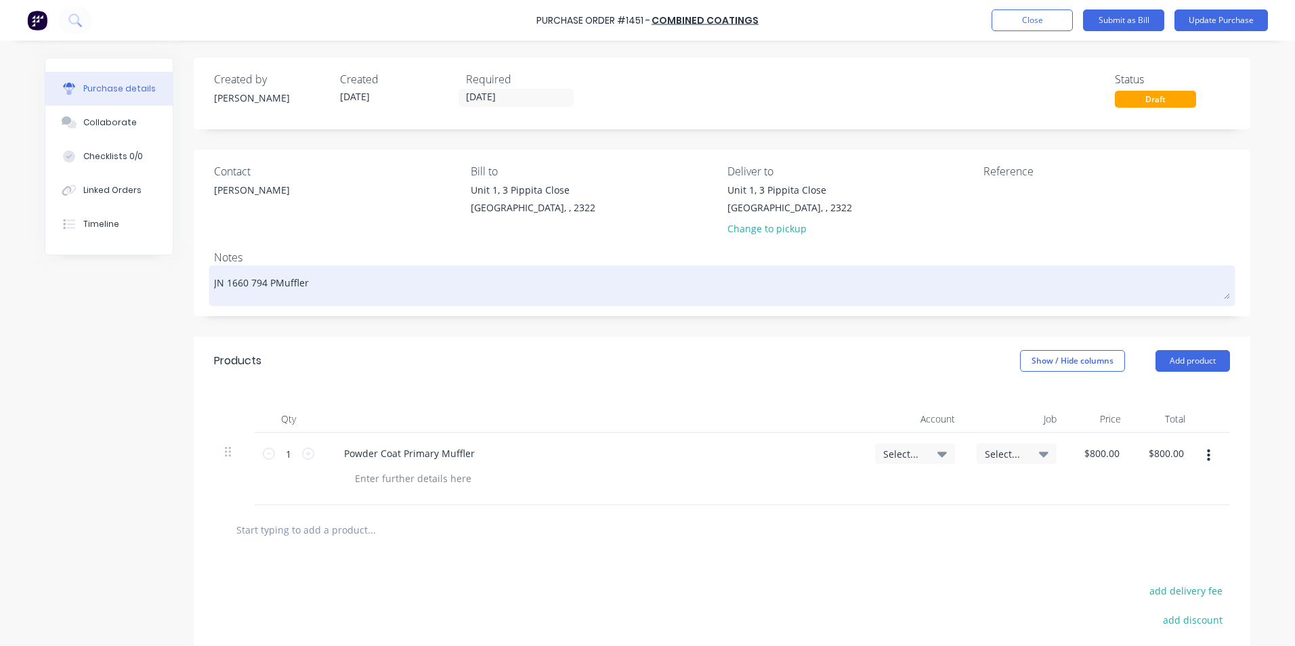
type textarea "JN 1660 794 PrMuffler"
type textarea "x"
type textarea "JN 1660 794 PriMuffler"
type textarea "x"
type textarea "JN 1660 794 PrimMuffler"
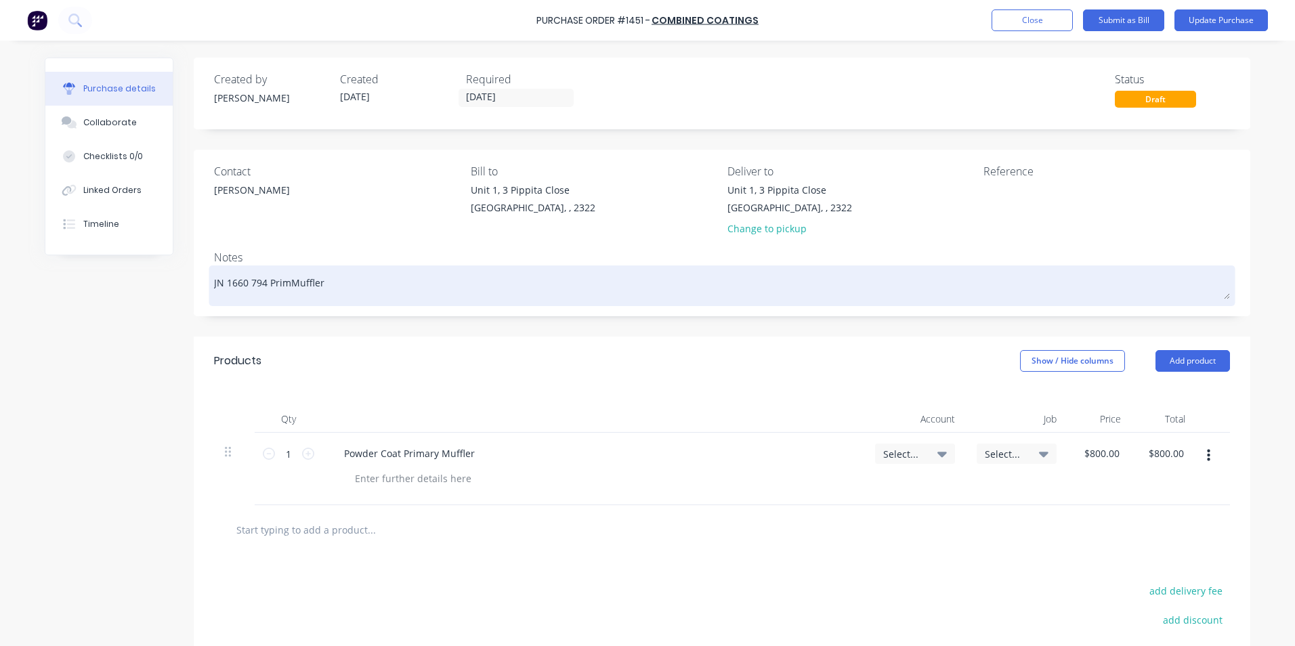
type textarea "x"
type textarea "JN 1660 794 PrimaMuffler"
type textarea "x"
type textarea "JN 1660 794 PrimarMuffler"
type textarea "x"
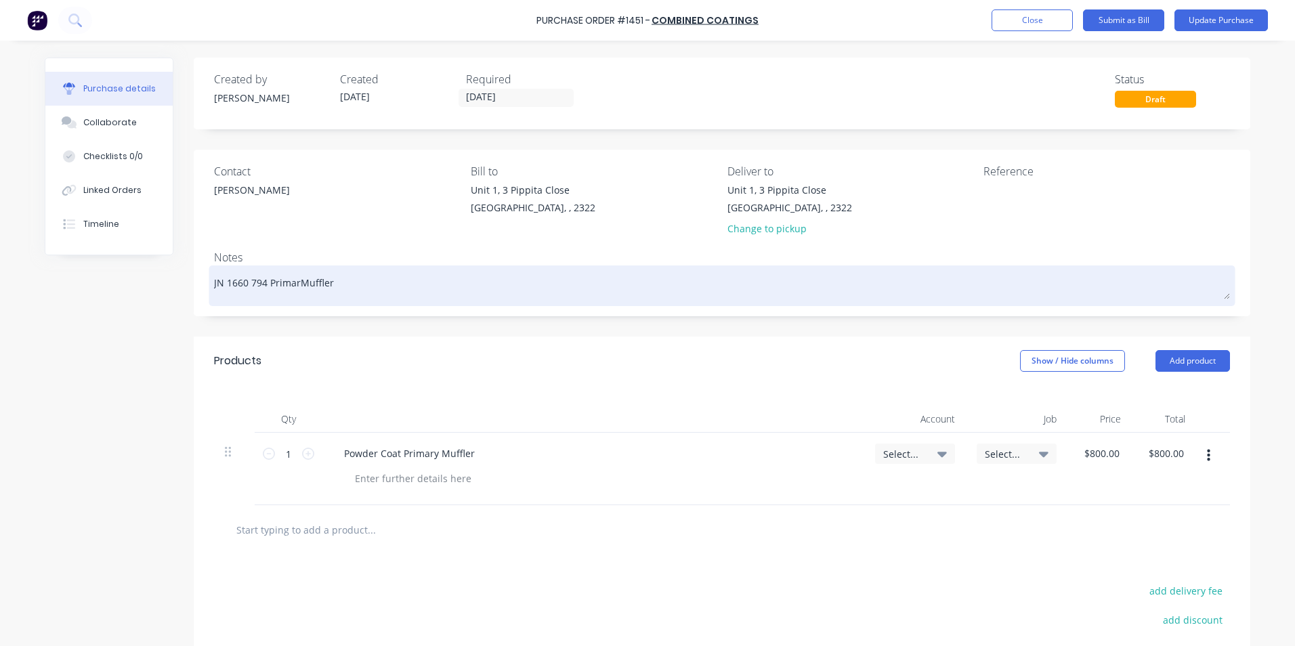
type textarea "JN 1660 794 PrimaryMuffler"
type textarea "x"
type textarea "JN 1660 794 Primary Muffler"
type textarea "x"
type textarea "JN 1660 794 Primary Muffler"
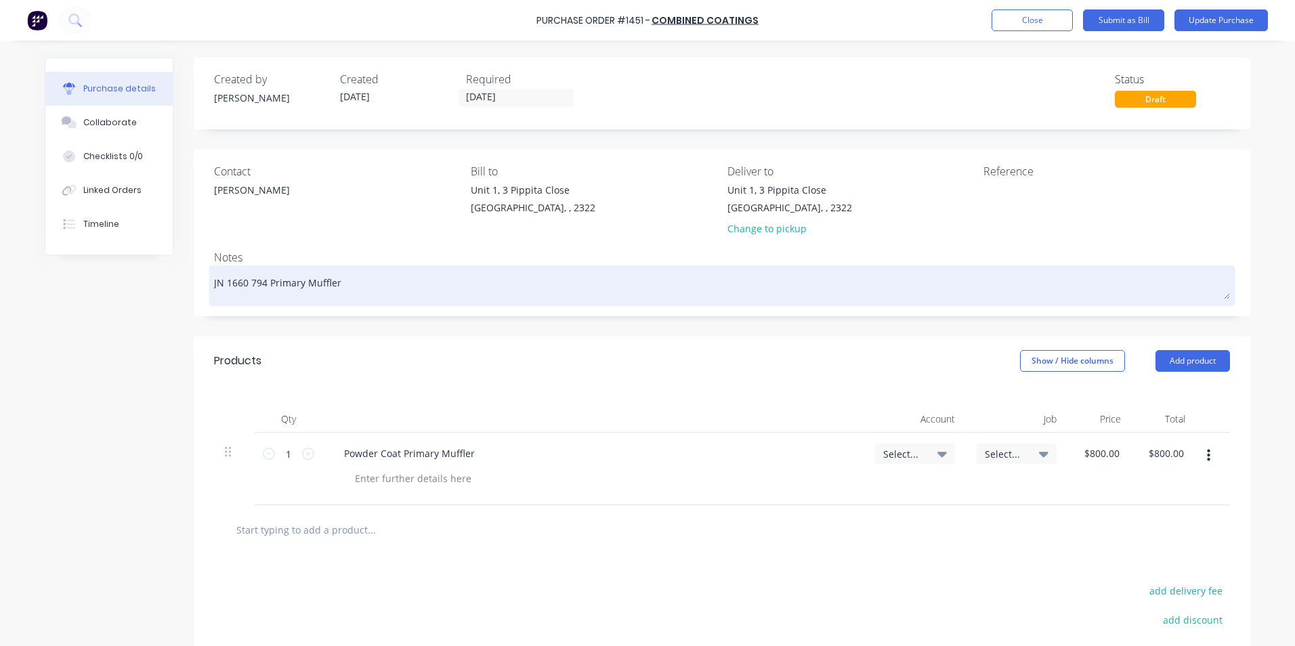
type textarea "x"
type textarea "JN 1660 794 Primary Muffler -"
type textarea "x"
type textarea "JN 1660 794 Primary Muffler -"
type textarea "x"
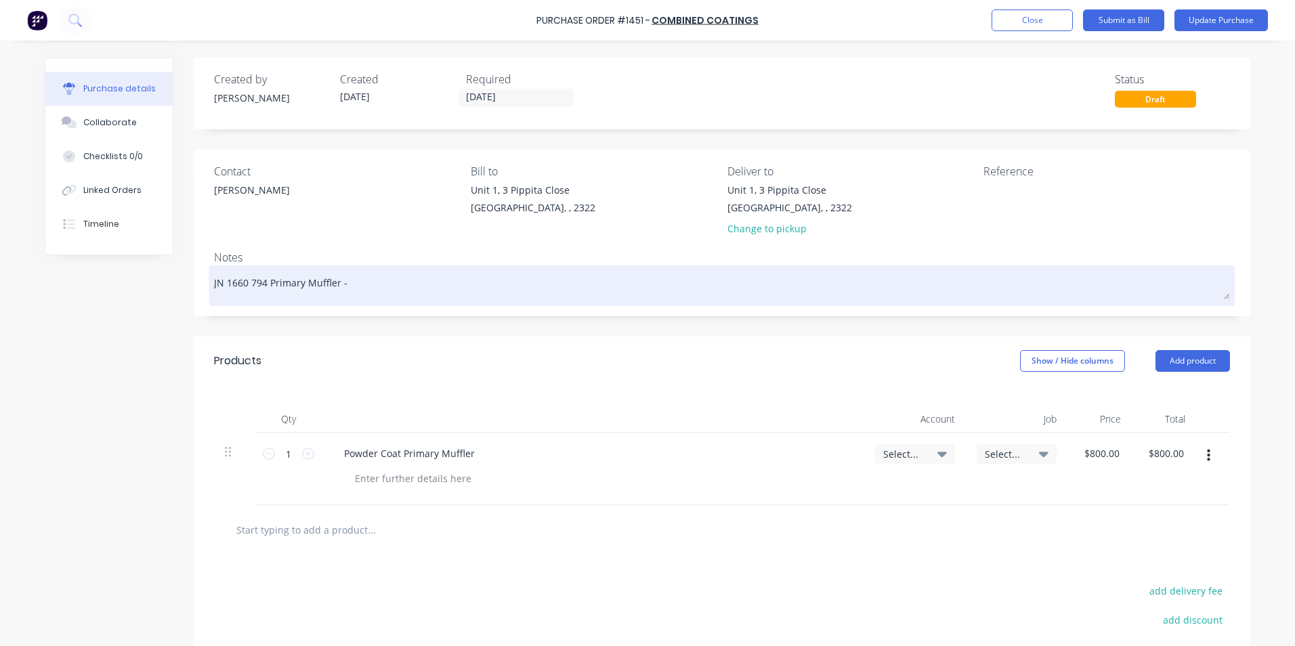
type textarea "JN 1660 794 Primary Muffler - T"
type textarea "x"
type textarea "JN 1660 794 Primary Muffler - Tr"
type textarea "x"
type textarea "JN 1660 794 Primary Muffler - Tru"
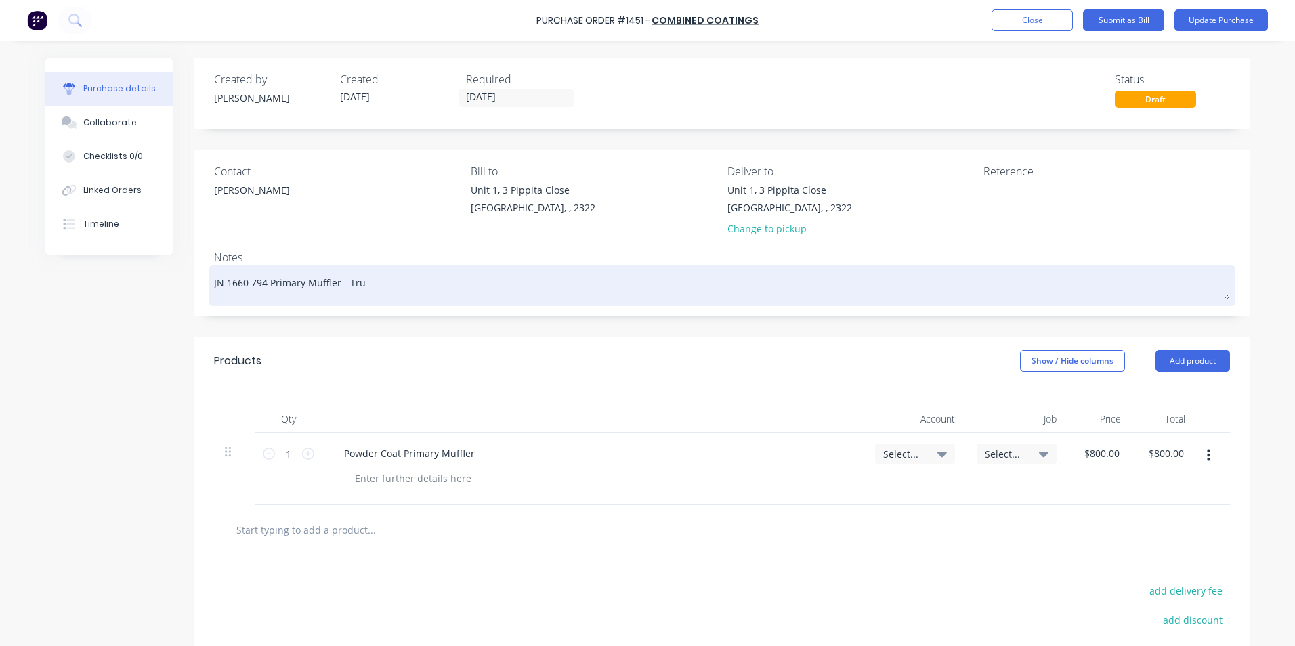
type textarea "x"
type textarea "JN 1660 794 Primary Muffler - Truc"
type textarea "x"
type textarea "JN 1660 794 Primary Muffler - Truck"
type textarea "x"
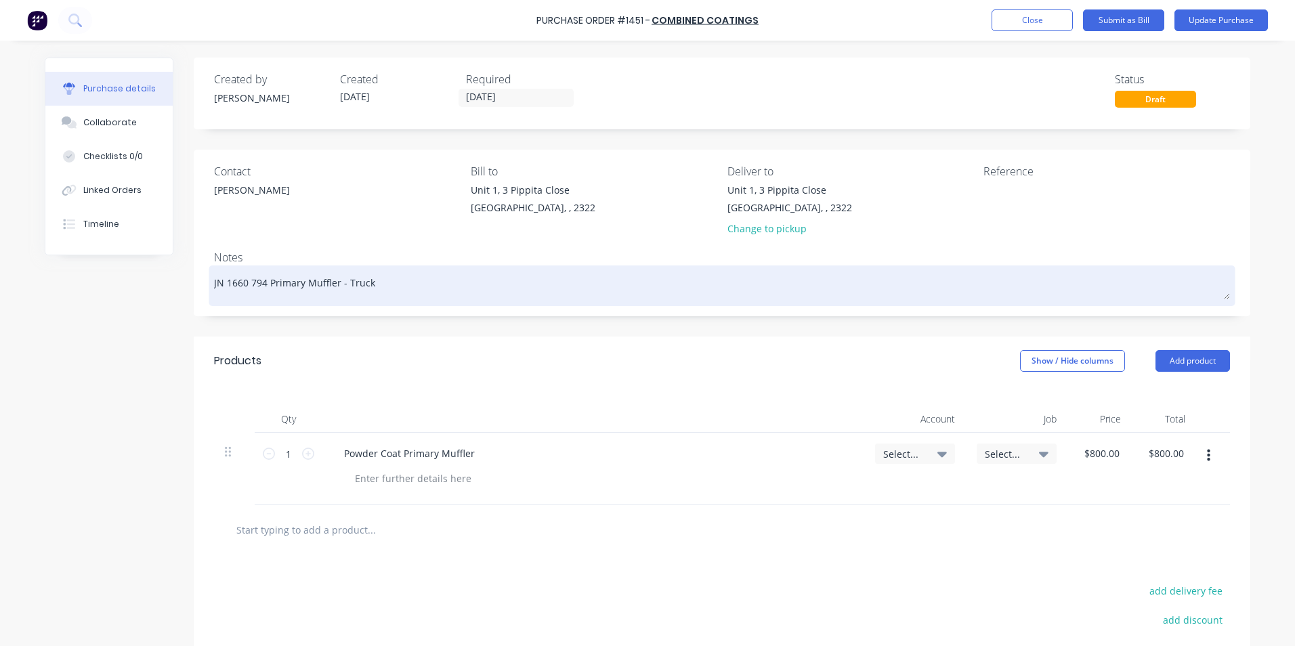
type textarea "JN 1660 794 Primary Muffler - Truck"
type textarea "x"
type textarea "JN 1660 794 Primary Muffler - Truck #"
type textarea "x"
type textarea "JN 1660 794 Primary Muffler - Truck #1"
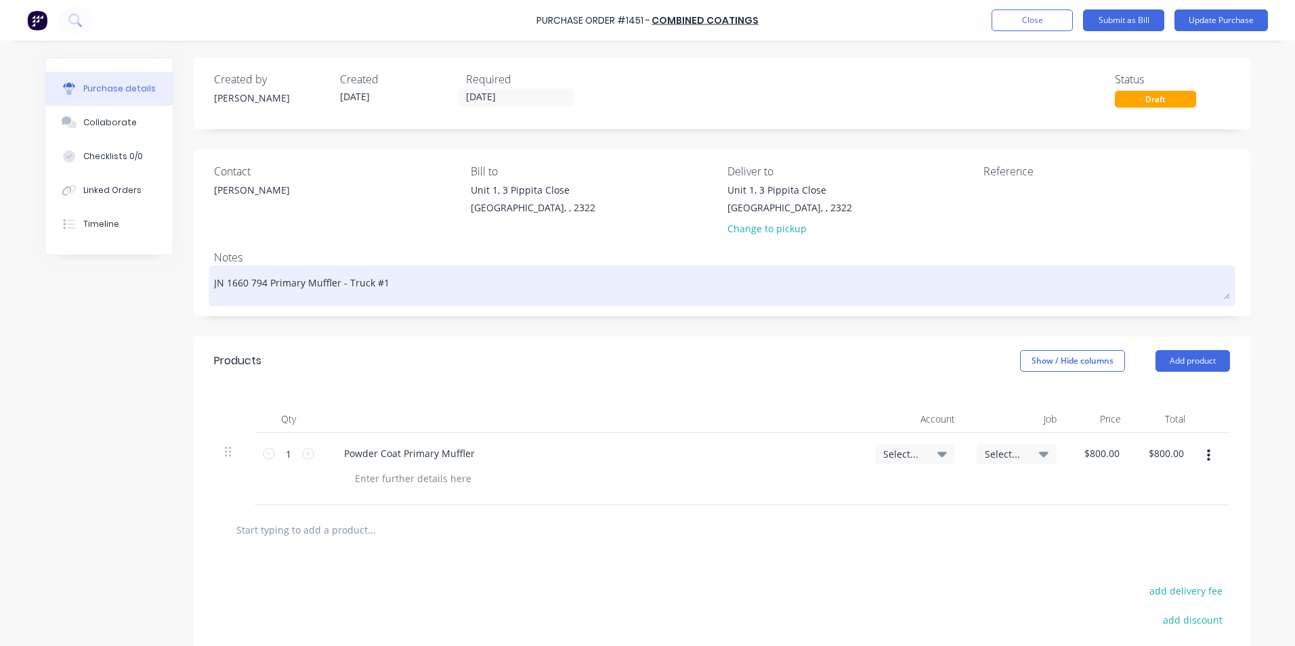
type textarea "x"
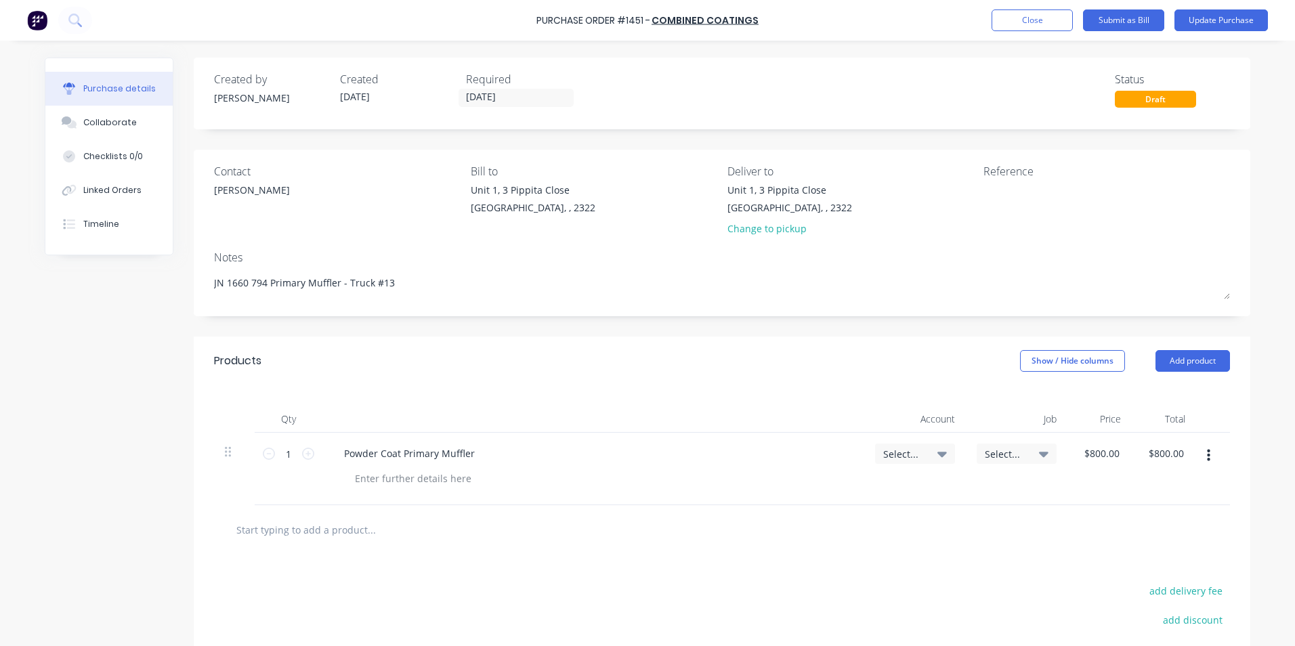
scroll to position [68, 0]
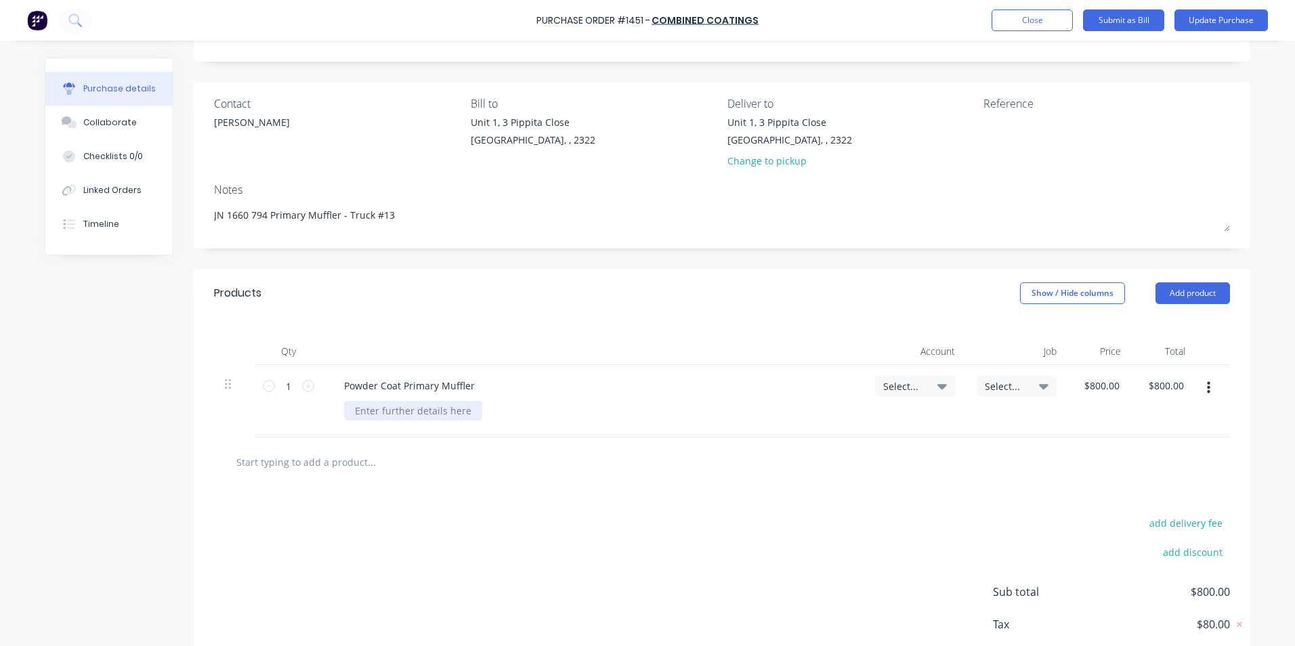
type textarea "JN 1660 794 Primary Muffler - Truck #13"
type textarea "x"
type textarea "JN 1660 794 Primary Muffler - Truck #13"
click at [370, 412] on div at bounding box center [413, 411] width 138 height 20
click at [893, 383] on span "Select..." at bounding box center [903, 386] width 41 height 14
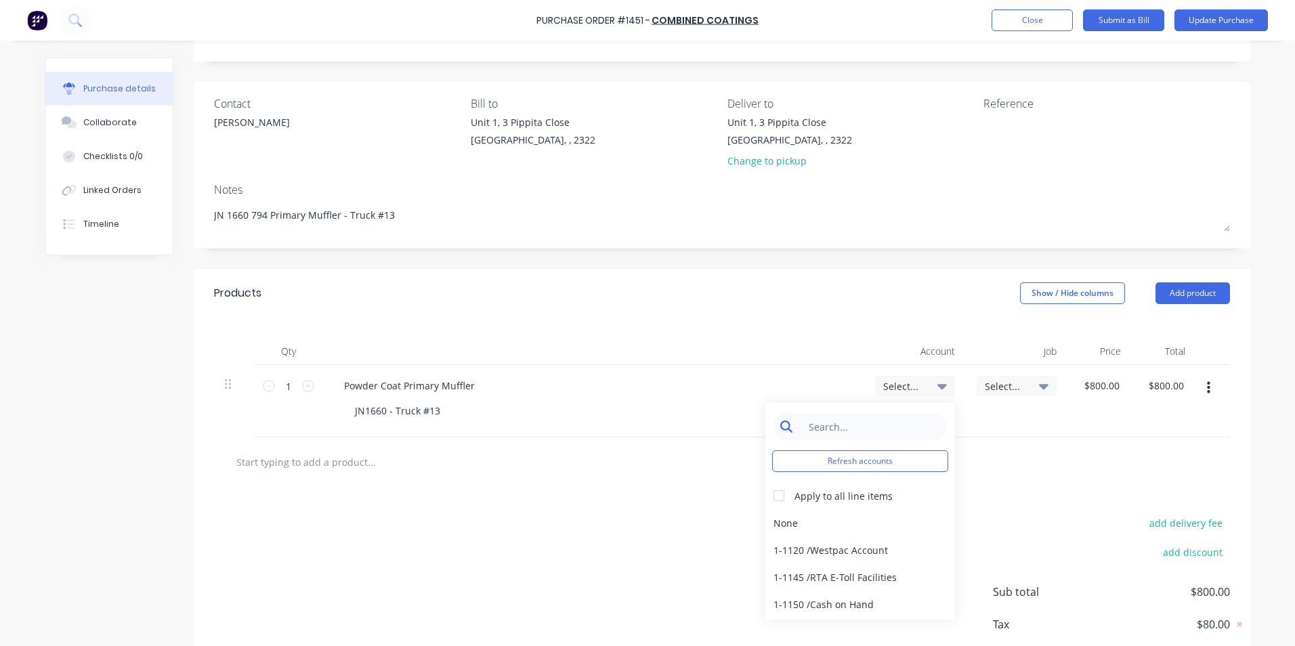
type textarea "x"
click at [849, 419] on input at bounding box center [870, 426] width 139 height 27
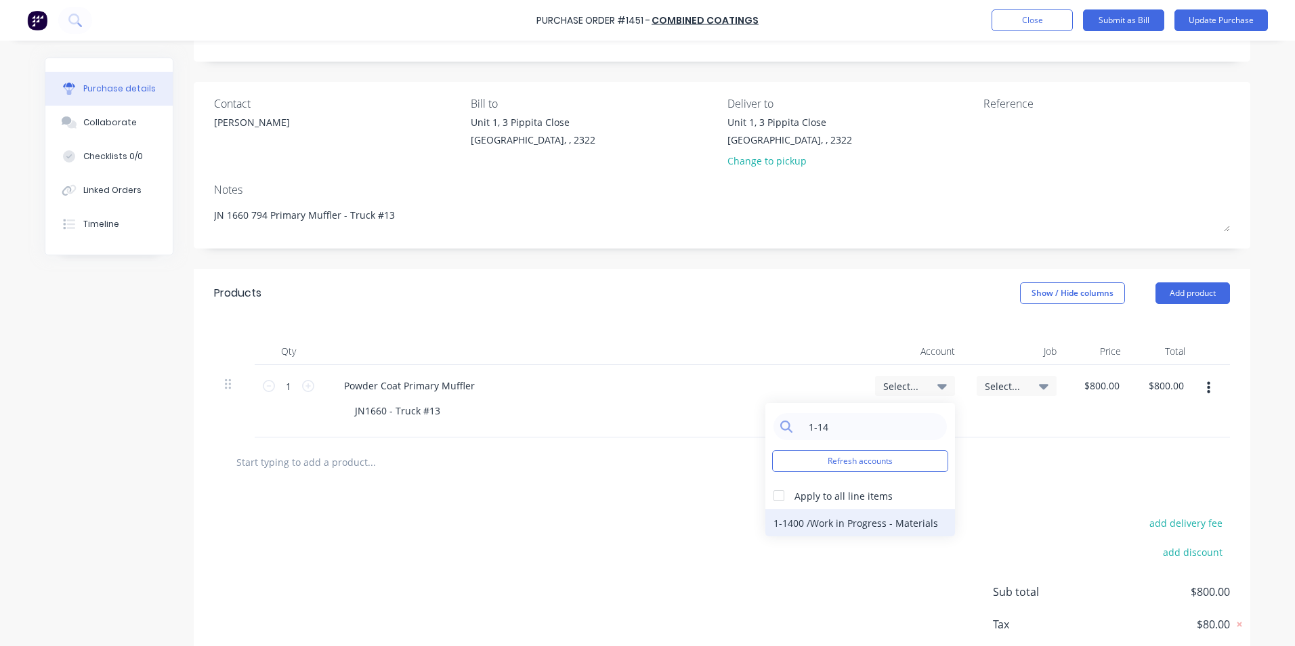
type input "1-14"
click at [874, 519] on div "1-1400 / Work in Progress - Materials" at bounding box center [860, 522] width 190 height 27
click at [991, 383] on span "Select..." at bounding box center [1005, 386] width 41 height 14
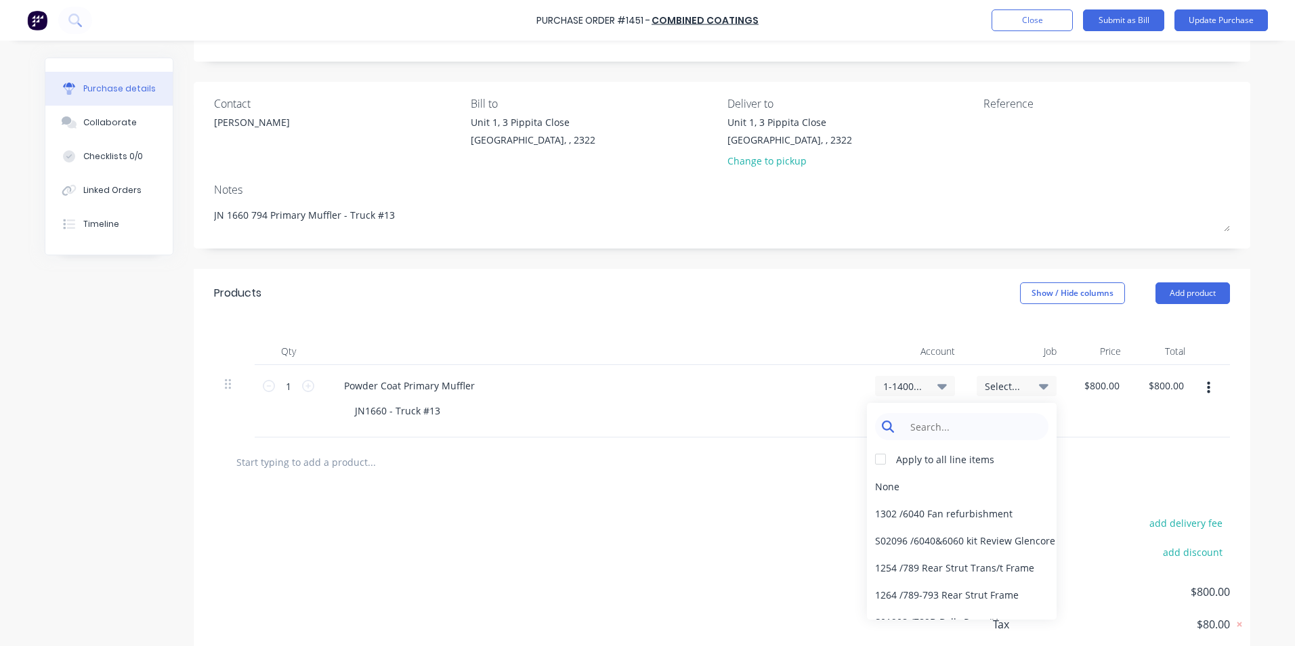
type textarea "x"
click at [920, 425] on input at bounding box center [972, 426] width 139 height 27
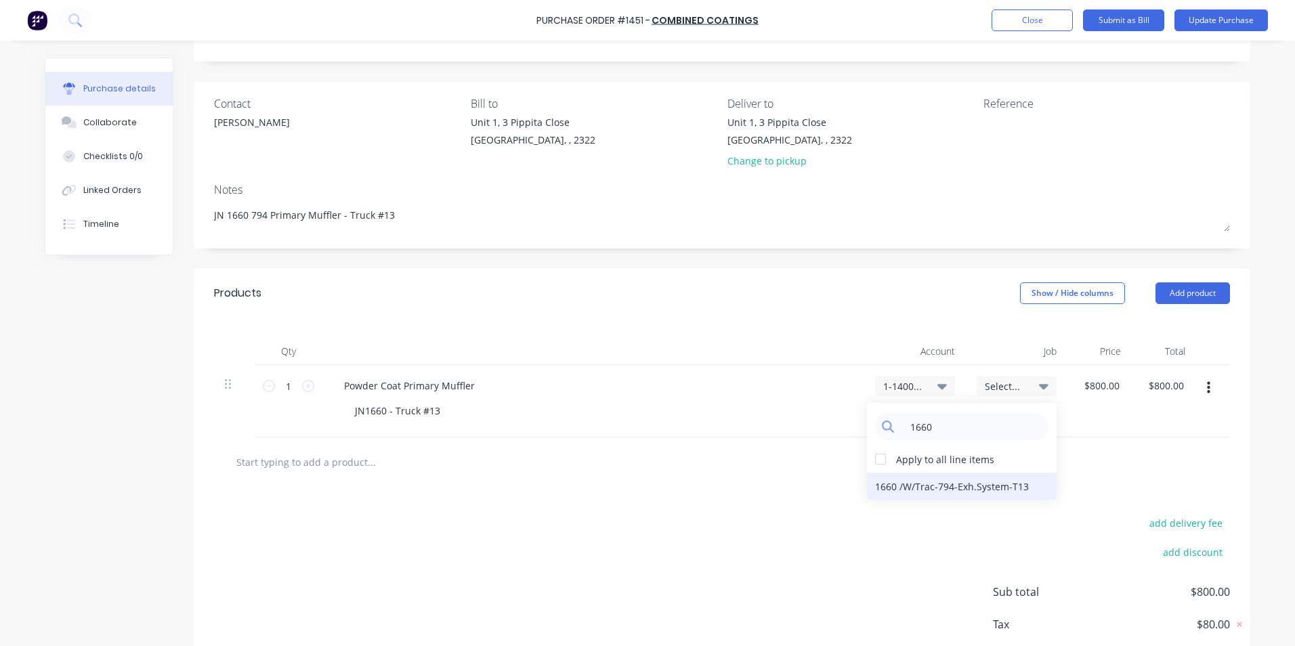
type input "1660"
click at [984, 483] on div "1660 / W/Trac-794-Exh.System-T13" at bounding box center [962, 486] width 190 height 27
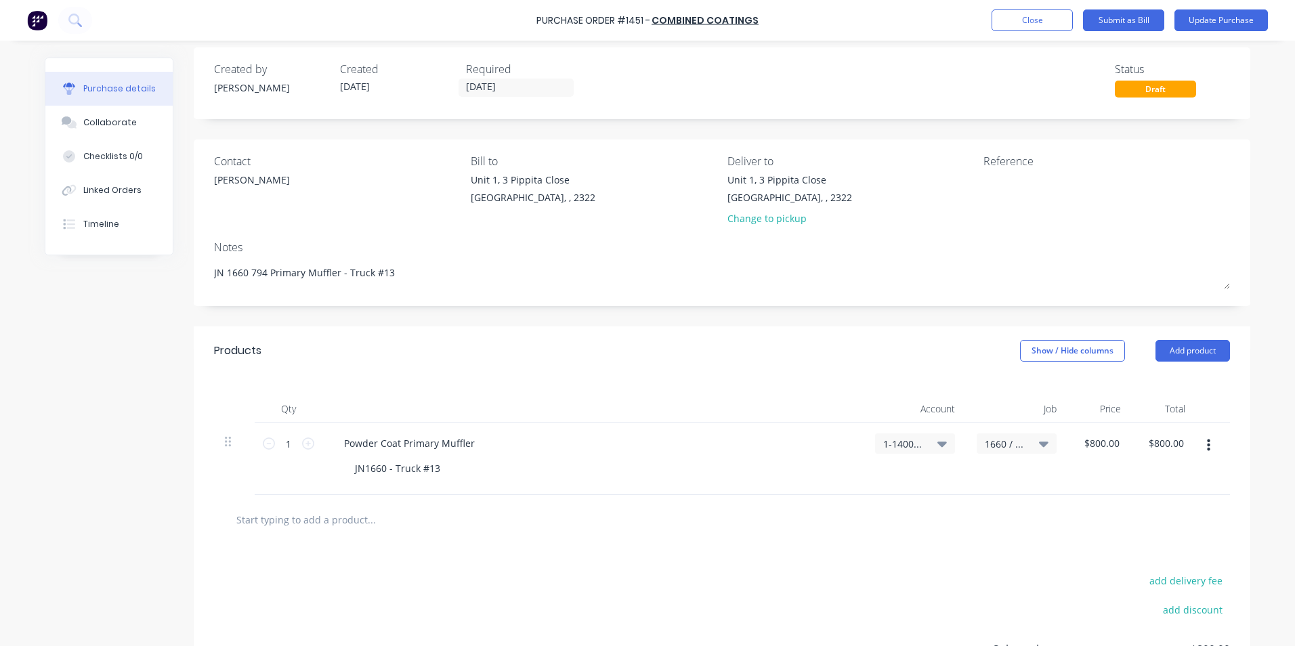
scroll to position [0, 0]
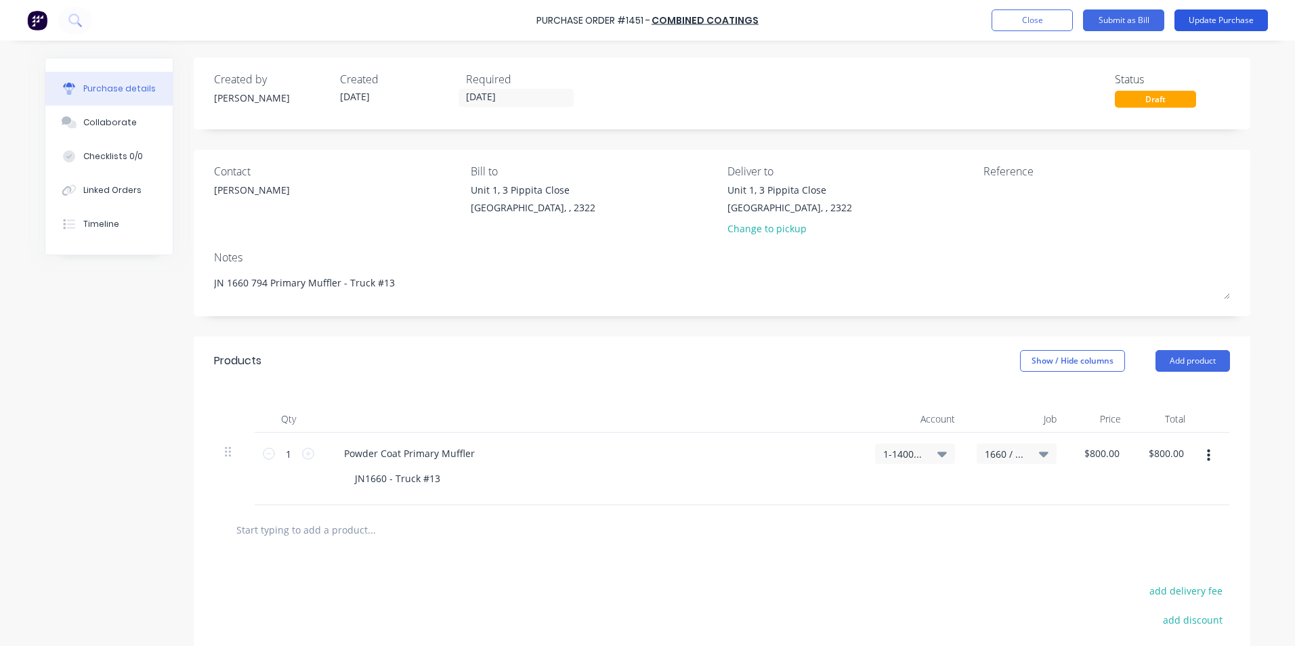
click at [1225, 20] on button "Update Purchase" at bounding box center [1220, 20] width 93 height 22
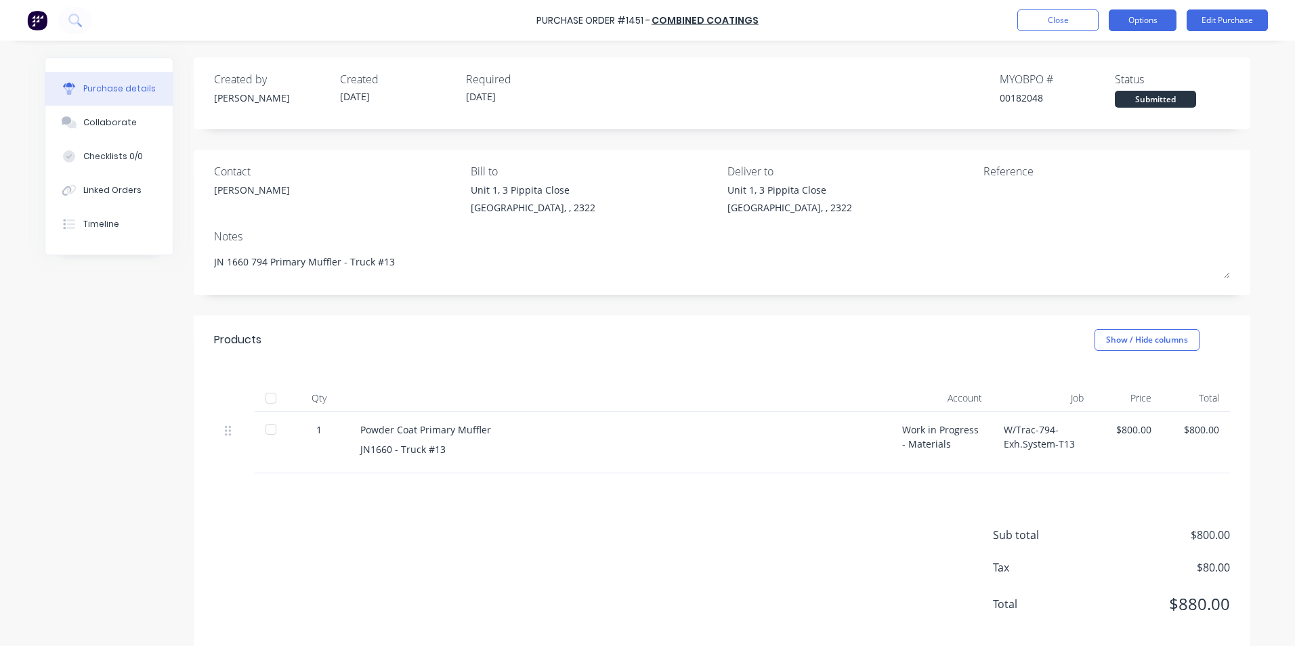
click at [1141, 13] on button "Options" at bounding box center [1143, 20] width 68 height 22
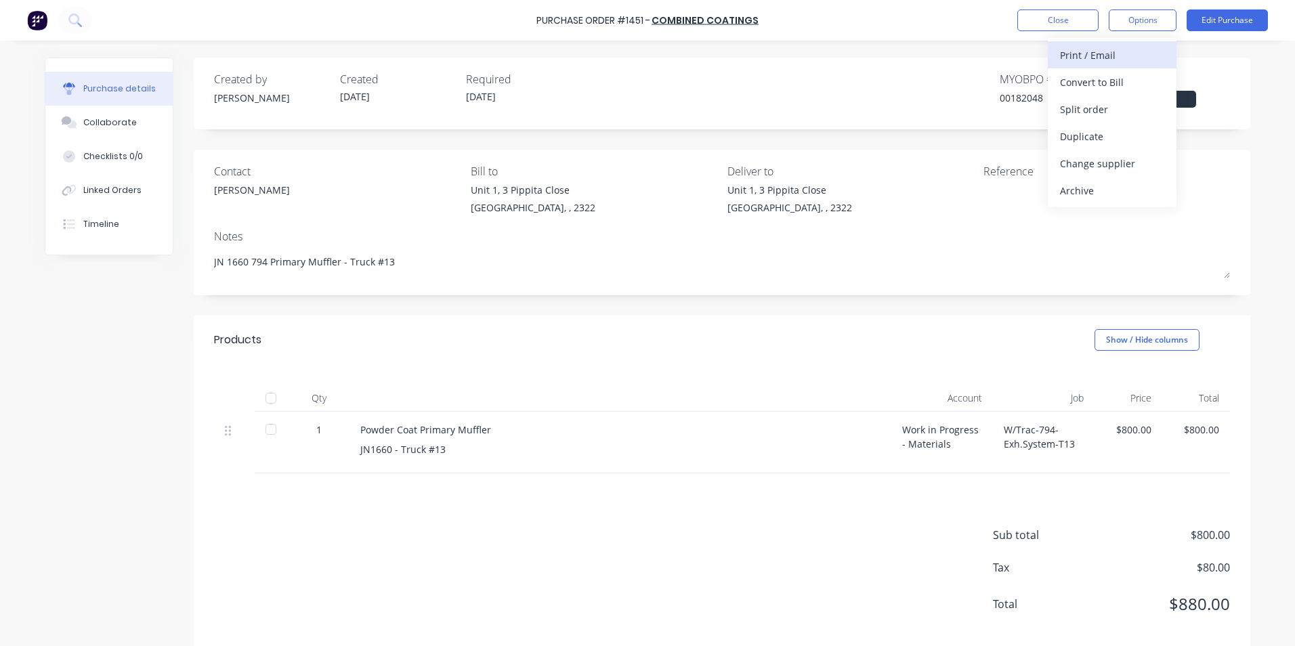
click at [1094, 58] on div "Print / Email" at bounding box center [1112, 55] width 104 height 20
click at [1077, 82] on div "With pricing" at bounding box center [1112, 82] width 104 height 20
type textarea "x"
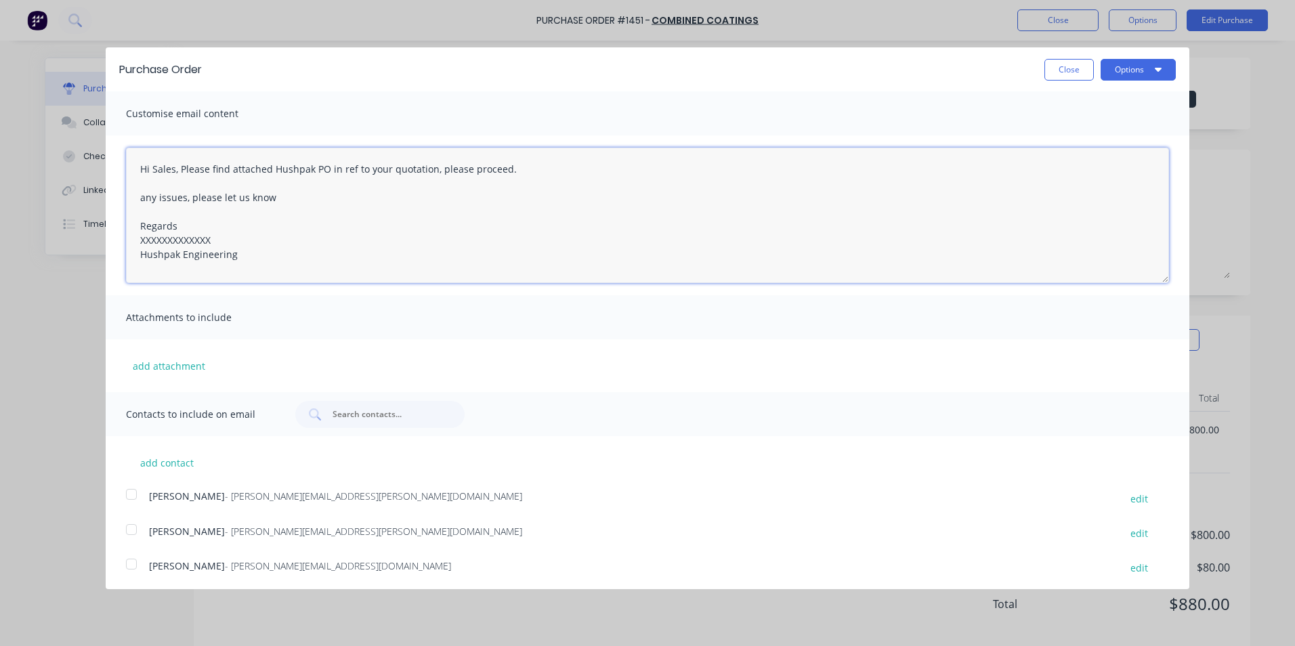
drag, startPoint x: 217, startPoint y: 241, endPoint x: 114, endPoint y: 239, distance: 103.0
click at [114, 239] on div "Hi Sales, Please find attached Hushpak PO in ref to your quotation, please proc…" at bounding box center [647, 215] width 1083 height 160
drag, startPoint x: 173, startPoint y: 168, endPoint x: 158, endPoint y: 169, distance: 14.9
click at [158, 169] on textarea "Hi Sales, Please find attached Hushpak PO in ref to your quotation, please proc…" at bounding box center [647, 215] width 1043 height 135
drag, startPoint x: 518, startPoint y: 169, endPoint x: 442, endPoint y: 169, distance: 76.5
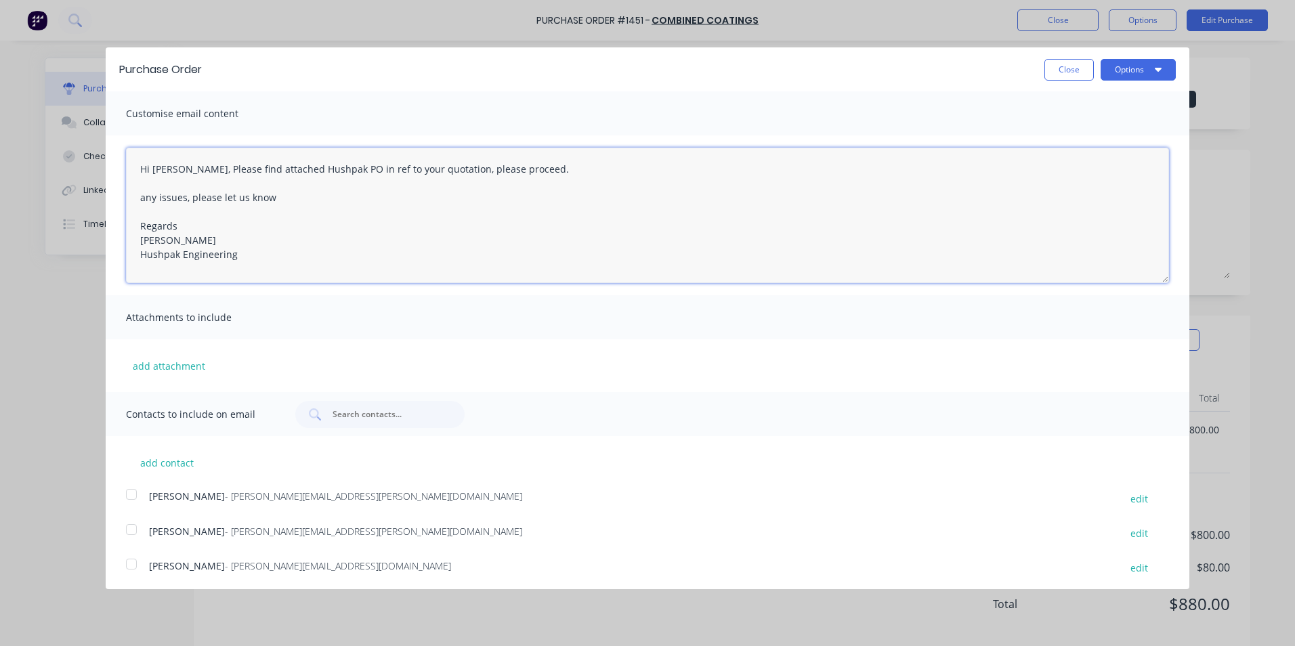
click at [442, 169] on textarea "Hi Simon, Please find attached Hushpak PO in ref to your quotation, please proc…" at bounding box center [647, 215] width 1043 height 135
drag, startPoint x: 237, startPoint y: 254, endPoint x: 128, endPoint y: 154, distance: 148.1
click at [128, 154] on textarea "Hi Simon, Please find attached Hushpak PO in ref to your quotation, the worksho…" at bounding box center [647, 215] width 1043 height 135
click at [245, 241] on textarea "Hi Simon, Please find attached Hushpak PO in ref to your quotation, the worksho…" at bounding box center [647, 215] width 1043 height 135
type textarea "Hi Simon, Please find attached Hushpak PO in ref to your quotation, the worksho…"
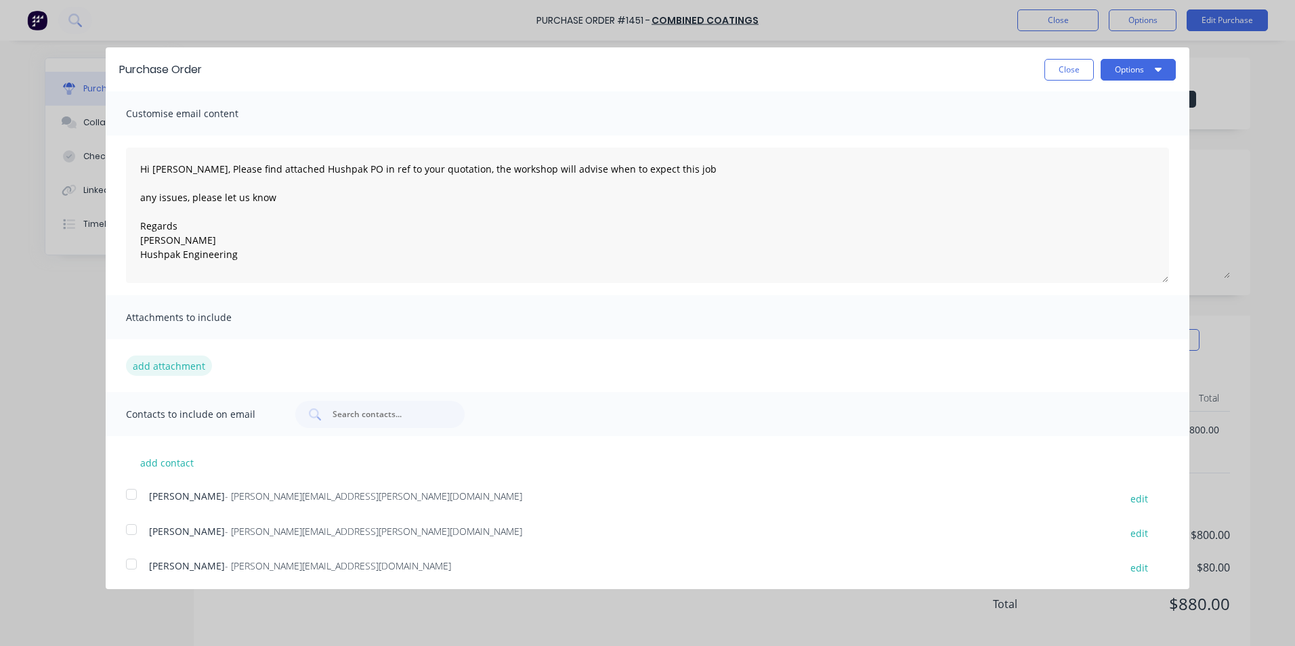
click at [148, 364] on button "add attachment" at bounding box center [169, 366] width 86 height 20
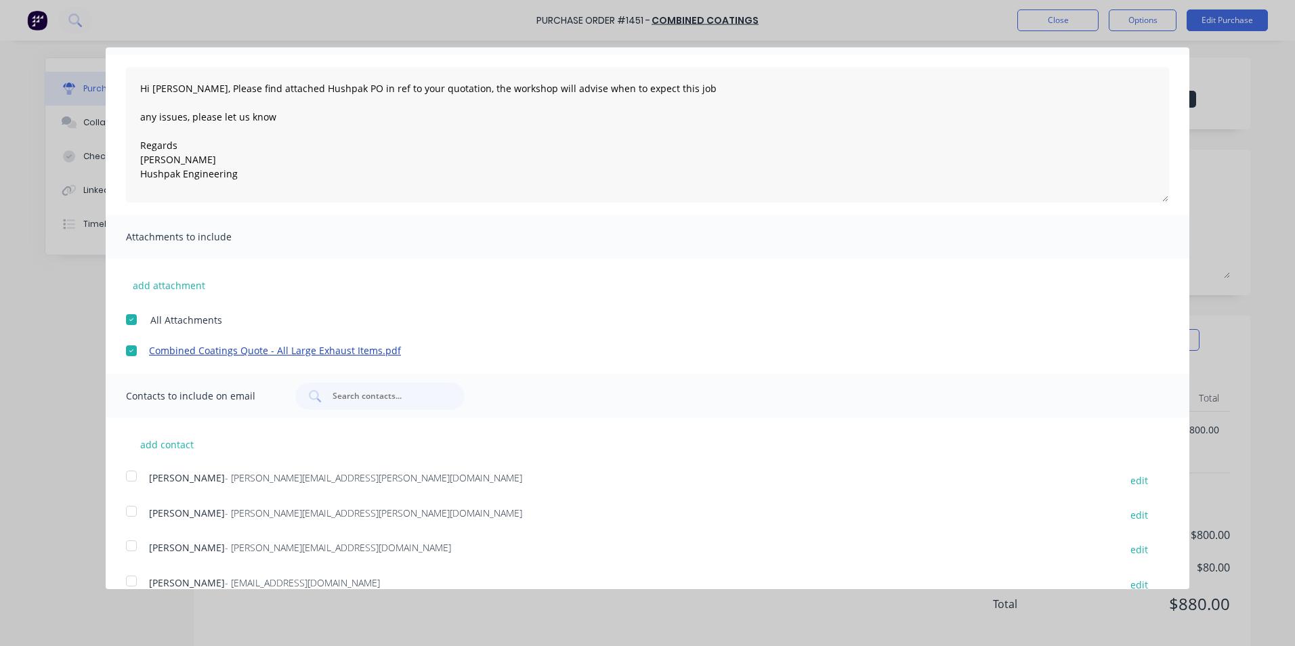
scroll to position [102, 0]
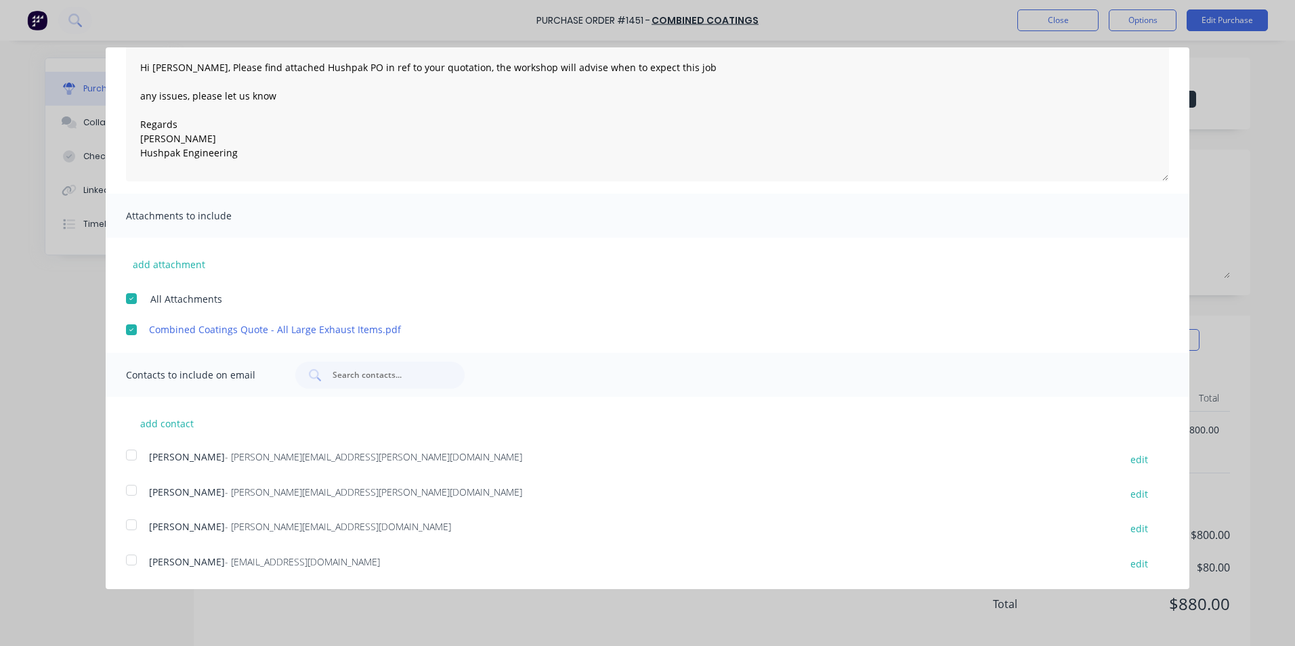
click at [130, 489] on div at bounding box center [131, 490] width 27 height 27
click at [135, 558] on div at bounding box center [131, 559] width 27 height 27
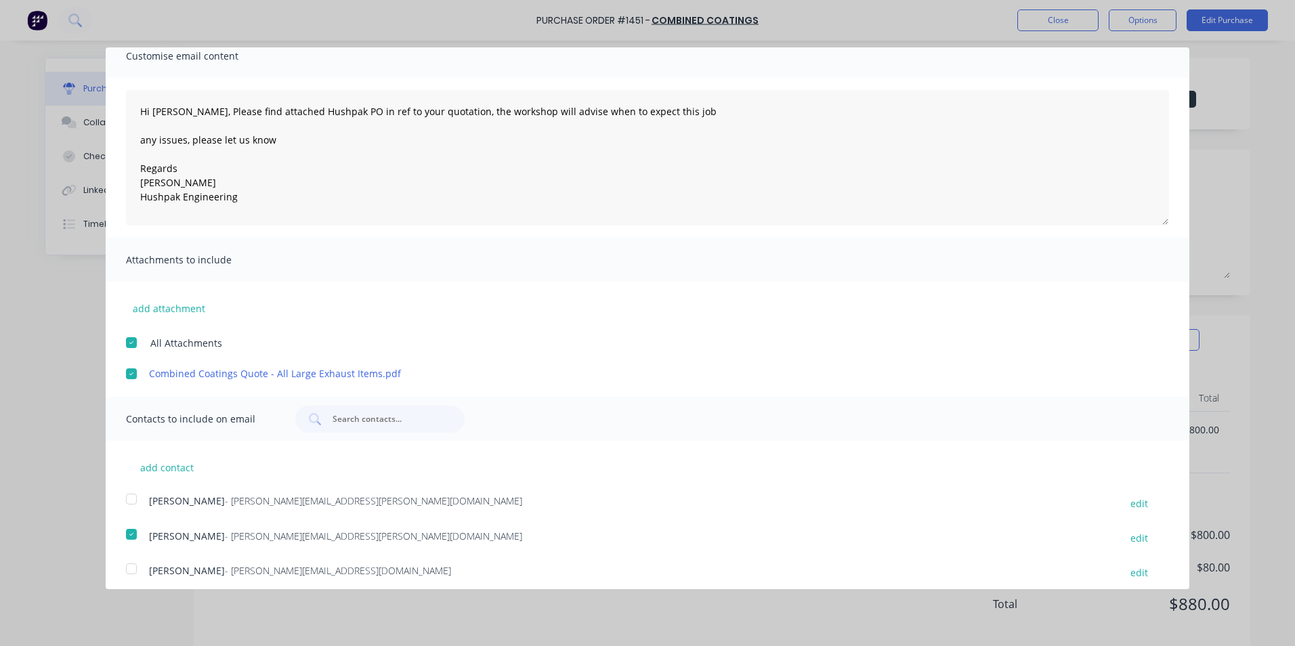
scroll to position [0, 0]
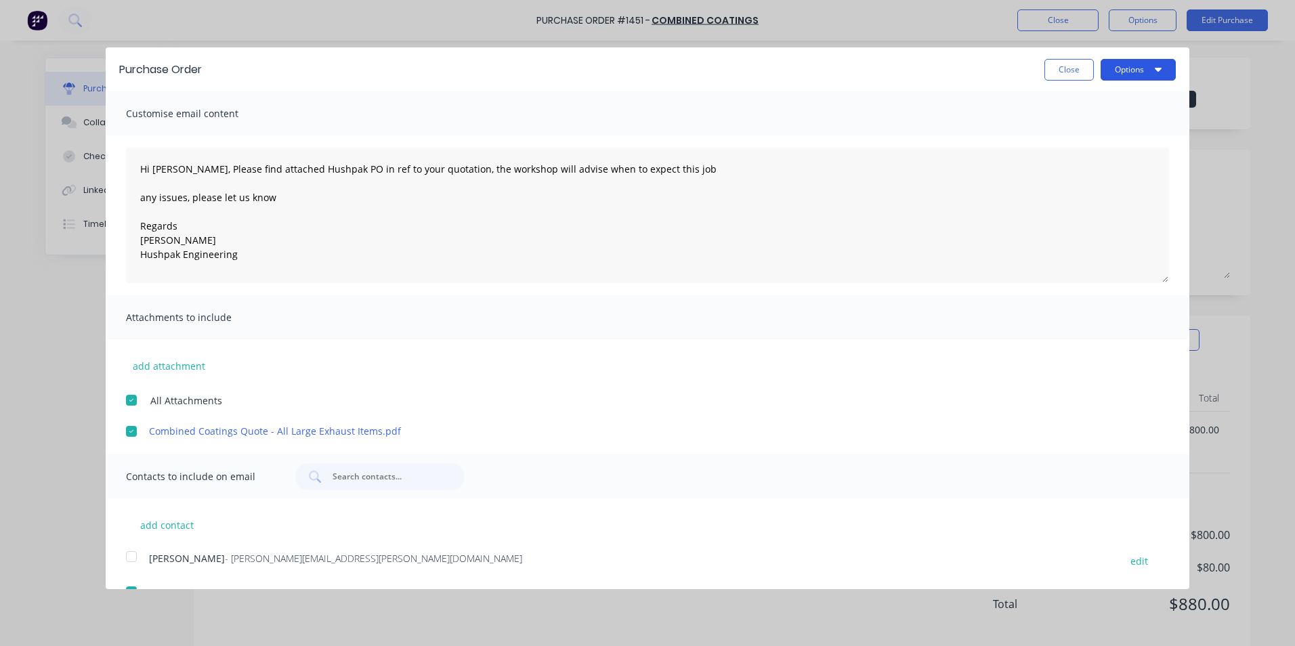
click at [1118, 65] on button "Options" at bounding box center [1137, 70] width 75 height 22
click at [1062, 131] on div "Email" at bounding box center [1111, 131] width 104 height 20
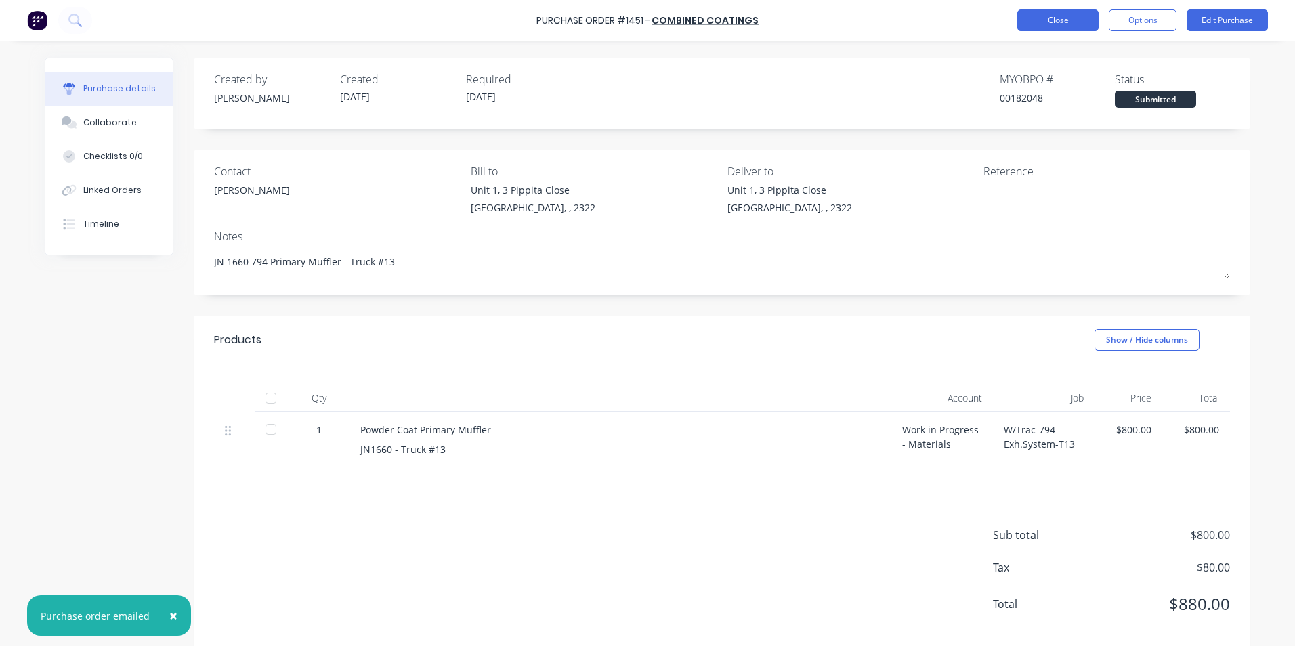
click at [1071, 20] on button "Close" at bounding box center [1057, 20] width 81 height 22
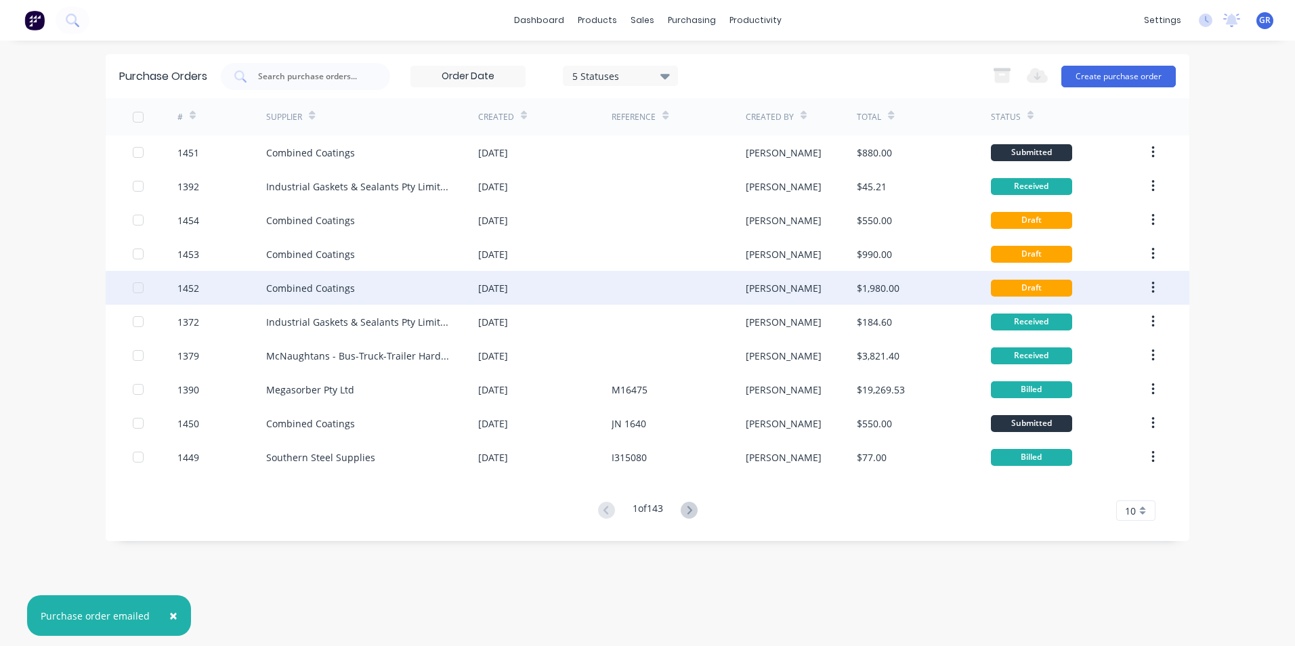
click at [190, 290] on div "1452" at bounding box center [188, 288] width 22 height 14
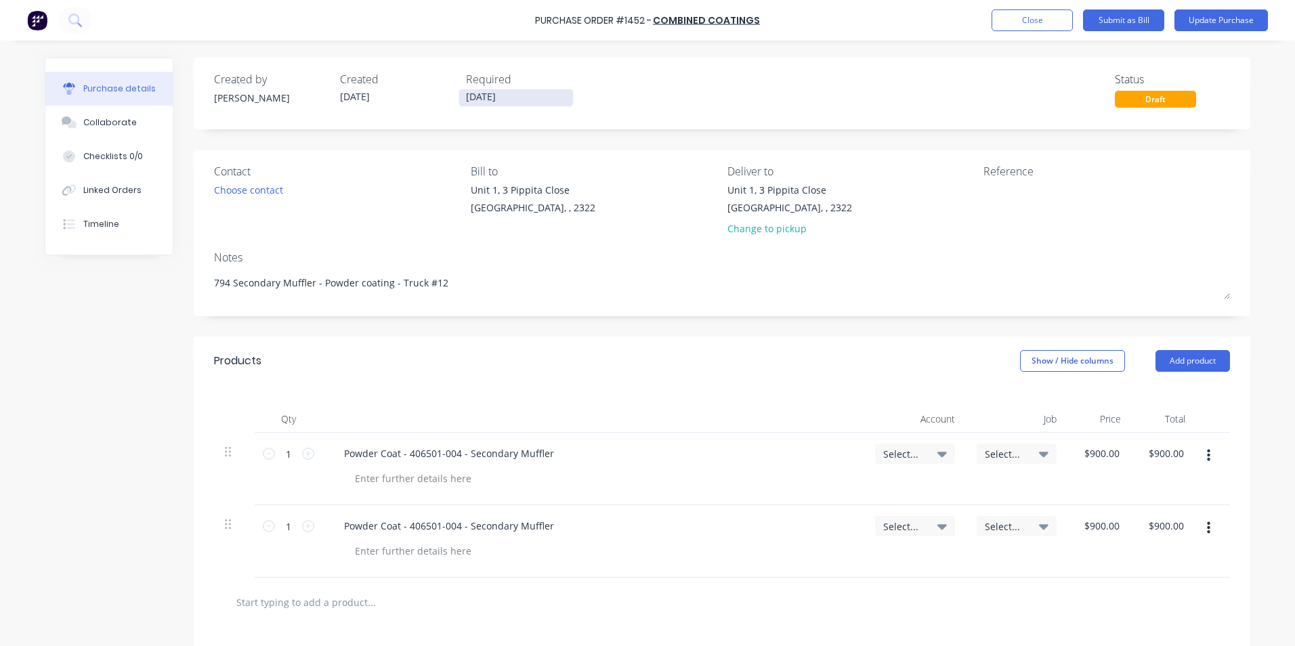
click at [477, 98] on input "09/09/25" at bounding box center [516, 97] width 114 height 17
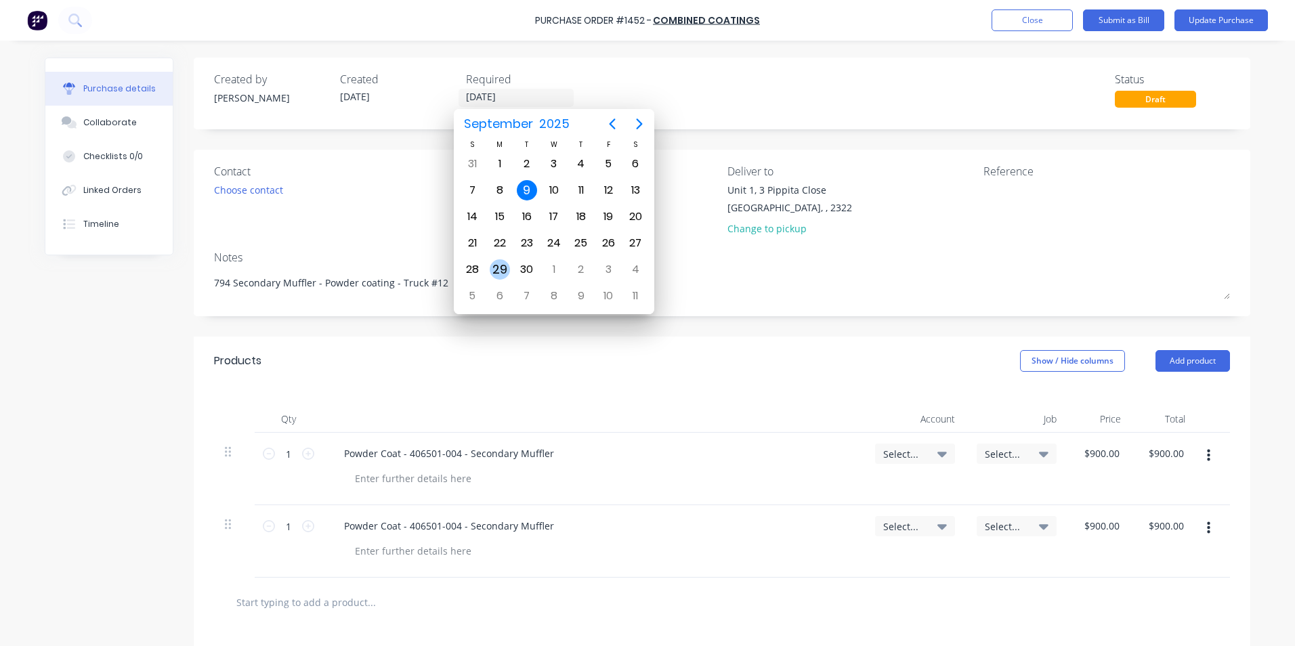
click at [502, 263] on div "29" at bounding box center [500, 269] width 20 height 20
type textarea "x"
type input "29/09/25"
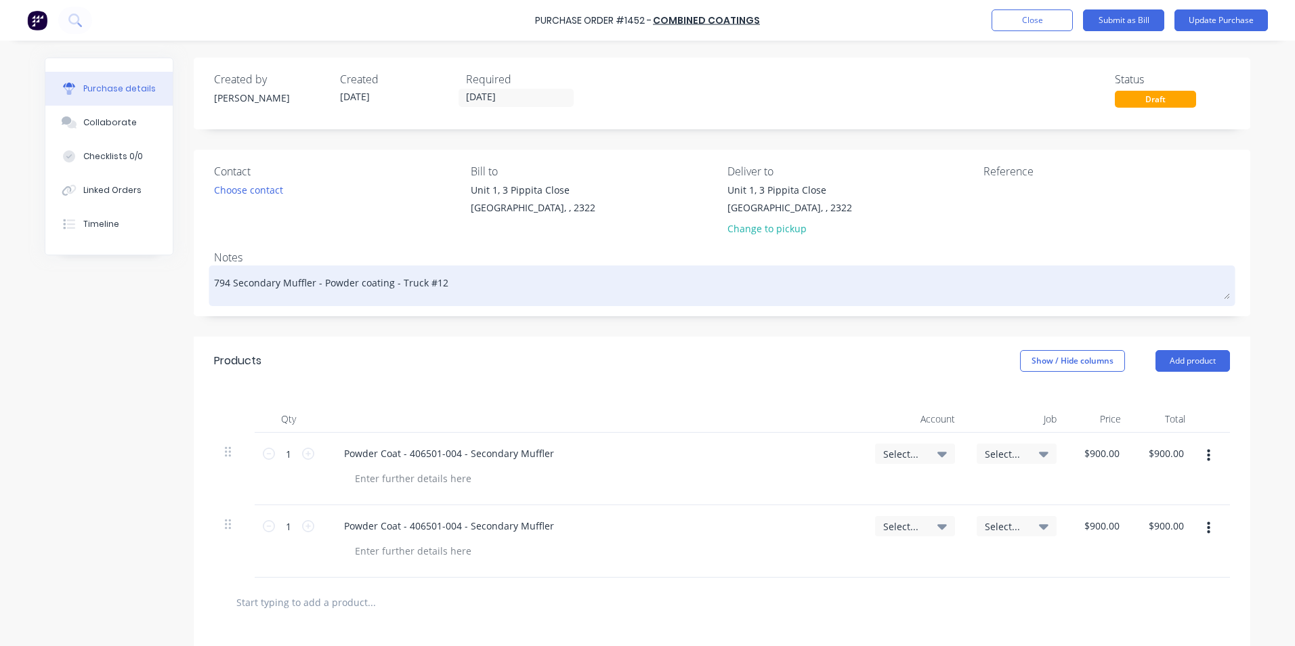
click at [214, 282] on textarea "794 Secondary Muffler - Powder coating - Truck #12" at bounding box center [722, 284] width 1016 height 30
type textarea "x"
type textarea "J794 Secondary Muffler - Powder coating - Truck #12"
type textarea "x"
type textarea "JN794 Secondary Muffler - Powder coating - Truck #12"
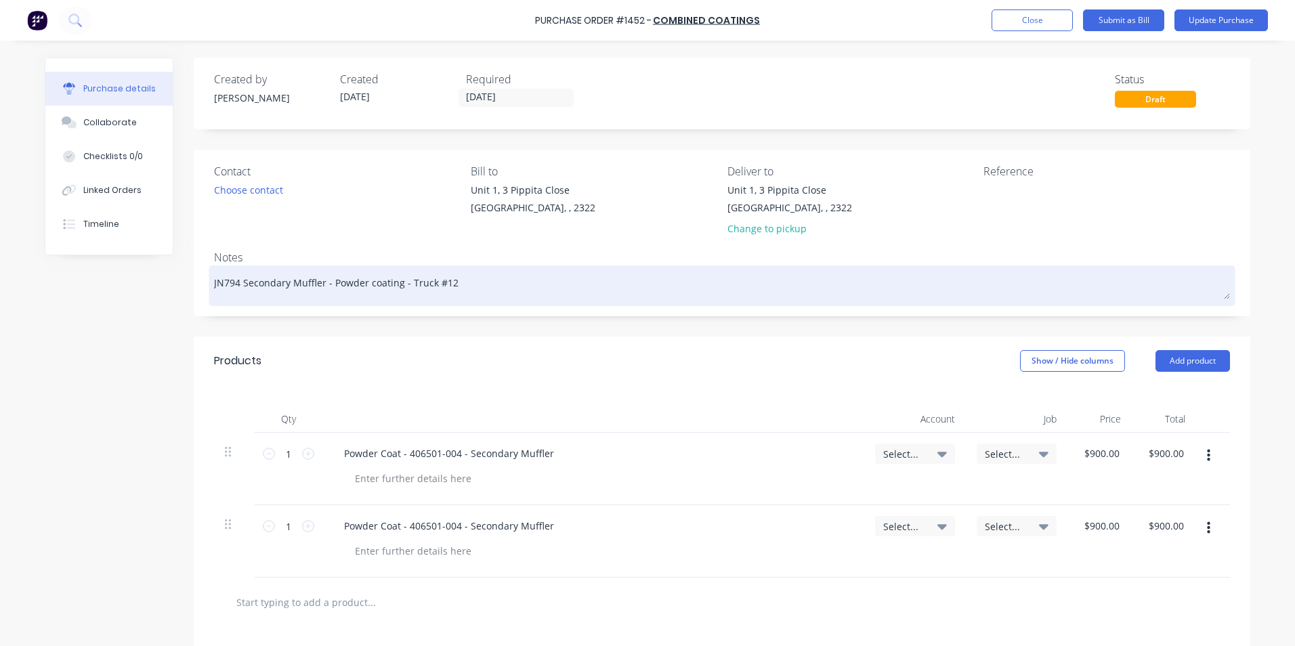
type textarea "x"
type textarea "JN1794 Secondary Muffler - Powder coating - Truck #12"
type textarea "x"
type textarea "JN16794 Secondary Muffler - Powder coating - Truck #12"
type textarea "x"
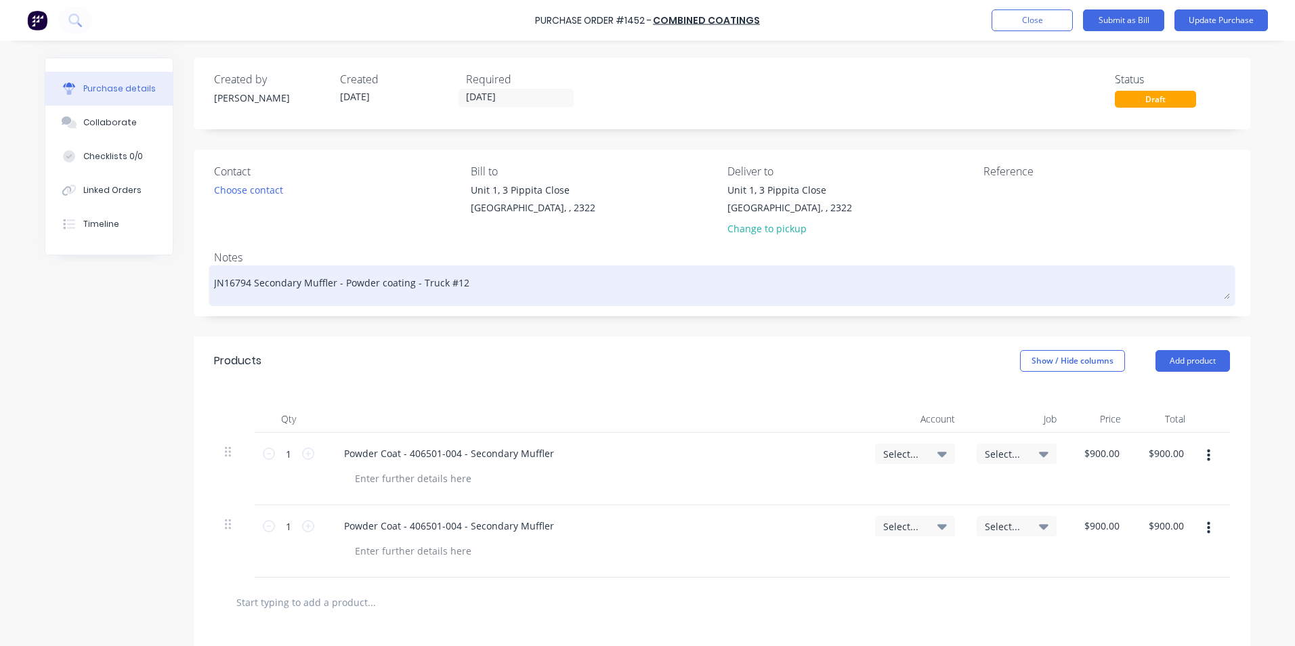
type textarea "JN166794 Secondary Muffler - Powder coating - Truck #12"
type textarea "x"
type textarea "JN1660794 Secondary Muffler - Powder coating - Truck #12"
type textarea "x"
type textarea "JN1660 794 Secondary Muffler - Powder coating - Truck #12"
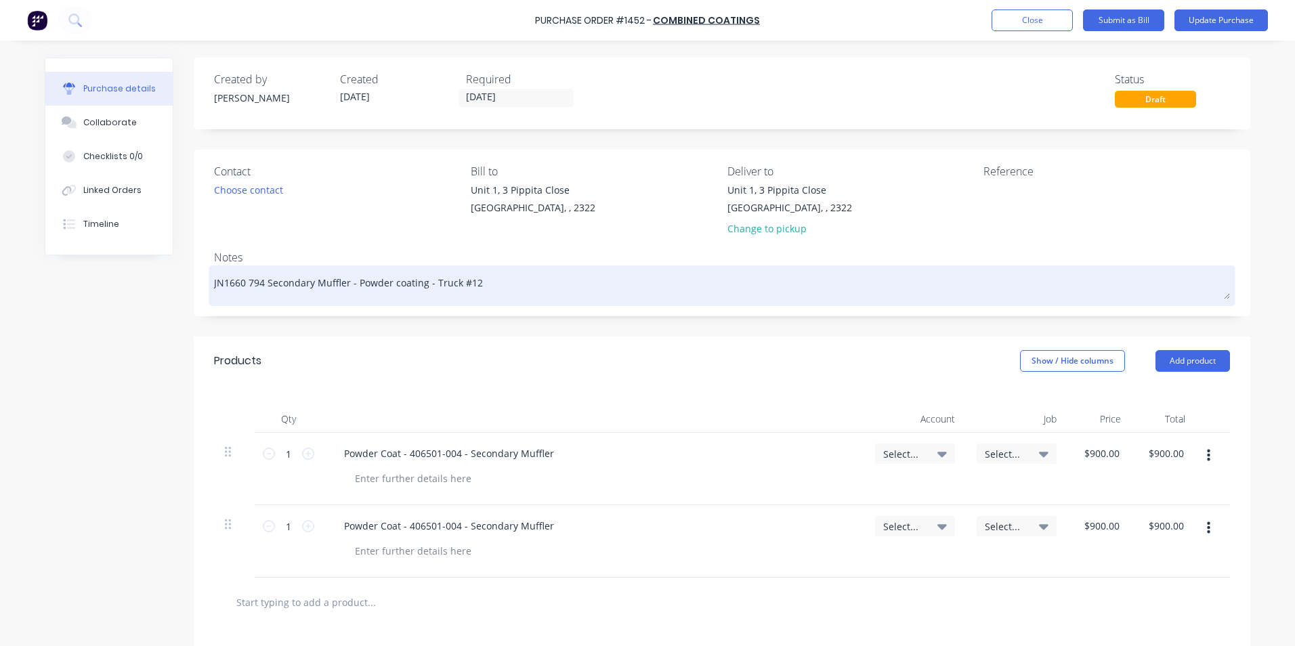
type textarea "x"
type textarea "JN1660 -794 Secondary Muffler - Powder coating - Truck #12"
type textarea "x"
type textarea "JN1660 - 794 Secondary Muffler - Powder coating - Truck #12"
drag, startPoint x: 356, startPoint y: 282, endPoint x: 429, endPoint y: 283, distance: 73.1
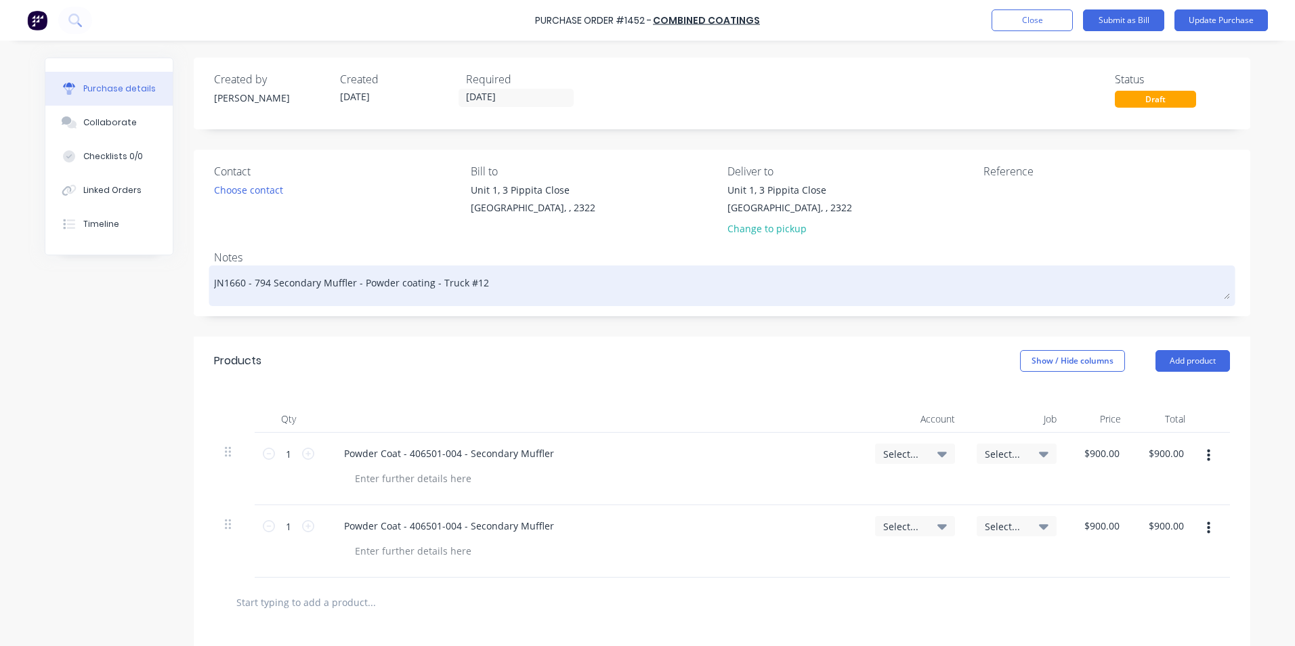
click at [429, 283] on textarea "JN1660 - 794 Secondary Muffler - Powder coating - Truck #12" at bounding box center [722, 284] width 1016 height 30
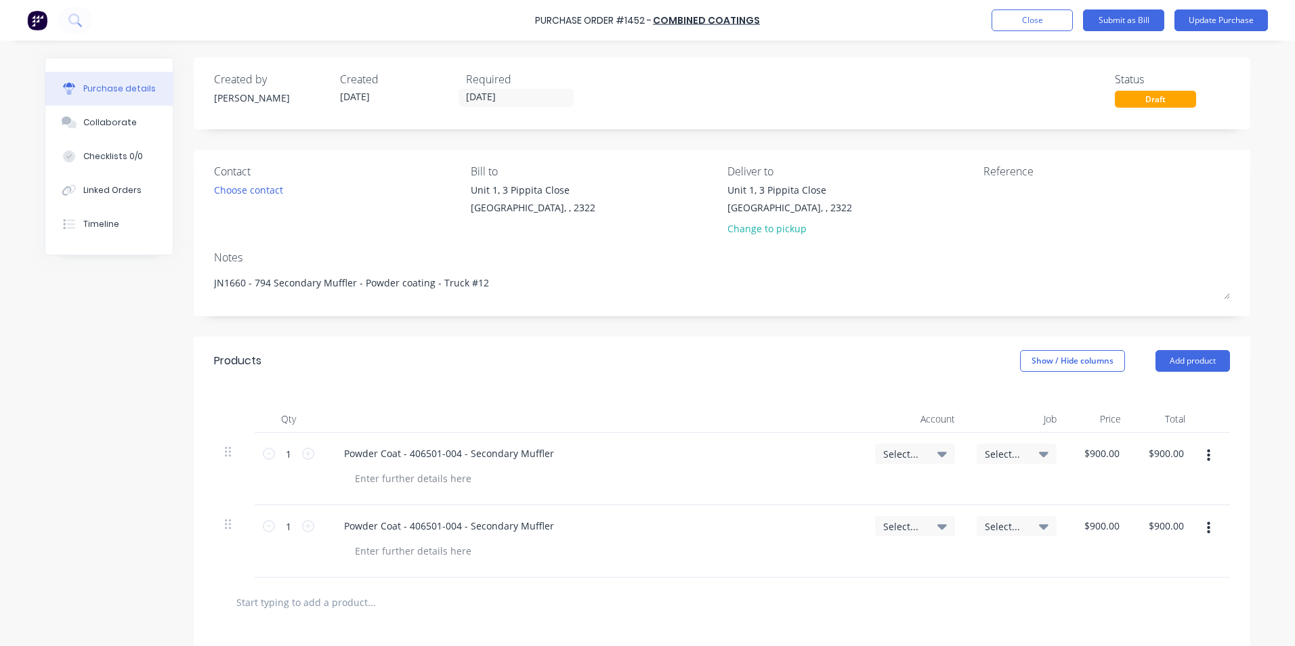
type textarea "x"
type textarea "JN1660 - 794 Secondary Muffler - Truck #12"
type textarea "x"
type textarea "JN1660 - 794 Secondary Muffler - Truck #12"
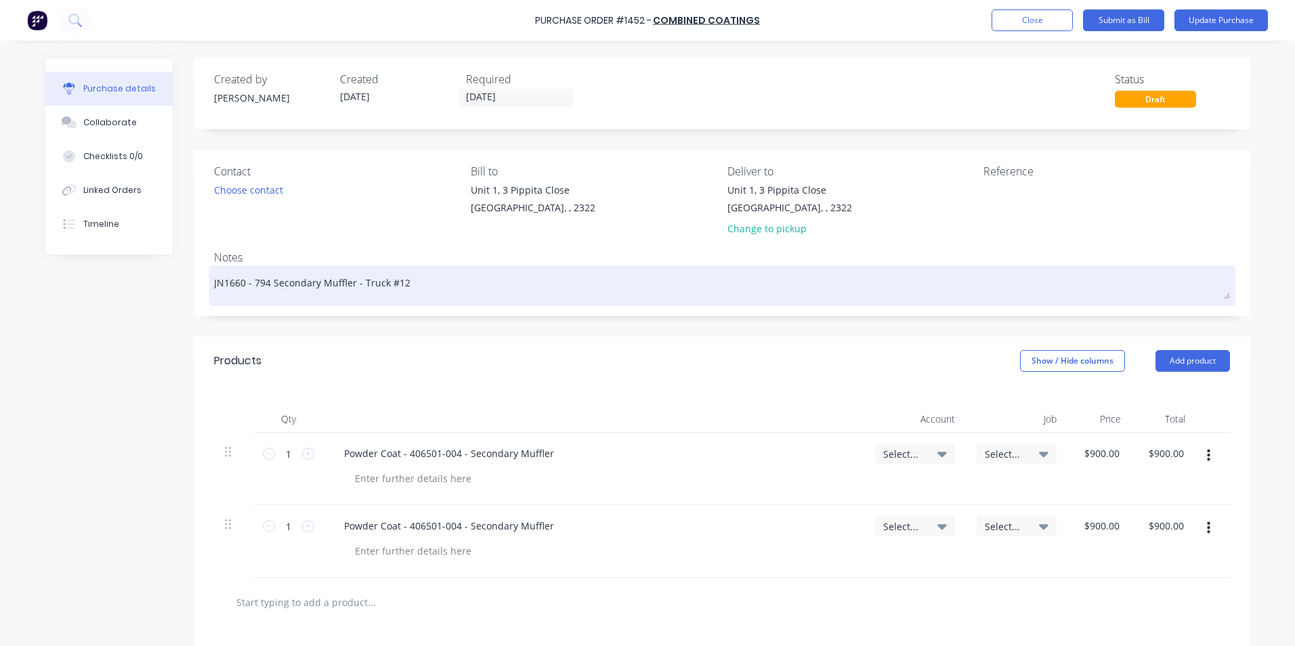
click at [399, 285] on textarea "JN1660 - 794 Secondary Muffler - Truck #12" at bounding box center [722, 284] width 1016 height 30
type textarea "x"
type textarea "JN1660 - 794 Secondary Muffler - Truck #1"
type textarea "x"
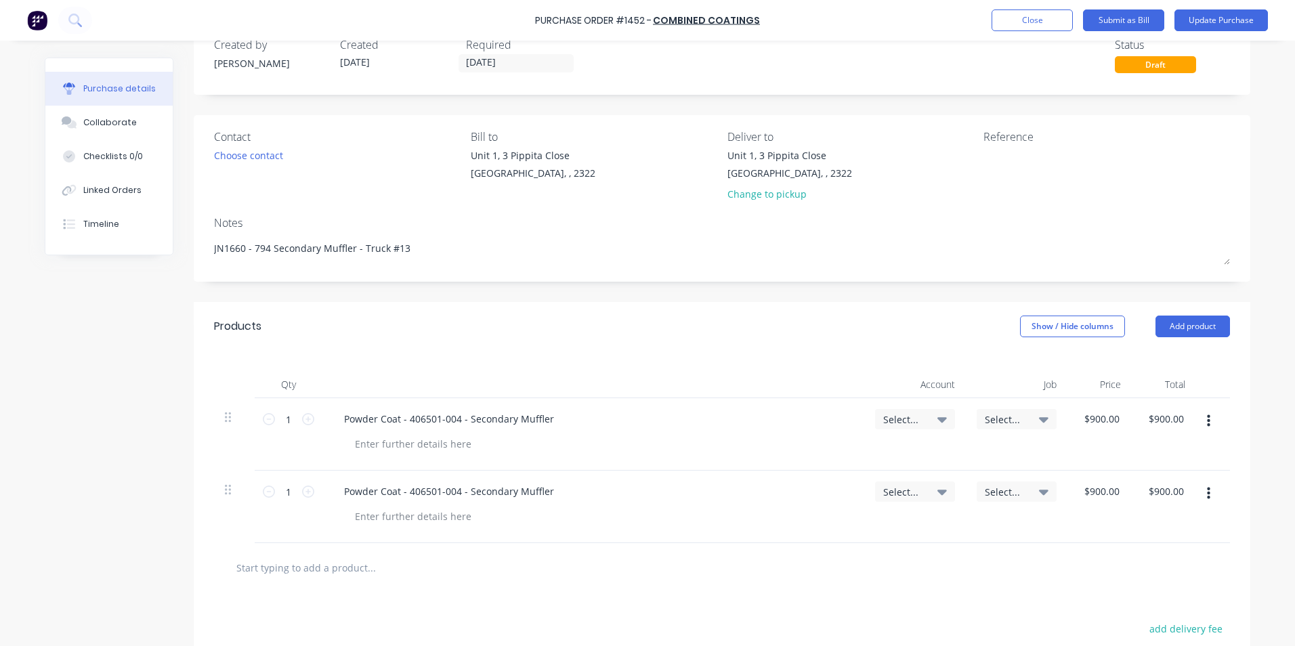
scroll to position [68, 0]
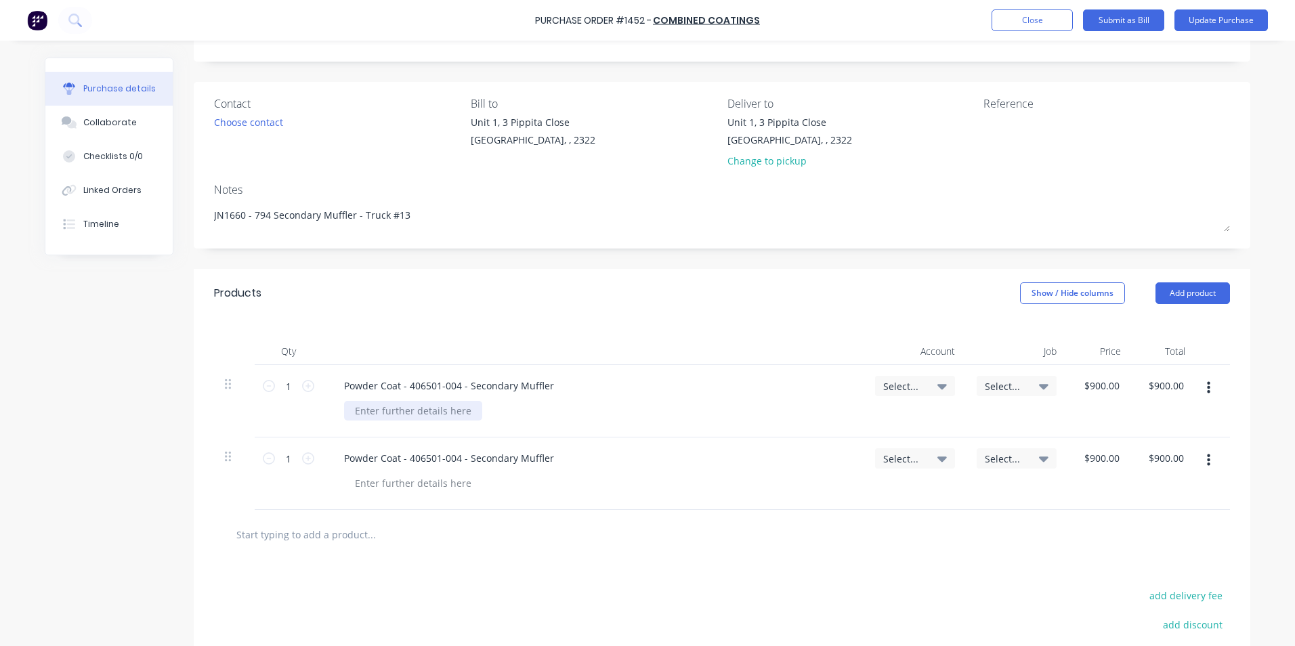
type textarea "JN1660 - 794 Secondary Muffler - Truck #13"
type textarea "x"
type textarea "JN1660 - 794 Secondary Muffler - Truck #13"
click at [374, 411] on div at bounding box center [413, 411] width 138 height 20
drag, startPoint x: 444, startPoint y: 413, endPoint x: 359, endPoint y: 420, distance: 84.9
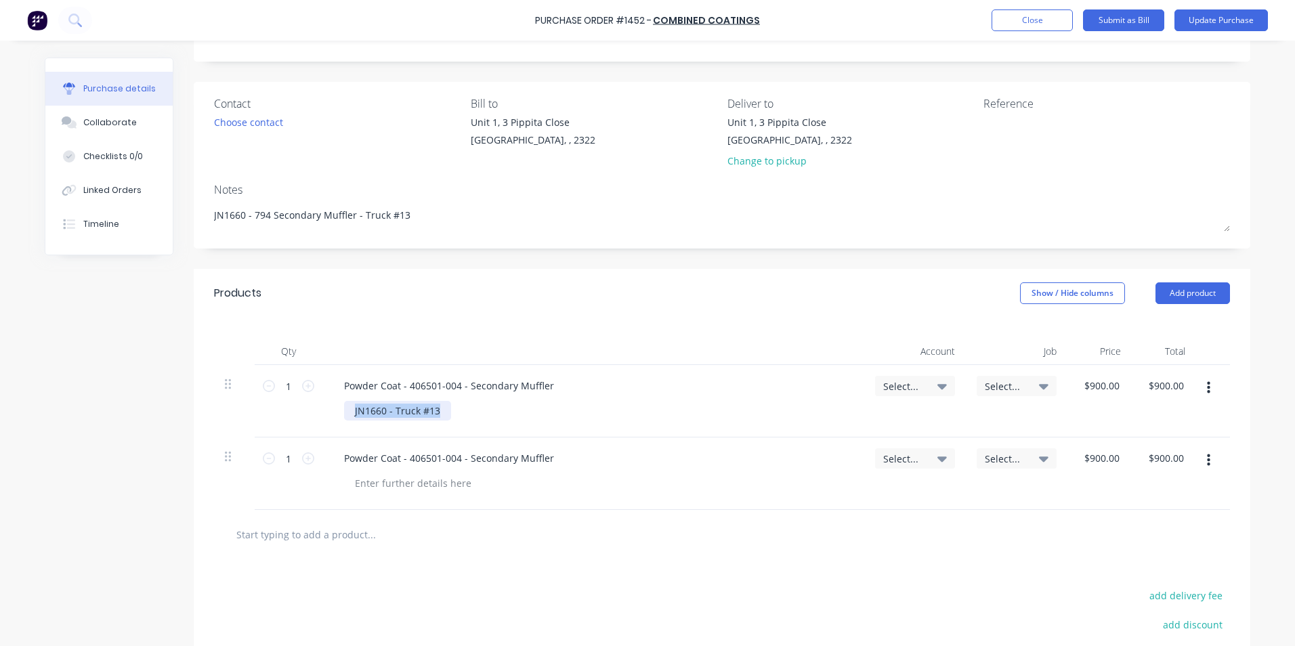
click at [359, 420] on div "JN1660 - Truck #13" at bounding box center [598, 411] width 509 height 20
type textarea "x"
click at [374, 486] on div at bounding box center [413, 483] width 138 height 20
click at [891, 386] on span "Select..." at bounding box center [903, 386] width 41 height 14
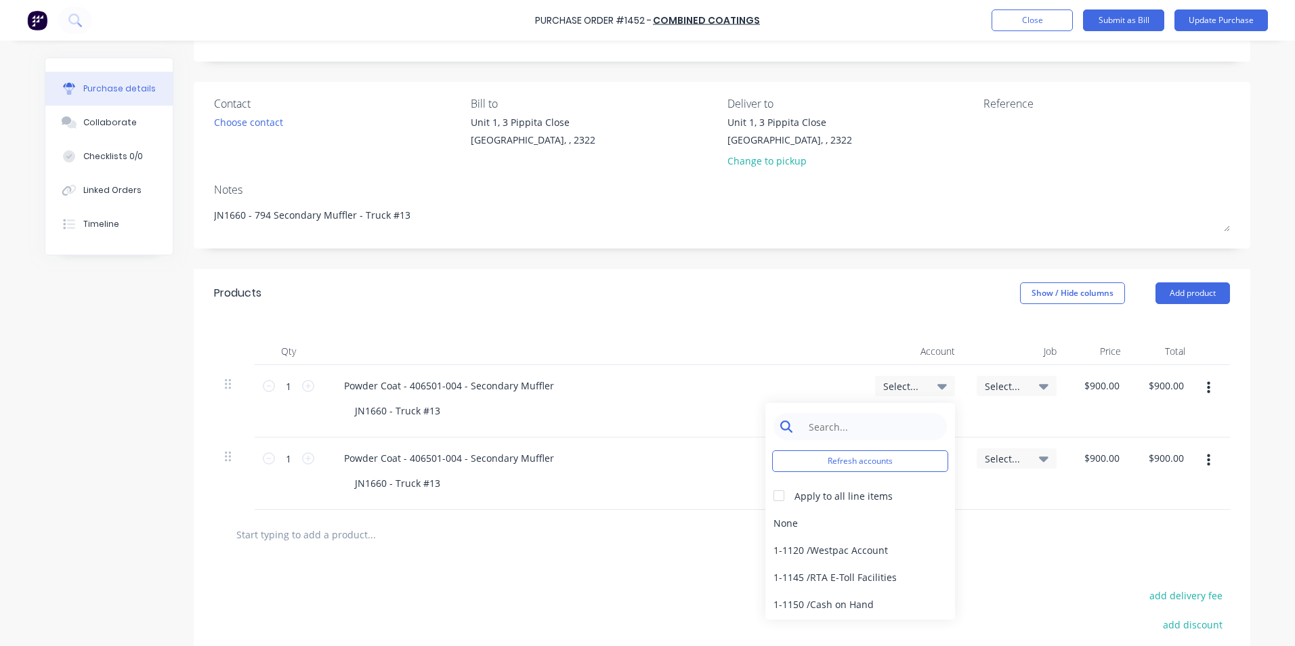
type textarea "x"
click at [834, 423] on input at bounding box center [870, 426] width 139 height 27
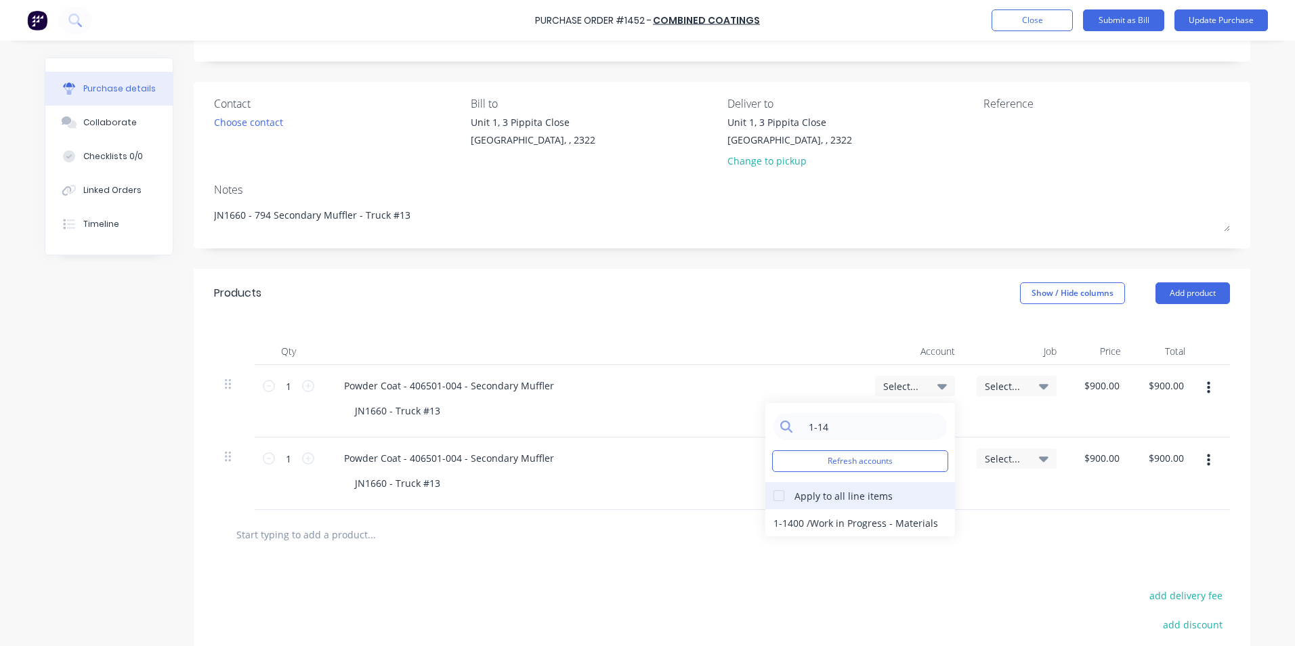
type input "1-14"
click at [776, 496] on div at bounding box center [778, 495] width 27 height 27
click at [784, 519] on div "1-1400 / Work in Progress - Materials" at bounding box center [860, 522] width 190 height 27
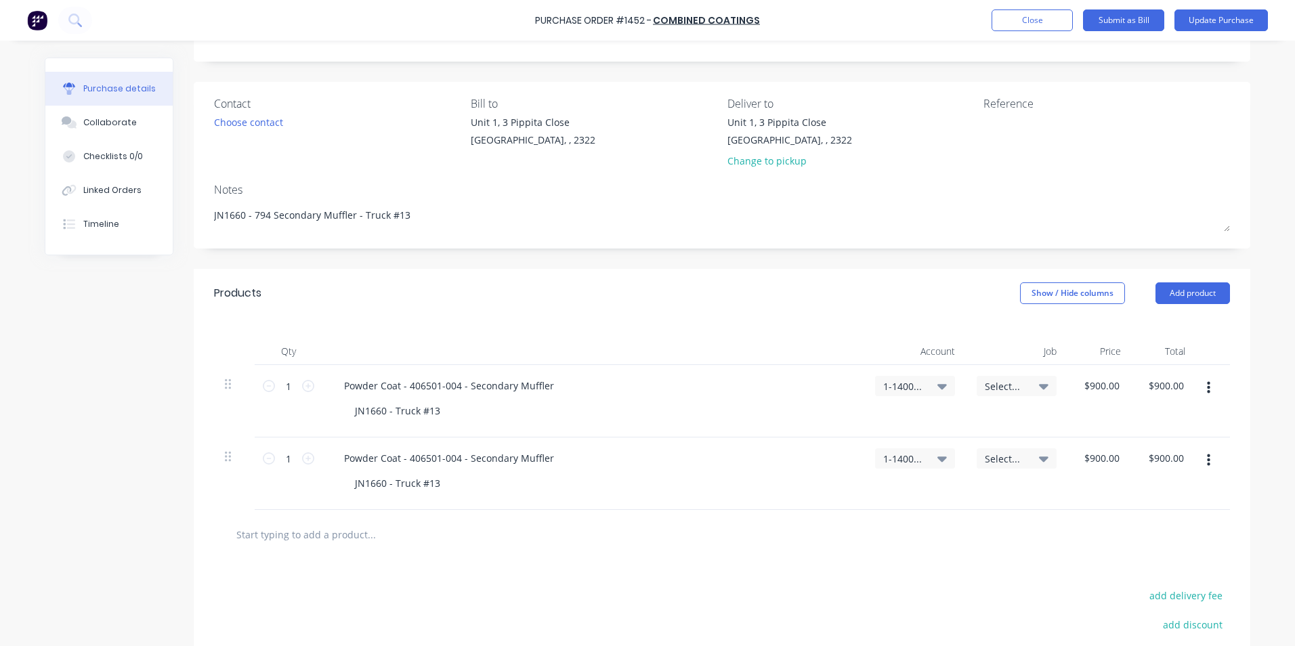
click at [1001, 385] on span "Select..." at bounding box center [1005, 386] width 41 height 14
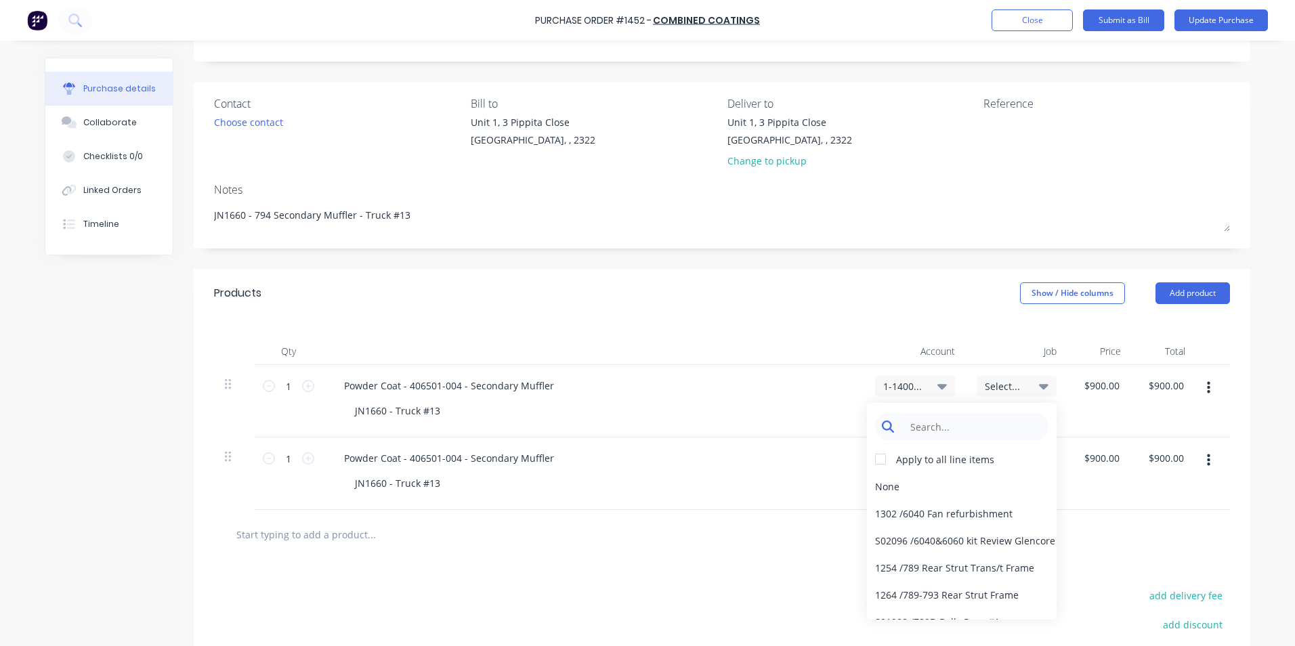
type textarea "x"
click at [916, 426] on input at bounding box center [972, 426] width 139 height 27
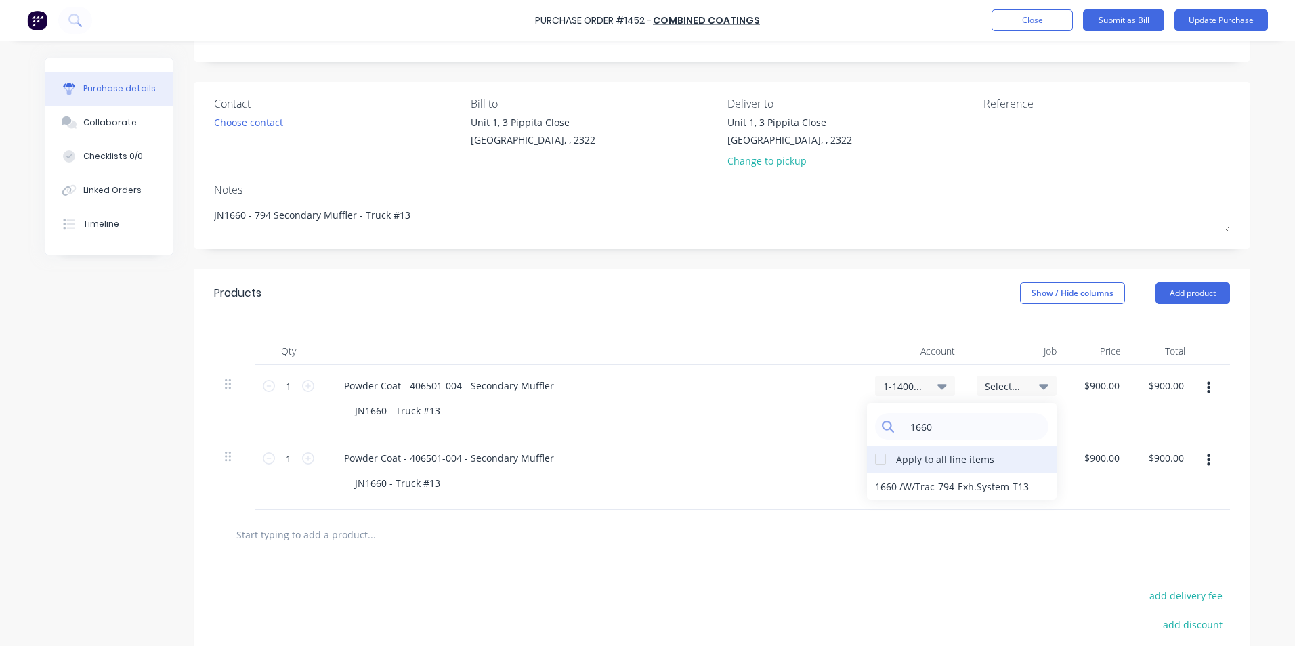
type input "1660"
click at [874, 458] on div at bounding box center [880, 459] width 27 height 27
click at [880, 486] on div "1660 / W/Trac-794-Exh.System-T13" at bounding box center [962, 486] width 190 height 27
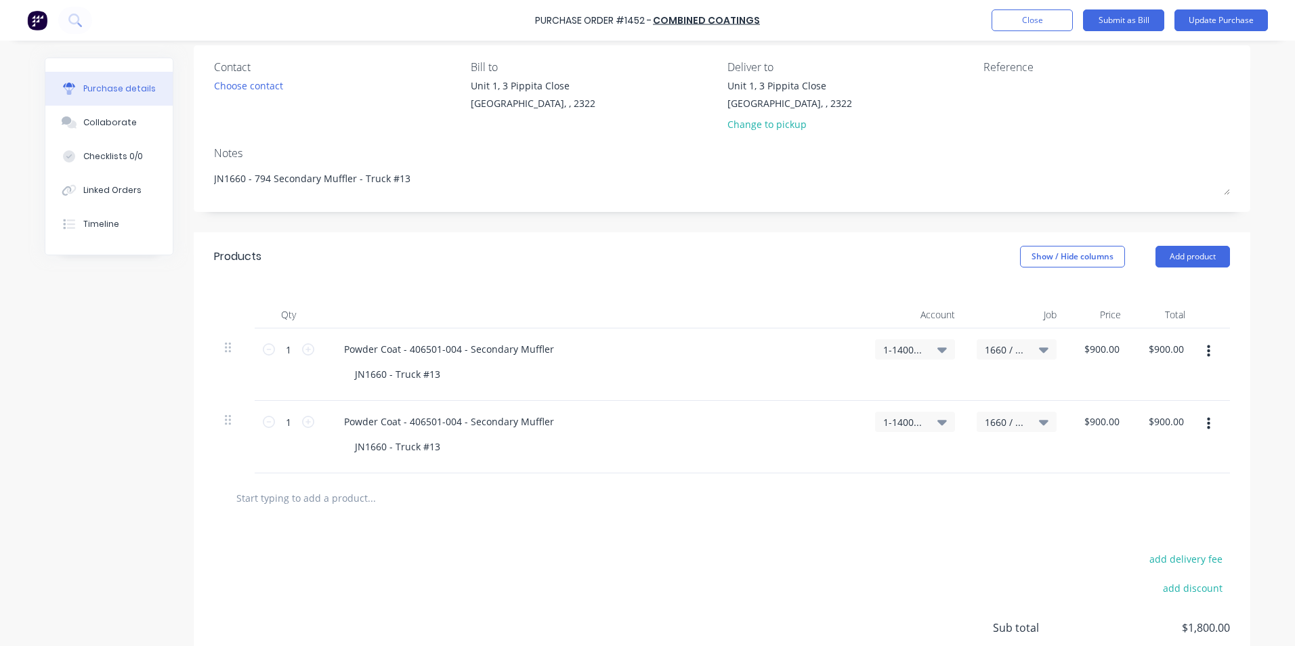
scroll to position [0, 0]
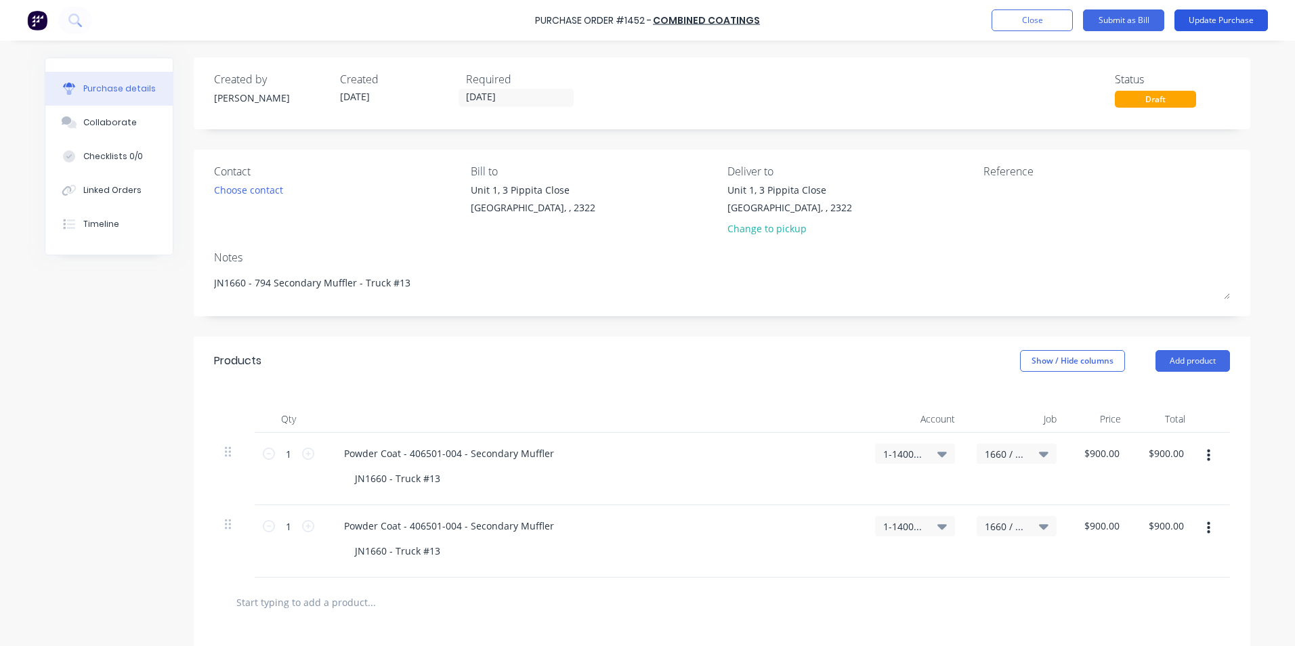
click at [1220, 20] on button "Update Purchase" at bounding box center [1220, 20] width 93 height 22
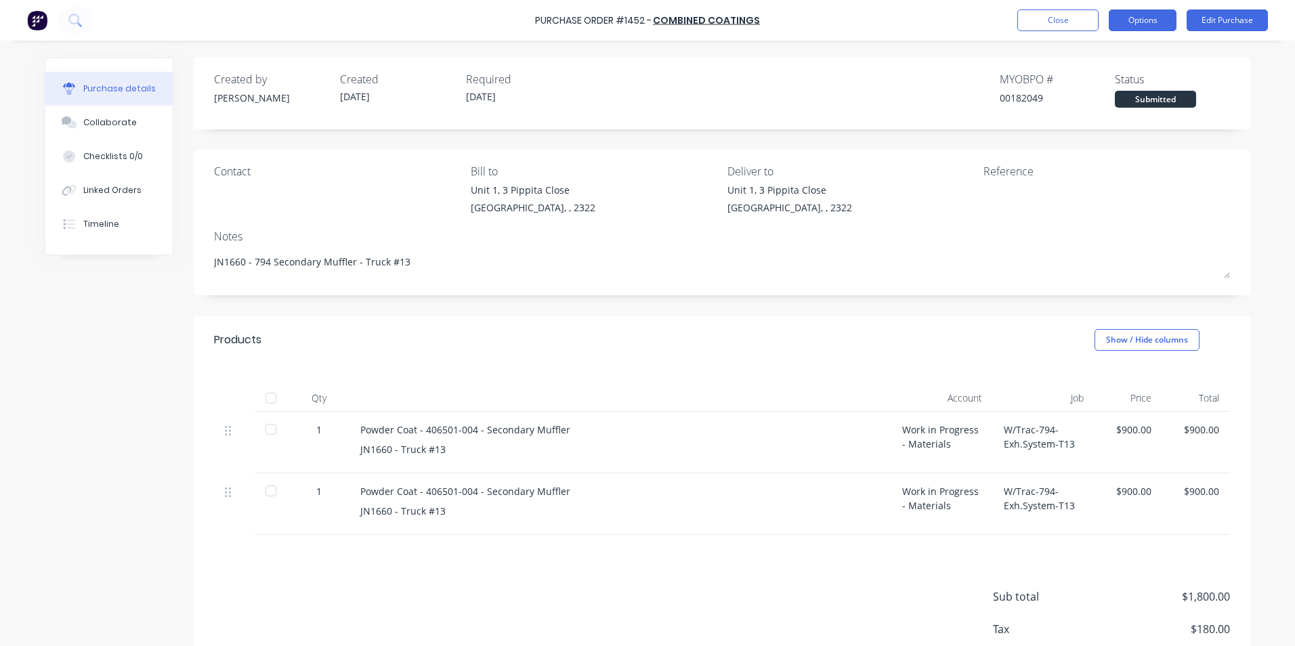
click at [1148, 22] on button "Options" at bounding box center [1143, 20] width 68 height 22
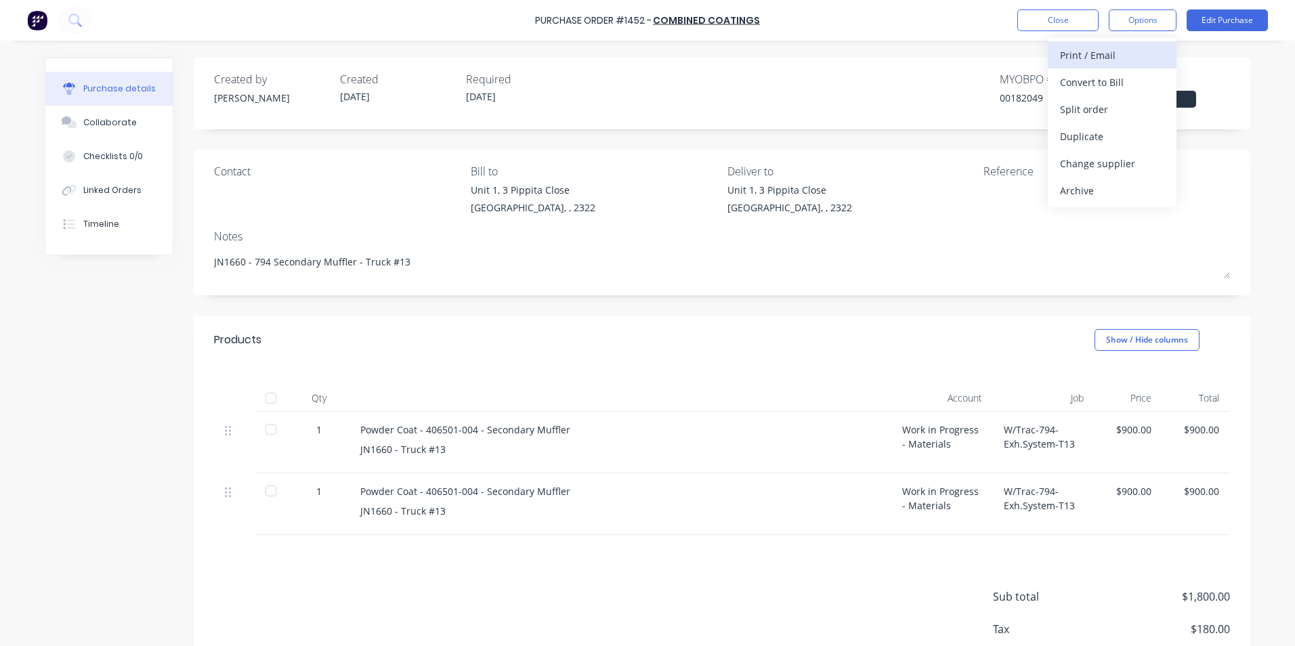
click at [1097, 54] on div "Print / Email" at bounding box center [1112, 55] width 104 height 20
click at [1090, 81] on div "With pricing" at bounding box center [1112, 82] width 104 height 20
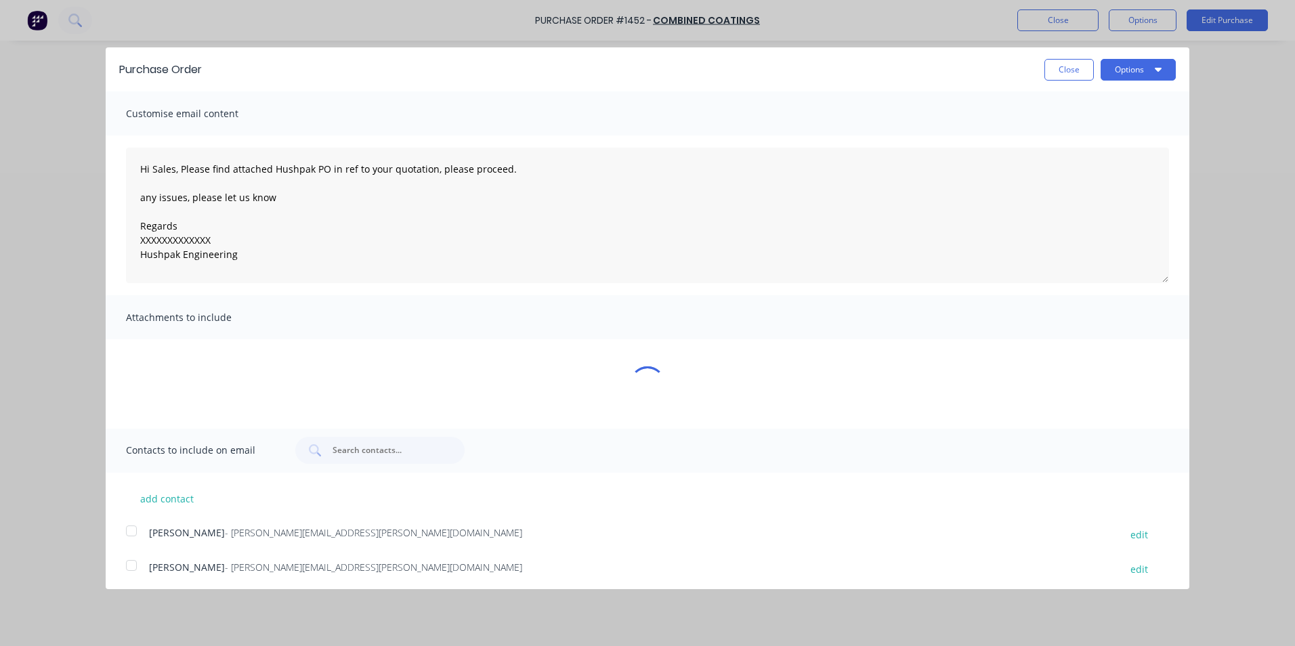
type textarea "x"
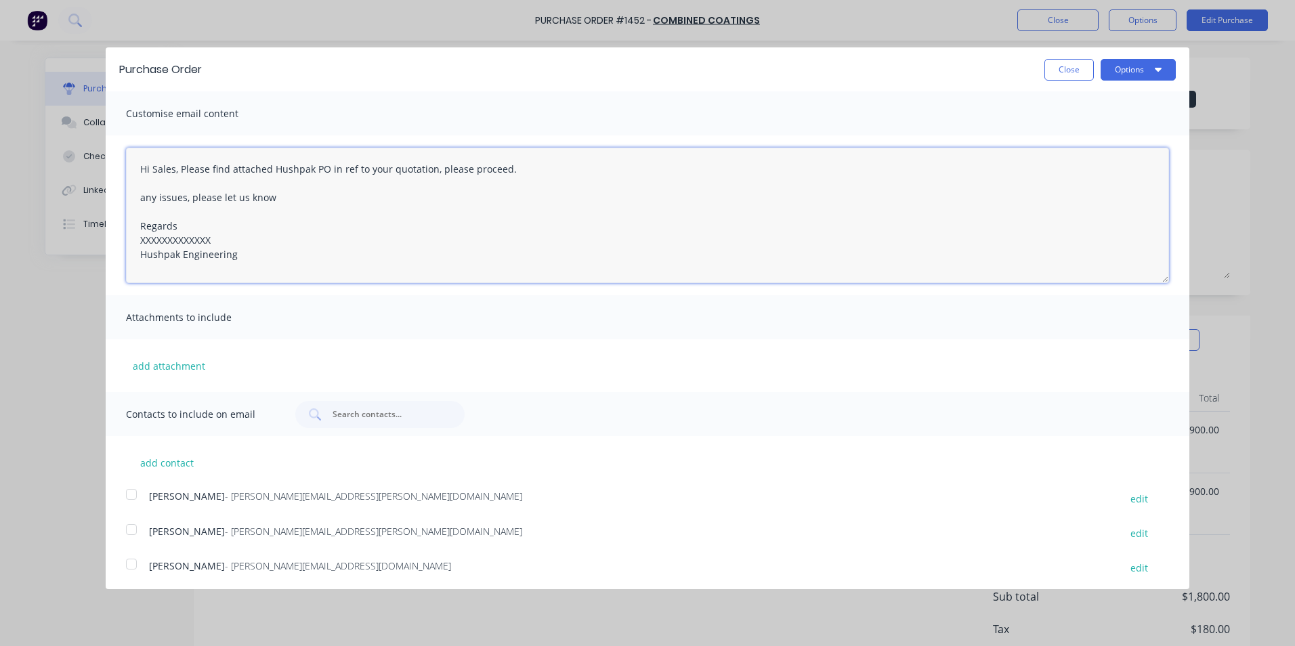
drag, startPoint x: 247, startPoint y: 255, endPoint x: 87, endPoint y: 137, distance: 198.6
click at [87, 137] on div "Purchase Order Close Options Customise email content Hi Sales, Please find atta…" at bounding box center [647, 323] width 1295 height 646
paste textarea "imon, Please find attached Hushpak PO in ref to your quotation, the workshop wi…"
type textarea "Hi Simon, Please find attached Hushpak PO in ref to your quotation, the worksho…"
click at [179, 363] on button "add attachment" at bounding box center [169, 366] width 86 height 20
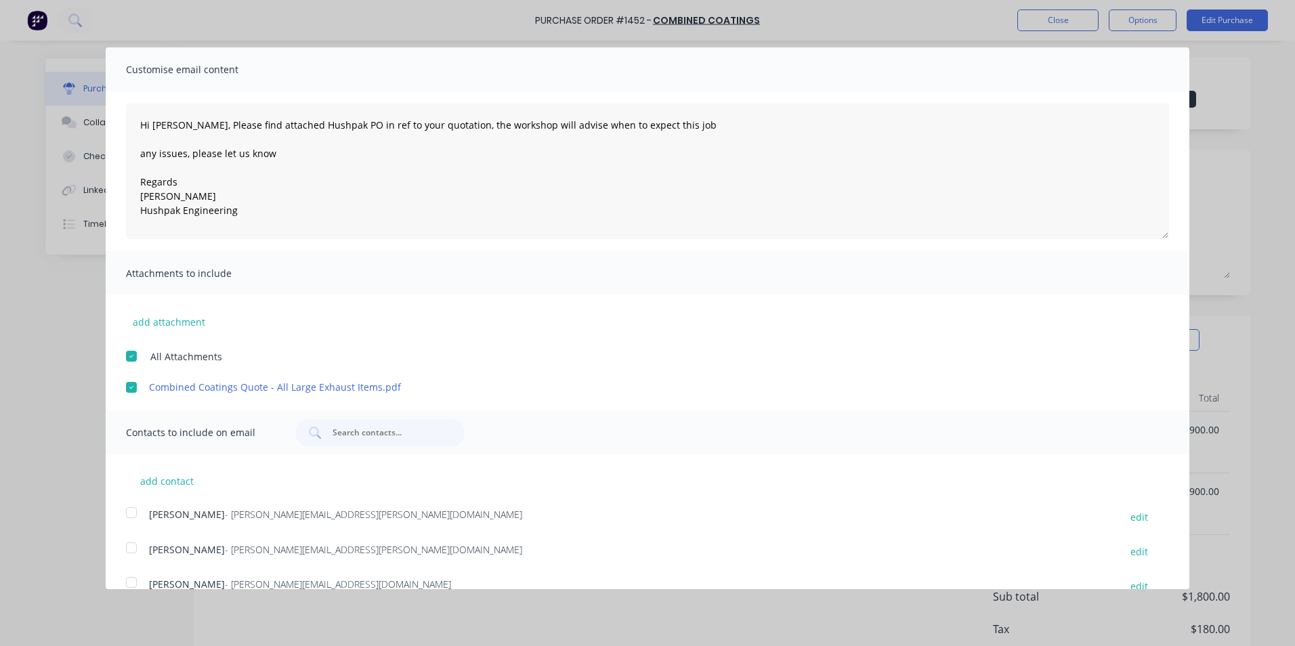
scroll to position [68, 0]
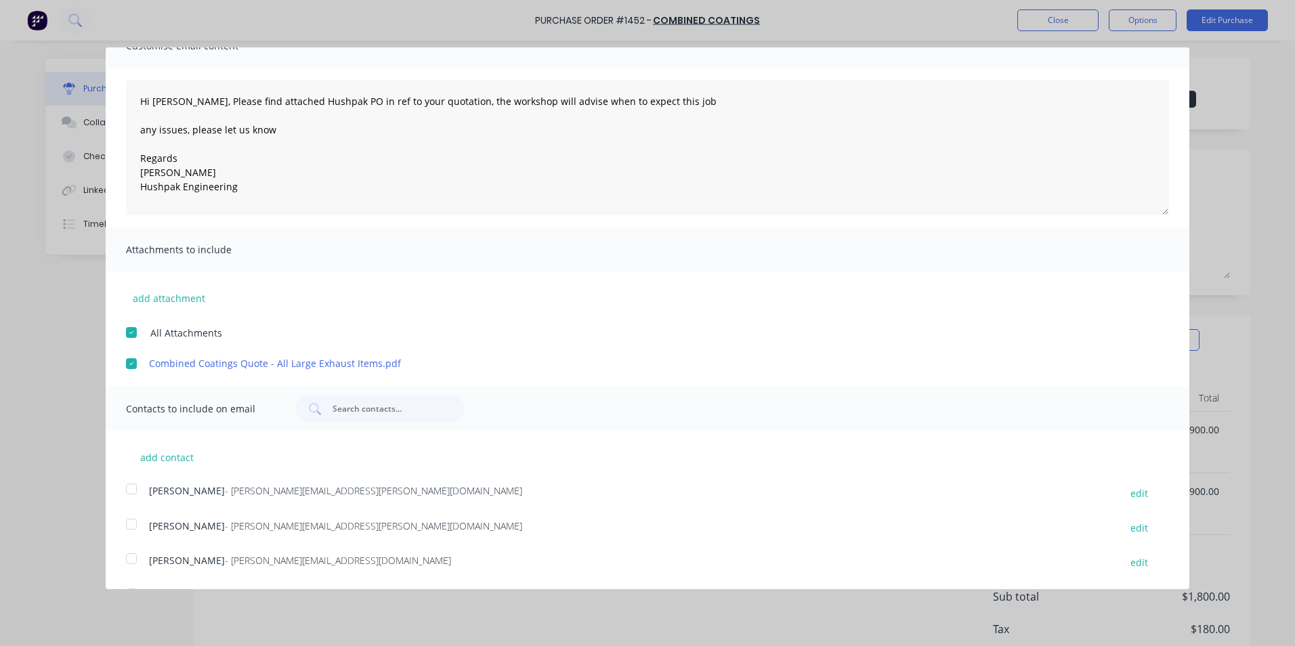
click at [134, 523] on div at bounding box center [131, 524] width 27 height 27
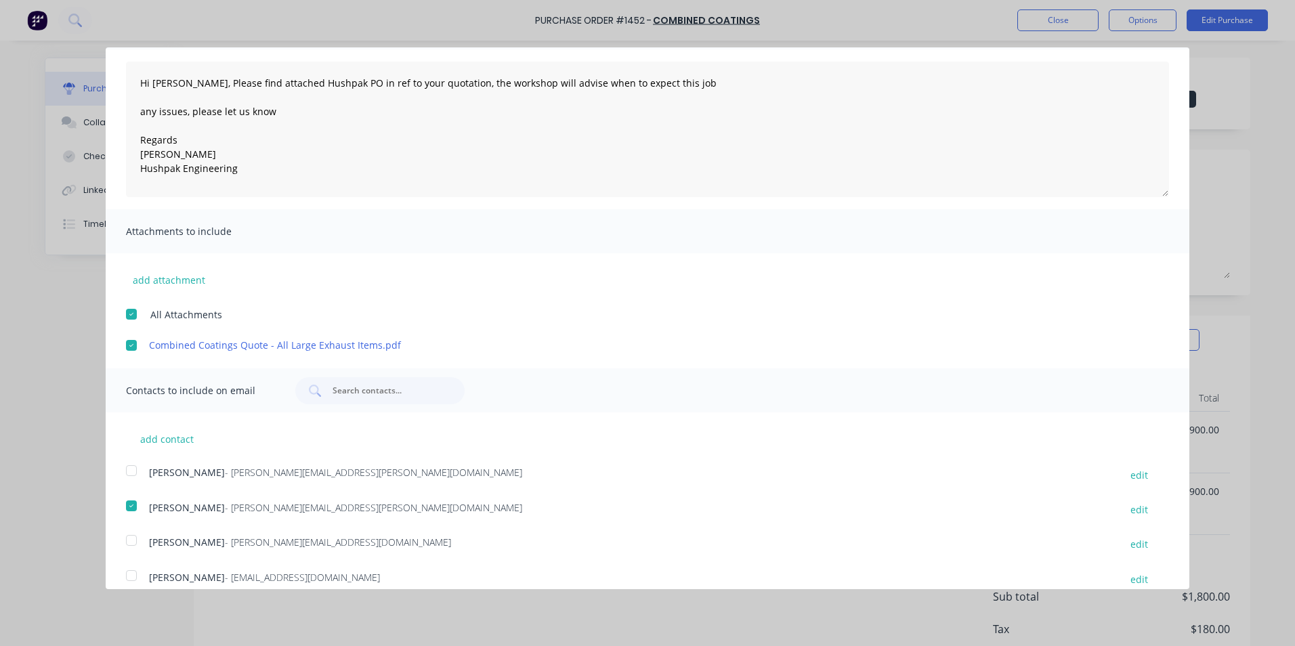
scroll to position [102, 0]
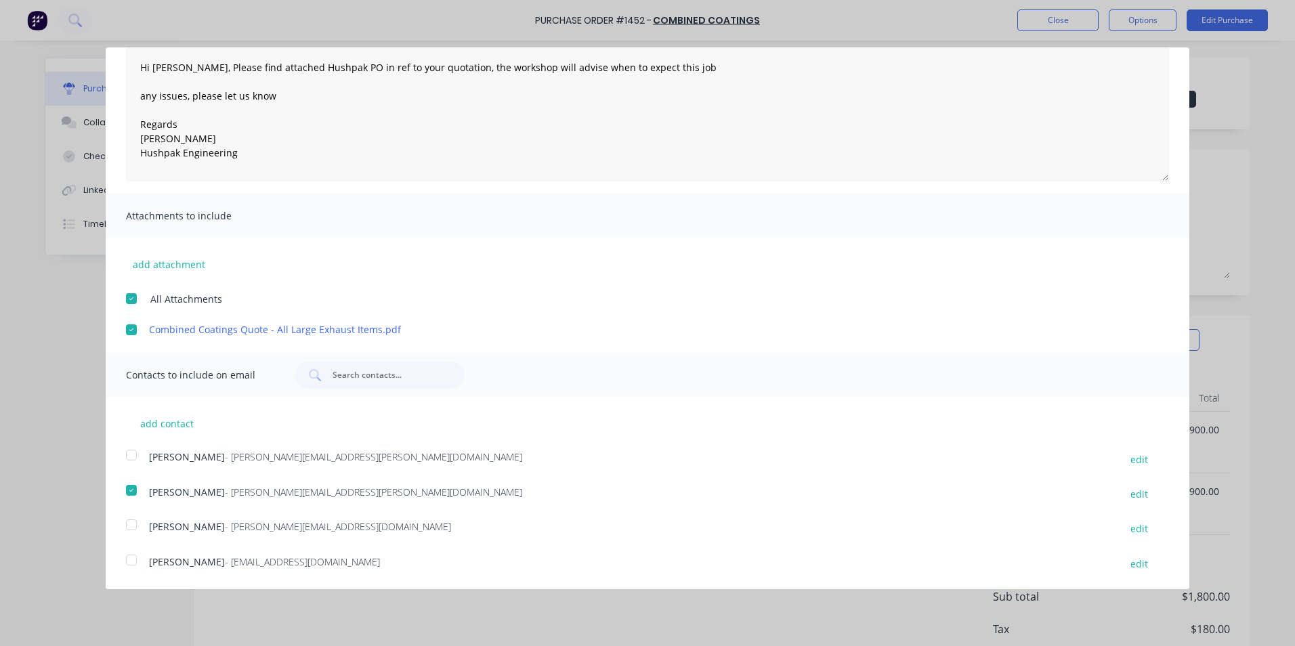
click at [131, 561] on div at bounding box center [131, 559] width 27 height 27
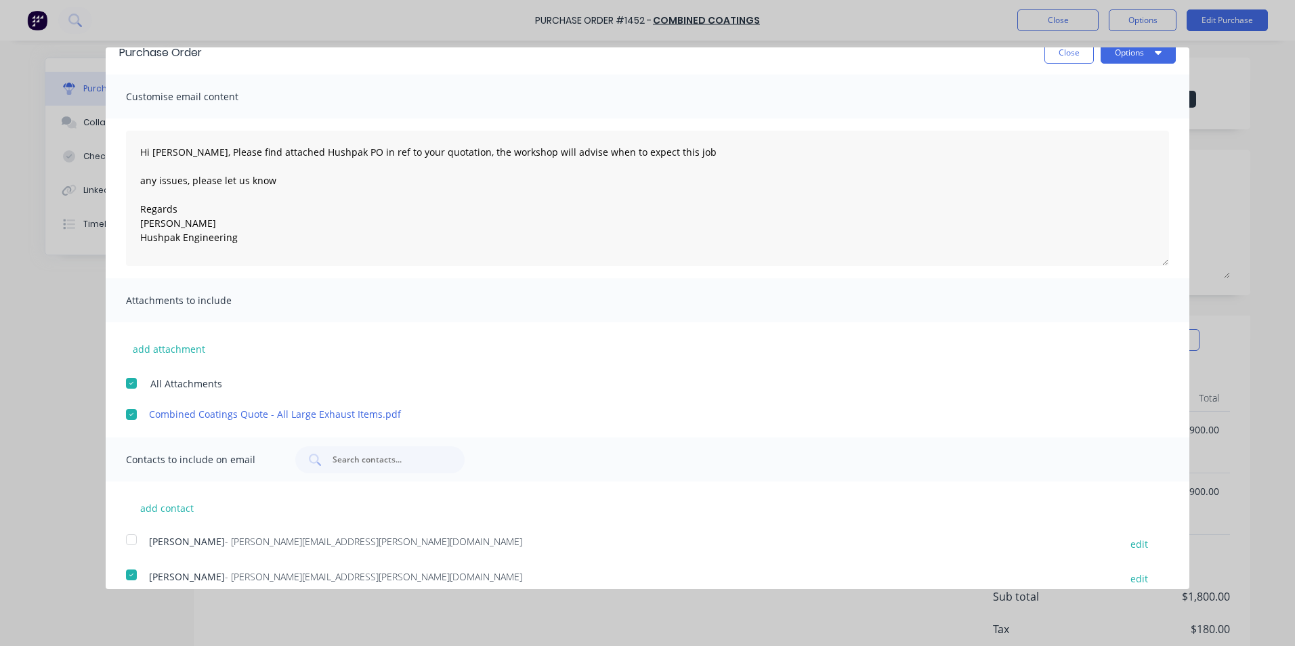
scroll to position [0, 0]
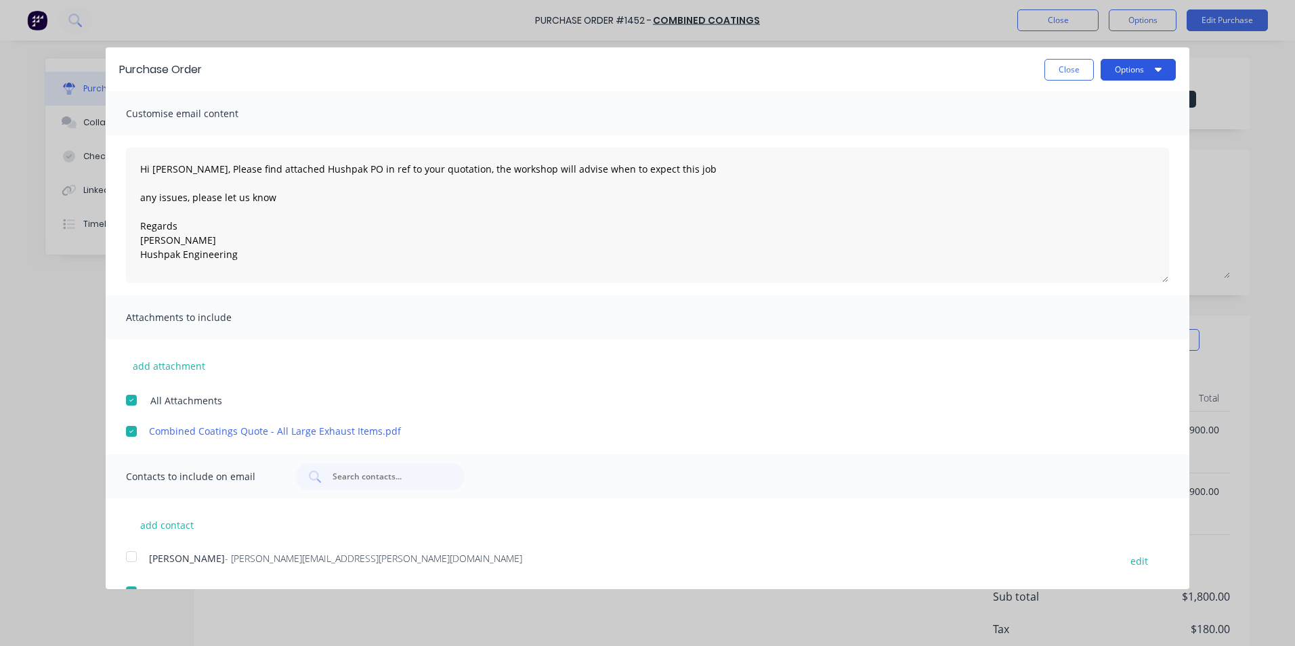
click at [1121, 69] on button "Options" at bounding box center [1137, 70] width 75 height 22
click at [1070, 130] on div "Email" at bounding box center [1111, 131] width 104 height 20
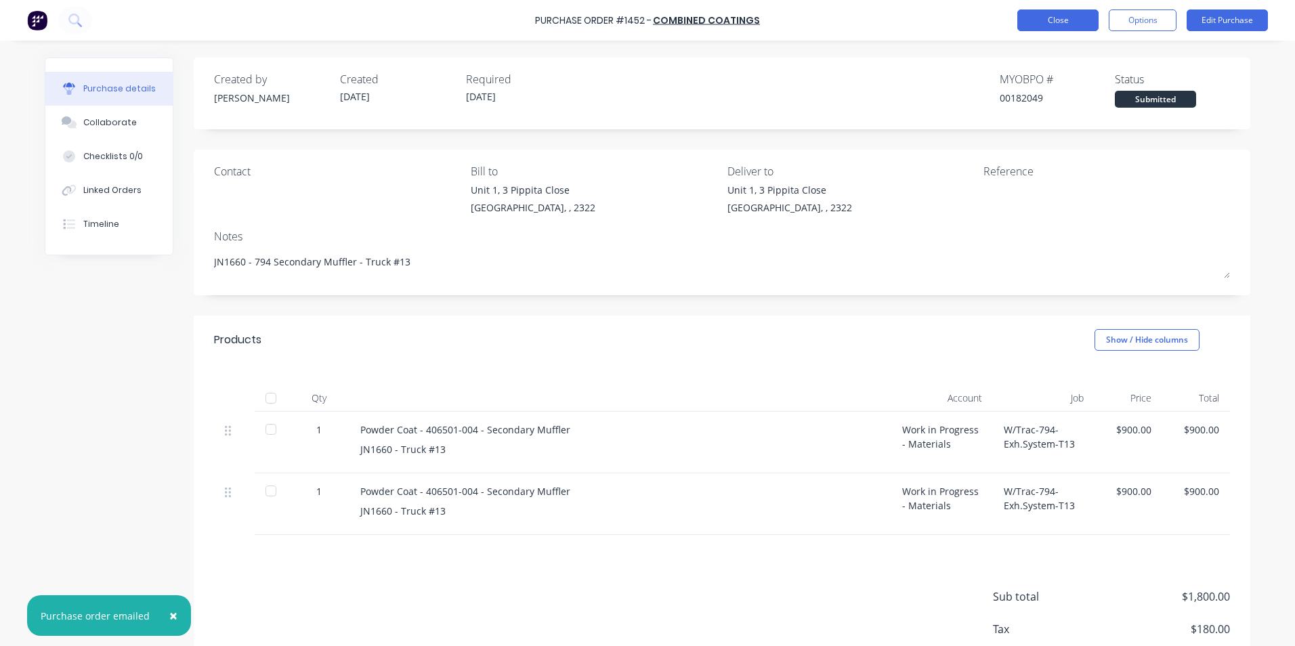
click at [1059, 23] on button "Close" at bounding box center [1057, 20] width 81 height 22
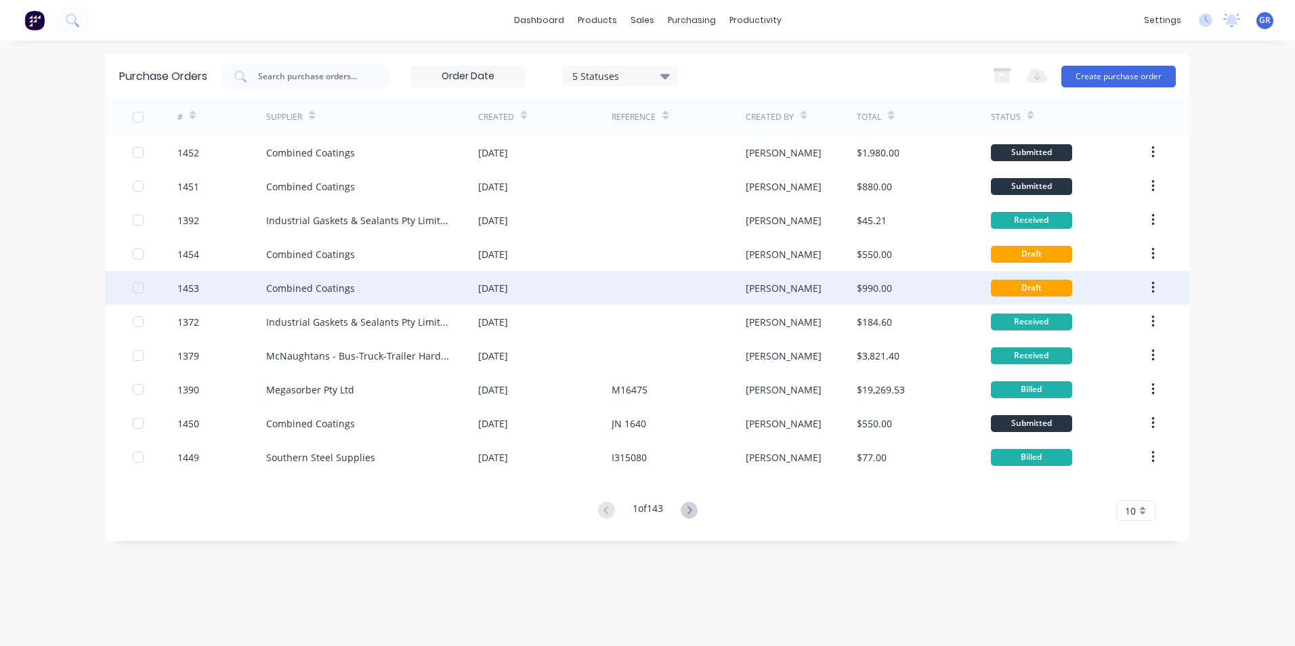
click at [190, 285] on div "1453" at bounding box center [188, 288] width 22 height 14
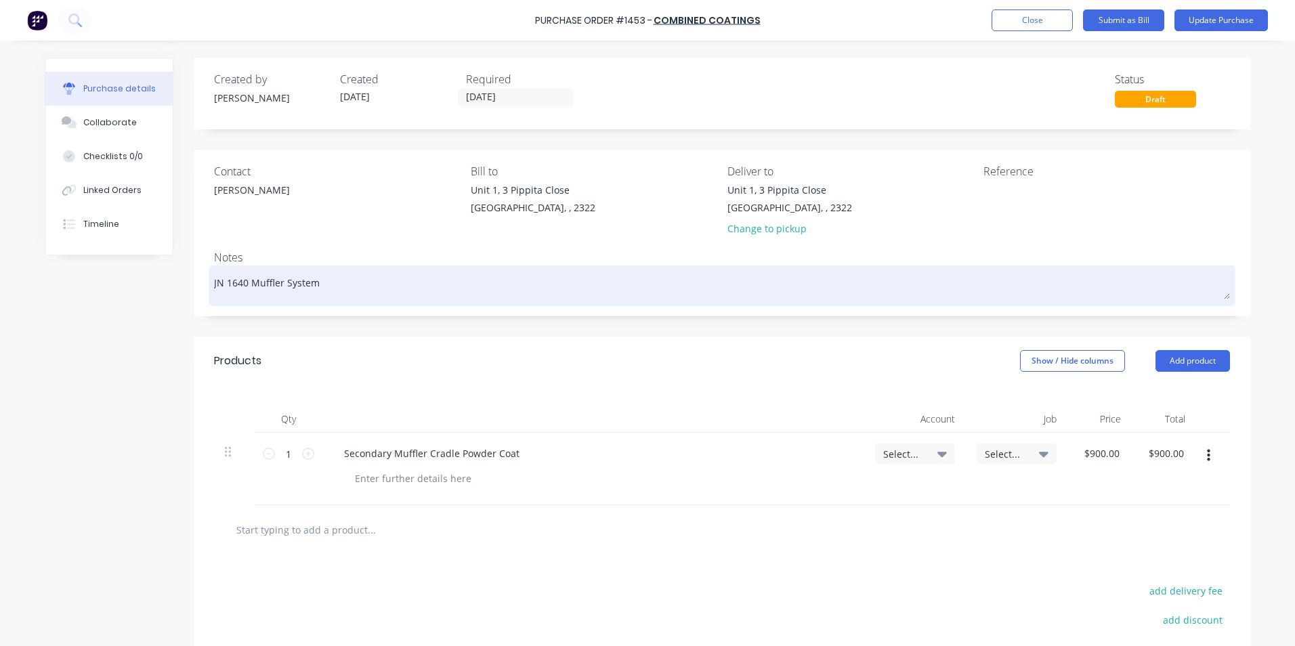
click at [234, 286] on textarea "JN 1640 Muffler System" at bounding box center [722, 284] width 1016 height 30
type textarea "x"
type textarea "JN 1660 Muffler System"
click at [246, 285] on textarea "JN 1660 Muffler System" at bounding box center [722, 284] width 1016 height 30
type textarea "x"
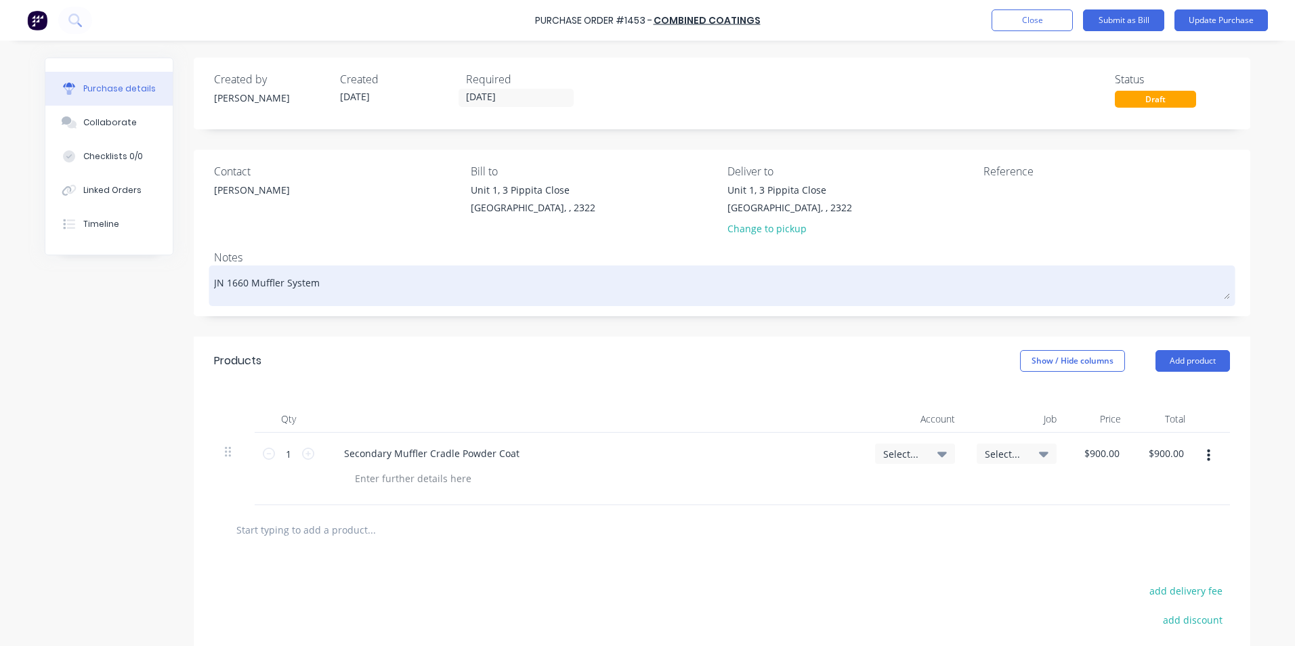
type textarea "JN 1660 Muffler System"
type textarea "x"
type textarea "JN 1660 -Muffler System"
type textarea "x"
type textarea "JN 1660 - Muffler System"
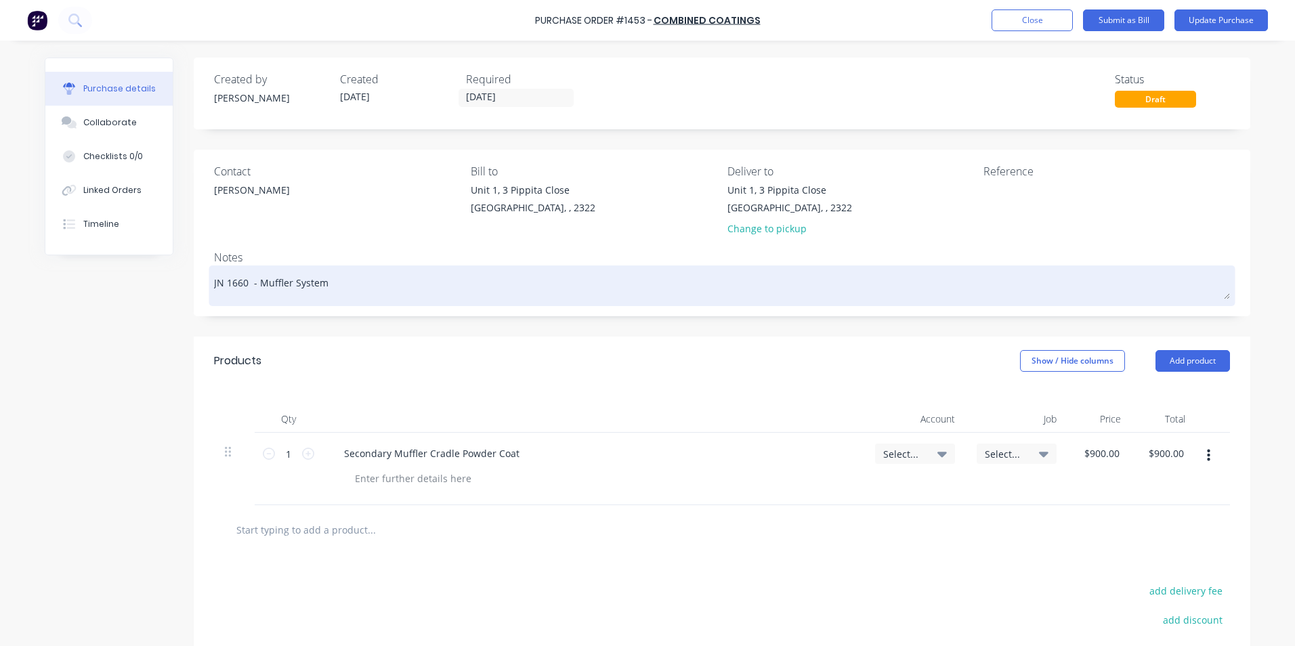
type textarea "x"
type textarea "JN 1660 - Muffler System"
drag, startPoint x: 320, startPoint y: 282, endPoint x: 251, endPoint y: 284, distance: 69.8
click at [251, 284] on textarea "JN 1660 - Muffler System" at bounding box center [722, 284] width 1016 height 30
type textarea "x"
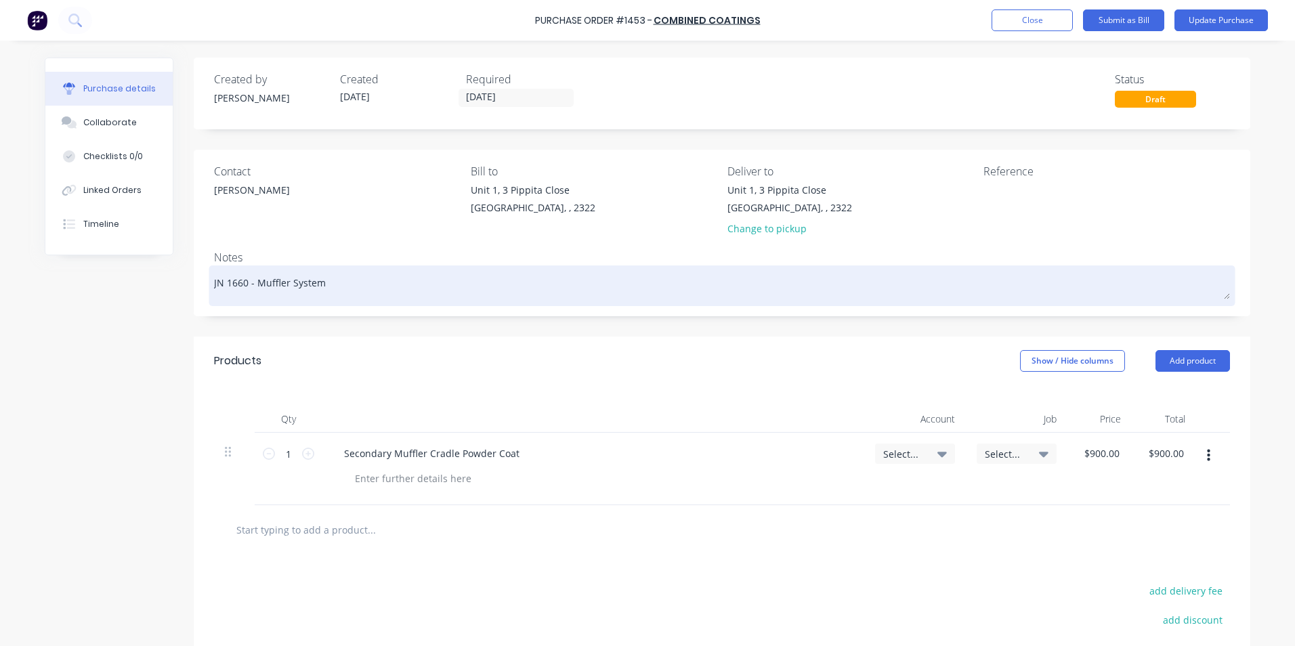
type textarea "JN 1660 - 7"
type textarea "x"
type textarea "JN 1660 - 79"
type textarea "x"
type textarea "JN 1660 - 794"
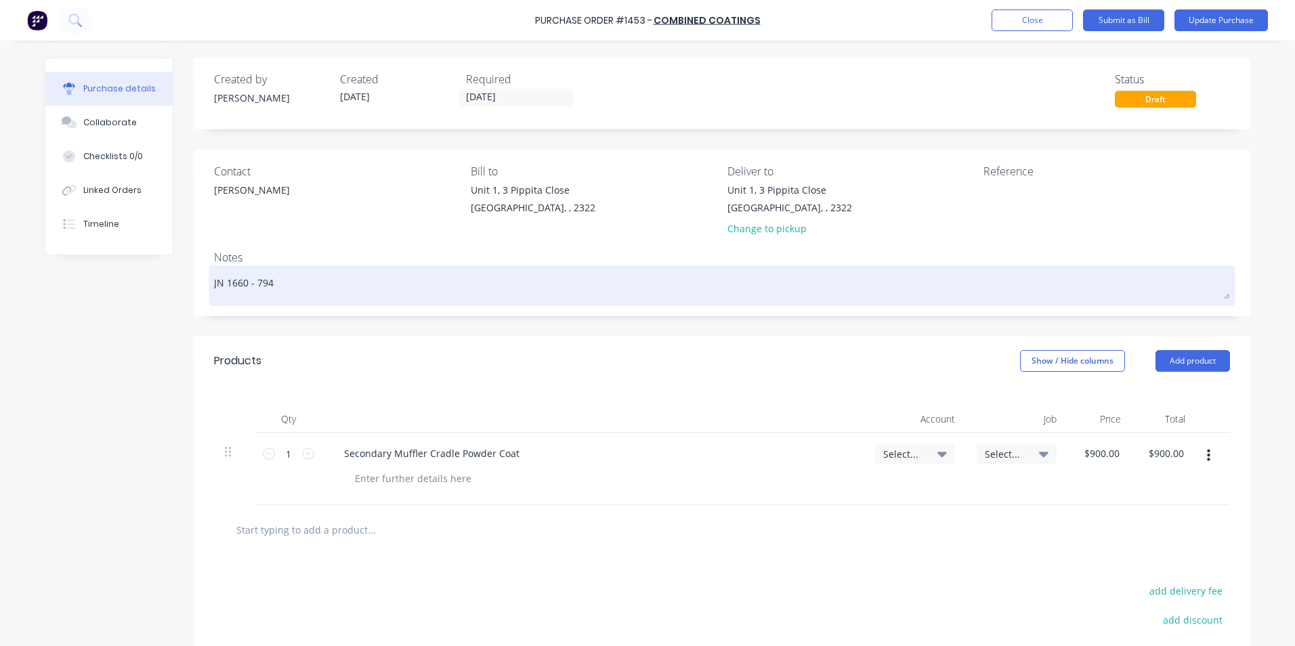
type textarea "x"
type textarea "JN 1660 - 794"
type textarea "x"
type textarea "JN 1660 - 794 S"
type textarea "x"
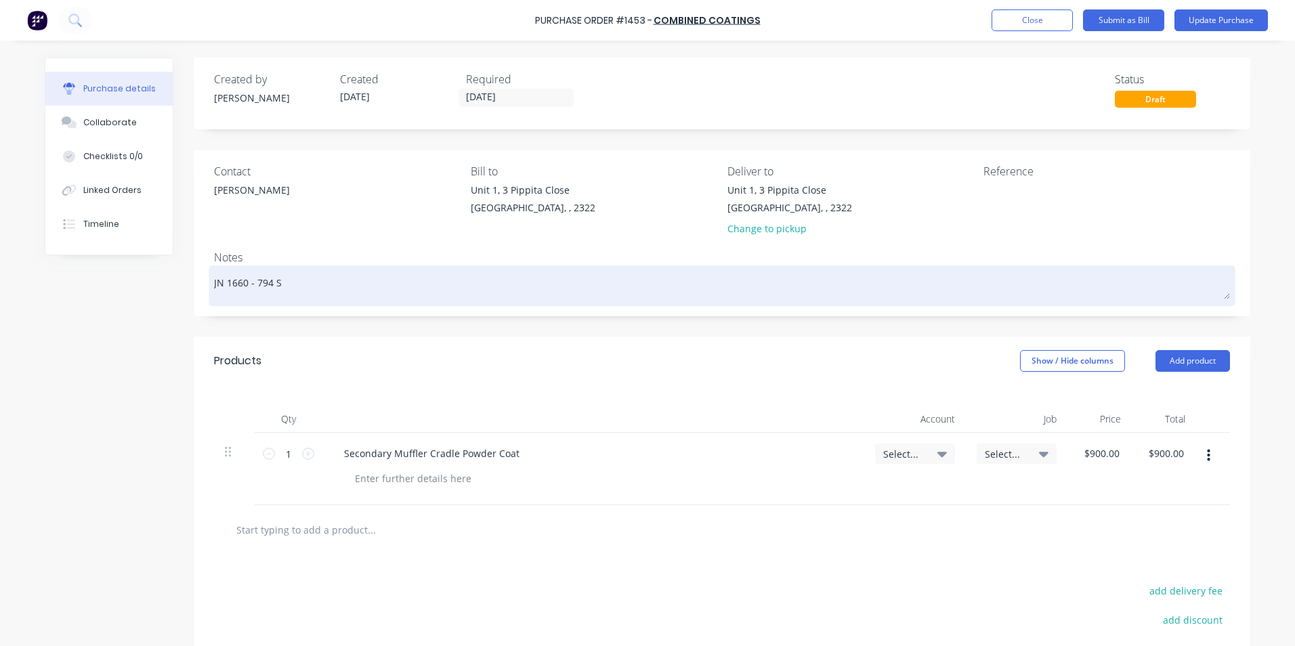
type textarea "JN 1660 - 794 Se"
type textarea "x"
type textarea "JN 1660 - 794 Sec"
type textarea "x"
type textarea "JN 1660 - 794 Seco"
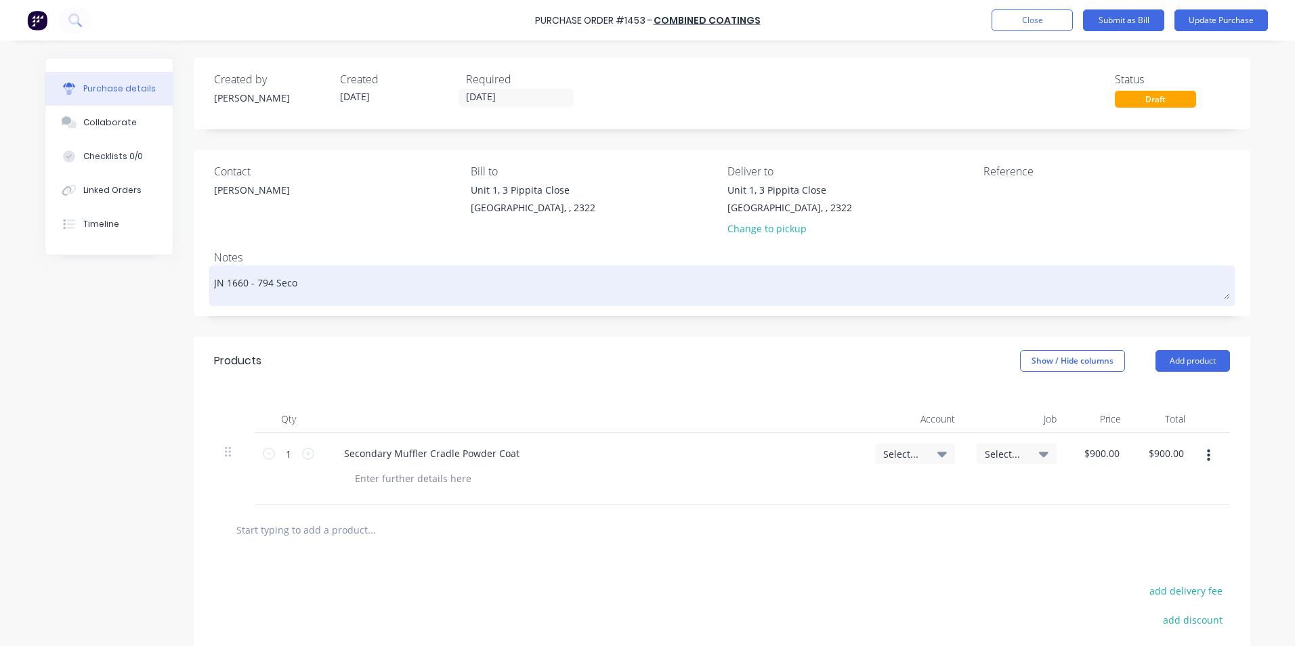
type textarea "x"
type textarea "JN 1660 - 794 Secon"
type textarea "x"
type textarea "JN 1660 - 794 Second"
type textarea "x"
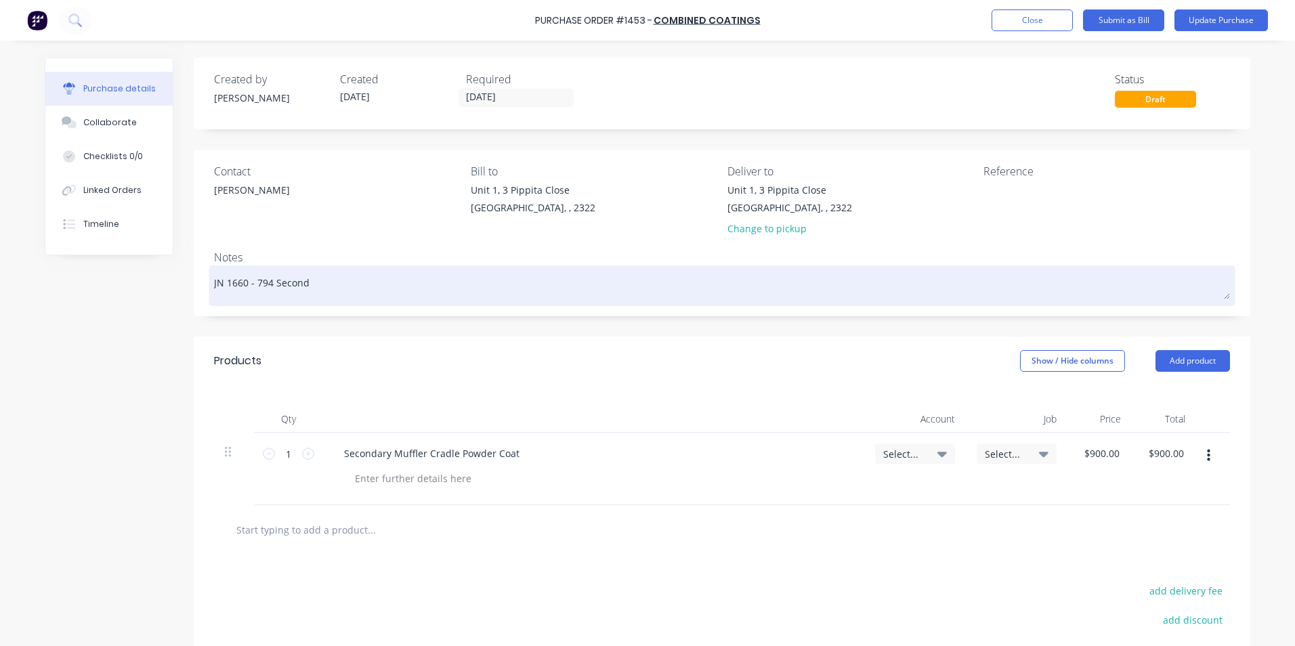
type textarea "JN 1660 - 794 Seconda"
type textarea "x"
type textarea "JN 1660 - 794 Secondar"
type textarea "x"
type textarea "JN 1660 - 794 Secondary"
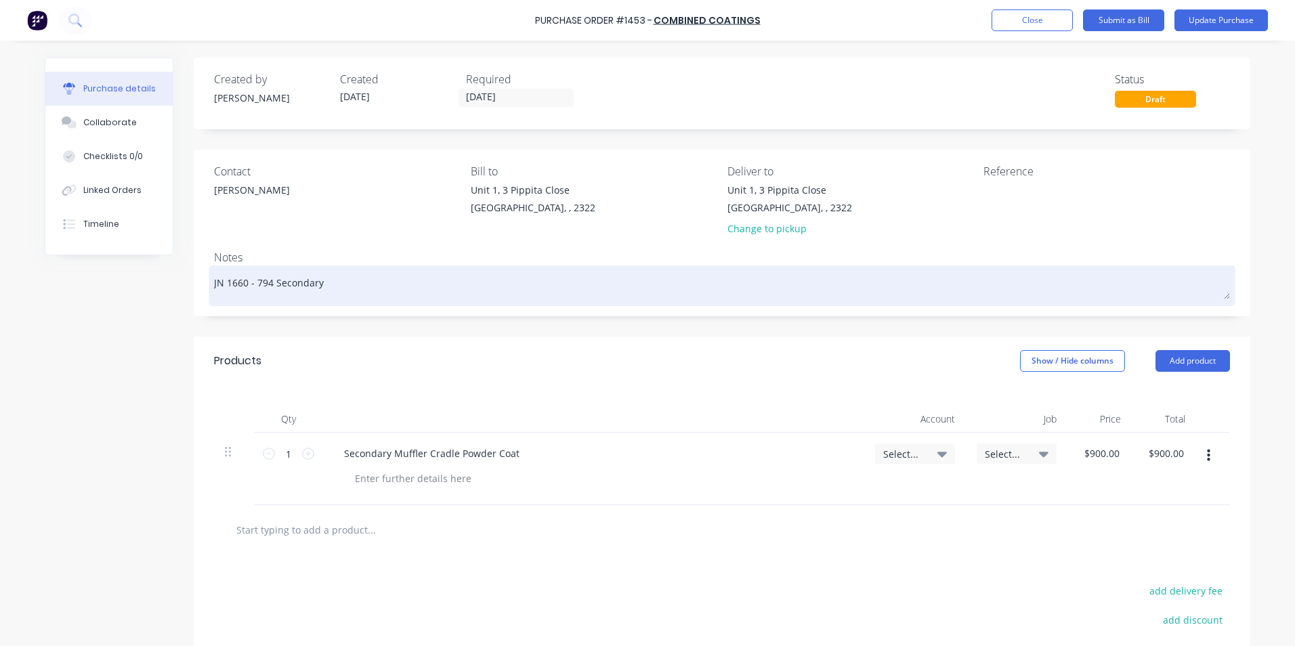
type textarea "x"
type textarea "JN 1660 - 794 Secondary"
type textarea "x"
type textarea "JN 1660 - 794 Secondary C"
type textarea "x"
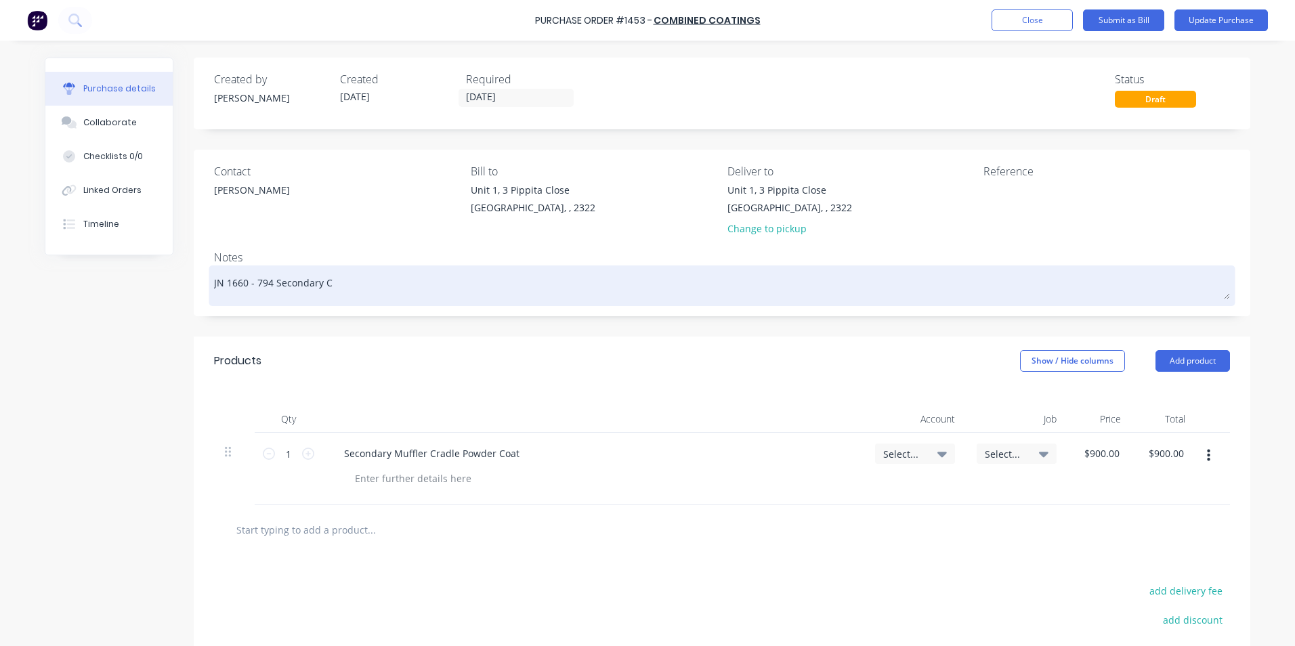
type textarea "JN 1660 - 794 Secondary Cr"
type textarea "x"
type textarea "JN 1660 - 794 Secondary Cra"
type textarea "x"
type textarea "JN 1660 - 794 Secondary Crad"
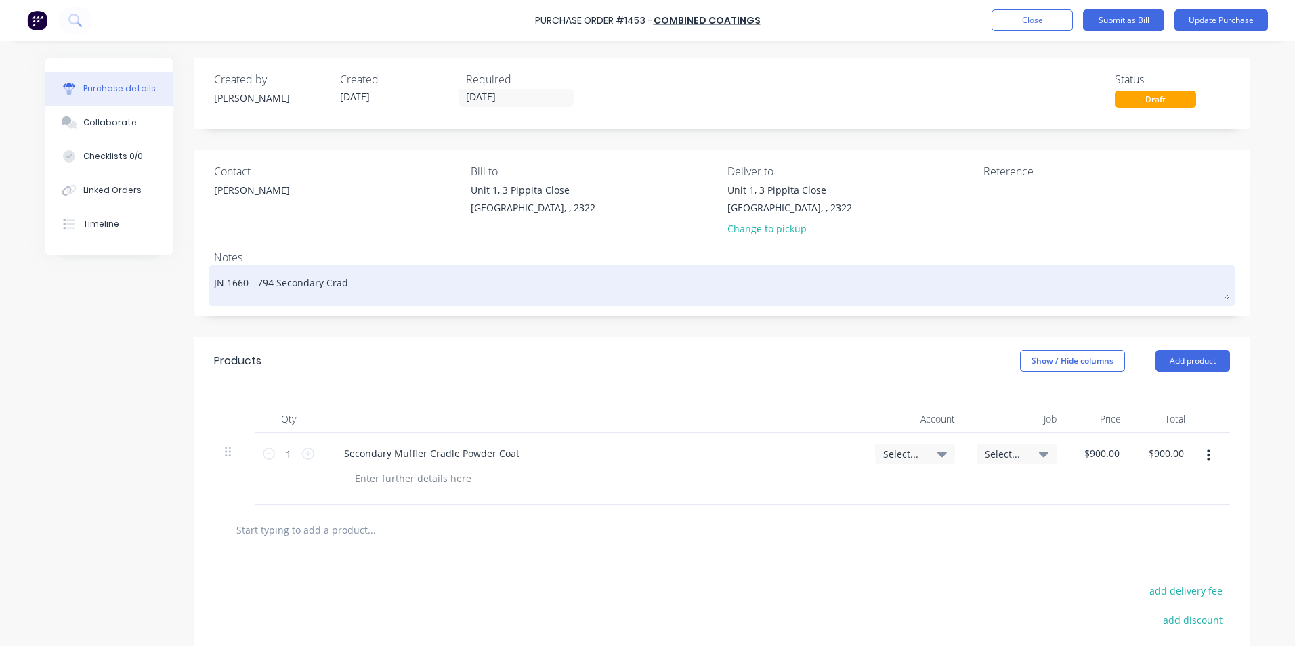
type textarea "x"
type textarea "JN 1660 - 794 Secondary Cradl"
type textarea "x"
type textarea "JN 1660 - 794 Secondary Cradle"
type textarea "x"
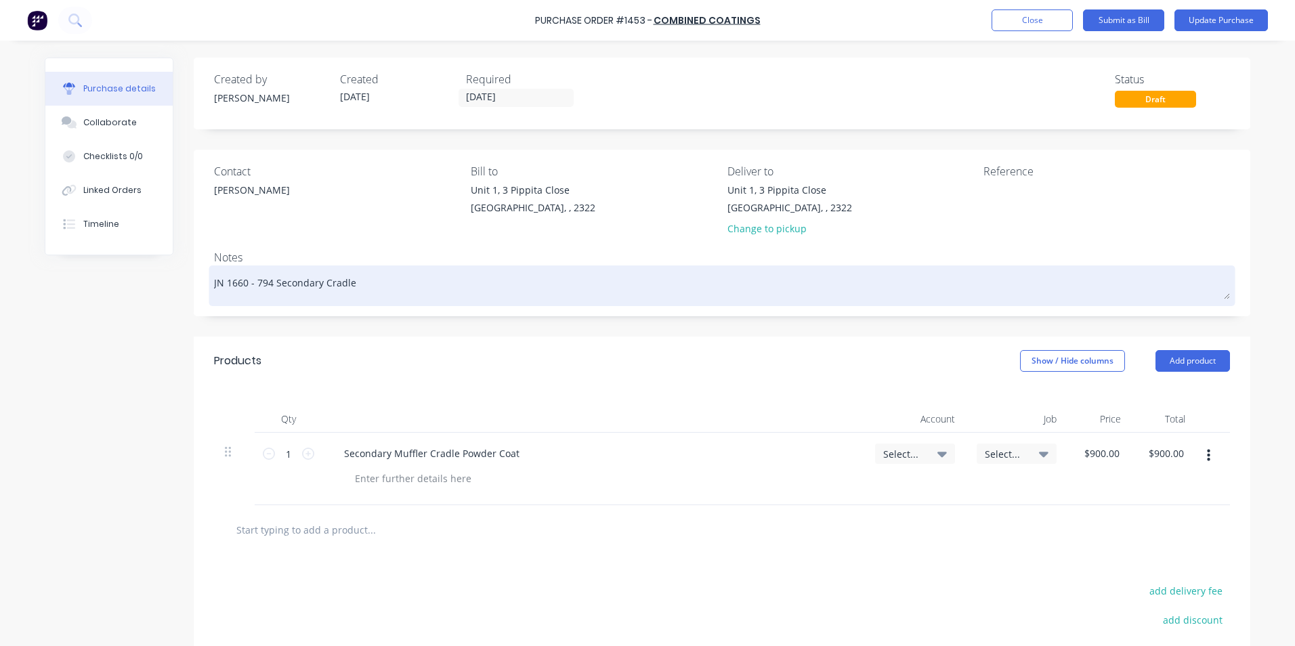
type textarea "JN 1660 - 794 Secondary Cradle"
type textarea "x"
type textarea "JN 1660 - 794 Secondary Cradle -"
type textarea "x"
type textarea "JN 1660 - 794 Secondary Cradle -"
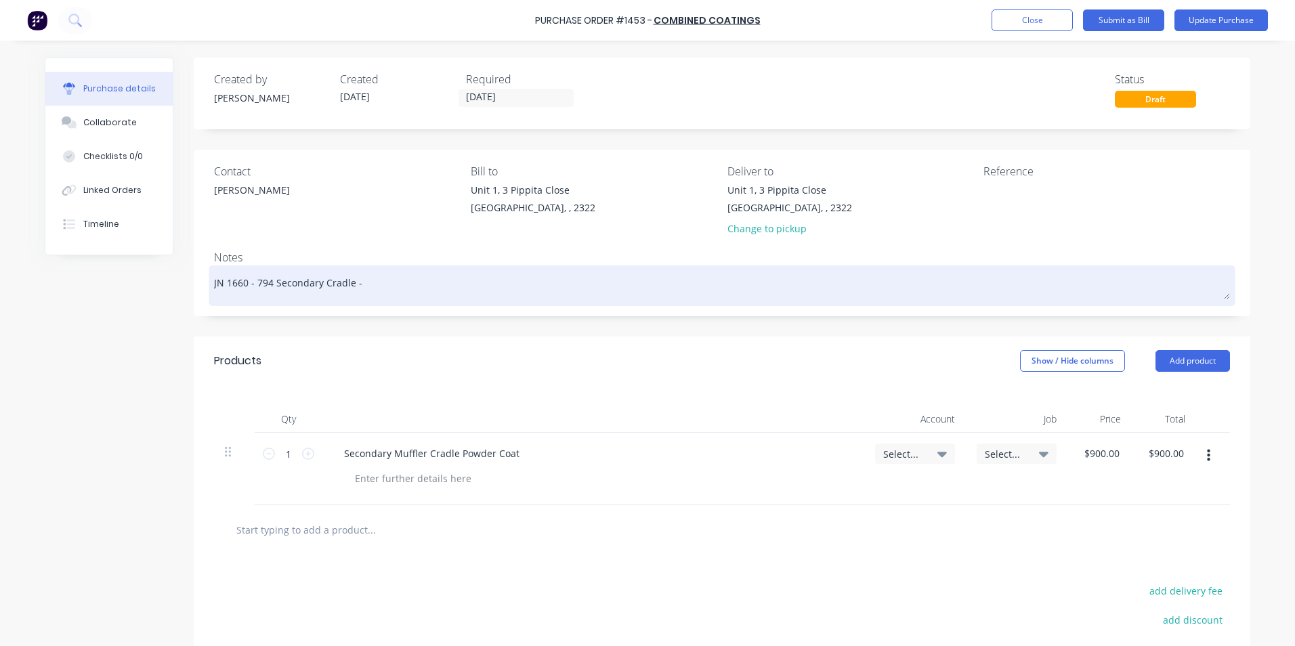
type textarea "x"
type textarea "JN 1660 - 794 Secondary Cradle - T"
type textarea "x"
type textarea "JN 1660 - 794 Secondary Cradle - Tr"
type textarea "x"
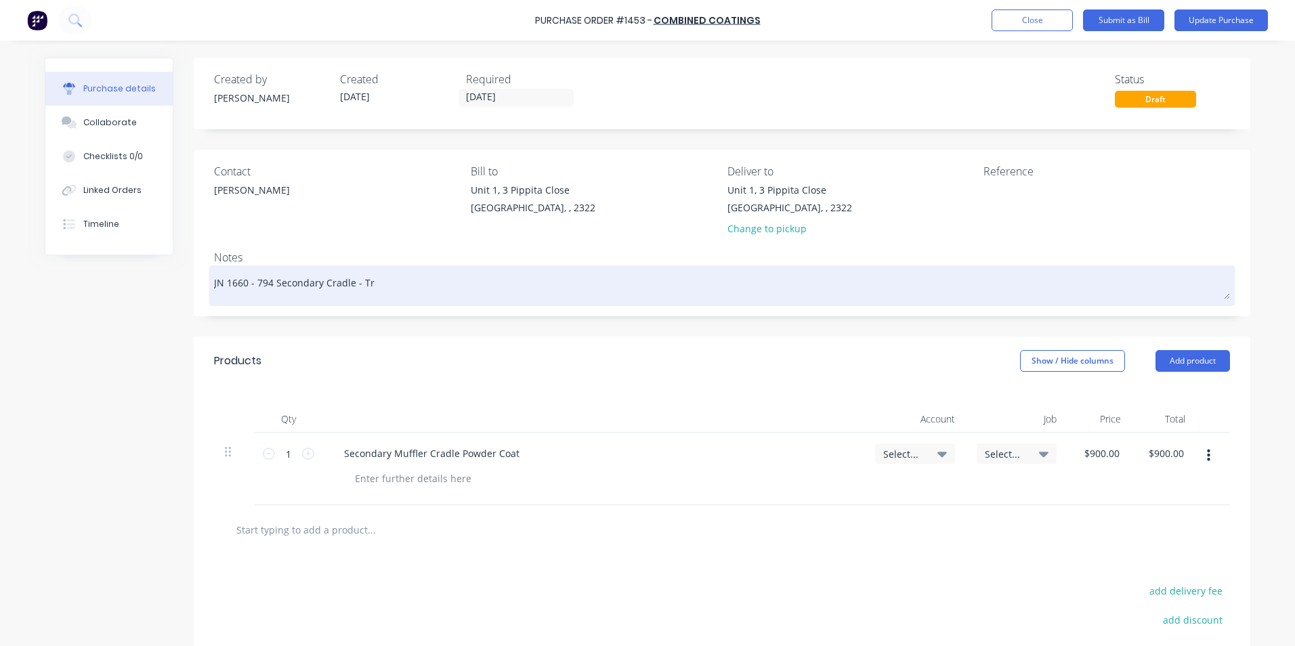
type textarea "JN 1660 - 794 Secondary Cradle - Tru"
type textarea "x"
type textarea "JN 1660 - 794 Secondary Cradle - Truc"
type textarea "x"
type textarea "JN 1660 - 794 Secondary Cradle - Truck"
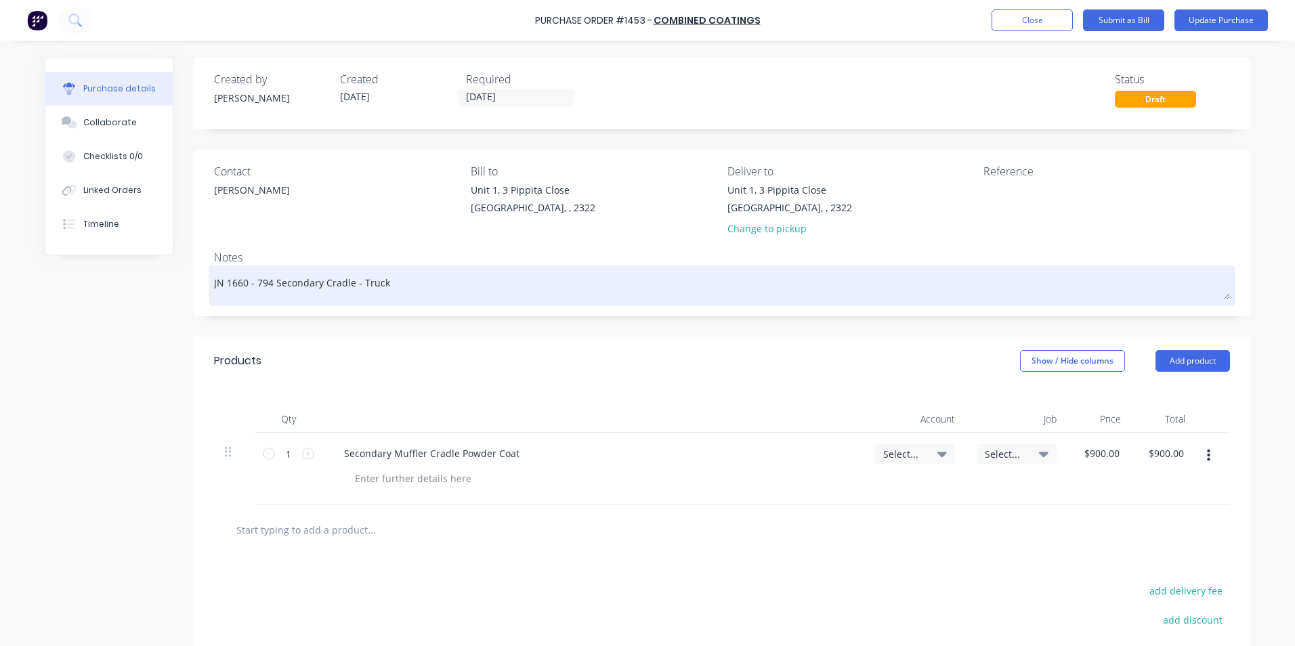
type textarea "x"
type textarea "JN 1660 - 794 Secondary Cradle - Truck"
type textarea "x"
type textarea "JN 1660 - 794 Secondary Cradle - Truck #"
type textarea "x"
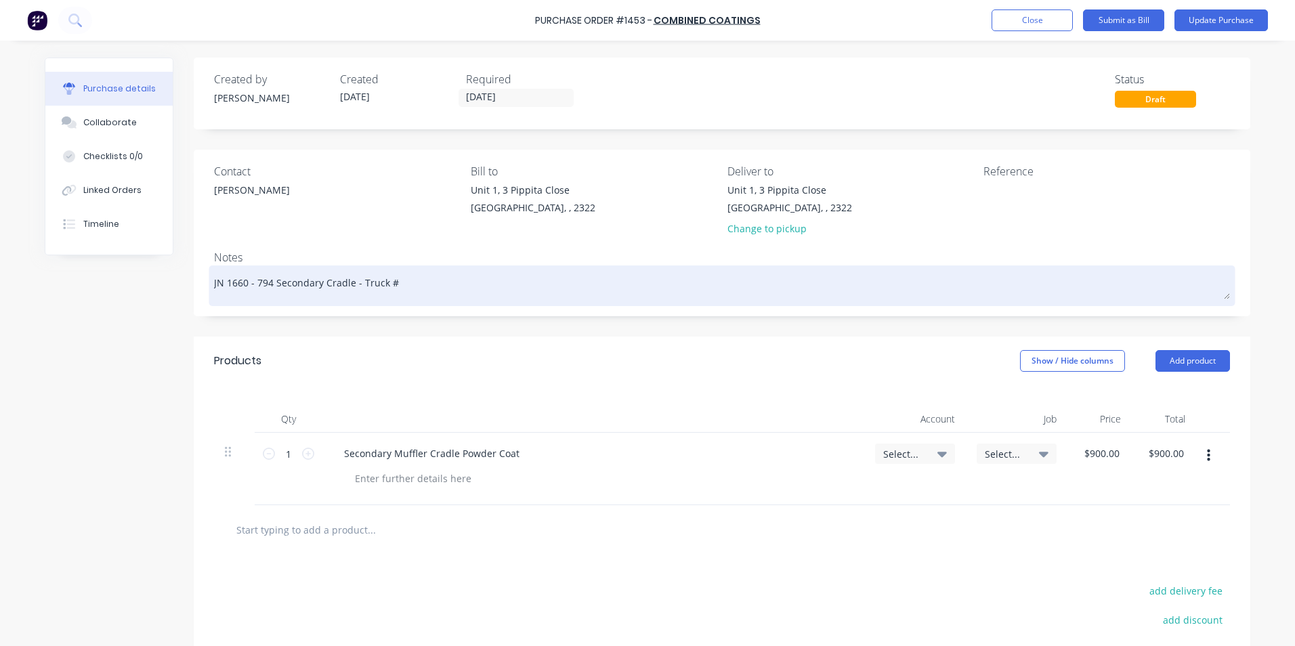
type textarea "JN 1660 - 794 Secondary Cradle - Truck #1"
type textarea "x"
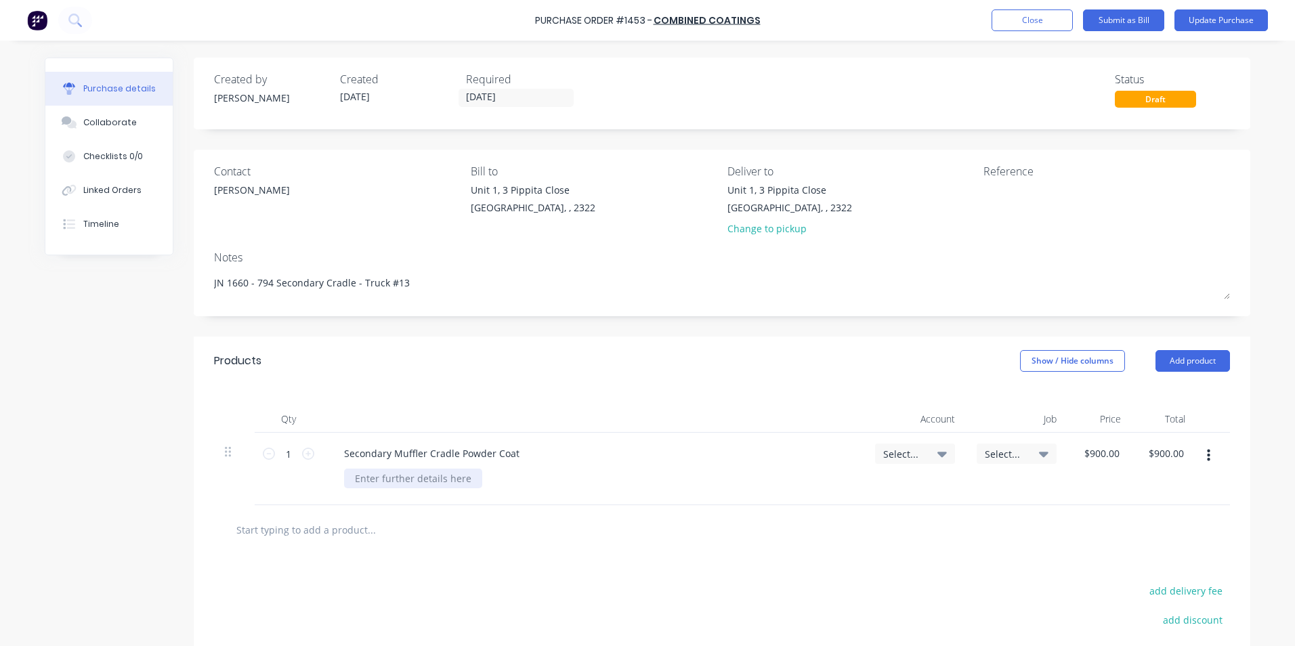
type textarea "JN 1660 - 794 Secondary Cradle - Truck #13"
type textarea "x"
type textarea "JN 1660 - 794 Secondary Cradle - Truck #13"
click at [395, 477] on div at bounding box center [413, 479] width 138 height 20
click at [888, 452] on span "Select..." at bounding box center [903, 454] width 41 height 14
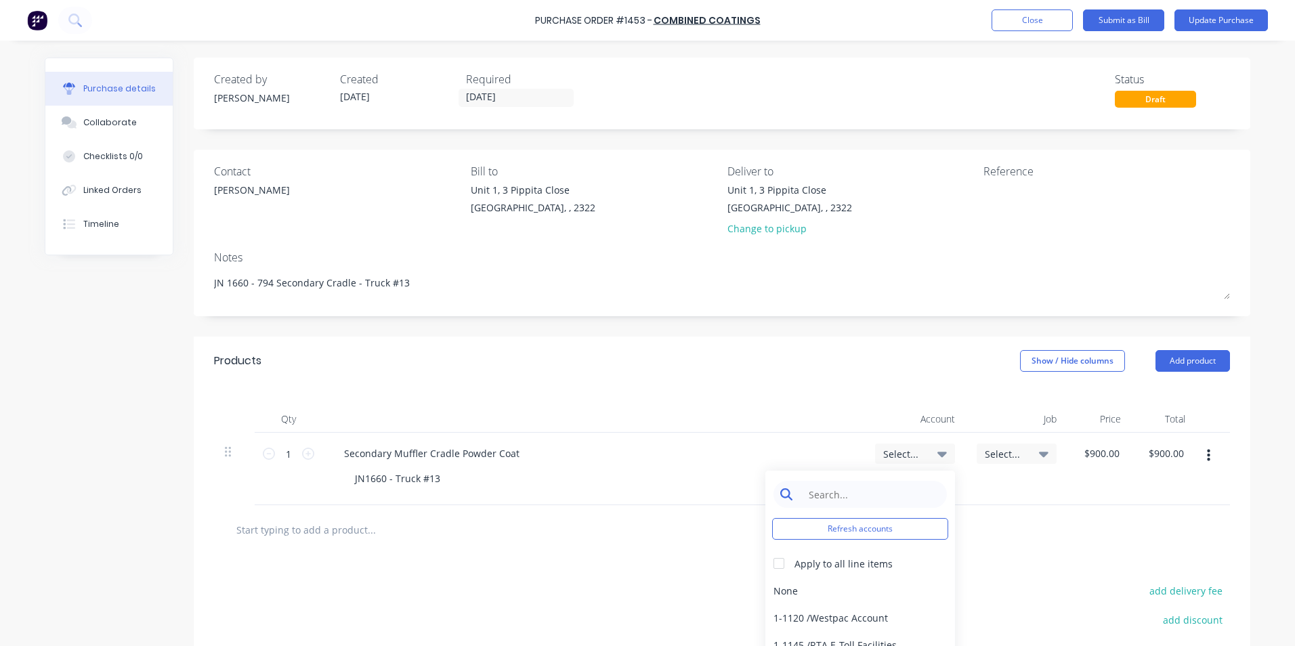
type textarea "x"
click at [836, 490] on input at bounding box center [870, 494] width 139 height 27
type input "1-14"
click at [804, 591] on div "1-1400 / Work in Progress - Materials" at bounding box center [860, 590] width 190 height 27
click at [993, 450] on span "Select..." at bounding box center [1005, 454] width 41 height 14
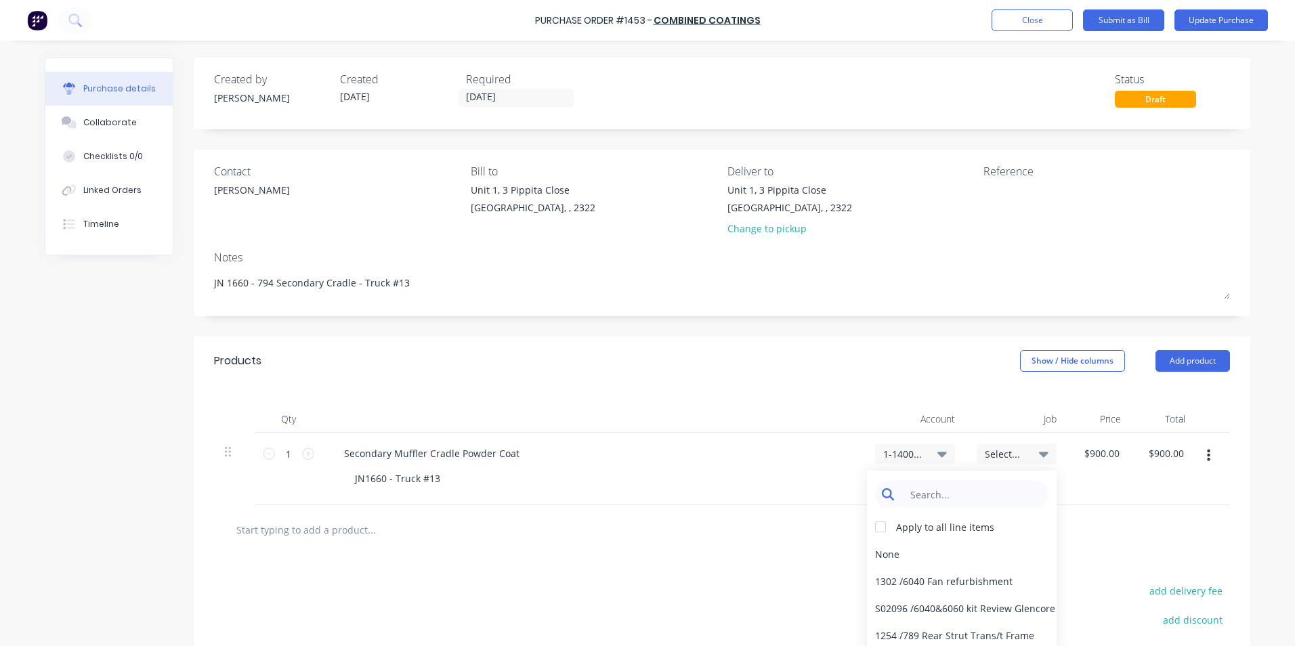
type textarea "x"
click at [927, 495] on input at bounding box center [972, 494] width 139 height 27
type input "1660"
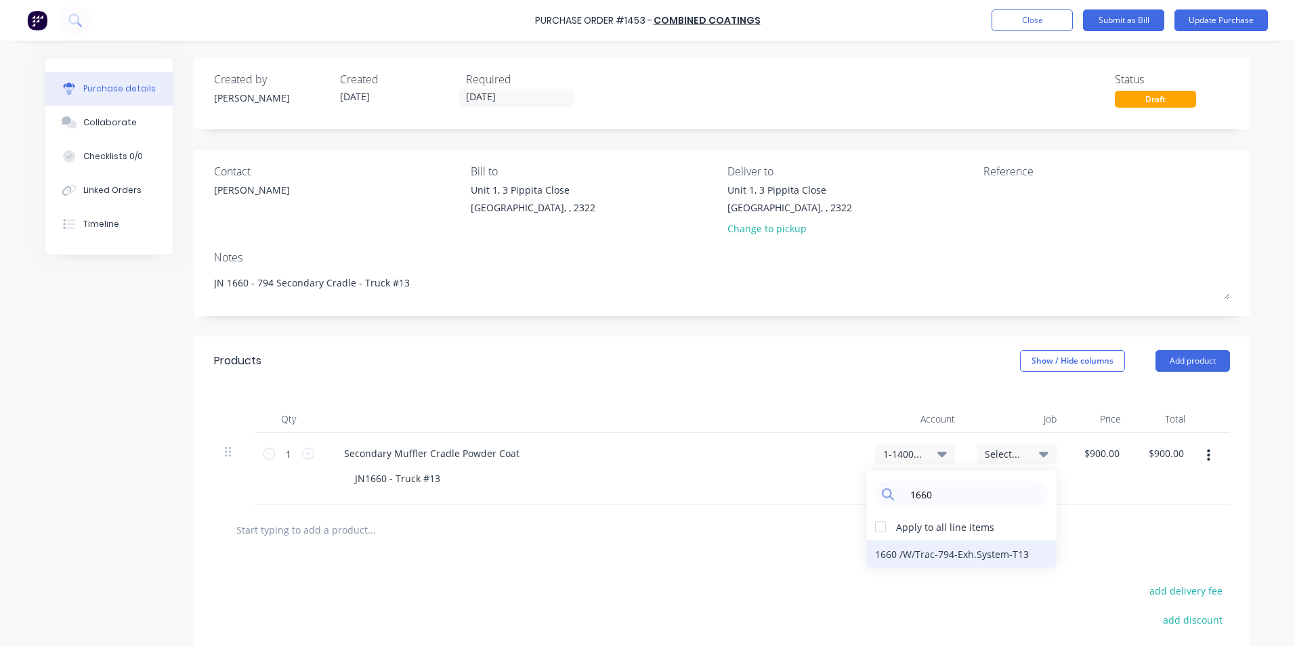
click at [937, 553] on div "1660 / W/Trac-794-Exh.System-T13" at bounding box center [962, 553] width 190 height 27
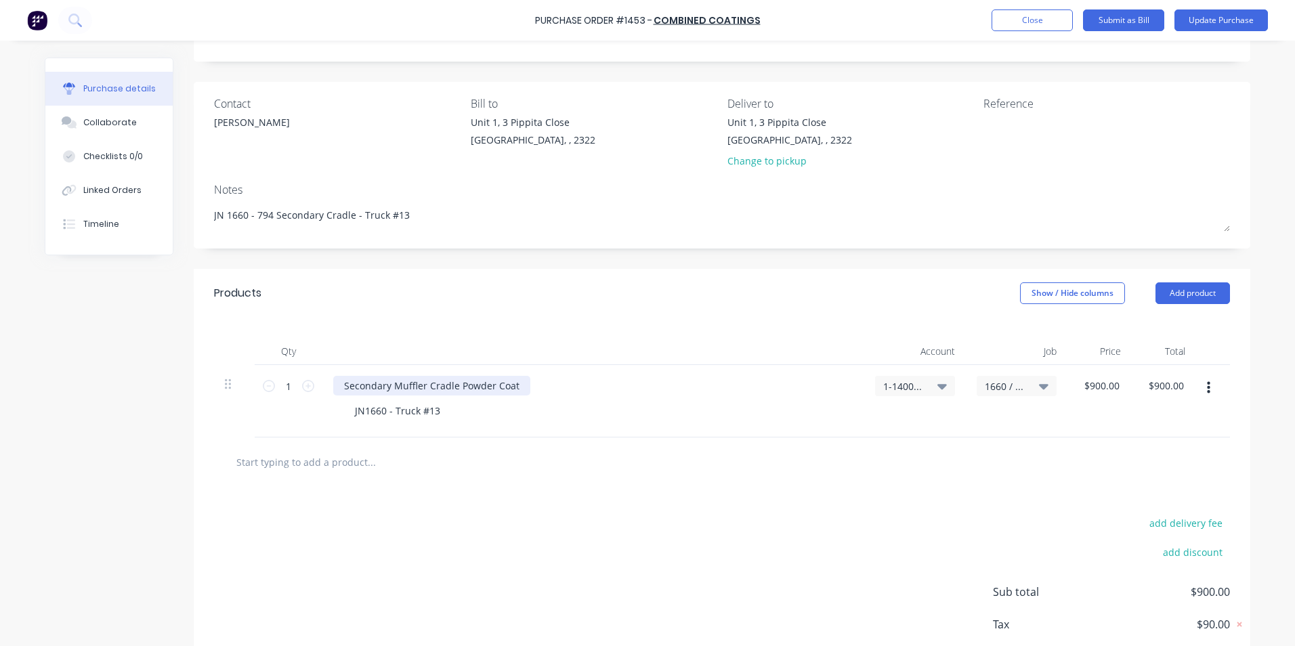
type textarea "x"
click at [342, 383] on div "Secondary Muffler Cradle Powder Coat" at bounding box center [431, 386] width 197 height 20
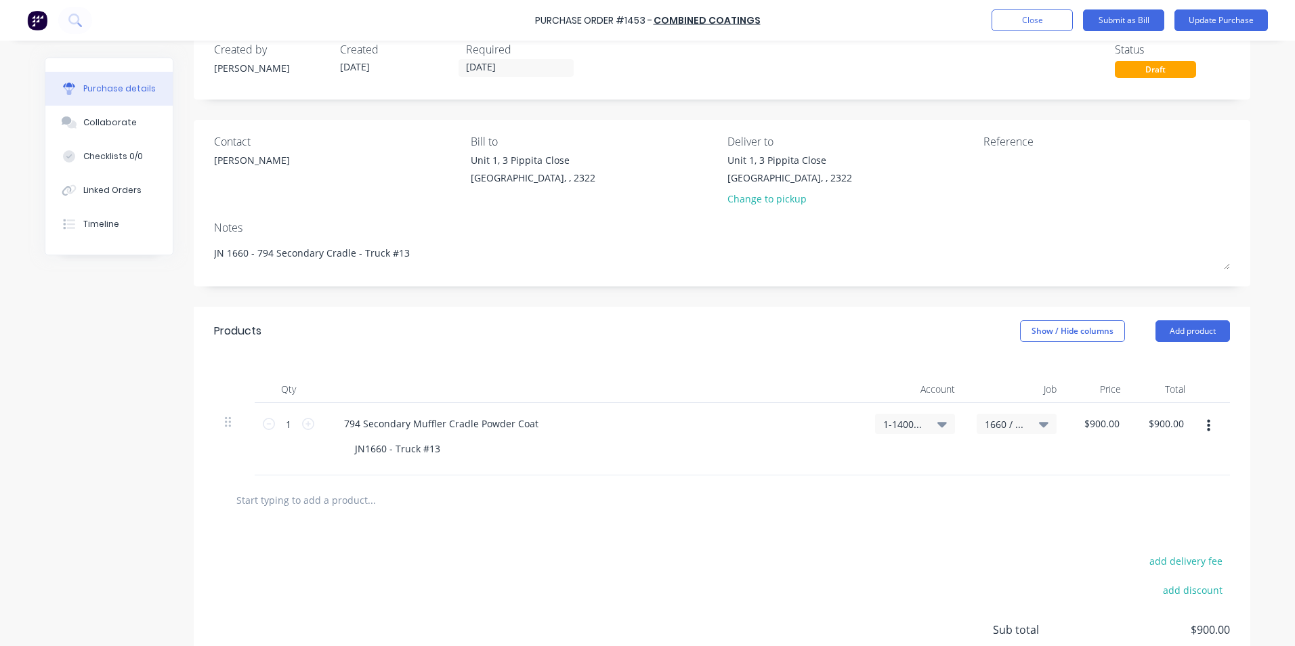
scroll to position [0, 0]
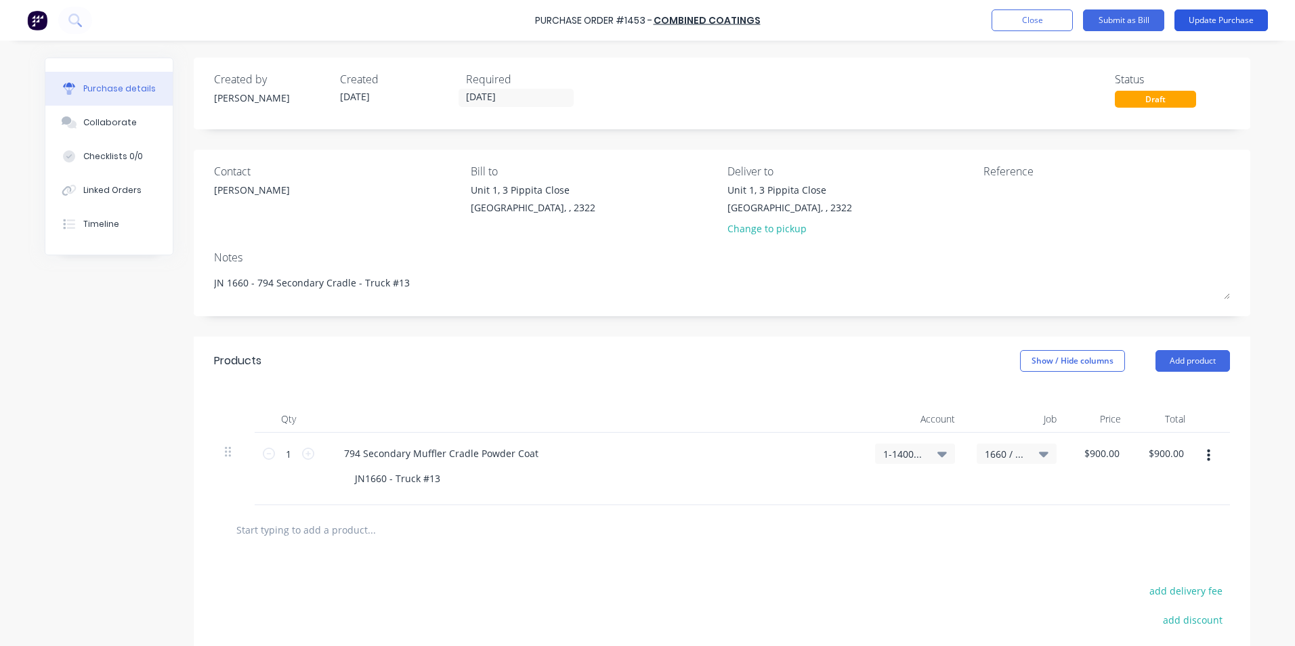
click at [1214, 21] on button "Update Purchase" at bounding box center [1220, 20] width 93 height 22
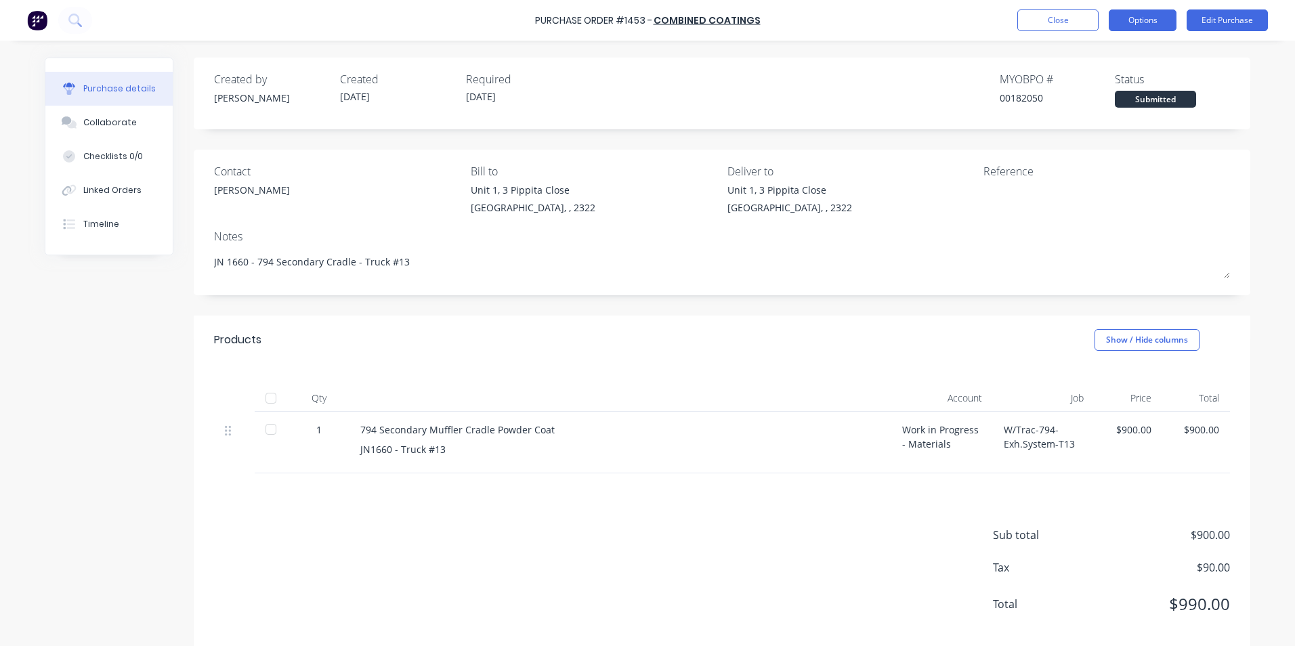
click at [1144, 21] on button "Options" at bounding box center [1143, 20] width 68 height 22
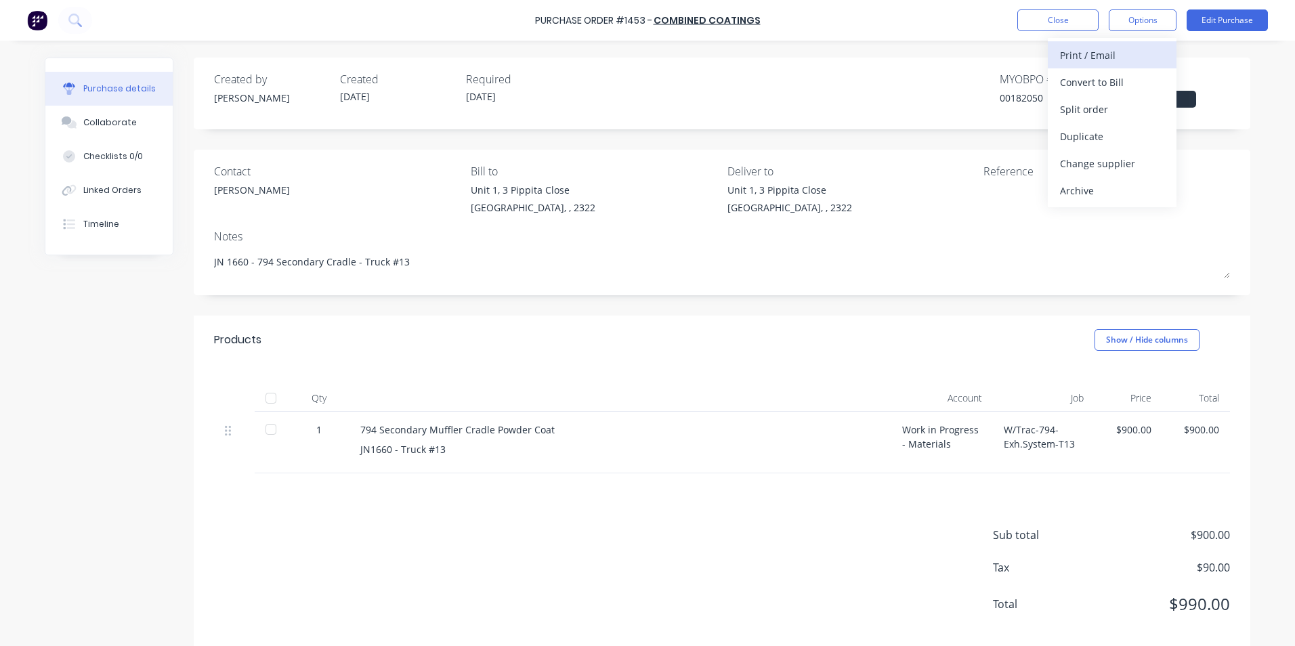
click at [1098, 53] on div "Print / Email" at bounding box center [1112, 55] width 104 height 20
click at [1093, 81] on div "With pricing" at bounding box center [1112, 82] width 104 height 20
type textarea "x"
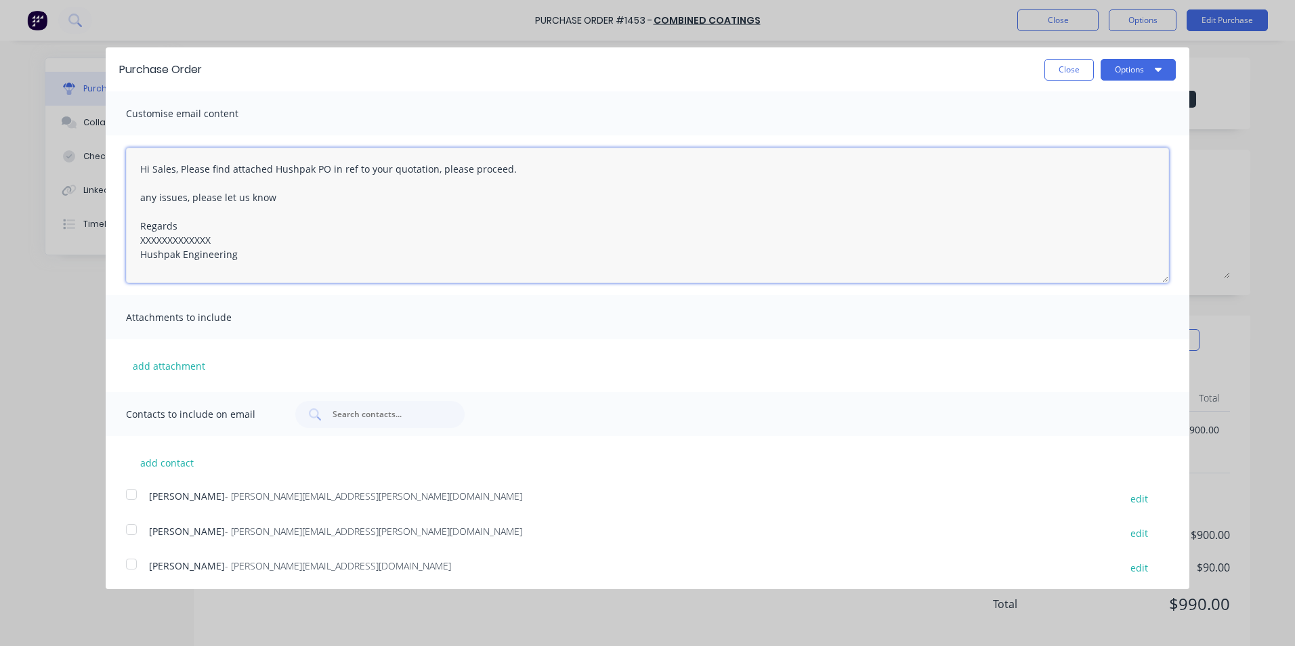
drag, startPoint x: 253, startPoint y: 259, endPoint x: 74, endPoint y: 144, distance: 211.7
click at [74, 144] on div "Purchase Order Close Options Customise email content Hi Sales, Please find atta…" at bounding box center [647, 323] width 1295 height 646
paste textarea "imon, Please find attached Hushpak PO in ref to your quotation, the workshop wi…"
type textarea "Hi Simon, Please find attached Hushpak PO in ref to your quotation, the worksho…"
click at [167, 362] on button "add attachment" at bounding box center [169, 366] width 86 height 20
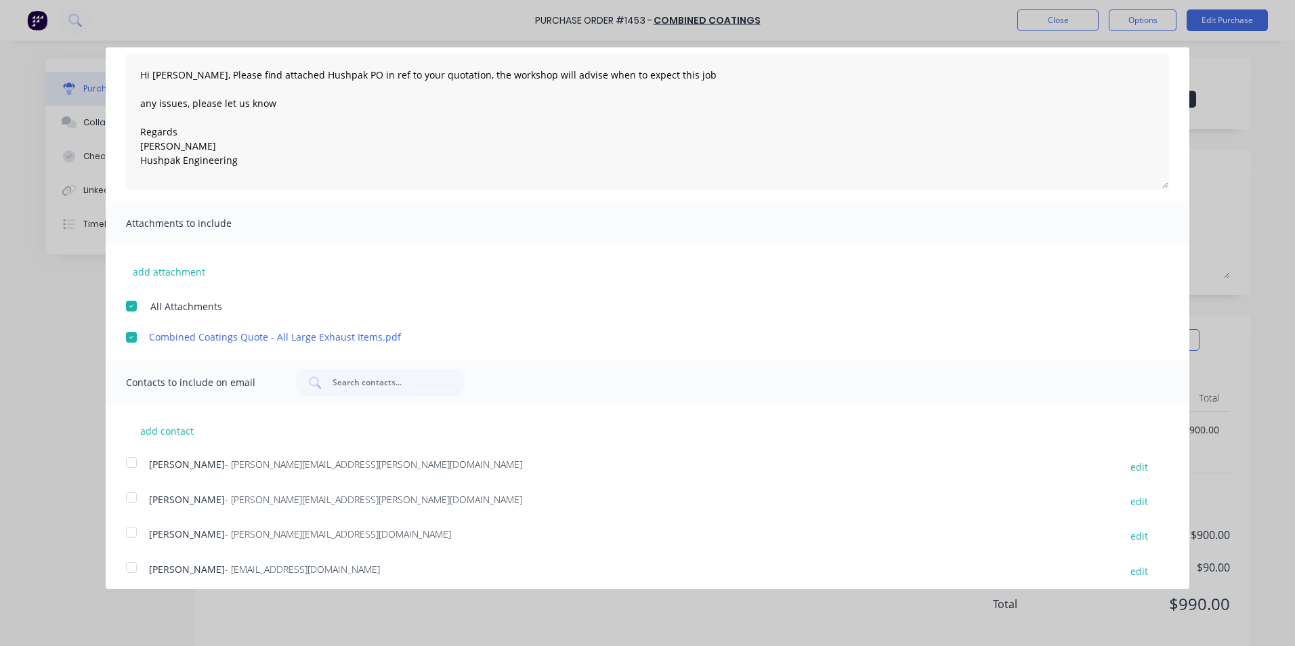
scroll to position [102, 0]
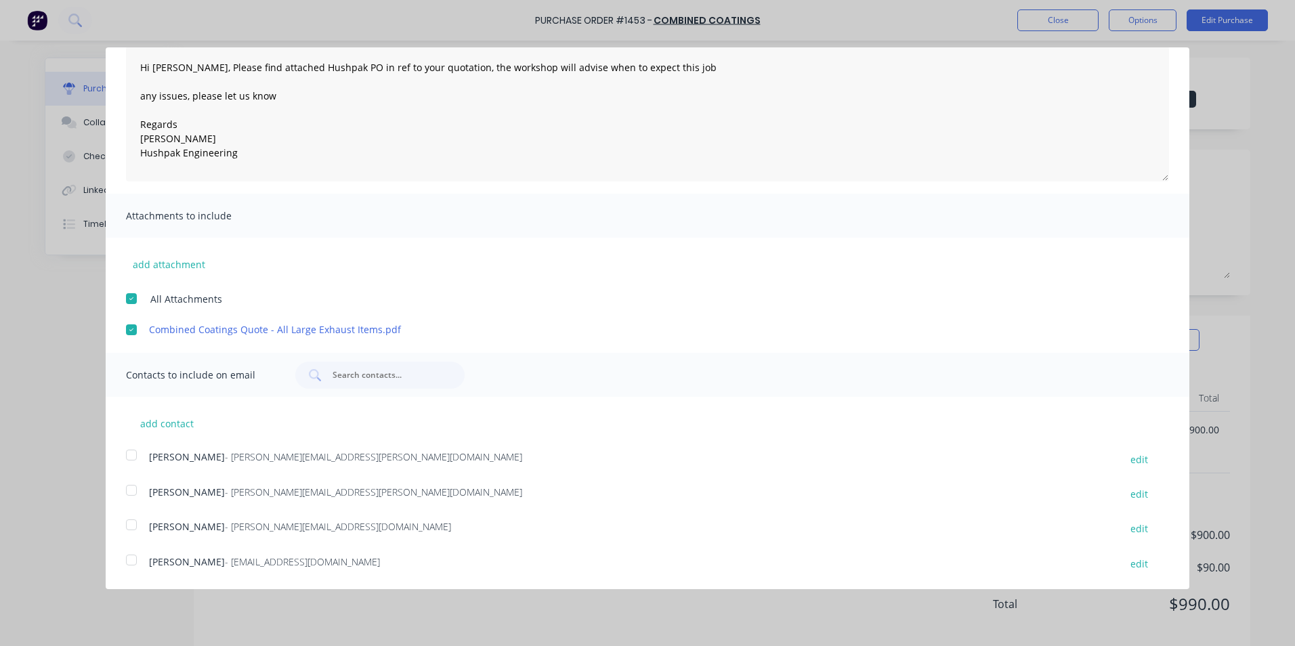
click at [133, 489] on div at bounding box center [131, 490] width 27 height 27
click at [133, 561] on div at bounding box center [131, 559] width 27 height 27
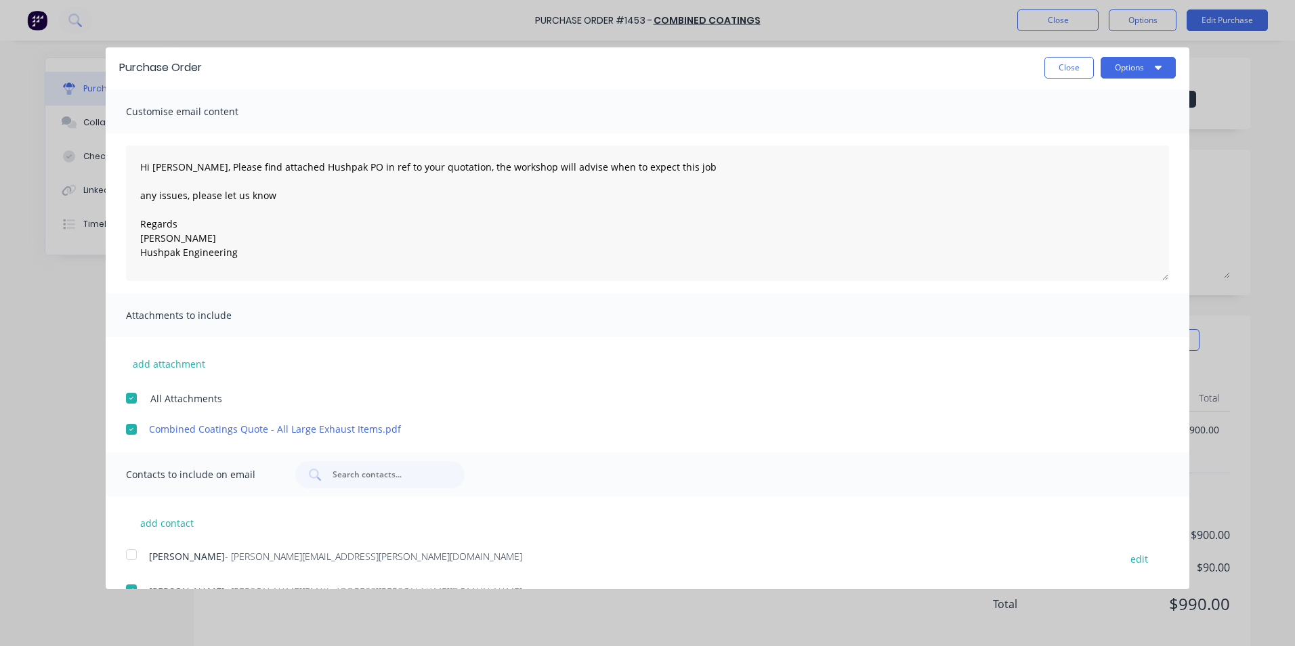
scroll to position [0, 0]
click at [1117, 70] on button "Options" at bounding box center [1137, 70] width 75 height 22
click at [1071, 132] on div "Email" at bounding box center [1111, 131] width 104 height 20
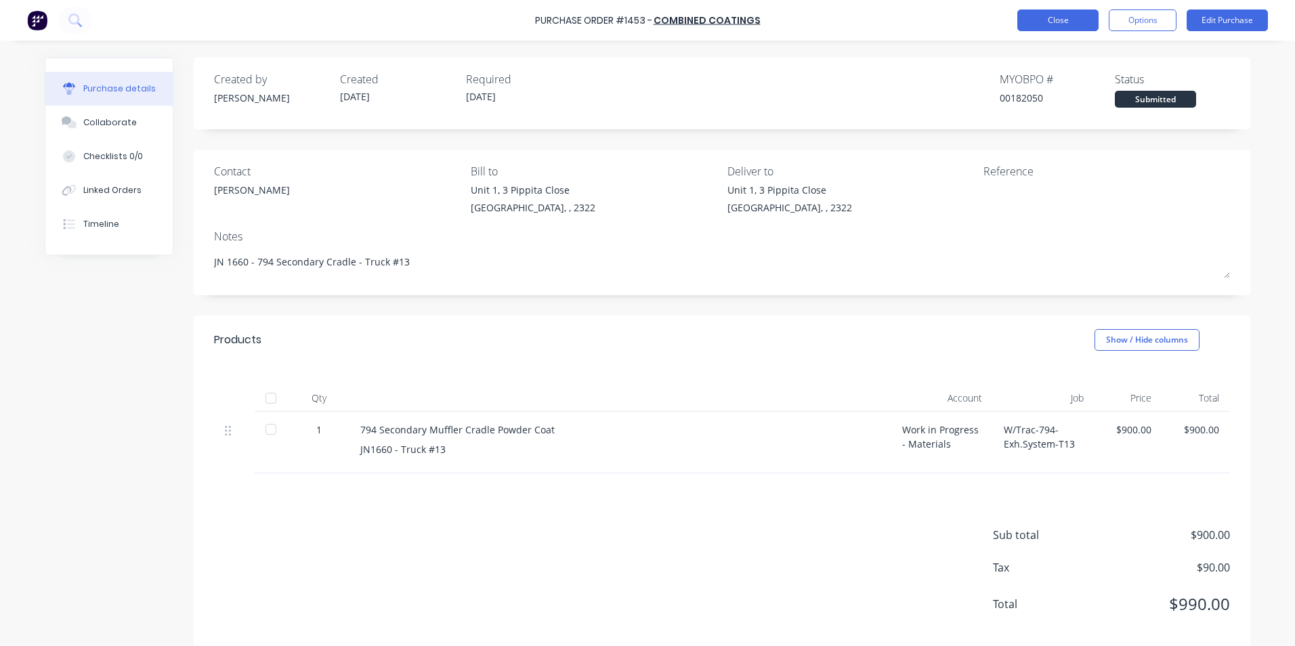
click at [1061, 22] on button "Close" at bounding box center [1057, 20] width 81 height 22
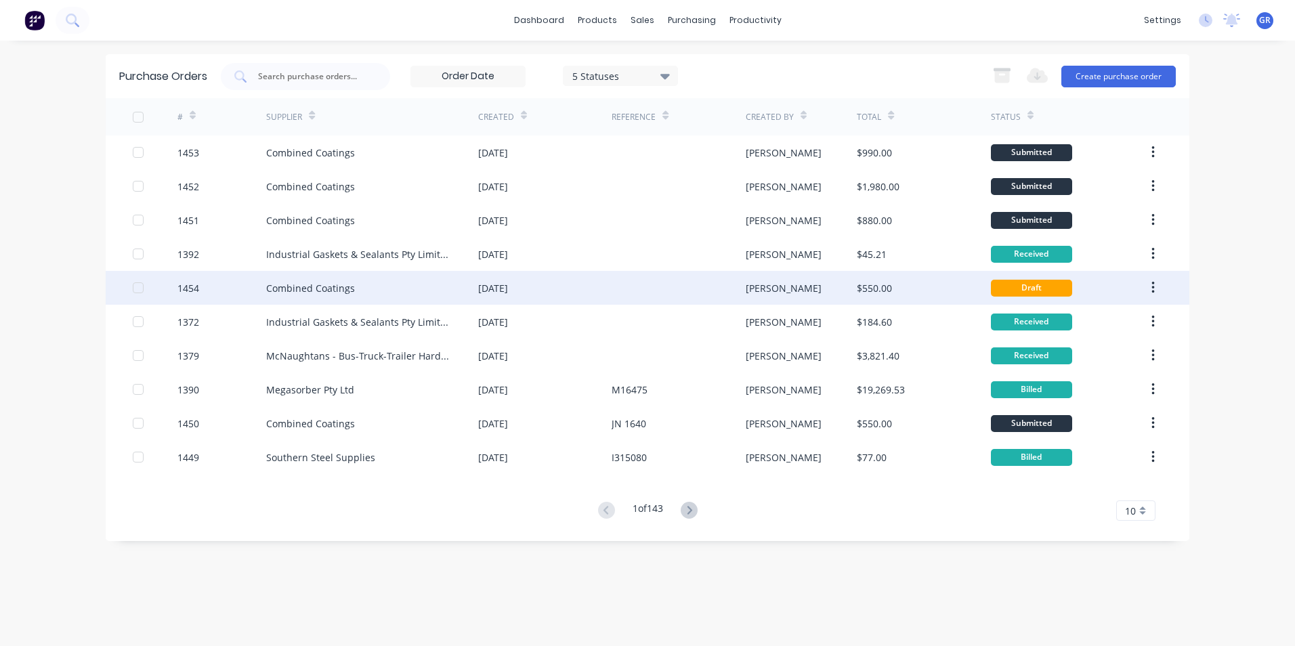
click at [190, 286] on div "1454" at bounding box center [188, 288] width 22 height 14
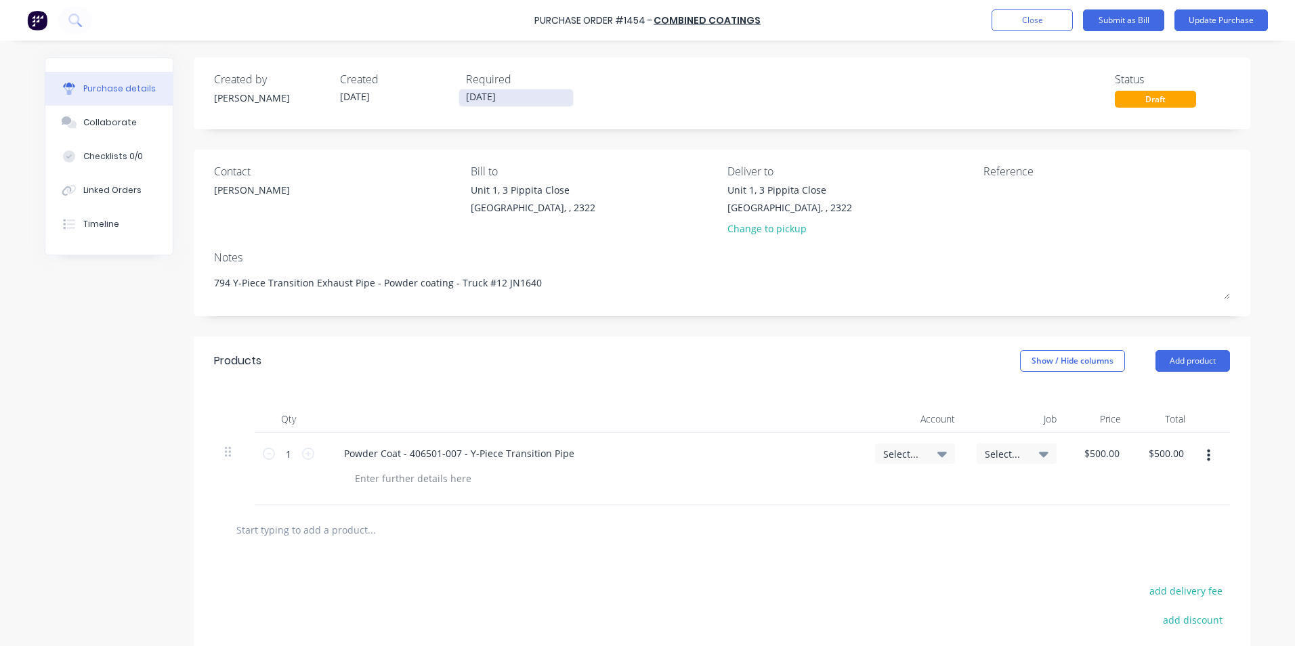
click at [490, 97] on input "09/09/25" at bounding box center [516, 97] width 114 height 17
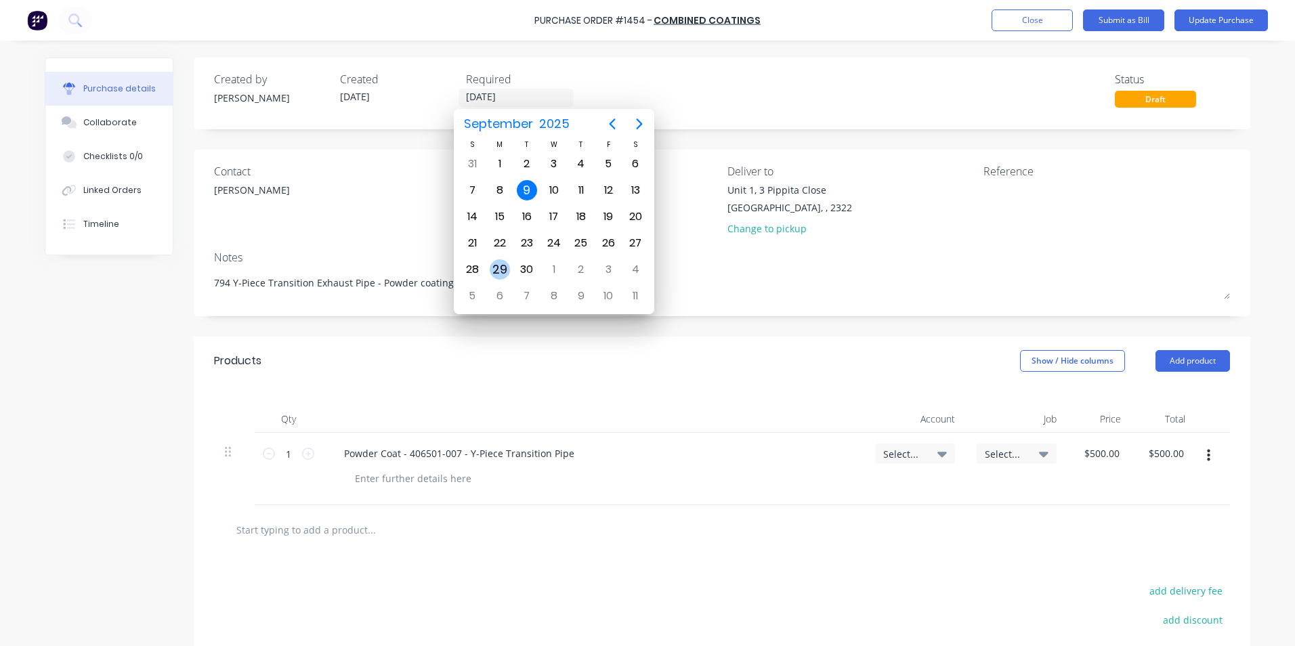
click at [504, 269] on div "29" at bounding box center [500, 269] width 20 height 20
type textarea "x"
type input "29/09/25"
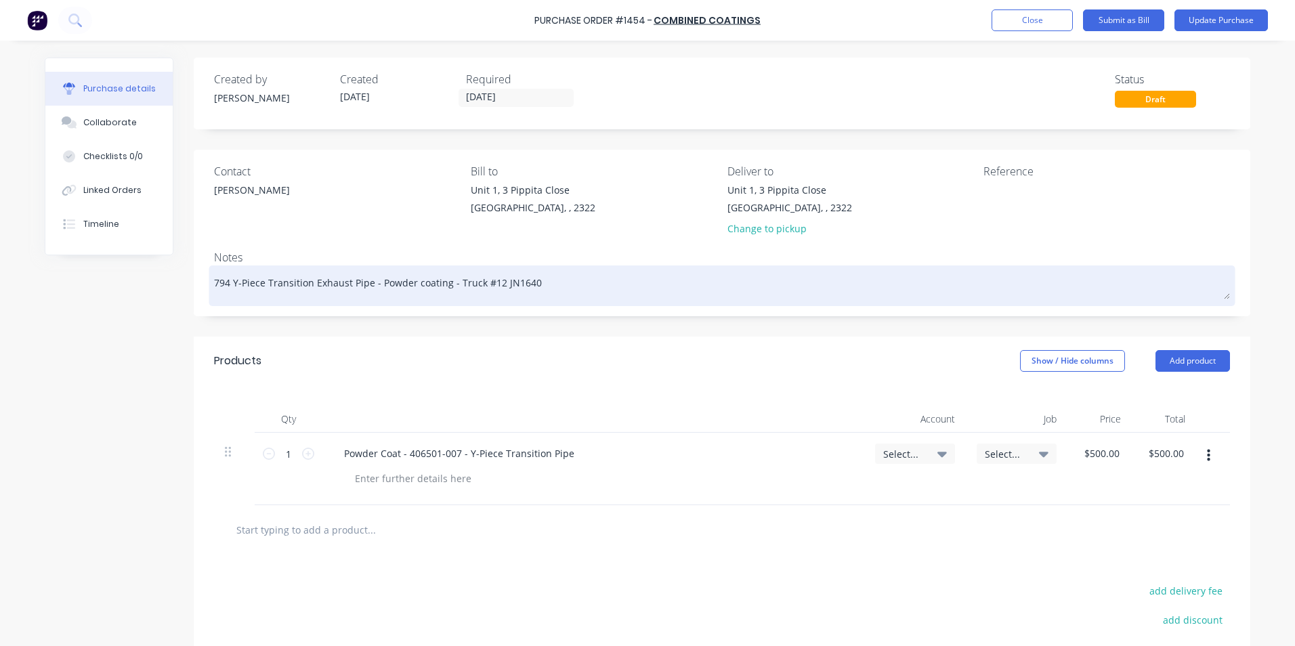
click at [214, 286] on textarea "794 Y-Piece Transition Exhaust Pipe - Powder coating - Truck #12 JN1640" at bounding box center [722, 284] width 1016 height 30
type textarea "x"
type textarea "J794 Y-Piece Transition Exhaust Pipe - Powder coating - Truck #12 JN1640"
type textarea "x"
type textarea "JN794 Y-Piece Transition Exhaust Pipe - Powder coating - Truck #12 JN1640"
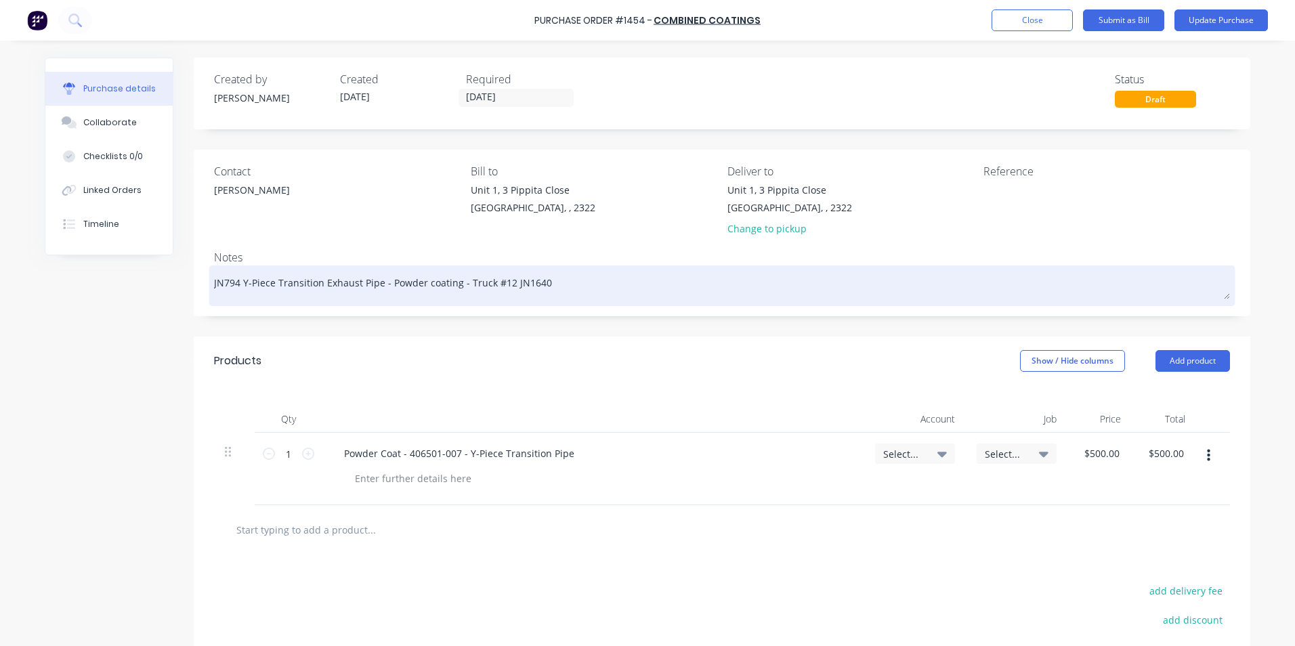
type textarea "x"
type textarea "JN1794 Y-Piece Transition Exhaust Pipe - Powder coating - Truck #12 JN1640"
type textarea "x"
type textarea "JN16794 Y-Piece Transition Exhaust Pipe - Powder coating - Truck #12 JN1640"
type textarea "x"
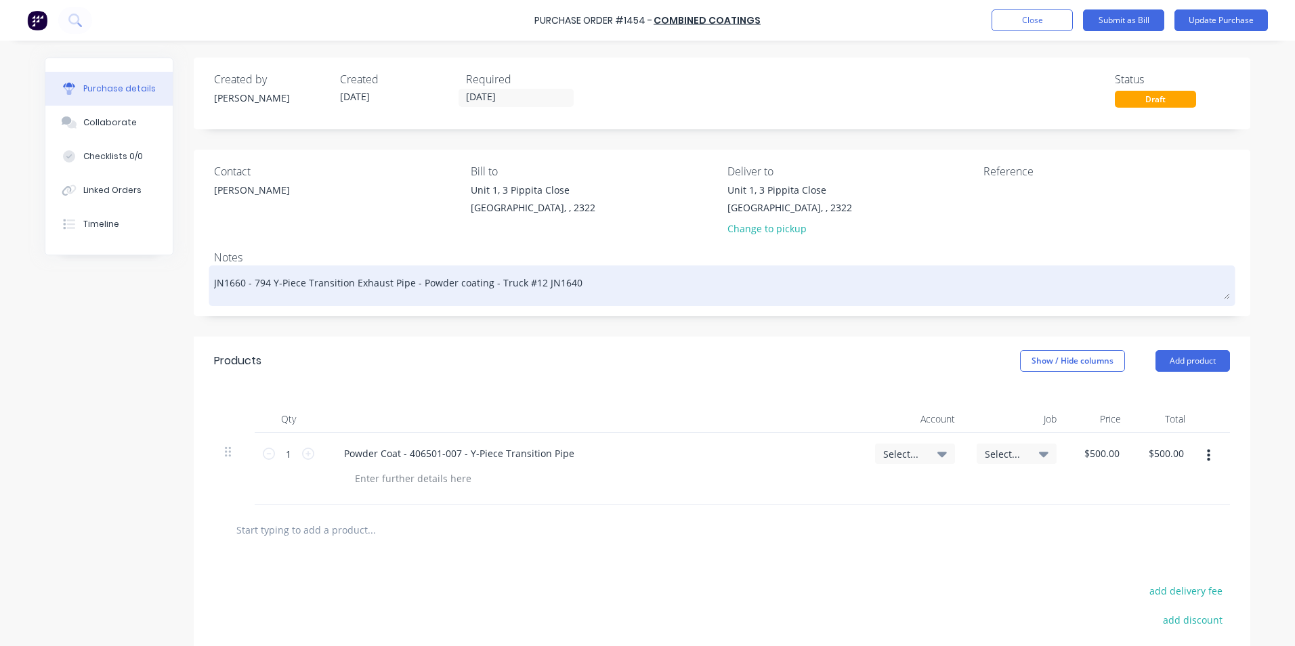
drag, startPoint x: 404, startPoint y: 284, endPoint x: 481, endPoint y: 282, distance: 77.2
click at [481, 282] on textarea "JN1660 - 794 Y-Piece Transition Exhaust Pipe - Powder coating - Truck #12 JN1640" at bounding box center [722, 284] width 1016 height 30
drag, startPoint x: 494, startPoint y: 278, endPoint x: 452, endPoint y: 284, distance: 43.1
click at [452, 284] on textarea "JN1660 - 794 Y-Piece Transition Exhaust Pipe - Truck #12 JN1640" at bounding box center [722, 284] width 1016 height 30
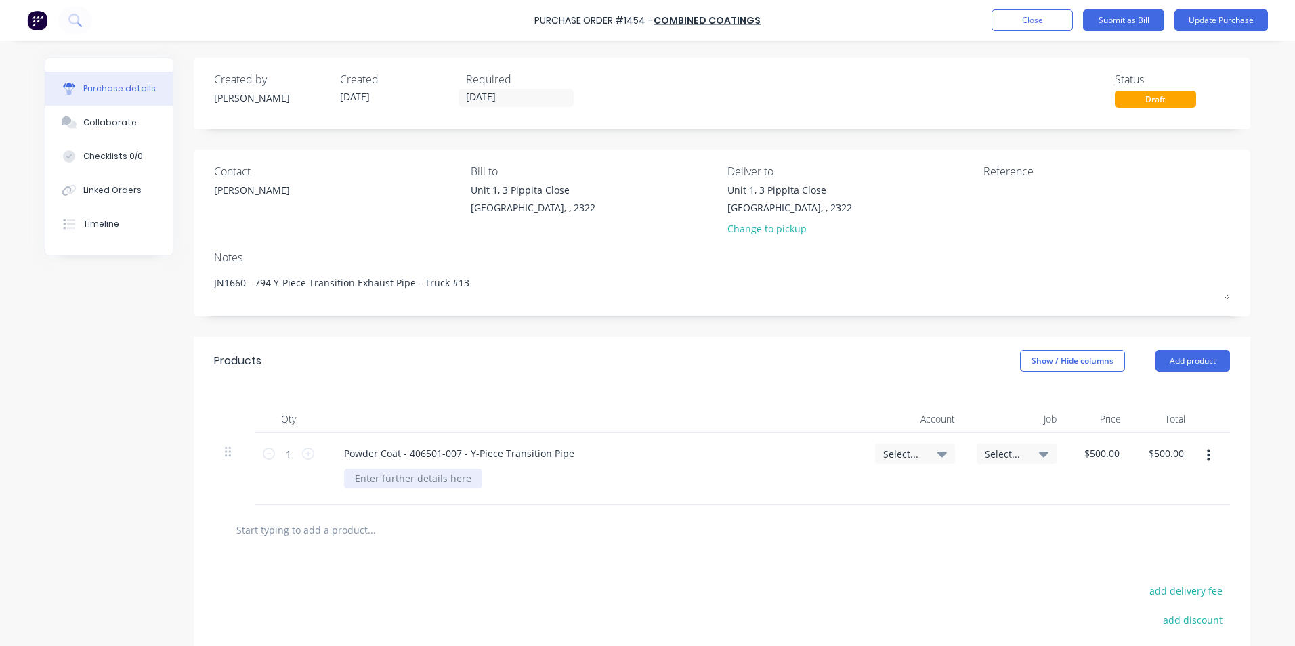
click at [416, 480] on div at bounding box center [413, 479] width 138 height 20
click at [899, 454] on span "Select..." at bounding box center [903, 454] width 41 height 14
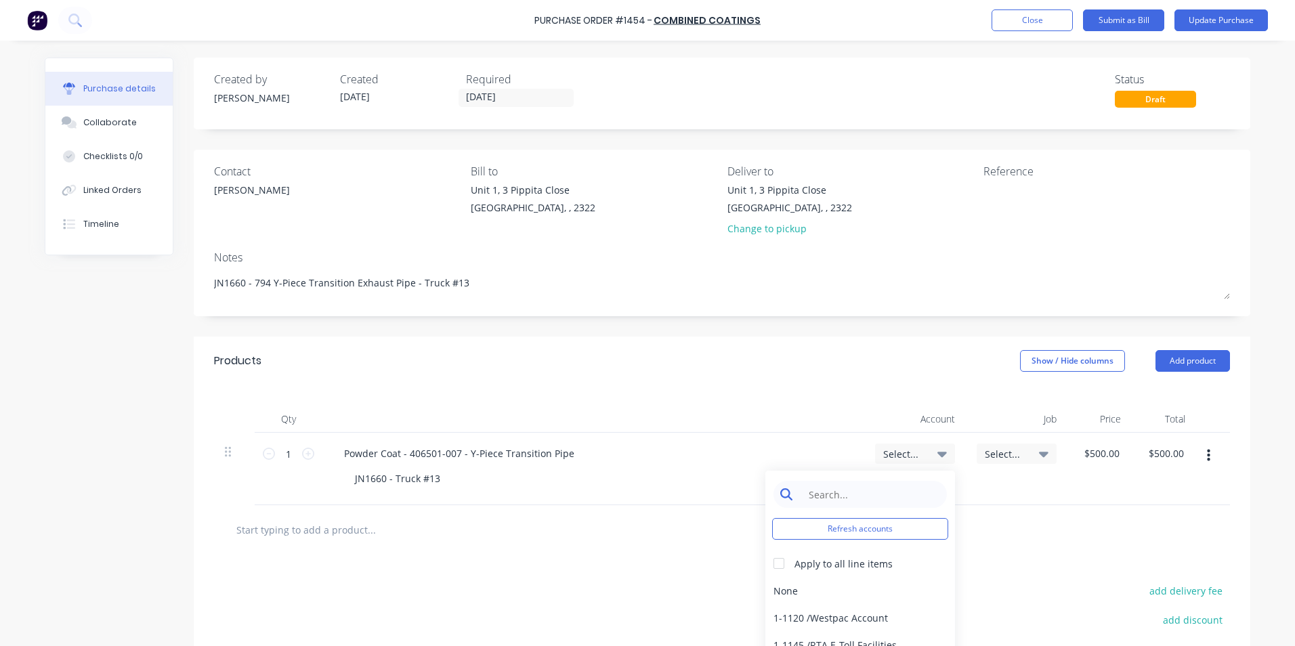
click at [836, 492] on input at bounding box center [870, 494] width 139 height 27
click at [898, 592] on div "1-1400 / Work in Progress - Materials" at bounding box center [860, 590] width 190 height 27
click at [1002, 450] on span "Select..." at bounding box center [1005, 454] width 41 height 14
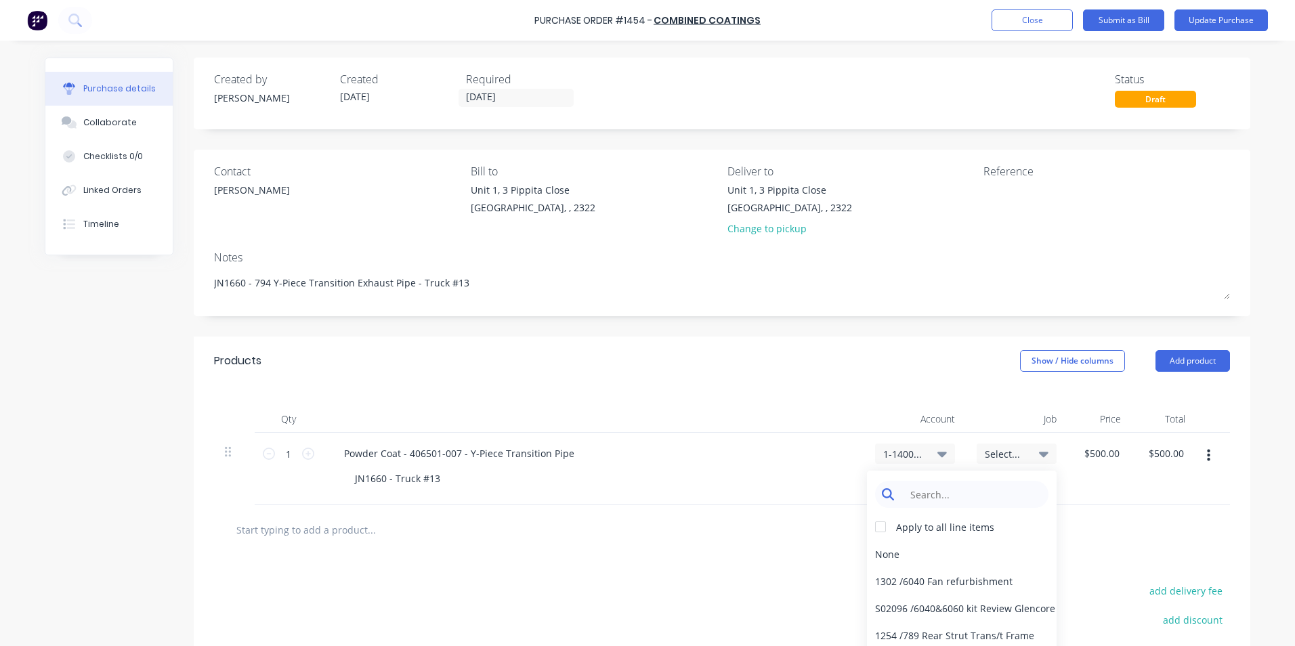
click at [923, 498] on input at bounding box center [972, 494] width 139 height 27
click at [995, 553] on div "1660 / W/Trac-794-Exh.System-T13" at bounding box center [962, 553] width 190 height 27
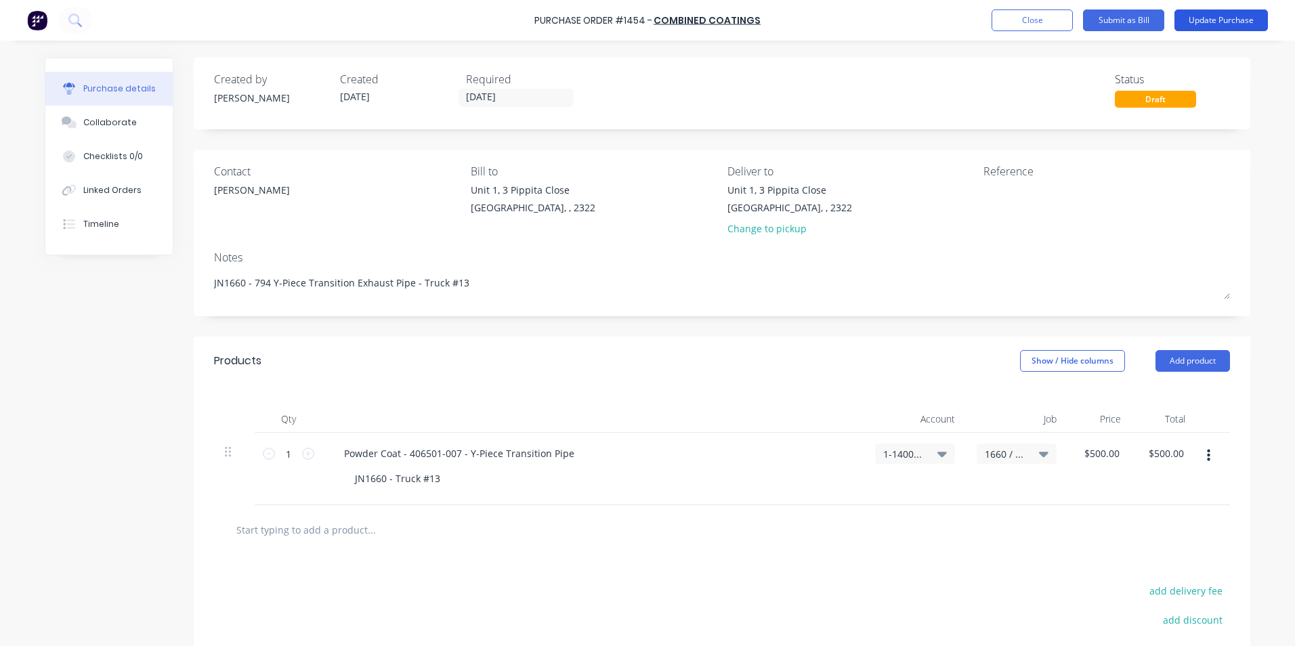
click at [1213, 24] on button "Update Purchase" at bounding box center [1220, 20] width 93 height 22
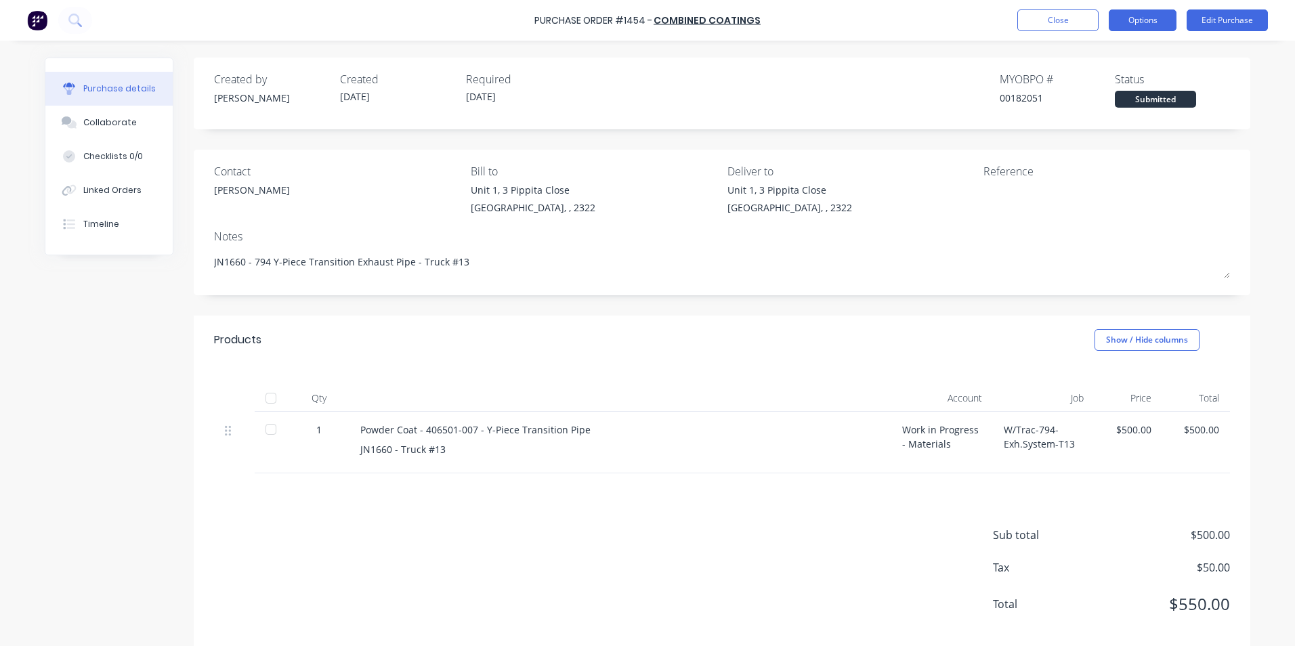
click at [1144, 22] on button "Options" at bounding box center [1143, 20] width 68 height 22
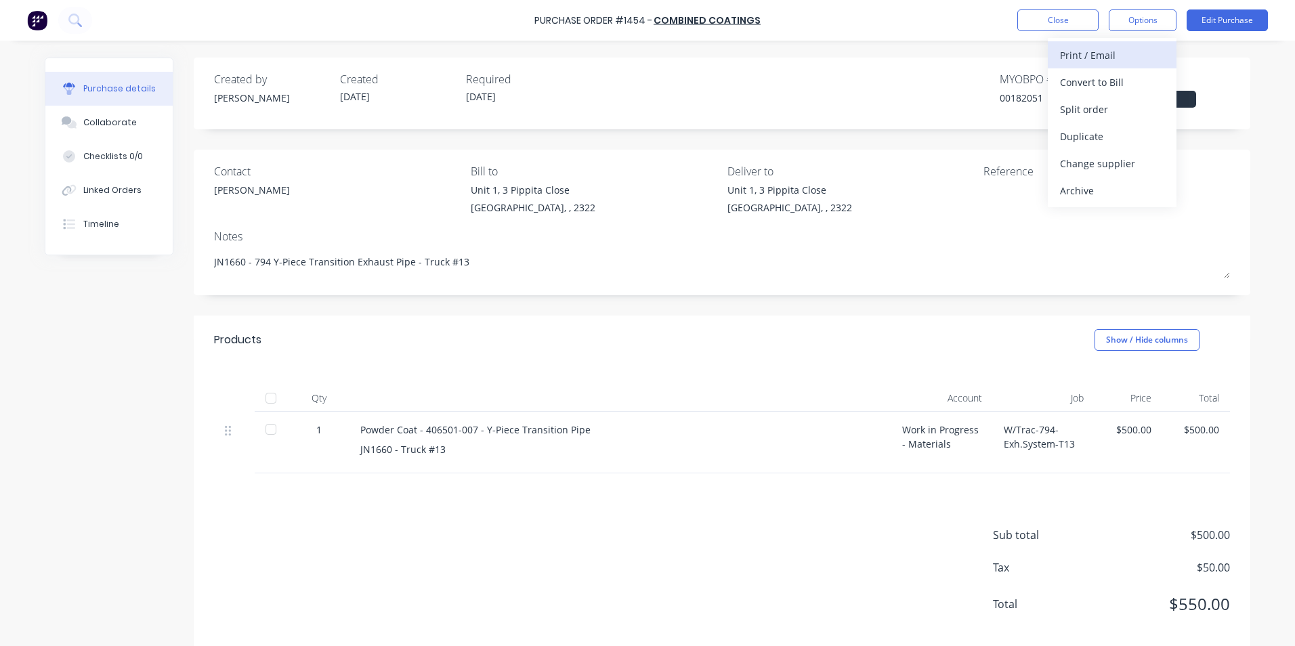
click at [1096, 55] on div "Print / Email" at bounding box center [1112, 55] width 104 height 20
click at [1094, 83] on div "With pricing" at bounding box center [1112, 82] width 104 height 20
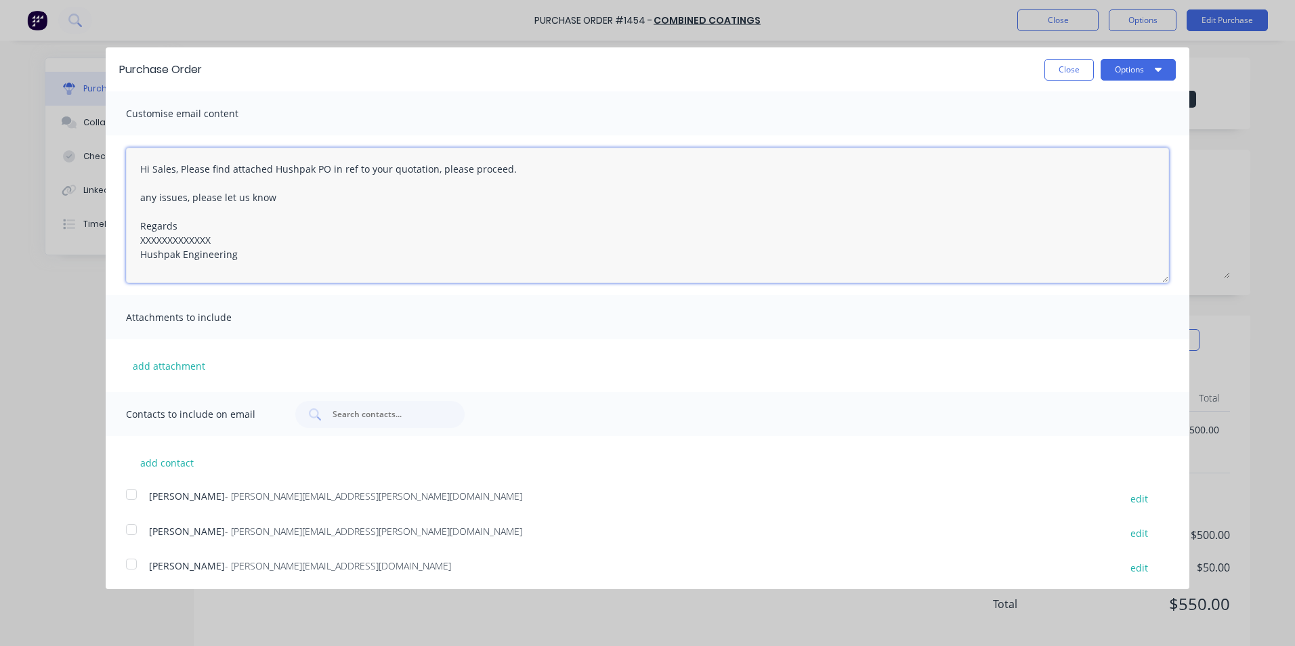
drag, startPoint x: 215, startPoint y: 242, endPoint x: 120, endPoint y: 241, distance: 95.5
click at [120, 241] on div "Hi Sales, Please find attached Hushpak PO in ref to your quotation, please proc…" at bounding box center [647, 215] width 1083 height 160
paste textarea "Hi Simon, Please find attached Hushpak PO in ref to your quotation, the worksho…"
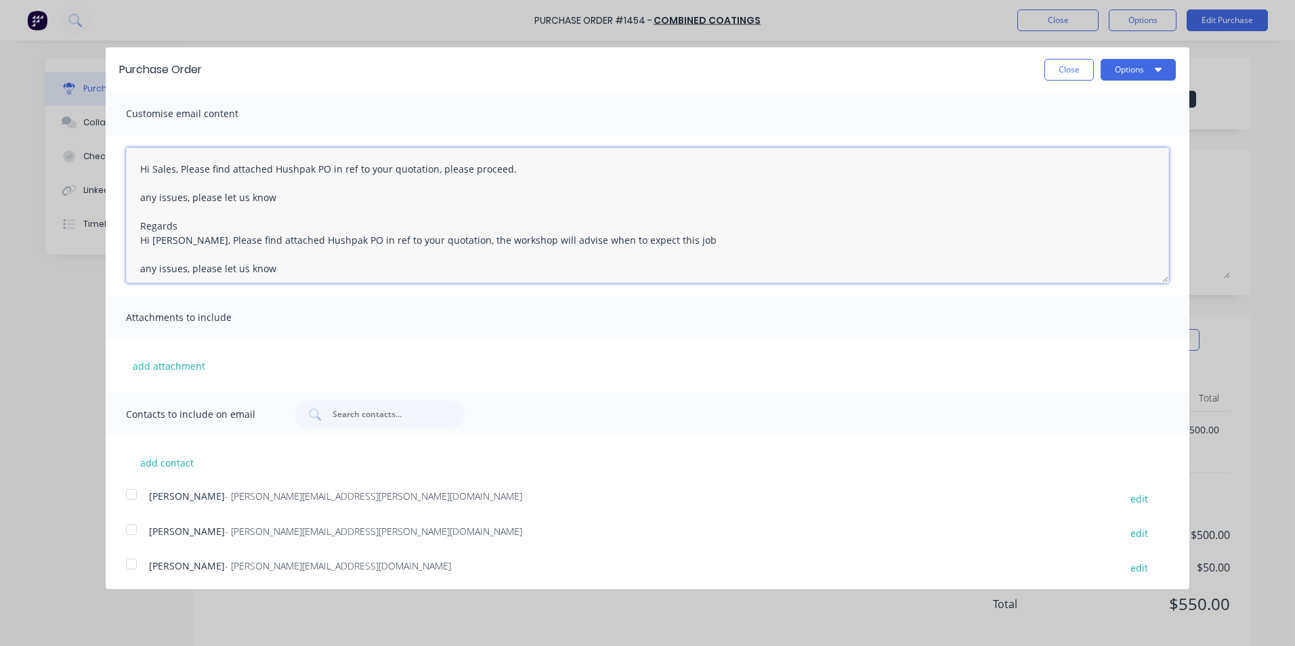
drag, startPoint x: 249, startPoint y: 274, endPoint x: 87, endPoint y: 88, distance: 246.7
click at [87, 88] on div "Purchase Order Close Options Customise email content Hi Sales, Please find atta…" at bounding box center [647, 323] width 1295 height 646
paste textarea "imon, Please find attached Hushpak PO in ref to your quotation, the workshop wi…"
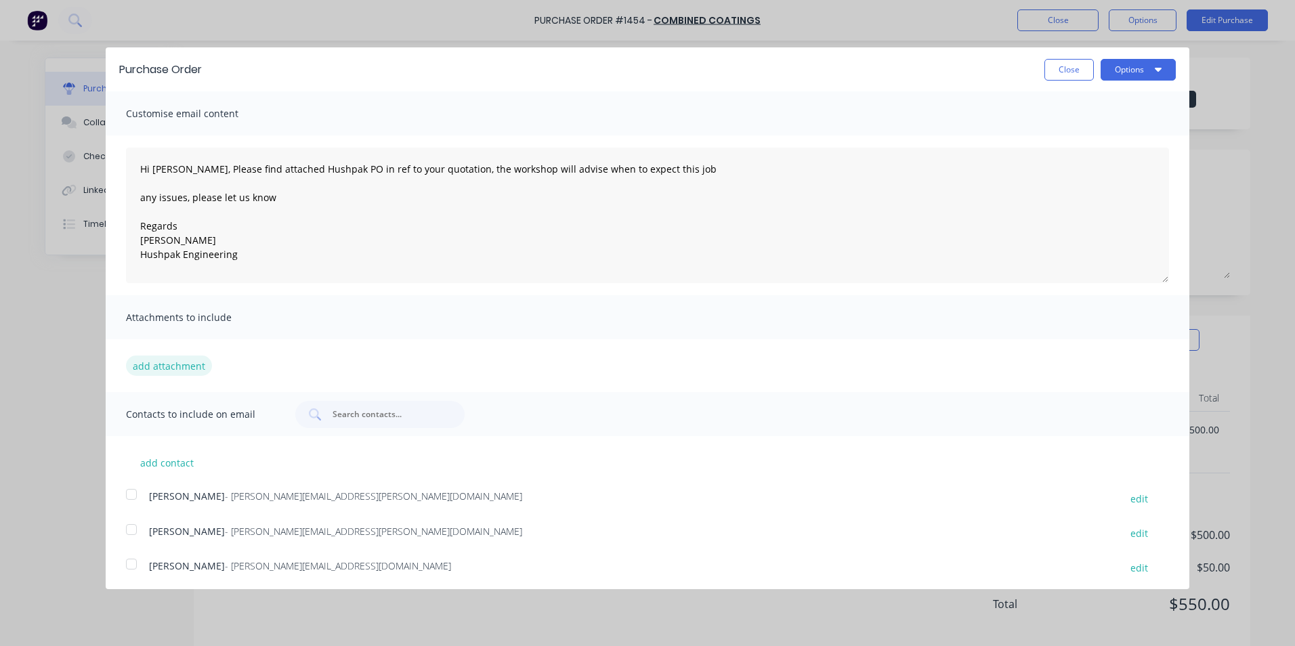
click at [168, 363] on button "add attachment" at bounding box center [169, 366] width 86 height 20
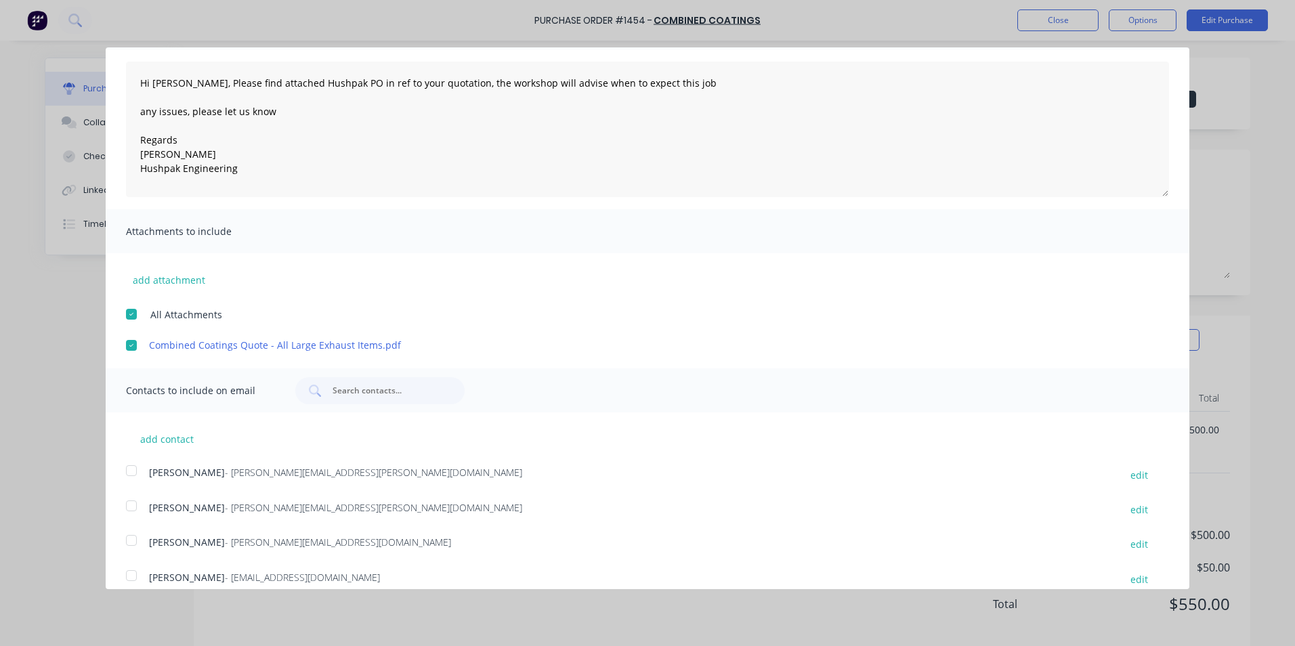
scroll to position [102, 0]
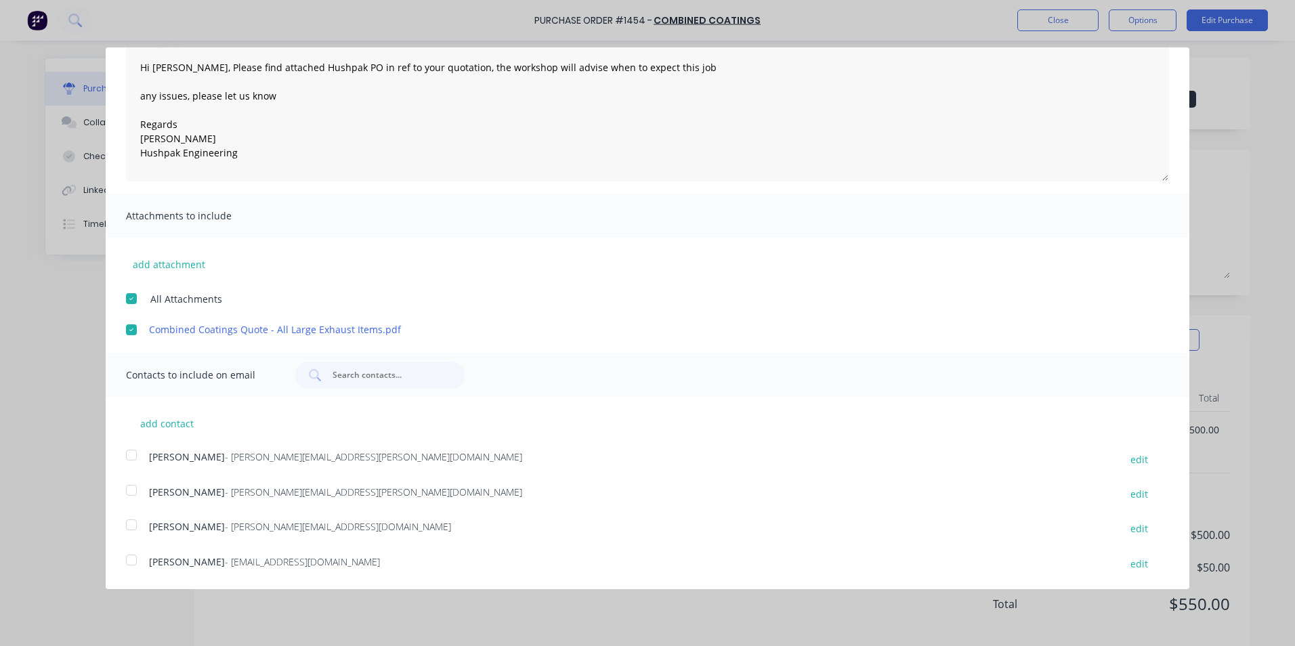
click at [134, 492] on div at bounding box center [131, 490] width 27 height 27
click at [134, 561] on div at bounding box center [131, 559] width 27 height 27
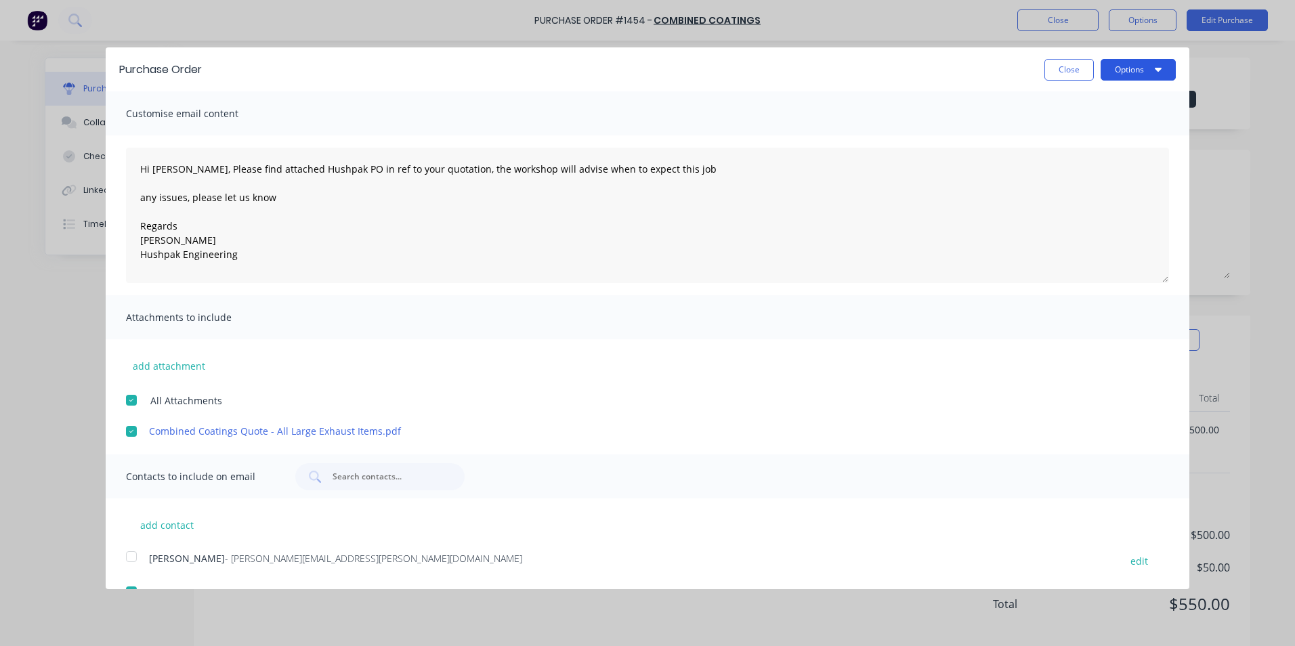
click at [1123, 74] on button "Options" at bounding box center [1137, 70] width 75 height 22
click at [1063, 129] on div "Email" at bounding box center [1111, 131] width 104 height 20
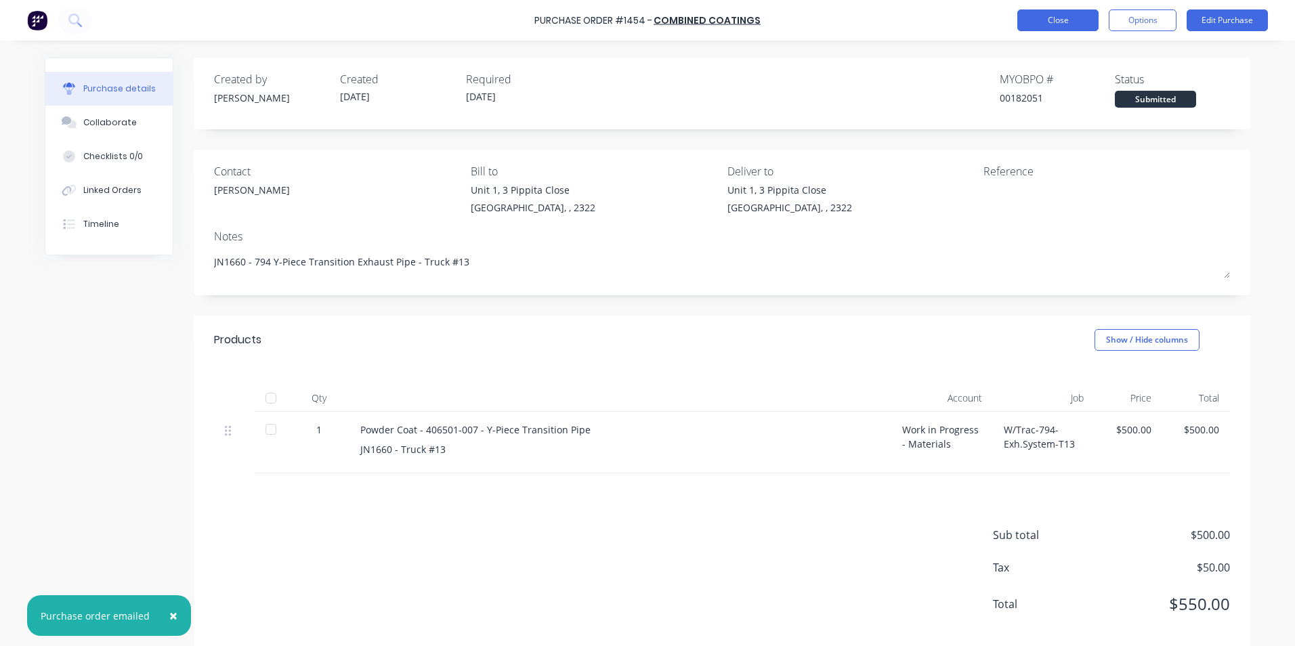
click at [1067, 19] on button "Close" at bounding box center [1057, 20] width 81 height 22
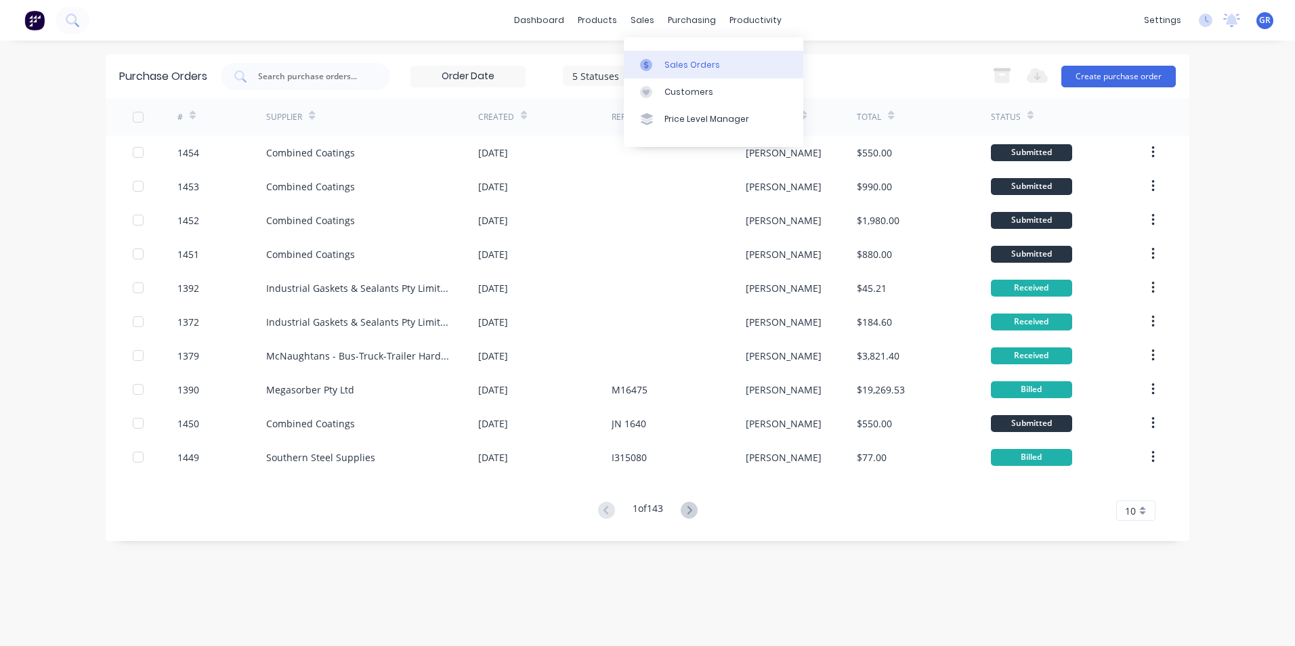
click at [683, 64] on div "Sales Orders" at bounding box center [692, 65] width 56 height 12
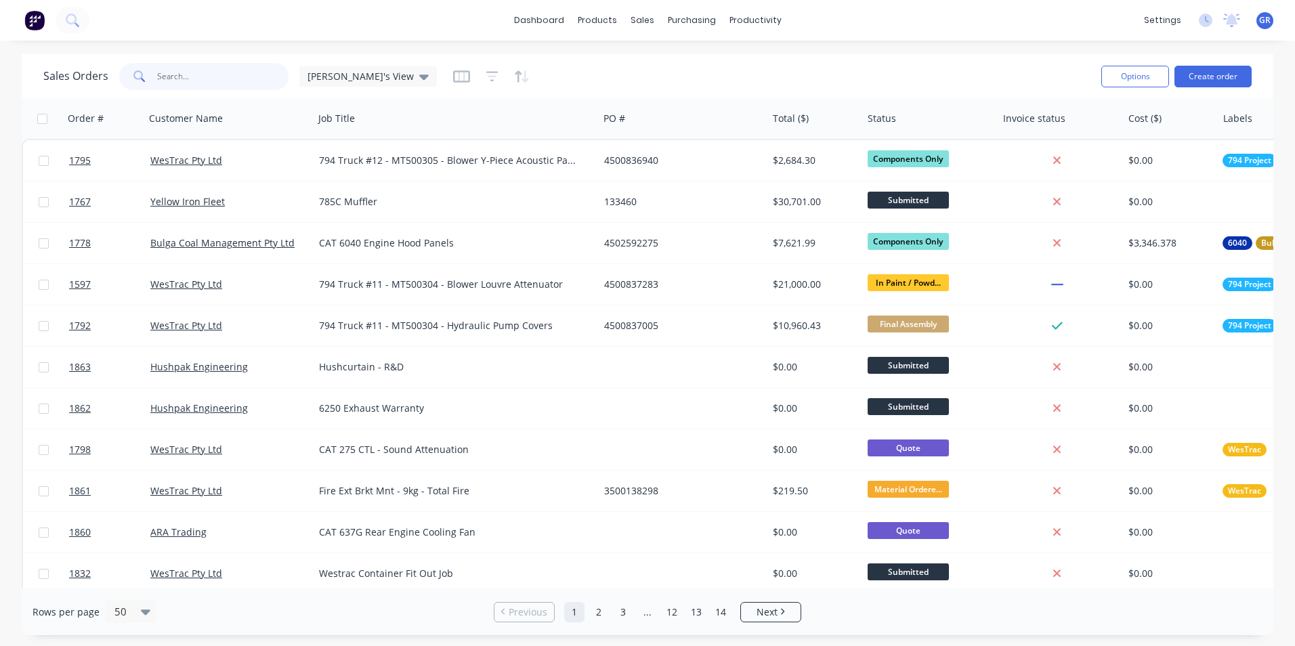
click at [166, 73] on input "text" at bounding box center [223, 76] width 132 height 27
click at [202, 80] on input "text" at bounding box center [223, 76] width 132 height 27
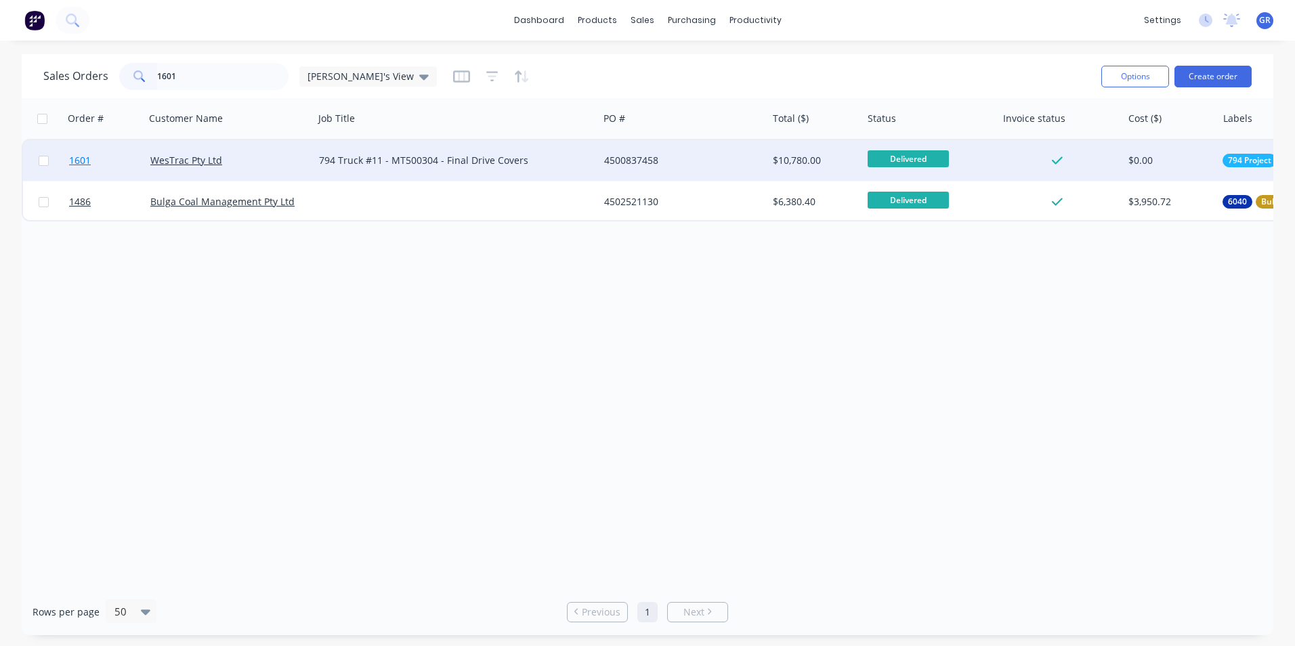
click at [79, 158] on span "1601" at bounding box center [80, 161] width 22 height 14
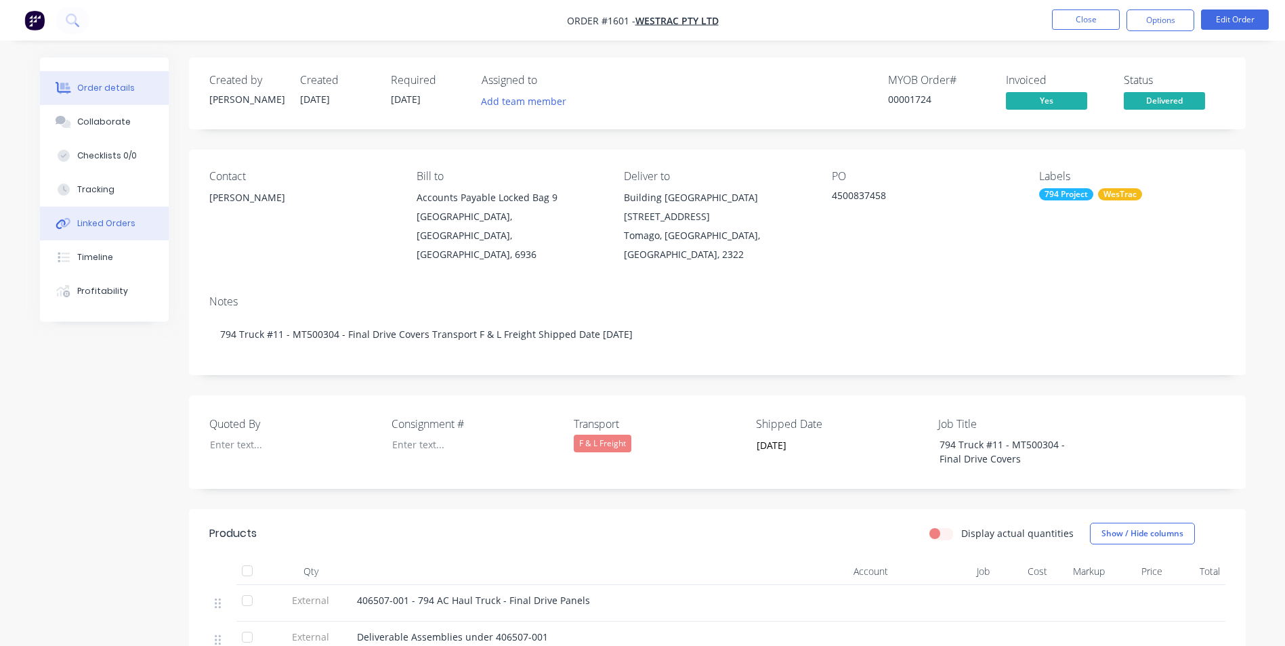
click at [110, 221] on div "Linked Orders" at bounding box center [106, 223] width 58 height 12
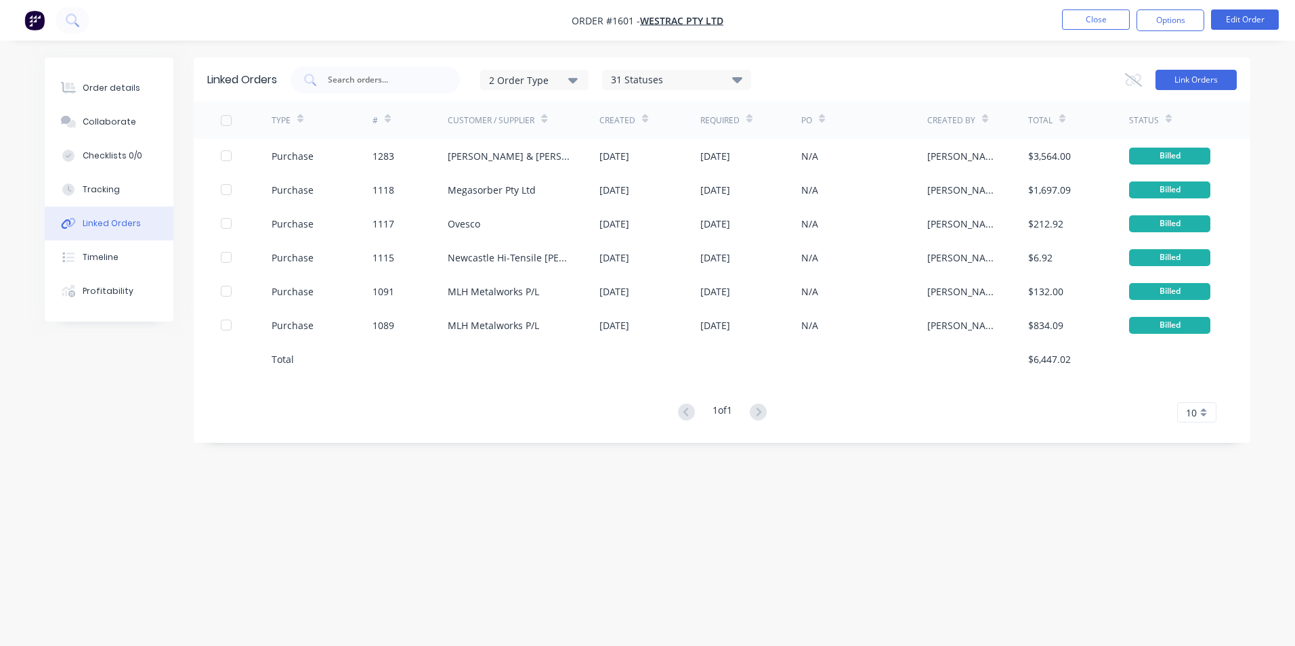
click at [1191, 77] on button "Link Orders" at bounding box center [1195, 80] width 81 height 20
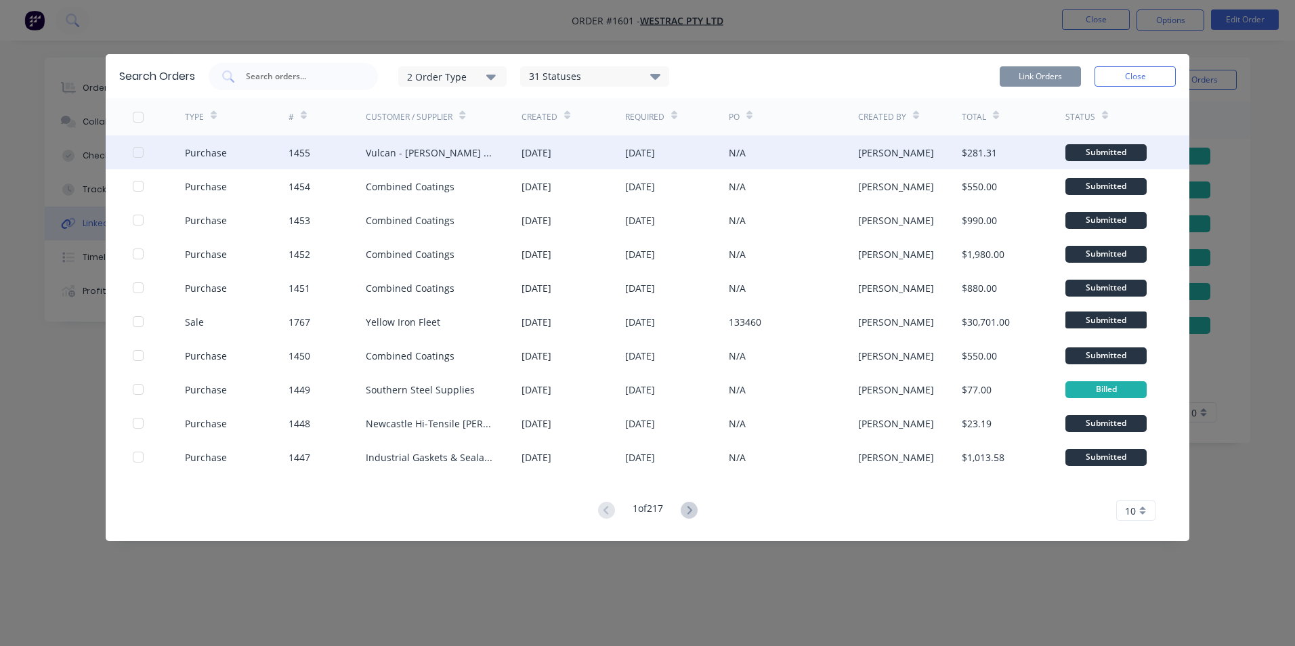
click at [136, 150] on div at bounding box center [138, 152] width 27 height 27
click at [1006, 74] on button "Link Orders" at bounding box center [1040, 76] width 81 height 20
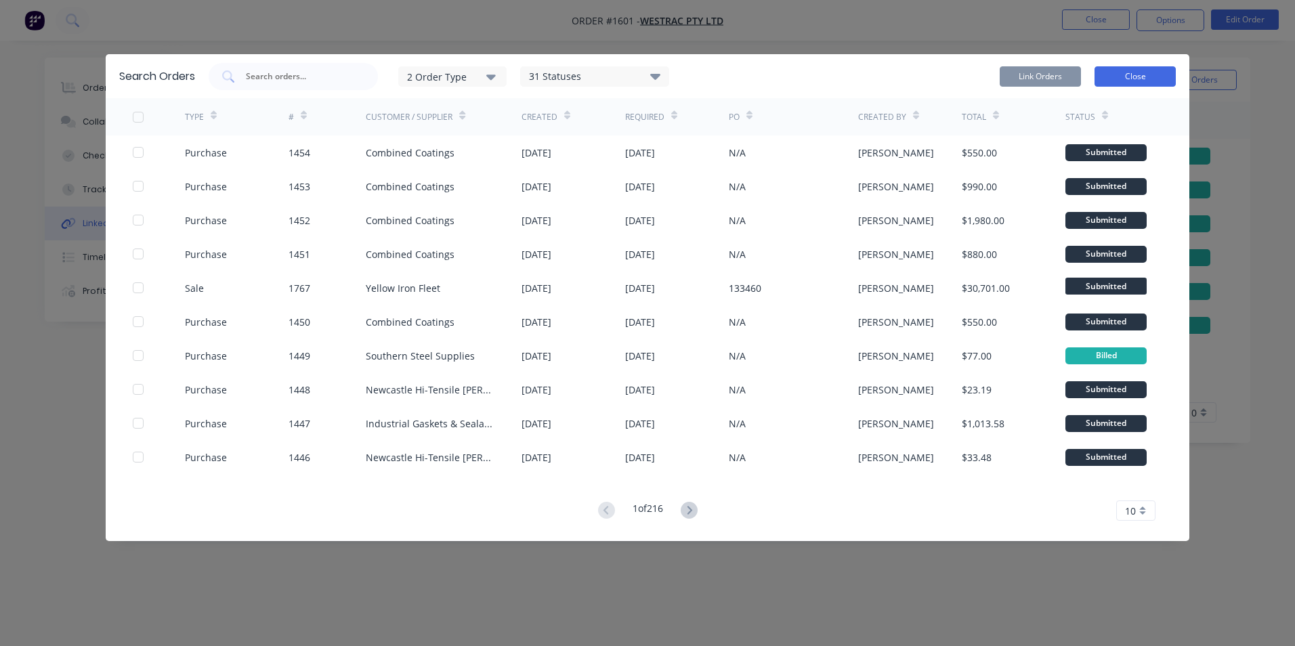
click at [1127, 77] on button "Close" at bounding box center [1134, 76] width 81 height 20
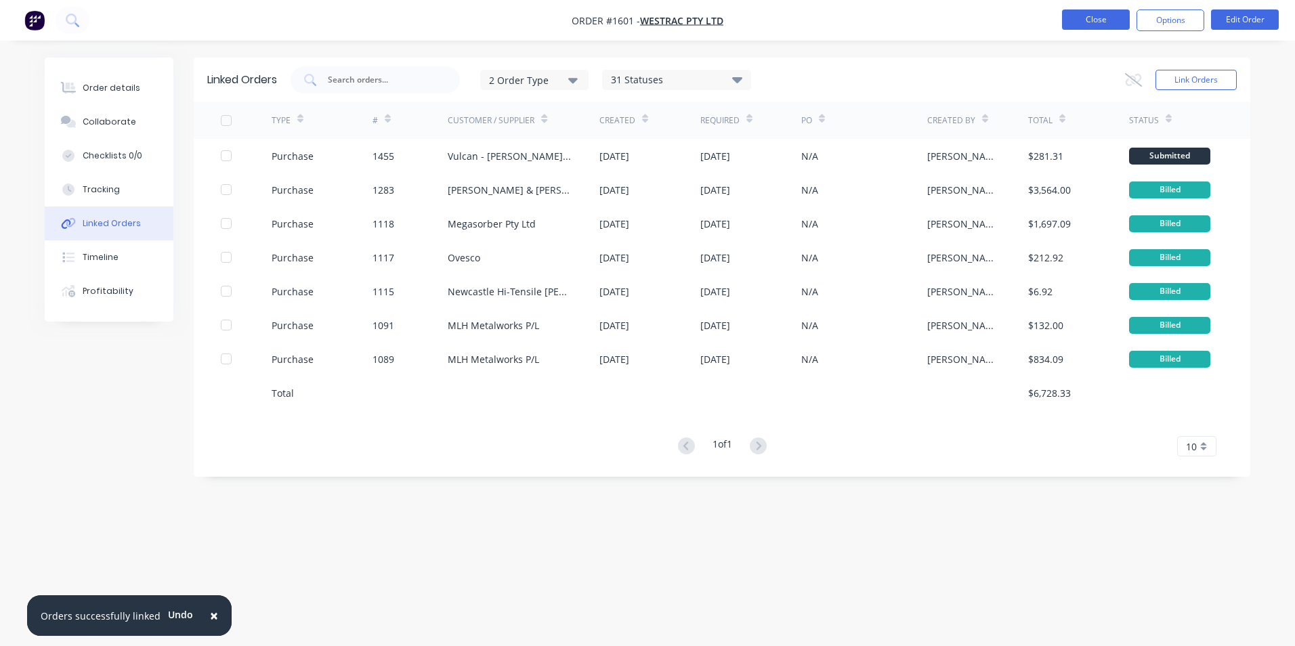
click at [1104, 23] on button "Close" at bounding box center [1096, 19] width 68 height 20
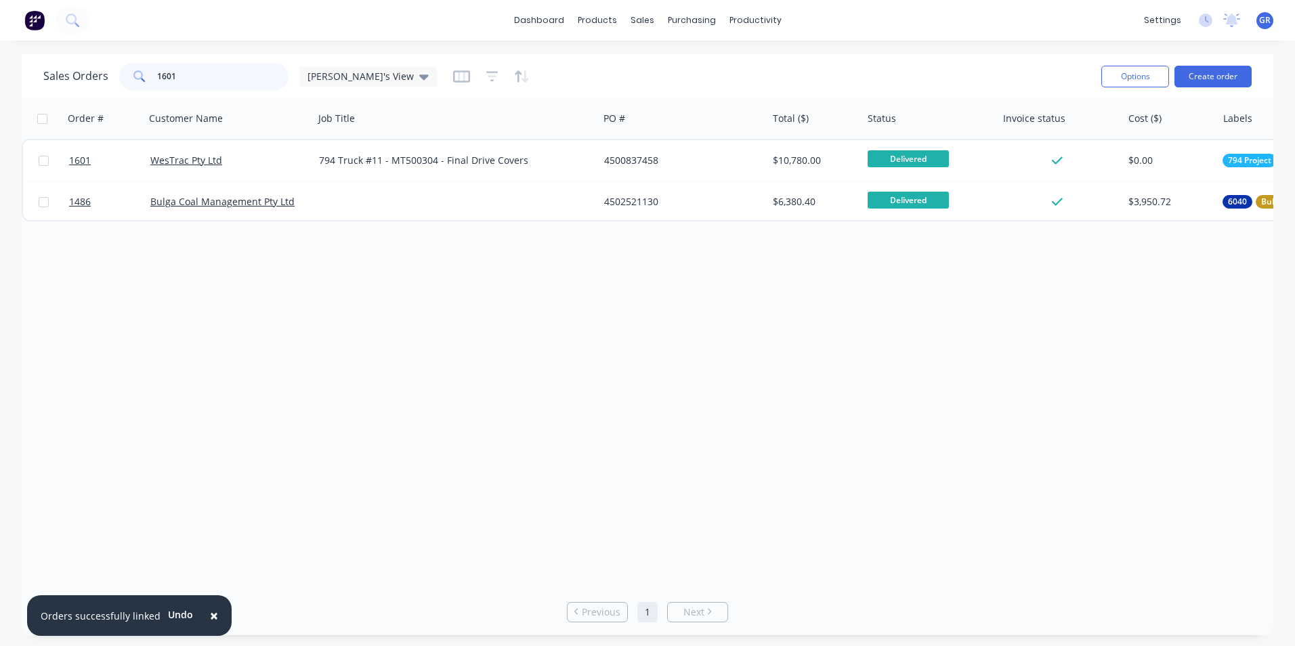
drag, startPoint x: 180, startPoint y: 72, endPoint x: 143, endPoint y: 74, distance: 37.3
click at [143, 74] on div "1601" at bounding box center [203, 76] width 169 height 27
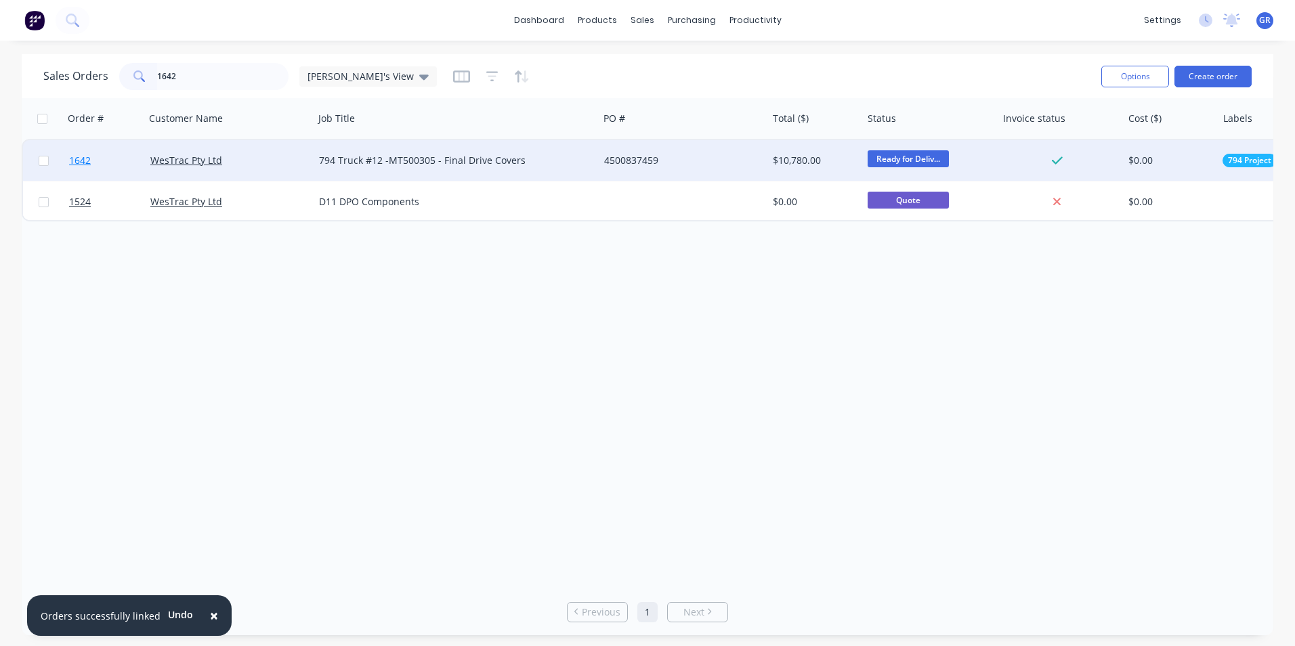
click at [85, 158] on span "1642" at bounding box center [80, 161] width 22 height 14
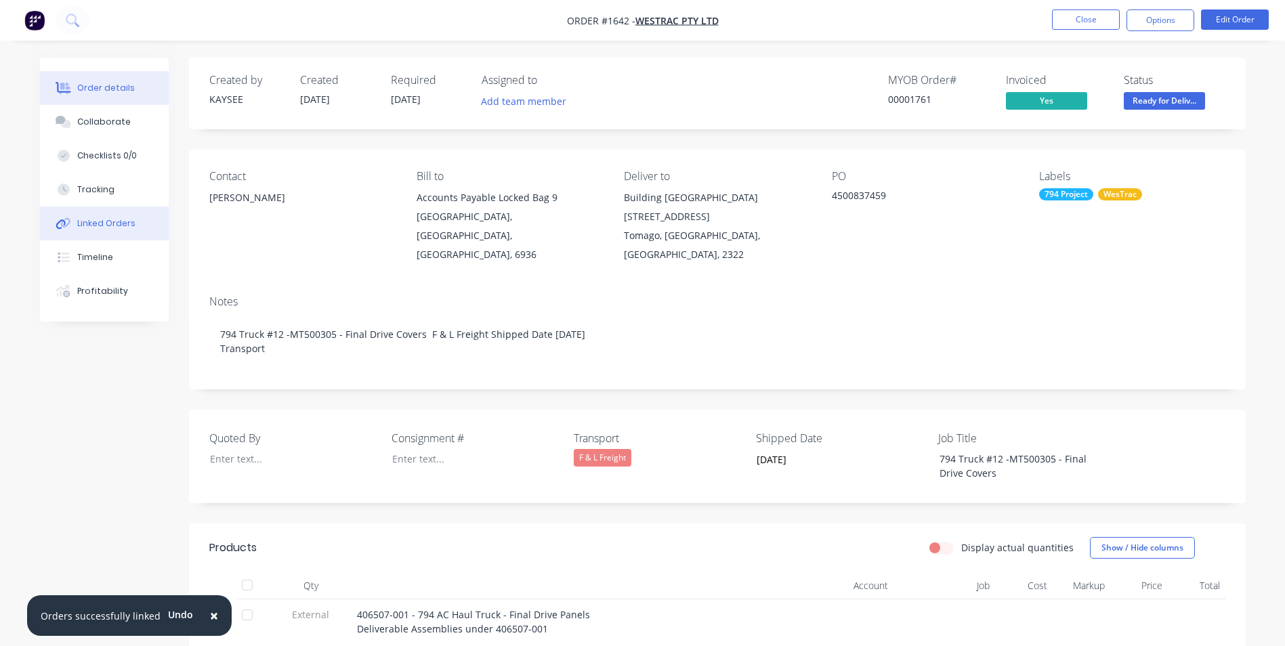
click at [98, 221] on div "Linked Orders" at bounding box center [106, 223] width 58 height 12
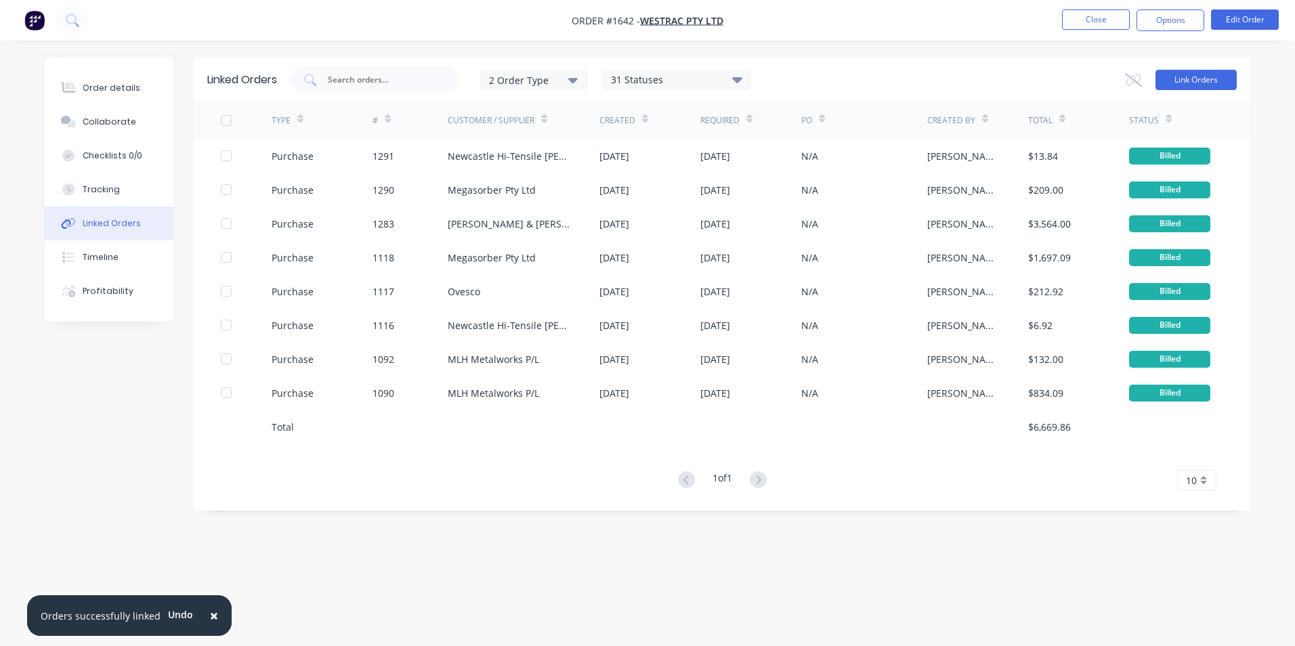
click at [1191, 79] on button "Link Orders" at bounding box center [1195, 80] width 81 height 20
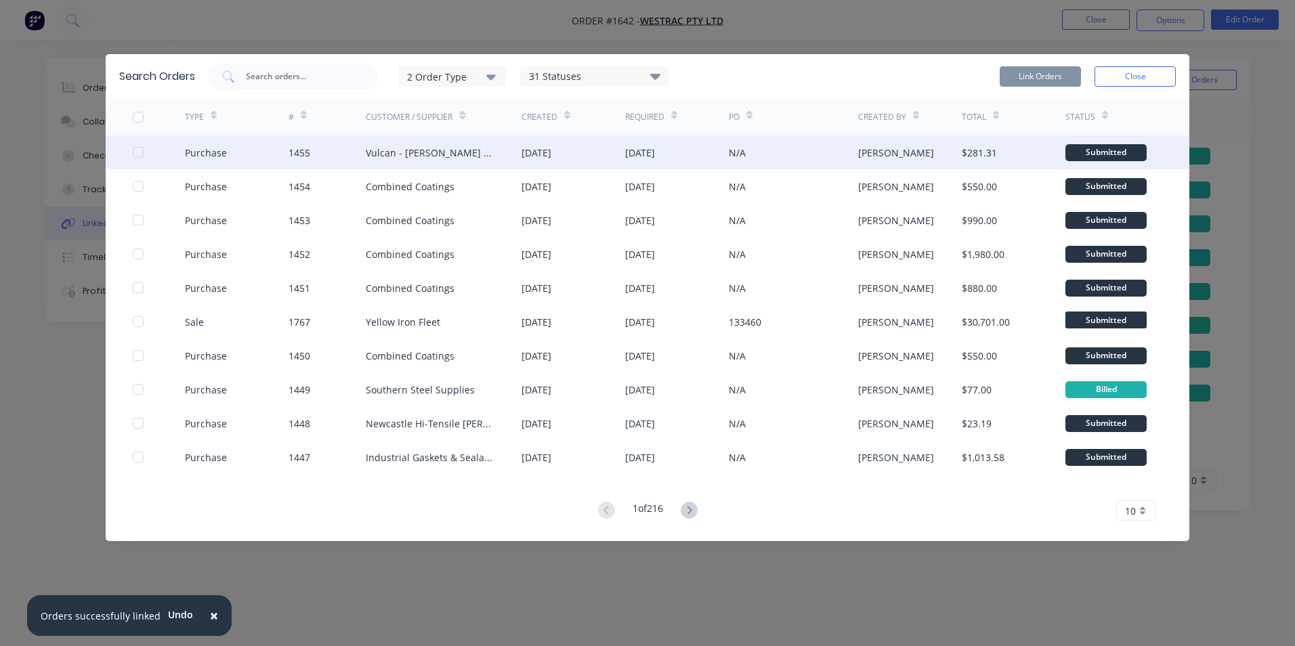
click at [137, 154] on div at bounding box center [138, 152] width 27 height 27
click at [1030, 74] on button "Link Orders" at bounding box center [1040, 76] width 81 height 20
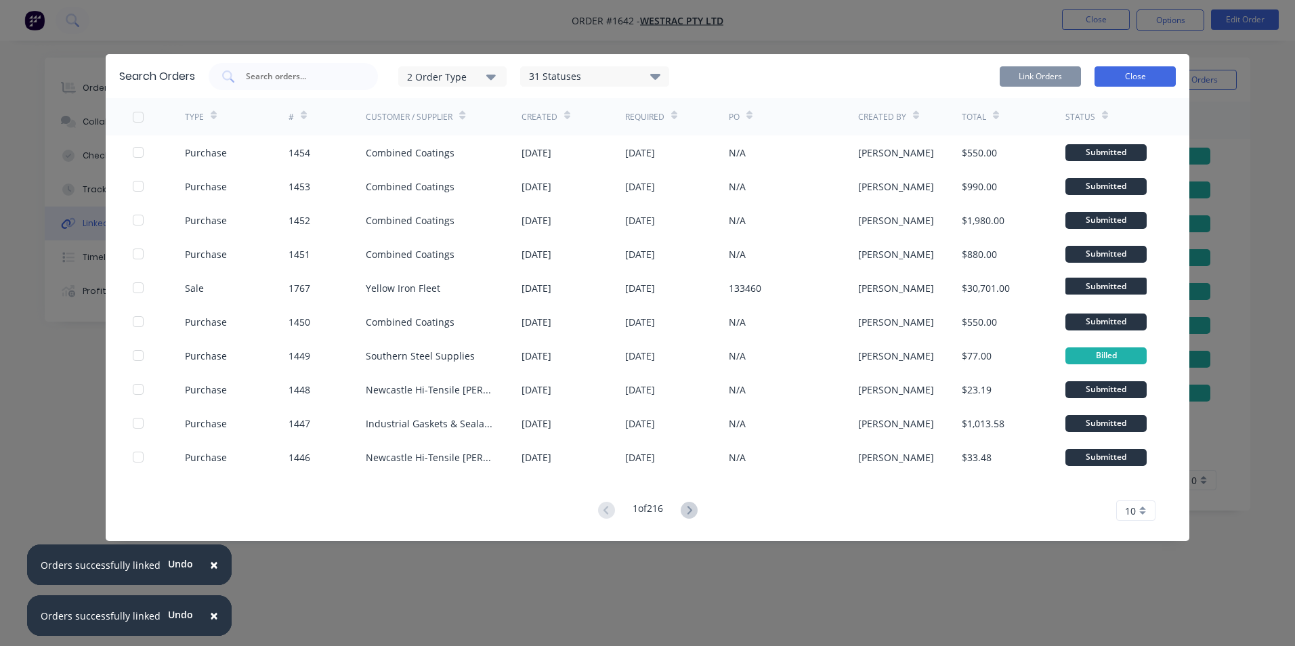
click at [1109, 74] on button "Close" at bounding box center [1134, 76] width 81 height 20
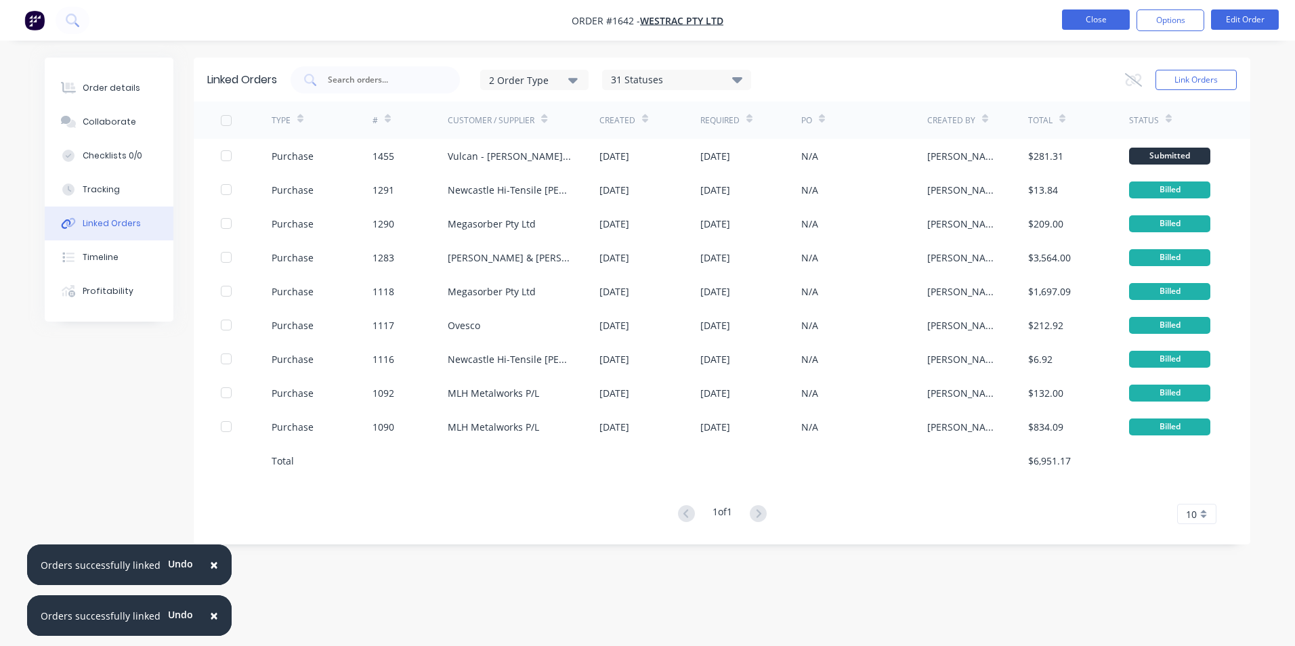
click at [1103, 17] on button "Close" at bounding box center [1096, 19] width 68 height 20
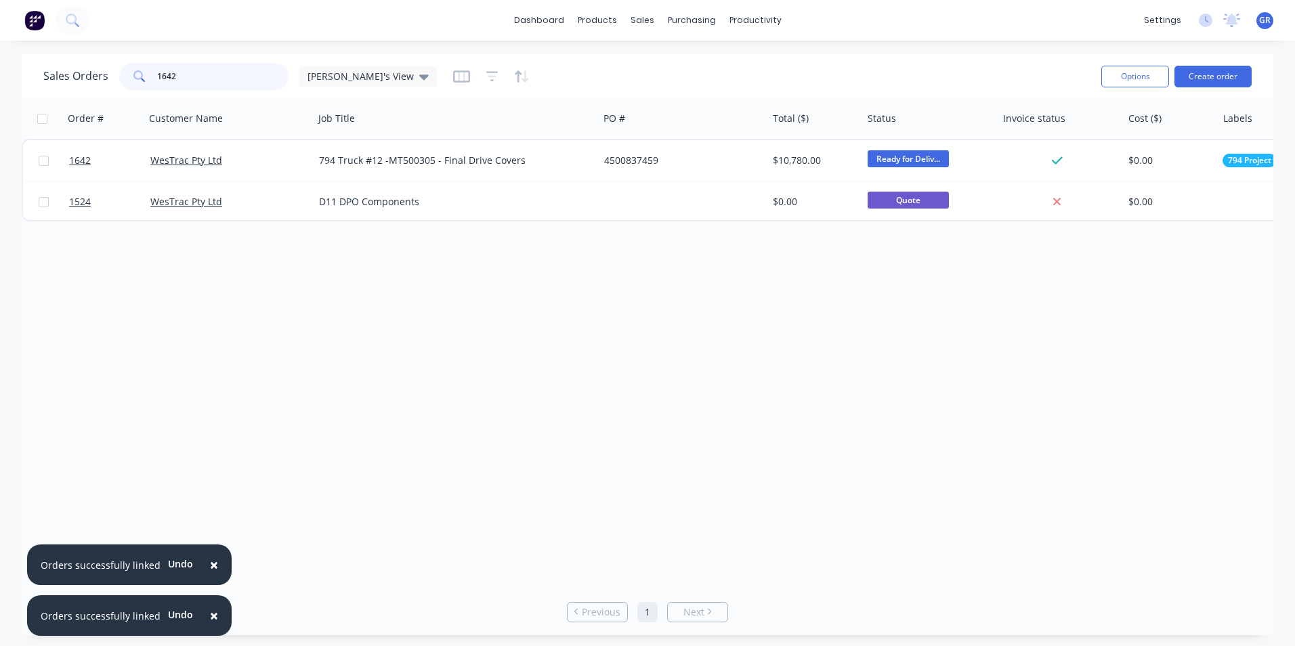
click at [131, 79] on div "1642" at bounding box center [203, 76] width 169 height 27
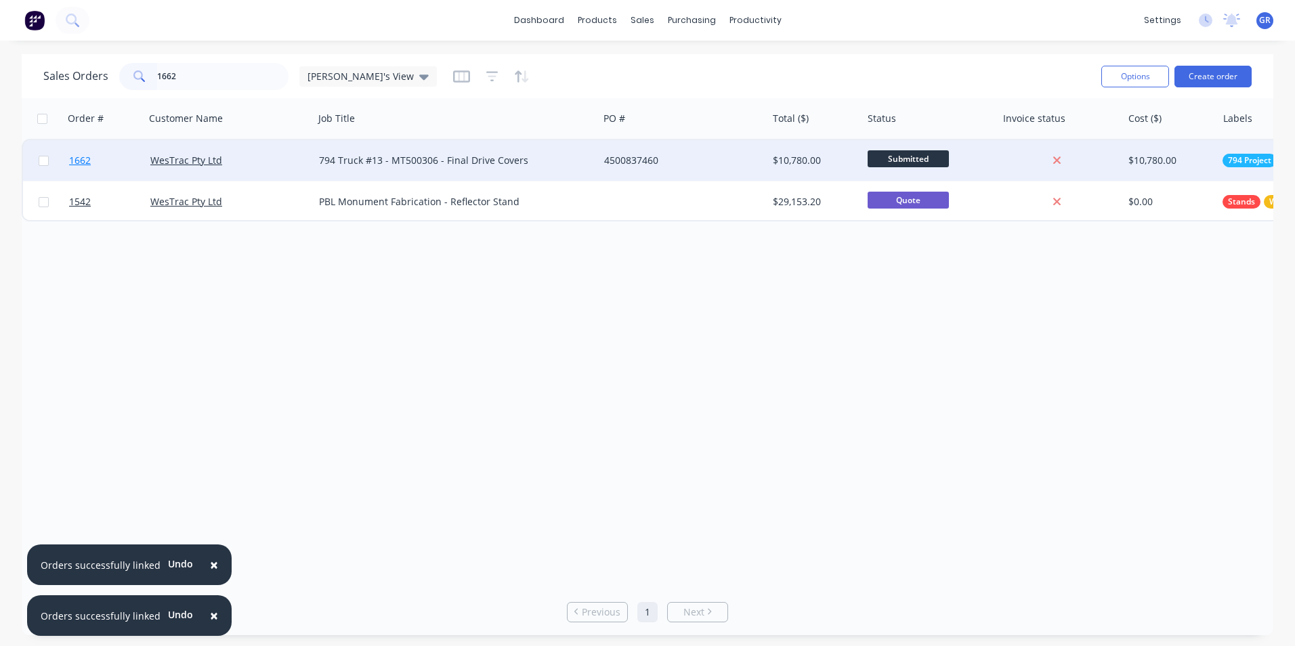
click at [82, 161] on span "1662" at bounding box center [80, 161] width 22 height 14
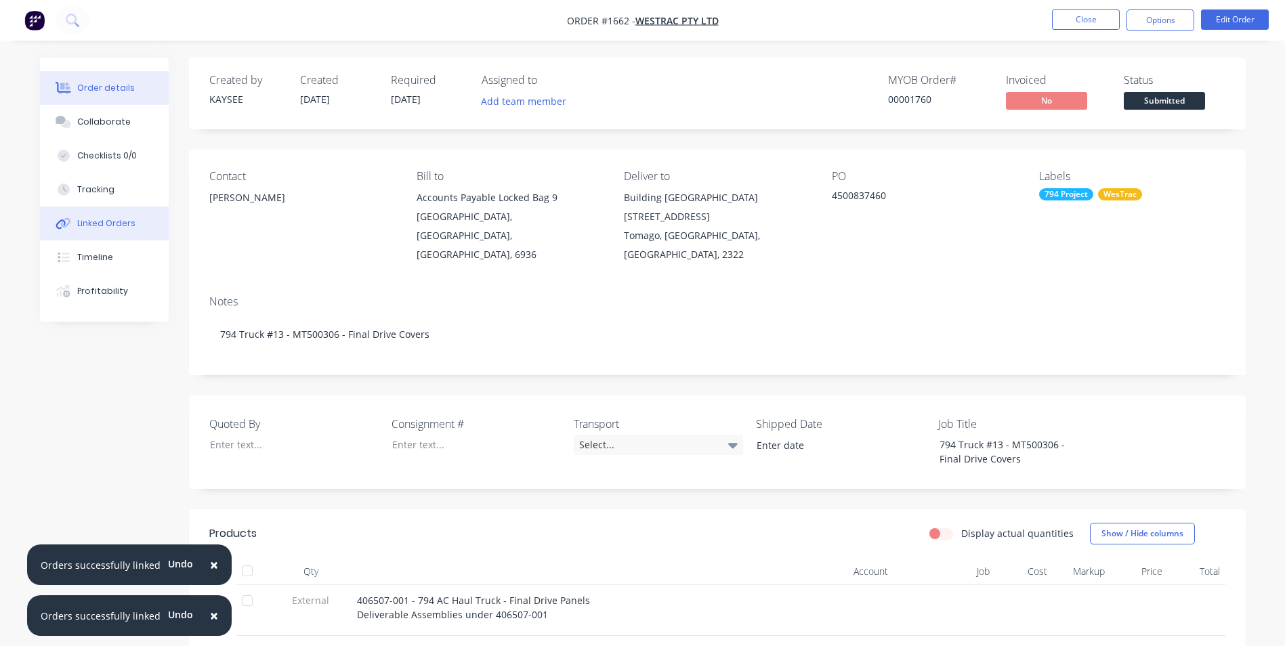
click at [106, 221] on div "Linked Orders" at bounding box center [106, 223] width 58 height 12
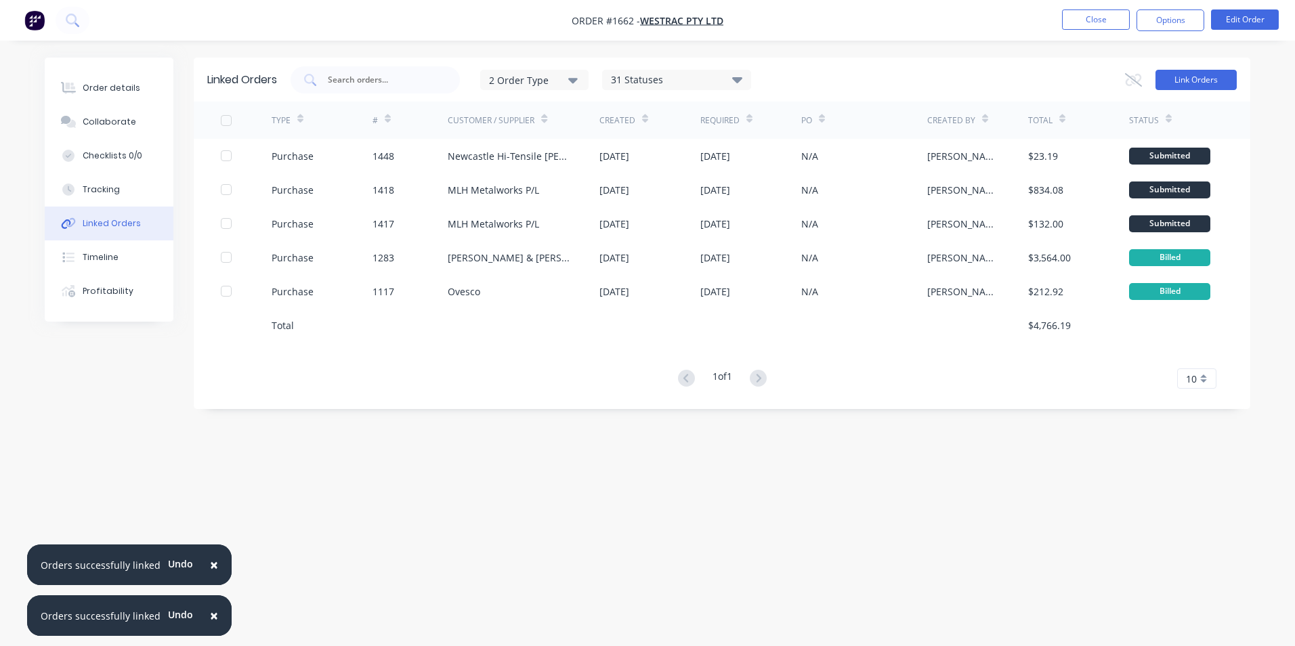
click at [1200, 82] on button "Link Orders" at bounding box center [1195, 80] width 81 height 20
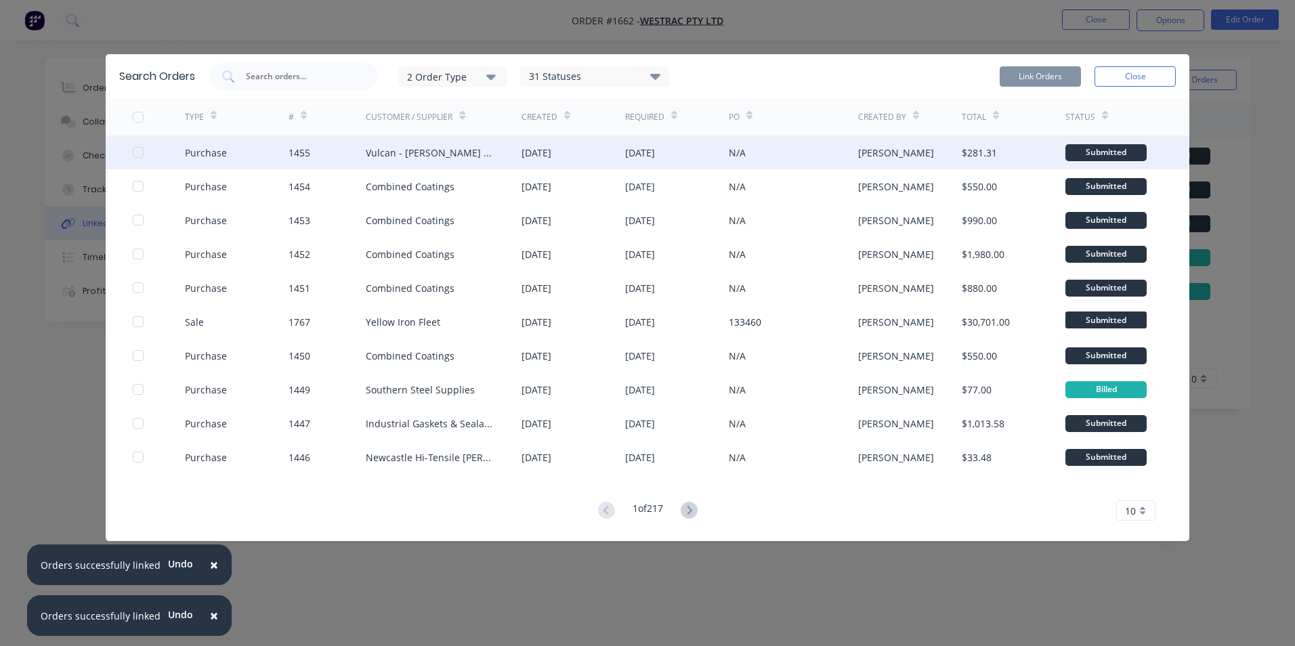
click at [140, 150] on div at bounding box center [138, 152] width 27 height 27
click at [1030, 72] on button "Link Orders" at bounding box center [1040, 76] width 81 height 20
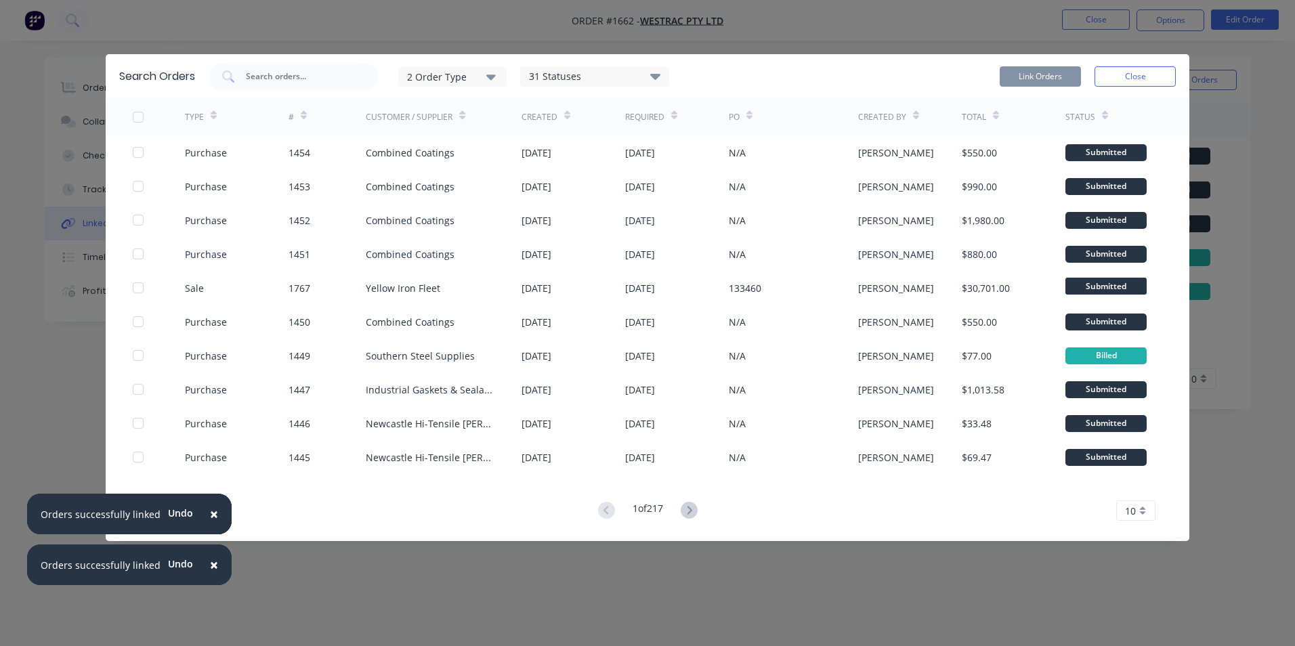
click at [1134, 76] on button "Close" at bounding box center [1134, 76] width 81 height 20
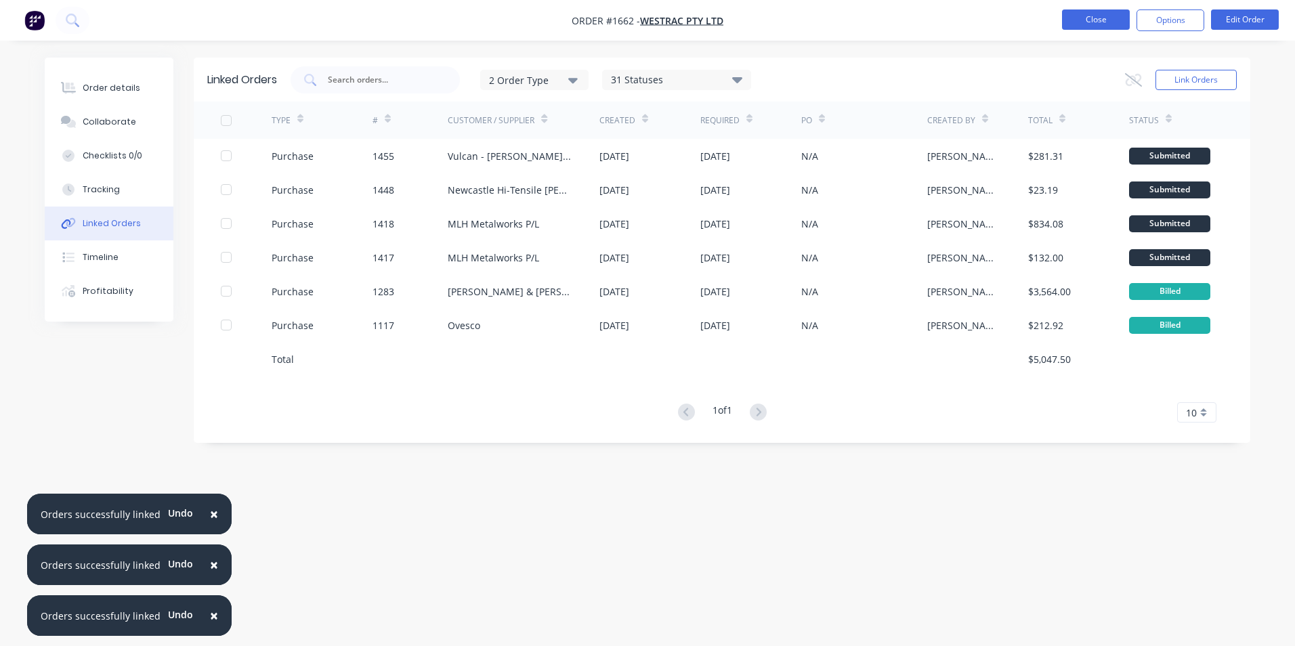
click at [1093, 21] on button "Close" at bounding box center [1096, 19] width 68 height 20
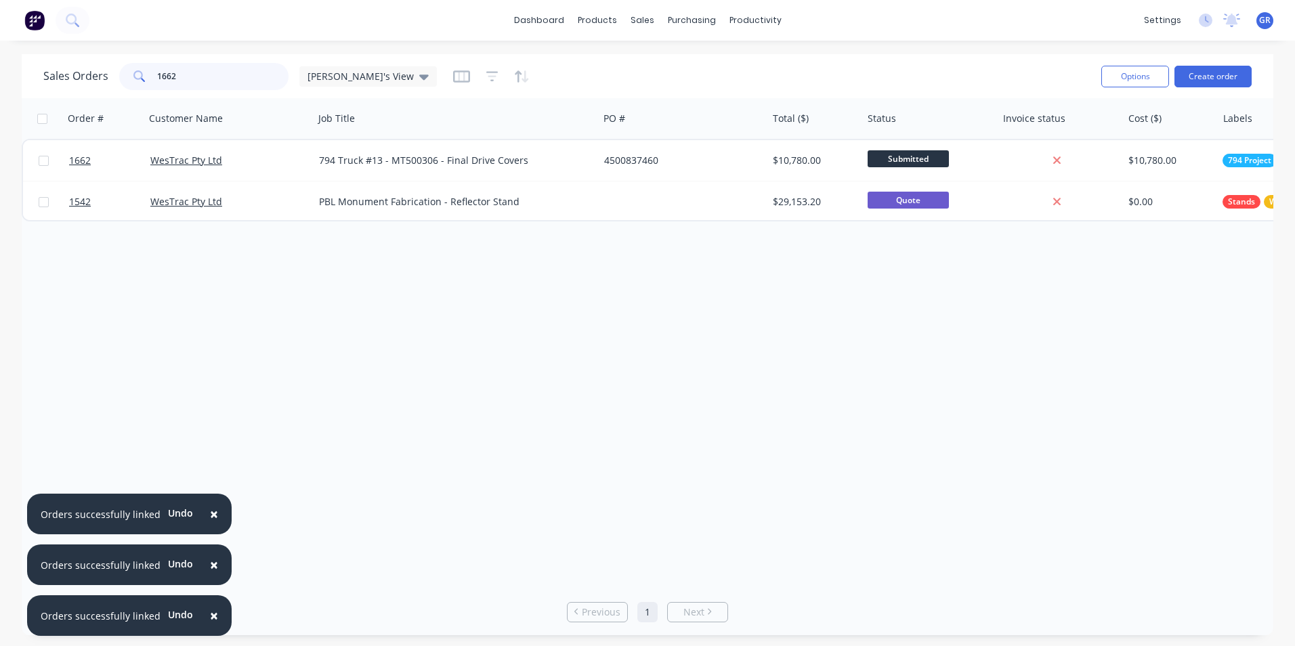
drag, startPoint x: 192, startPoint y: 78, endPoint x: 121, endPoint y: 78, distance: 71.1
click at [121, 78] on div "1662" at bounding box center [203, 76] width 169 height 27
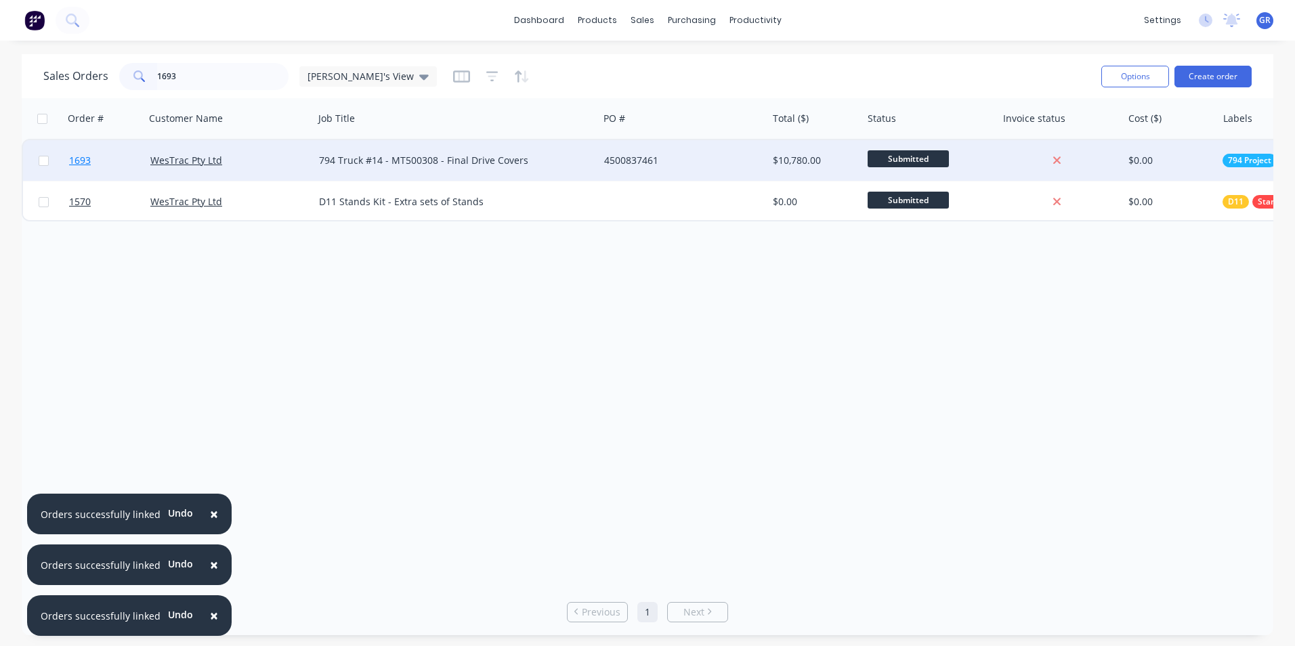
click at [83, 160] on span "1693" at bounding box center [80, 161] width 22 height 14
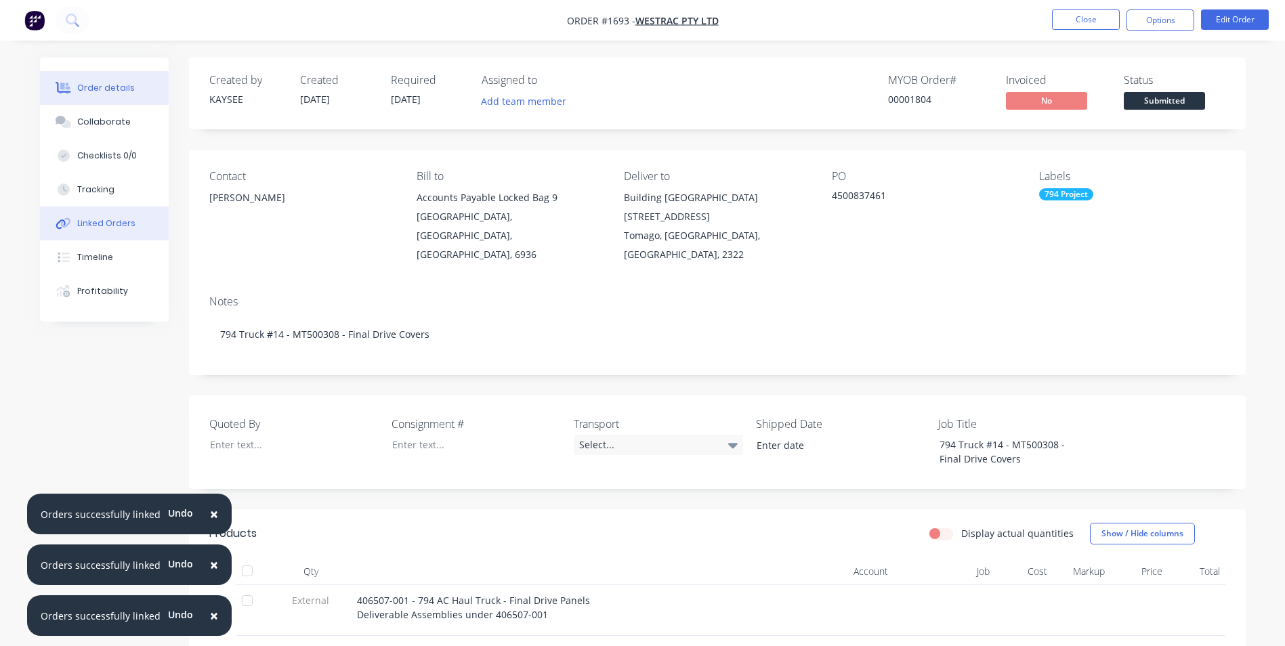
click at [104, 221] on div "Linked Orders" at bounding box center [106, 223] width 58 height 12
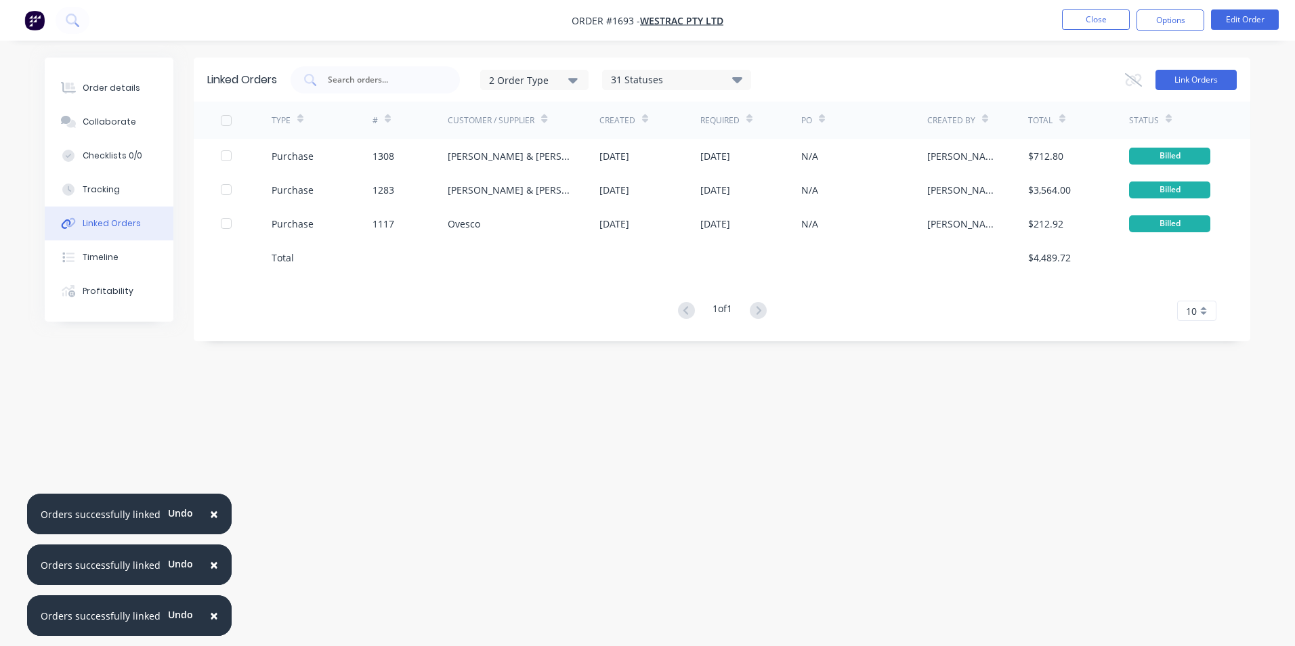
click at [1192, 73] on button "Link Orders" at bounding box center [1195, 80] width 81 height 20
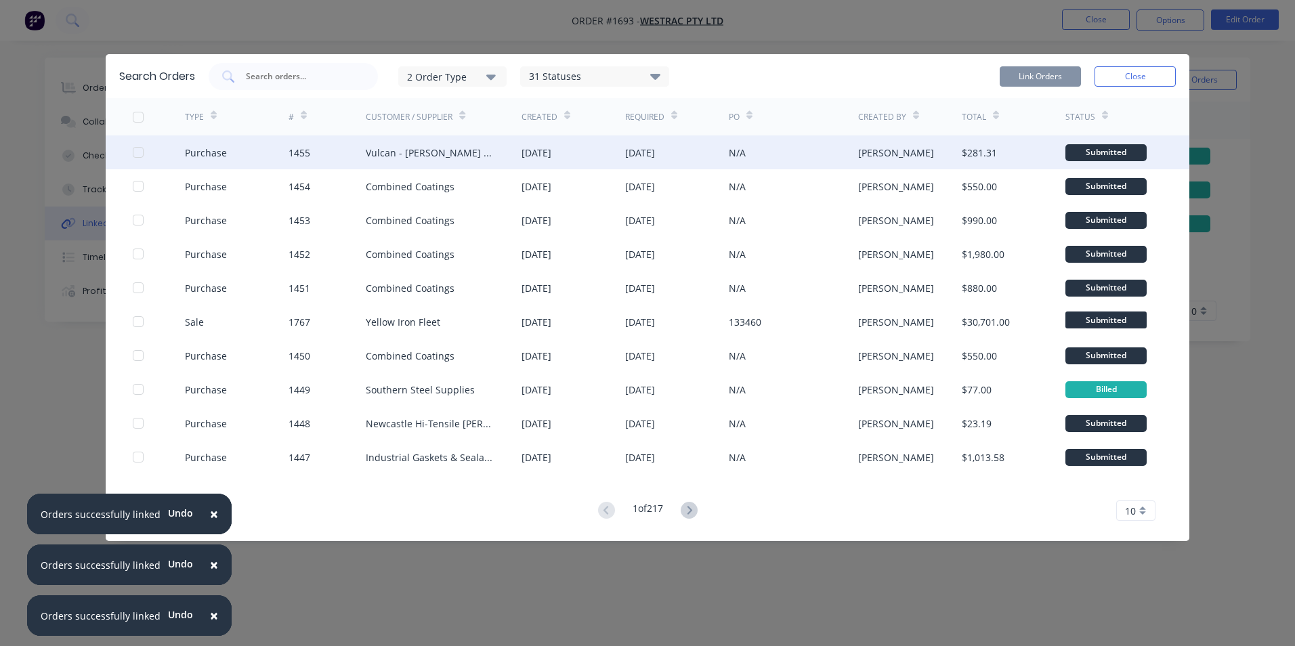
click at [135, 153] on div at bounding box center [138, 152] width 27 height 27
click at [1022, 83] on button "Link Orders" at bounding box center [1040, 76] width 81 height 20
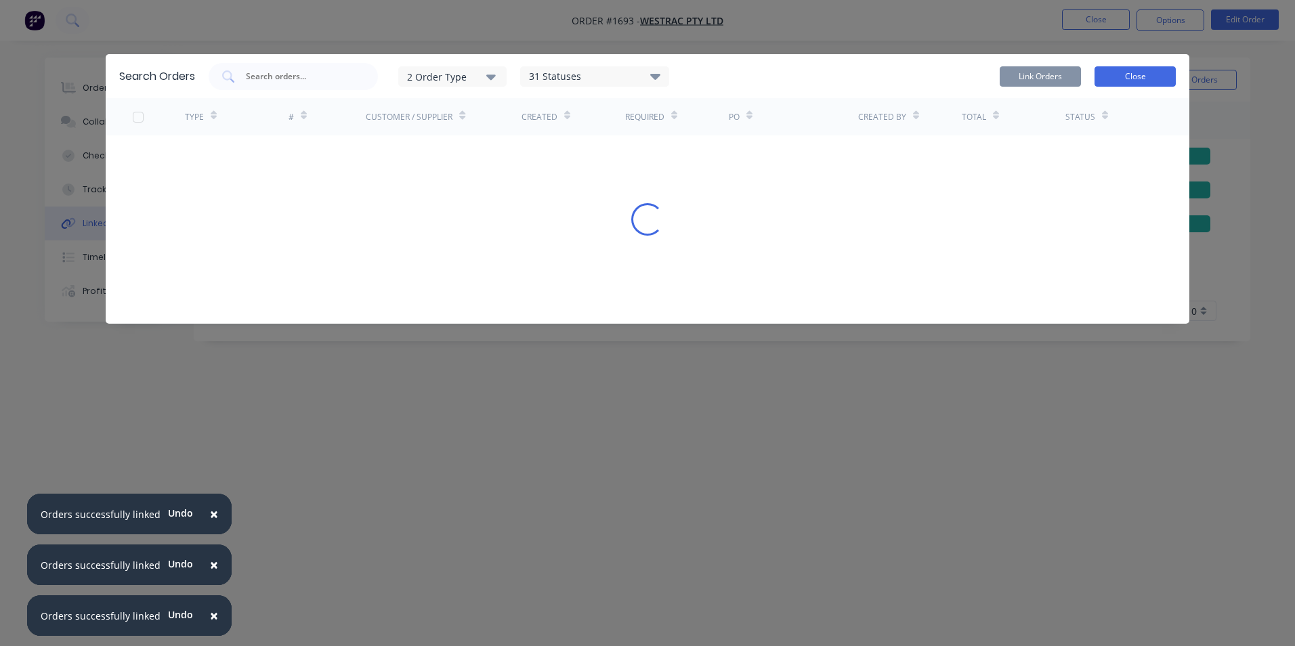
click at [1128, 77] on button "Close" at bounding box center [1134, 76] width 81 height 20
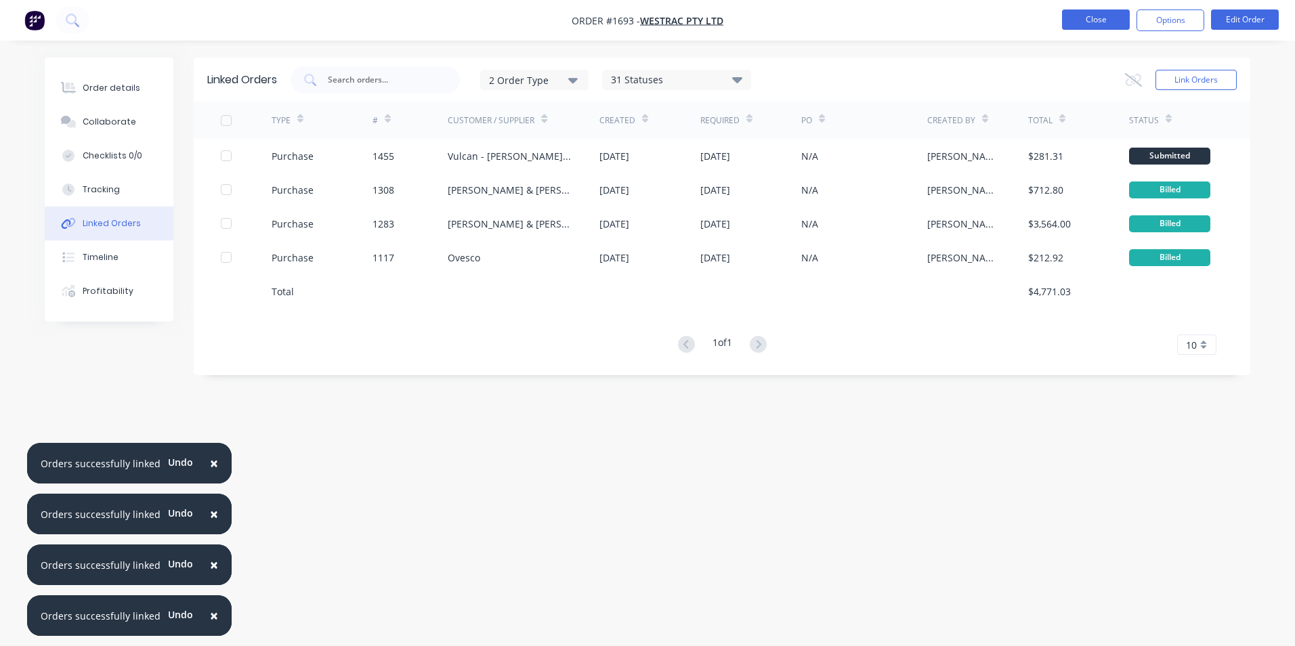
click at [1097, 11] on button "Close" at bounding box center [1096, 19] width 68 height 20
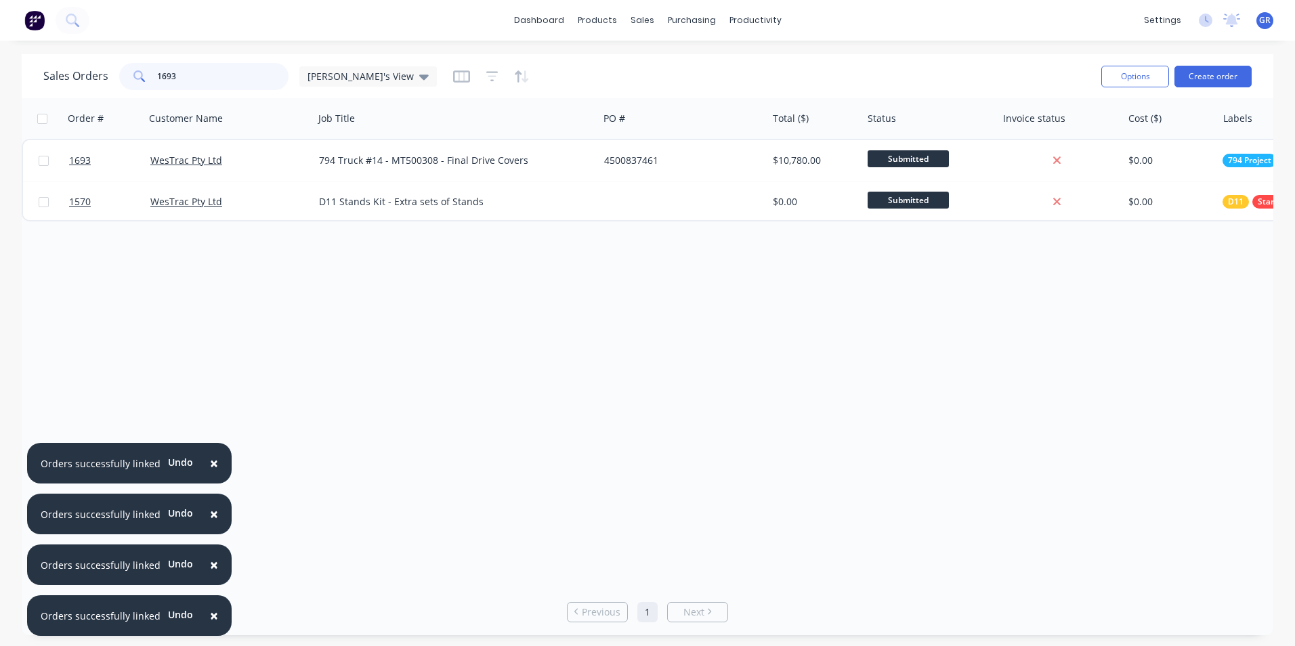
drag, startPoint x: 209, startPoint y: 77, endPoint x: 133, endPoint y: 75, distance: 75.9
click at [133, 75] on div "1693" at bounding box center [203, 76] width 169 height 27
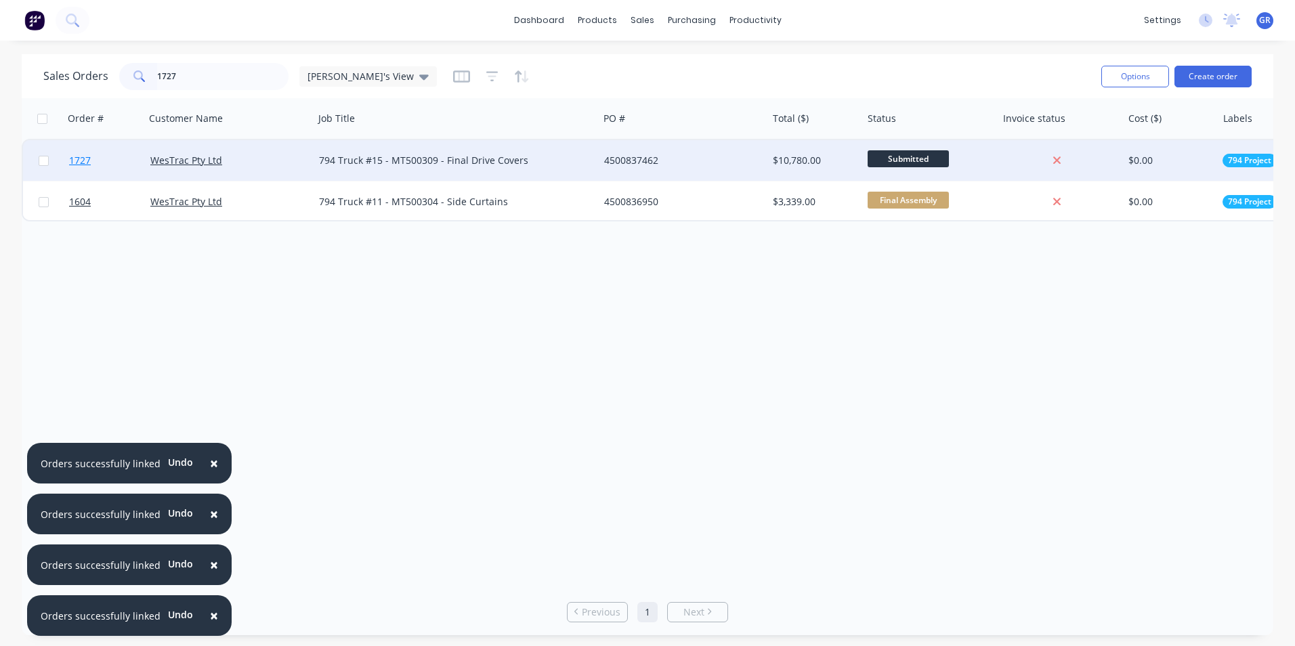
click at [86, 162] on span "1727" at bounding box center [80, 161] width 22 height 14
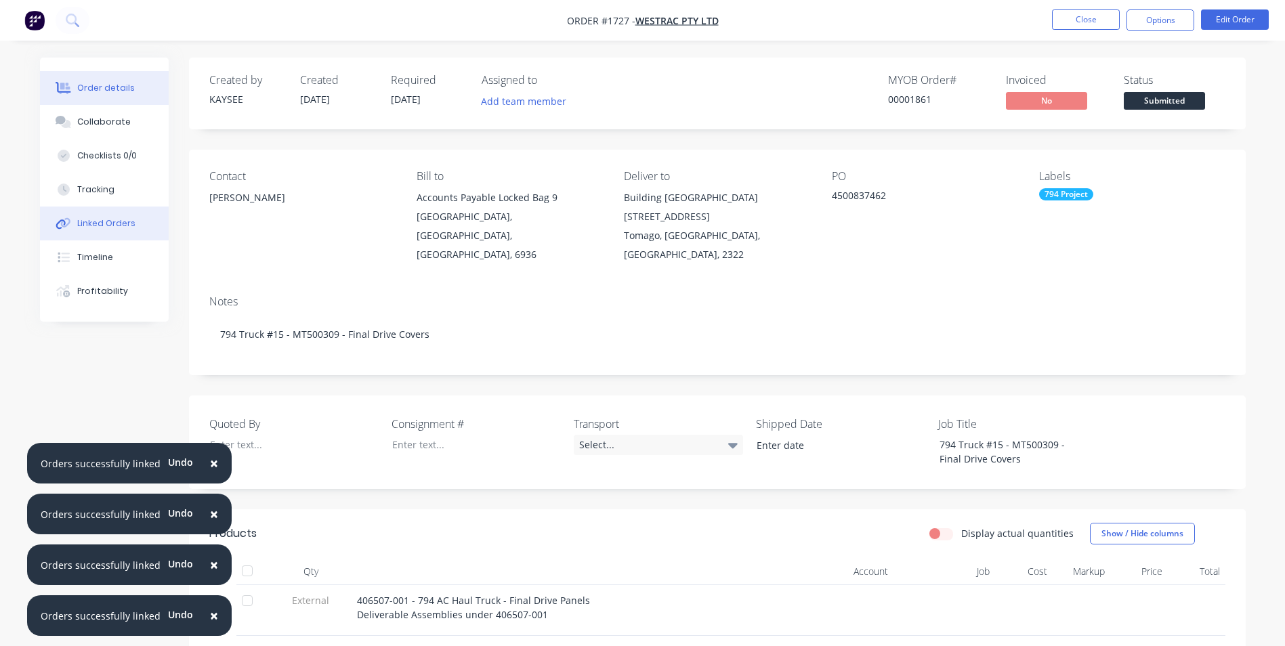
click at [116, 221] on div "Linked Orders" at bounding box center [106, 223] width 58 height 12
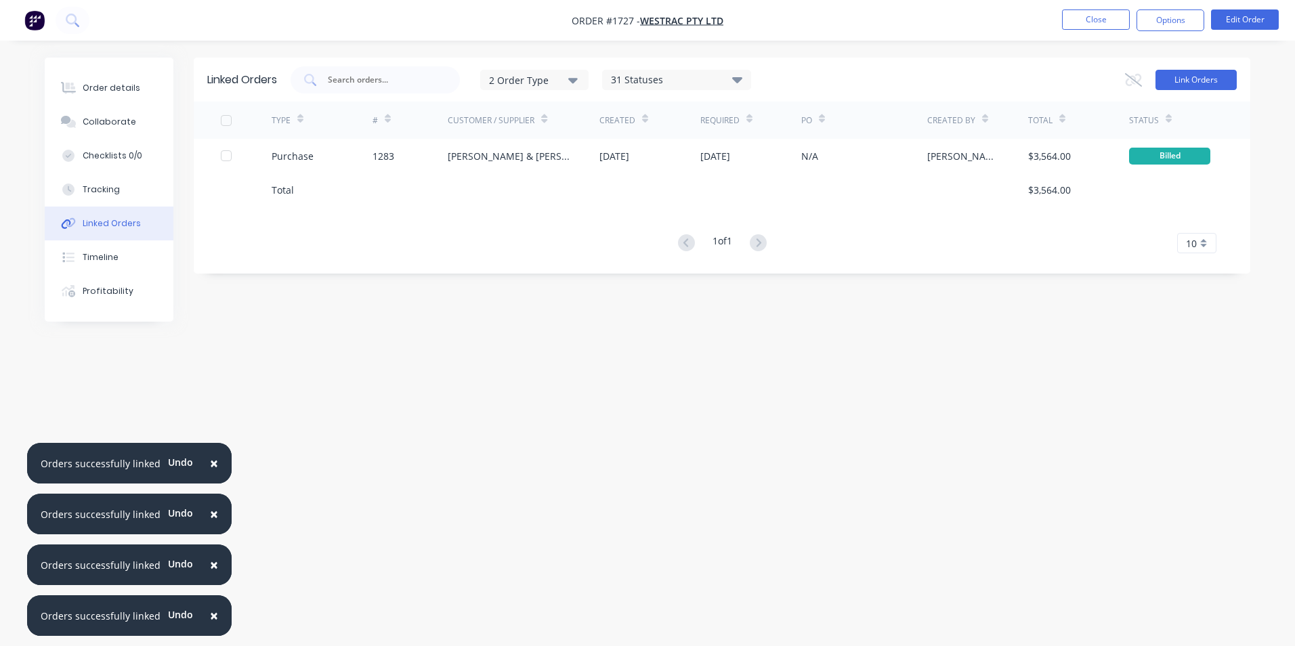
click at [1201, 74] on button "Link Orders" at bounding box center [1195, 80] width 81 height 20
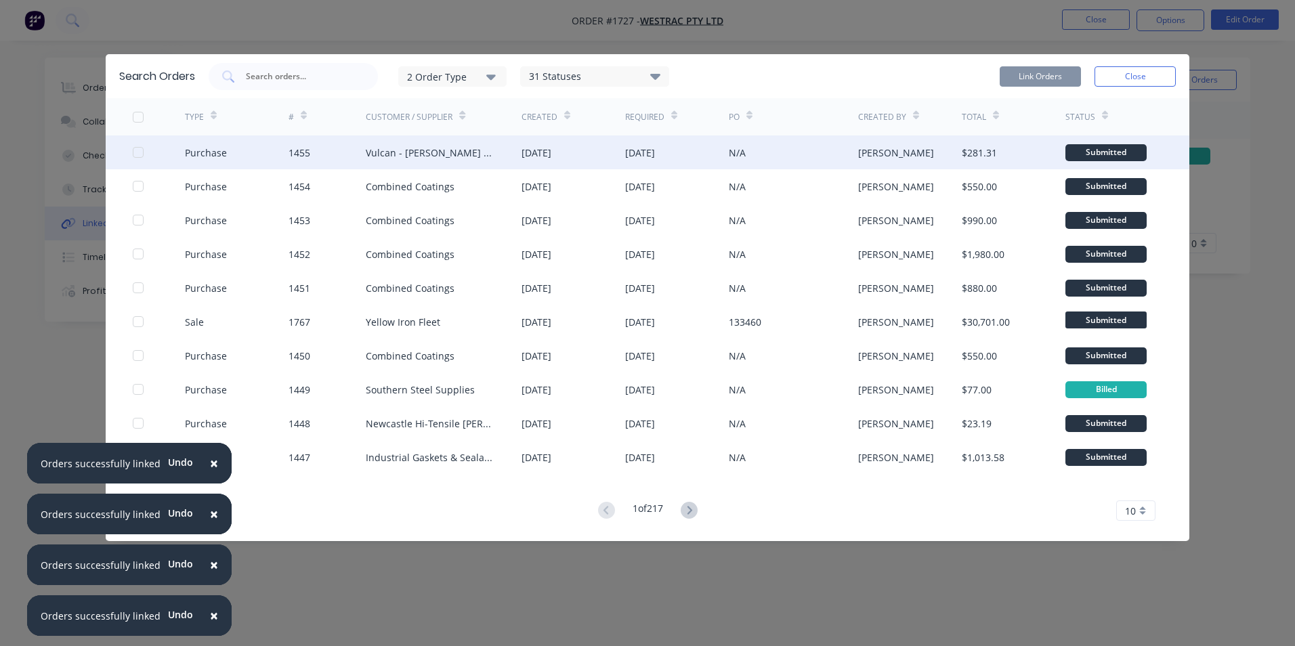
click at [137, 150] on div at bounding box center [138, 152] width 27 height 27
click at [1029, 74] on button "Link Orders" at bounding box center [1040, 76] width 81 height 20
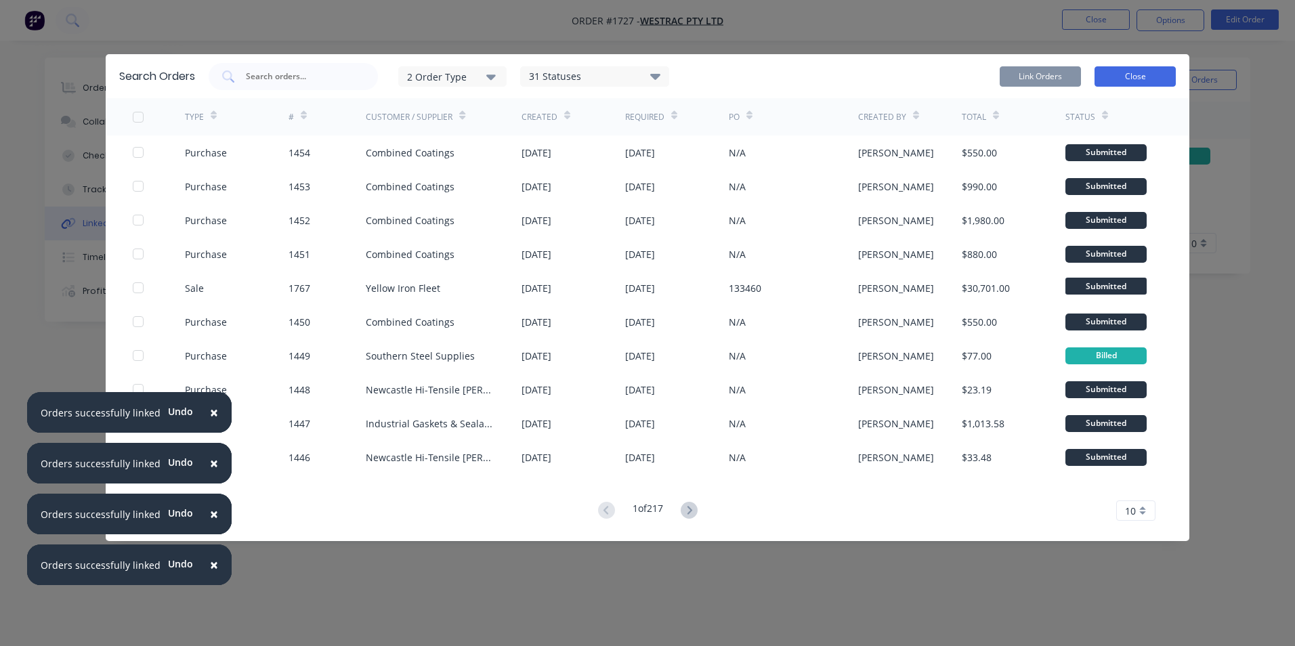
click at [1136, 72] on button "Close" at bounding box center [1134, 76] width 81 height 20
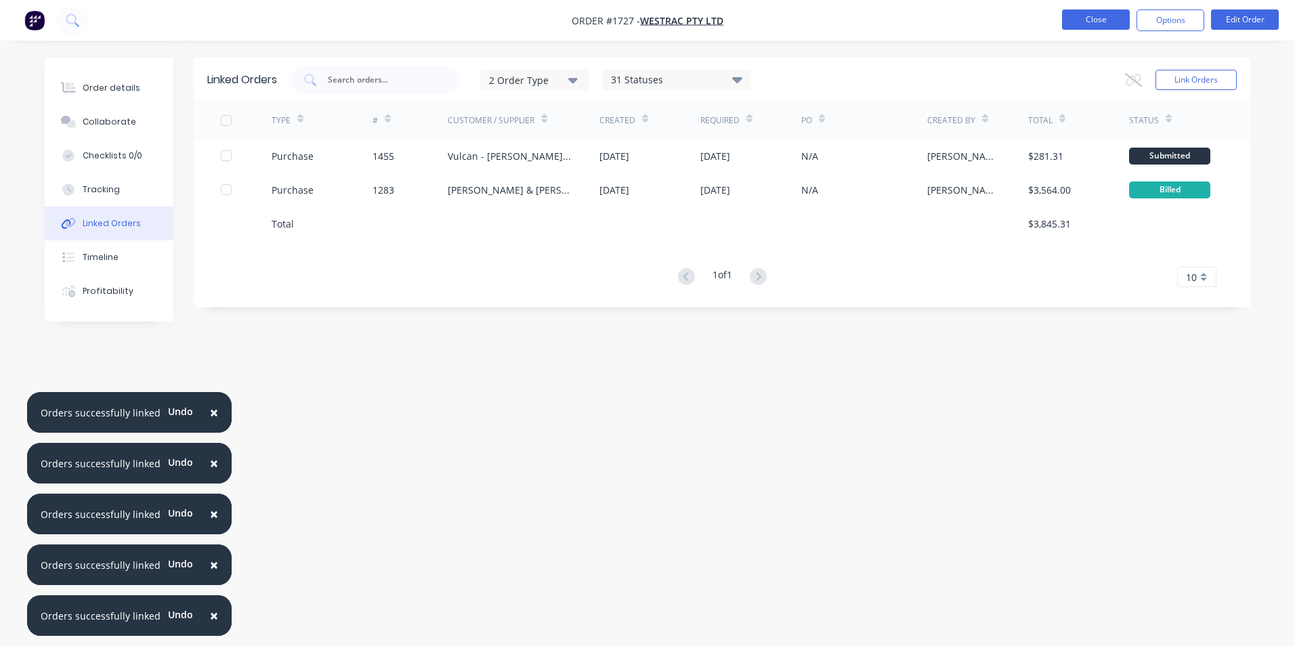
click at [1091, 20] on button "Close" at bounding box center [1096, 19] width 68 height 20
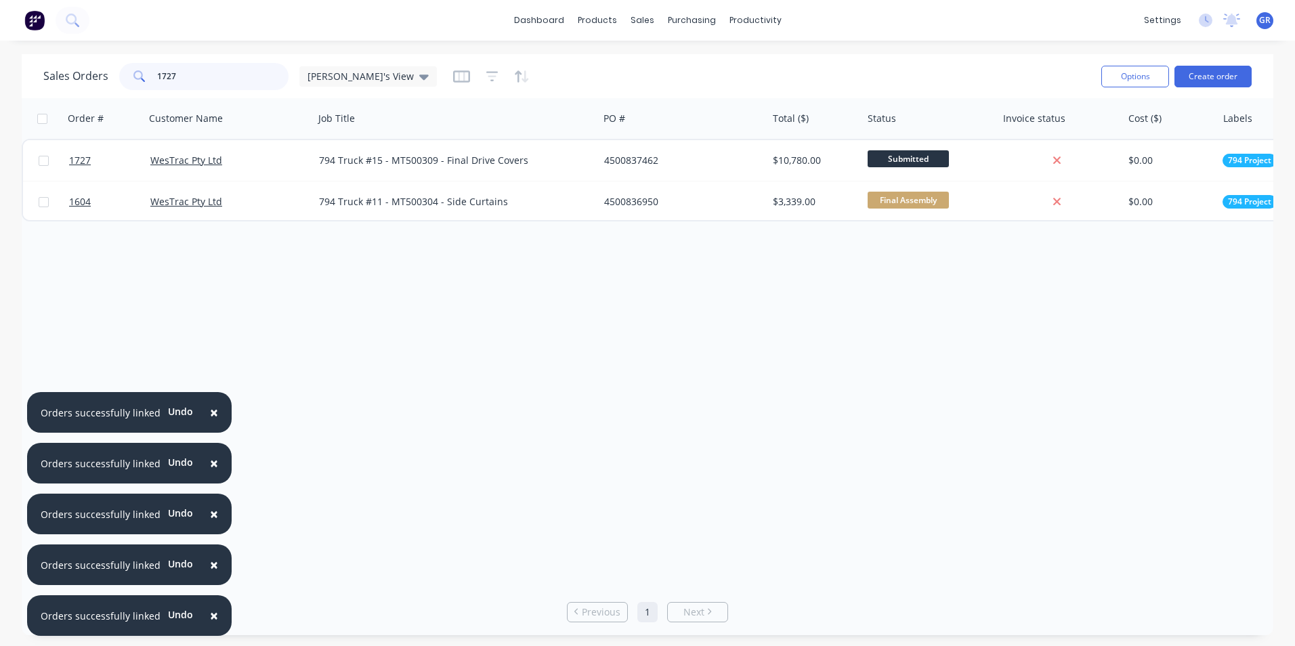
drag, startPoint x: 190, startPoint y: 78, endPoint x: 122, endPoint y: 73, distance: 68.6
click at [122, 73] on div "1727" at bounding box center [203, 76] width 169 height 27
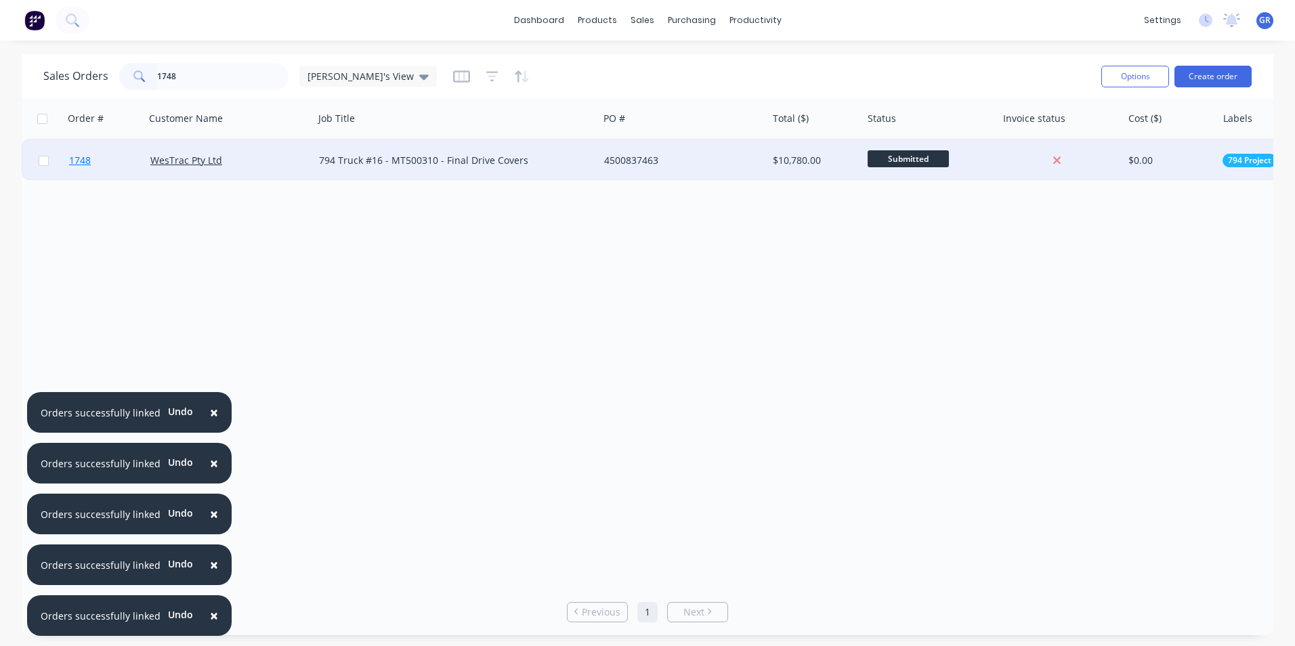
click at [81, 160] on span "1748" at bounding box center [80, 161] width 22 height 14
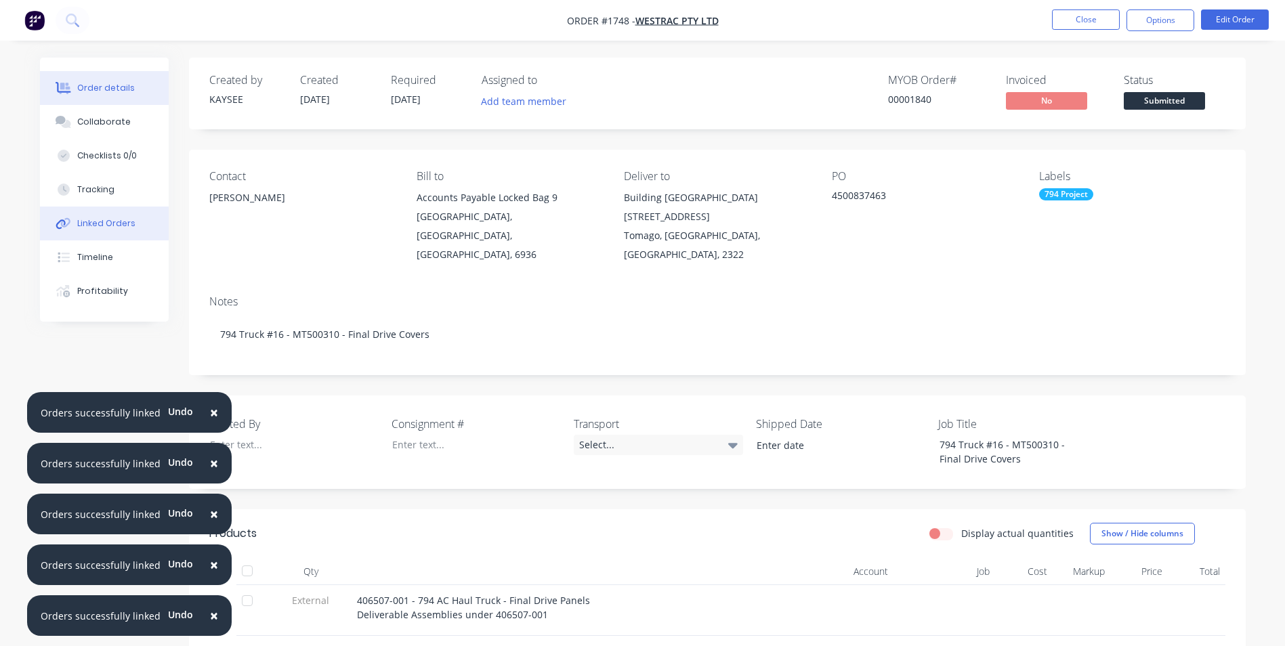
click at [110, 225] on div "Linked Orders" at bounding box center [106, 223] width 58 height 12
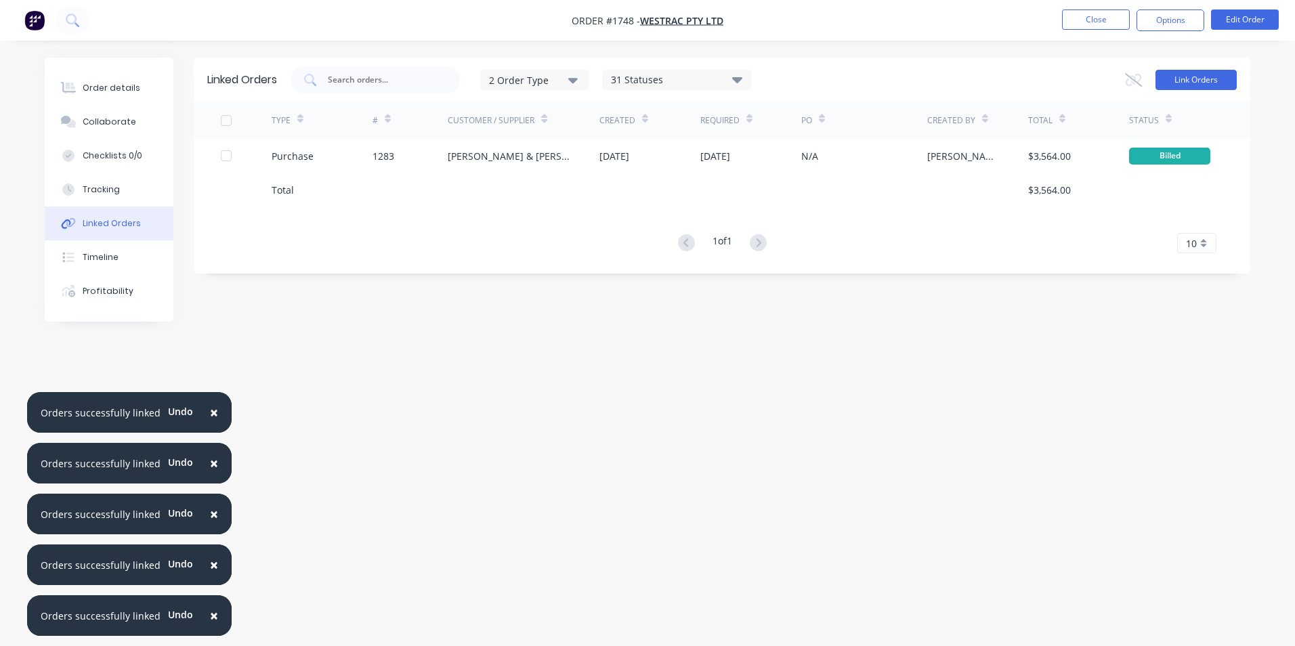
click at [1187, 79] on button "Link Orders" at bounding box center [1195, 80] width 81 height 20
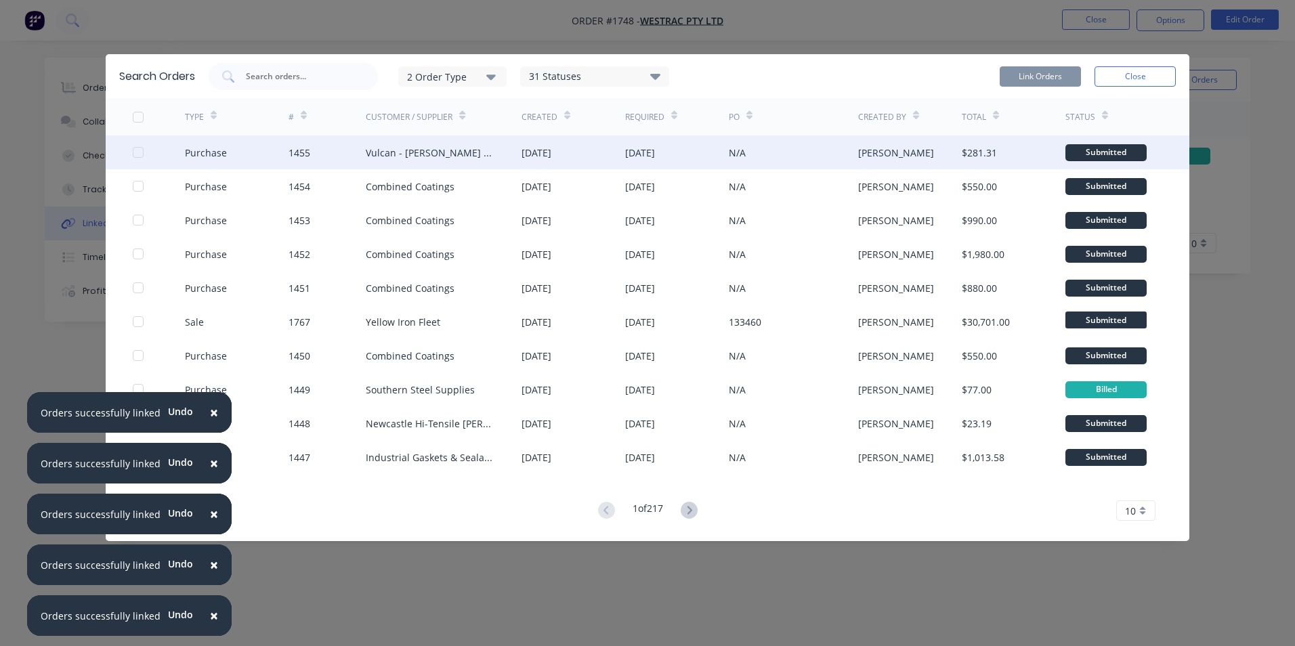
click at [137, 150] on div at bounding box center [138, 152] width 27 height 27
click at [1039, 74] on button "Link Orders" at bounding box center [1040, 76] width 81 height 20
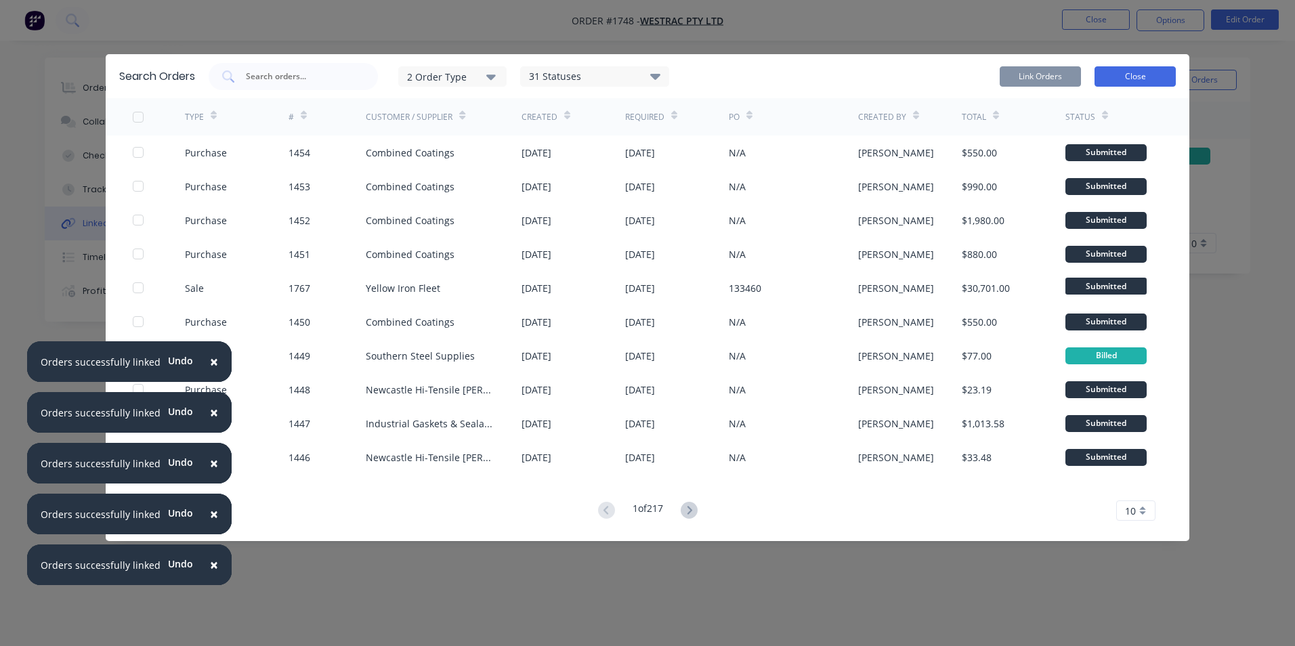
click at [1116, 77] on button "Close" at bounding box center [1134, 76] width 81 height 20
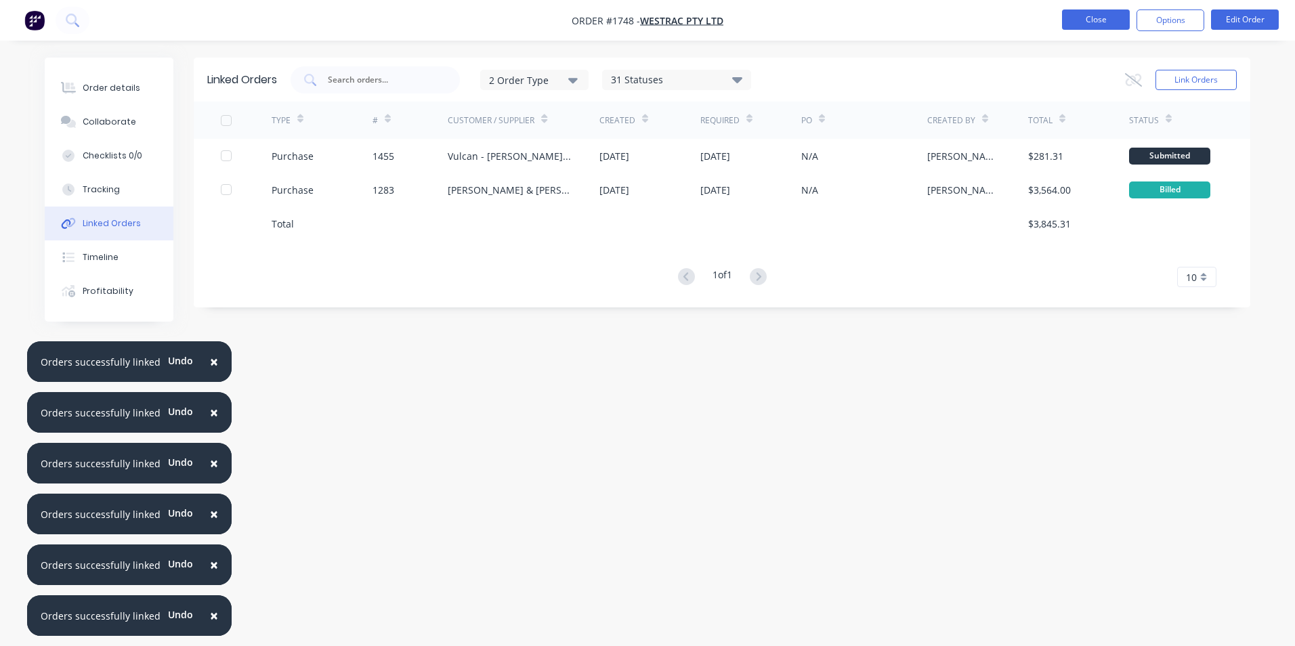
click at [1078, 21] on button "Close" at bounding box center [1096, 19] width 68 height 20
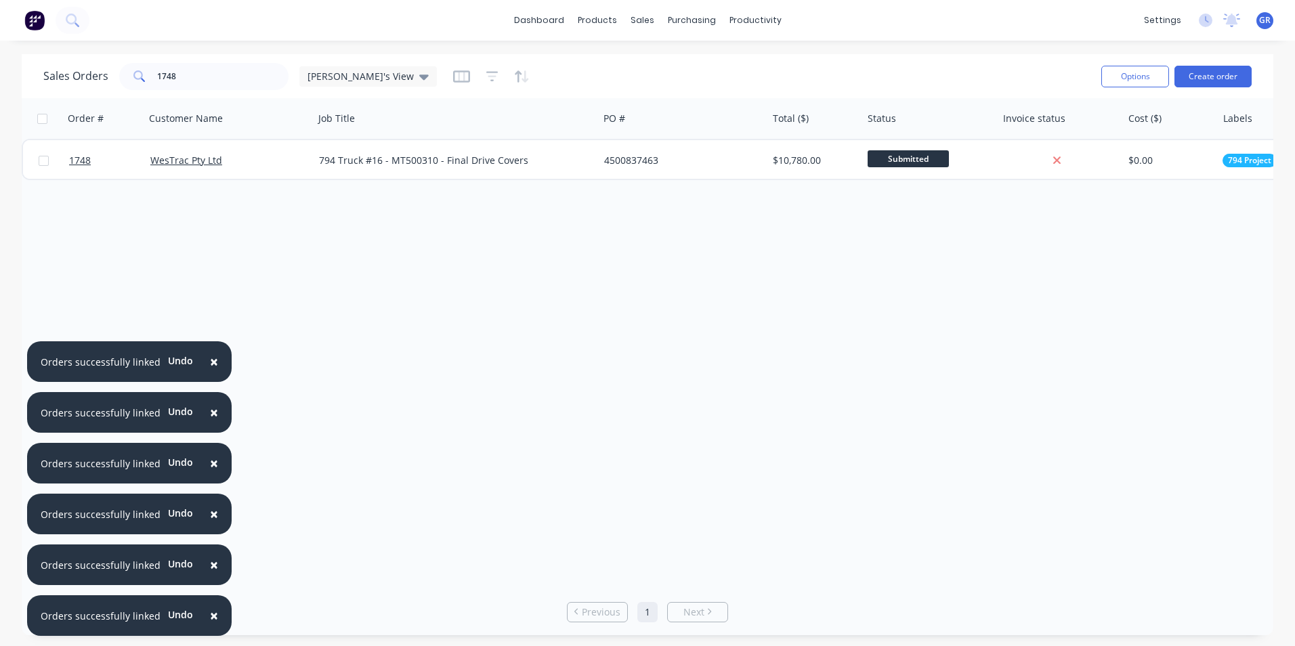
click at [210, 360] on span "×" at bounding box center [214, 361] width 8 height 19
click at [210, 410] on span "×" at bounding box center [214, 412] width 8 height 19
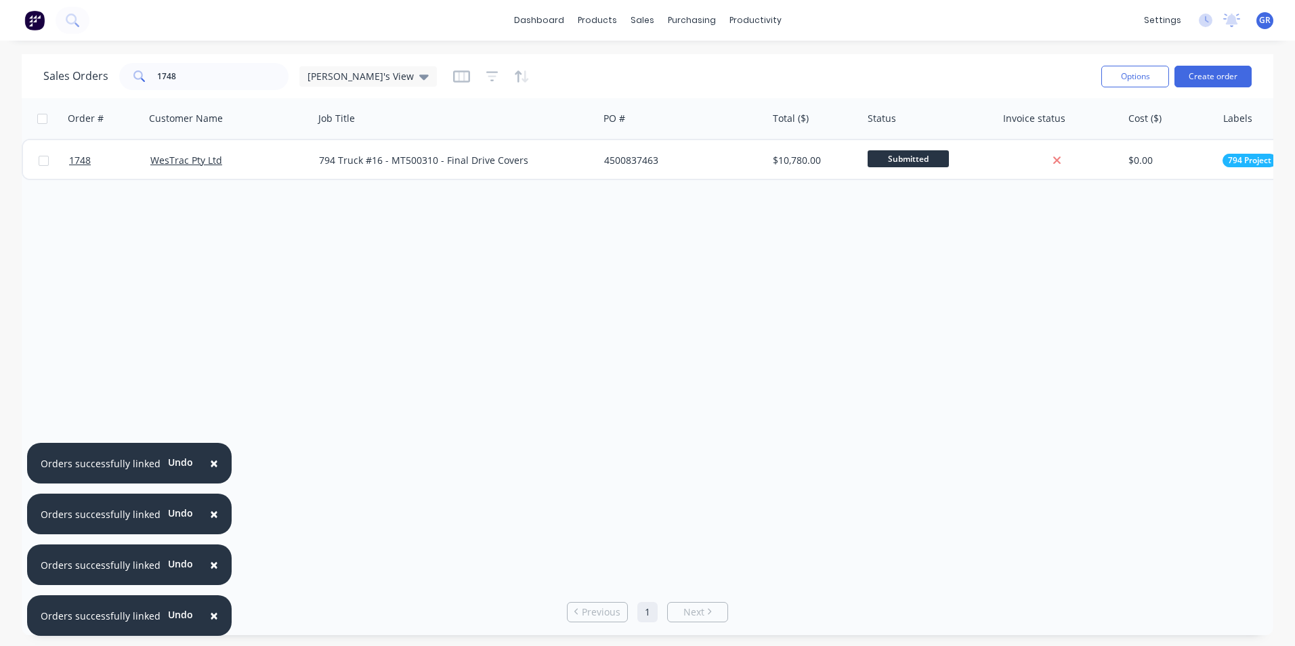
click at [211, 460] on span "×" at bounding box center [214, 463] width 8 height 19
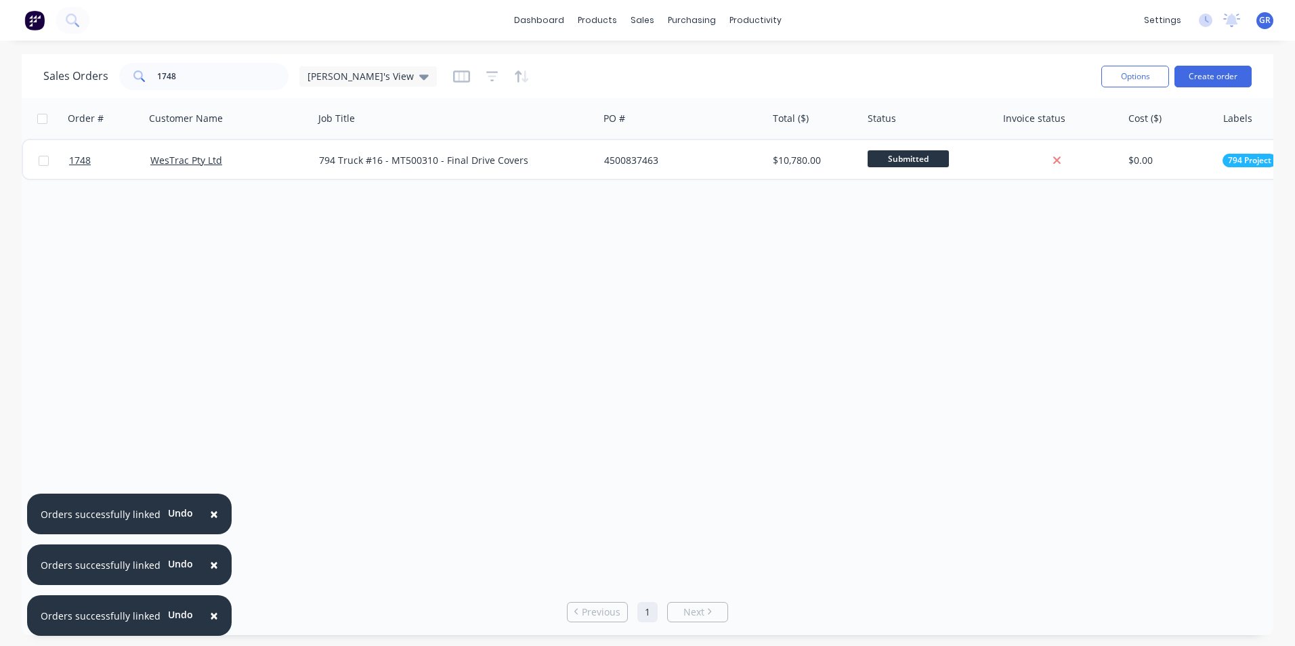
click at [213, 512] on button "×" at bounding box center [213, 514] width 35 height 33
click at [213, 561] on button "×" at bounding box center [213, 565] width 35 height 33
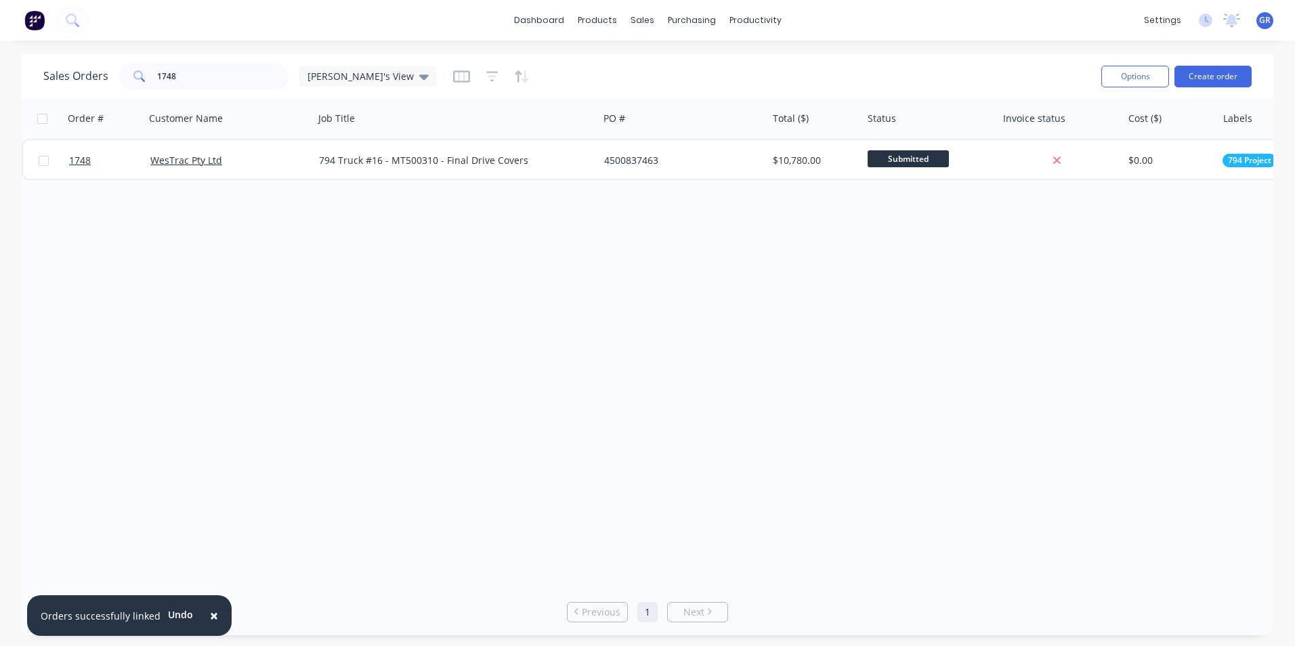
click at [211, 614] on span "×" at bounding box center [214, 615] width 8 height 19
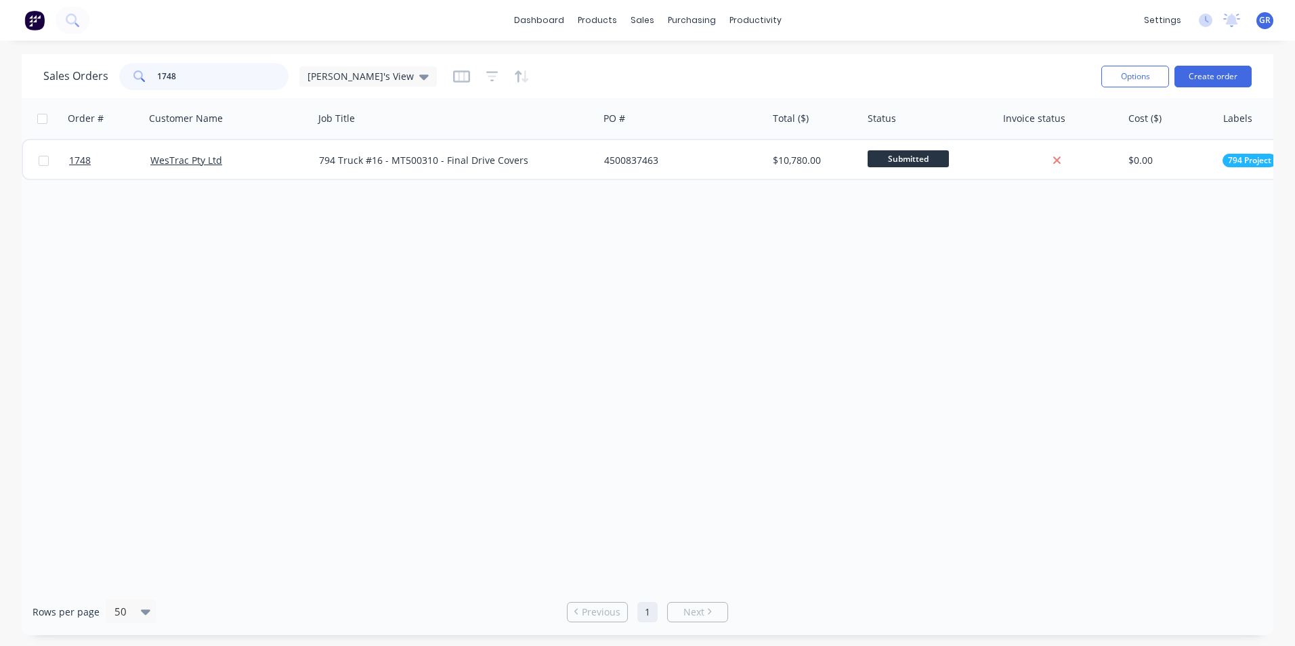
drag, startPoint x: 180, startPoint y: 77, endPoint x: 137, endPoint y: 77, distance: 42.7
click at [137, 77] on div "1748" at bounding box center [203, 76] width 169 height 27
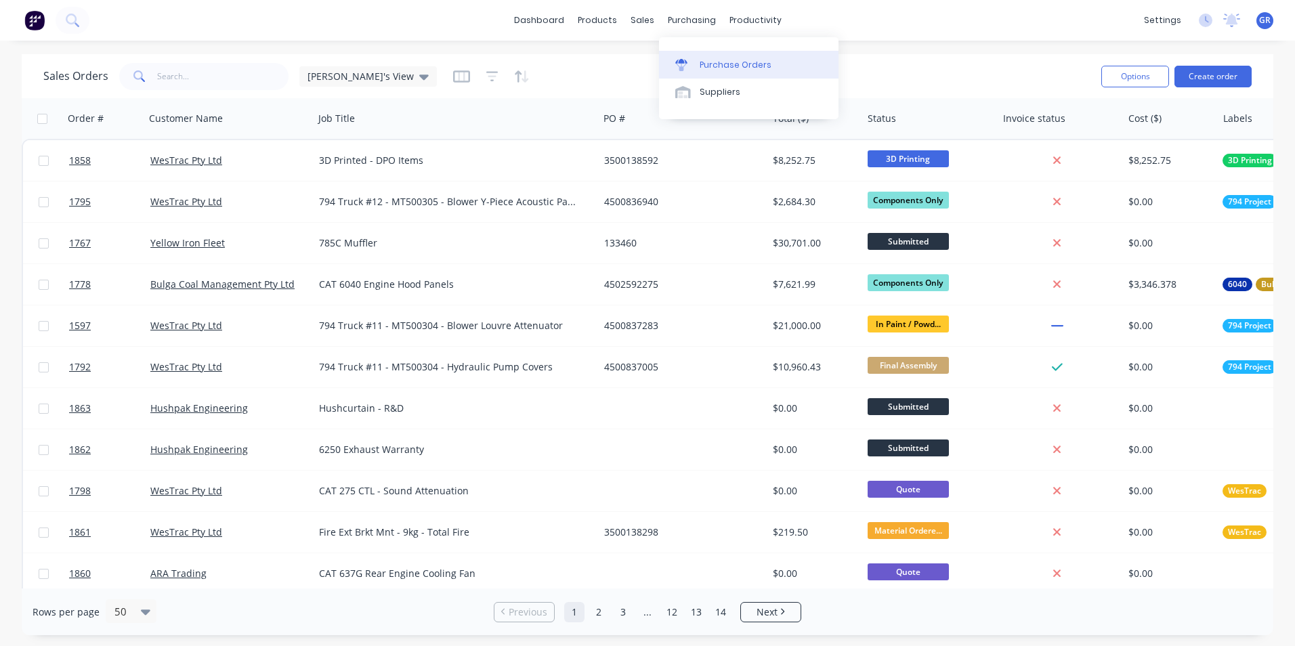
click at [725, 66] on div "Purchase Orders" at bounding box center [736, 65] width 72 height 12
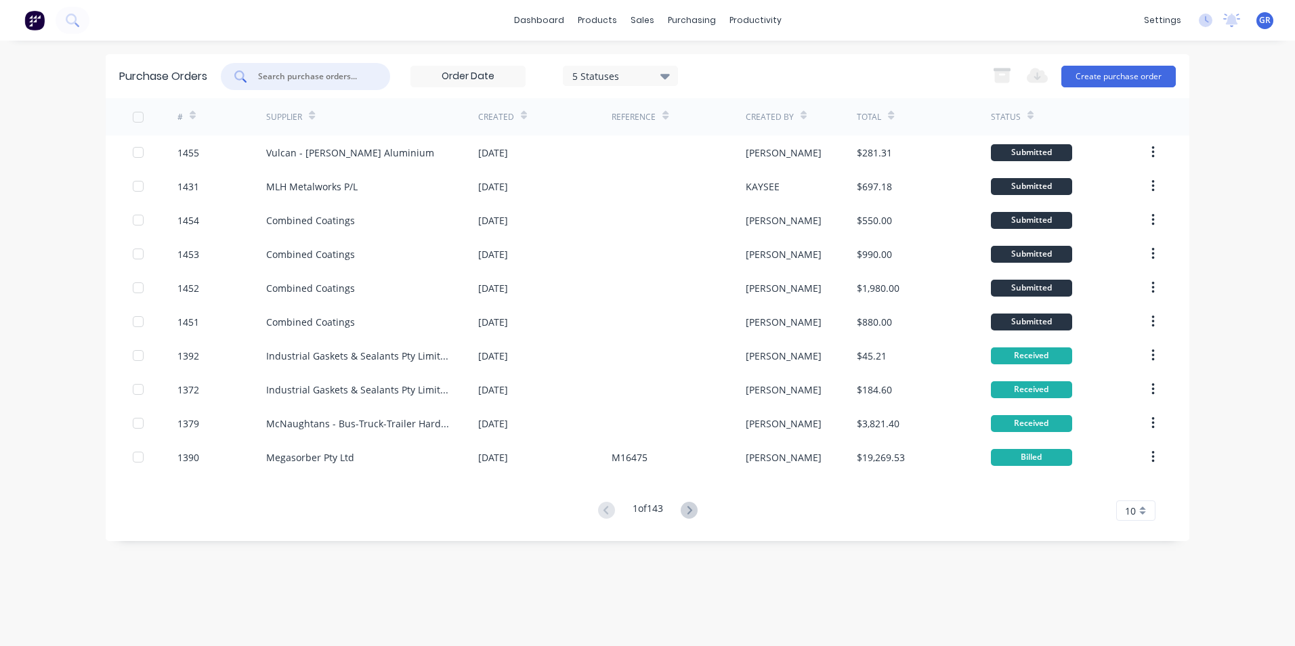
click at [282, 74] on input "text" at bounding box center [313, 77] width 112 height 14
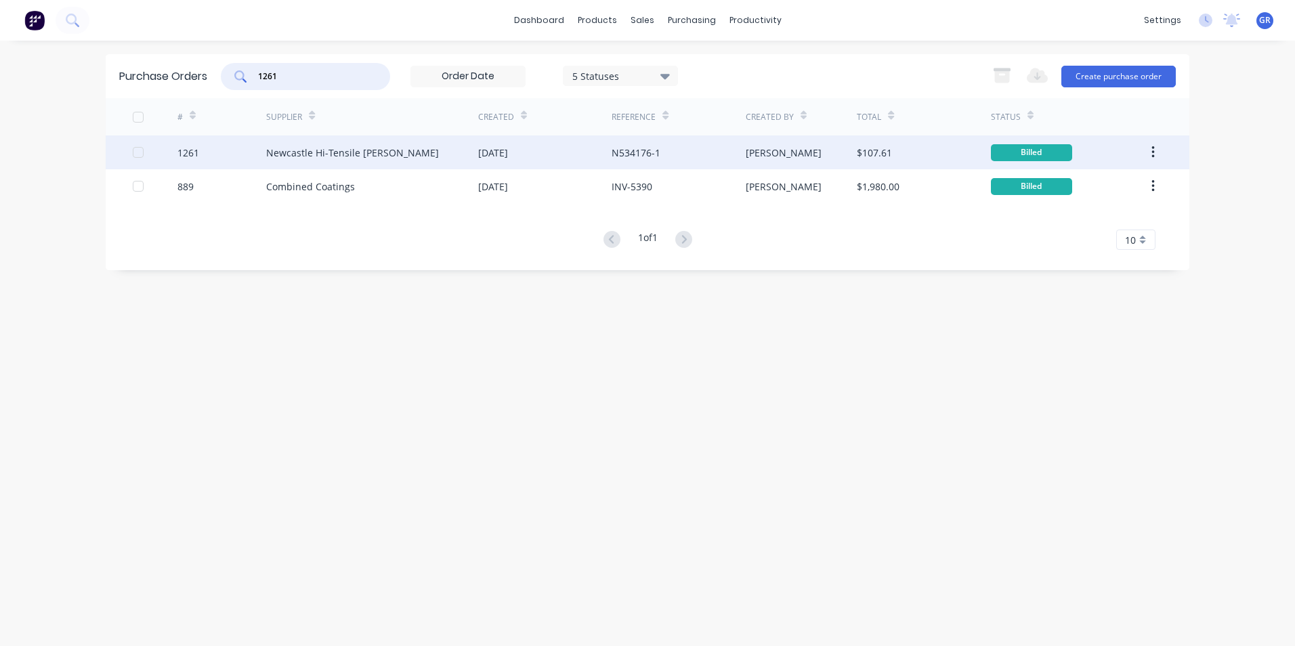
click at [187, 153] on div "1261" at bounding box center [188, 153] width 22 height 14
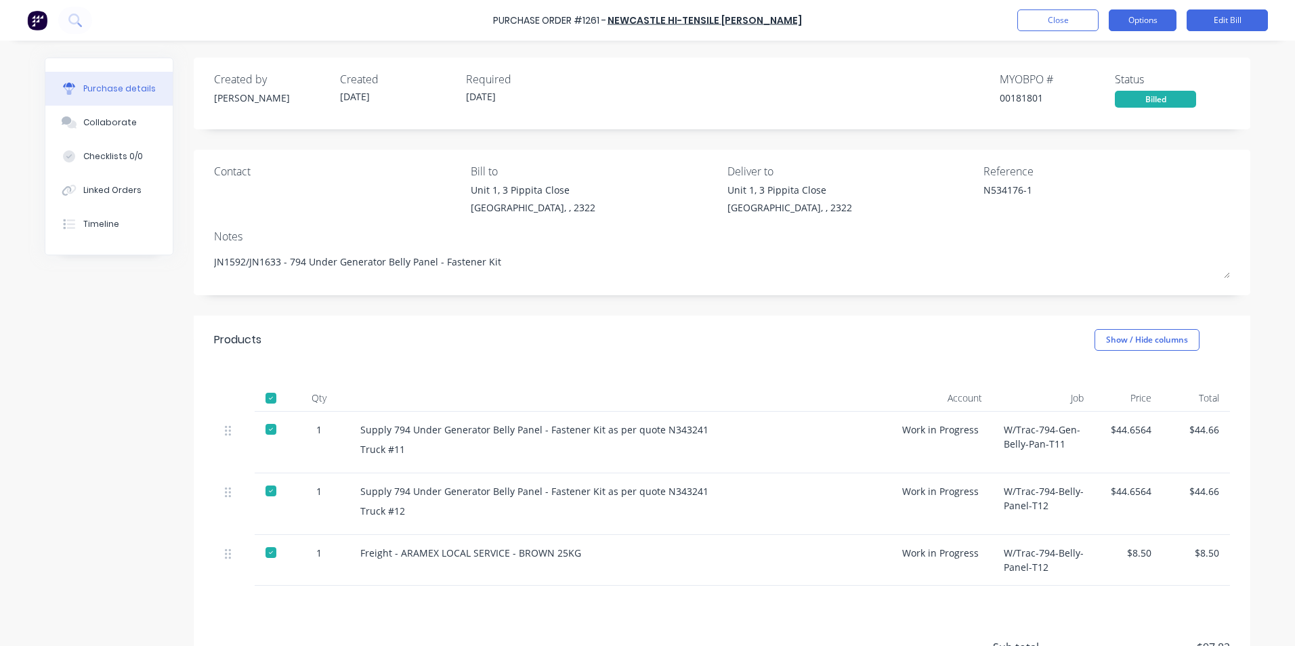
click at [1157, 22] on button "Options" at bounding box center [1143, 20] width 68 height 22
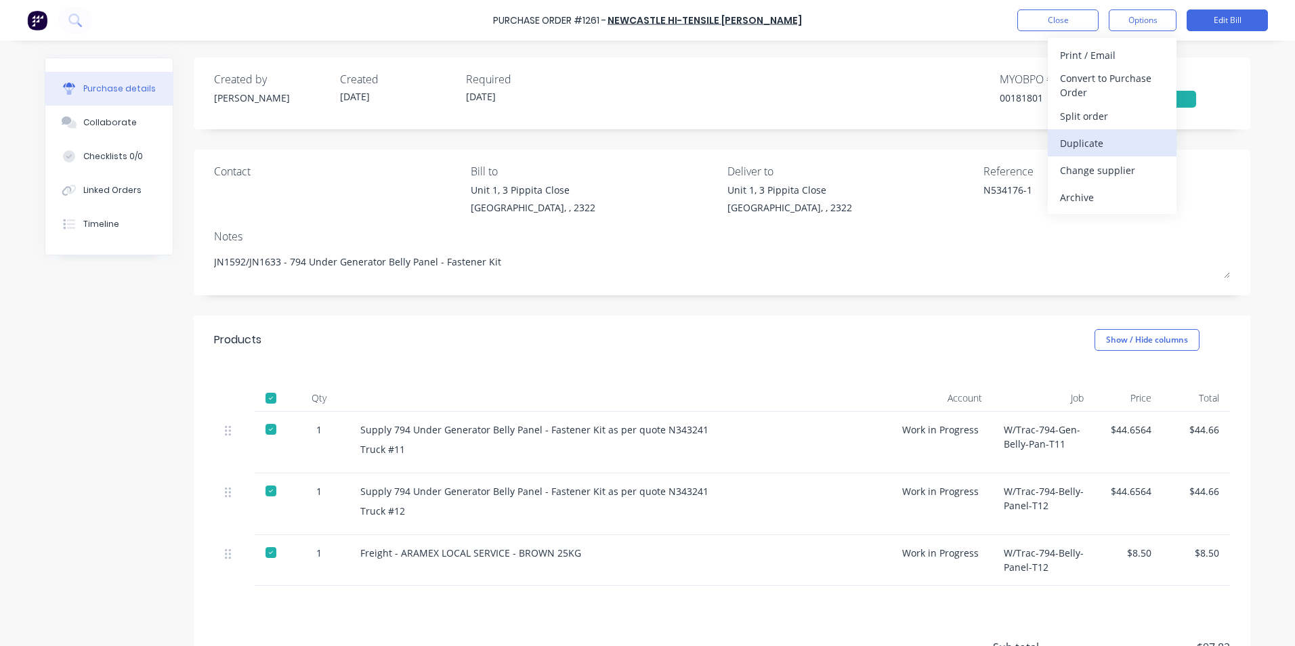
click at [1086, 142] on div "Duplicate" at bounding box center [1112, 143] width 104 height 20
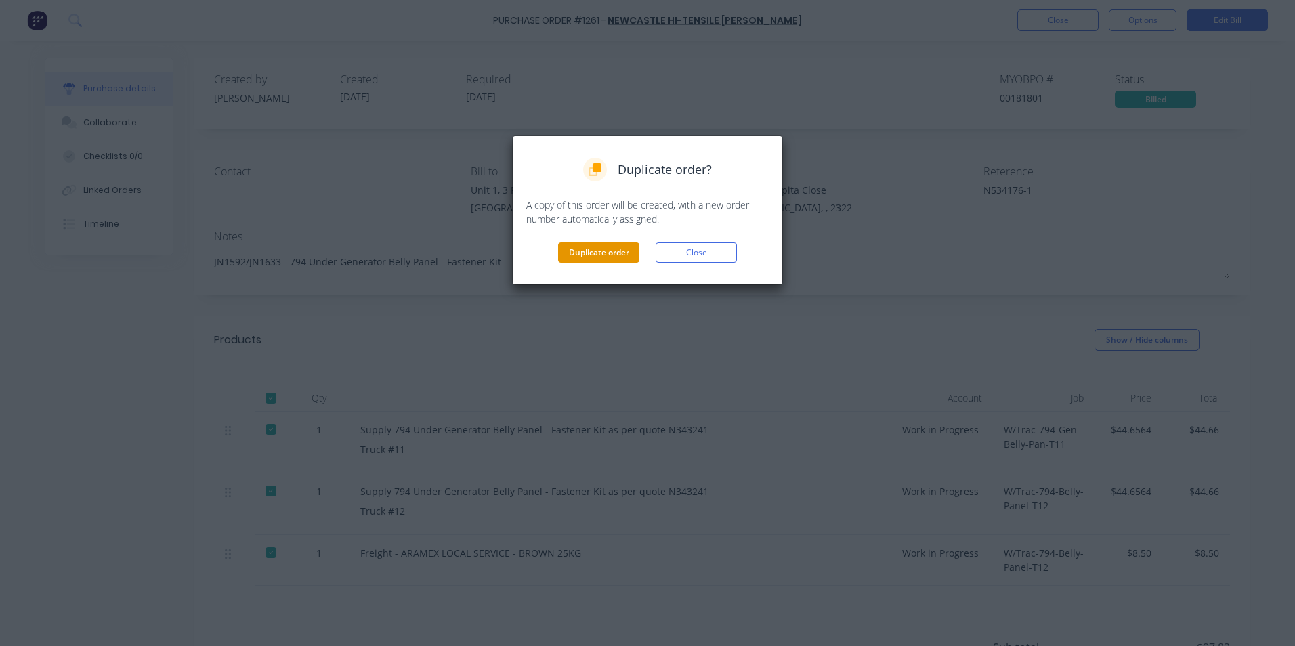
click at [576, 252] on button "Duplicate order" at bounding box center [598, 252] width 81 height 20
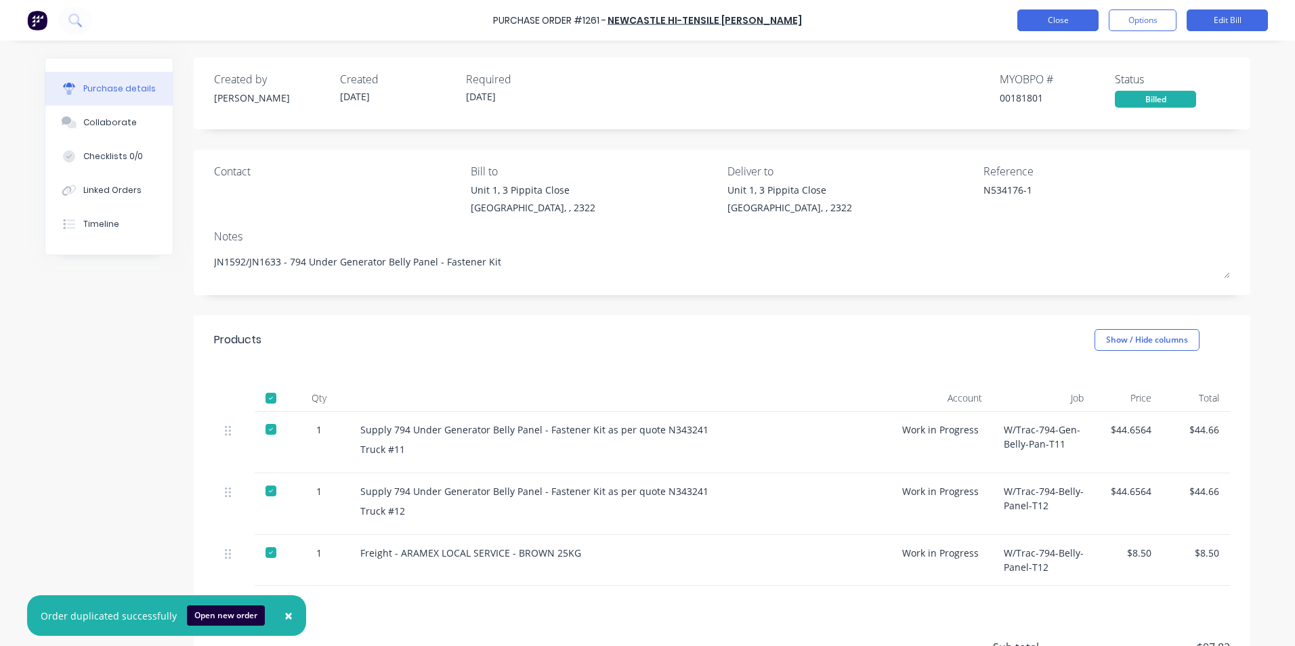
click at [1083, 23] on button "Close" at bounding box center [1057, 20] width 81 height 22
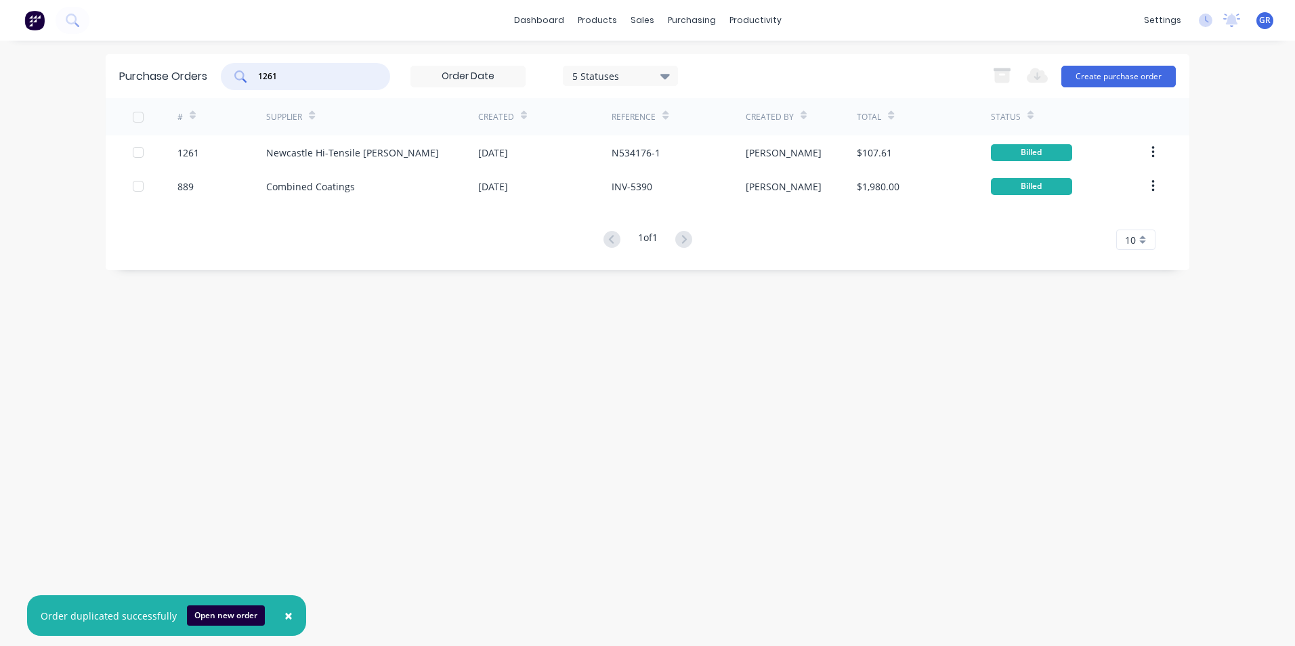
drag, startPoint x: 294, startPoint y: 77, endPoint x: 238, endPoint y: 77, distance: 55.5
click at [238, 77] on div "1261" at bounding box center [305, 76] width 169 height 27
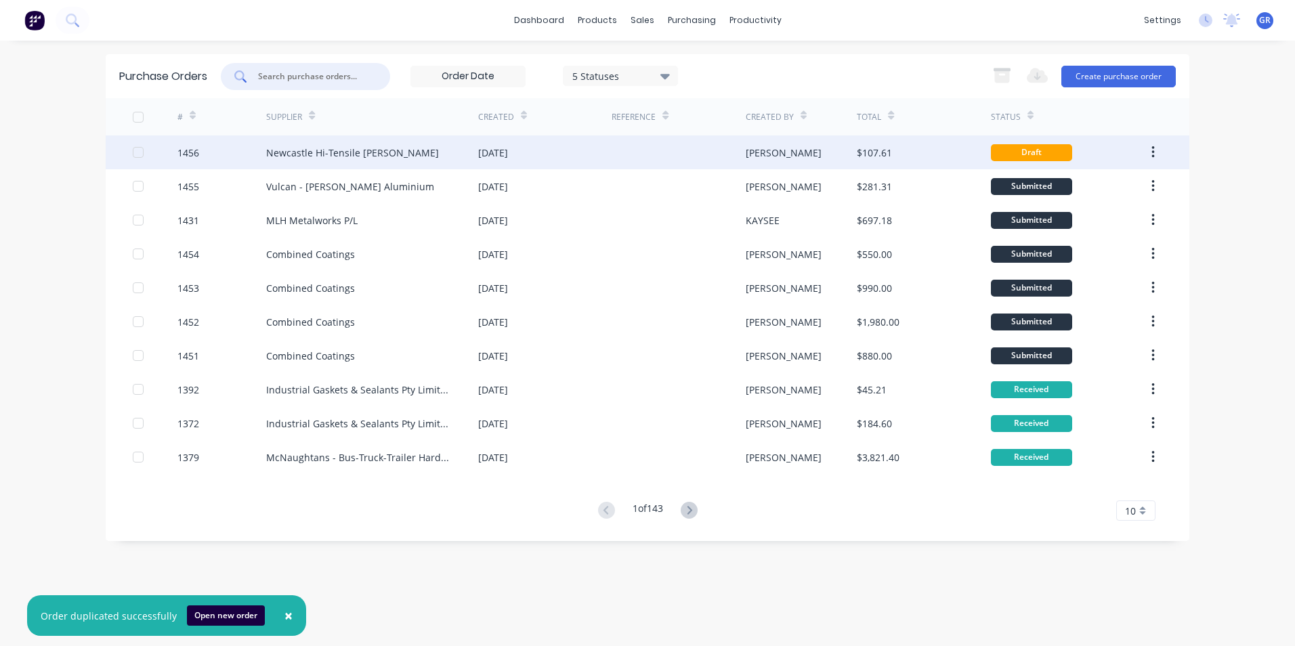
click at [190, 152] on div "1456" at bounding box center [188, 153] width 22 height 14
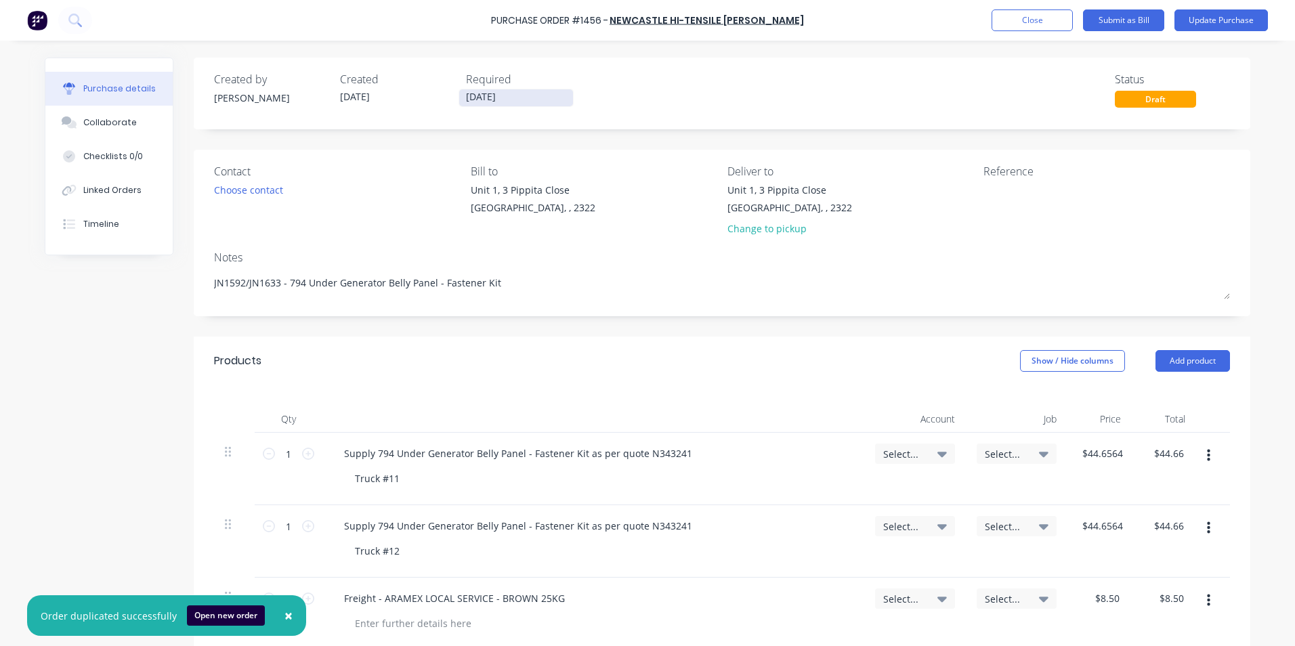
click at [499, 94] on input "09/09/25" at bounding box center [516, 97] width 114 height 17
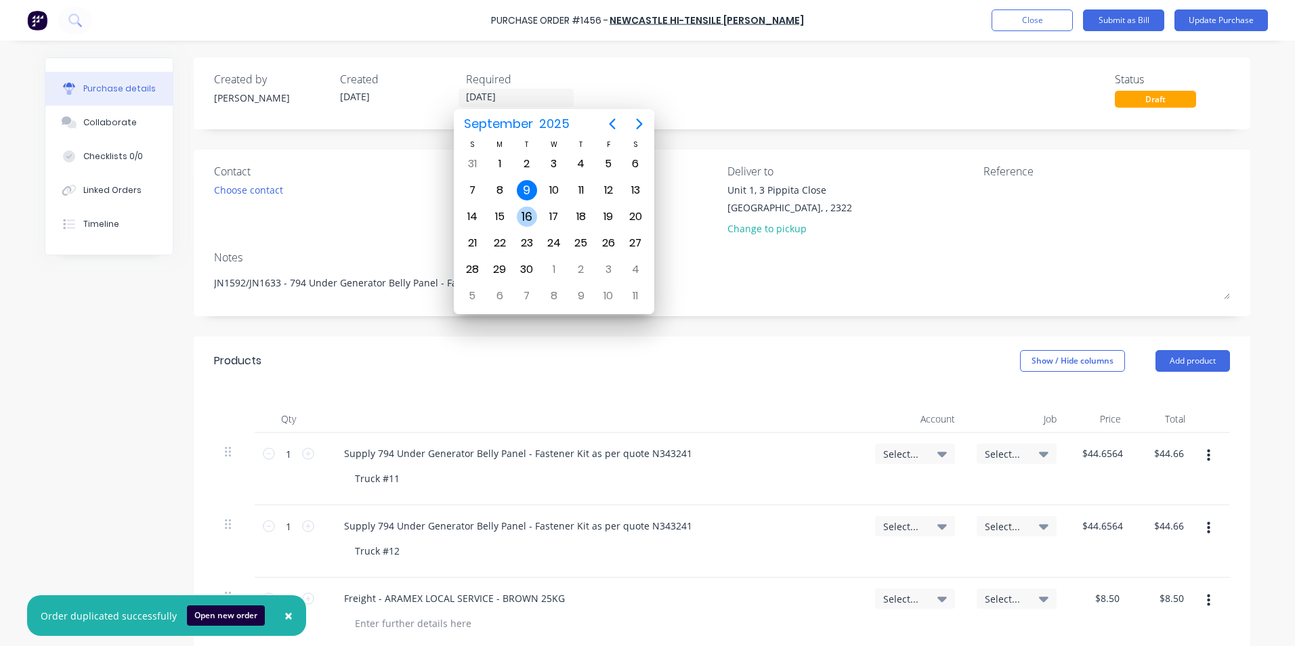
click at [529, 213] on div "16" at bounding box center [527, 217] width 20 height 20
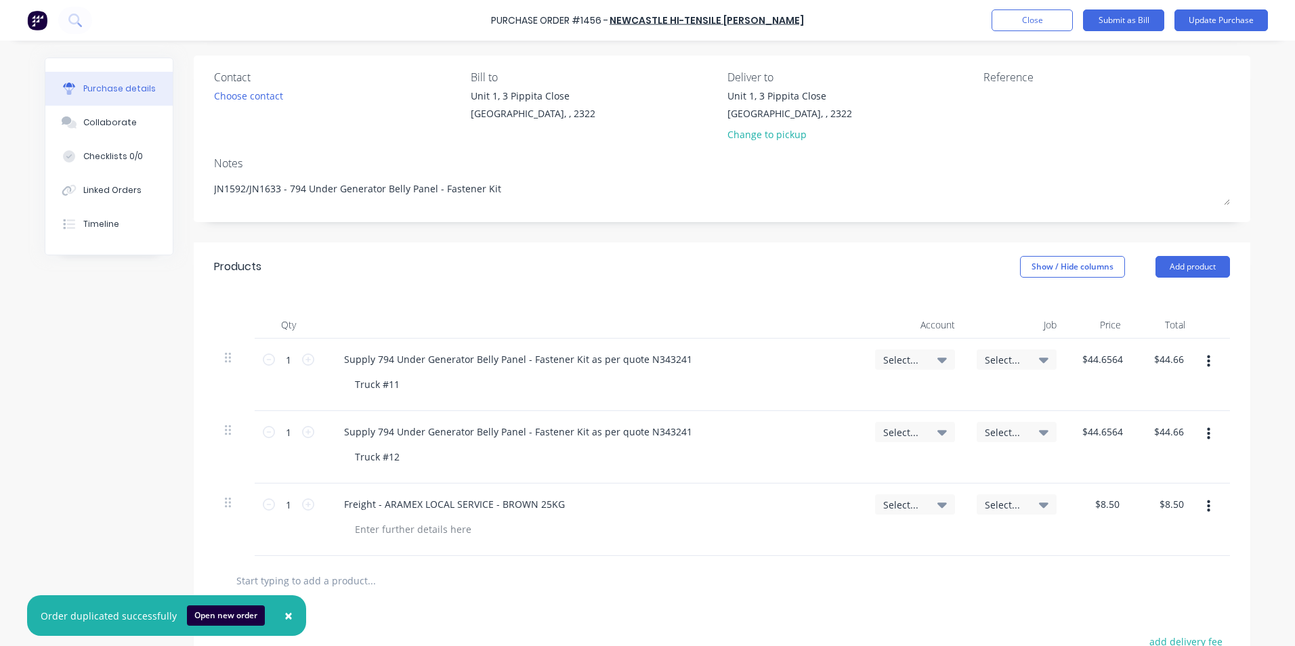
scroll to position [135, 0]
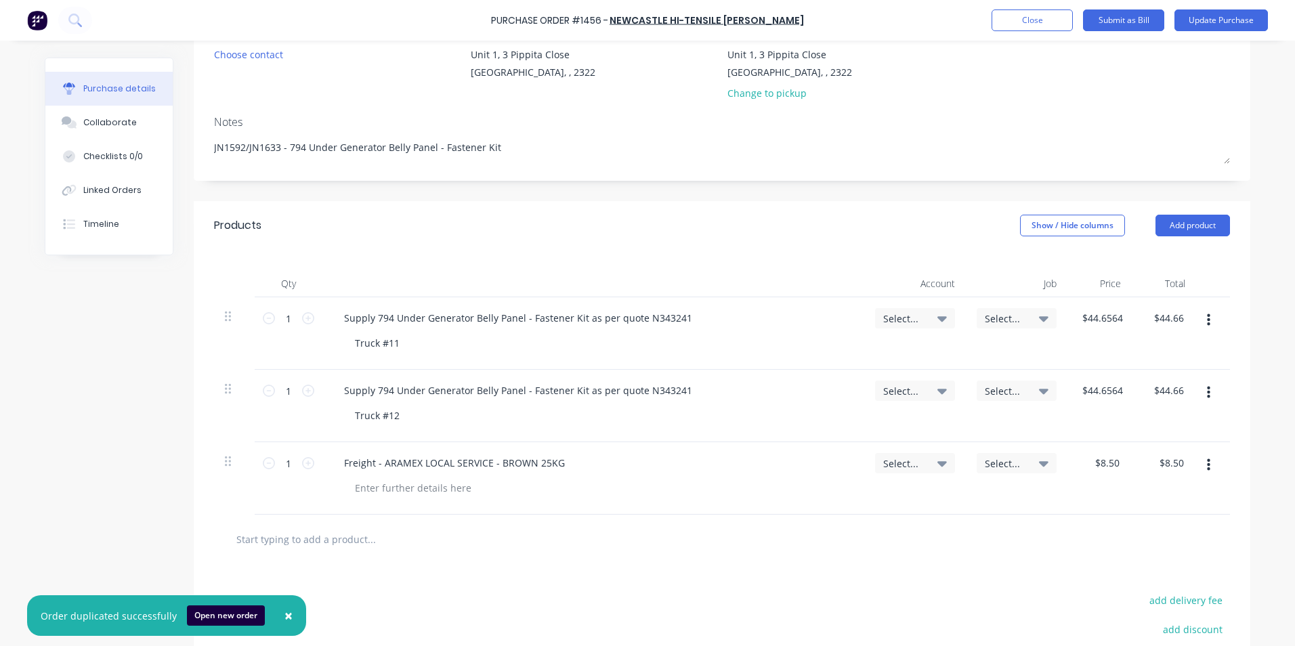
click at [1207, 390] on icon "button" at bounding box center [1208, 392] width 3 height 15
click at [1138, 511] on button "Delete" at bounding box center [1166, 509] width 115 height 27
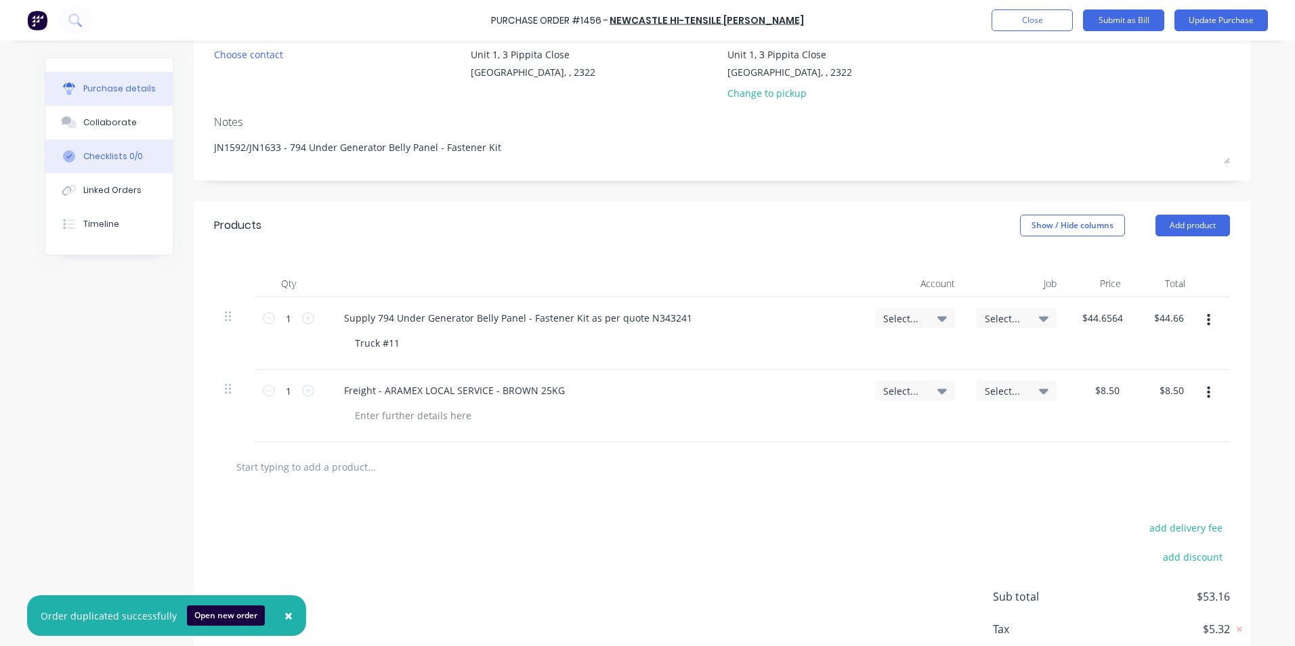
drag, startPoint x: 242, startPoint y: 150, endPoint x: 161, endPoint y: 149, distance: 80.6
click at [161, 149] on div "Purchase details Collaborate Checklists 0/0 Linked Orders Timeline Created by G…" at bounding box center [647, 325] width 1205 height 806
click at [284, 613] on span "×" at bounding box center [288, 615] width 8 height 19
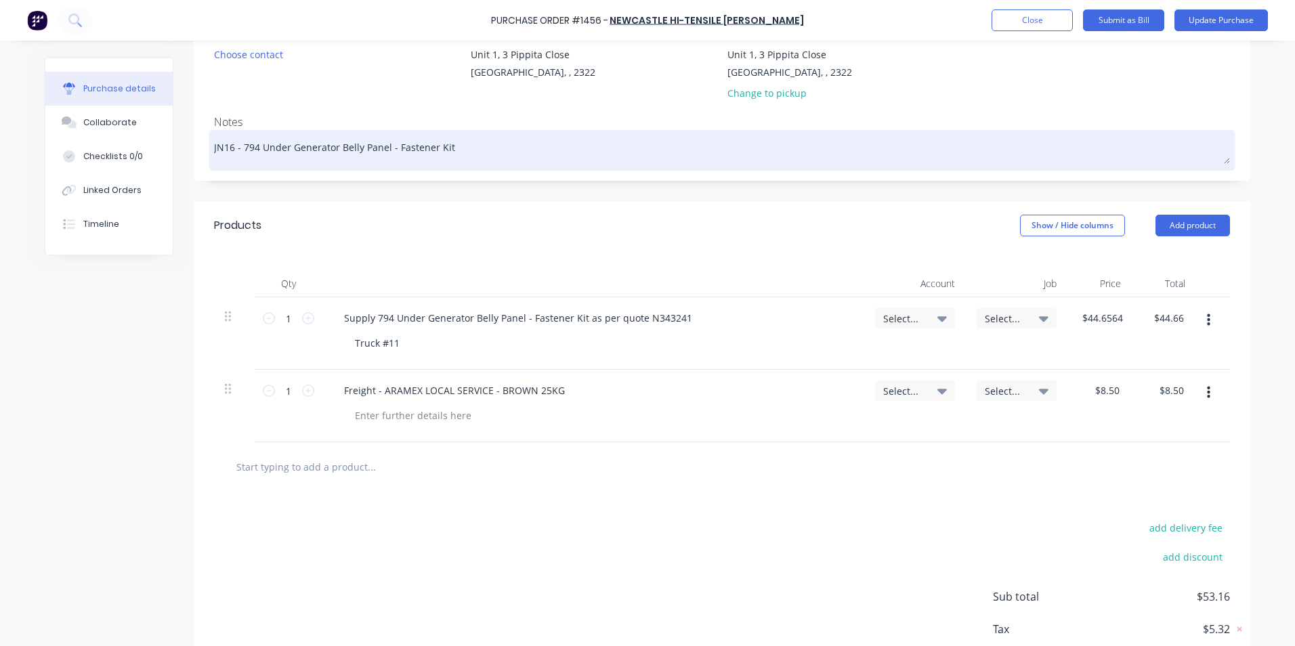
click at [230, 149] on textarea "JN16 - 794 Under Generator Belly Panel - Fastener Kit" at bounding box center [722, 148] width 1016 height 30
click at [461, 148] on textarea "JN1653 - 794 Under Generator Belly Panel - Fastener Kit" at bounding box center [722, 148] width 1016 height 30
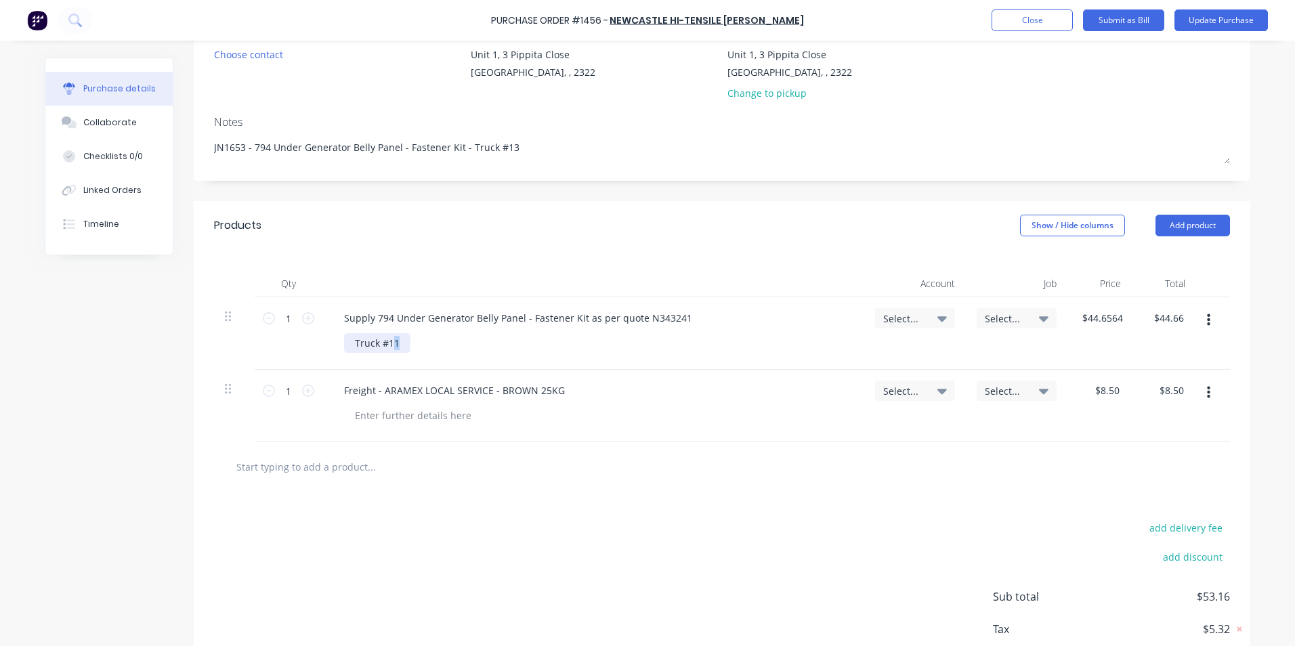
click at [389, 345] on div "Truck #11" at bounding box center [377, 343] width 66 height 20
click at [347, 343] on div "Truck #13" at bounding box center [377, 343] width 66 height 20
click at [905, 314] on span "Select..." at bounding box center [903, 319] width 41 height 14
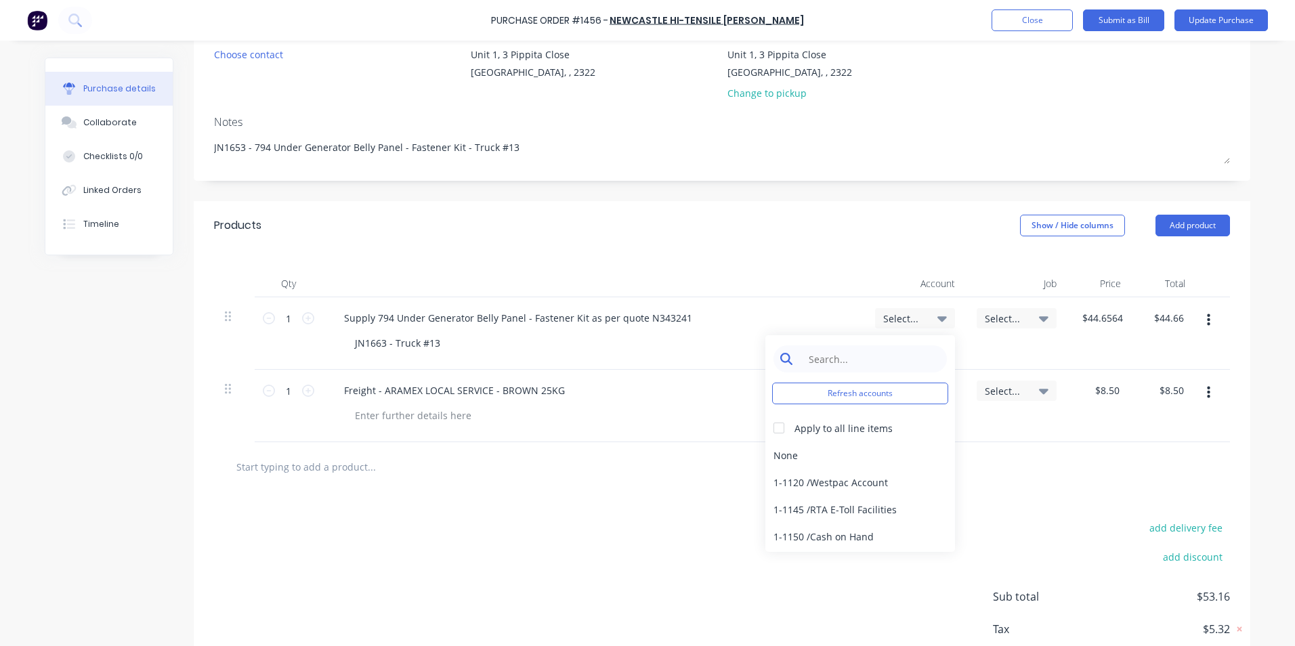
click at [834, 359] on input at bounding box center [870, 358] width 139 height 27
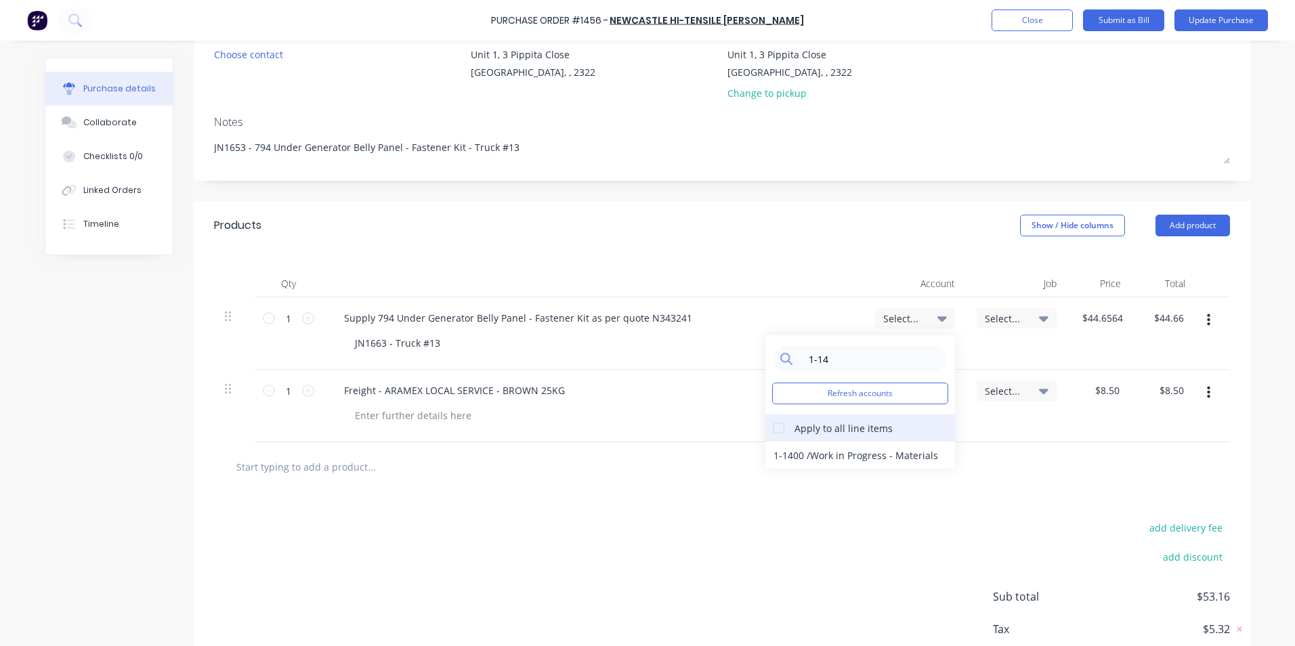
click at [770, 427] on div at bounding box center [778, 427] width 27 height 27
click at [786, 454] on div "1-1400 / Work in Progress - Materials" at bounding box center [860, 455] width 190 height 27
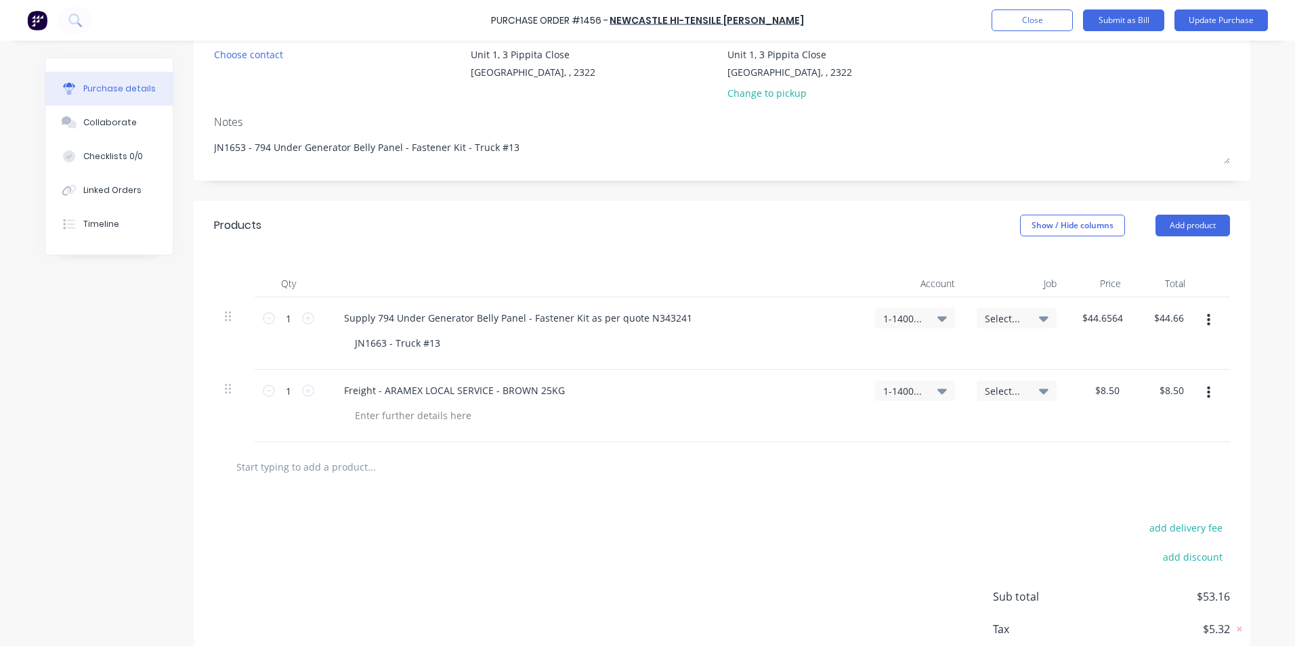
click at [998, 314] on span "Select..." at bounding box center [1005, 319] width 41 height 14
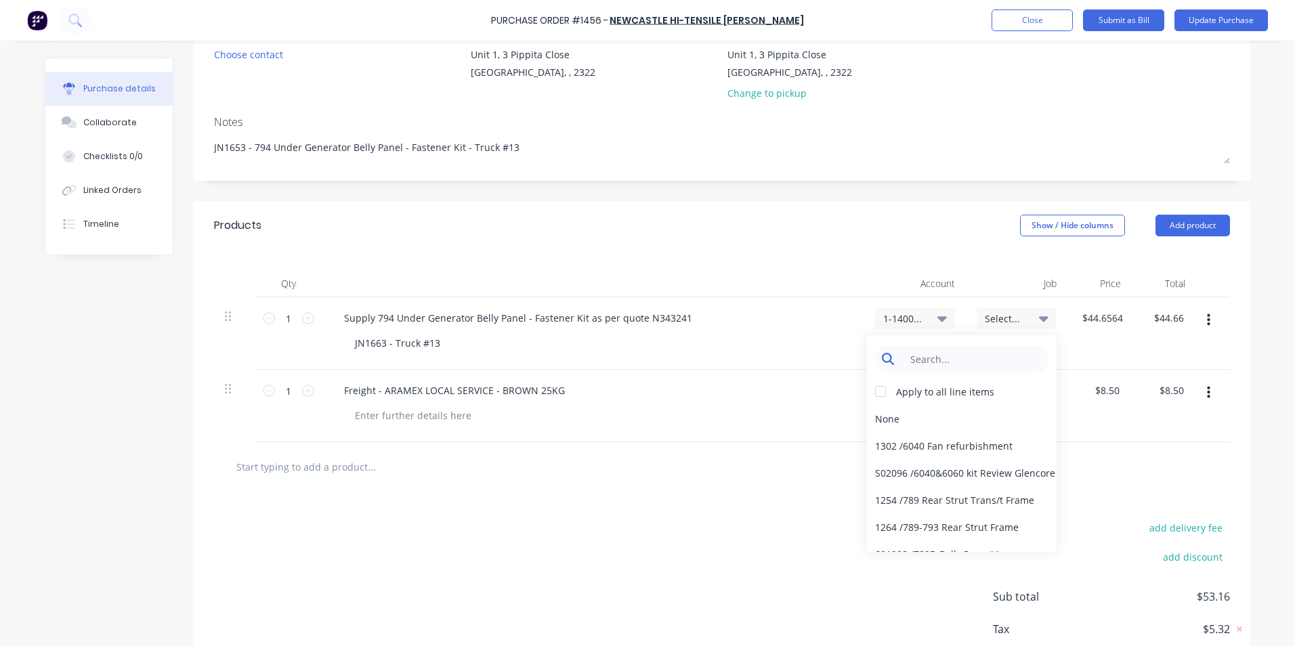
click at [951, 363] on input at bounding box center [972, 358] width 139 height 27
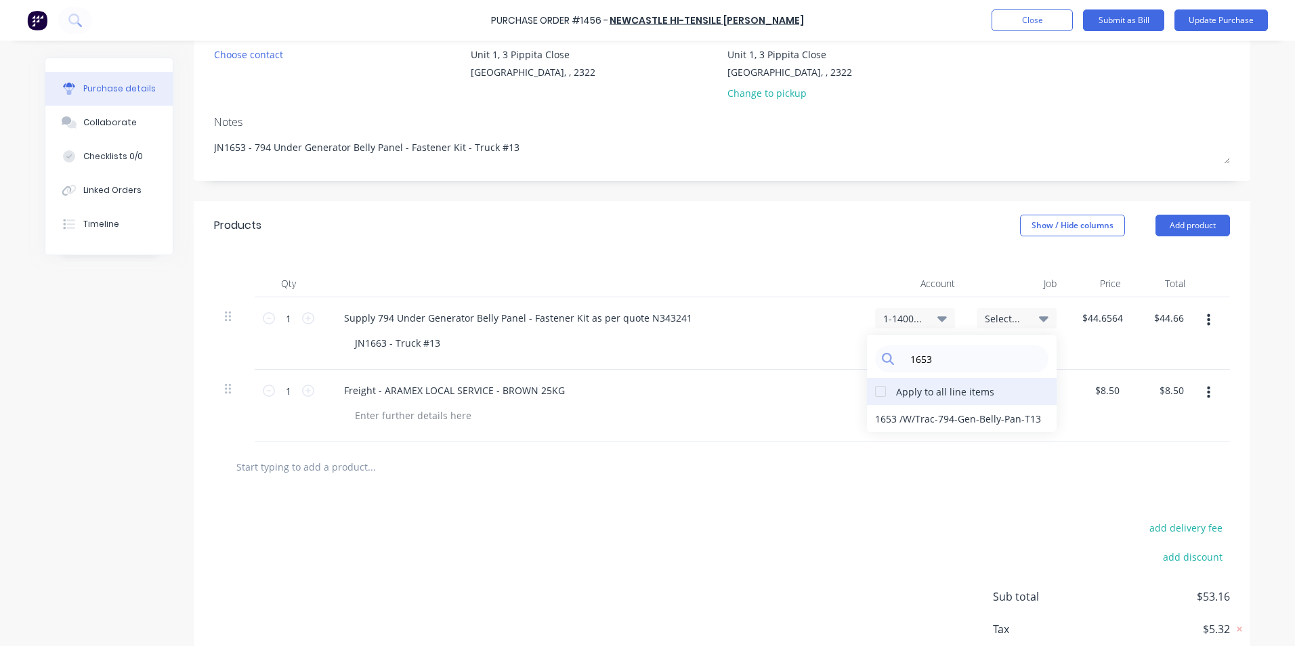
click at [876, 393] on div at bounding box center [880, 391] width 27 height 27
click at [889, 418] on div "1653 / W/Trac-794-Gen-Belly-Pan-T13" at bounding box center [962, 418] width 190 height 27
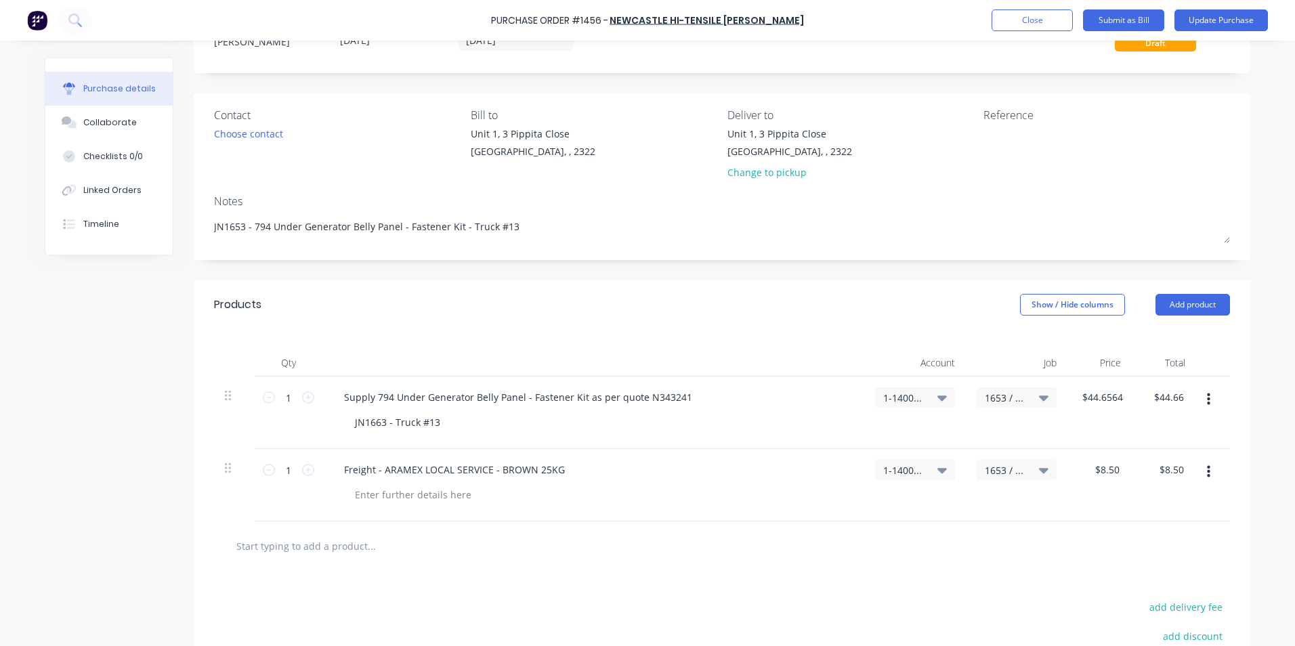
scroll to position [14, 0]
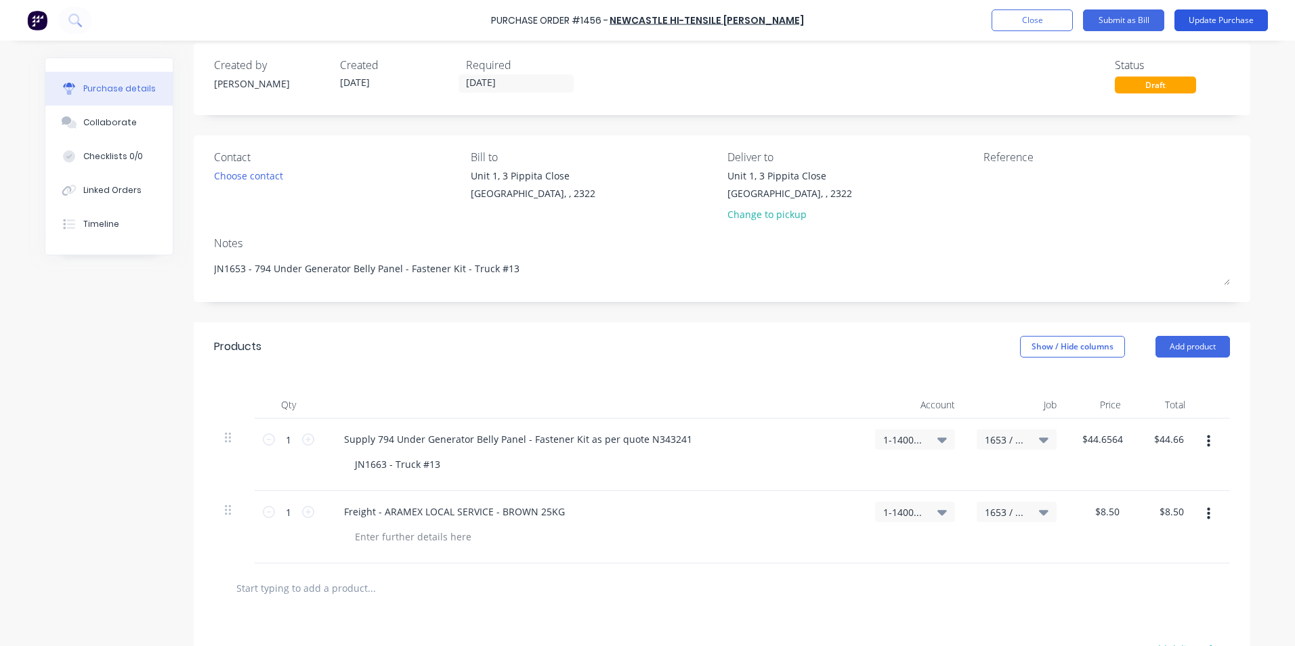
click at [1215, 20] on button "Update Purchase" at bounding box center [1220, 20] width 93 height 22
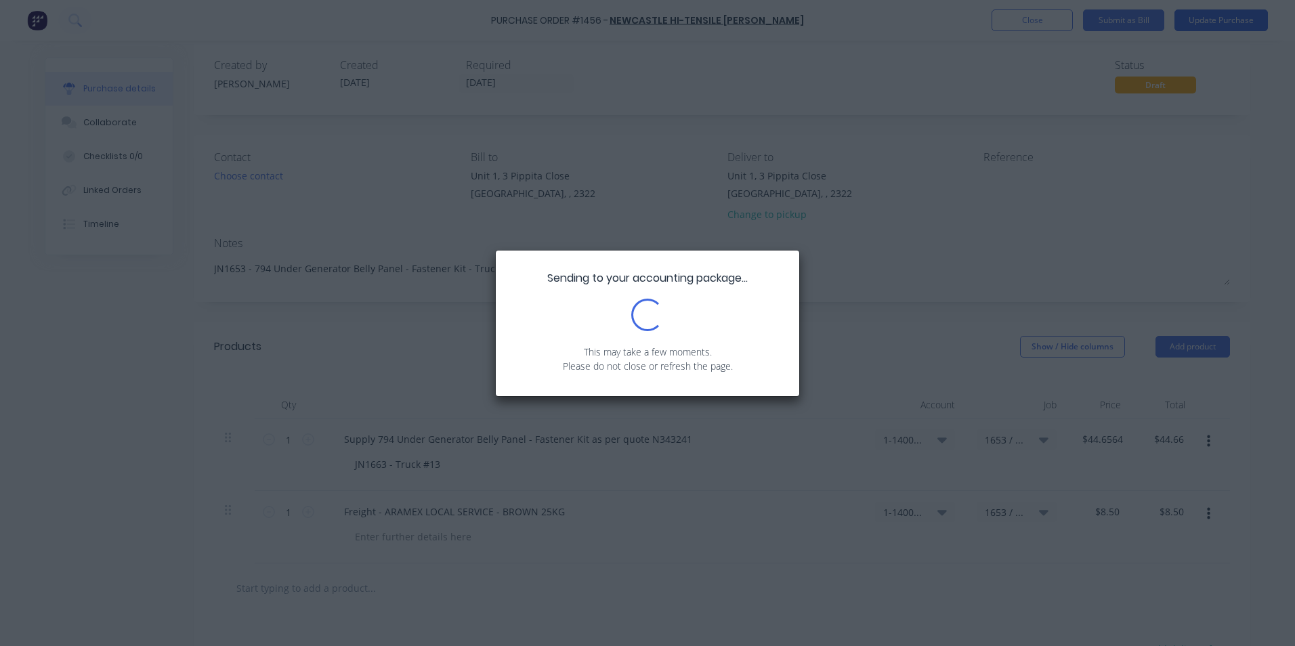
scroll to position [0, 0]
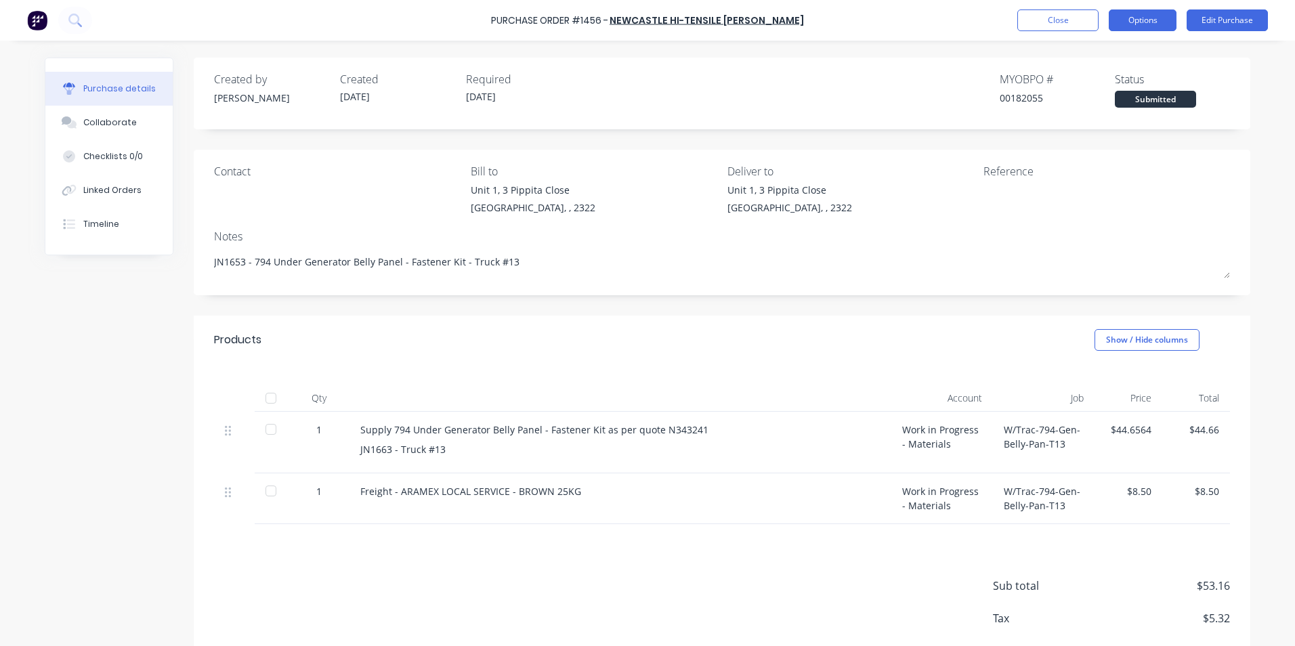
click at [1148, 20] on button "Options" at bounding box center [1143, 20] width 68 height 22
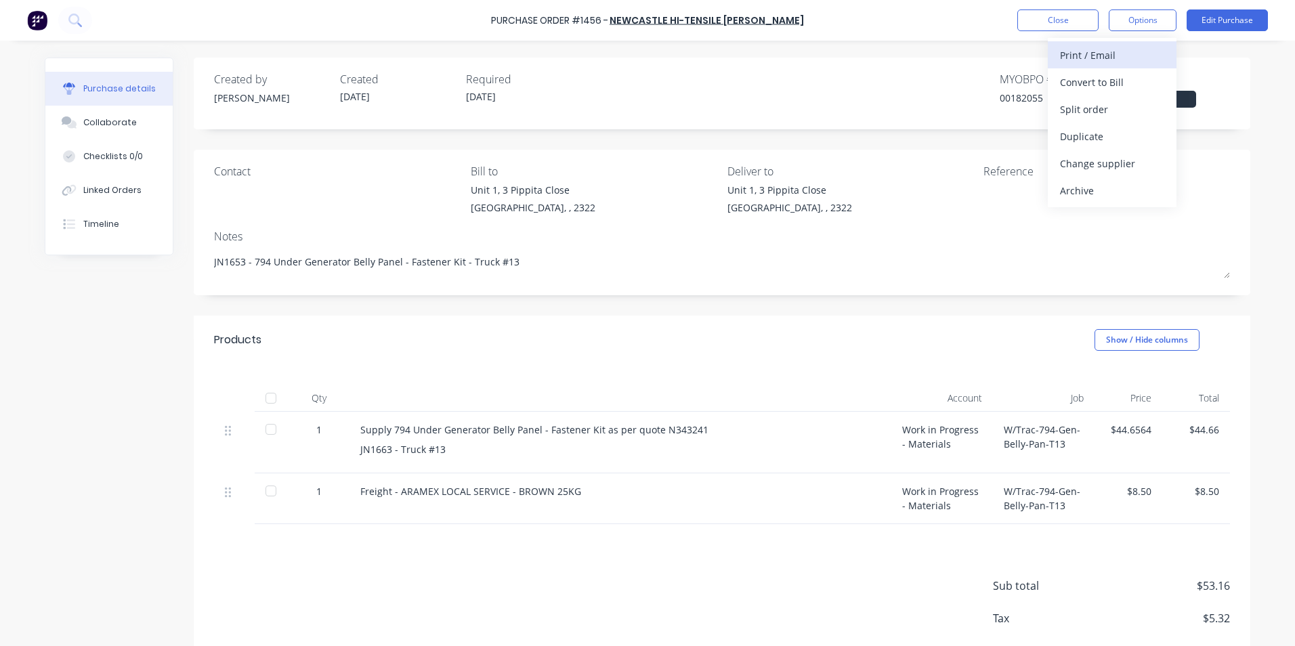
click at [1094, 53] on div "Print / Email" at bounding box center [1112, 55] width 104 height 20
click at [1091, 78] on div "With pricing" at bounding box center [1112, 82] width 104 height 20
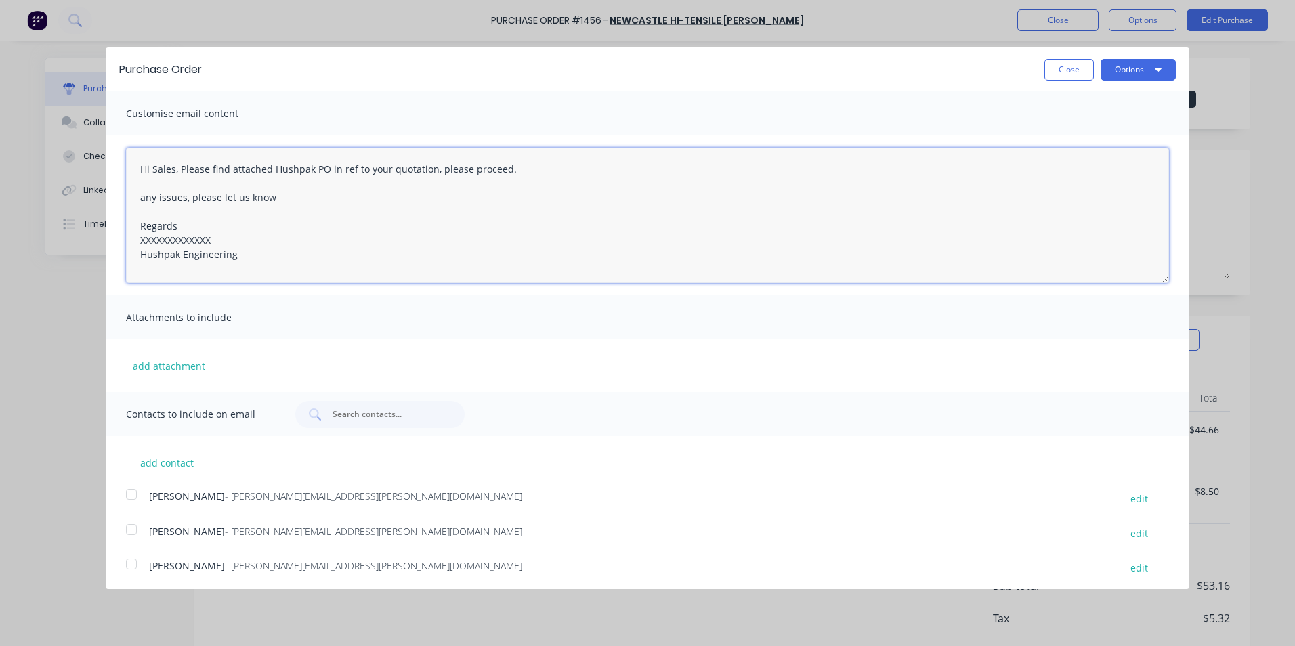
drag, startPoint x: 217, startPoint y: 240, endPoint x: 102, endPoint y: 236, distance: 115.2
click at [102, 236] on div "Purchase Order Close Options Customise email content Hi Sales, Please find atta…" at bounding box center [647, 323] width 1295 height 646
click at [169, 362] on button "add attachment" at bounding box center [169, 366] width 86 height 20
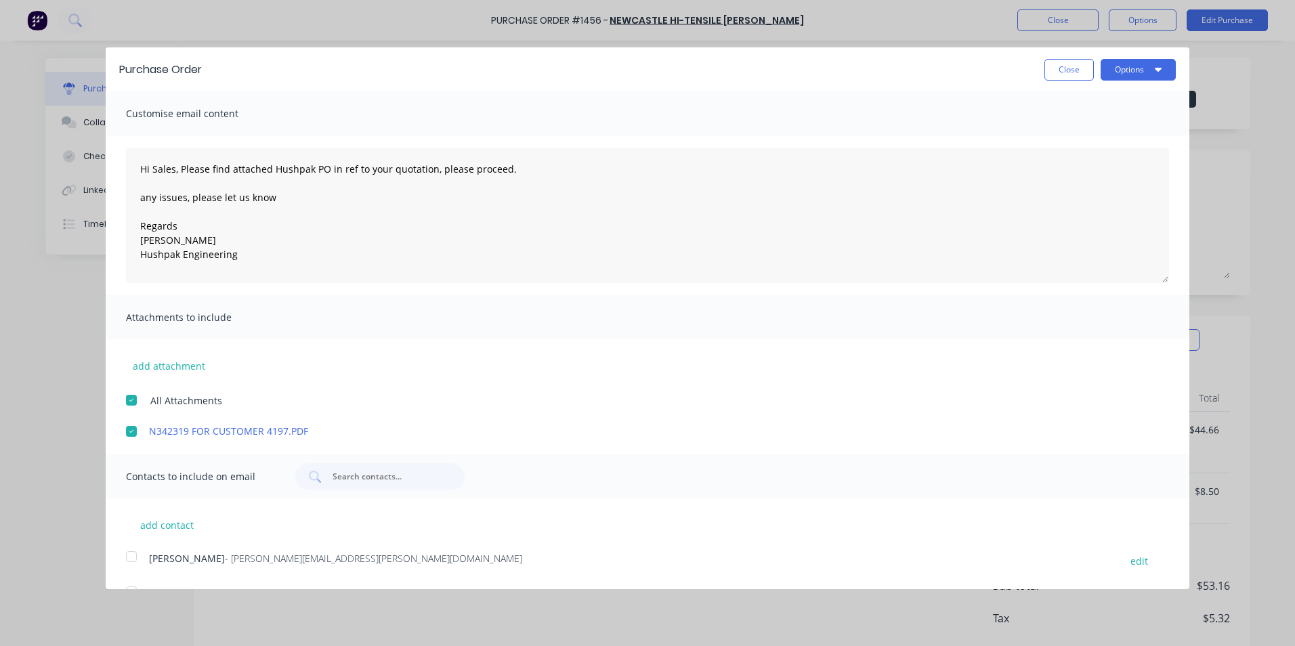
click at [129, 432] on div at bounding box center [131, 431] width 27 height 27
click at [164, 366] on button "add attachment" at bounding box center [169, 366] width 86 height 20
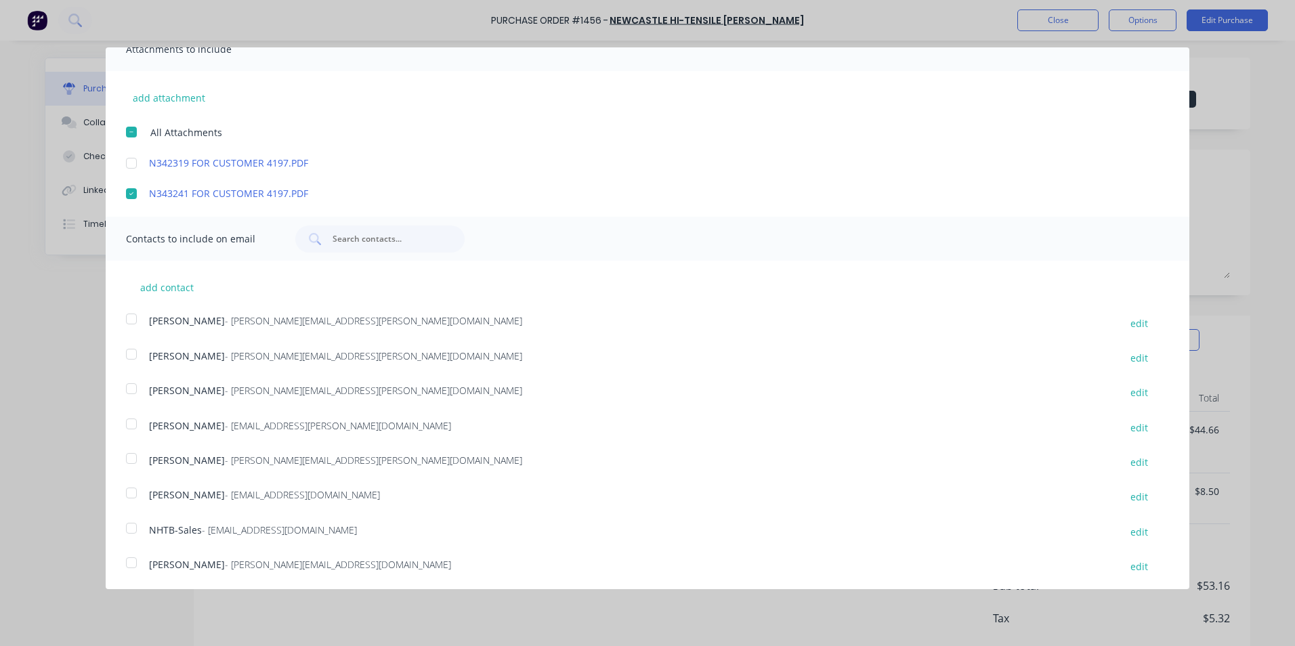
scroll to position [271, 0]
click at [132, 387] on div at bounding box center [131, 385] width 27 height 27
click at [130, 525] on div at bounding box center [131, 525] width 27 height 27
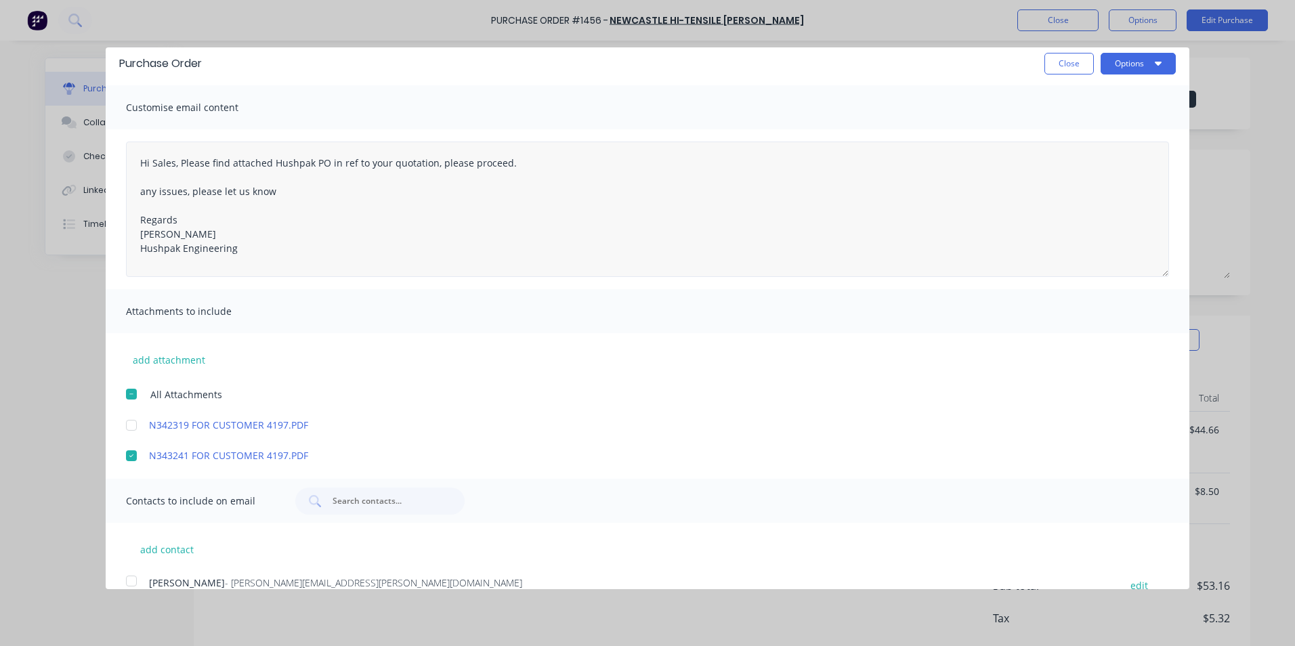
scroll to position [0, 0]
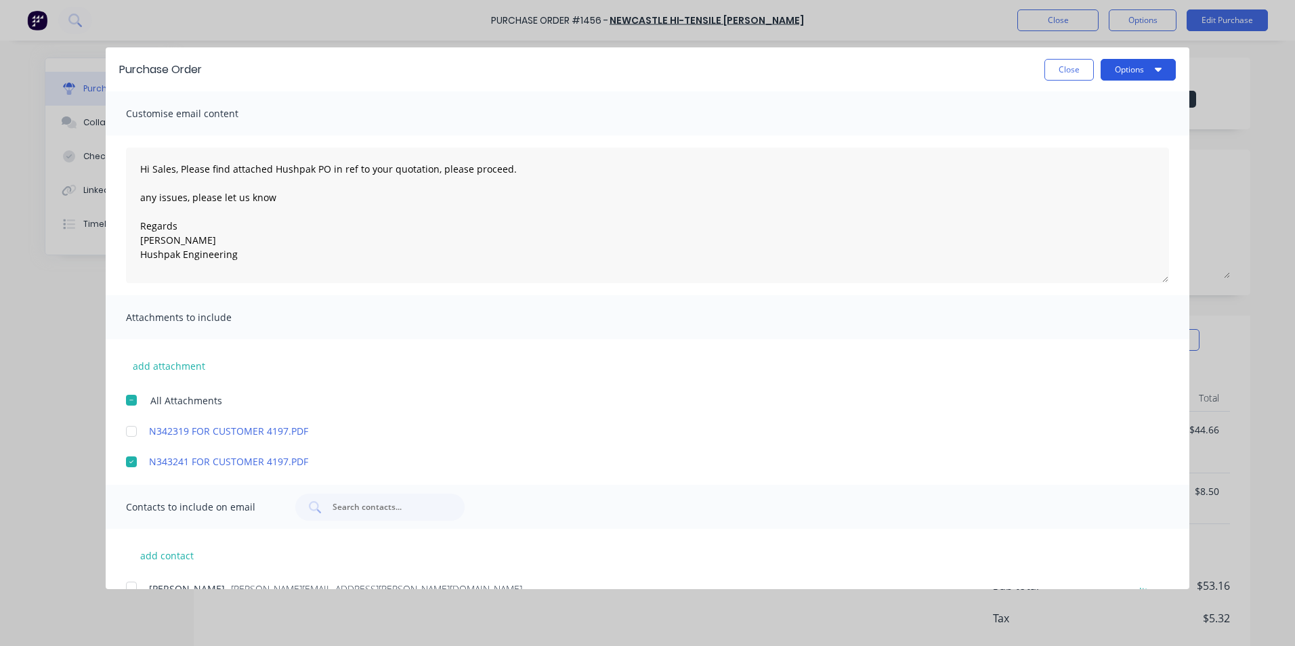
click at [1108, 71] on button "Options" at bounding box center [1137, 70] width 75 height 22
click at [1065, 129] on div "Email" at bounding box center [1111, 131] width 104 height 20
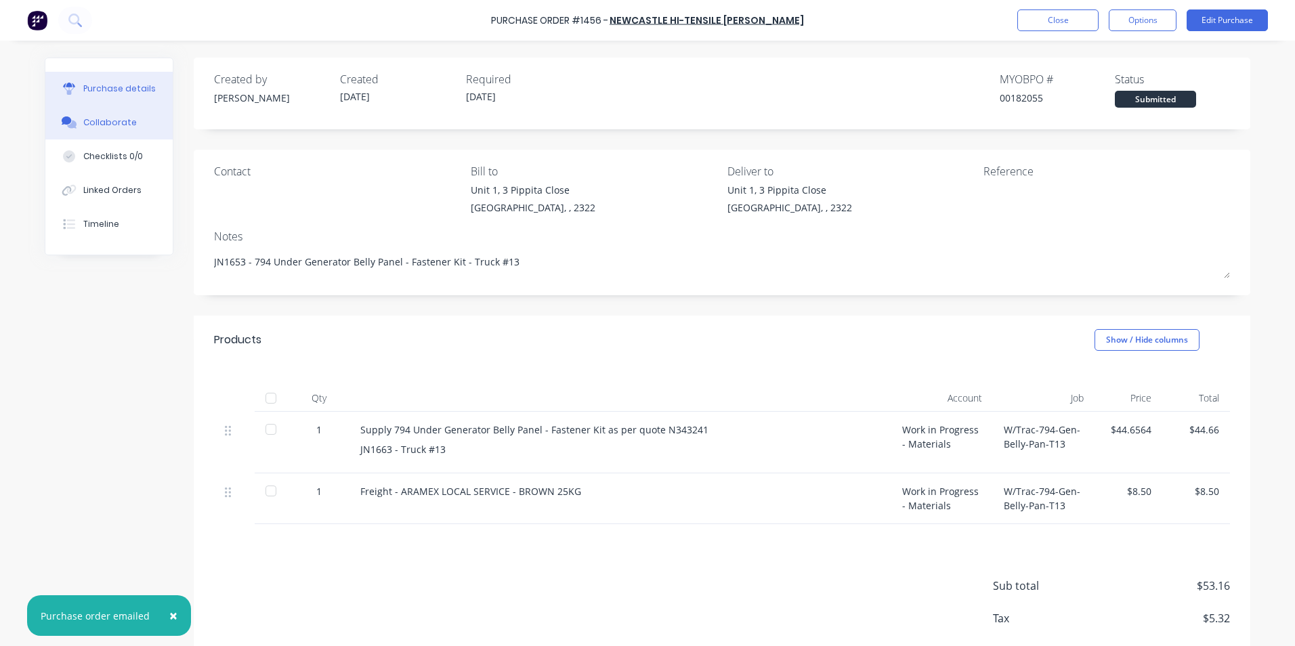
click at [126, 124] on div "Collaborate" at bounding box center [109, 122] width 53 height 12
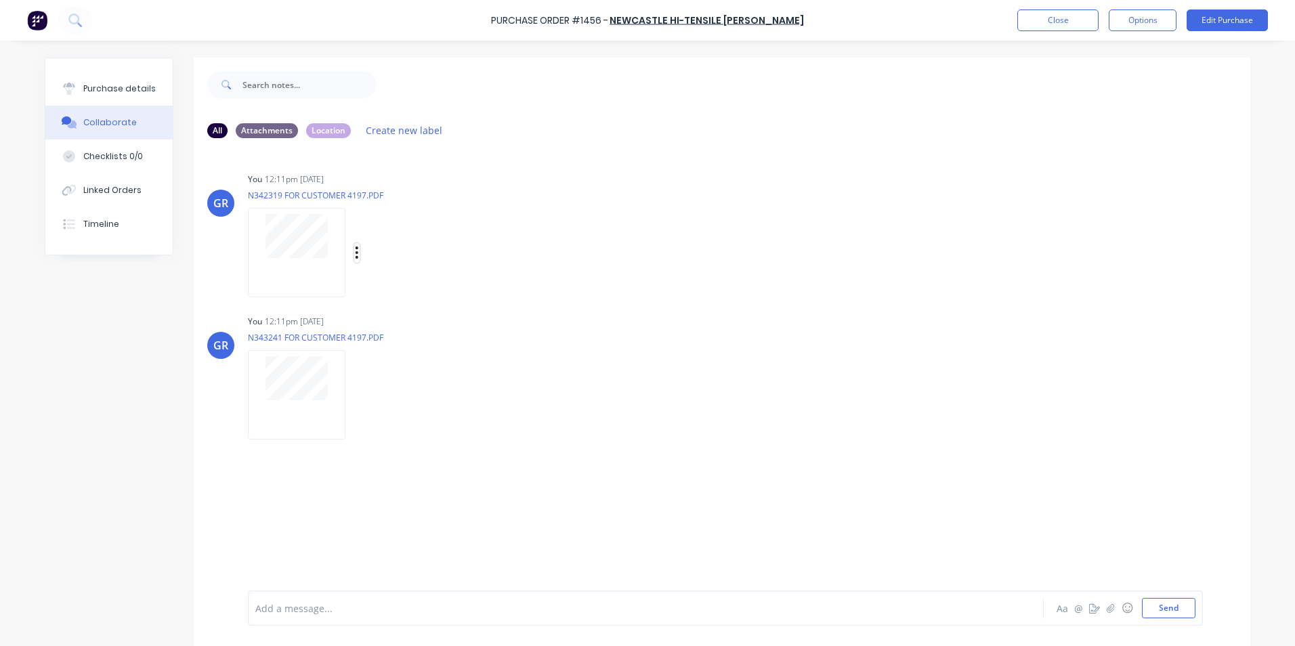
click at [355, 251] on icon "button" at bounding box center [357, 253] width 4 height 16
click at [400, 317] on button "Delete" at bounding box center [446, 319] width 152 height 30
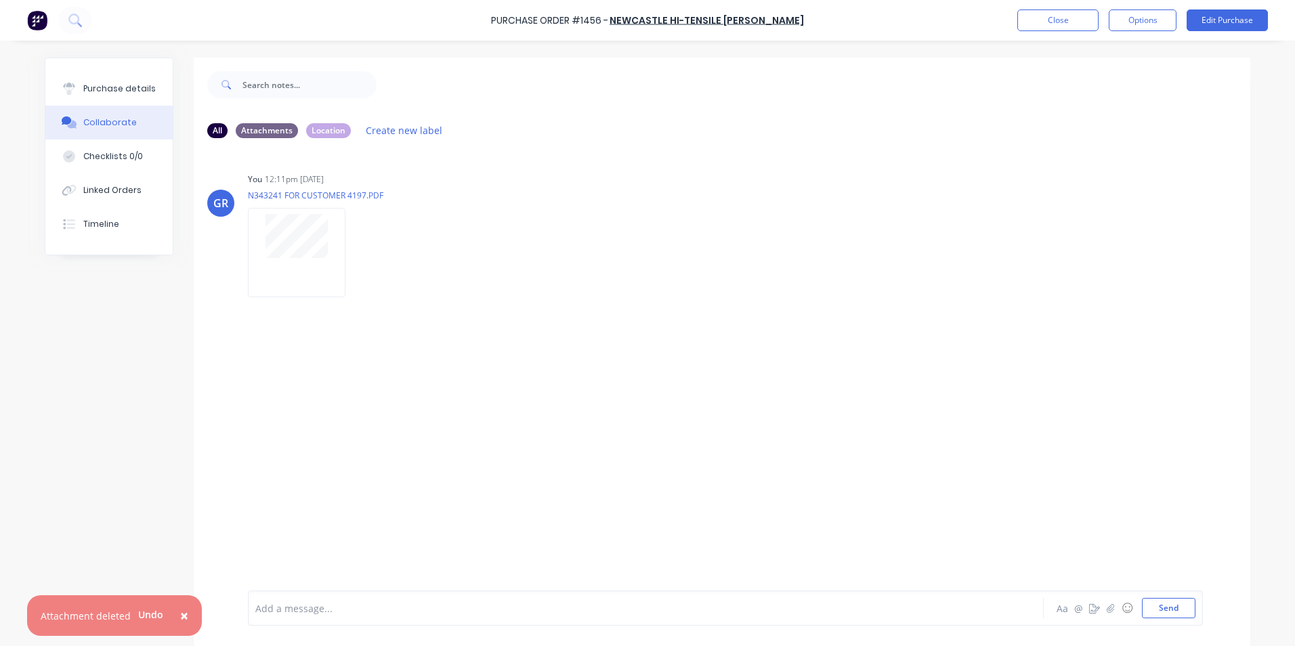
click at [183, 615] on span "×" at bounding box center [184, 615] width 8 height 19
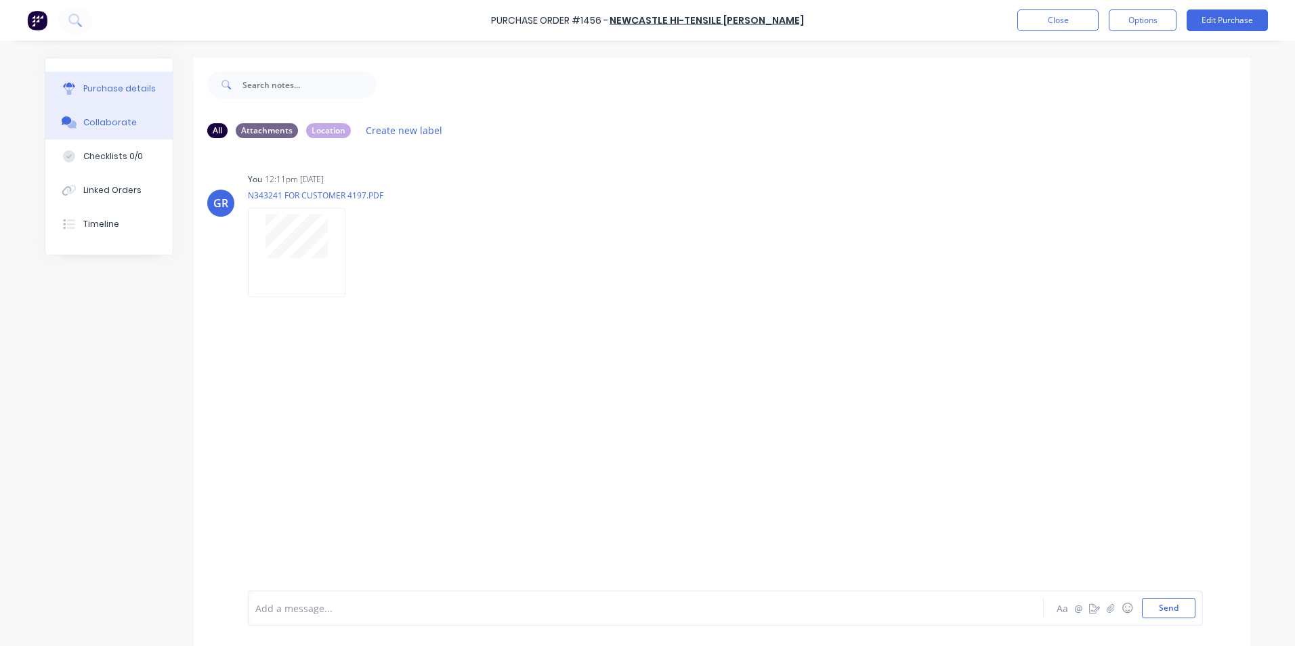
click at [112, 87] on div "Purchase details" at bounding box center [119, 89] width 72 height 12
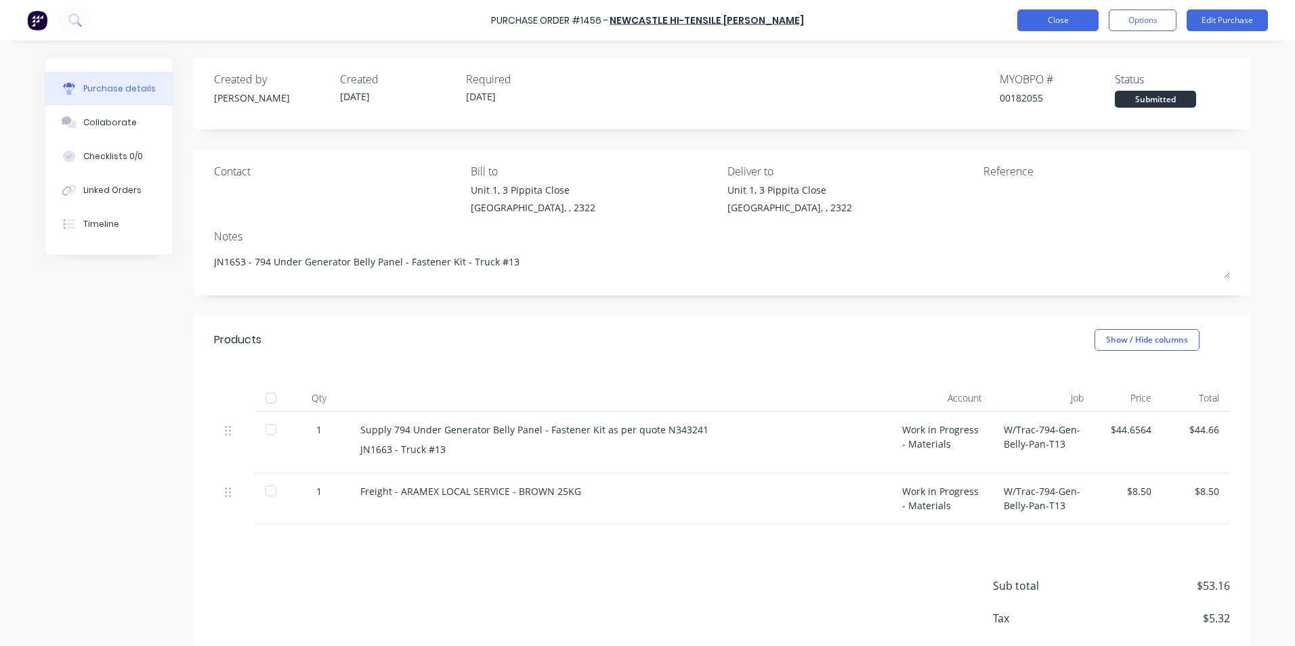
click at [1062, 14] on button "Close" at bounding box center [1057, 20] width 81 height 22
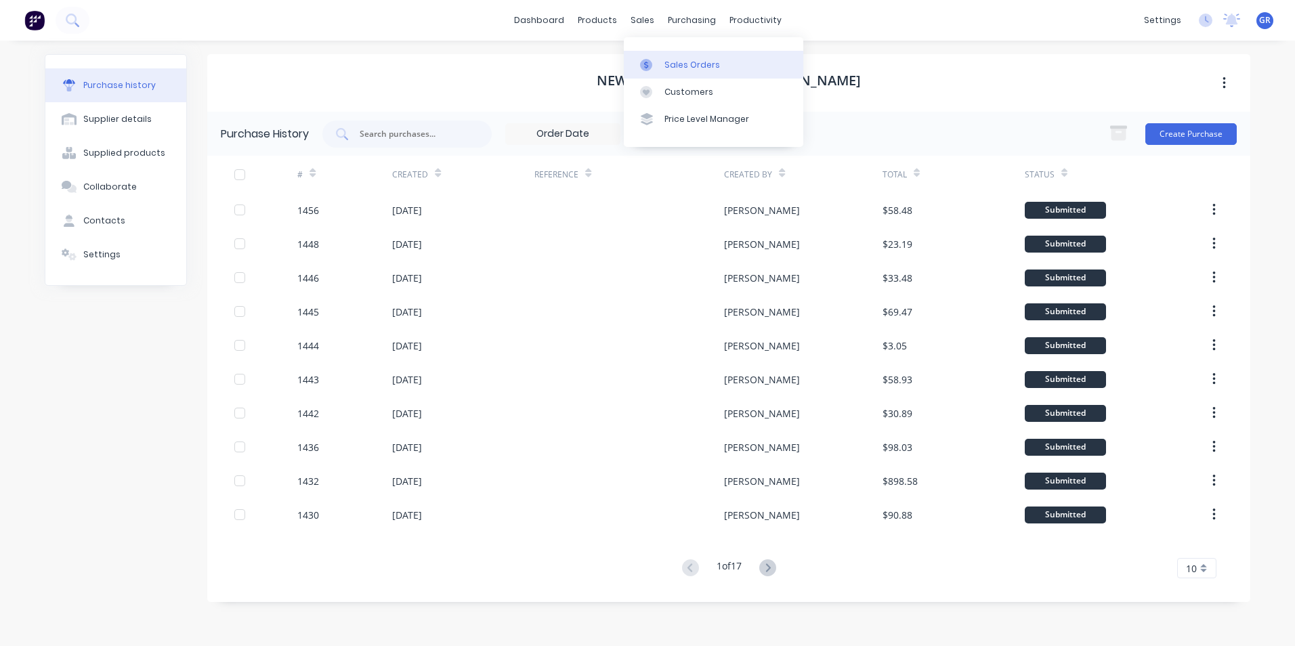
click at [675, 64] on div "Sales Orders" at bounding box center [692, 65] width 56 height 12
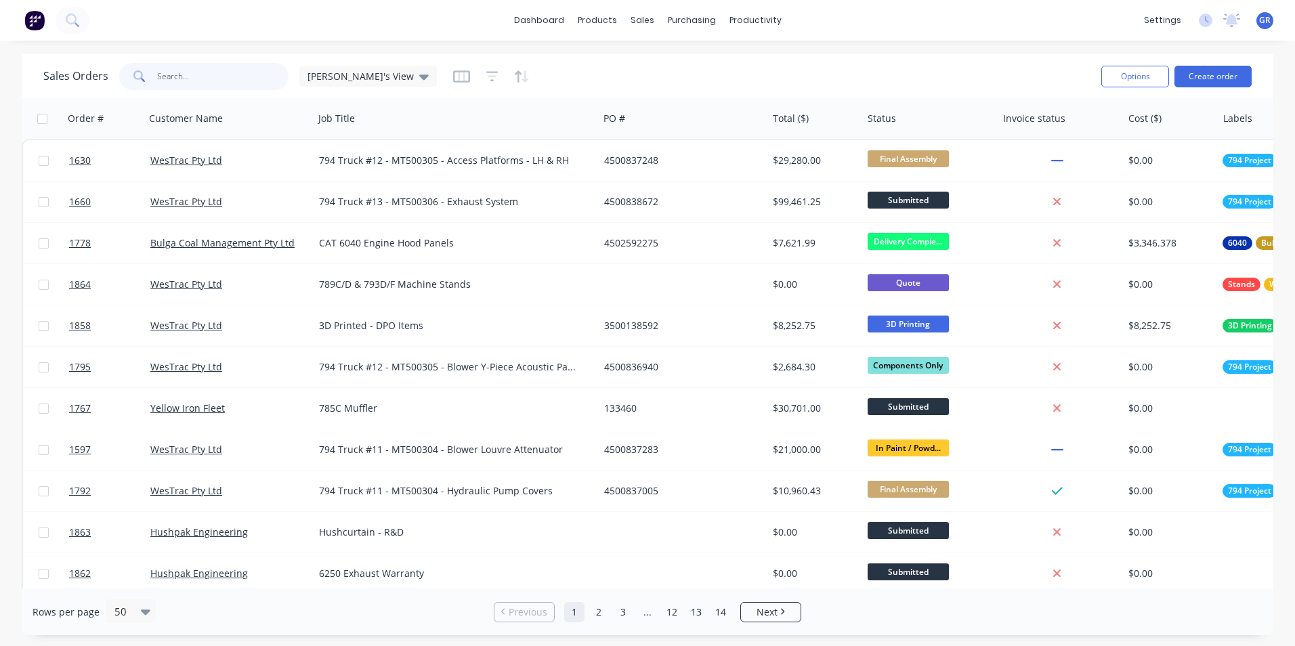
click at [181, 82] on input "text" at bounding box center [223, 76] width 132 height 27
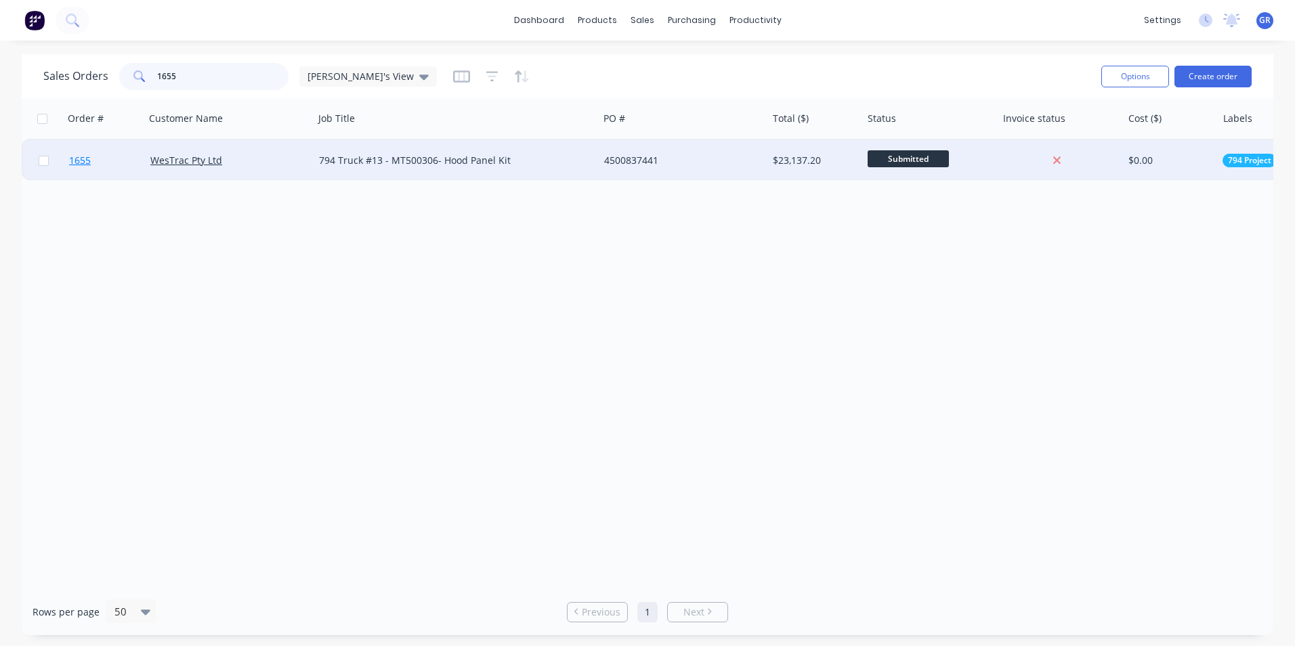
type input "1655"
click at [83, 160] on span "1655" at bounding box center [80, 161] width 22 height 14
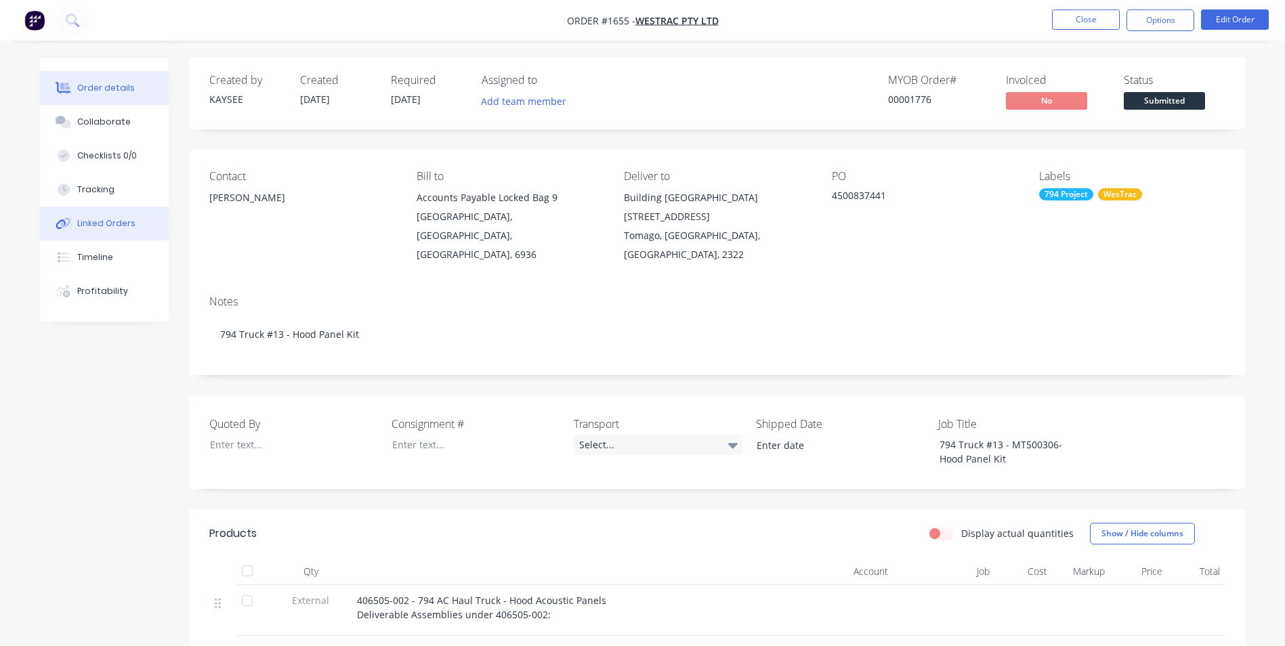
click at [112, 223] on div "Linked Orders" at bounding box center [106, 223] width 58 height 12
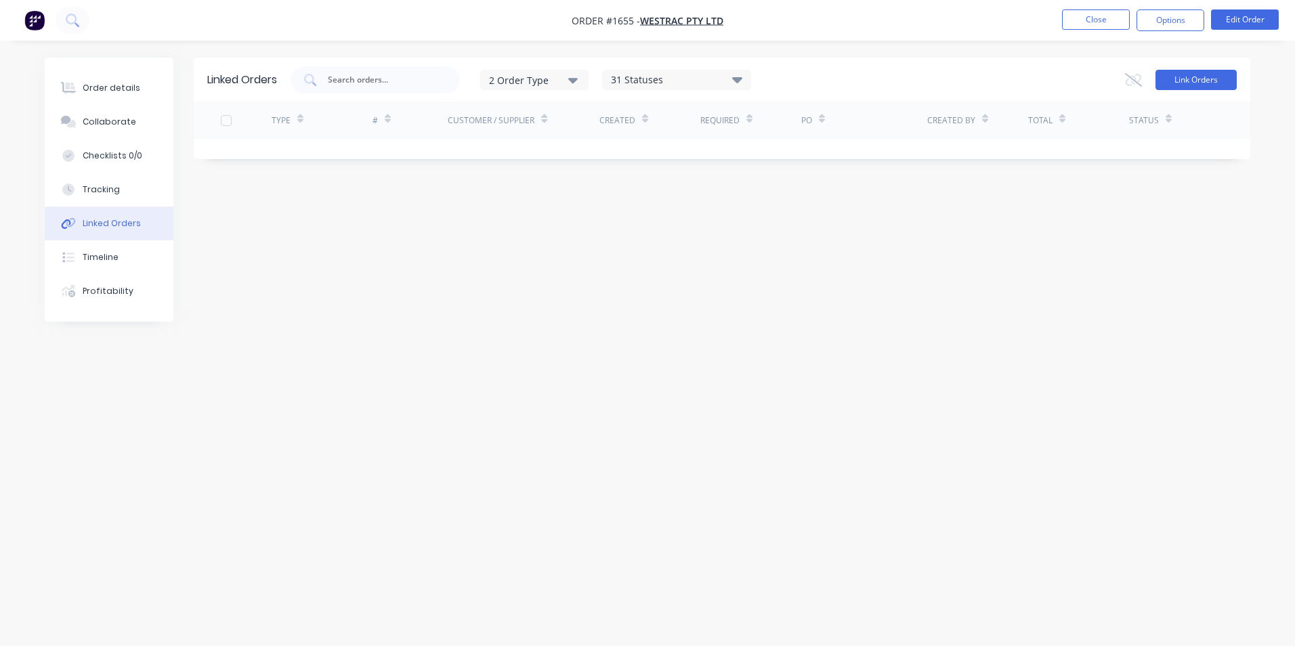
click at [1184, 75] on button "Link Orders" at bounding box center [1195, 80] width 81 height 20
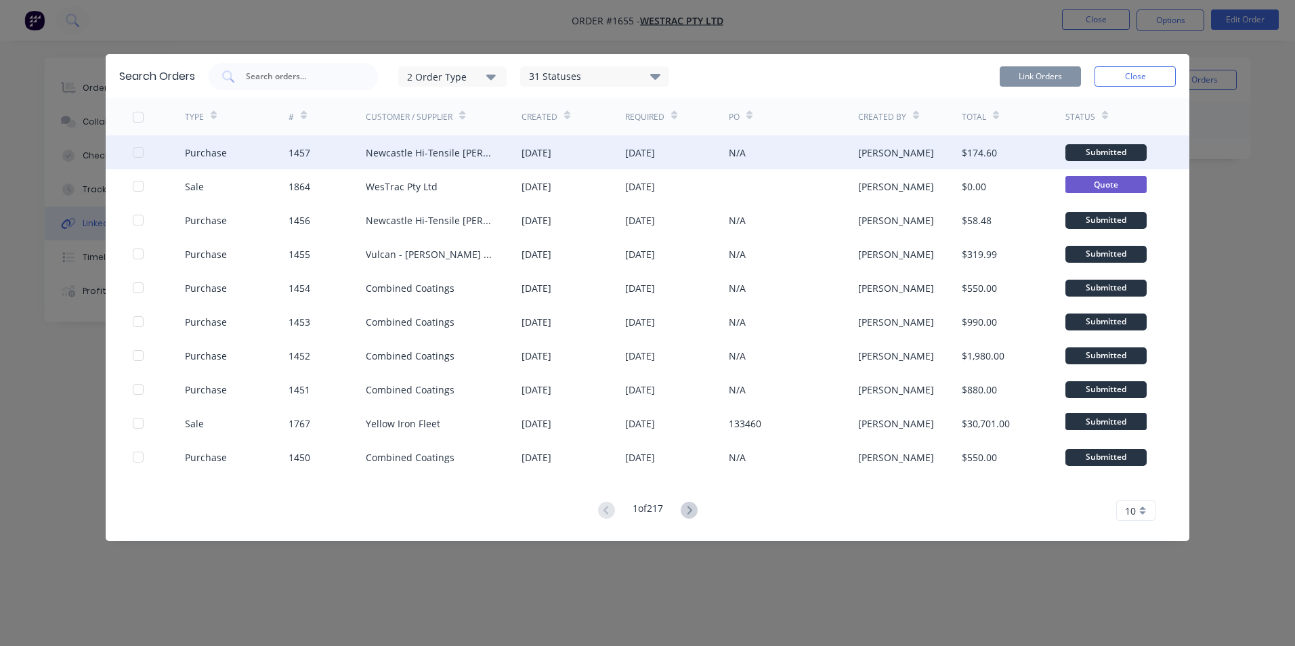
click at [139, 149] on div at bounding box center [138, 152] width 27 height 27
click at [1048, 70] on button "Link Orders" at bounding box center [1040, 76] width 81 height 20
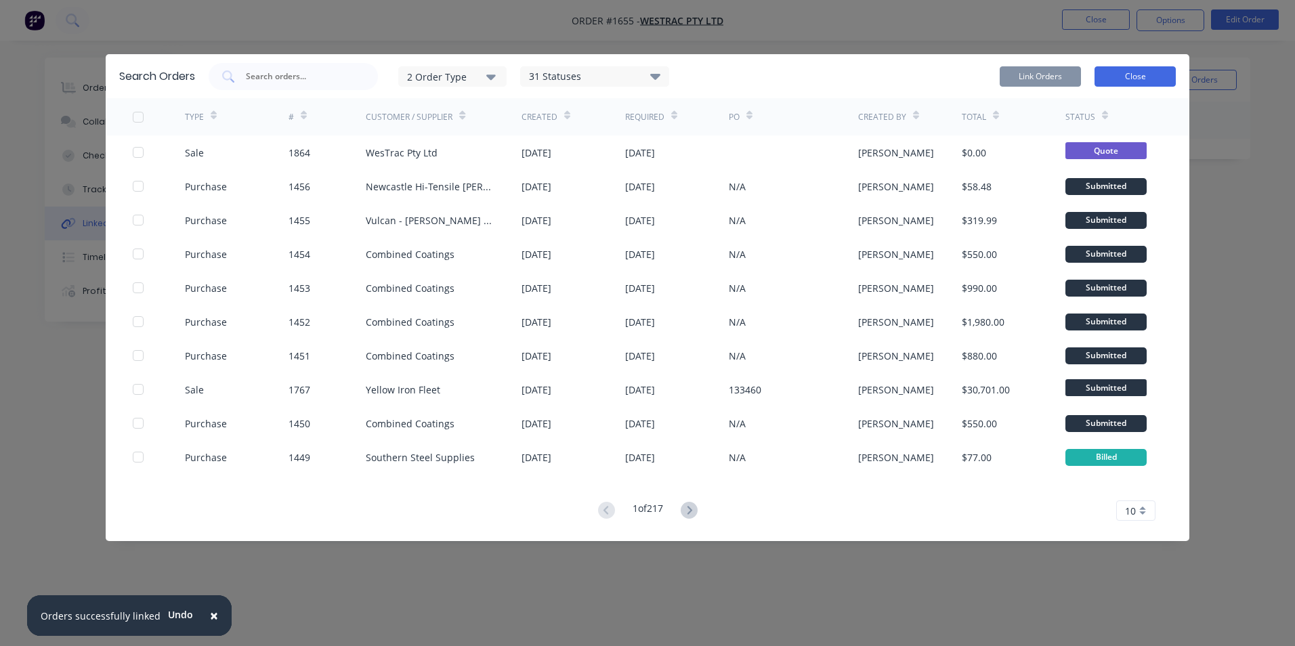
click at [1136, 74] on button "Close" at bounding box center [1134, 76] width 81 height 20
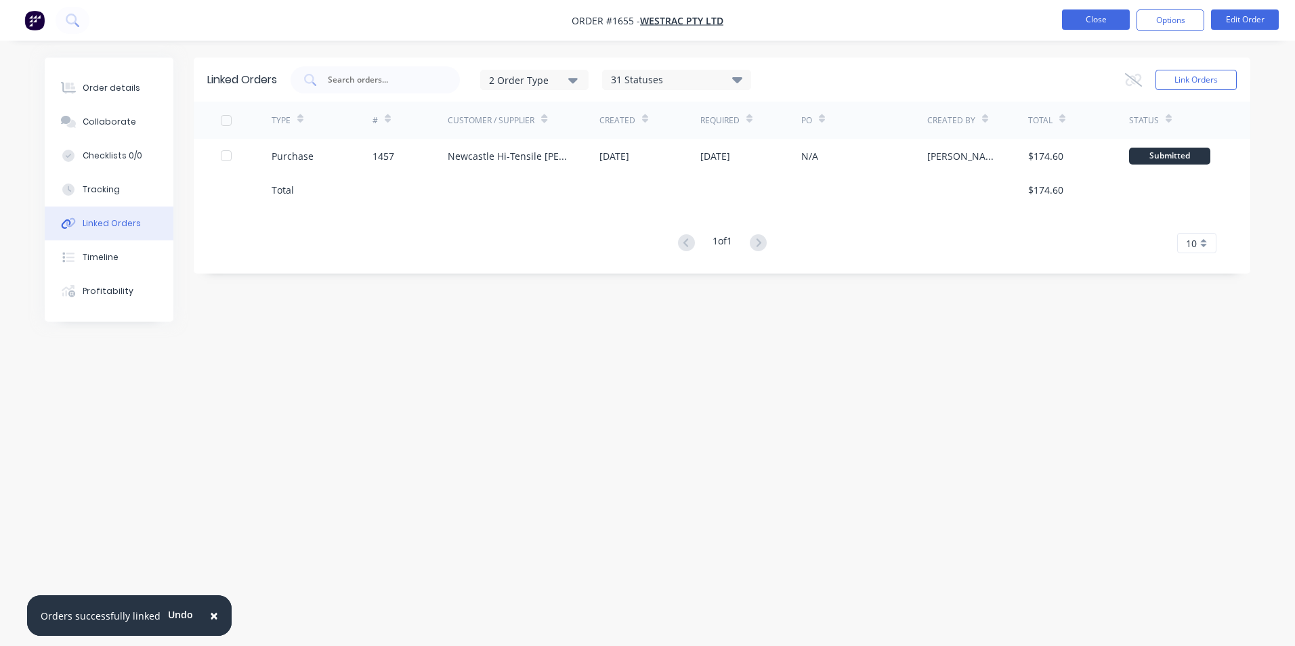
click at [1090, 14] on button "Close" at bounding box center [1096, 19] width 68 height 20
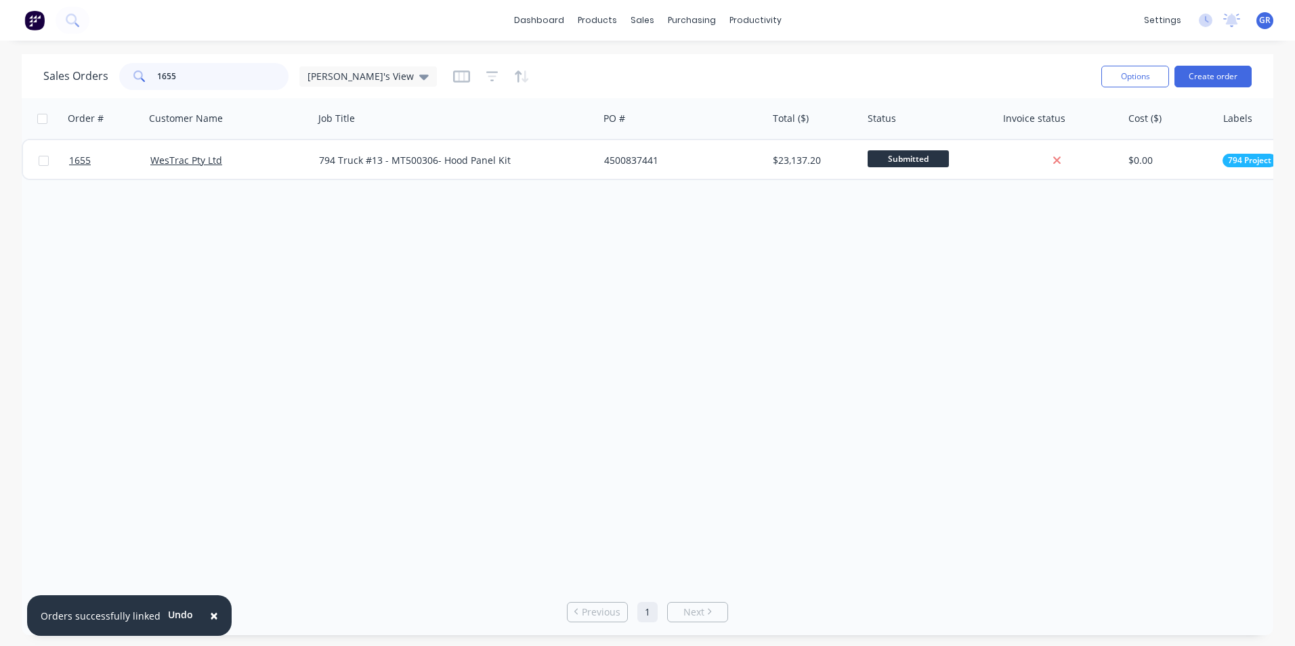
drag, startPoint x: 193, startPoint y: 79, endPoint x: 156, endPoint y: 79, distance: 36.6
click at [157, 79] on input "1655" at bounding box center [223, 76] width 132 height 27
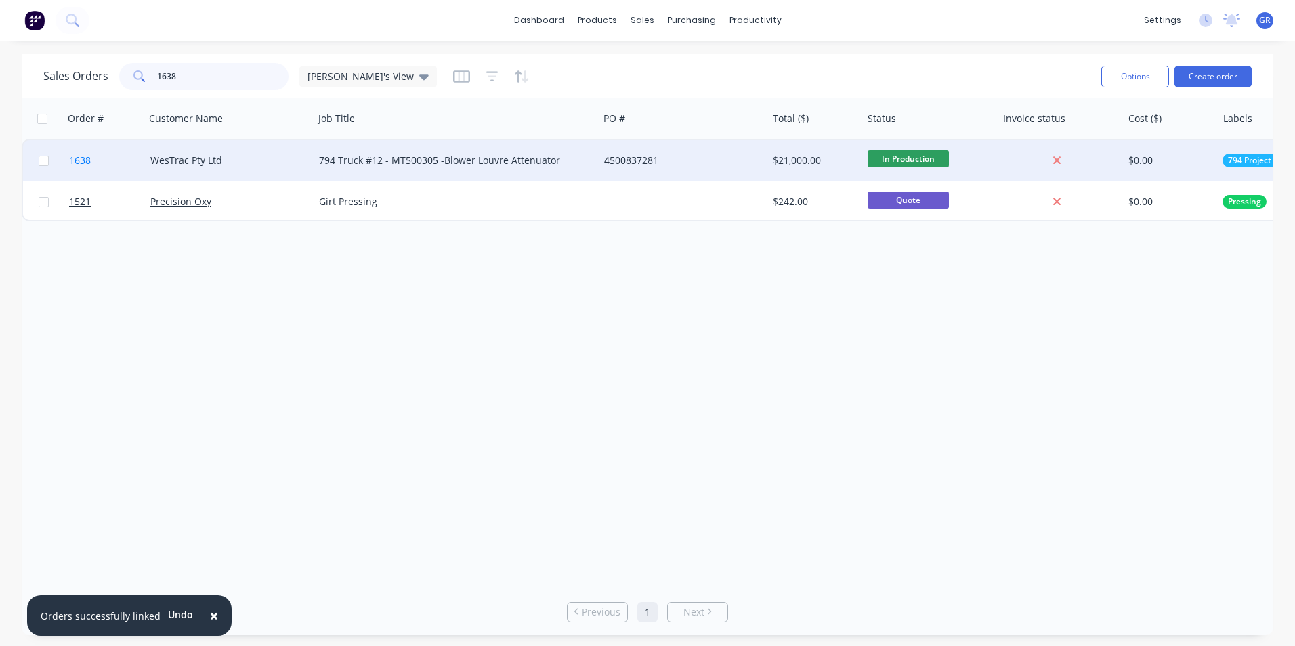
type input "1638"
click at [84, 158] on span "1638" at bounding box center [80, 161] width 22 height 14
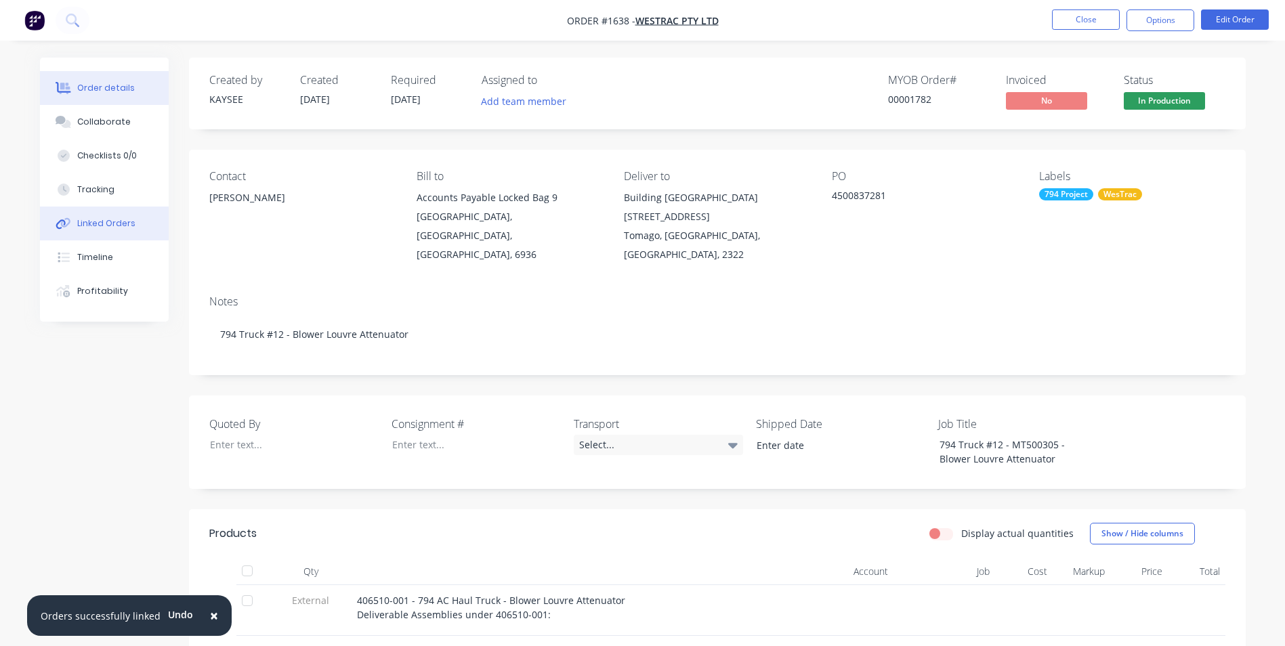
click at [112, 223] on div "Linked Orders" at bounding box center [106, 223] width 58 height 12
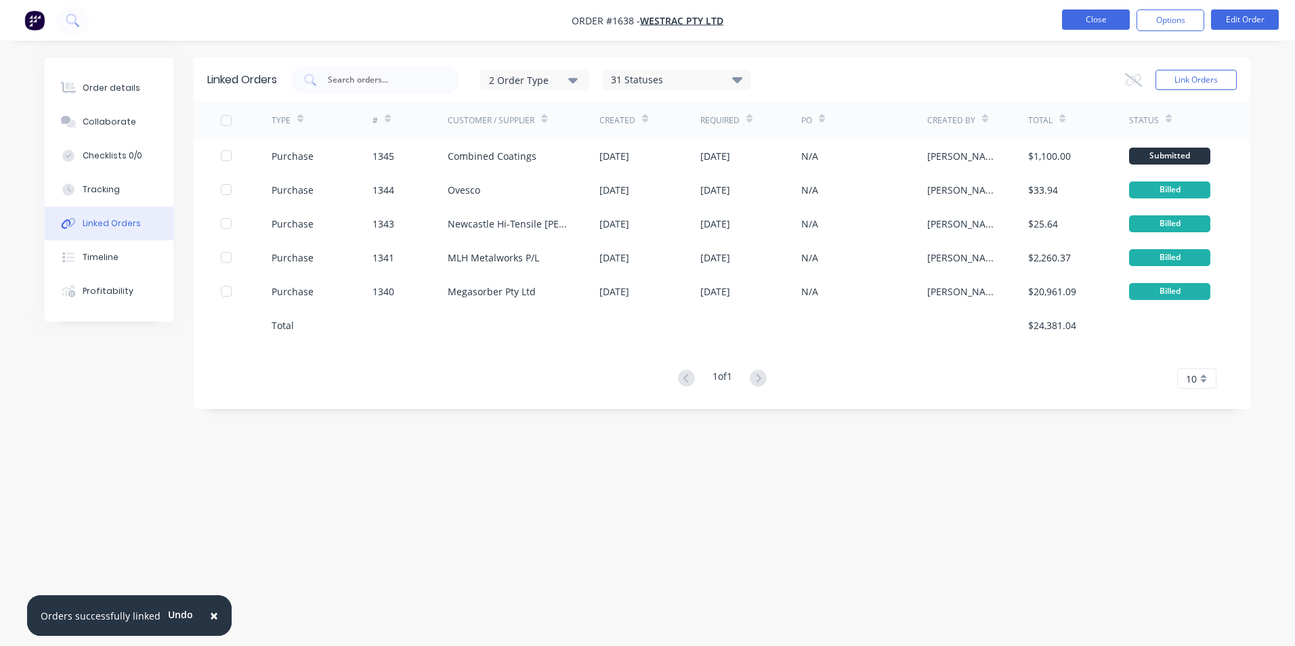
click at [1102, 13] on button "Close" at bounding box center [1096, 19] width 68 height 20
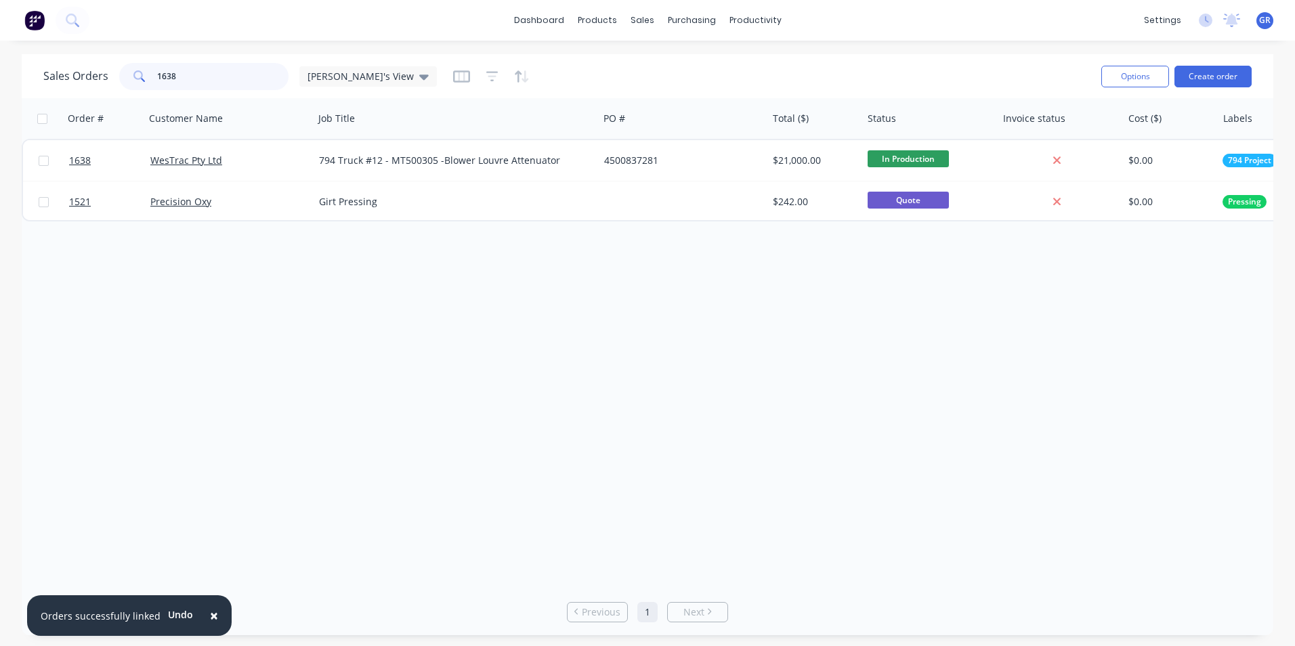
drag, startPoint x: 181, startPoint y: 74, endPoint x: 167, endPoint y: 74, distance: 14.9
click at [167, 74] on input "1638" at bounding box center [223, 76] width 132 height 27
click at [182, 81] on input "1638" at bounding box center [223, 76] width 132 height 27
drag, startPoint x: 182, startPoint y: 78, endPoint x: 141, endPoint y: 77, distance: 41.3
click at [141, 77] on div "1638" at bounding box center [203, 76] width 169 height 27
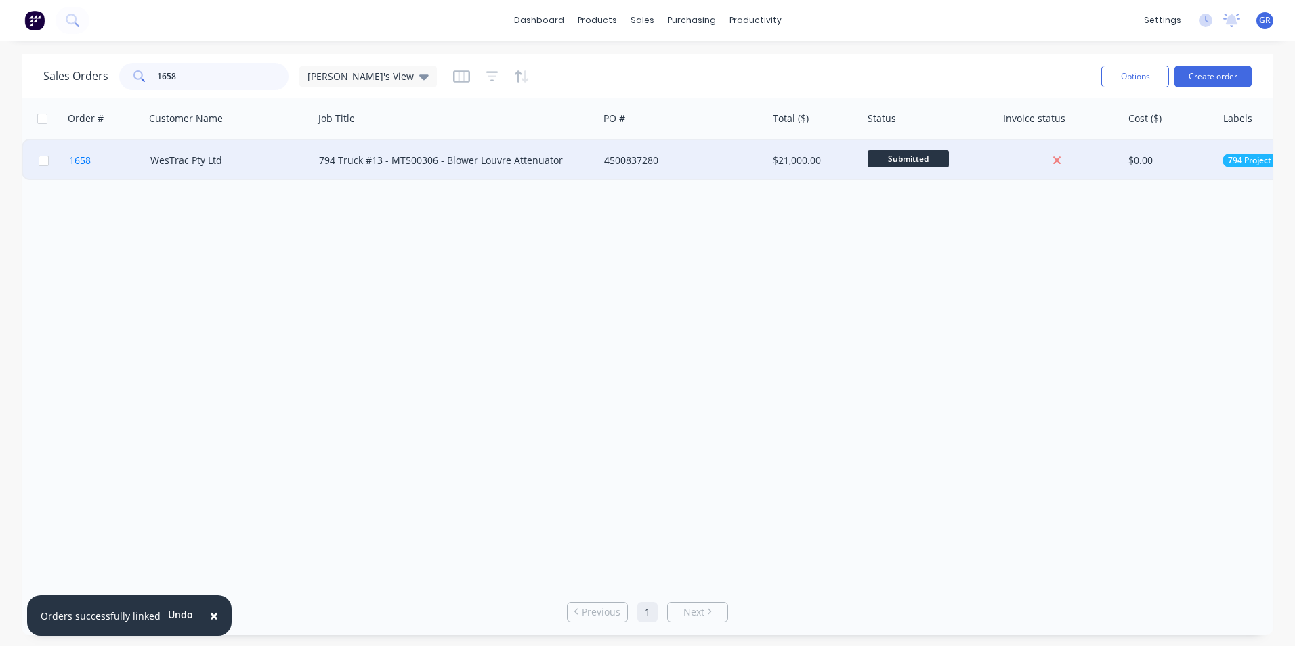
type input "1658"
click at [81, 160] on span "1658" at bounding box center [80, 161] width 22 height 14
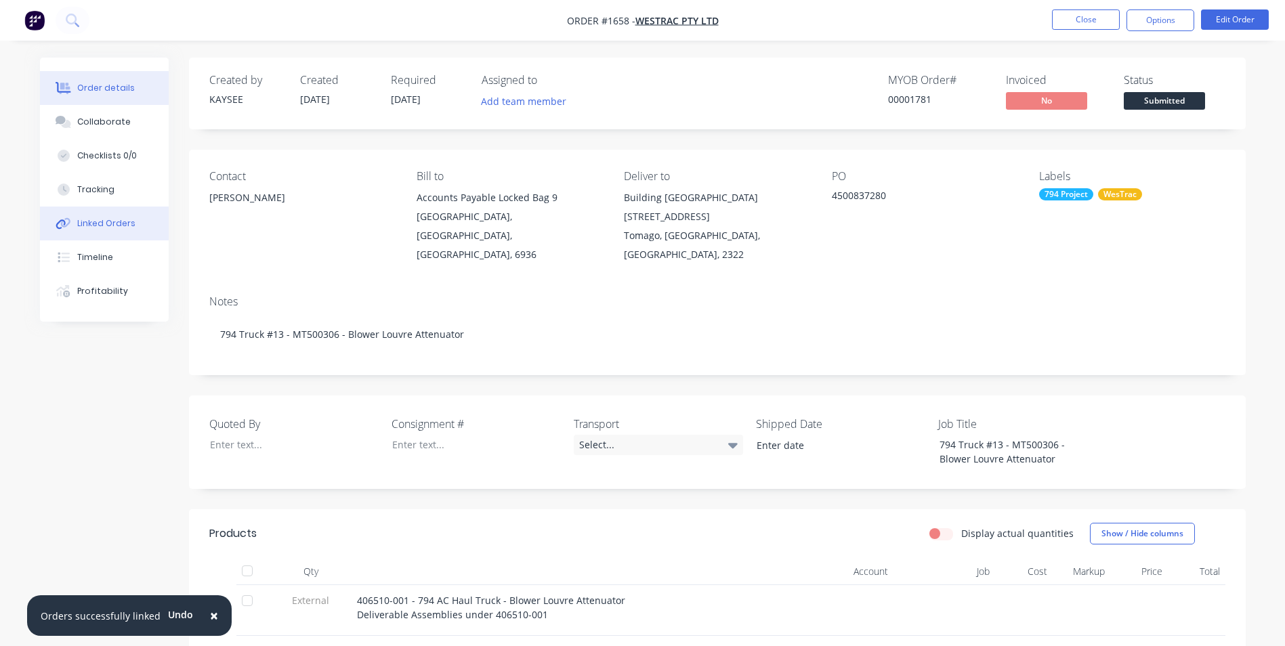
click at [125, 222] on div "Linked Orders" at bounding box center [106, 223] width 58 height 12
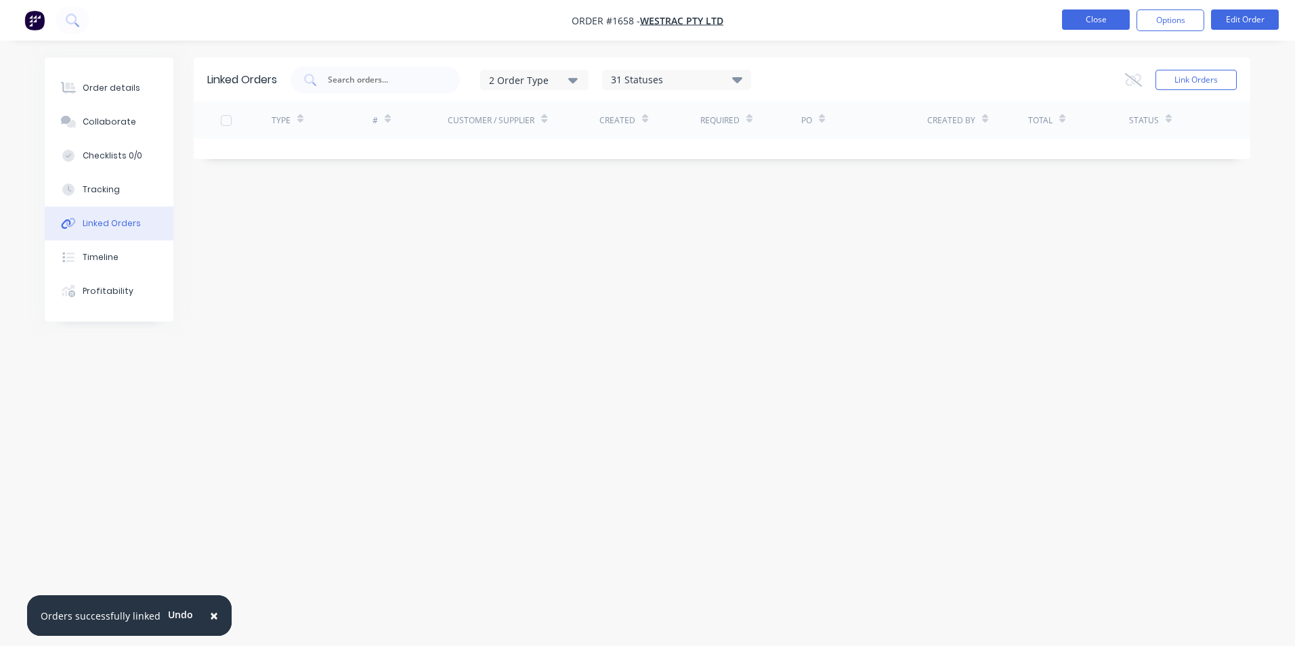
click at [1096, 22] on button "Close" at bounding box center [1096, 19] width 68 height 20
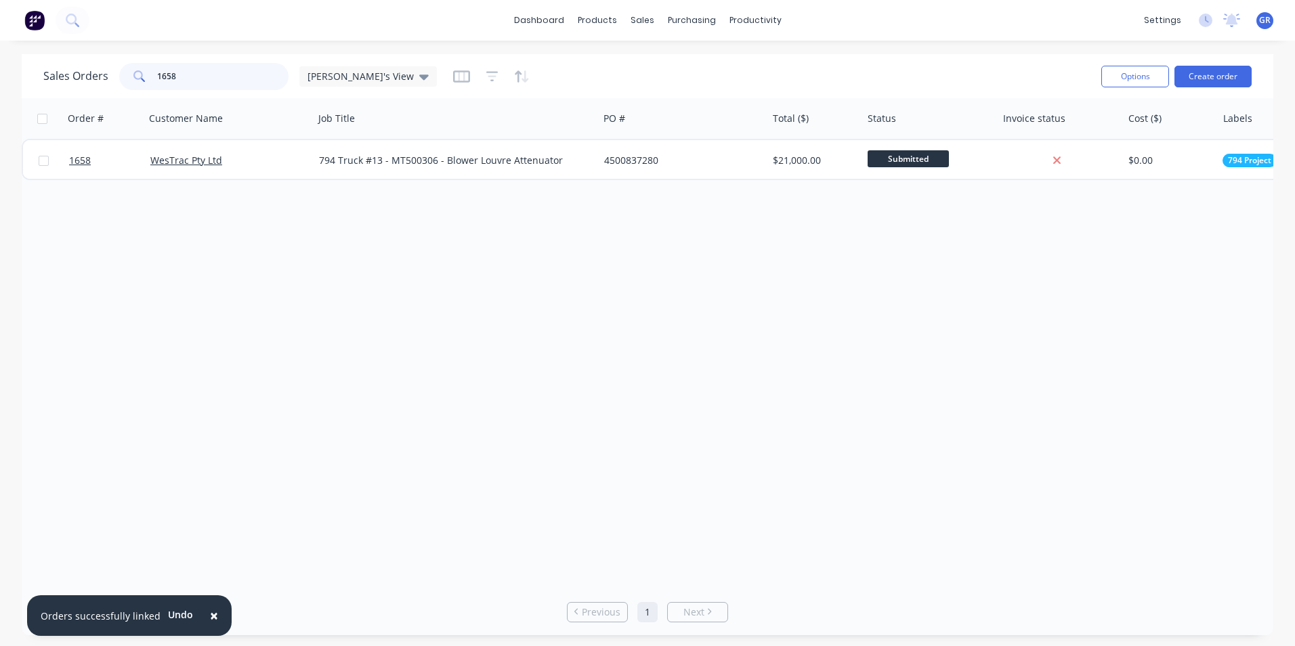
drag, startPoint x: 188, startPoint y: 77, endPoint x: 130, endPoint y: 76, distance: 57.6
click at [130, 76] on div "1658" at bounding box center [203, 76] width 169 height 27
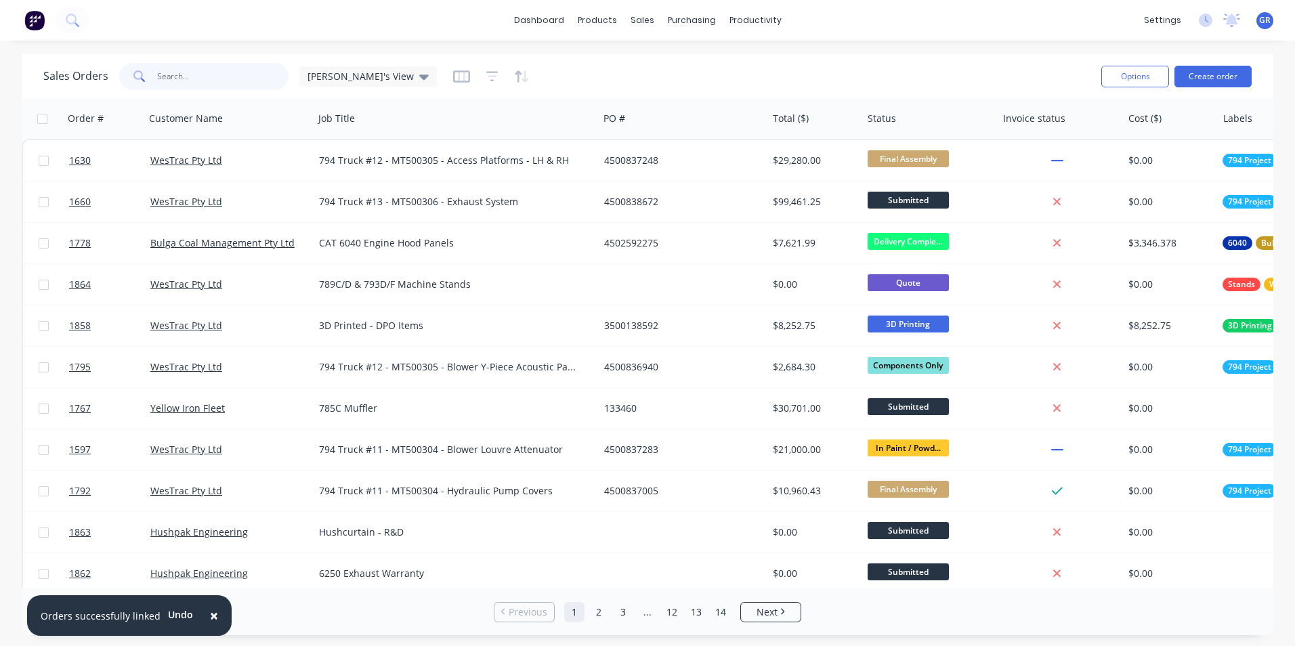
click at [176, 72] on input "text" at bounding box center [223, 76] width 132 height 27
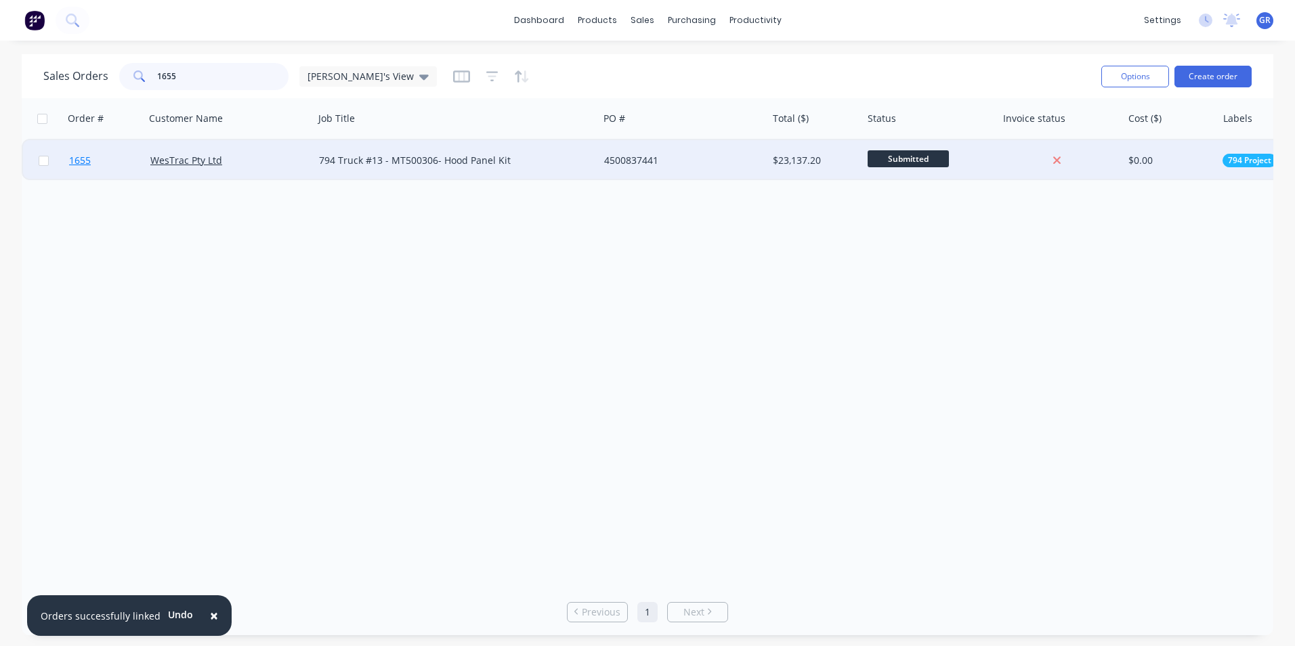
type input "1655"
click at [86, 163] on span "1655" at bounding box center [80, 161] width 22 height 14
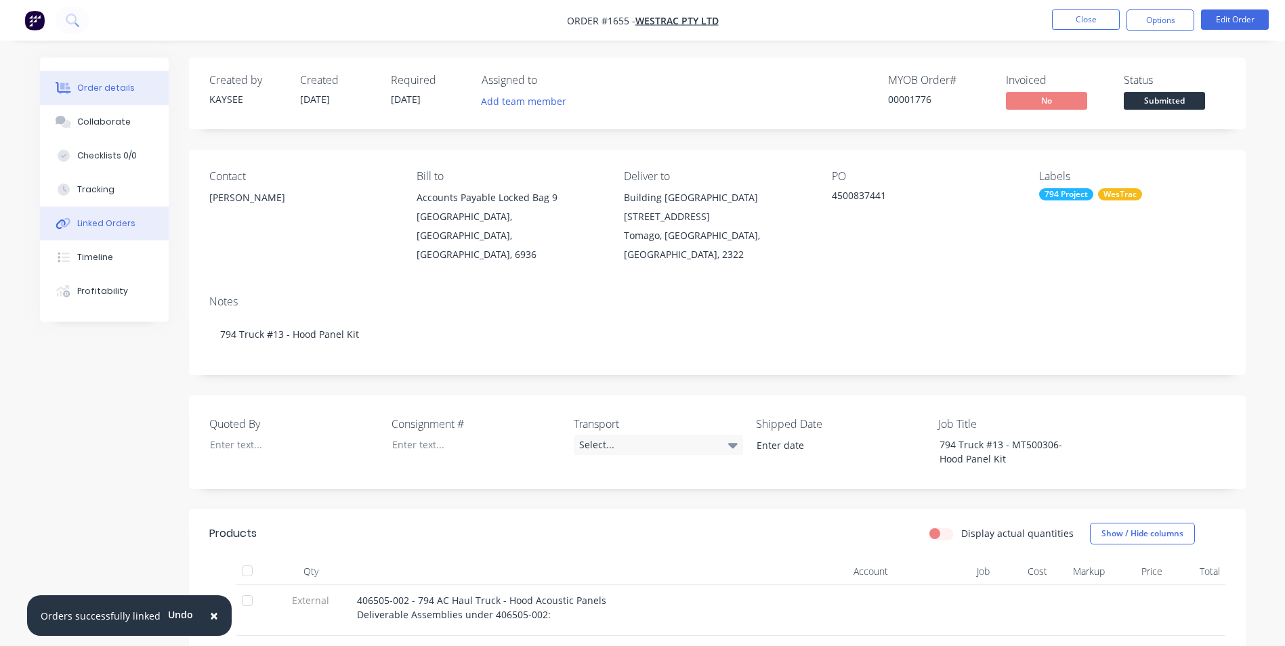
click at [104, 221] on div "Linked Orders" at bounding box center [106, 223] width 58 height 12
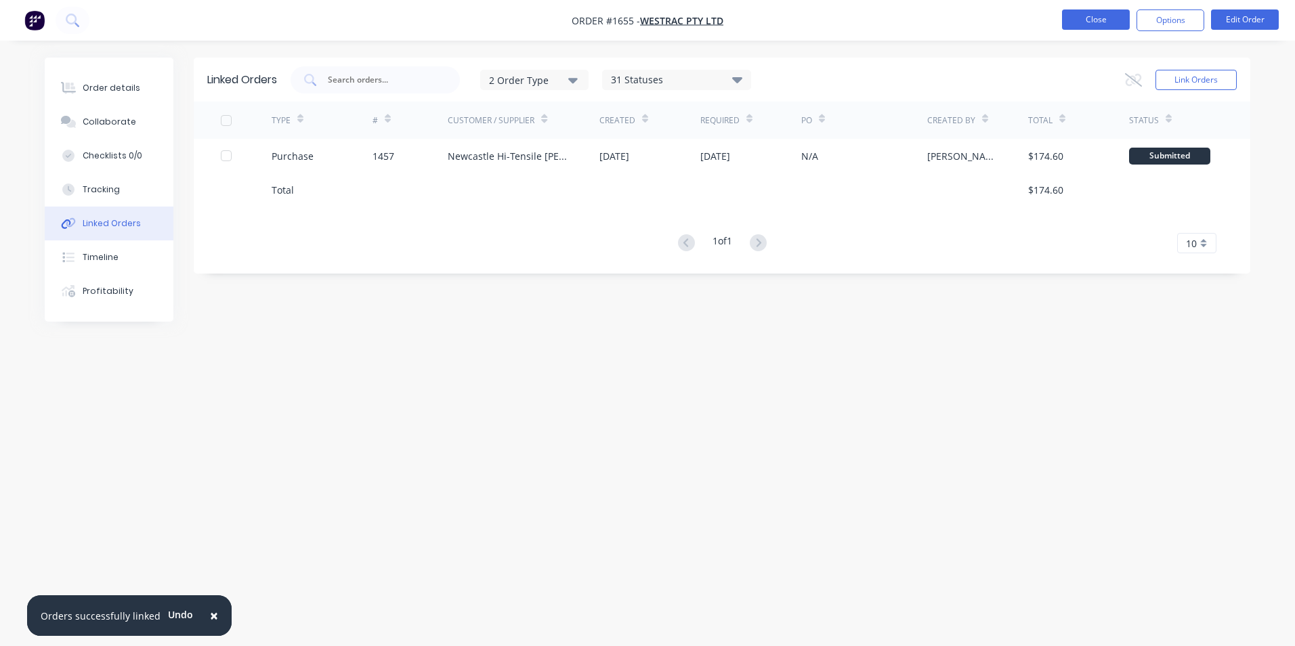
click at [1100, 20] on button "Close" at bounding box center [1096, 19] width 68 height 20
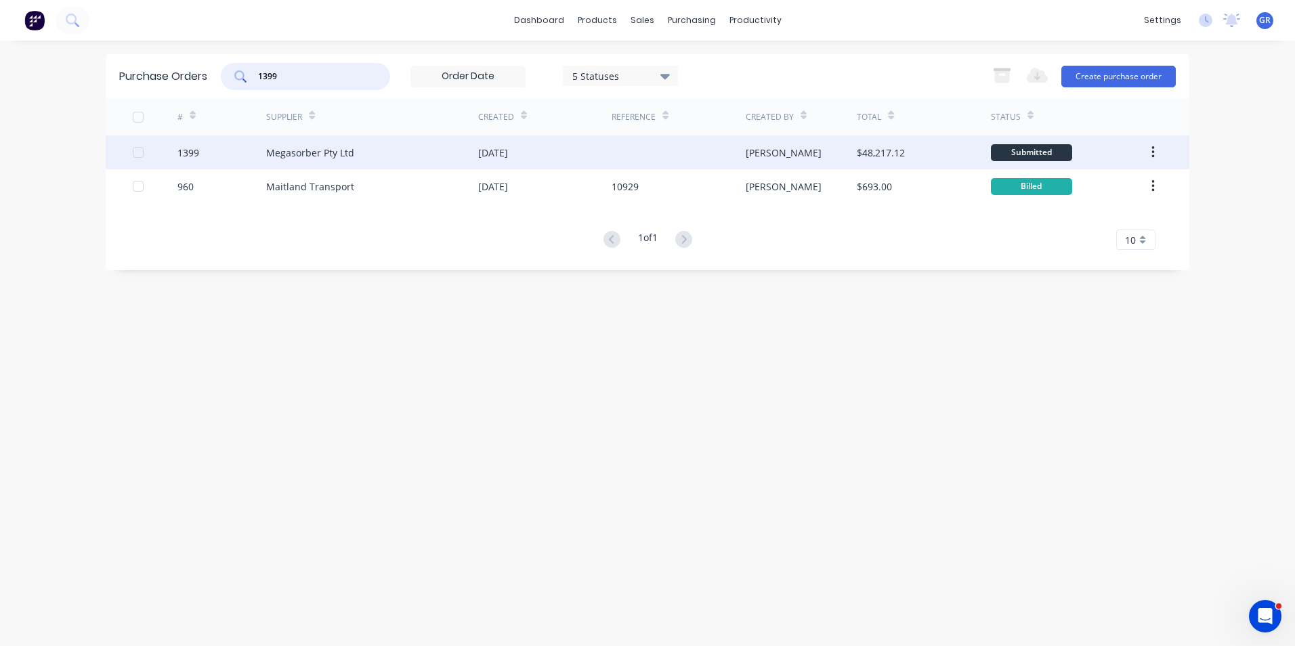
type input "1399"
click at [190, 152] on div "1399" at bounding box center [188, 153] width 22 height 14
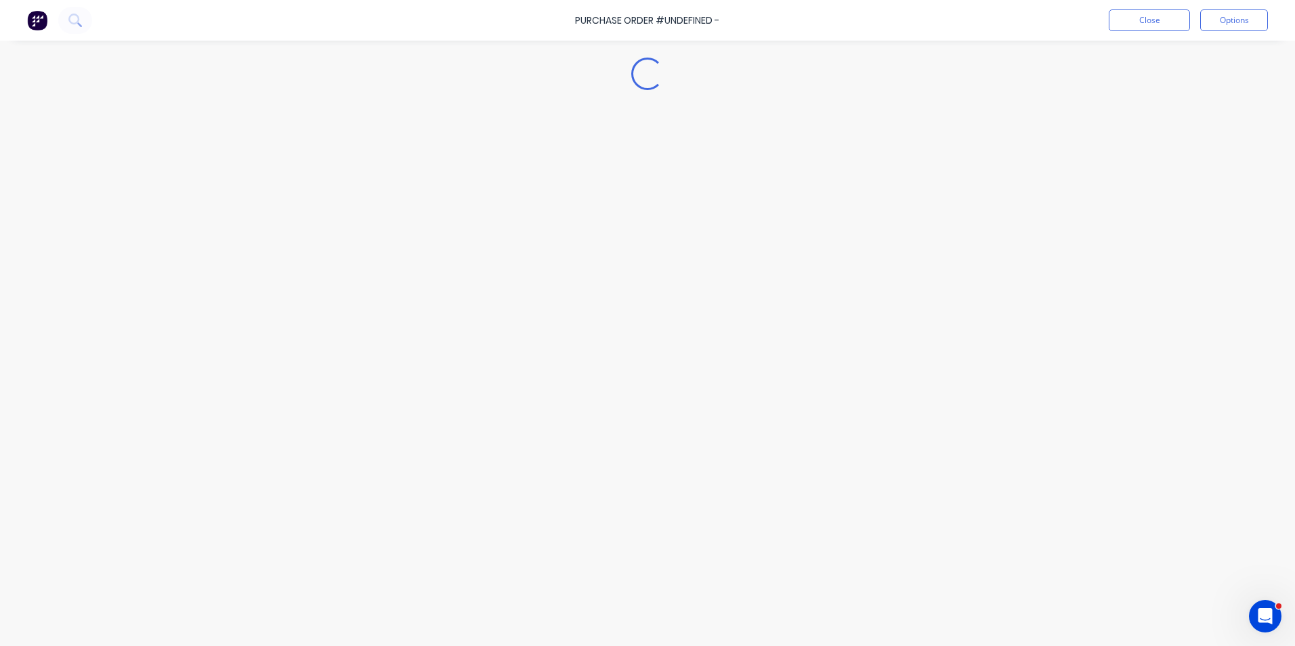
type textarea "x"
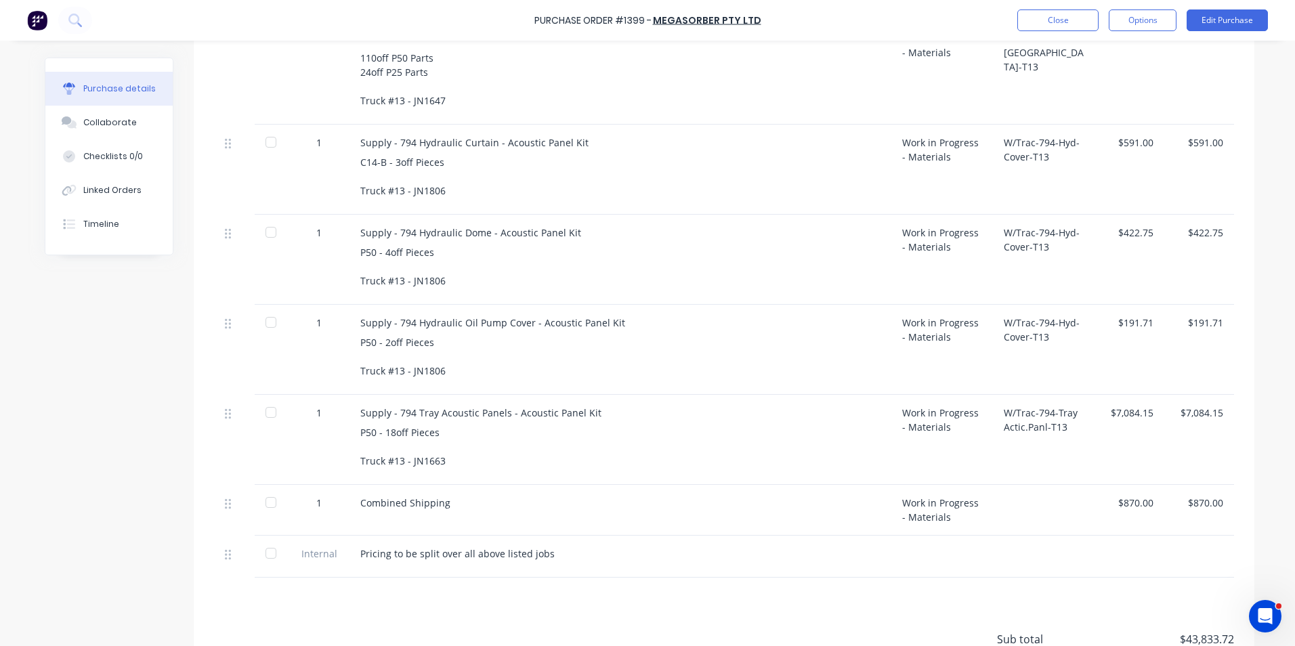
scroll to position [1354, 0]
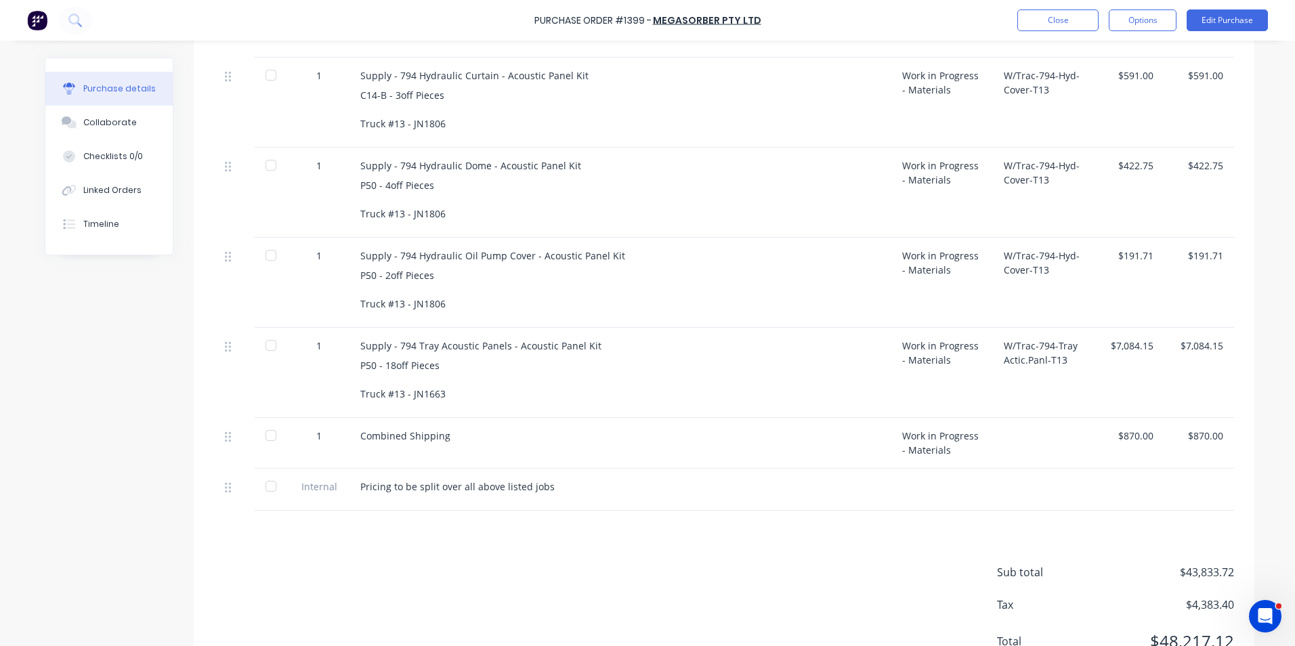
click at [447, 392] on div "P50 - 18off Pieces Truck #13 - JN1663" at bounding box center [620, 379] width 520 height 43
click at [444, 393] on div "P50 - 18off Pieces Truck #13 - JN1663" at bounding box center [620, 379] width 520 height 43
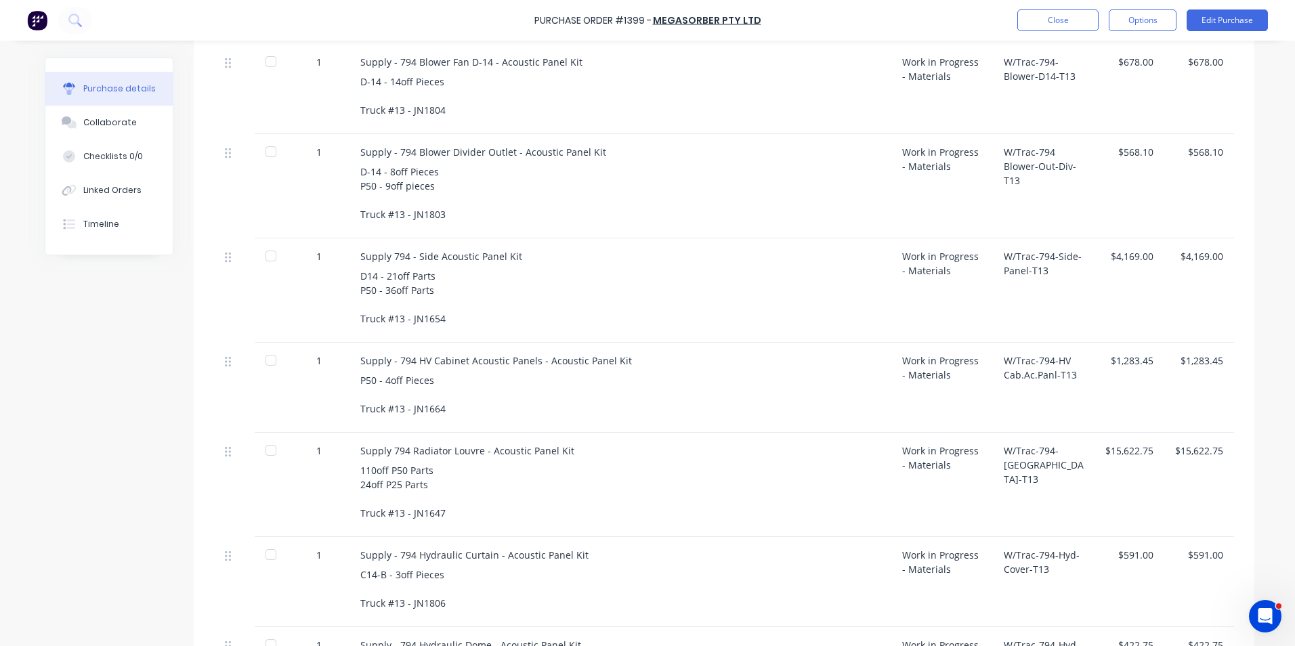
scroll to position [880, 0]
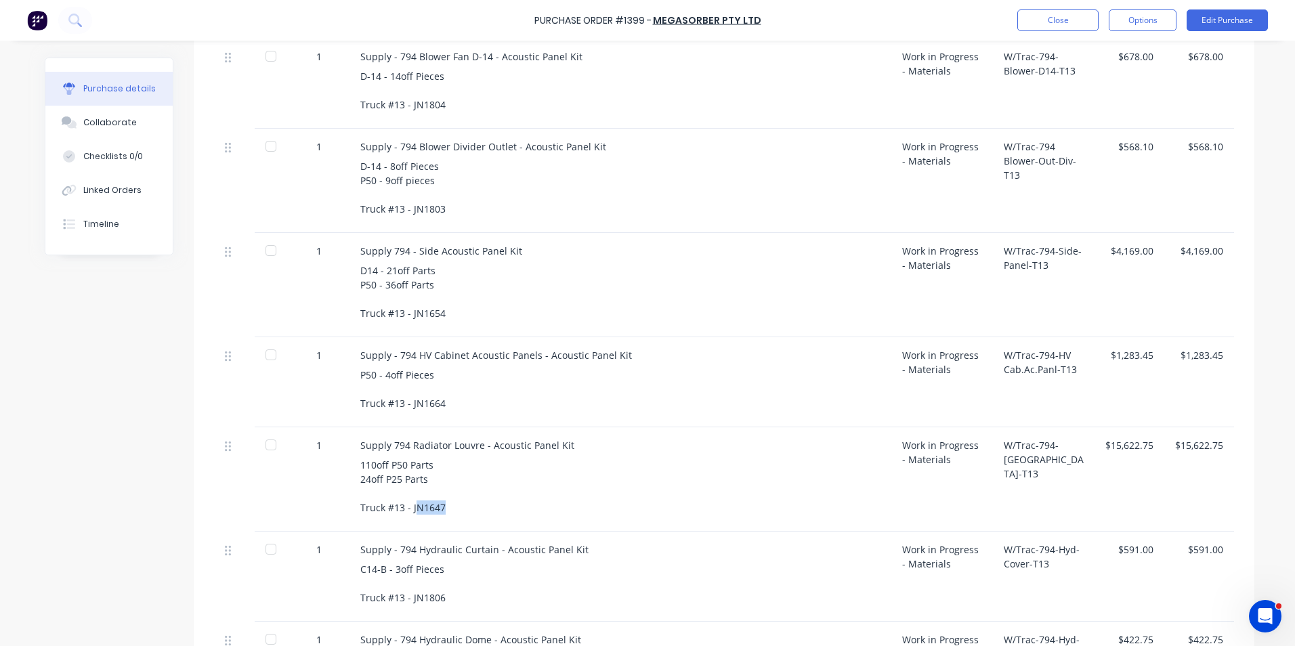
drag, startPoint x: 441, startPoint y: 507, endPoint x: 412, endPoint y: 509, distance: 28.5
click at [412, 509] on div "110off P50 Parts 24off P25 Parts Truck #13 - JN1647" at bounding box center [620, 486] width 520 height 57
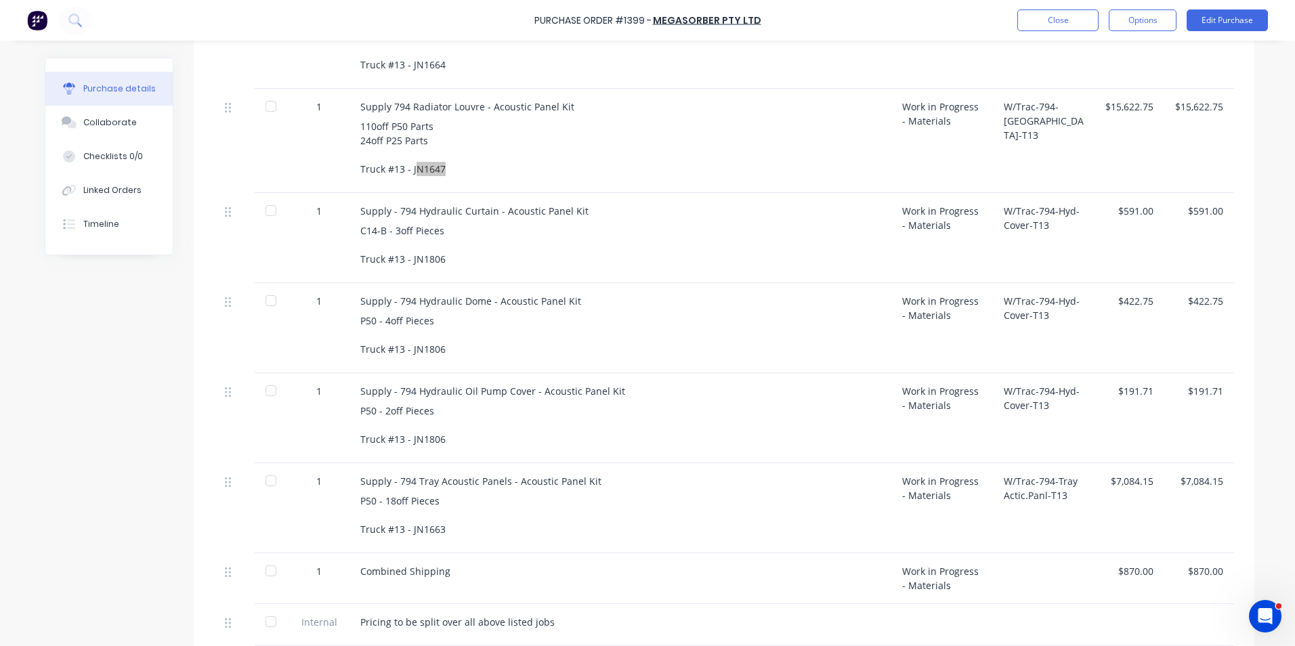
scroll to position [1287, 0]
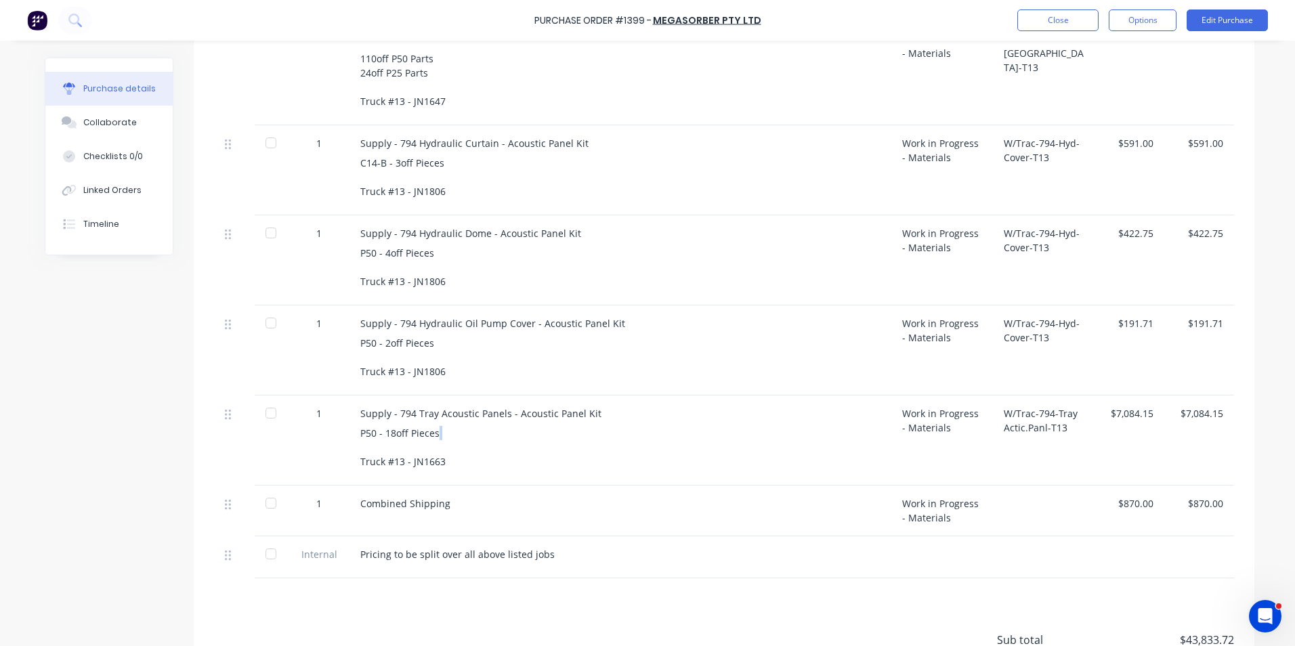
click at [507, 442] on div "P50 - 18off Pieces Truck #13 - JN1663" at bounding box center [620, 447] width 520 height 43
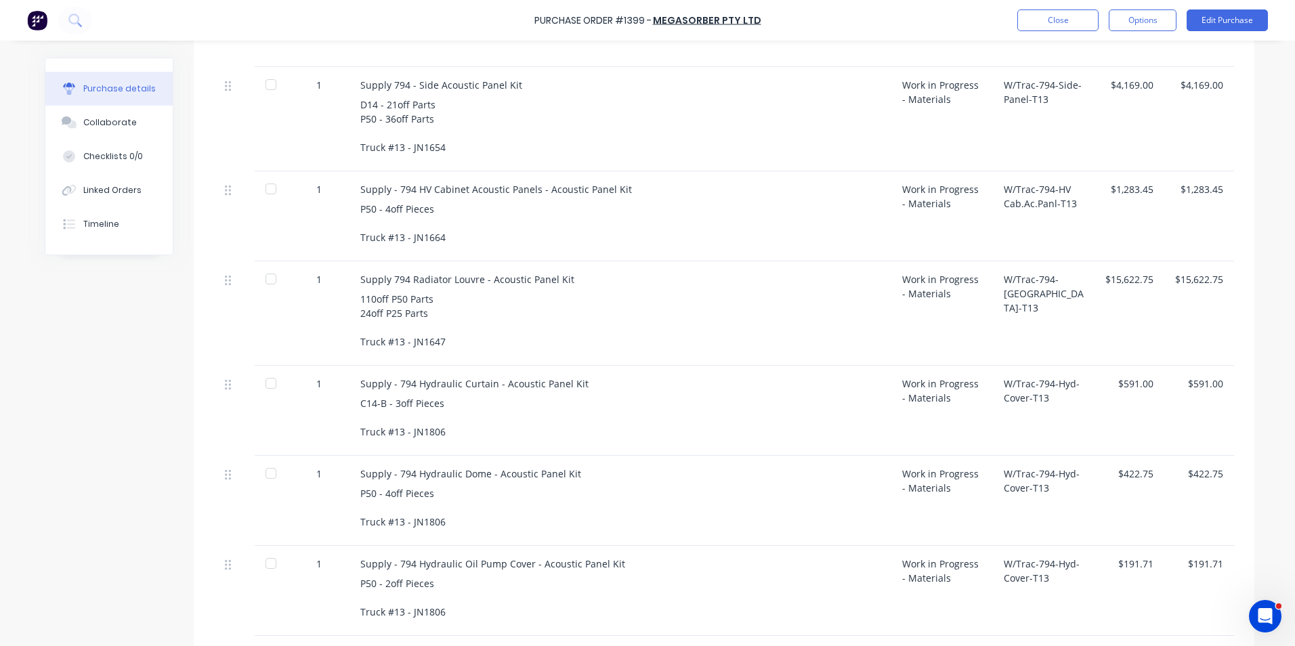
scroll to position [1016, 0]
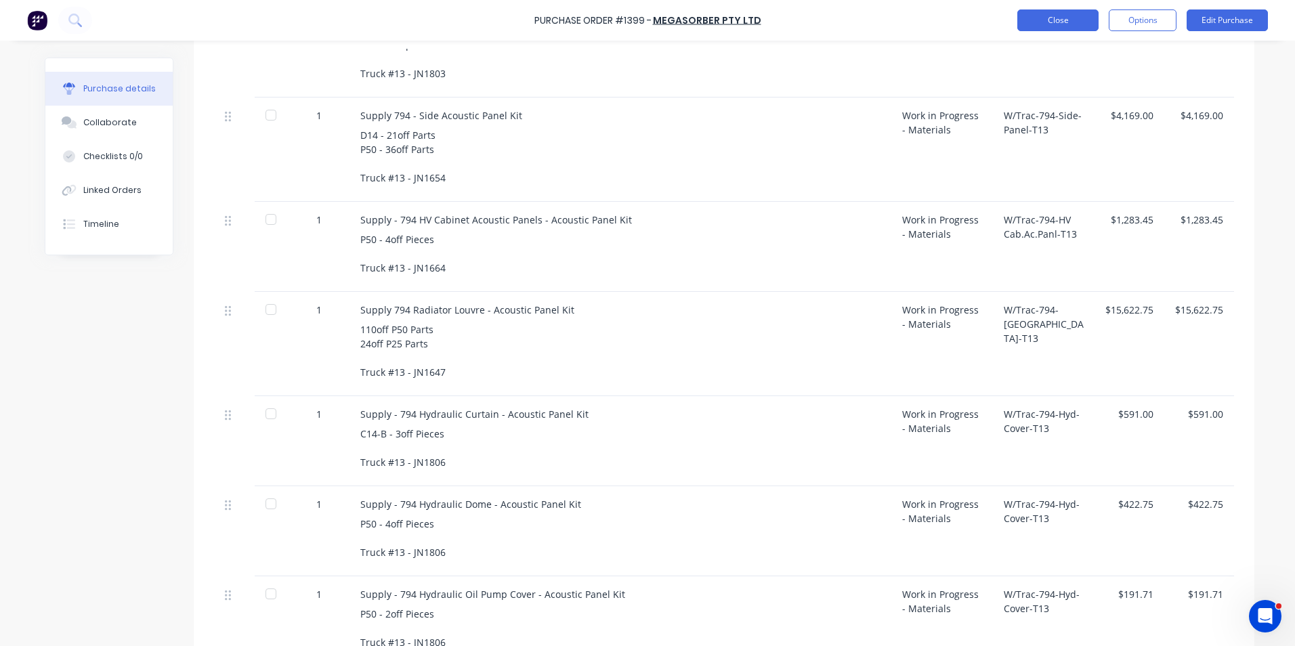
click at [1063, 14] on button "Close" at bounding box center [1057, 20] width 81 height 22
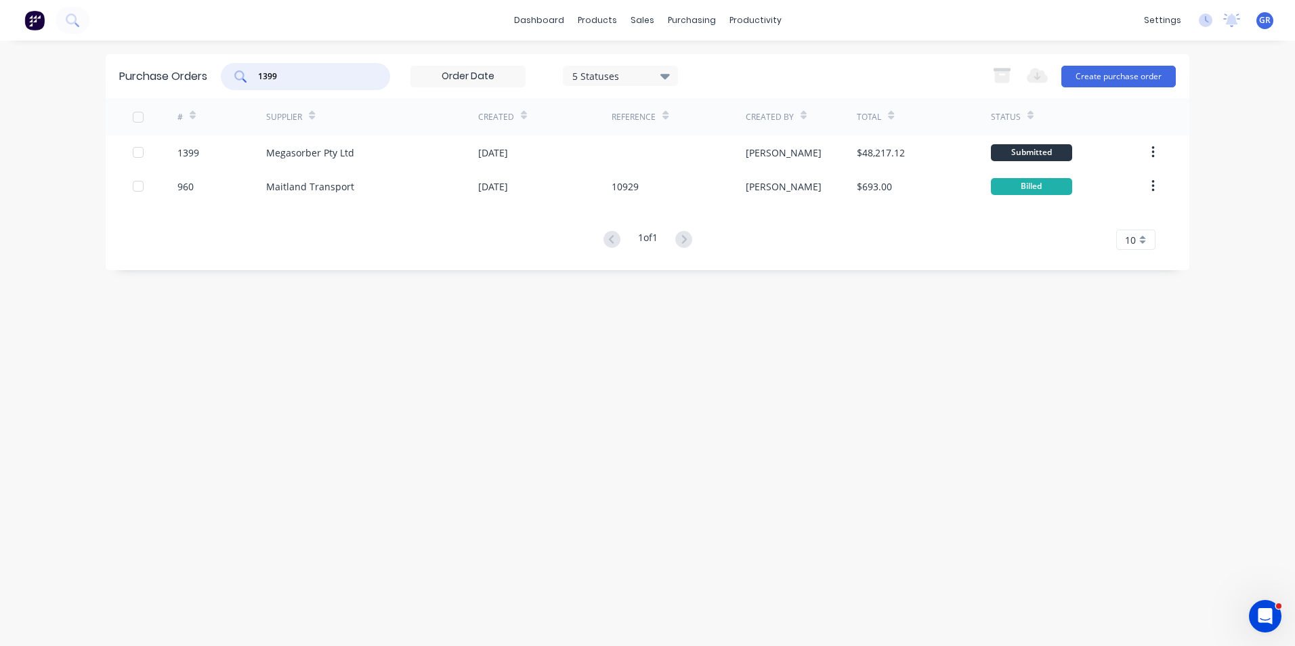
drag, startPoint x: 294, startPoint y: 79, endPoint x: 246, endPoint y: 74, distance: 47.6
click at [246, 74] on div "1399" at bounding box center [305, 76] width 169 height 27
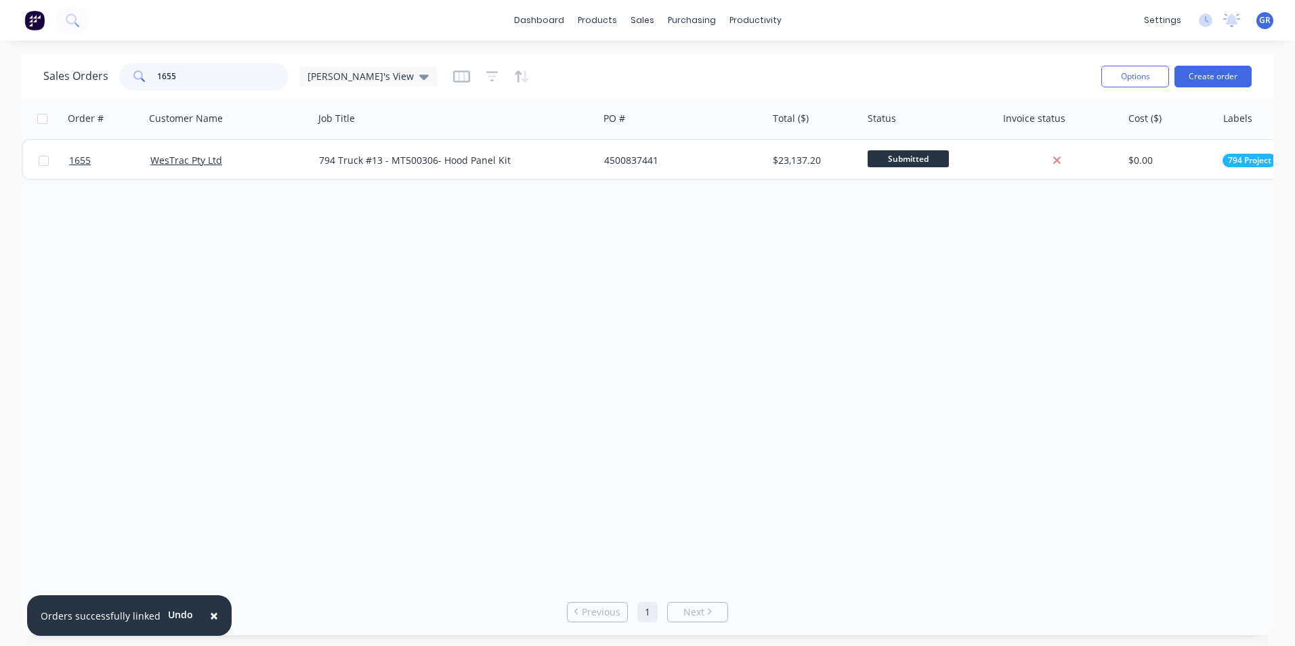
drag, startPoint x: 189, startPoint y: 80, endPoint x: 124, endPoint y: 78, distance: 65.0
click at [125, 78] on div "1655" at bounding box center [203, 76] width 169 height 27
